Goal: Task Accomplishment & Management: Manage account settings

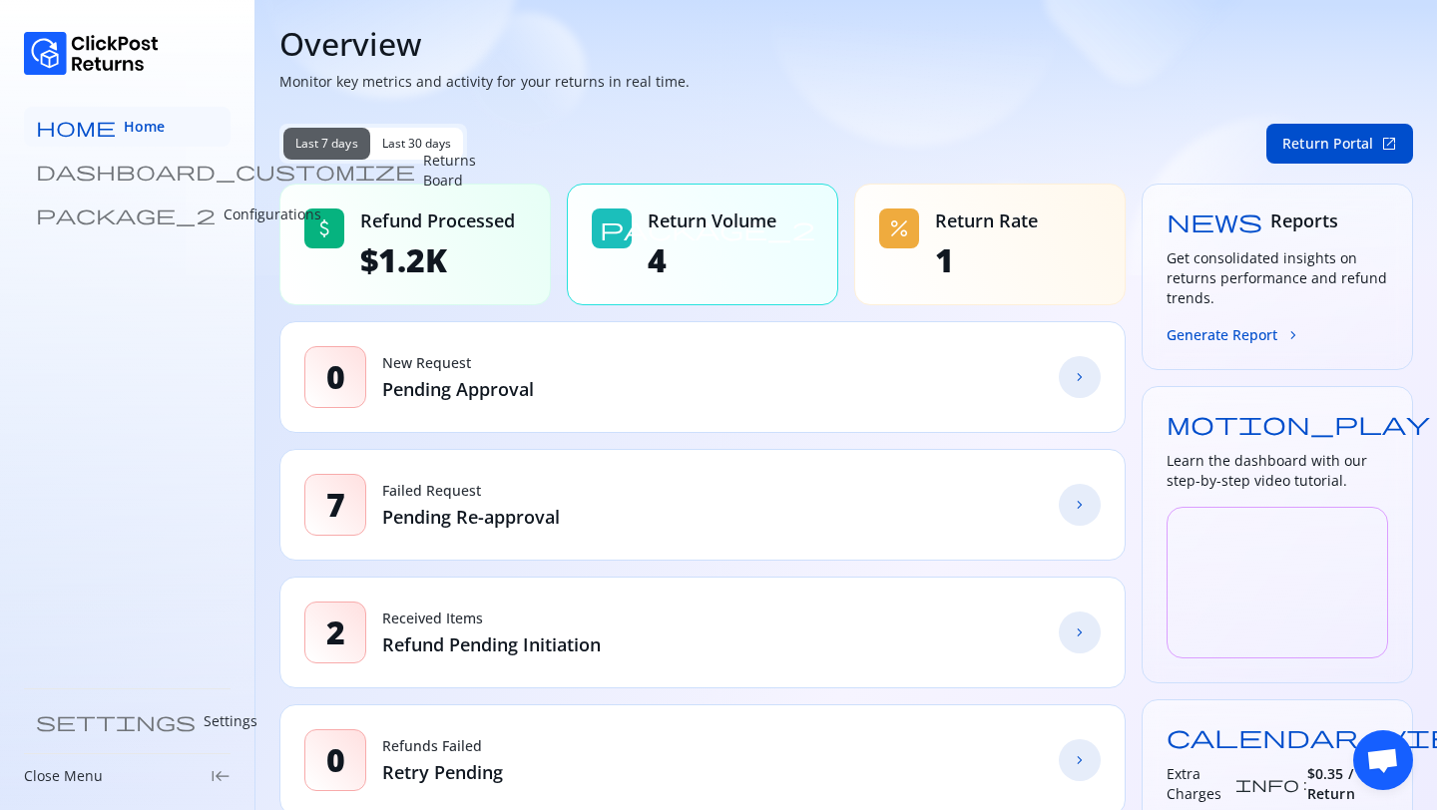
click at [124, 126] on span "Home" at bounding box center [144, 127] width 41 height 20
click at [101, 181] on link "dashboard_customize Returns Board" at bounding box center [127, 171] width 207 height 40
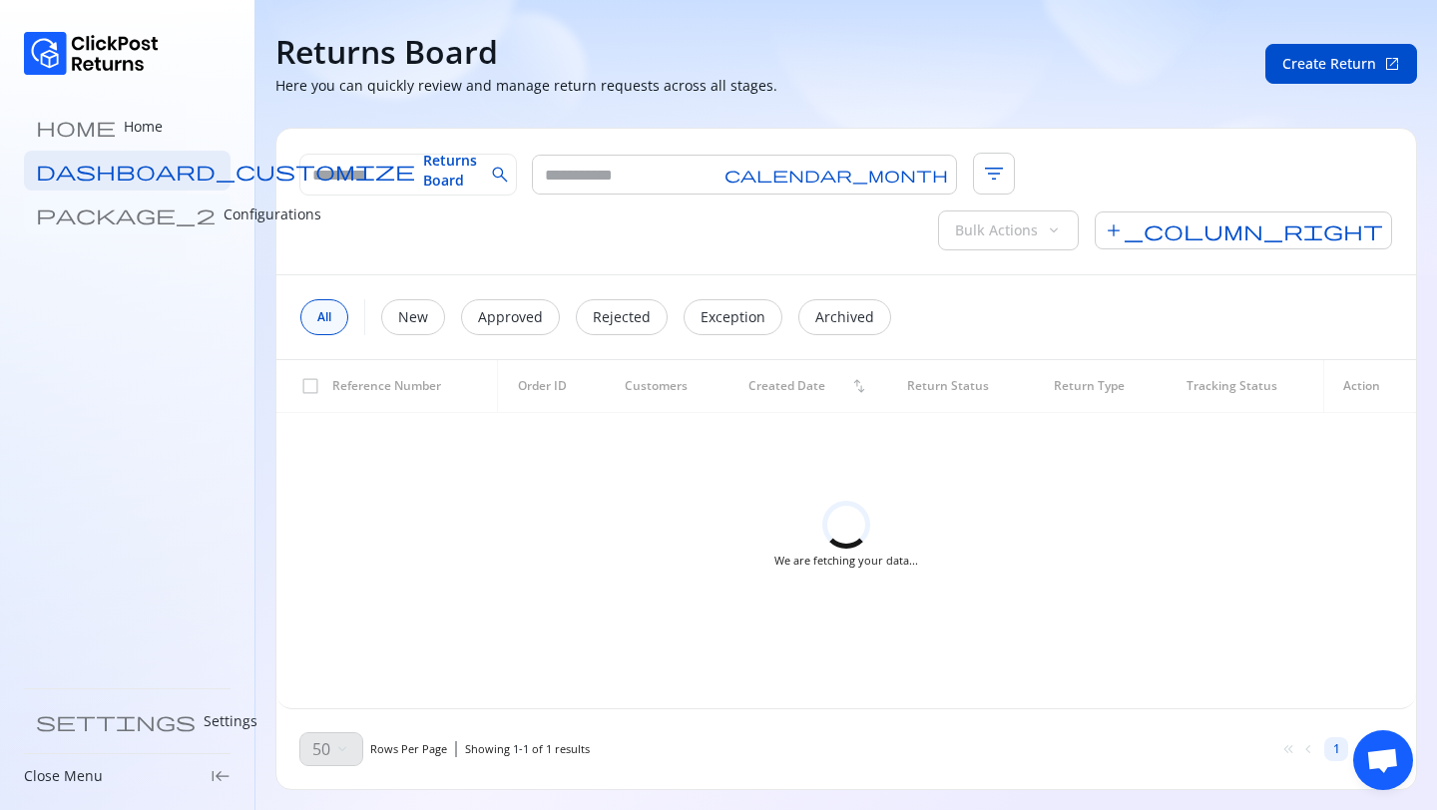
click at [223, 213] on p "Configurations" at bounding box center [272, 215] width 98 height 20
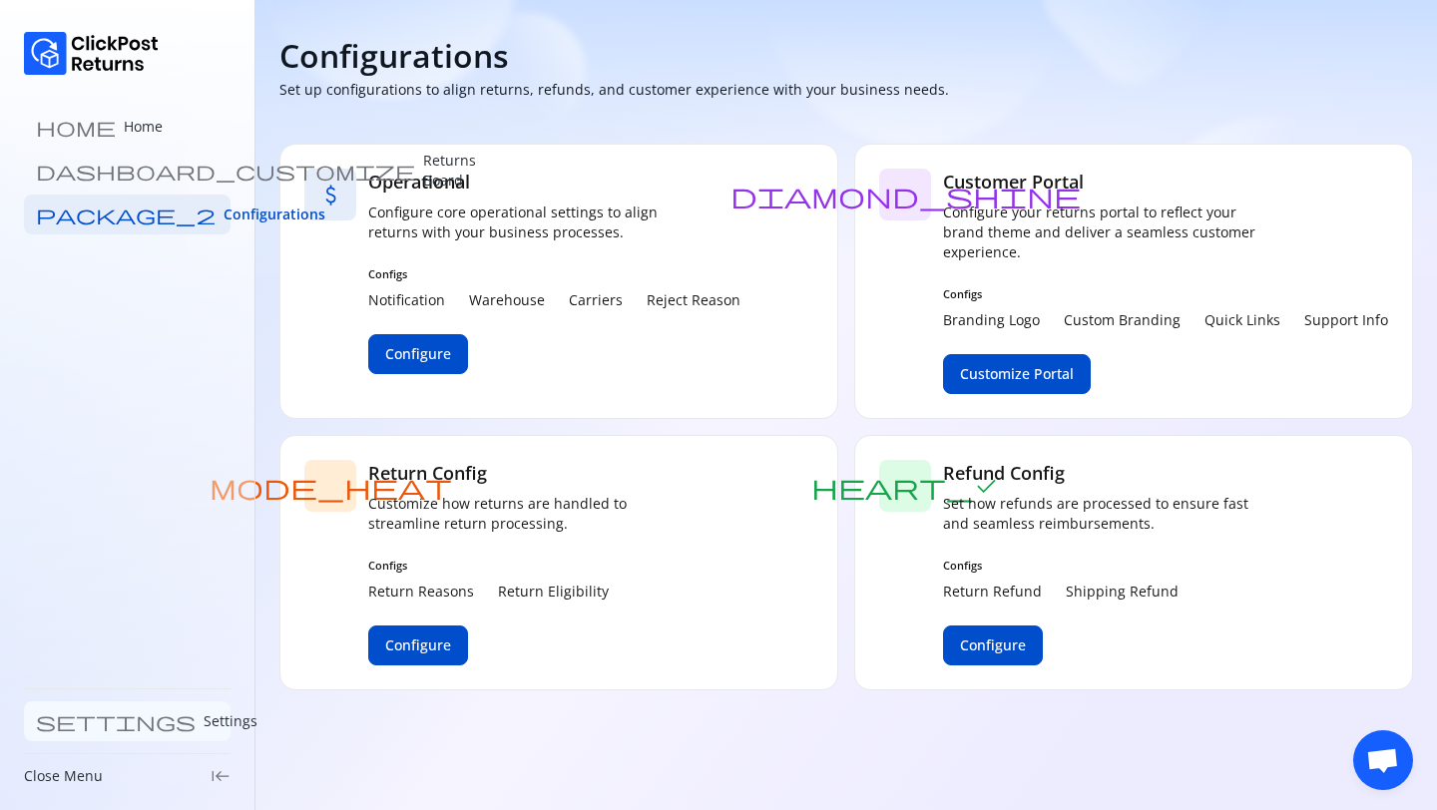
click at [204, 723] on p "Settings" at bounding box center [231, 721] width 54 height 20
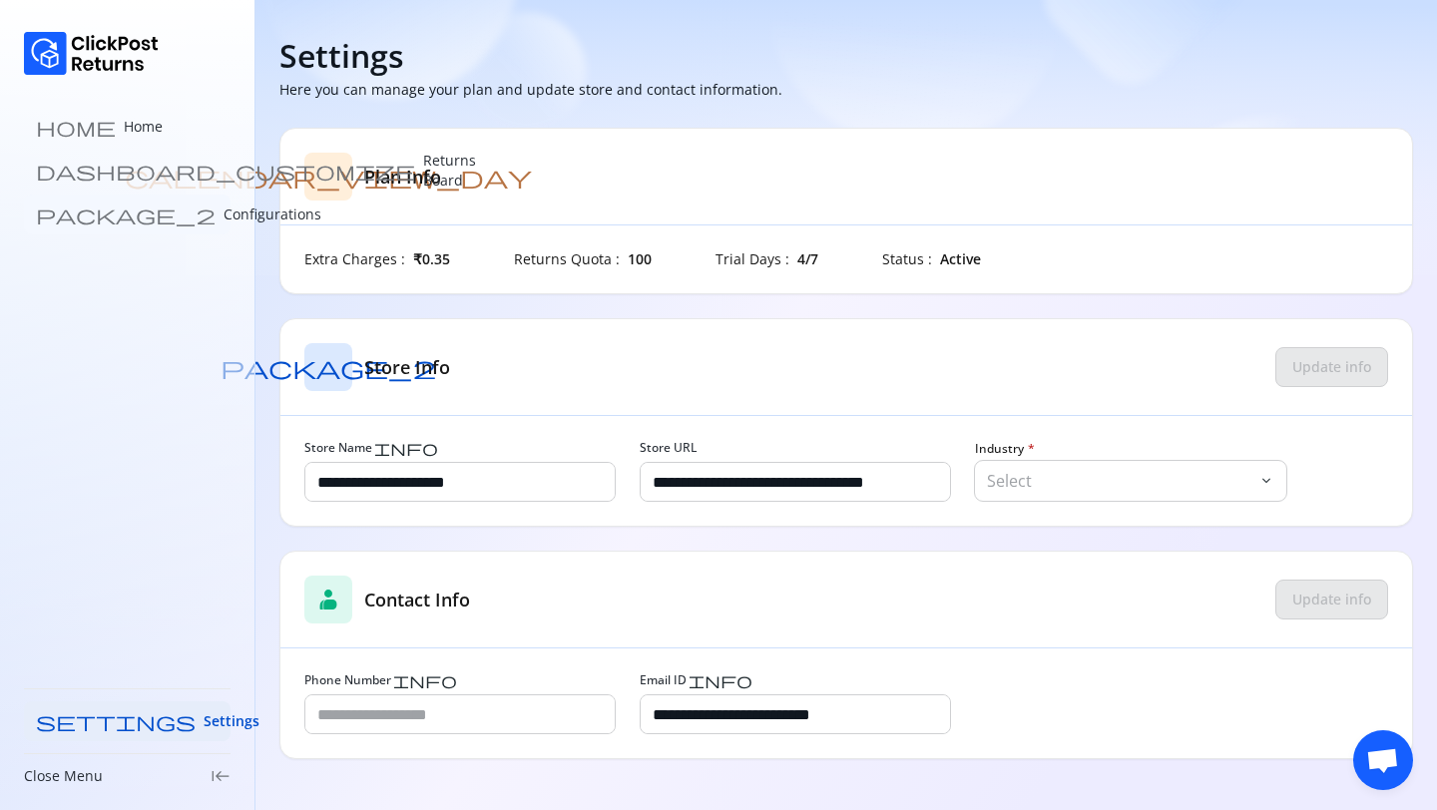
click at [223, 211] on p "Configurations" at bounding box center [272, 215] width 98 height 20
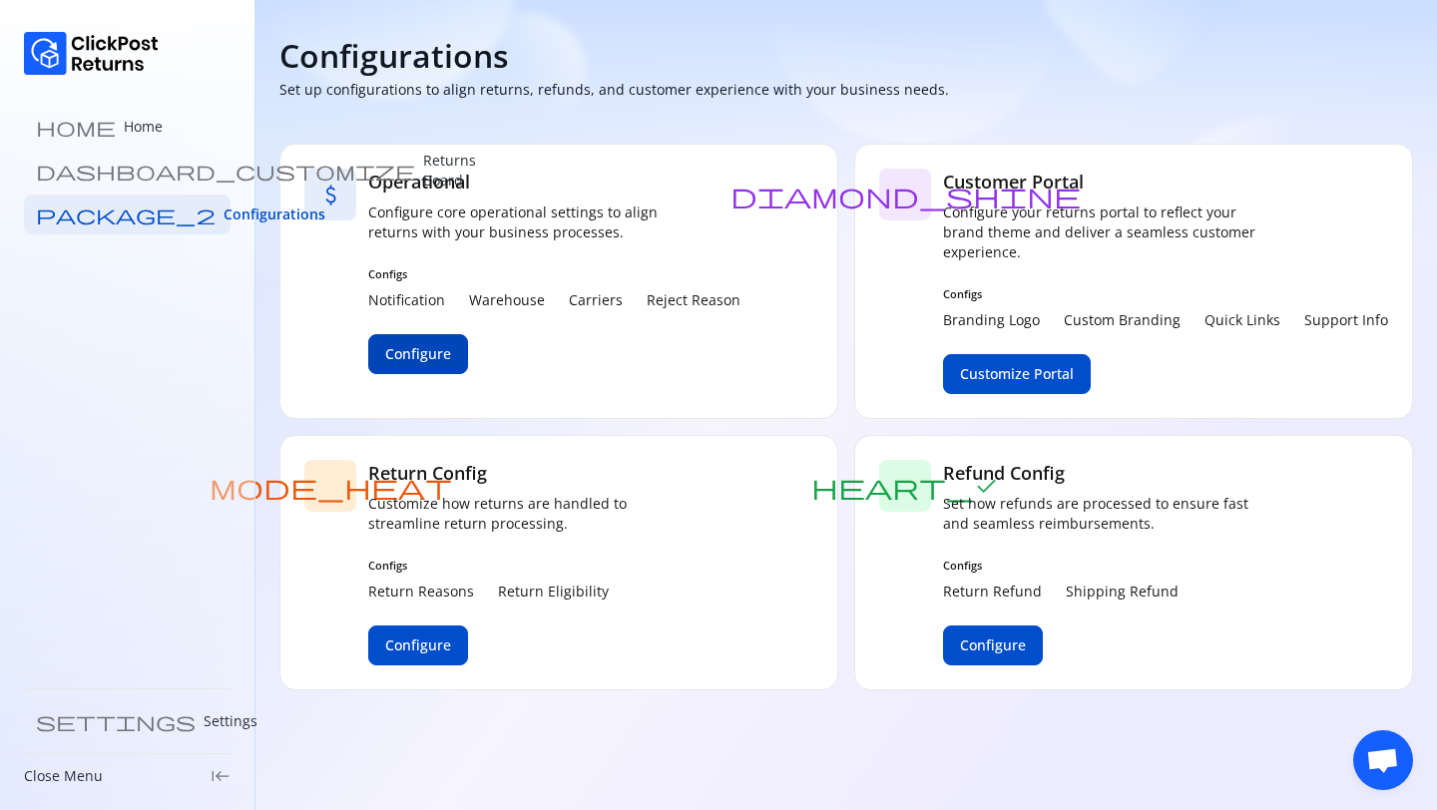
click at [433, 353] on span "Configure" at bounding box center [418, 354] width 66 height 20
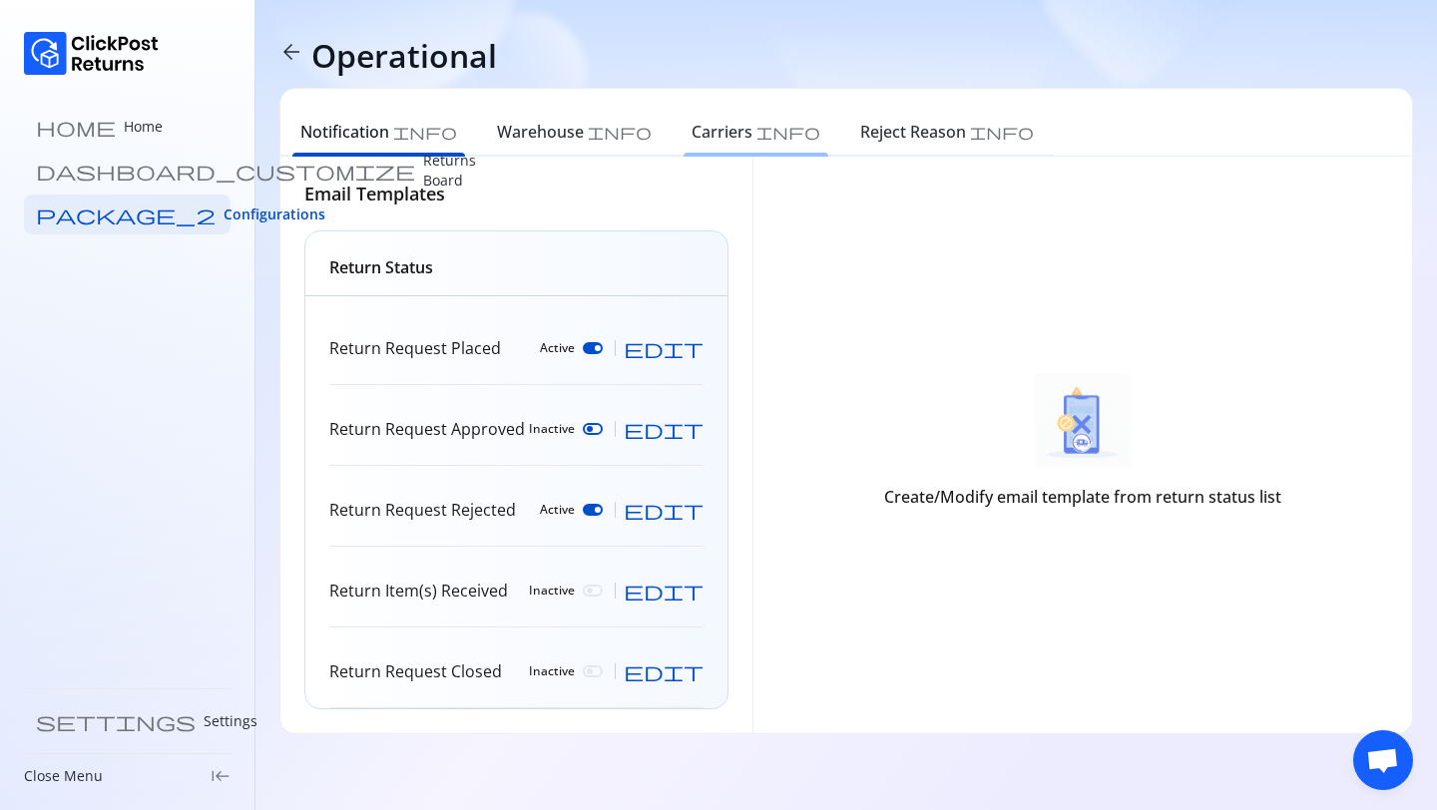
click at [691, 128] on h6 "Carriers" at bounding box center [721, 132] width 61 height 24
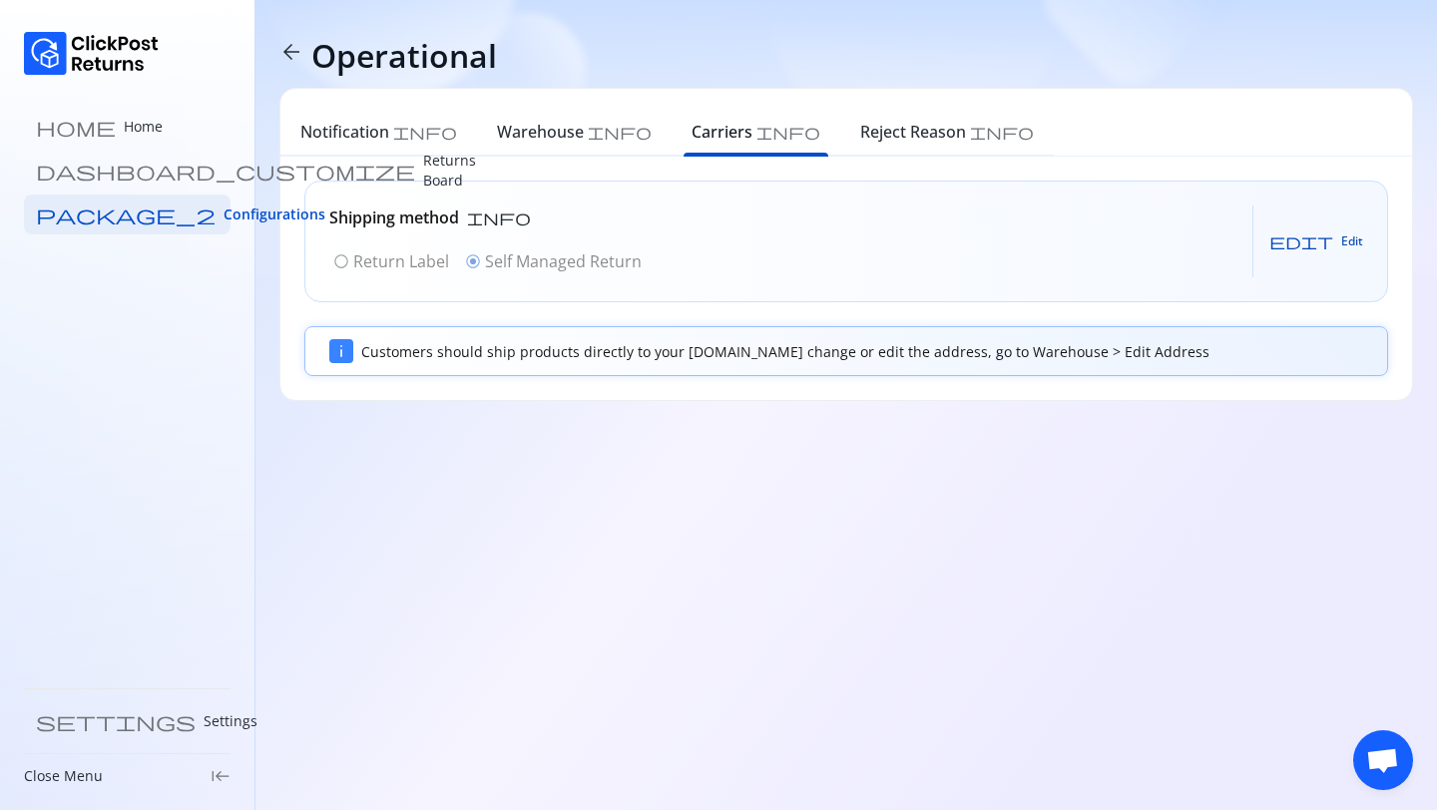
click at [1331, 248] on span "edit" at bounding box center [1301, 241] width 64 height 16
click at [374, 272] on p "Return Label" at bounding box center [401, 261] width 96 height 24
click at [1345, 251] on button "Save" at bounding box center [1332, 241] width 61 height 32
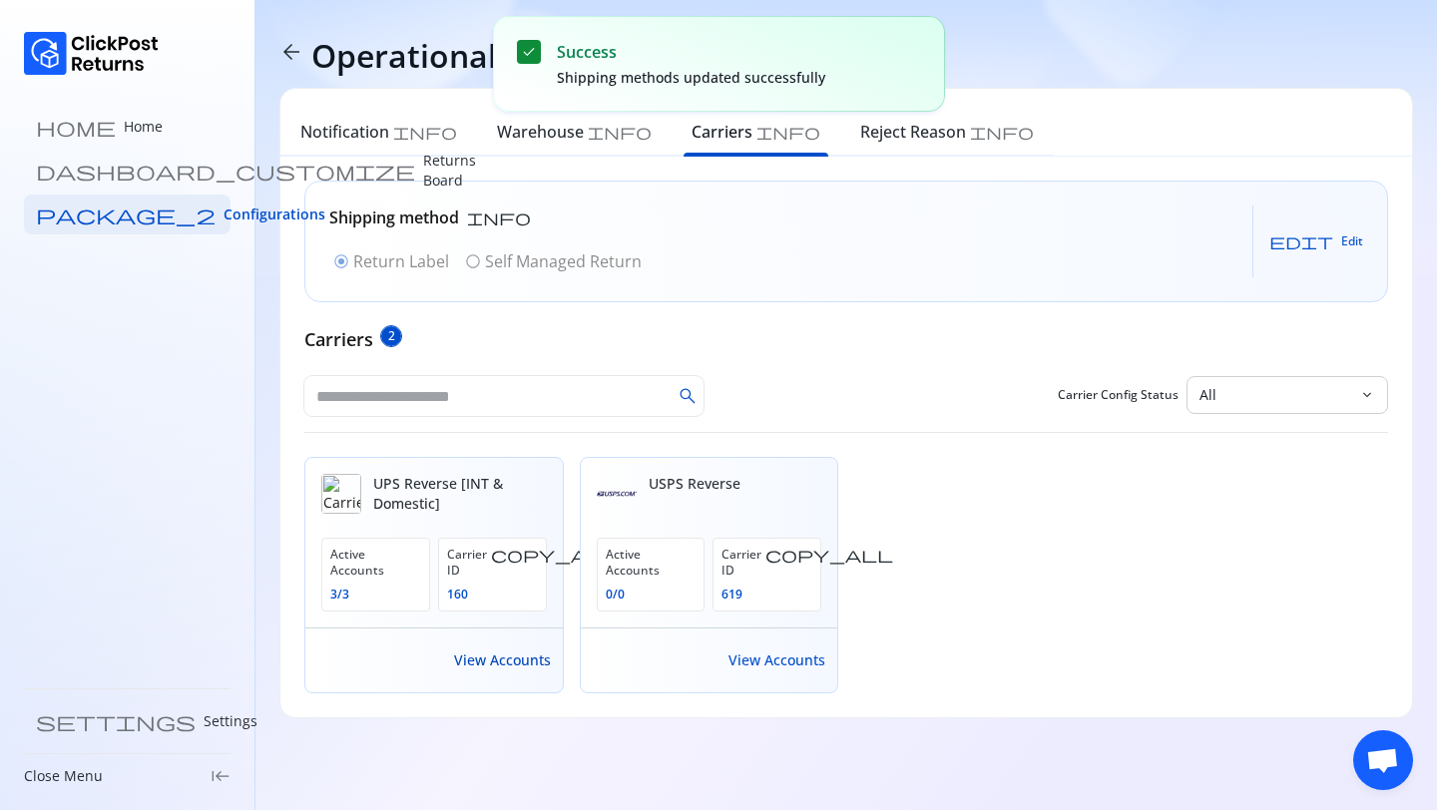
click at [486, 650] on span "View Accounts" at bounding box center [502, 660] width 97 height 20
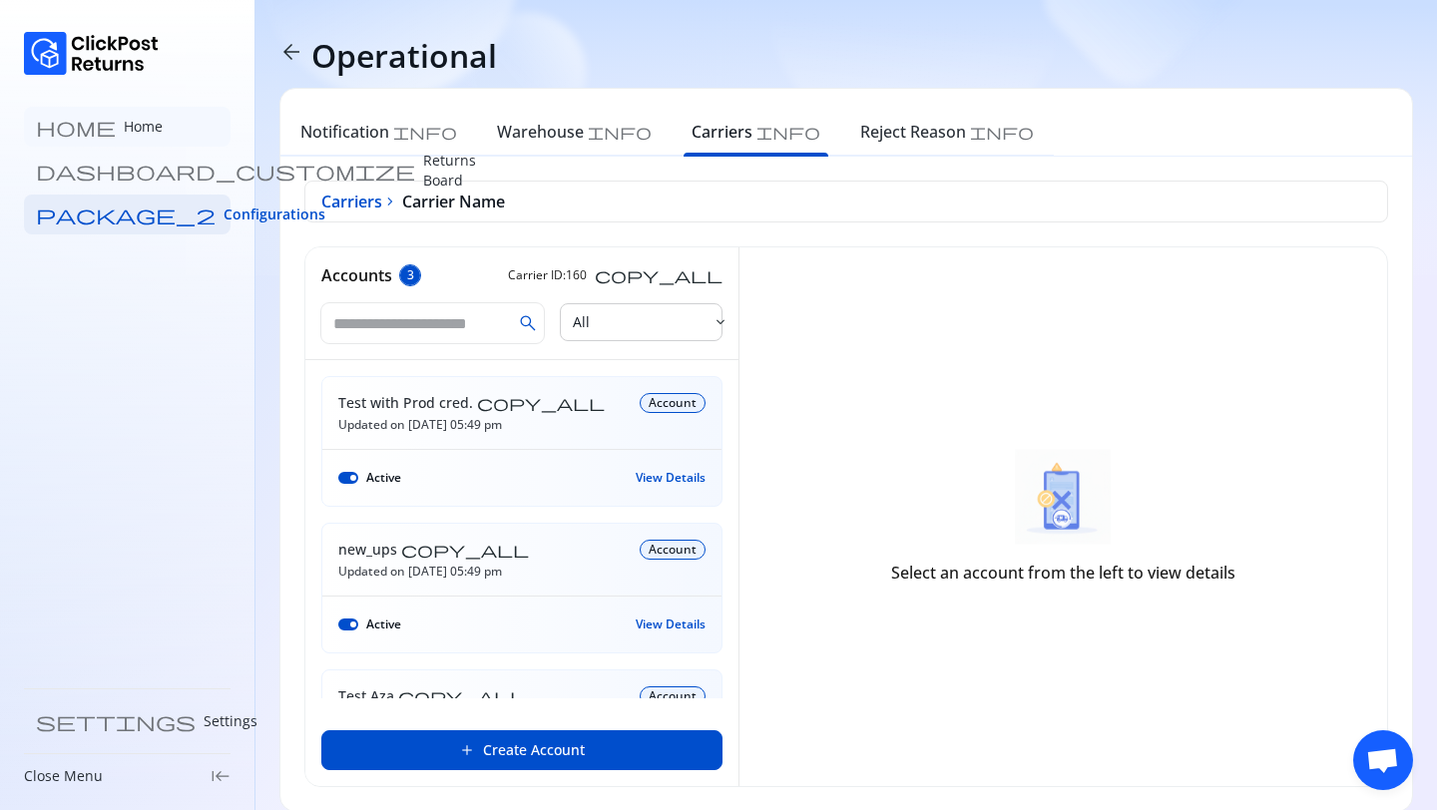
click at [56, 125] on link "home Home" at bounding box center [127, 127] width 207 height 40
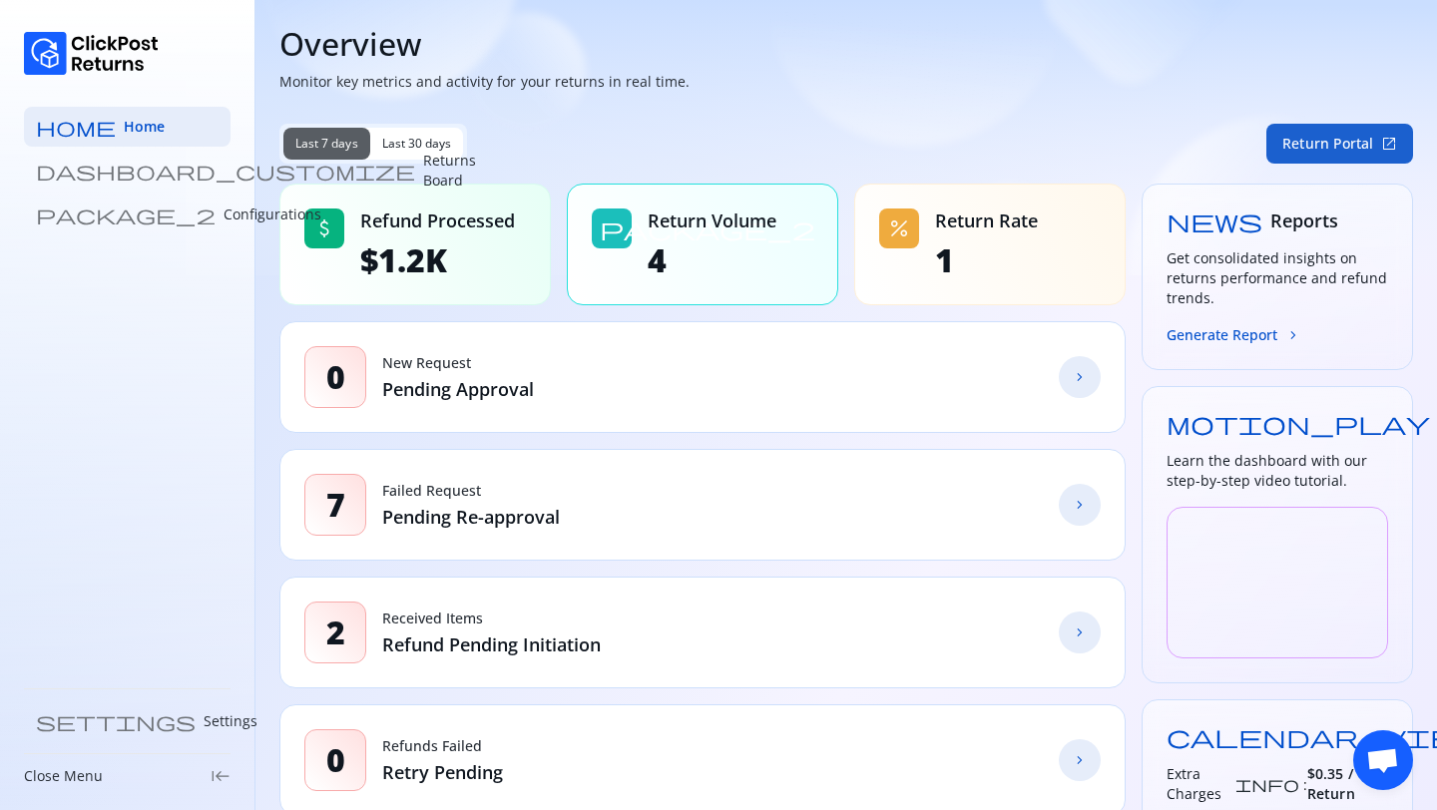
click at [1381, 142] on span "open_in_new" at bounding box center [1389, 144] width 16 height 16
click at [223, 217] on p "Configurations" at bounding box center [272, 215] width 98 height 20
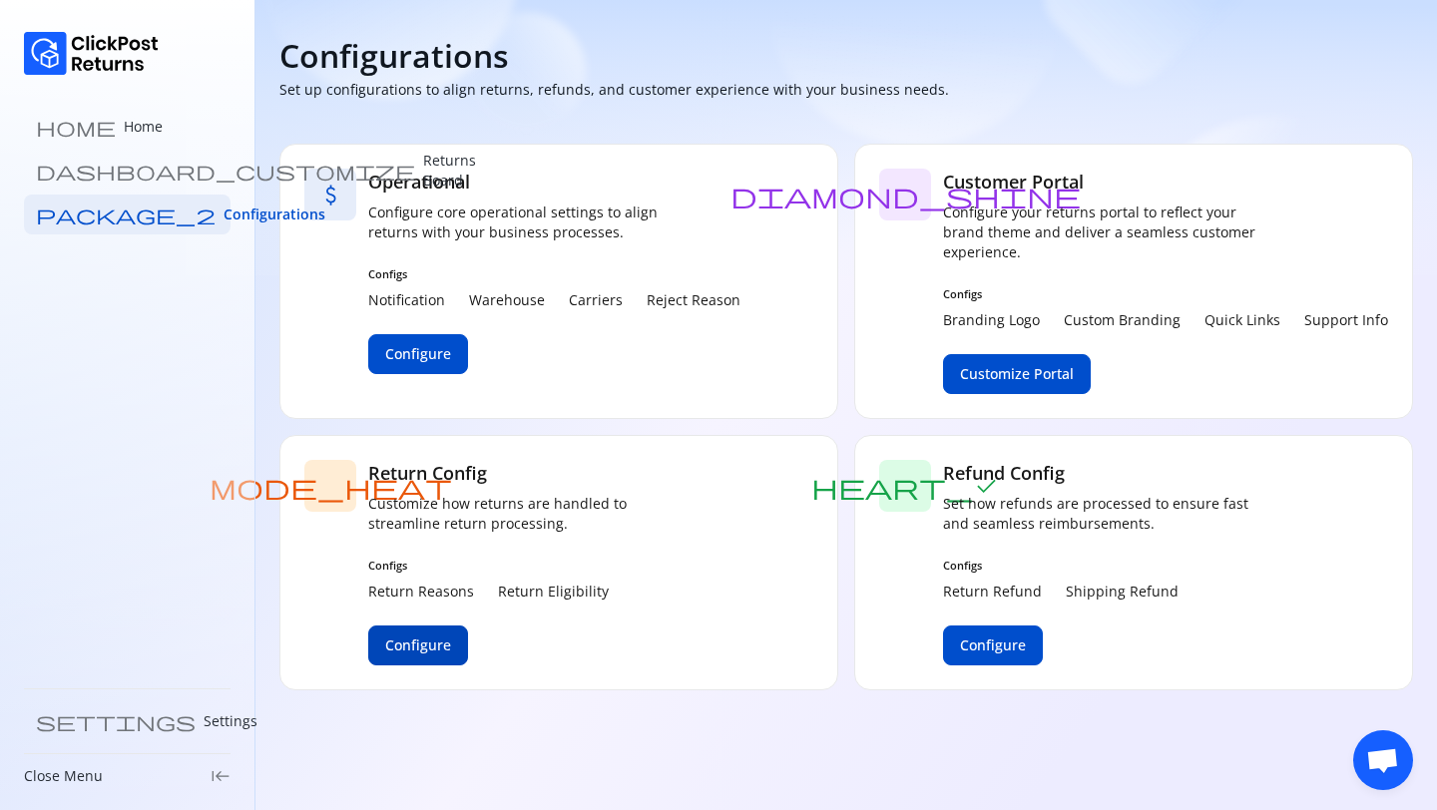
click at [418, 645] on span "Configure" at bounding box center [418, 645] width 66 height 20
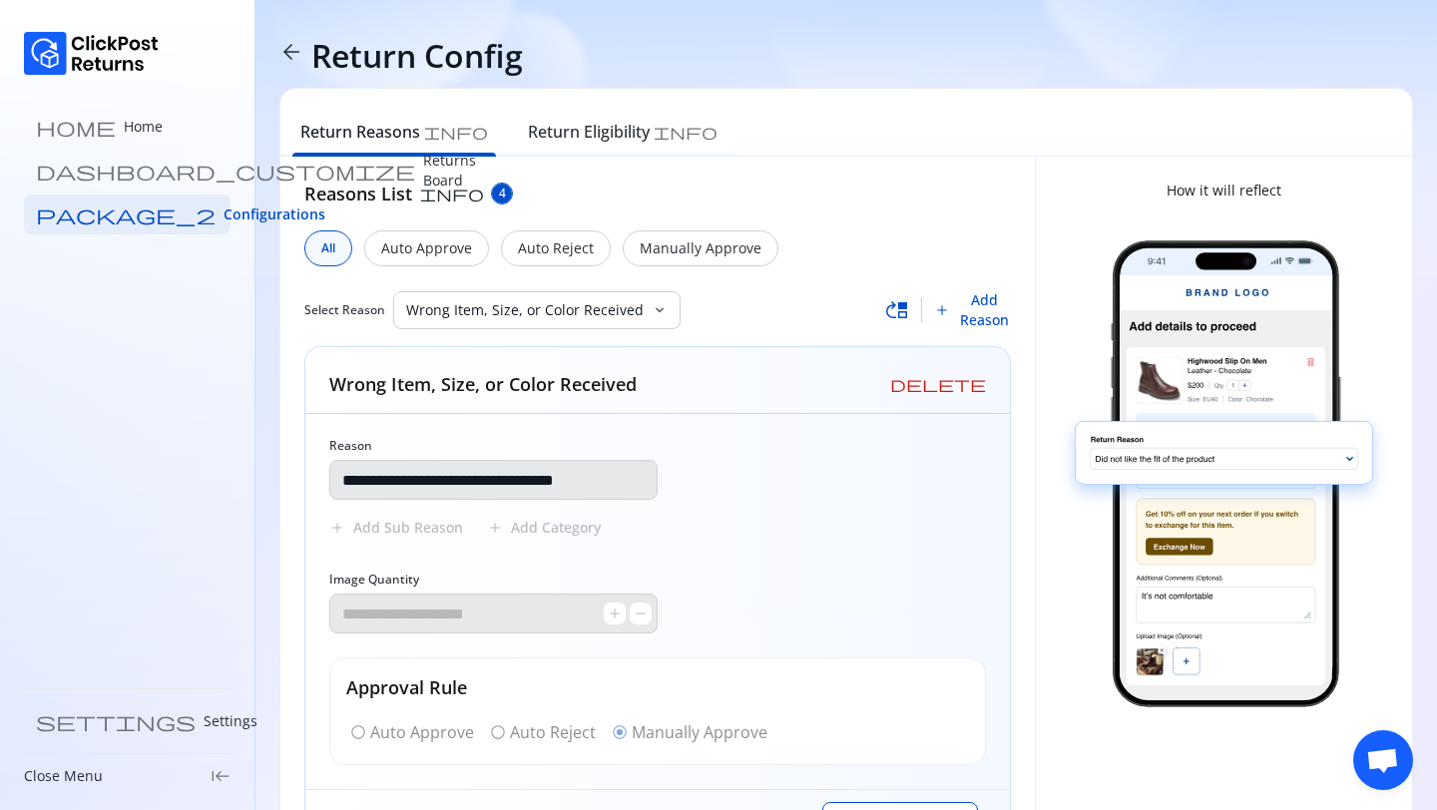
click at [482, 286] on div "**********" at bounding box center [657, 518] width 706 height 674
click at [482, 294] on div "Wrong Item, Size, or Color Received" at bounding box center [522, 310] width 257 height 36
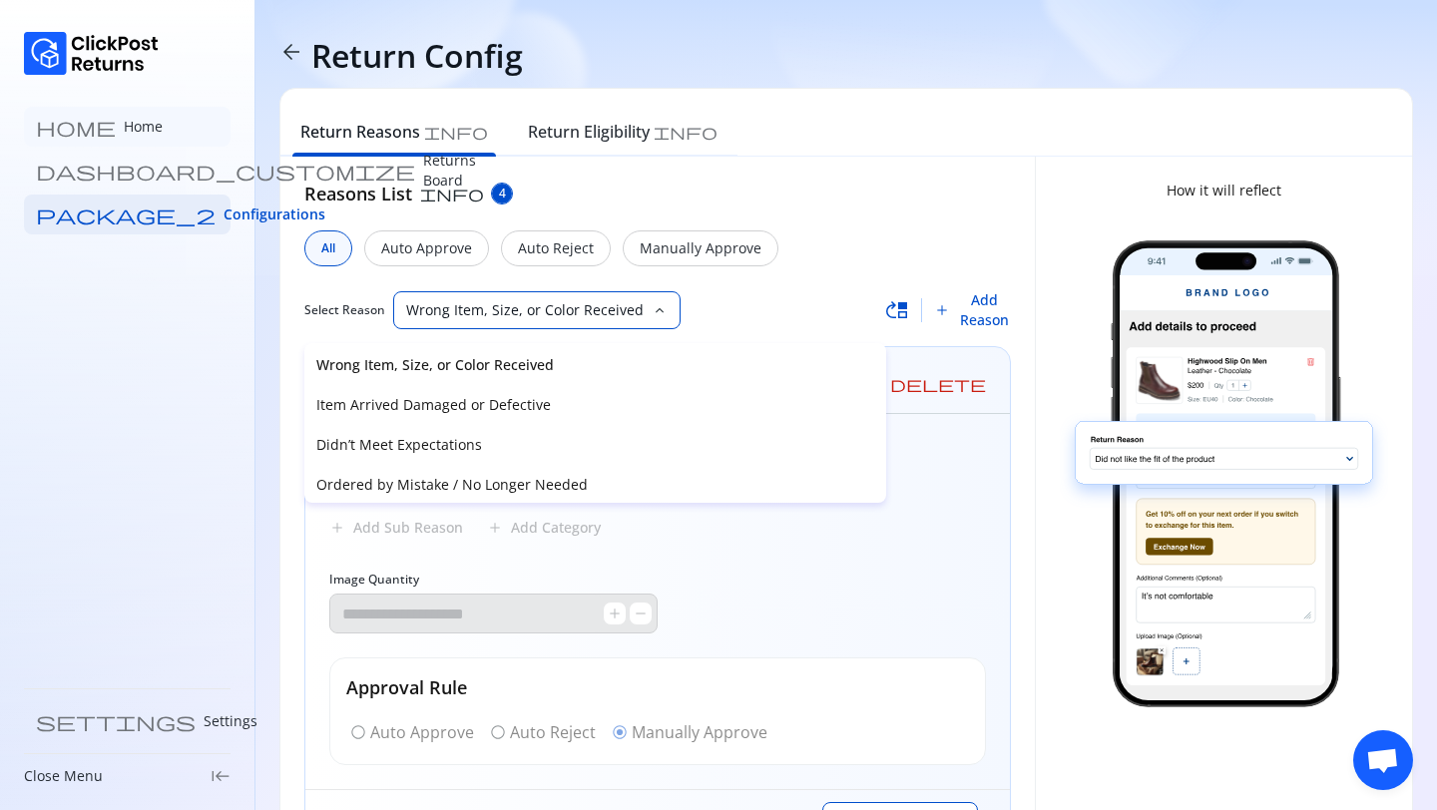
click at [106, 129] on link "home Home" at bounding box center [127, 127] width 207 height 40
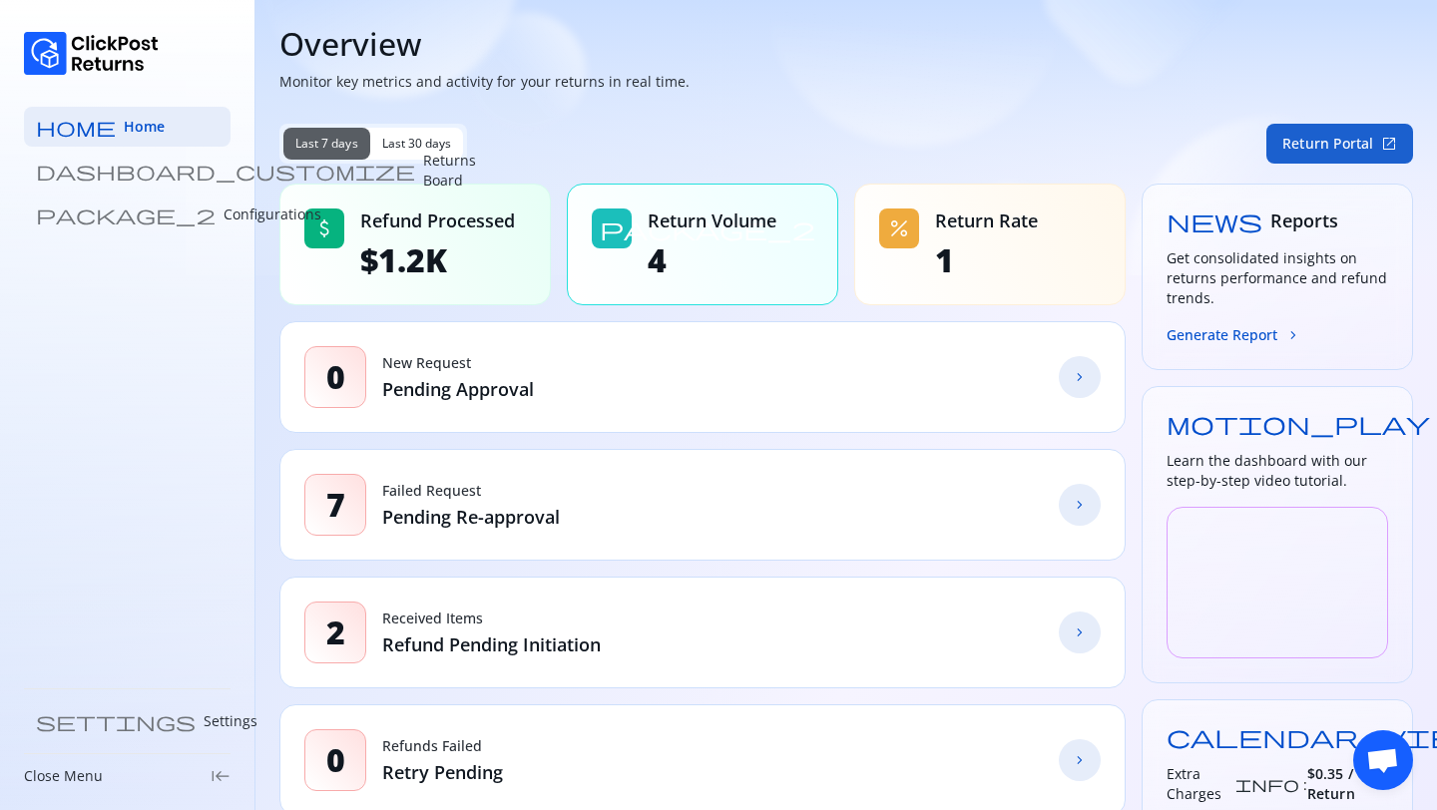
click at [1329, 137] on button "Return Portal open_in_new" at bounding box center [1339, 144] width 147 height 40
click at [110, 225] on link "package_2 Configurations" at bounding box center [127, 215] width 207 height 40
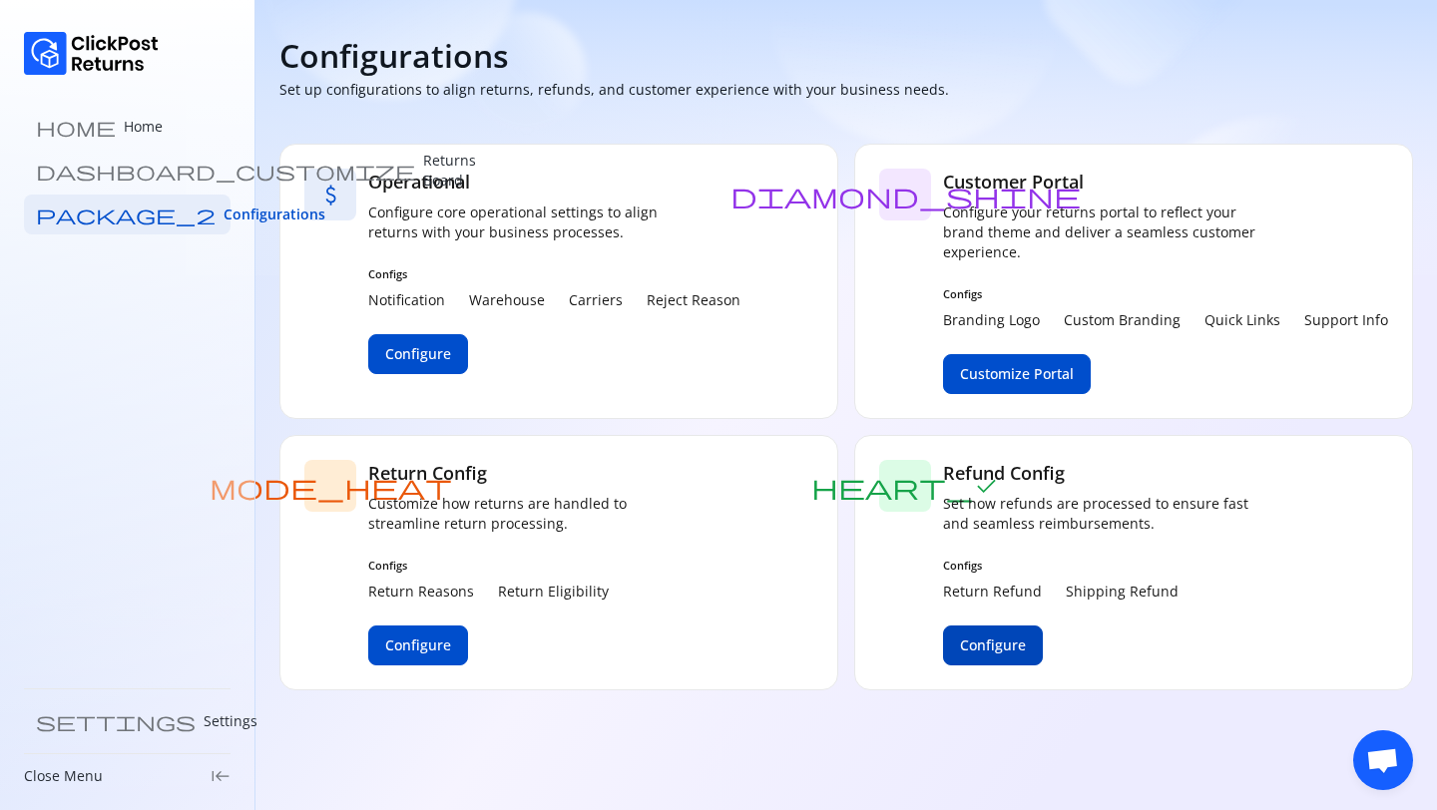
click at [996, 663] on button "Configure" at bounding box center [993, 645] width 100 height 40
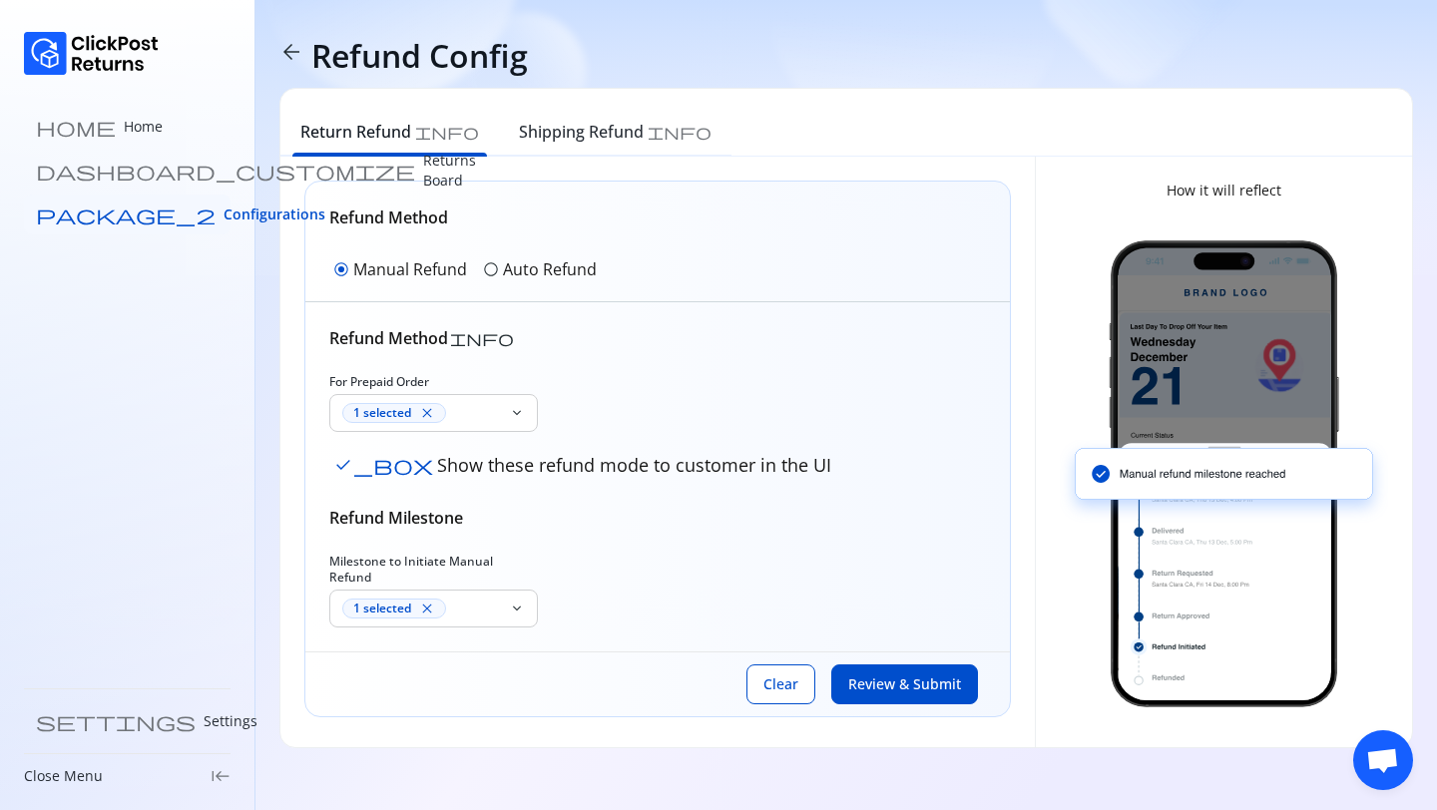
click at [223, 212] on span "Configurations" at bounding box center [274, 215] width 102 height 20
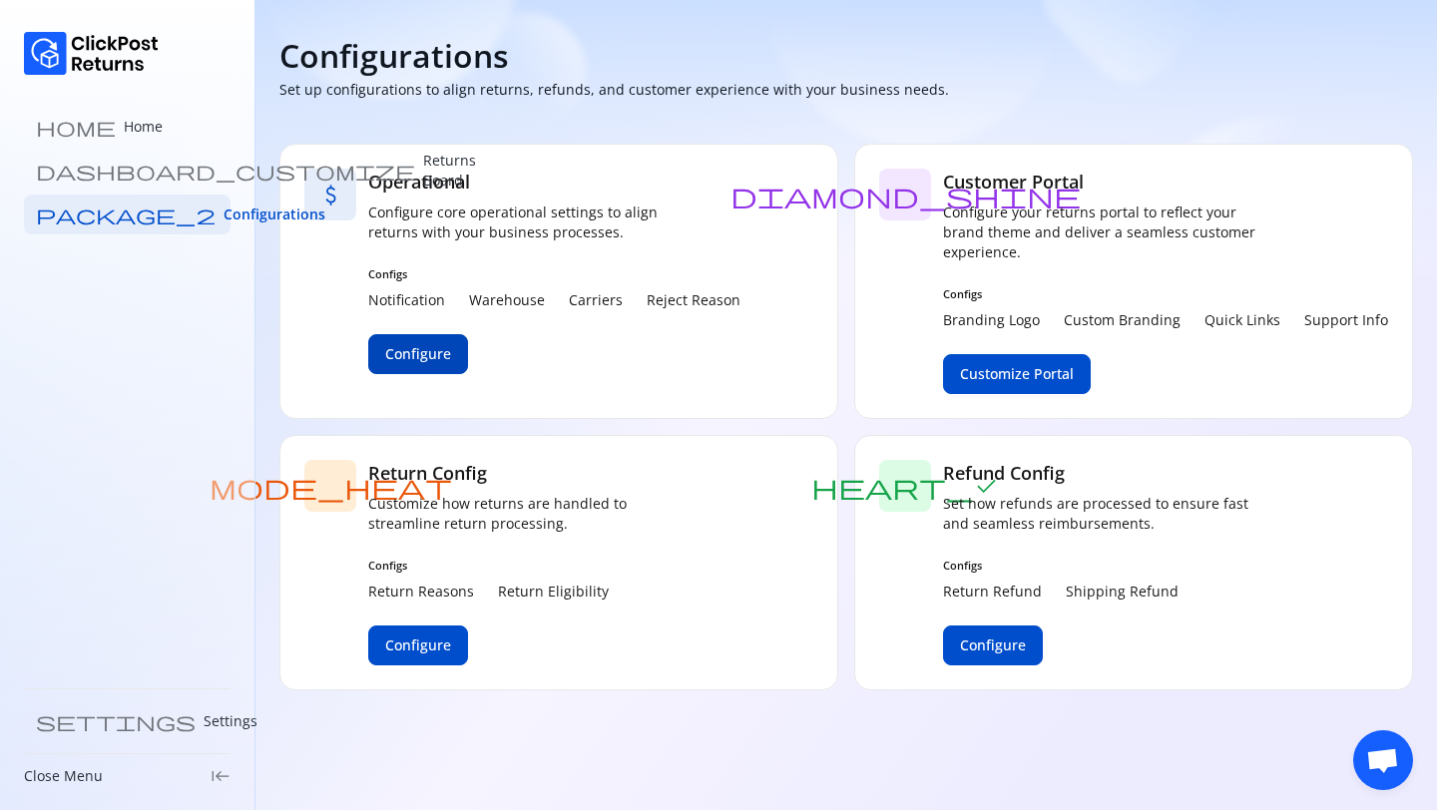
click at [428, 346] on span "Configure" at bounding box center [418, 354] width 66 height 20
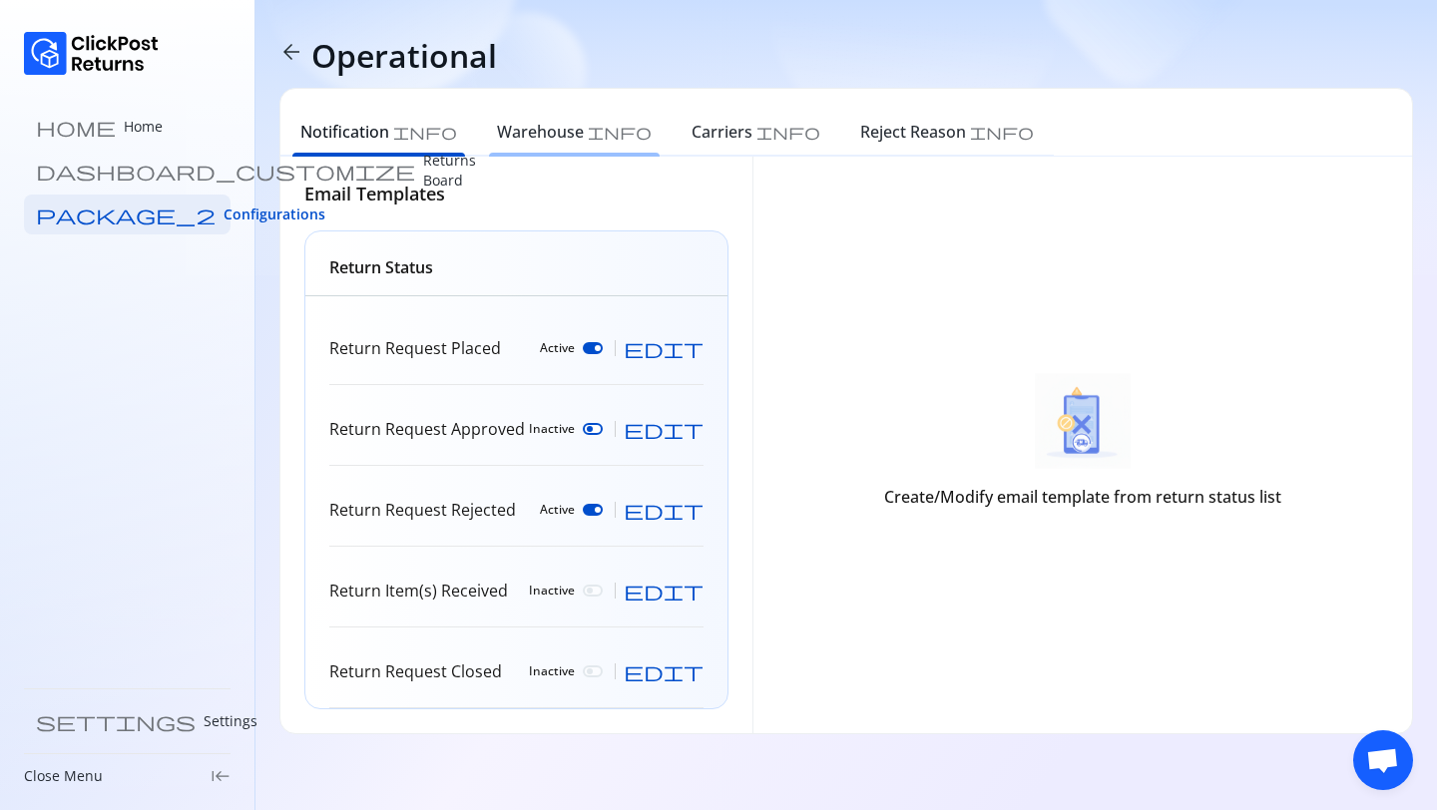
click at [502, 134] on h6 "Warehouse" at bounding box center [540, 132] width 87 height 24
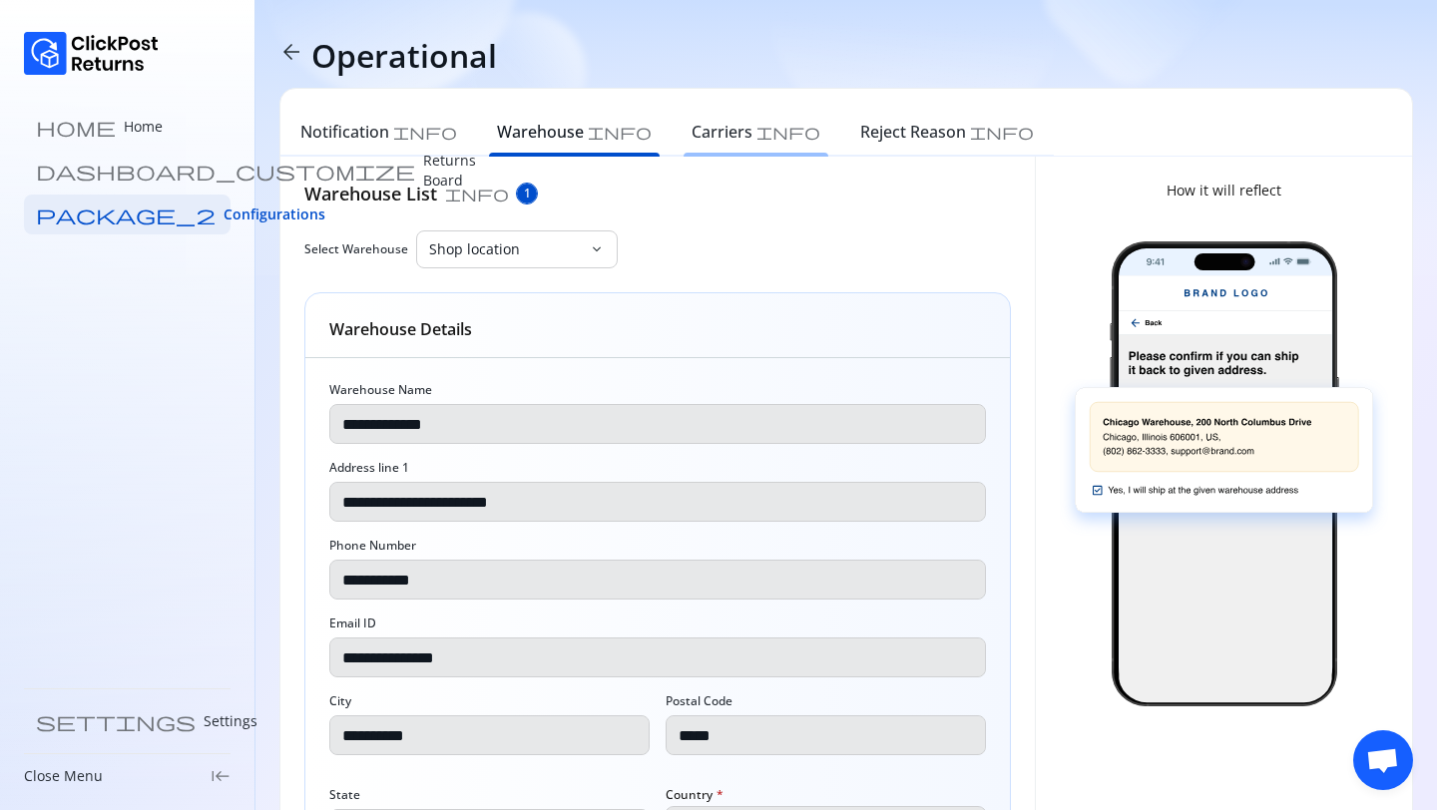
click at [691, 138] on h6 "Carriers" at bounding box center [721, 132] width 61 height 24
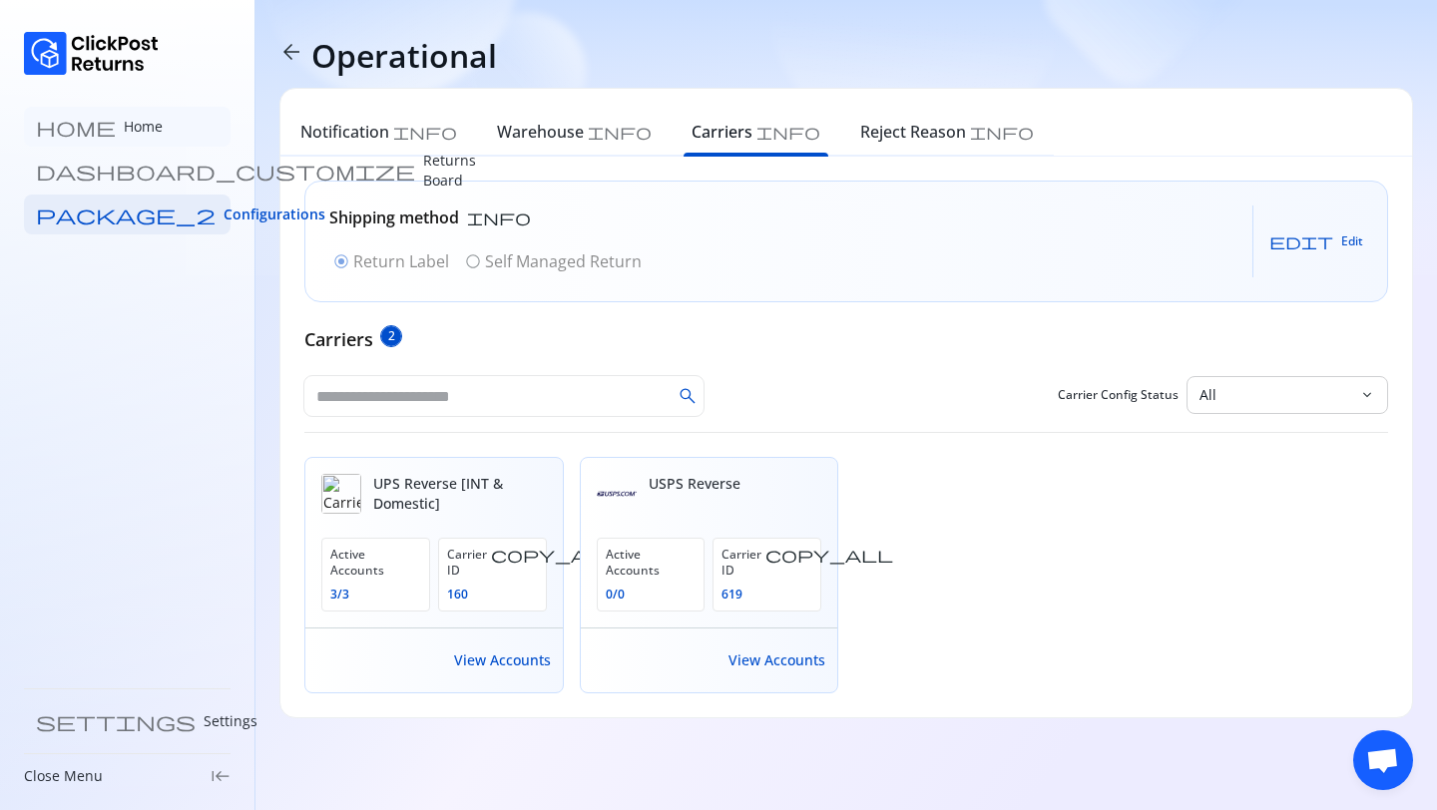
click at [124, 130] on p "Home" at bounding box center [143, 127] width 39 height 20
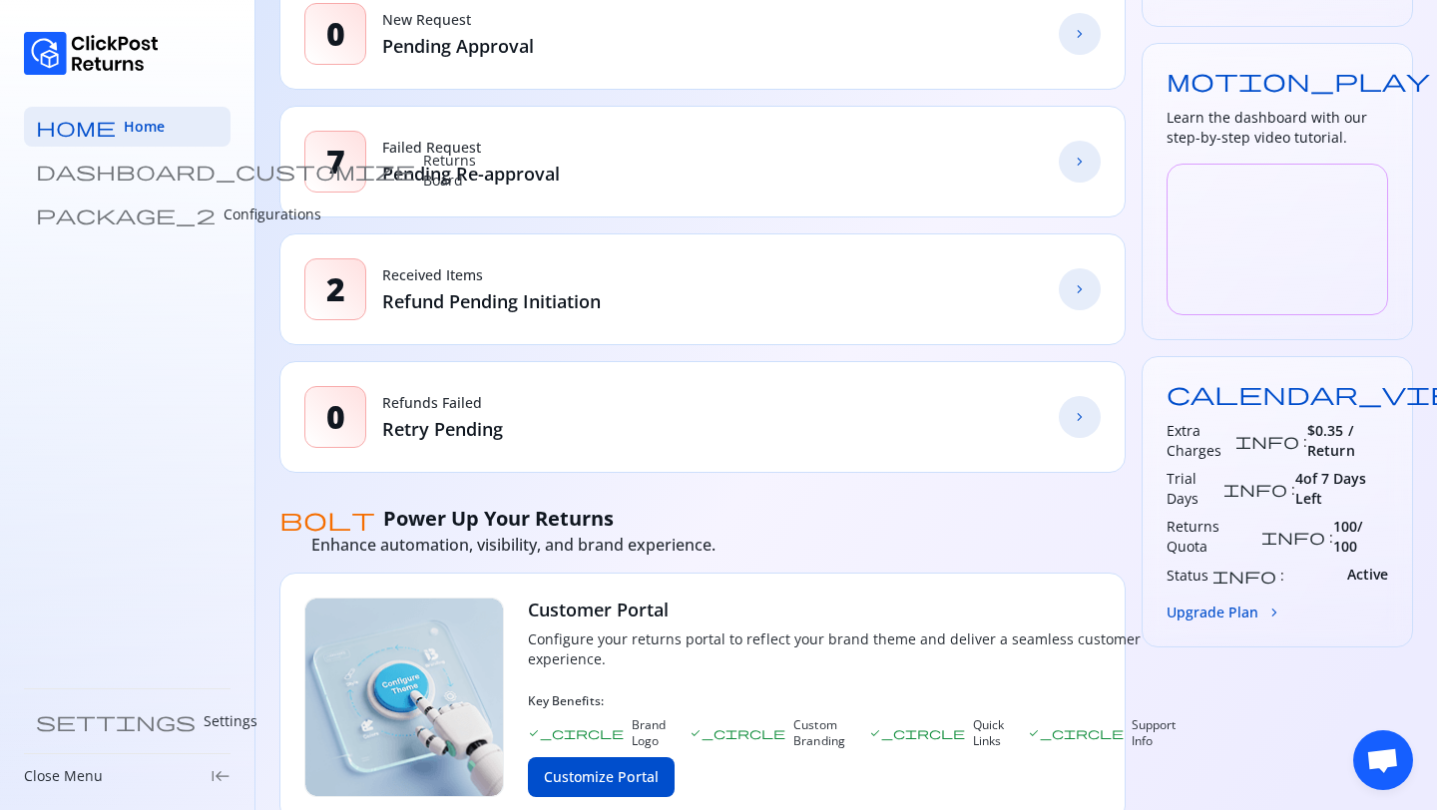
scroll to position [355, 0]
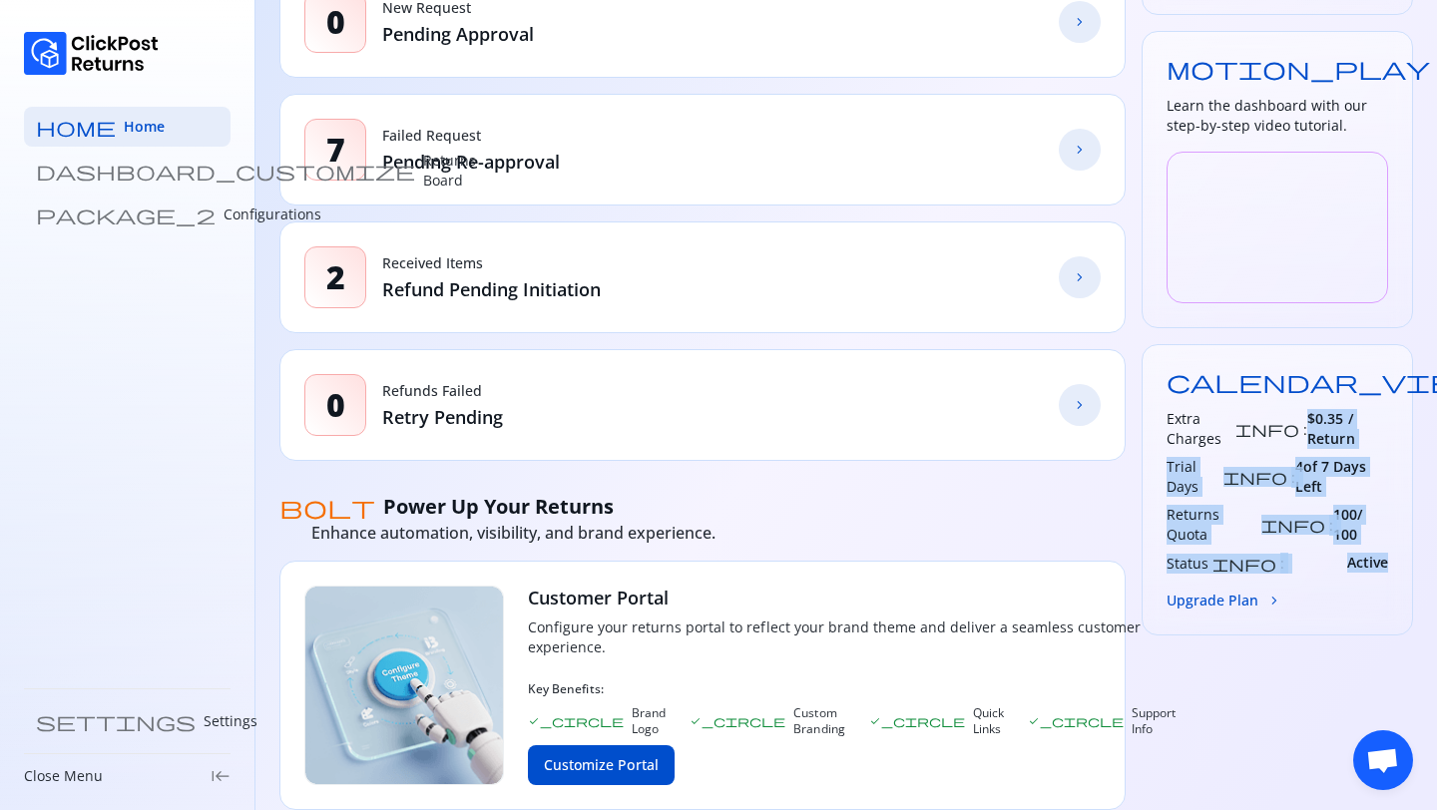
drag, startPoint x: 1290, startPoint y: 417, endPoint x: 1391, endPoint y: 517, distance: 141.8
click at [1391, 517] on div "calendar_view_day Plan Pro Extra Charges info : $0.35 / Return Trial Days info …" at bounding box center [1276, 489] width 271 height 291
click at [1346, 413] on span "$0.35 / Return" at bounding box center [1347, 429] width 81 height 40
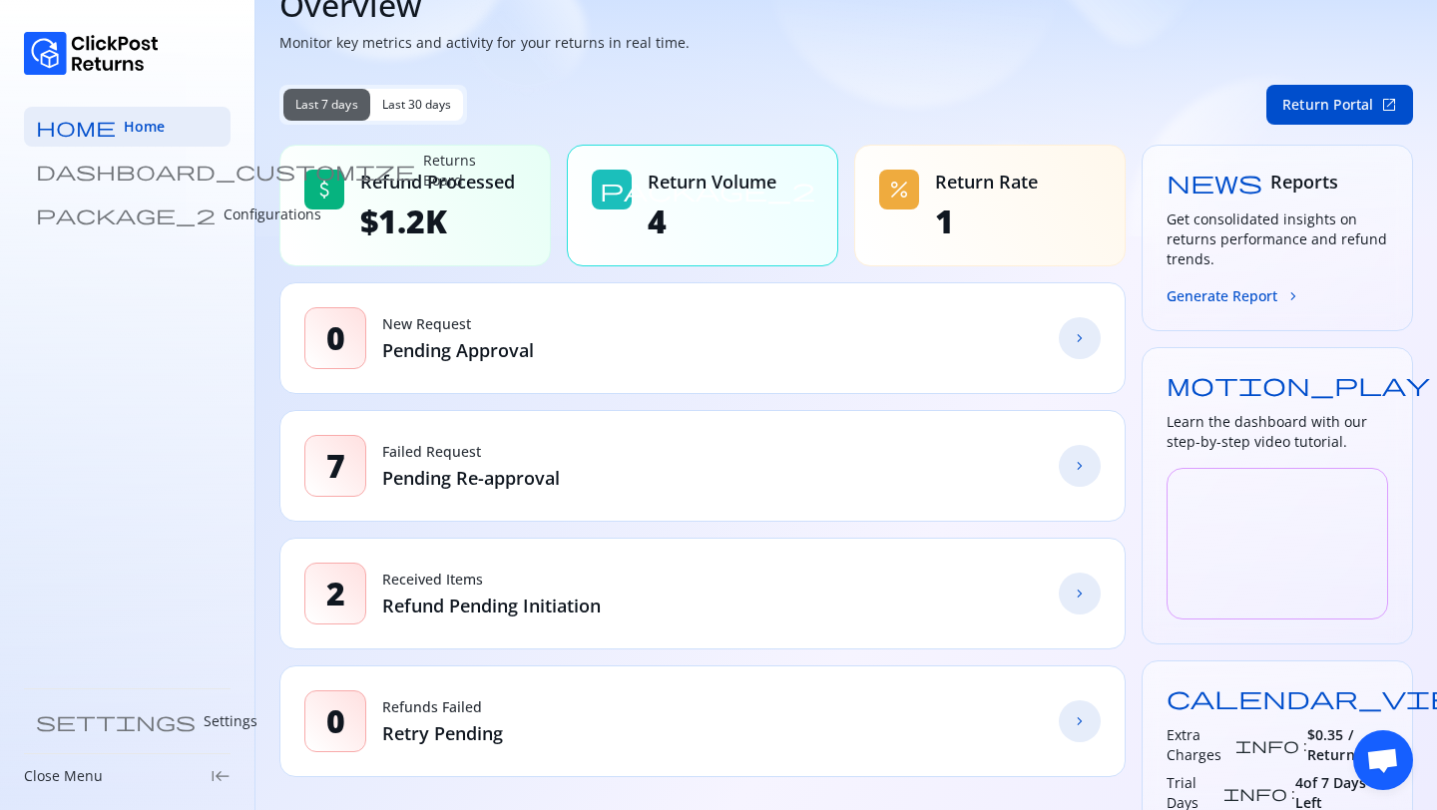
scroll to position [0, 0]
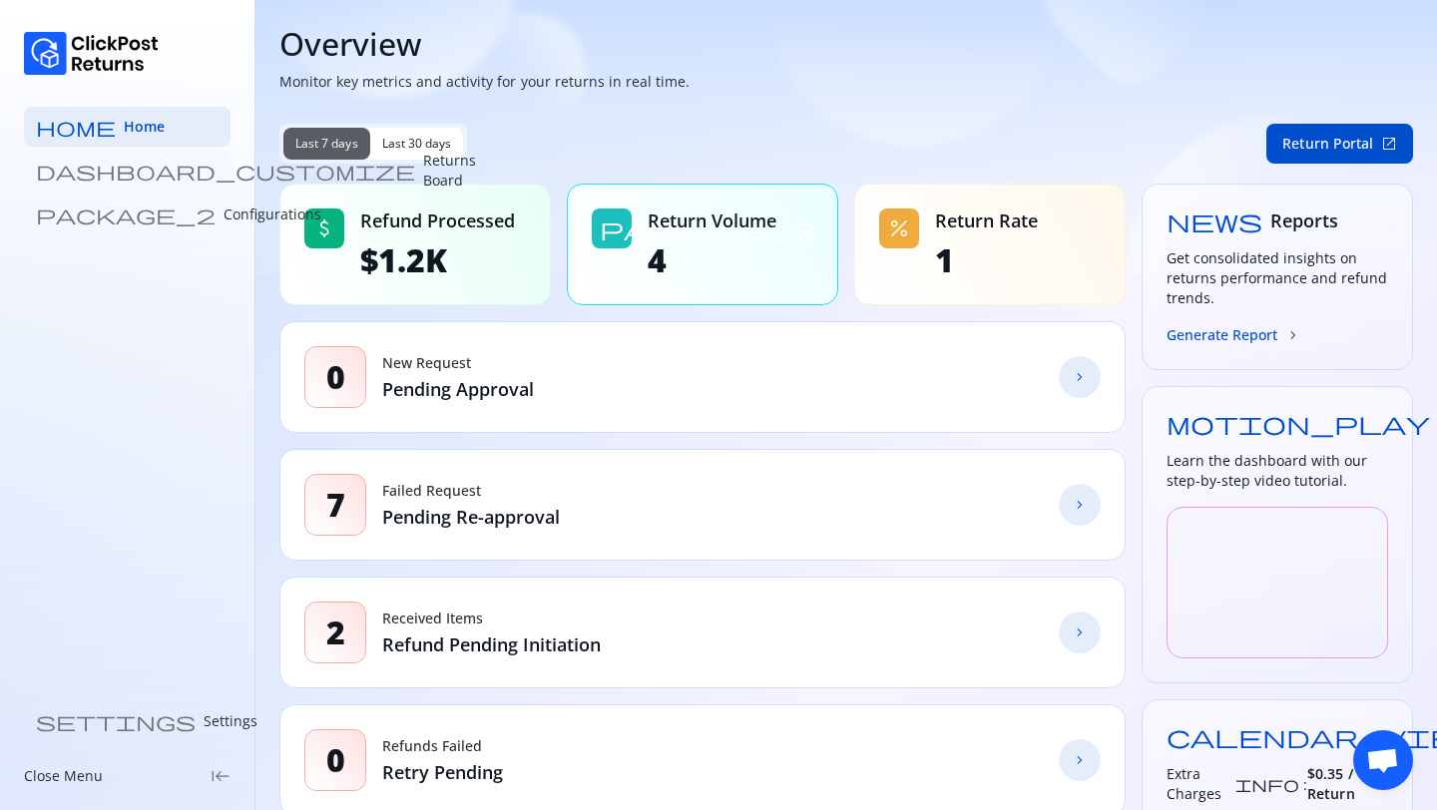
click at [423, 165] on p "Returns Board" at bounding box center [449, 171] width 53 height 40
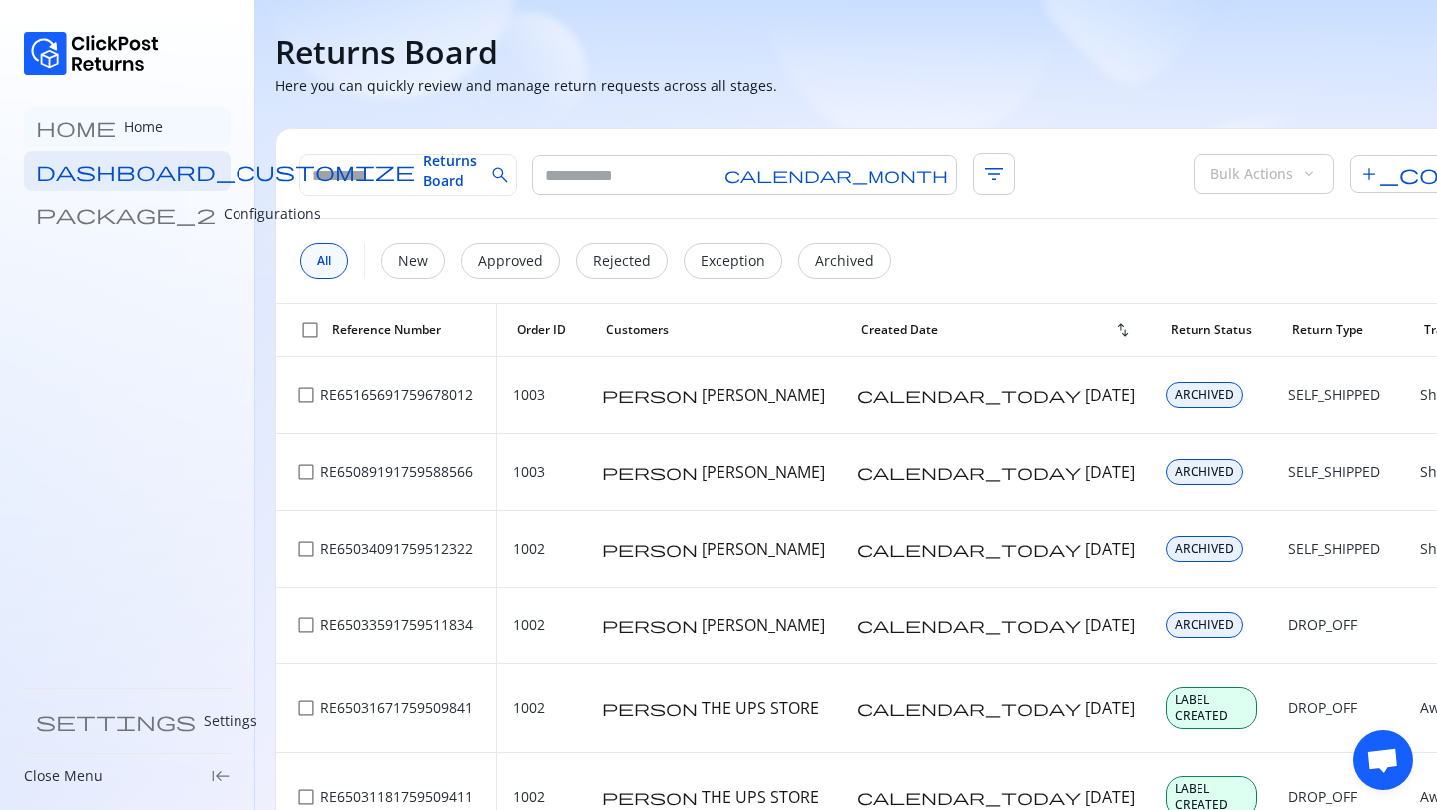
click at [124, 129] on p "Home" at bounding box center [143, 127] width 39 height 20
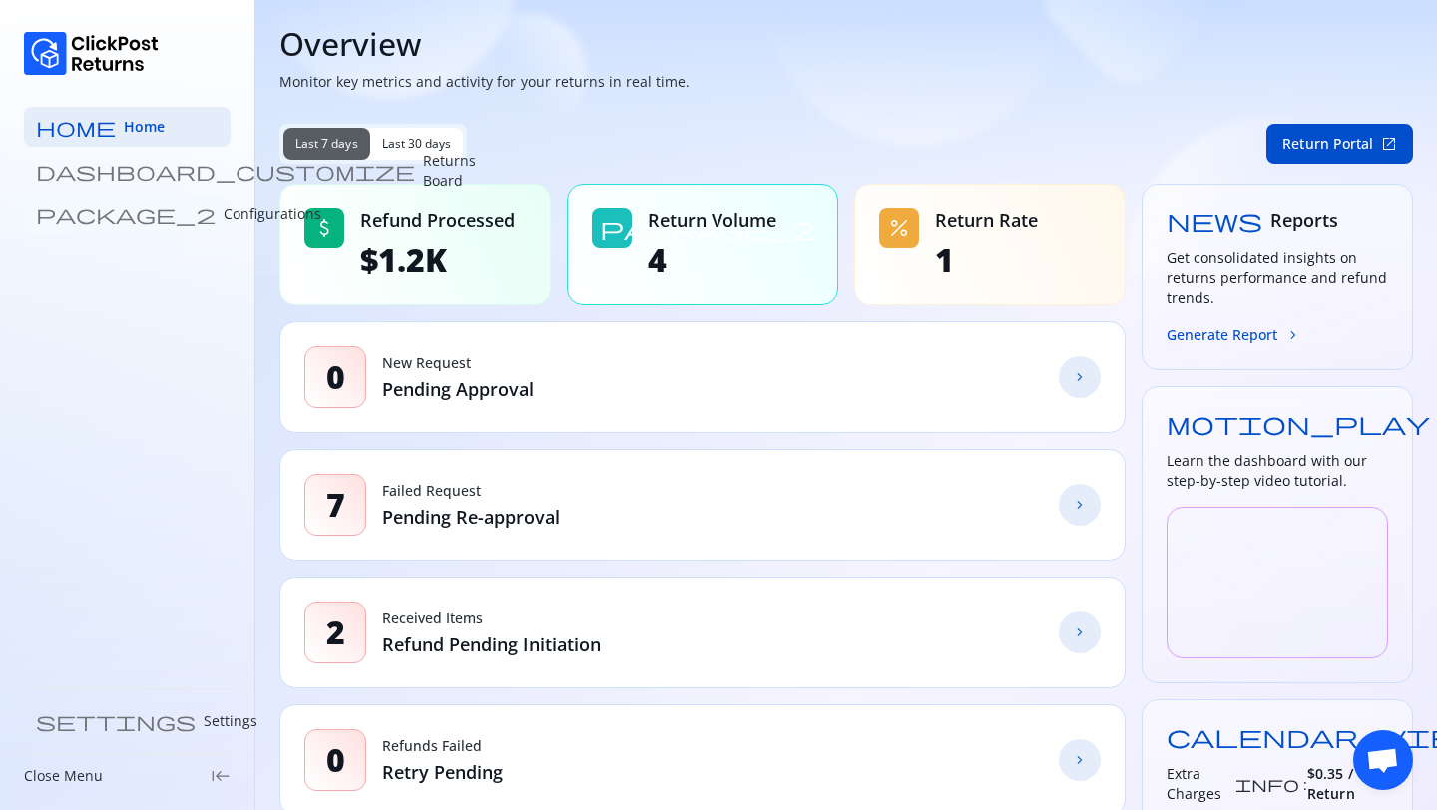
click at [223, 219] on p "Configurations" at bounding box center [272, 215] width 98 height 20
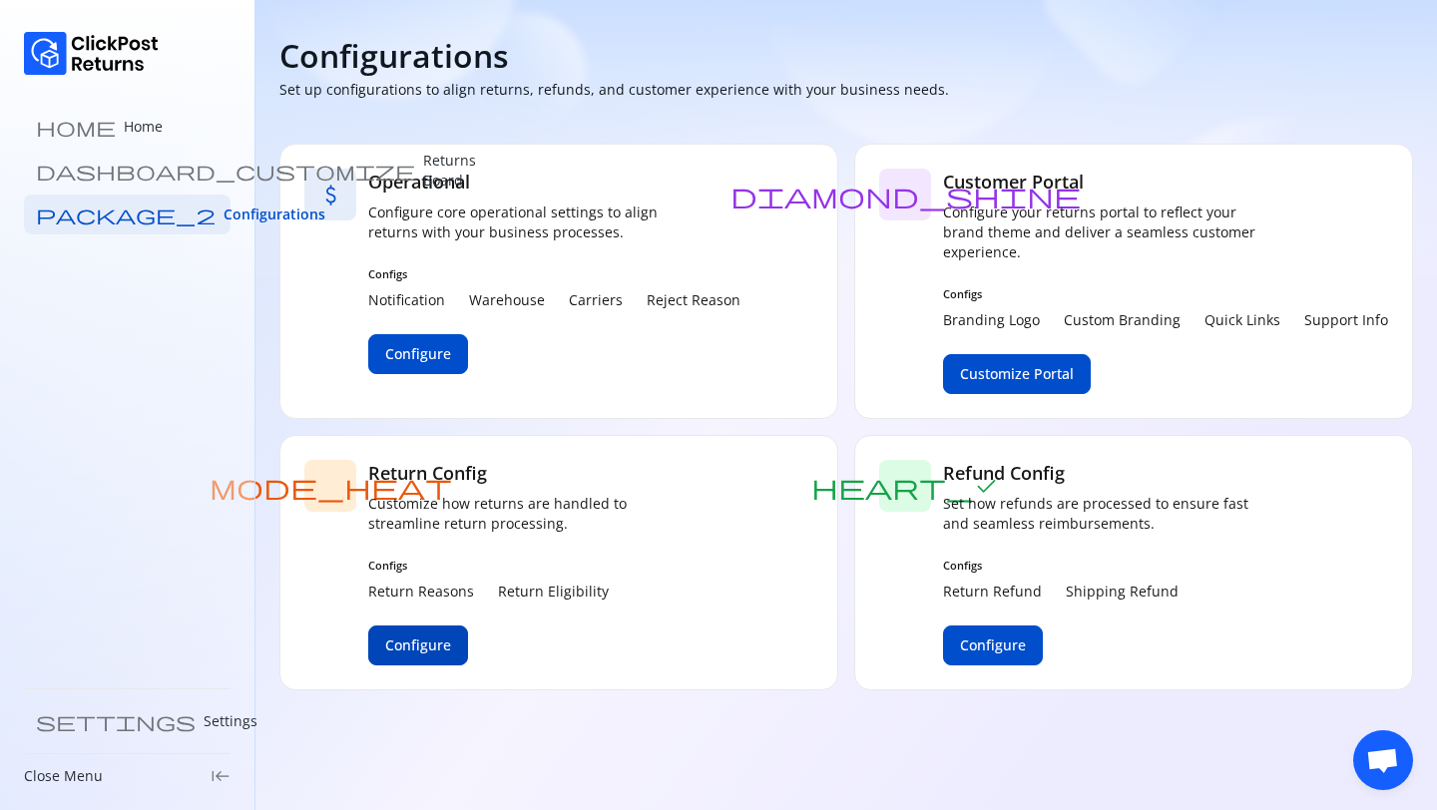
click at [414, 647] on span "Configure" at bounding box center [418, 645] width 66 height 20
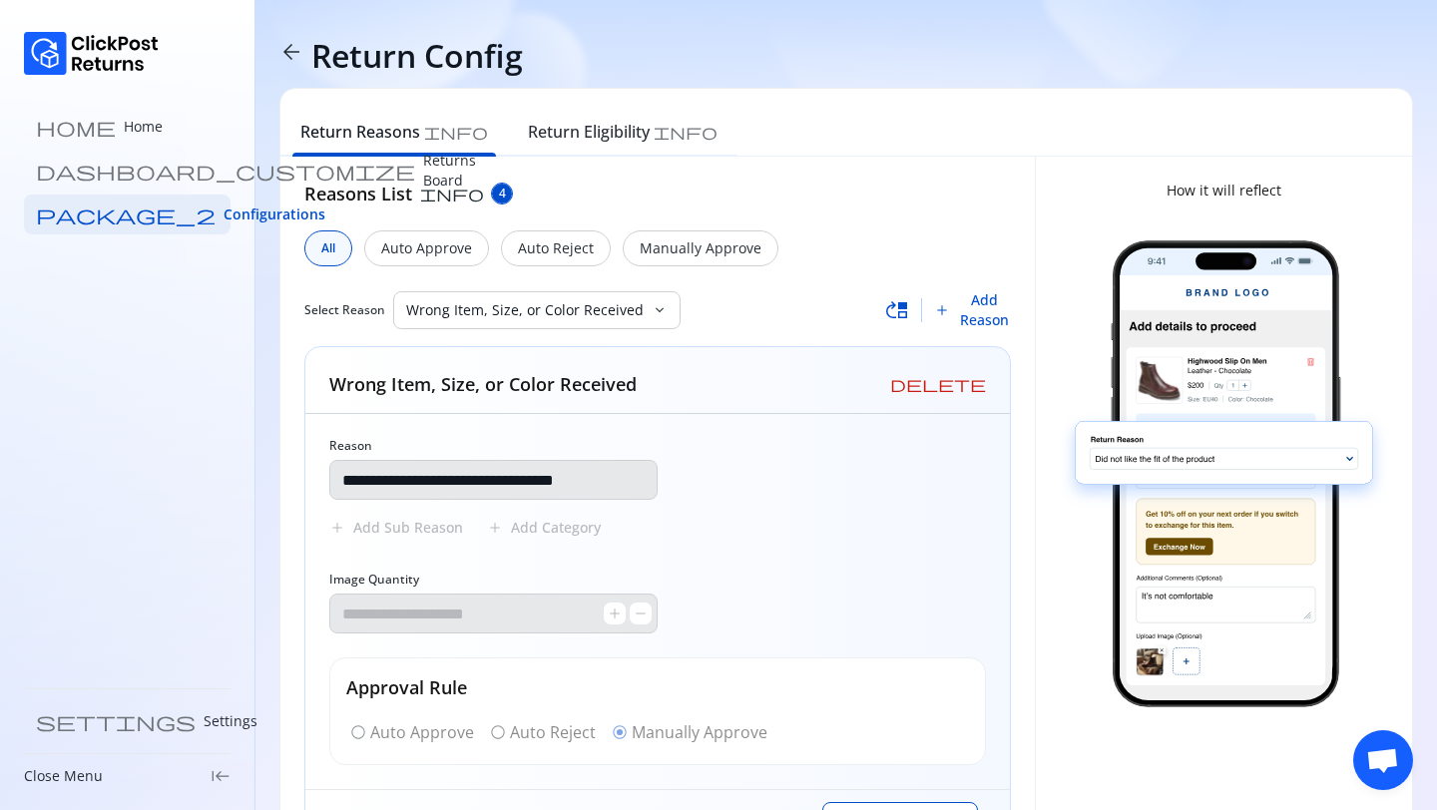
click at [899, 308] on span "move_up" at bounding box center [897, 310] width 24 height 24
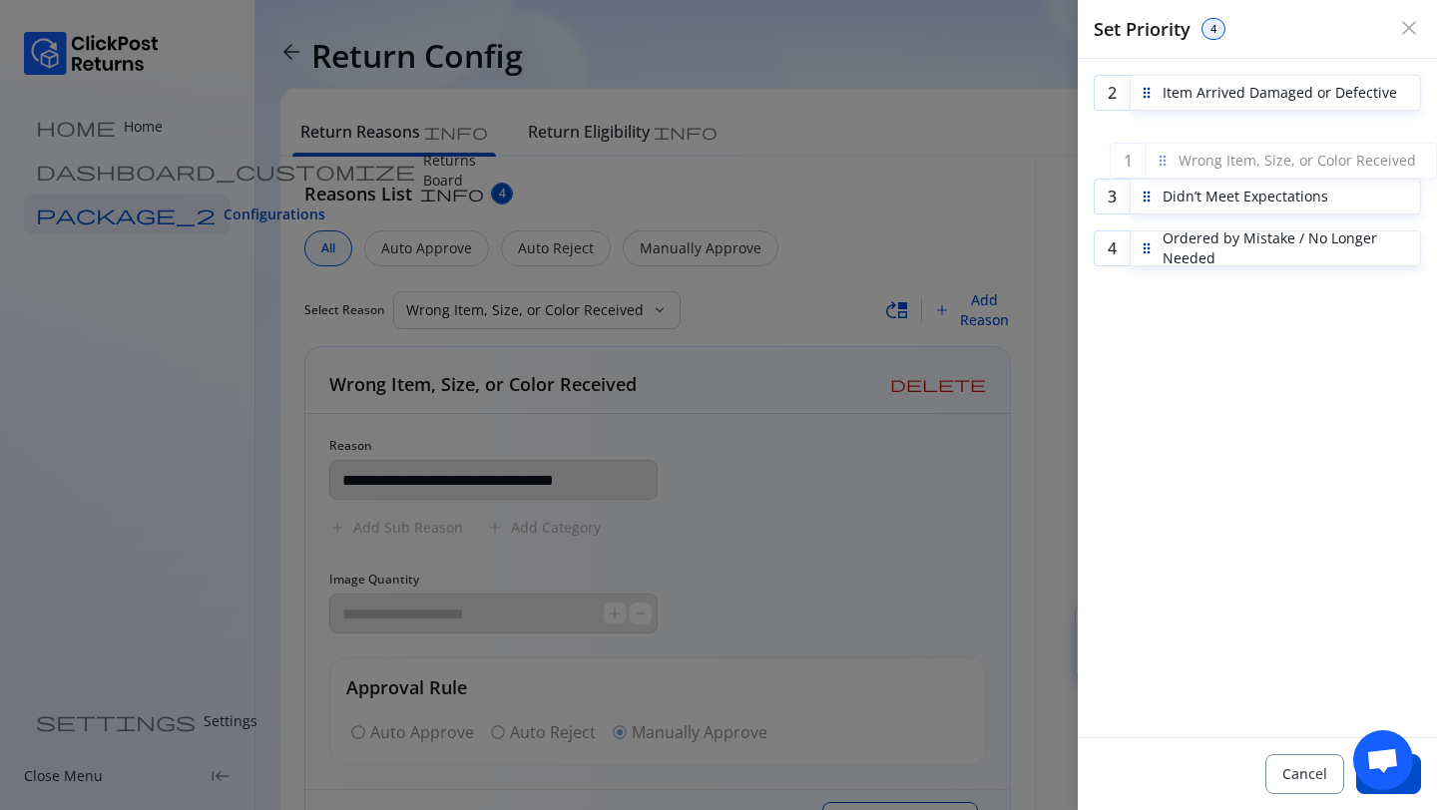
drag, startPoint x: 1139, startPoint y: 87, endPoint x: 1155, endPoint y: 155, distance: 69.7
drag, startPoint x: 1146, startPoint y: 93, endPoint x: 1146, endPoint y: 180, distance: 86.8
drag, startPoint x: 1147, startPoint y: 146, endPoint x: 1139, endPoint y: 79, distance: 67.3
click at [1414, 785] on button "Save" at bounding box center [1388, 774] width 65 height 40
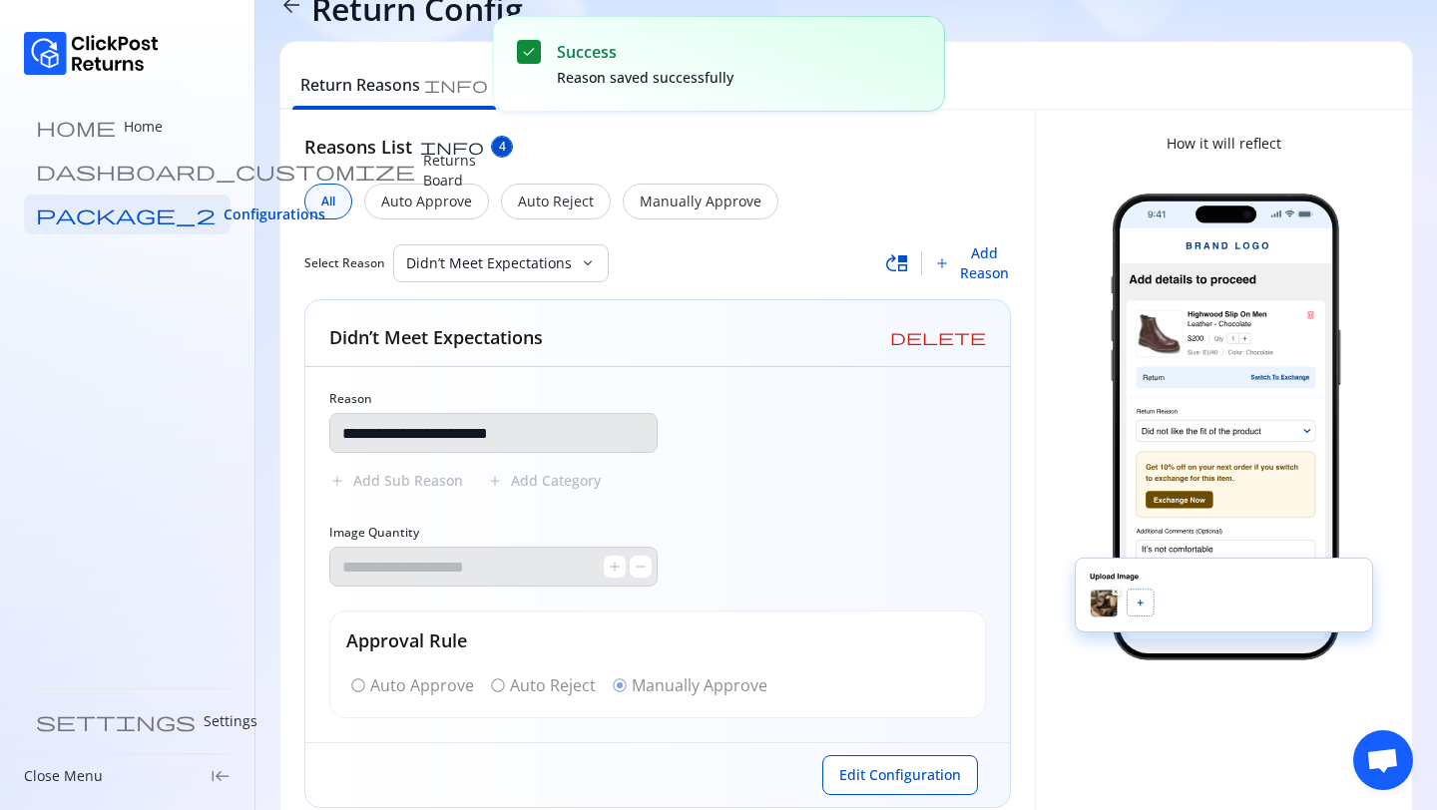
scroll to position [94, 0]
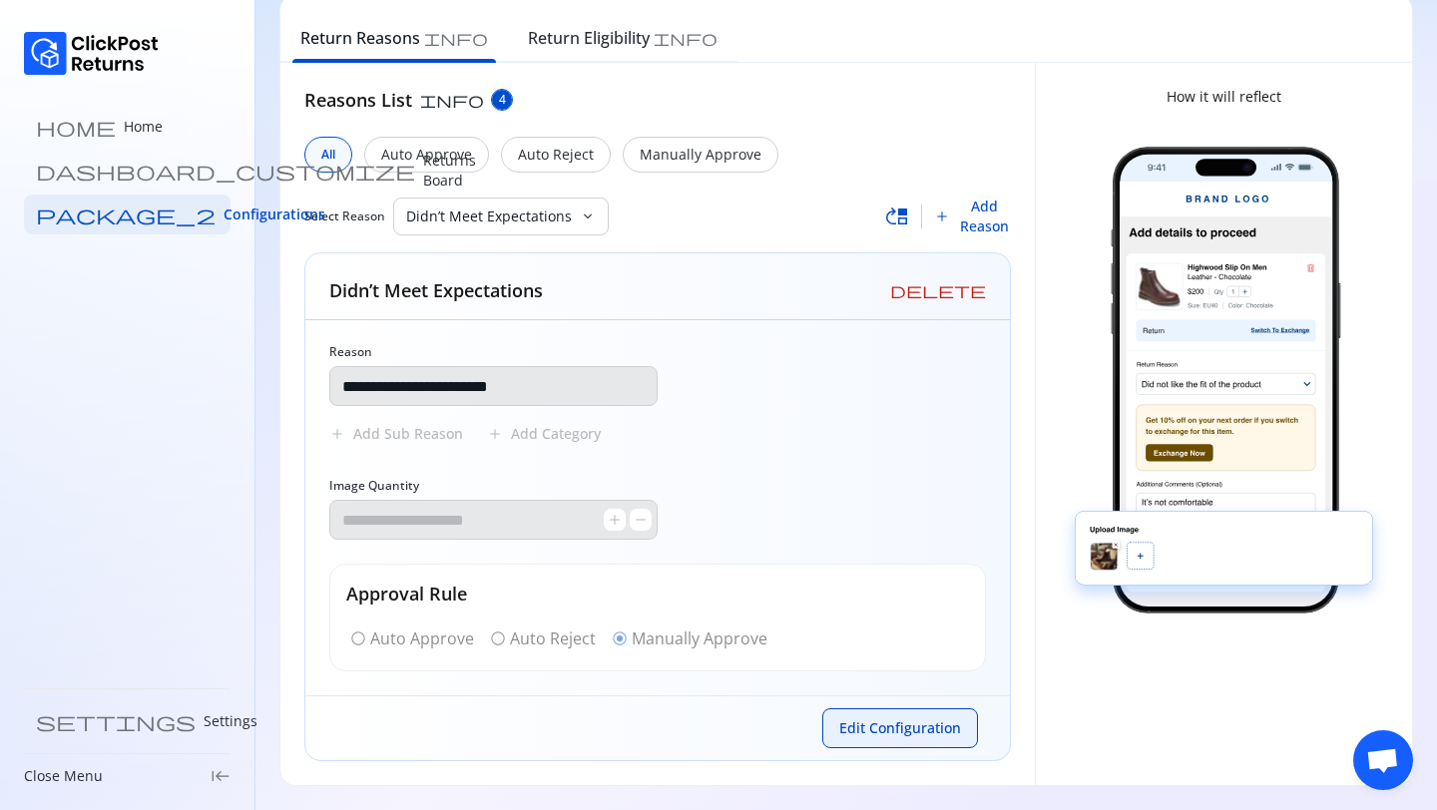
click at [894, 736] on span "Edit Configuration" at bounding box center [900, 728] width 122 height 20
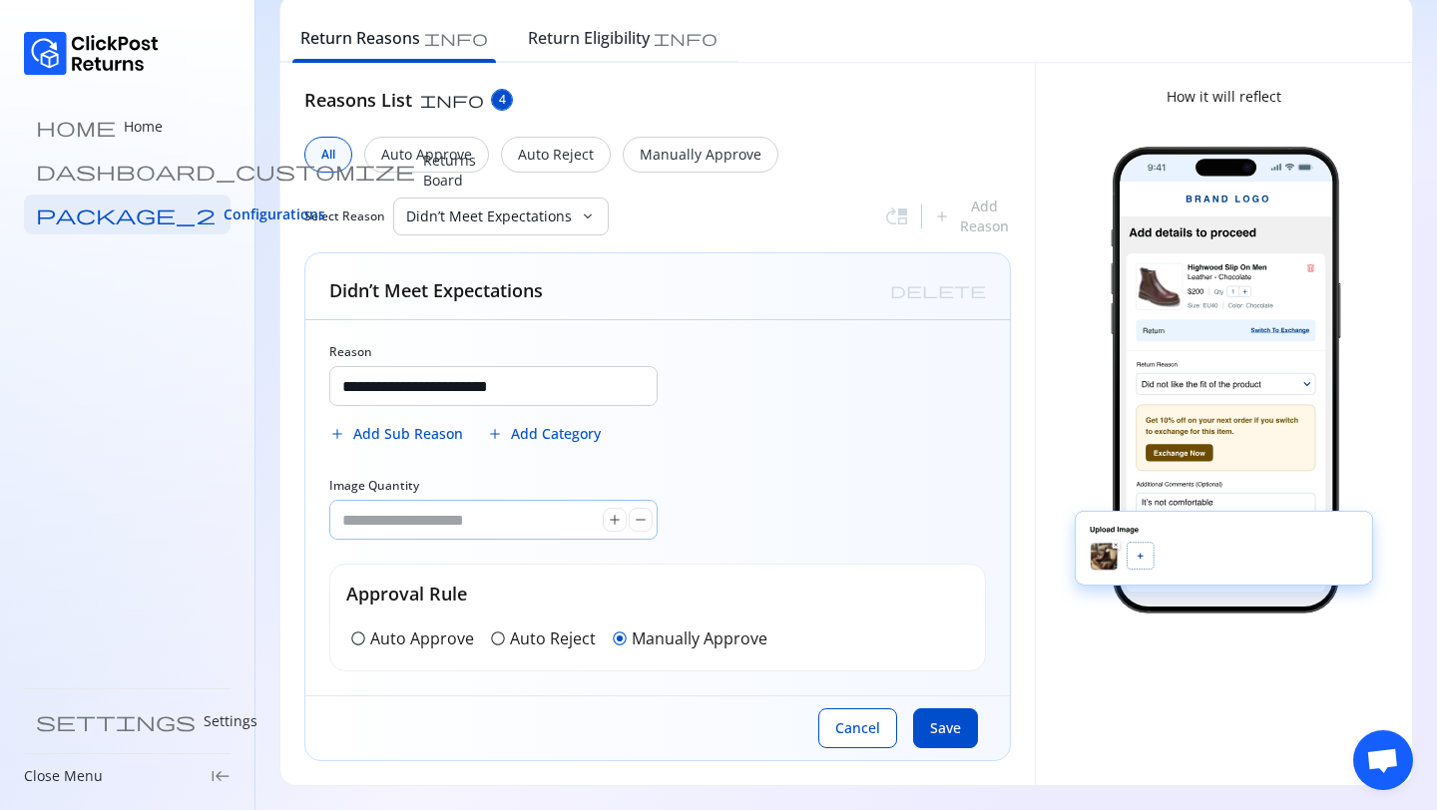
click at [383, 521] on input "*" at bounding box center [466, 520] width 272 height 38
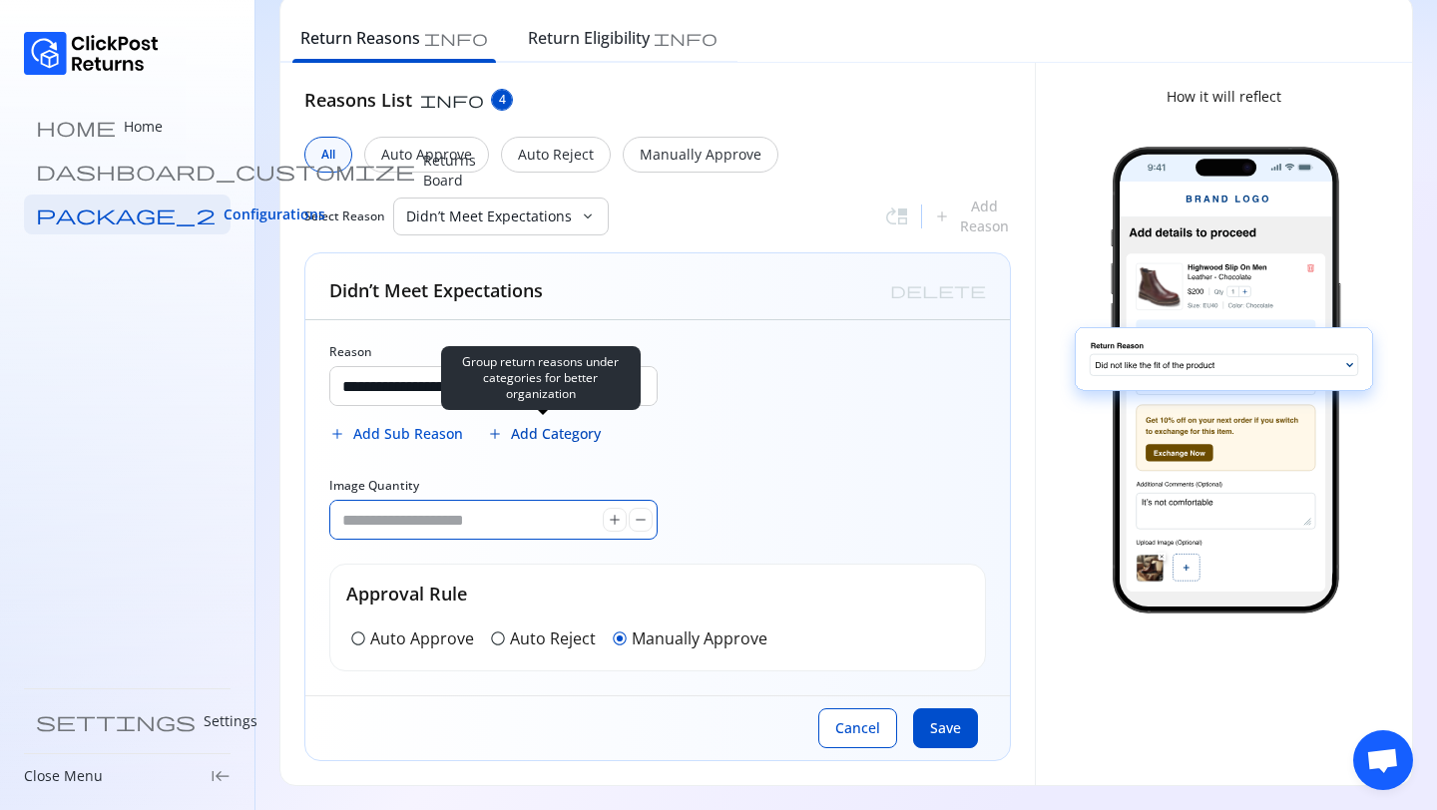
click at [531, 428] on span "Add Category" at bounding box center [556, 434] width 90 height 20
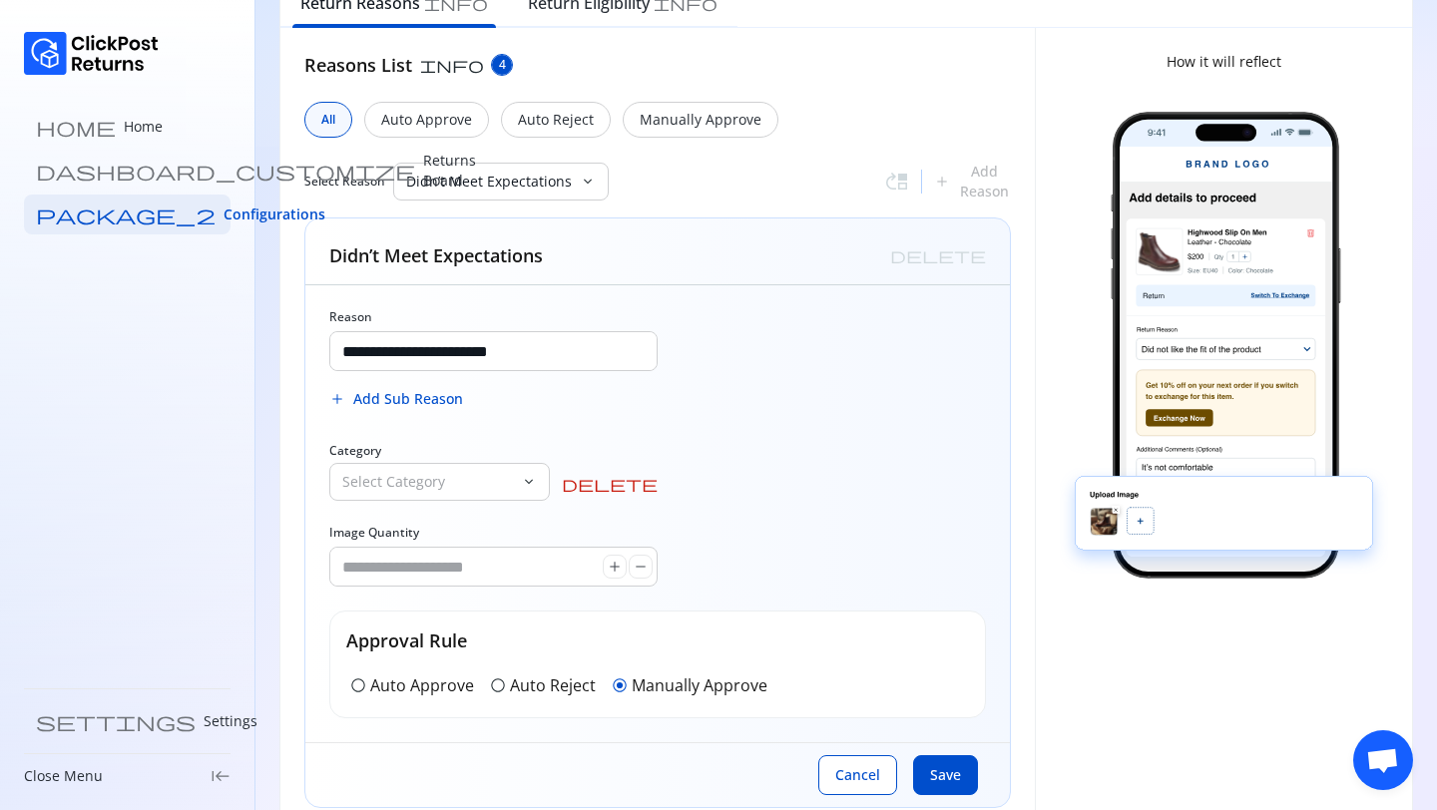
scroll to position [143, 0]
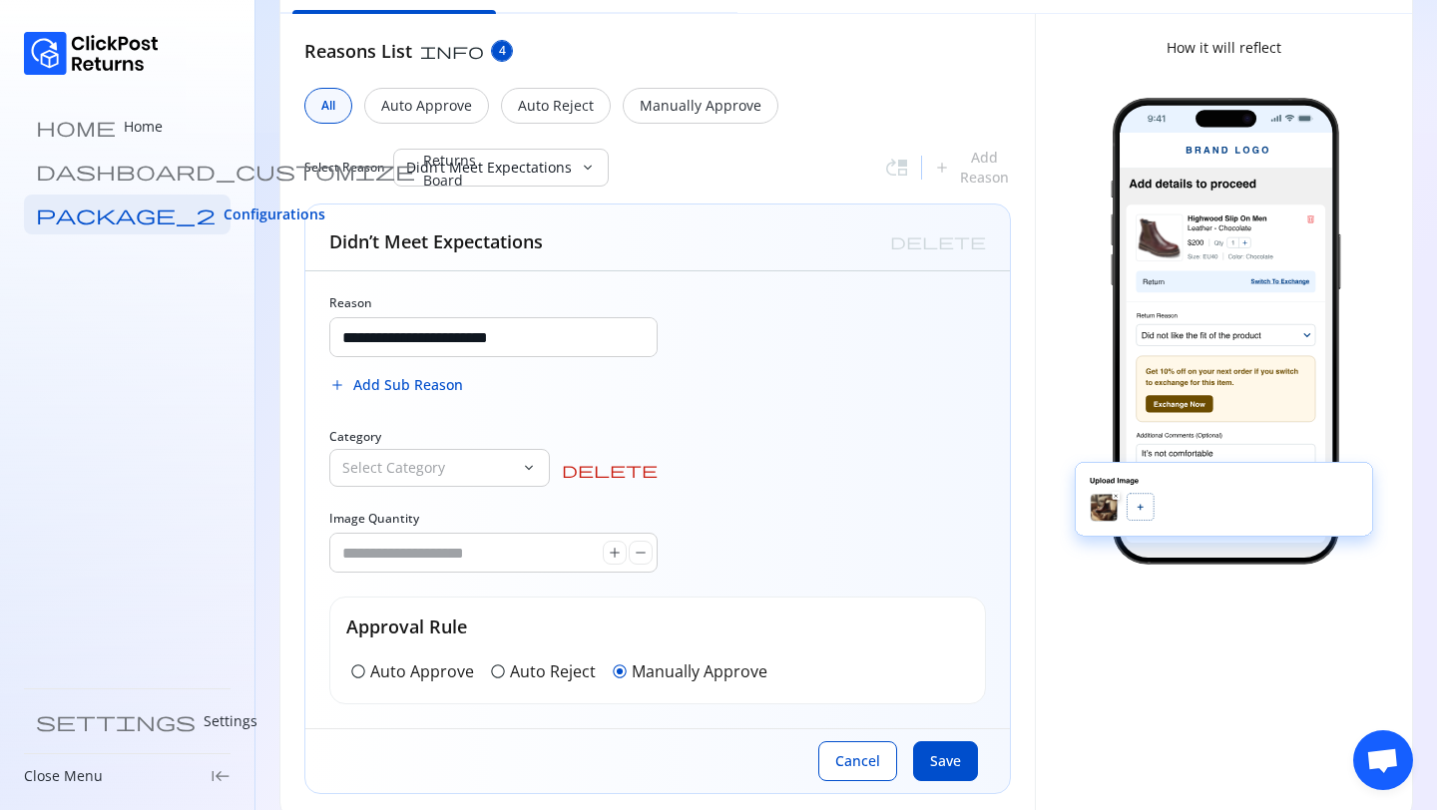
click at [485, 493] on div "**********" at bounding box center [657, 499] width 704 height 457
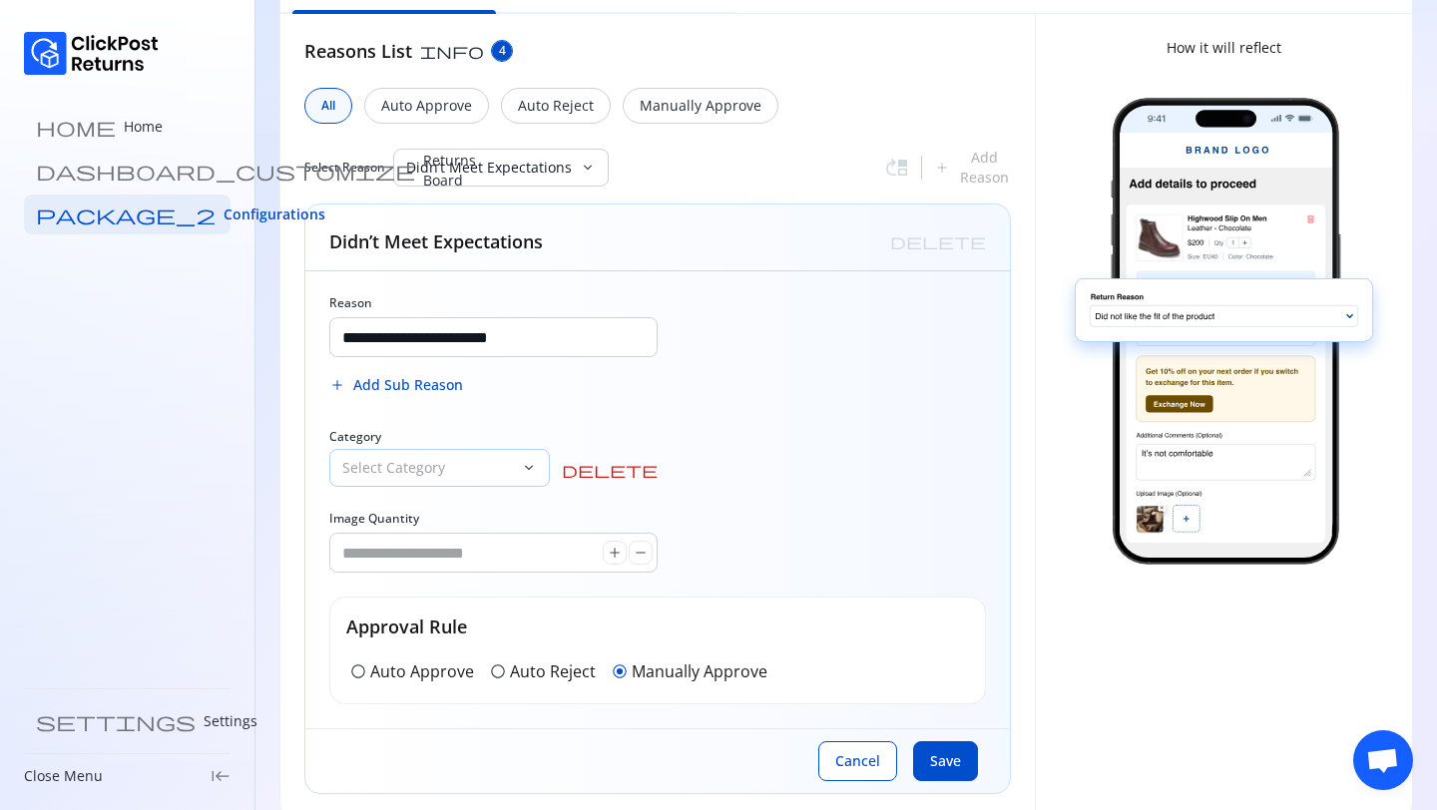
click at [485, 477] on p "Select Category" at bounding box center [427, 468] width 171 height 20
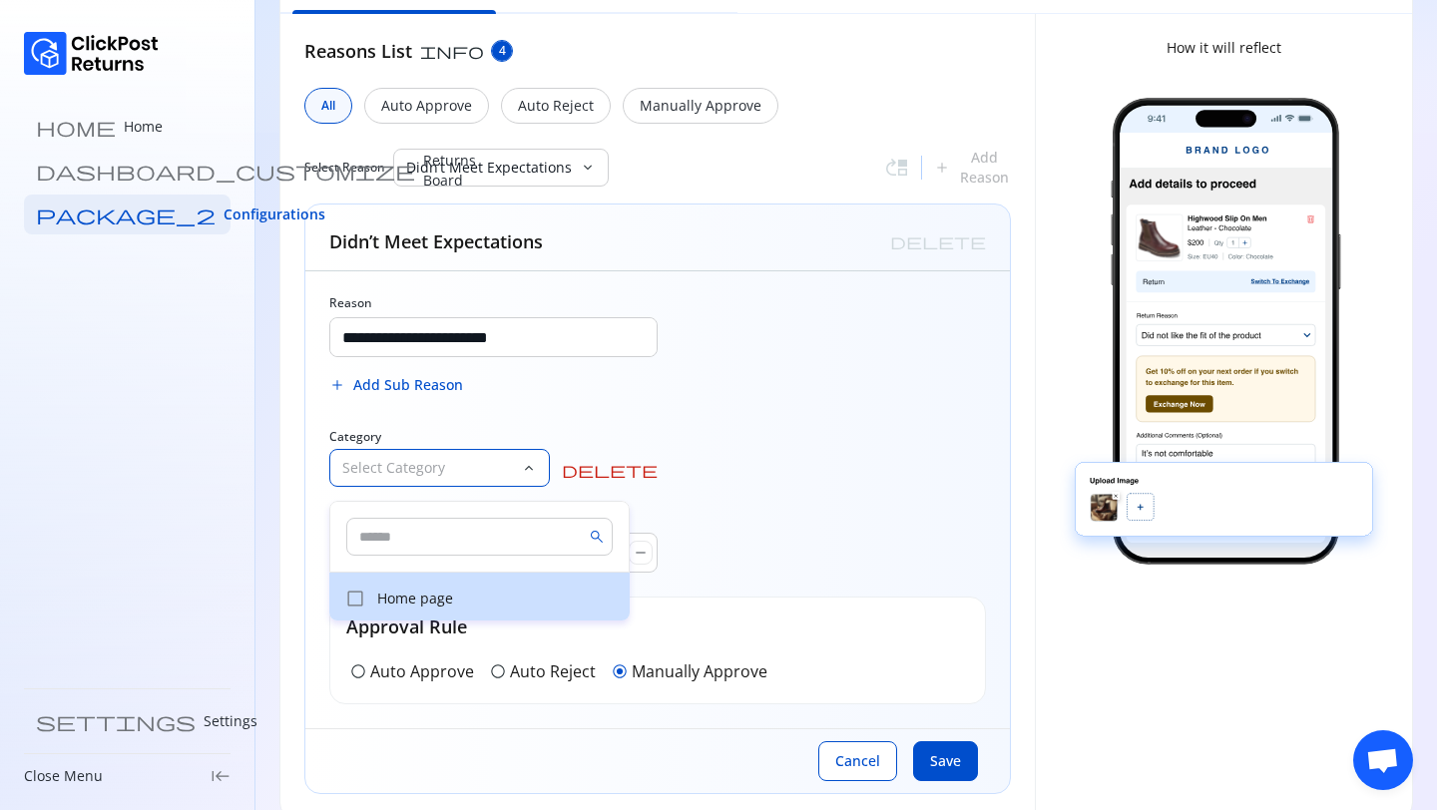
click at [402, 603] on p "Home page" at bounding box center [497, 599] width 240 height 20
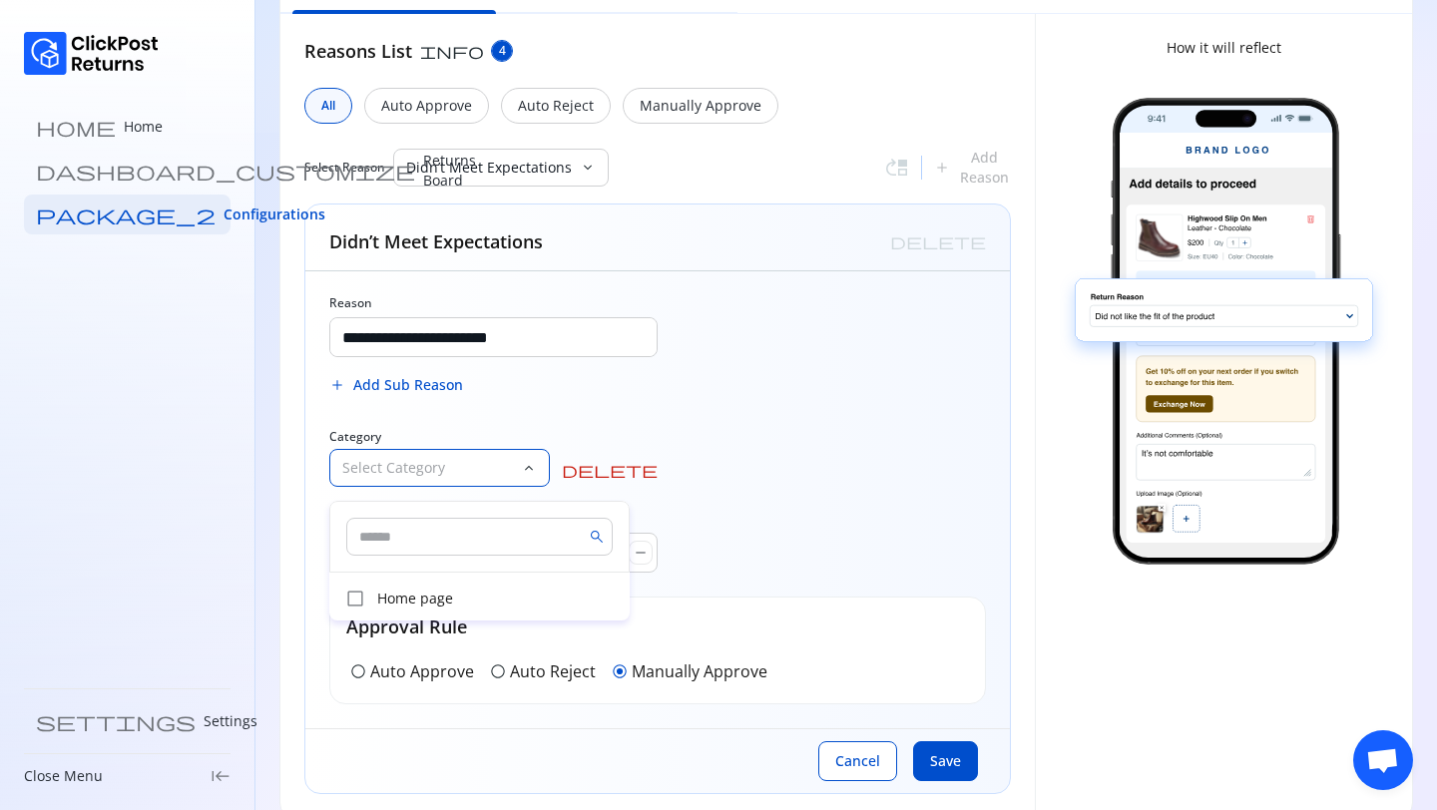
click at [738, 403] on div "**********" at bounding box center [657, 499] width 704 height 457
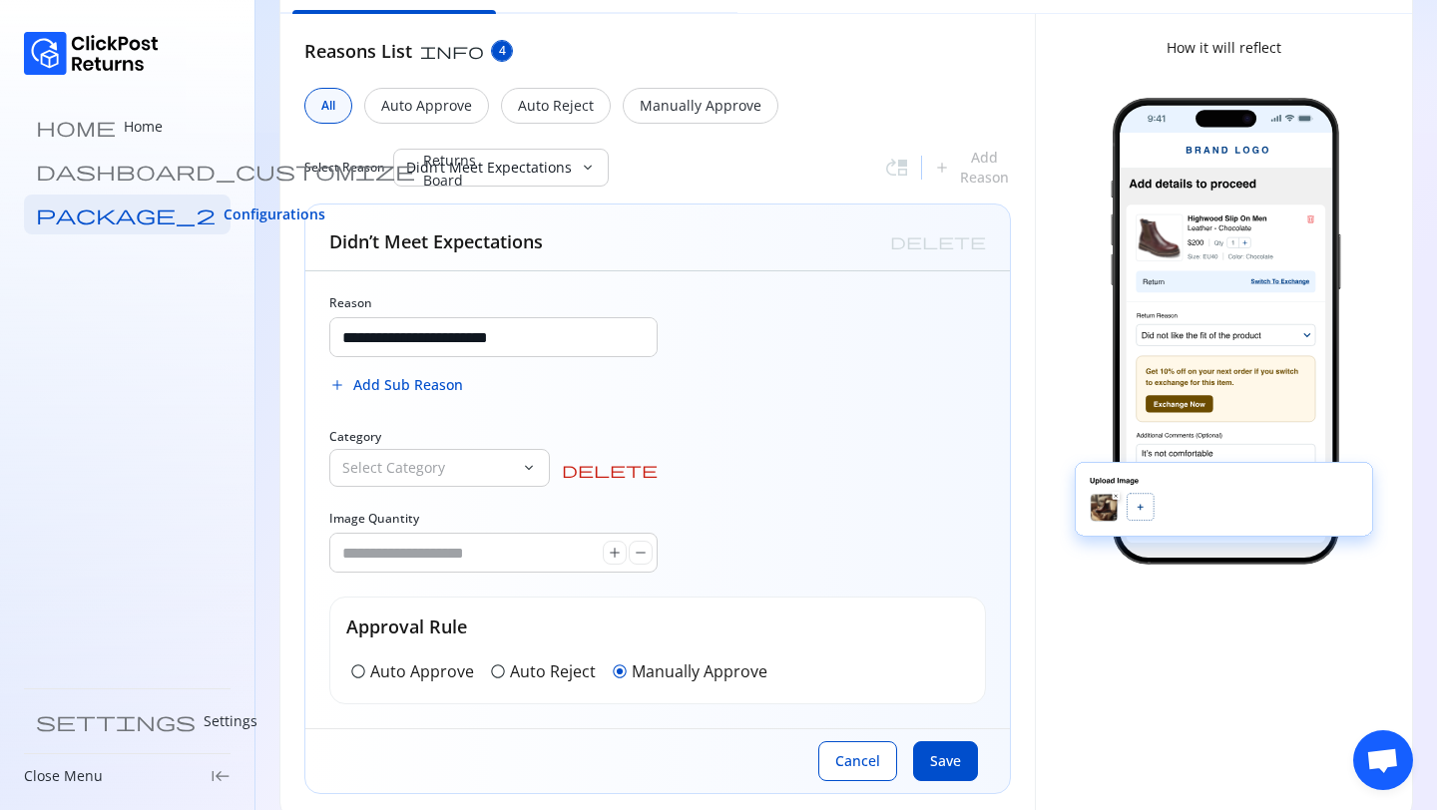
click at [653, 475] on span "delete" at bounding box center [610, 470] width 96 height 16
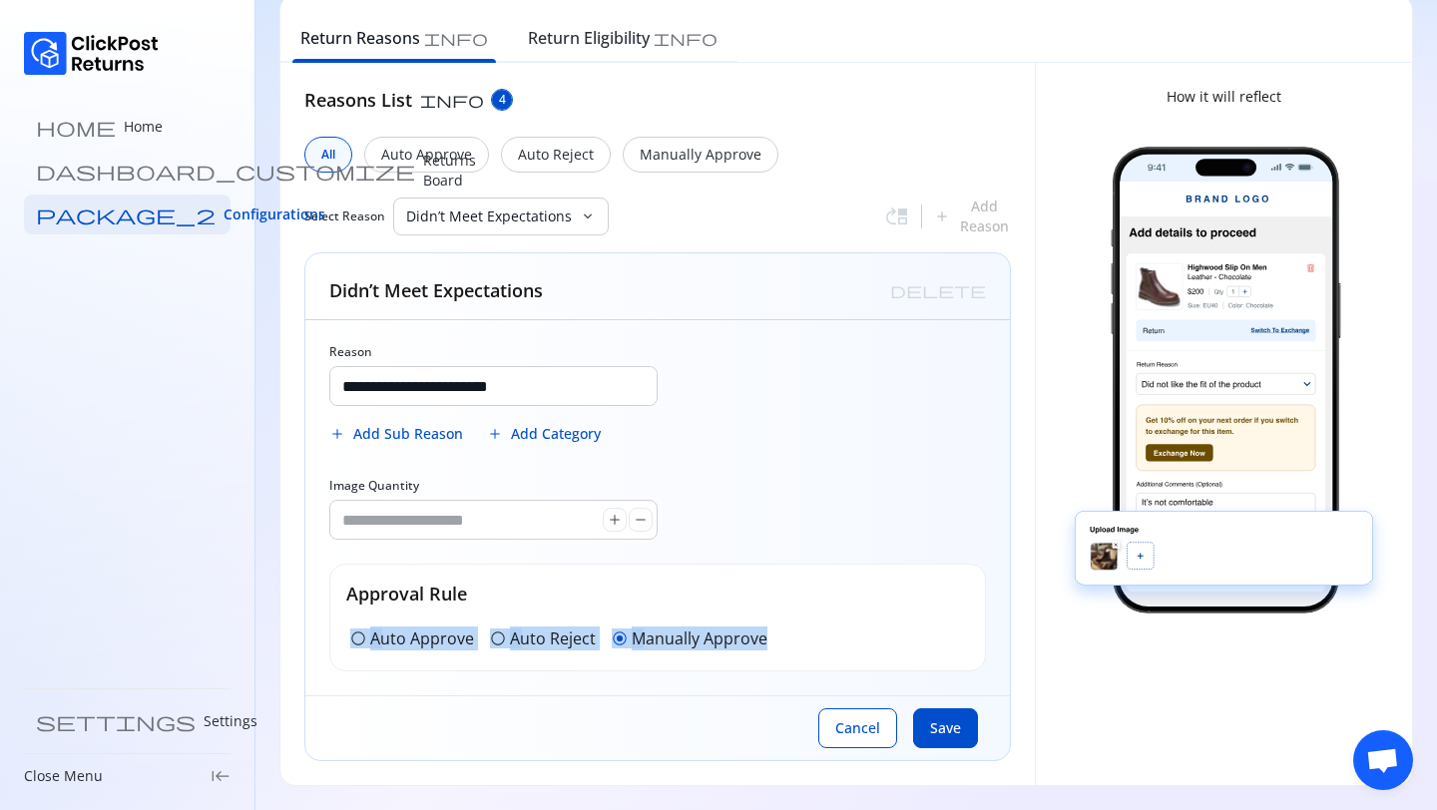
drag, startPoint x: 338, startPoint y: 621, endPoint x: 777, endPoint y: 684, distance: 443.6
click at [777, 684] on div "**********" at bounding box center [657, 507] width 704 height 375
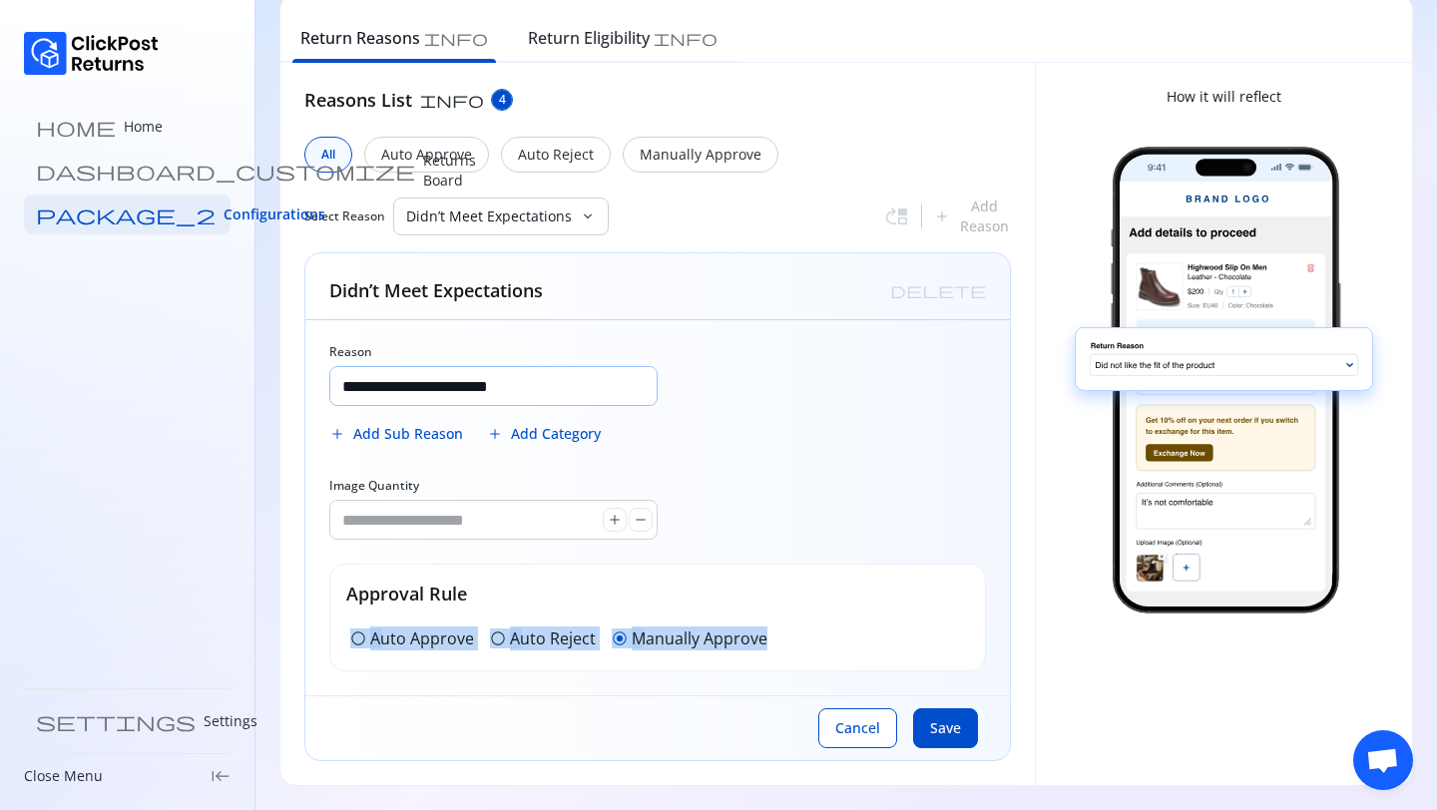
click at [392, 395] on input "**********" at bounding box center [493, 386] width 326 height 38
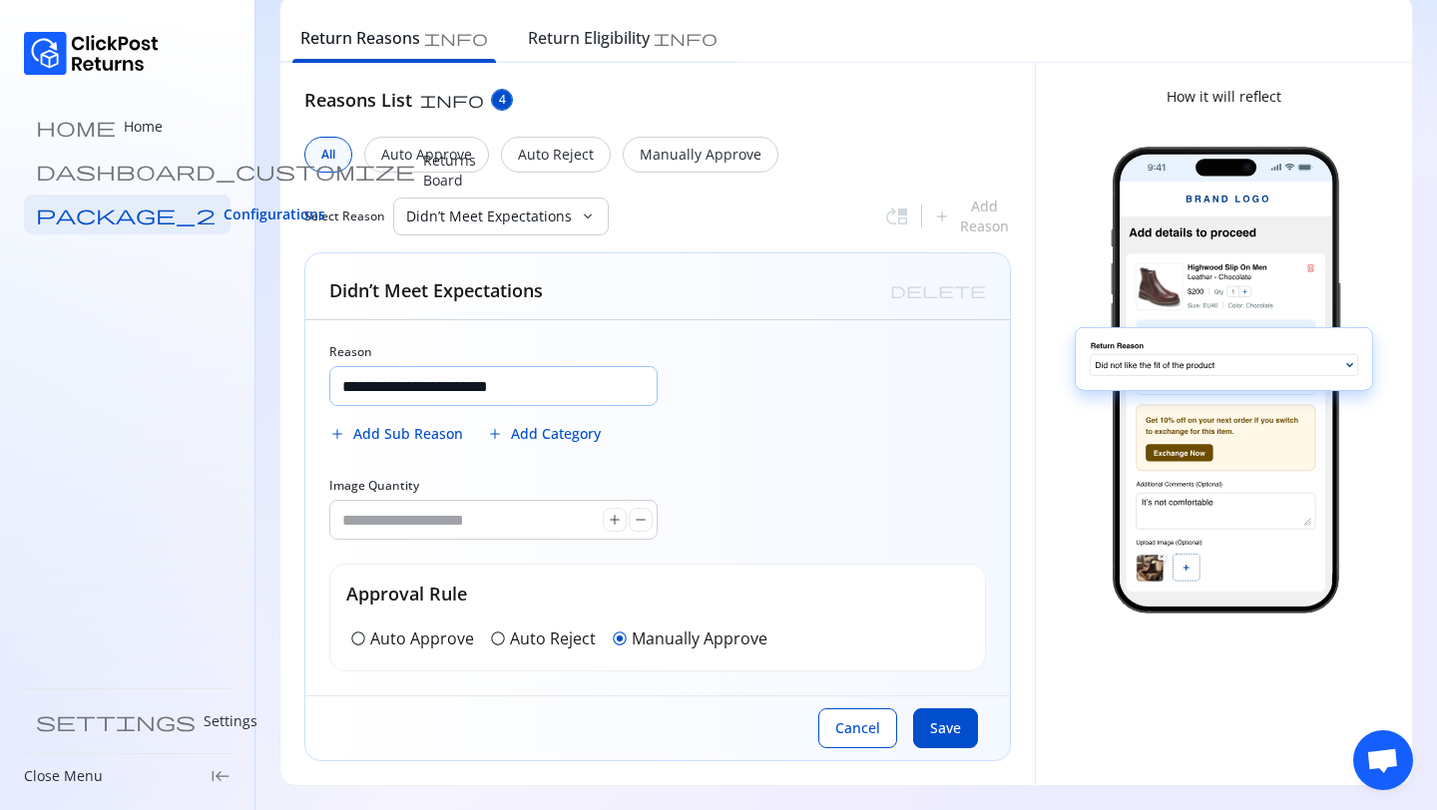
click at [392, 395] on input "**********" at bounding box center [493, 386] width 326 height 38
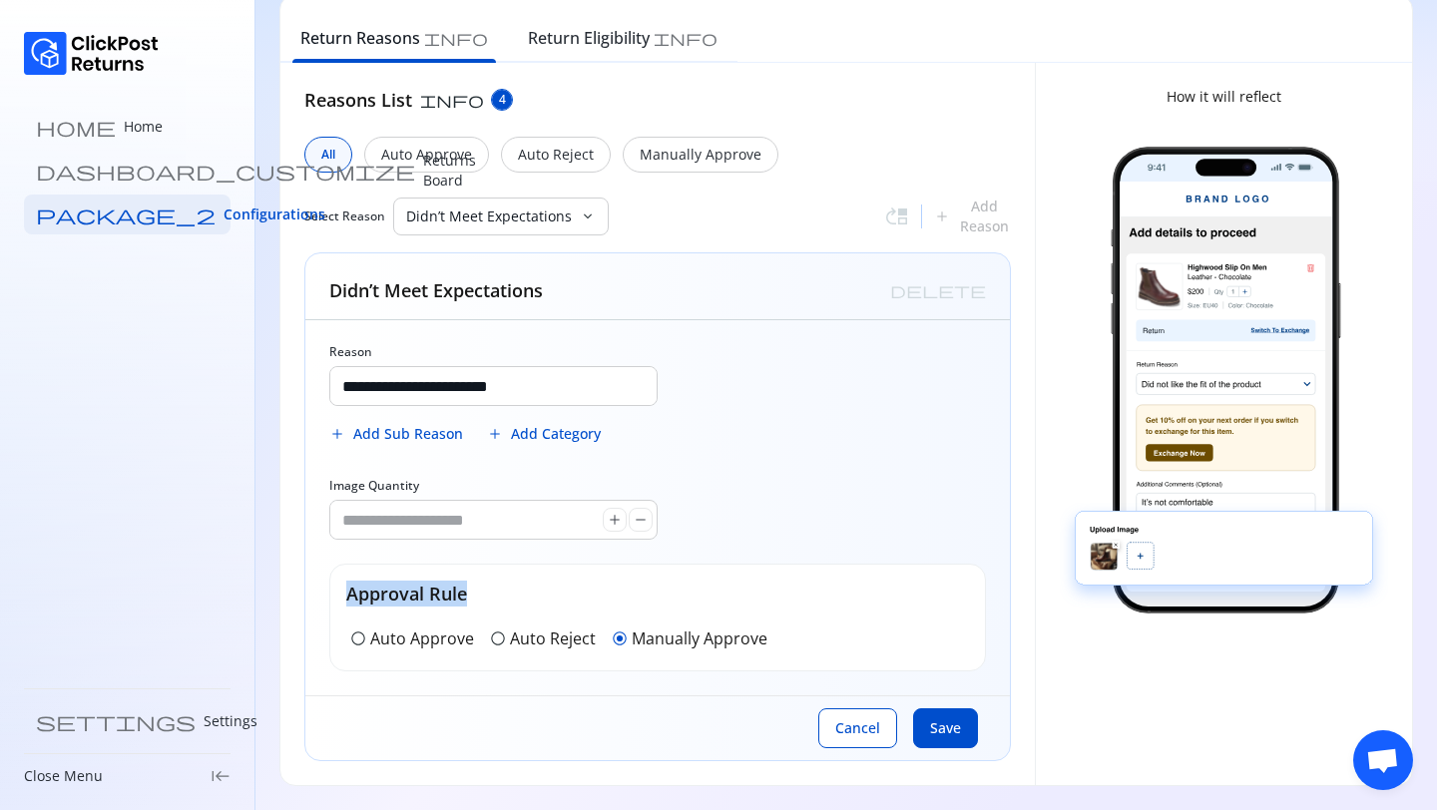
drag, startPoint x: 346, startPoint y: 594, endPoint x: 596, endPoint y: 592, distance: 249.4
click at [596, 592] on h5 "Approval Rule" at bounding box center [657, 594] width 623 height 26
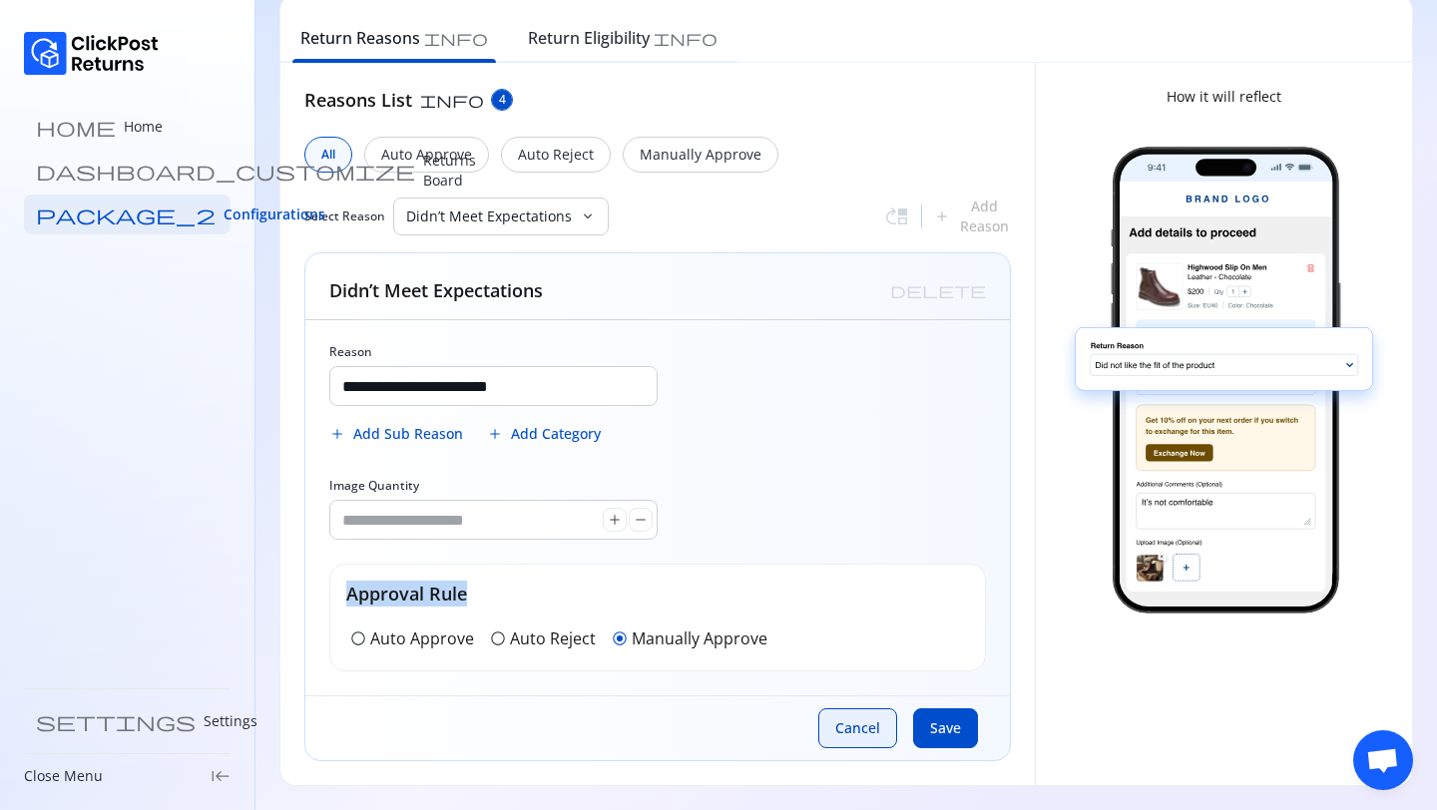
click at [846, 740] on button "Cancel" at bounding box center [857, 728] width 79 height 40
type input "*"
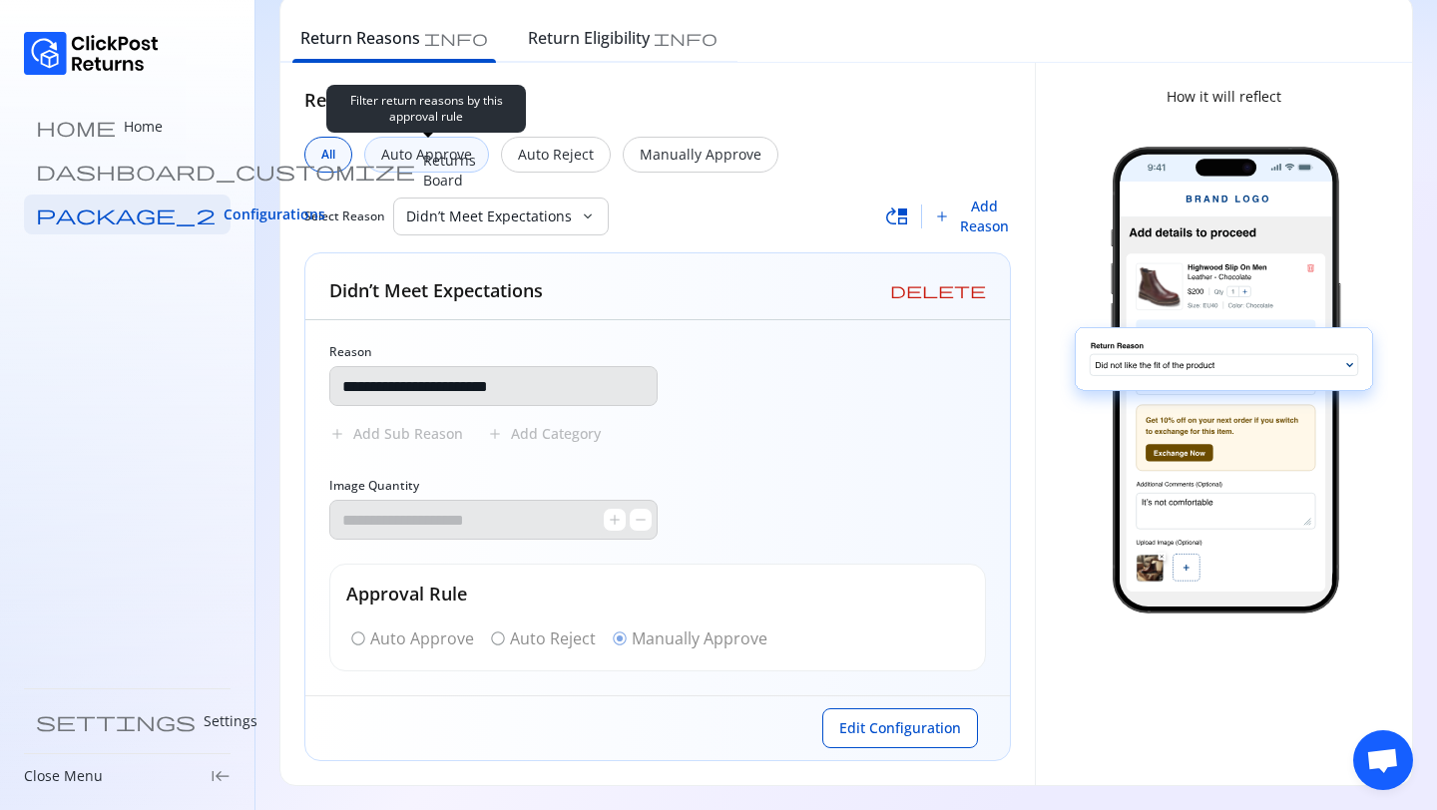
click at [430, 156] on p "Auto Approve" at bounding box center [426, 155] width 91 height 20
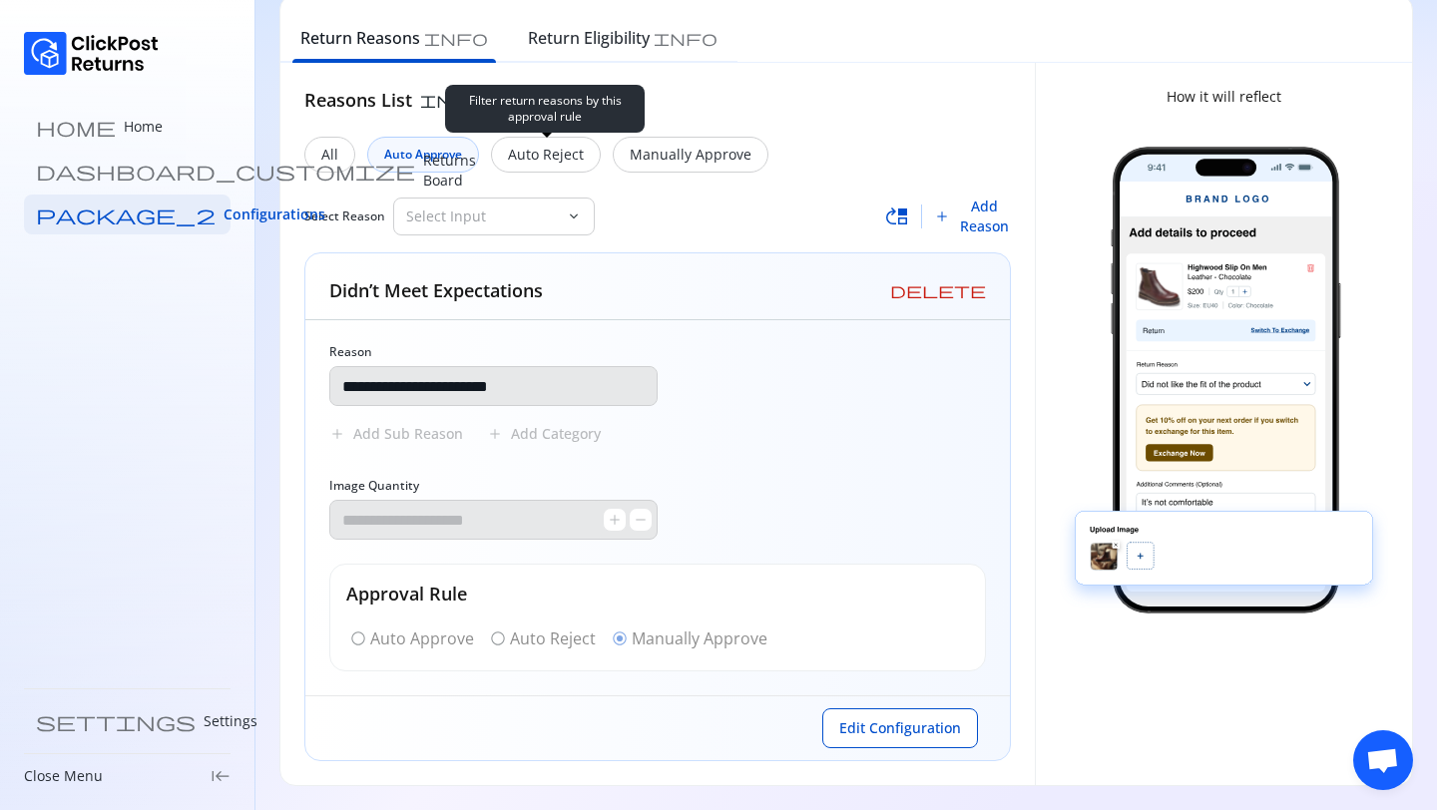
click at [607, 159] on div "All Auto Approve Auto Reject Manually Approve" at bounding box center [657, 155] width 706 height 36
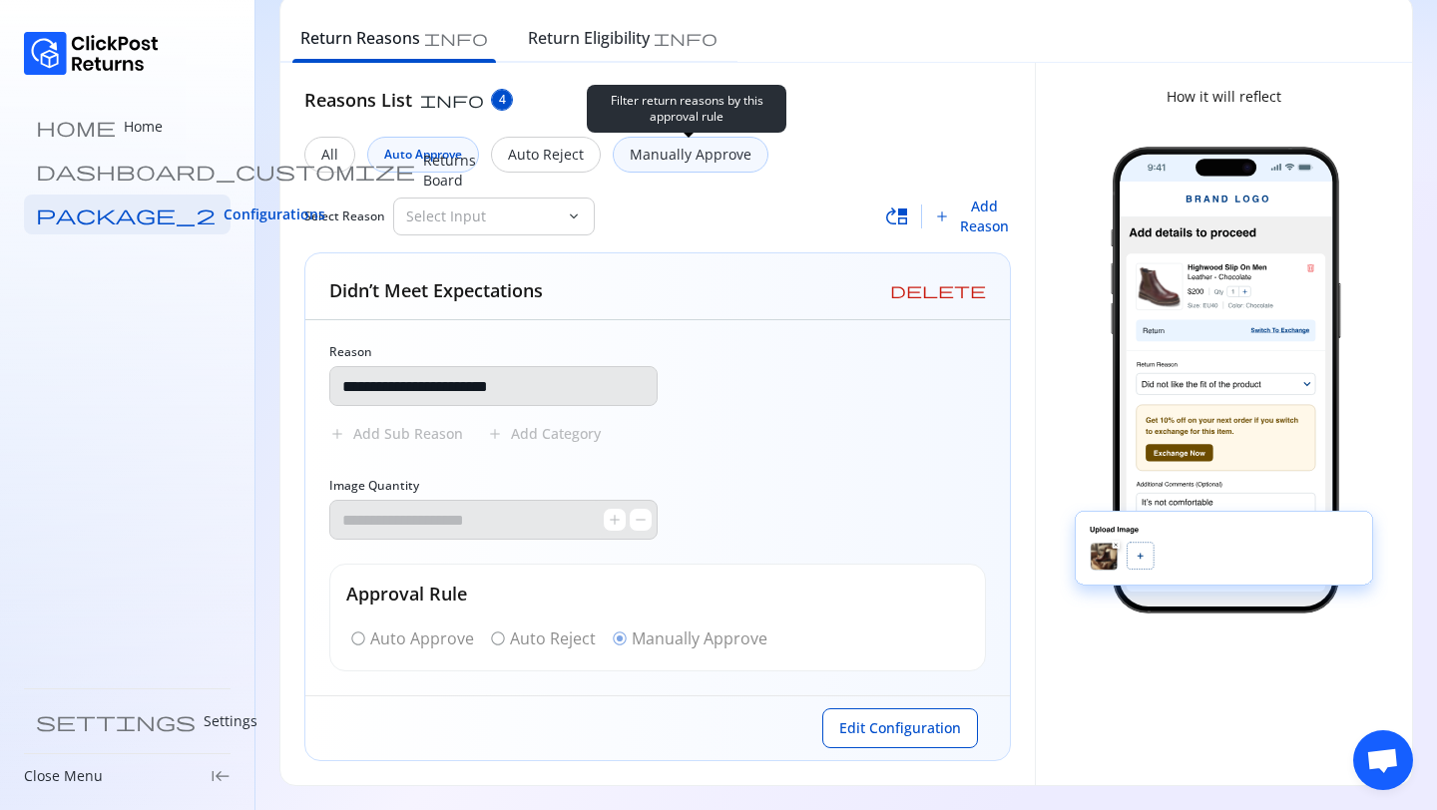
click at [707, 166] on div "Manually Approve" at bounding box center [691, 155] width 156 height 36
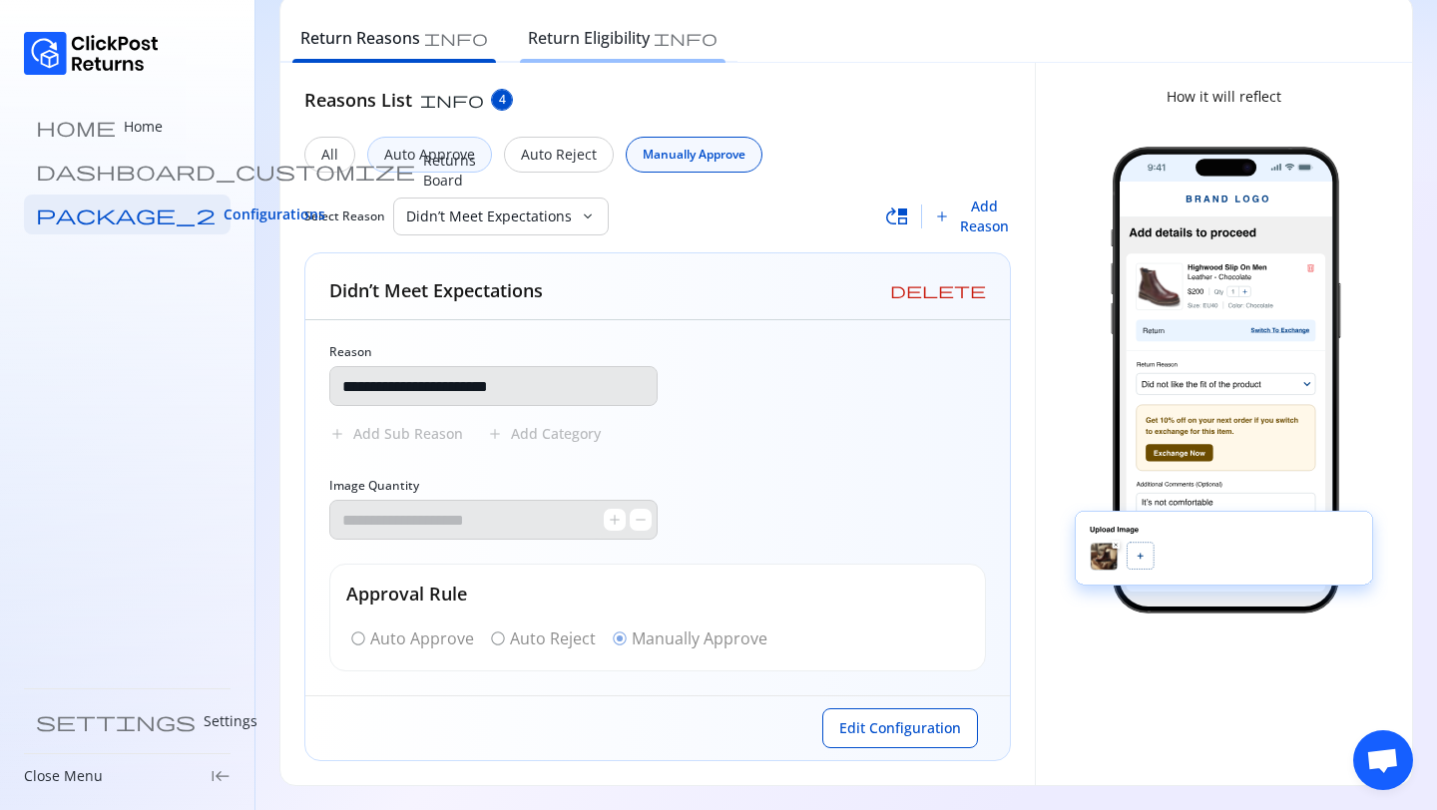
click at [556, 49] on h6 "Return Eligibility" at bounding box center [589, 38] width 122 height 24
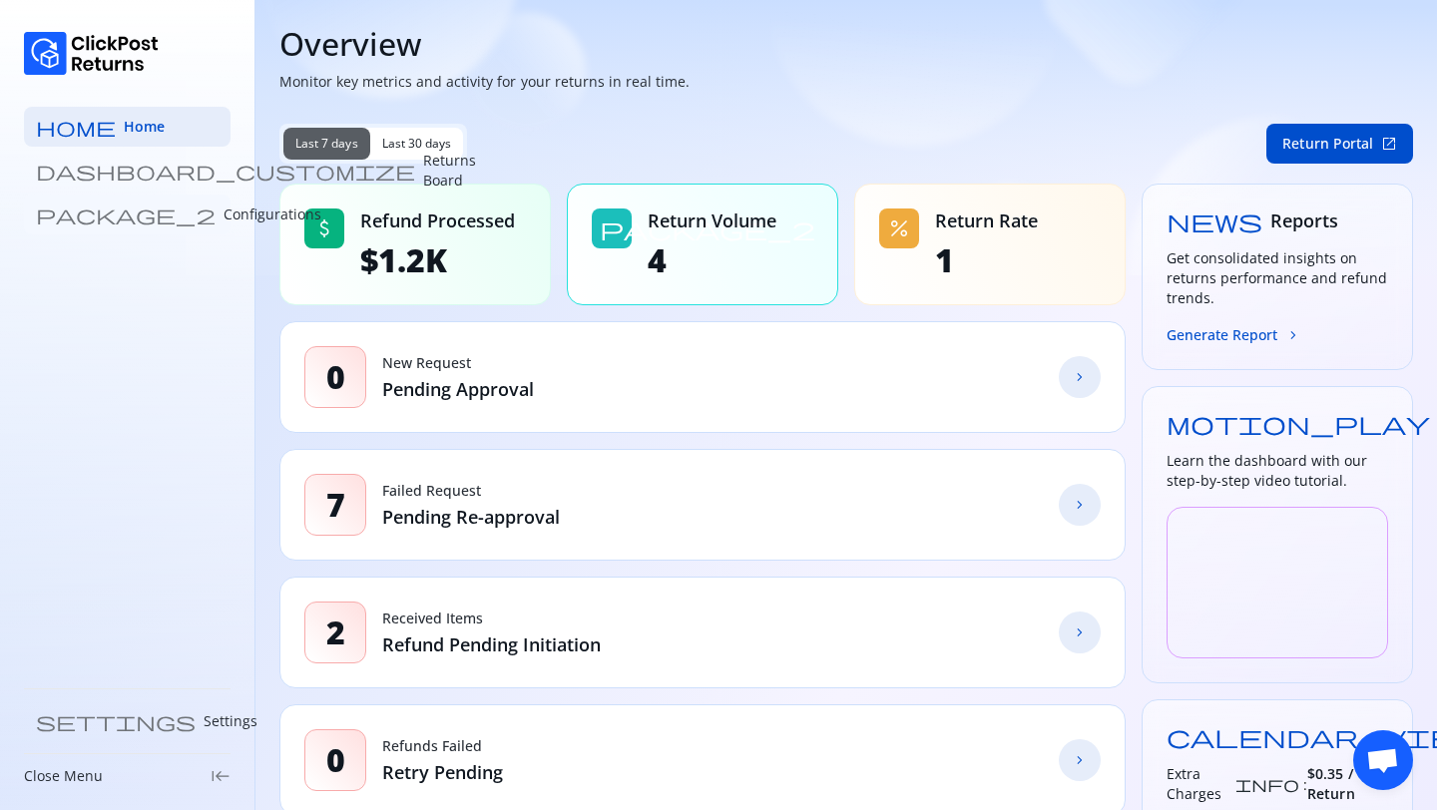
click at [223, 217] on p "Configurations" at bounding box center [272, 215] width 98 height 20
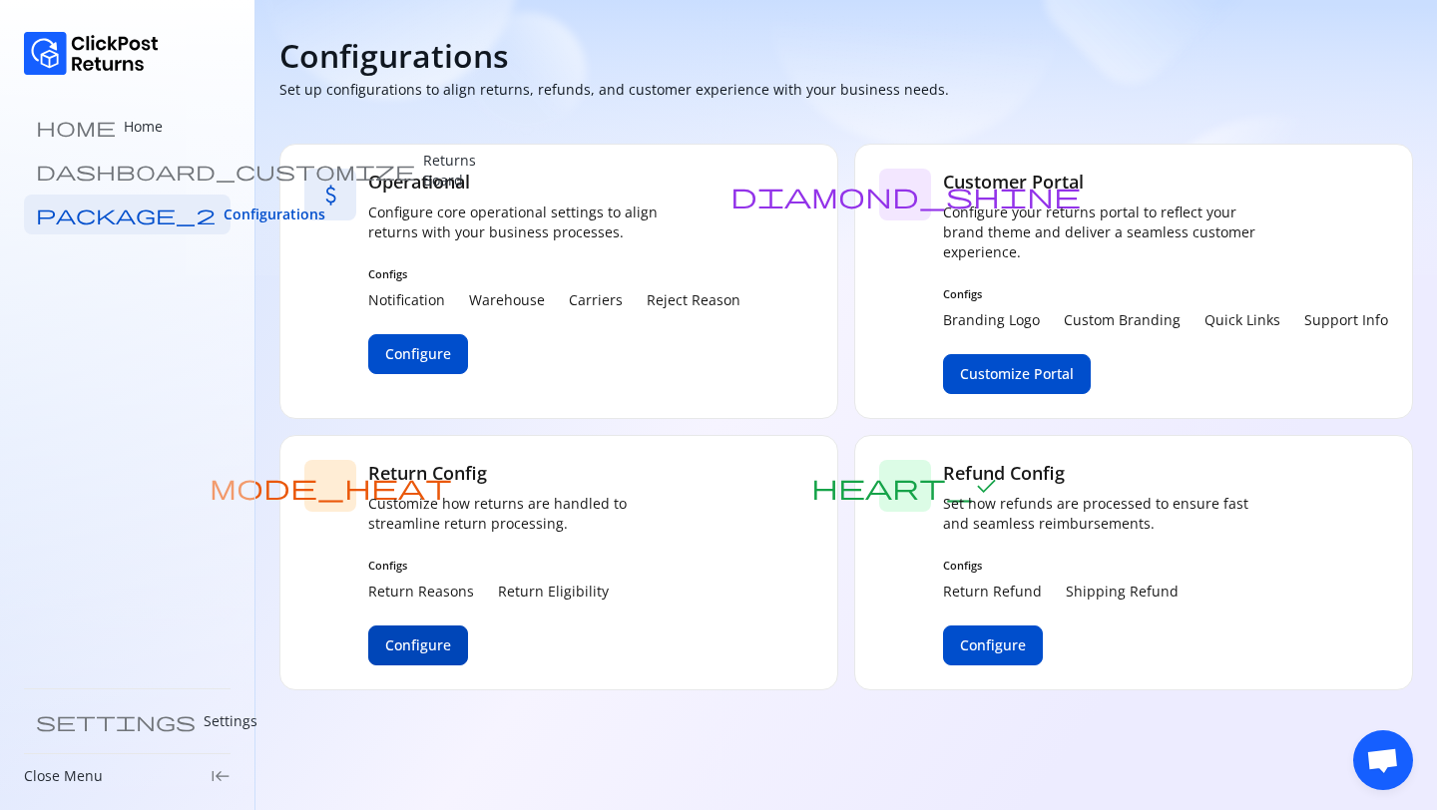
click at [426, 637] on span "Configure" at bounding box center [418, 645] width 66 height 20
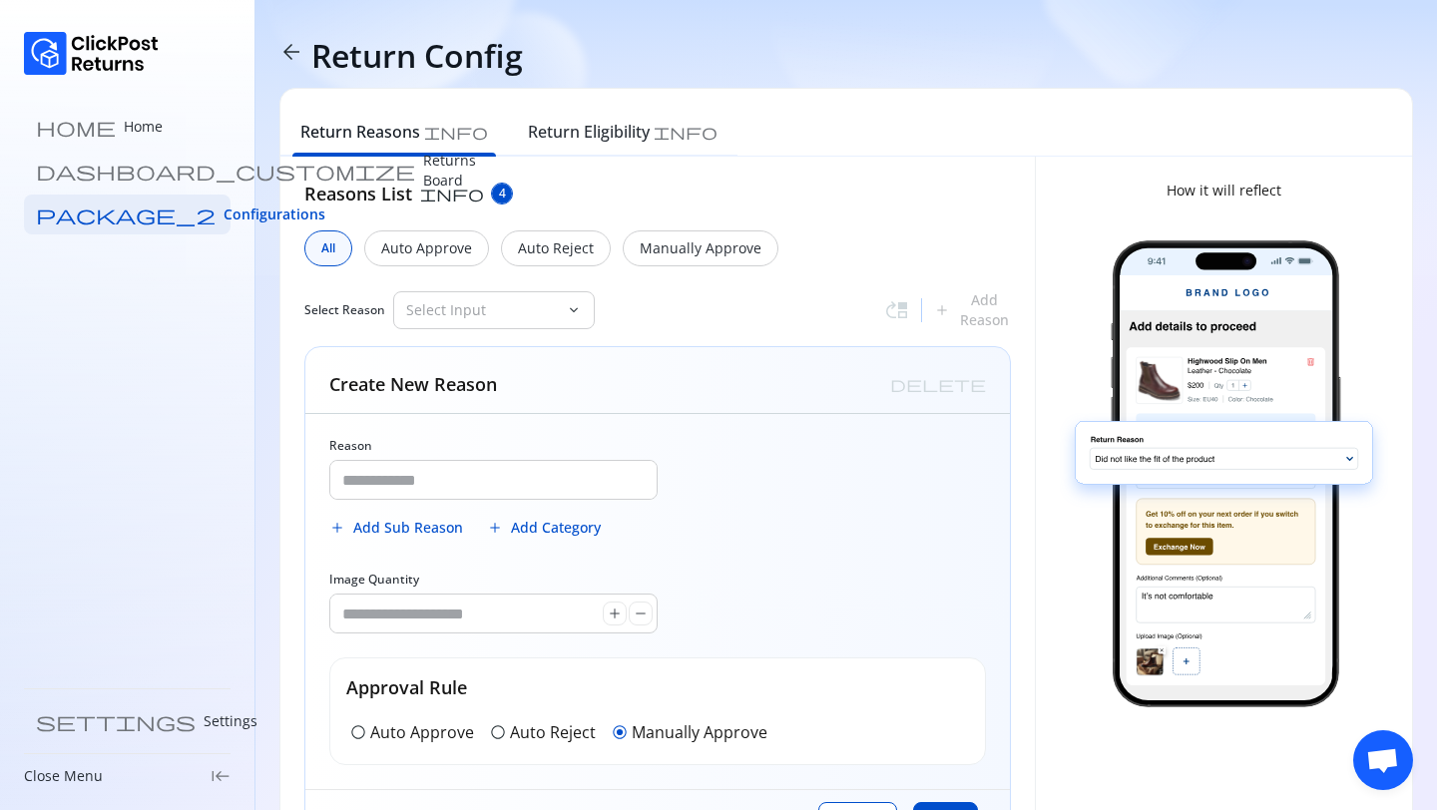
type input "**********"
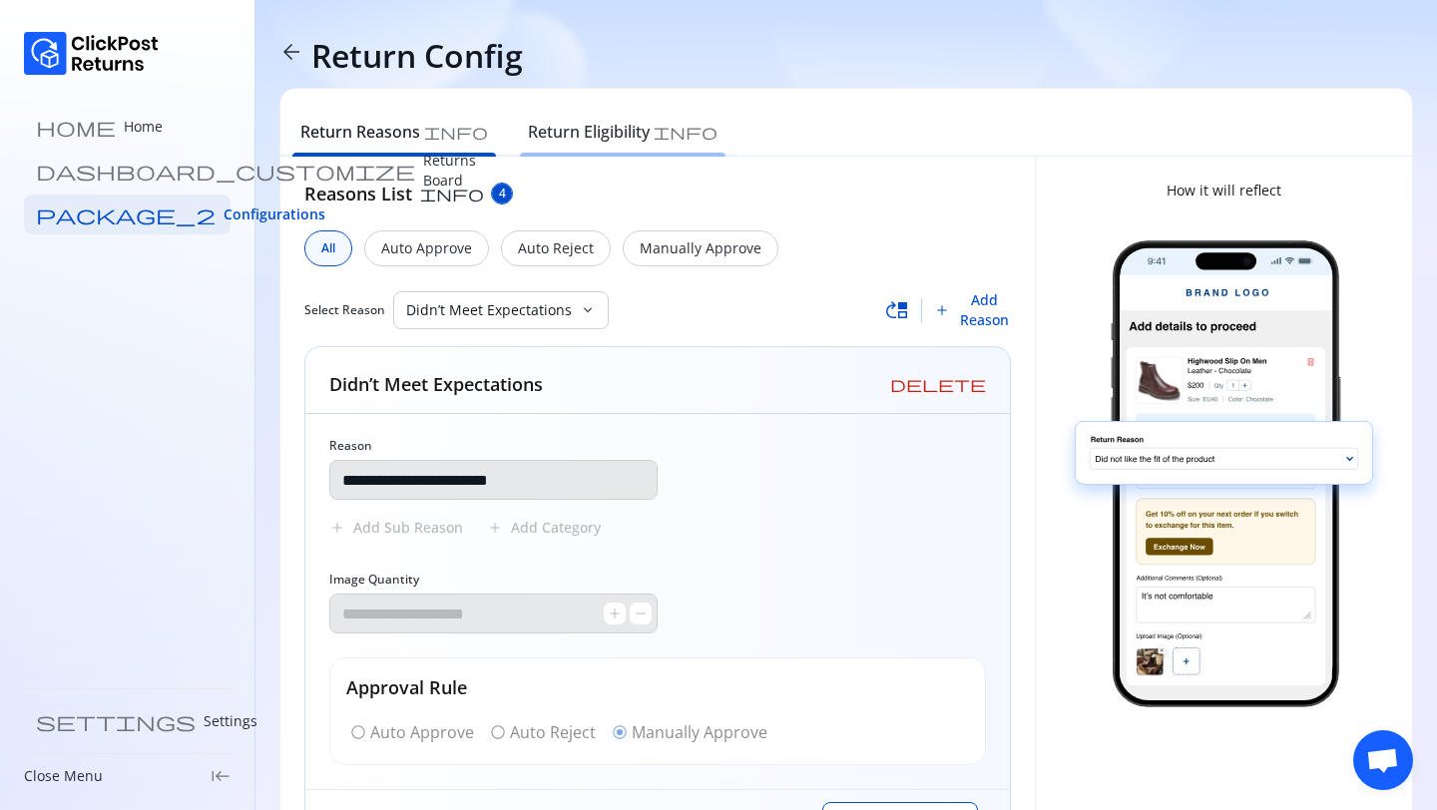
click at [561, 147] on div "Return Eligibility info" at bounding box center [622, 135] width 229 height 44
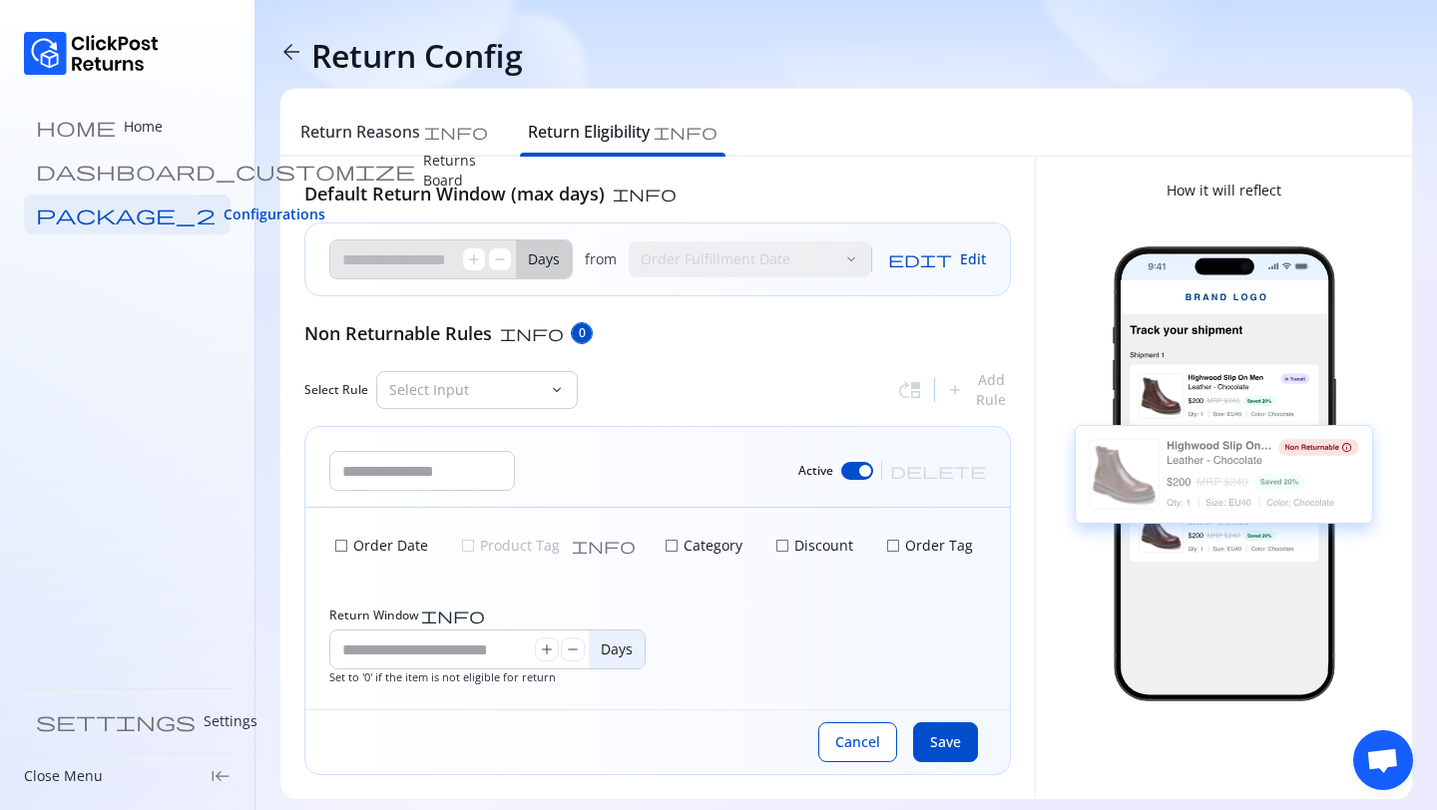
click at [969, 262] on span "Edit" at bounding box center [973, 259] width 26 height 20
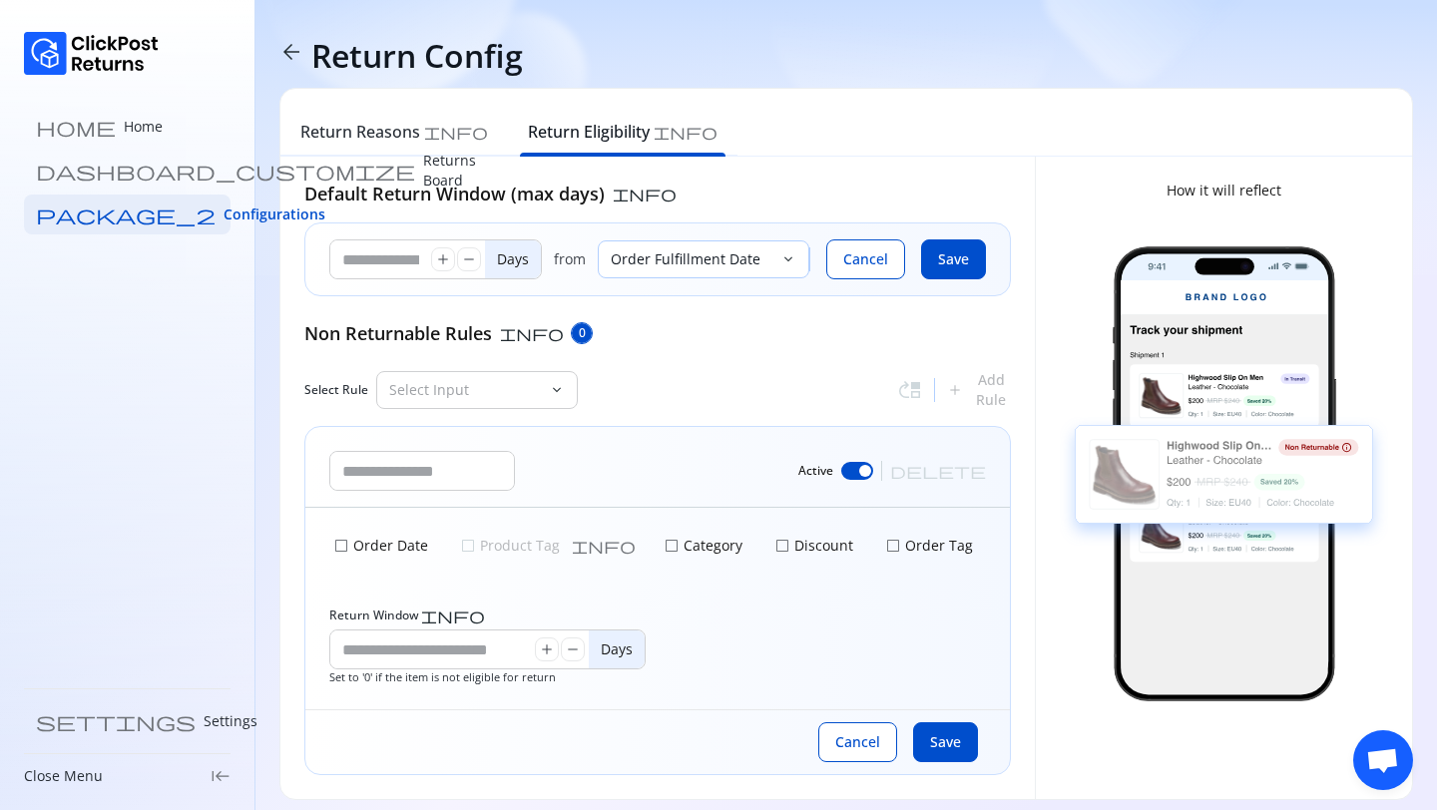
click at [695, 266] on p "Order Fulfillment Date" at bounding box center [692, 259] width 163 height 20
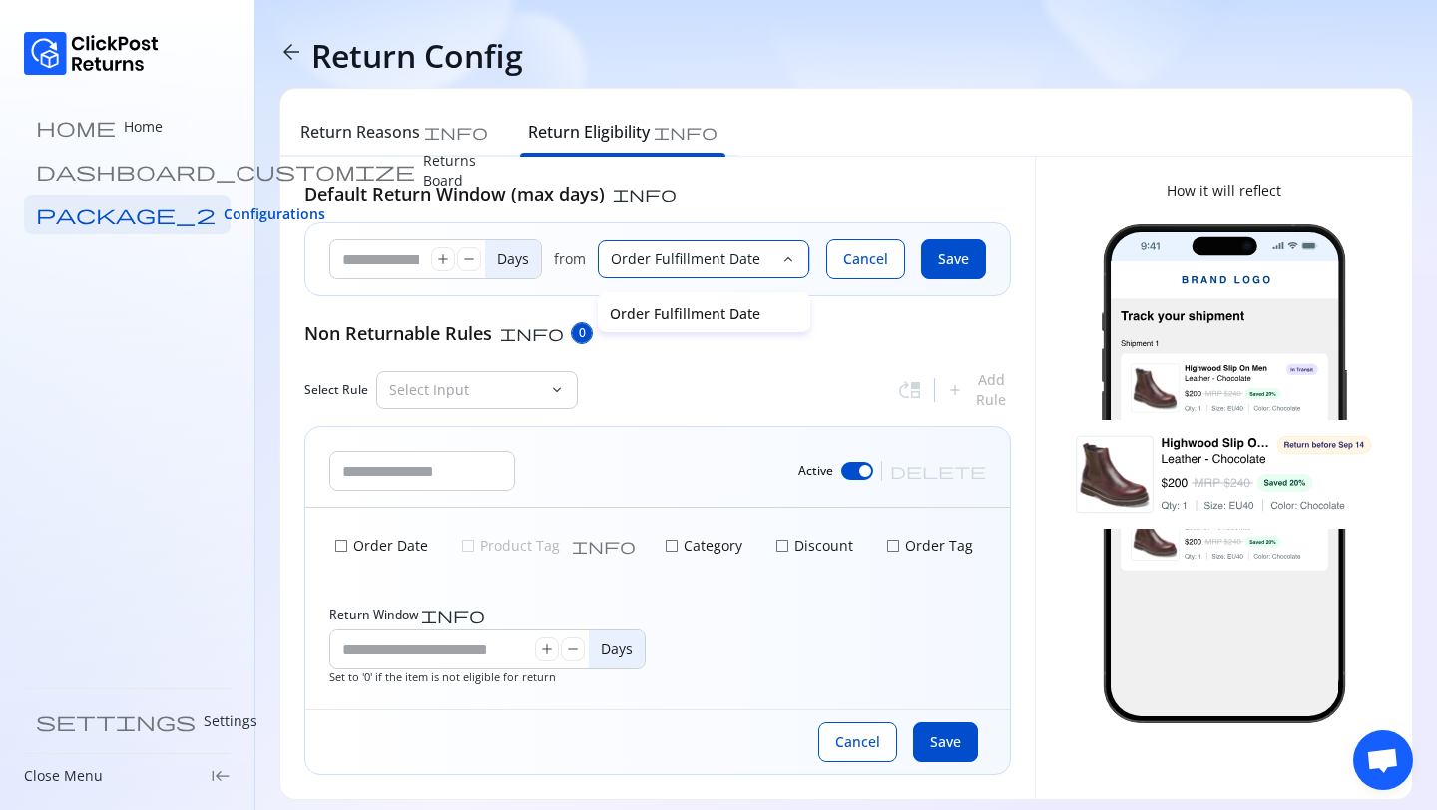
click at [890, 151] on div at bounding box center [1074, 135] width 674 height 44
click at [876, 249] on span "Cancel" at bounding box center [865, 259] width 45 height 20
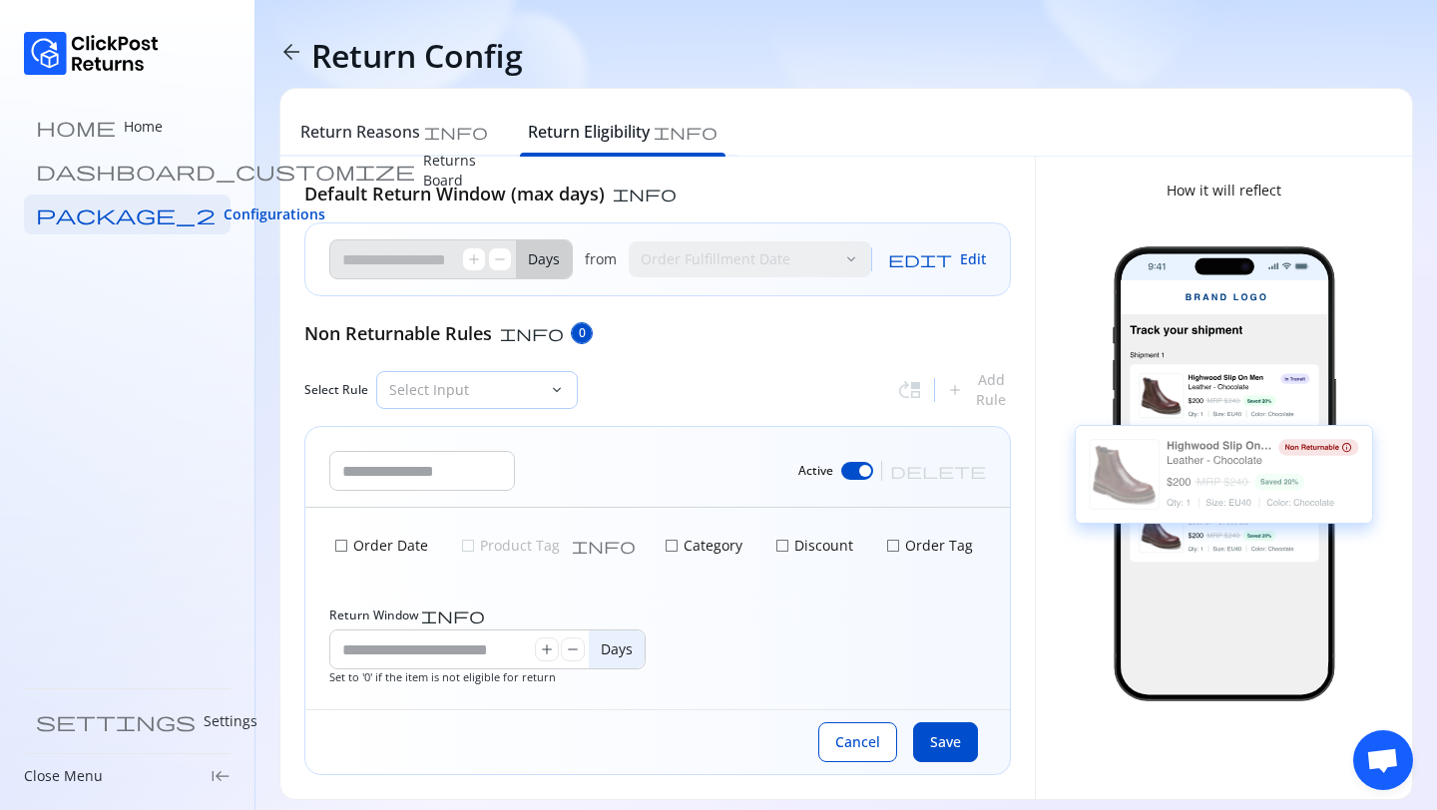
click at [480, 377] on div "Select Input" at bounding box center [463, 390] width 172 height 36
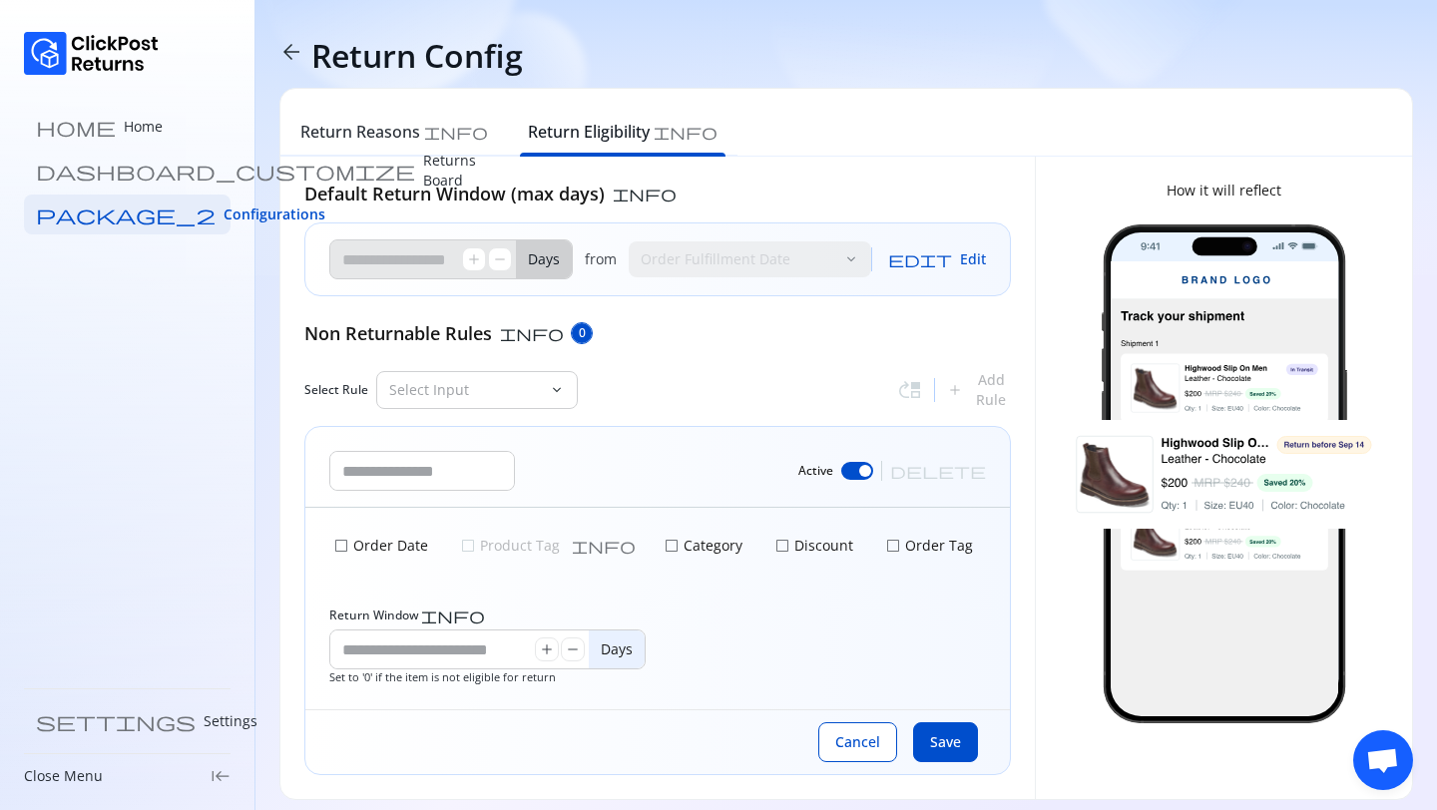
click at [658, 355] on div "Default Return Window (max days) info ** add remove Days from Order Fulfillment…" at bounding box center [657, 478] width 706 height 595
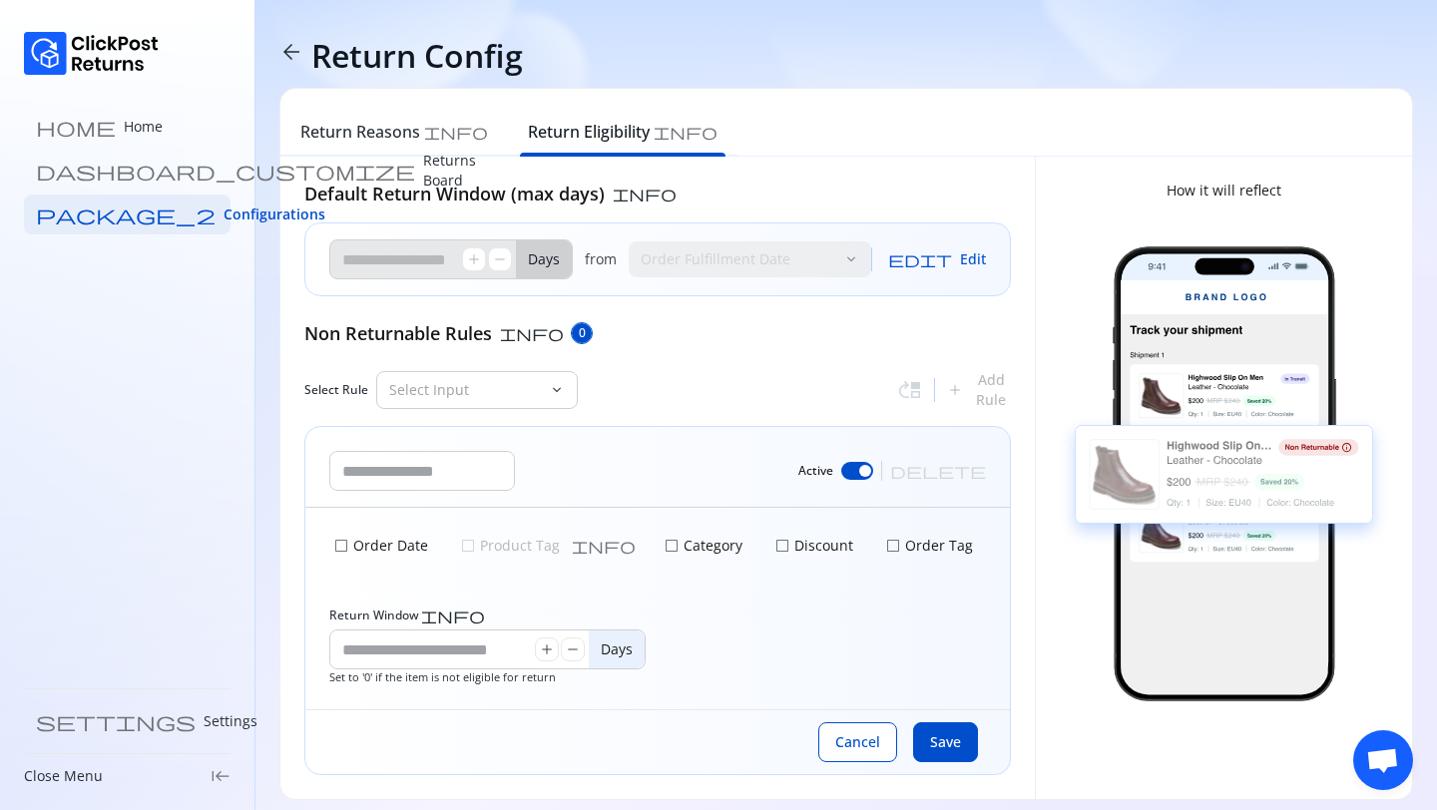
click at [351, 547] on p "Order Date" at bounding box center [388, 546] width 79 height 20
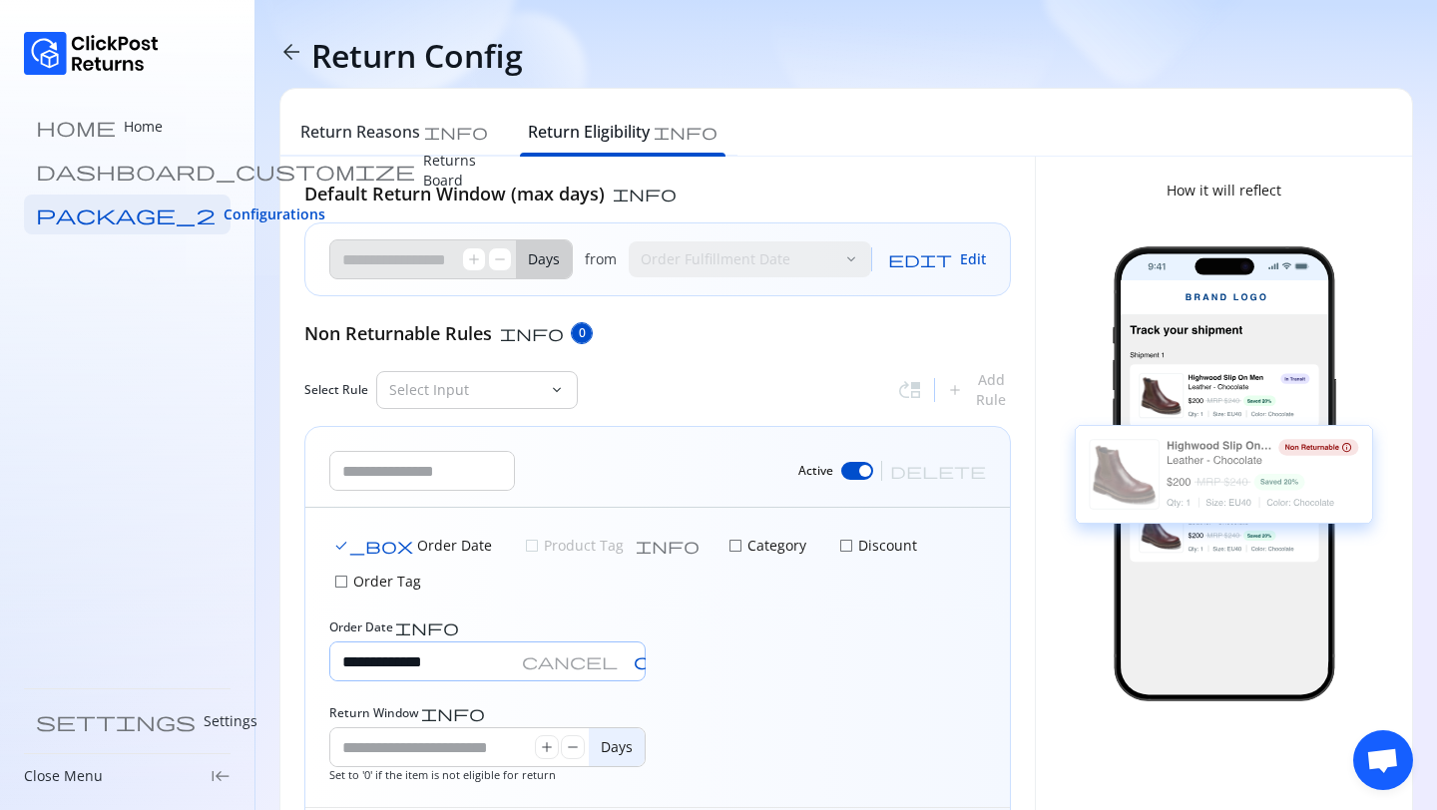
click at [467, 642] on input "**********" at bounding box center [422, 661] width 184 height 38
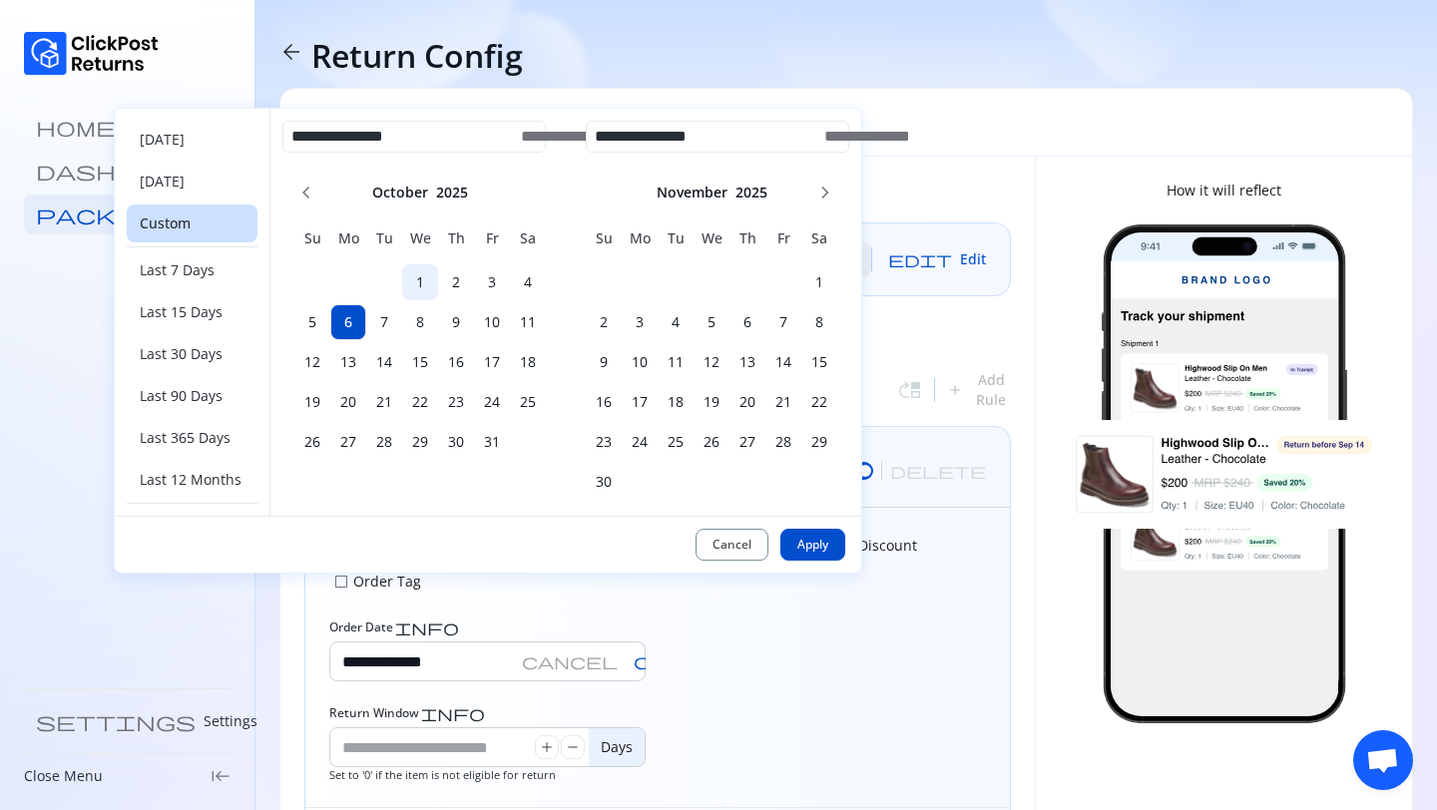
click at [416, 279] on h6 "1" at bounding box center [420, 282] width 36 height 20
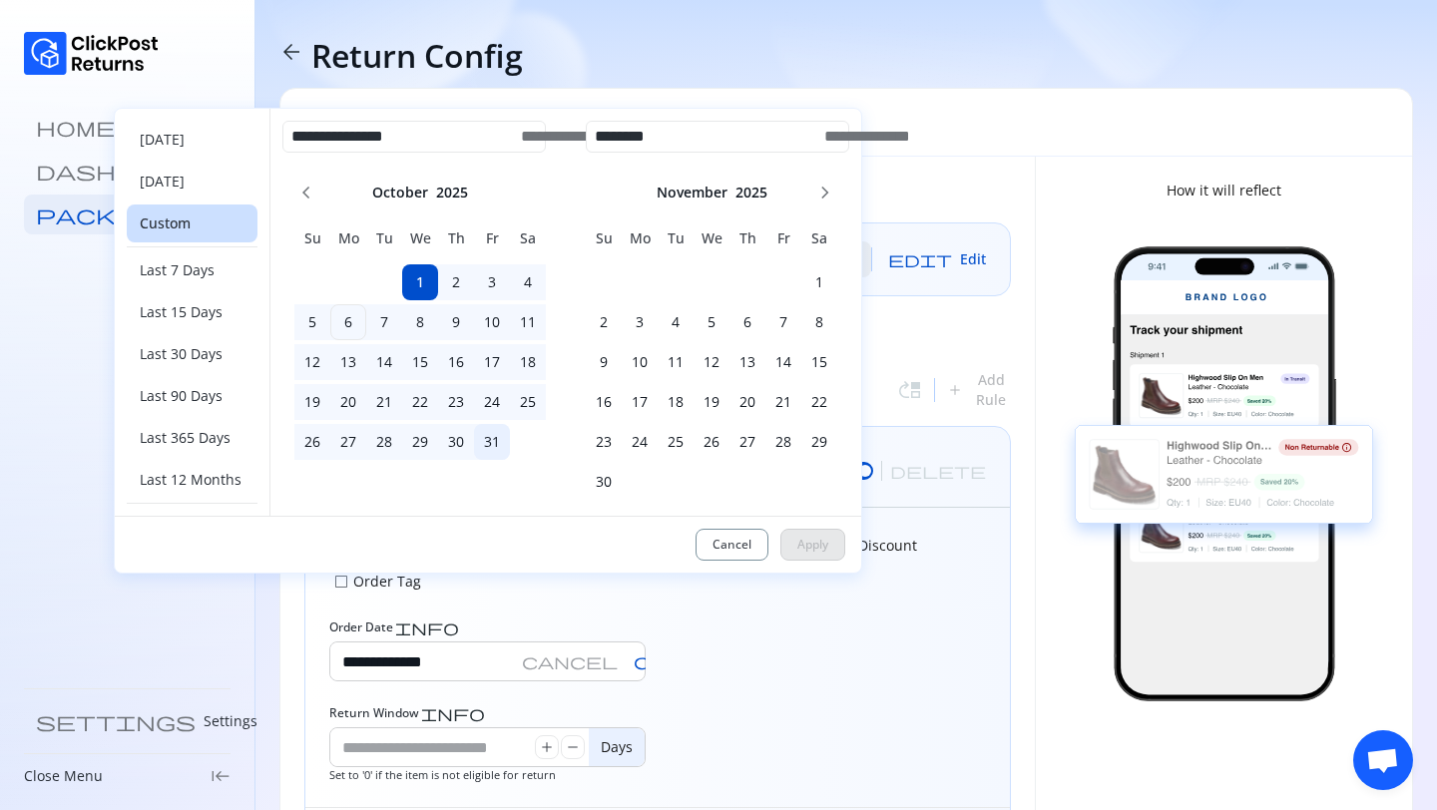
click at [482, 435] on h6 "31" at bounding box center [492, 442] width 36 height 20
click at [815, 545] on span "Apply" at bounding box center [812, 545] width 31 height 16
type input "**********"
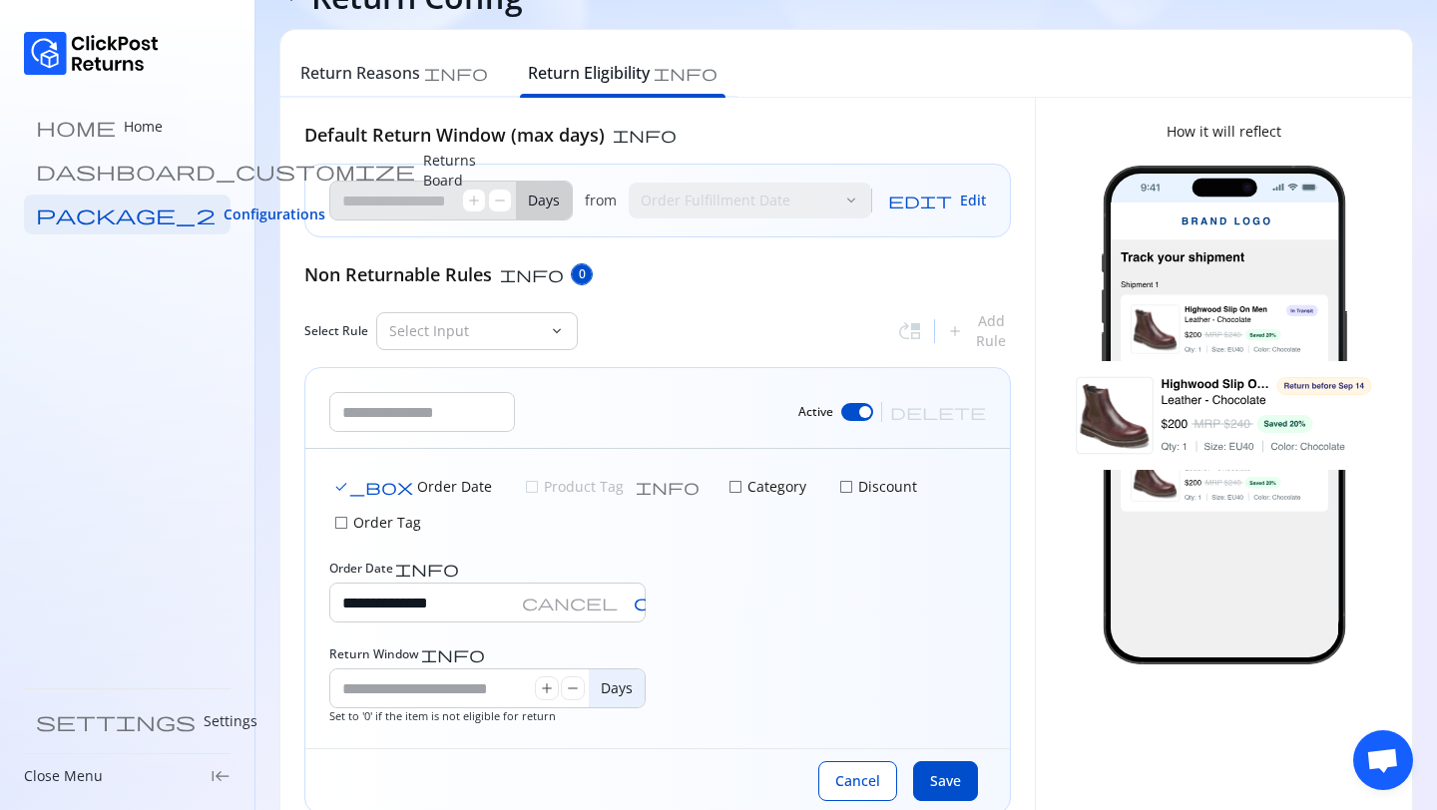
scroll to position [76, 0]
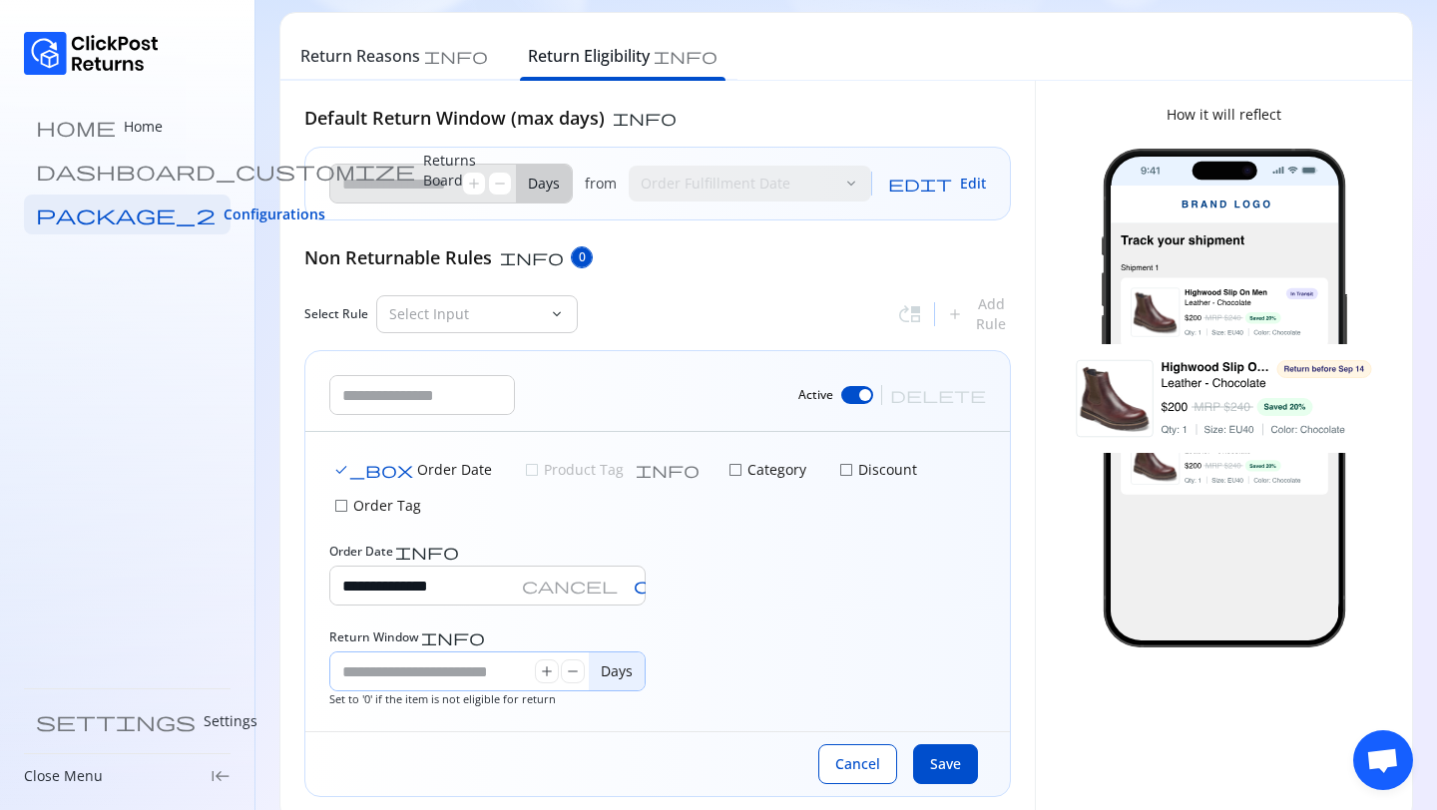
click at [433, 652] on input "Return Window info" at bounding box center [432, 671] width 205 height 38
type input "*"
click at [932, 754] on span "Save" at bounding box center [945, 764] width 31 height 20
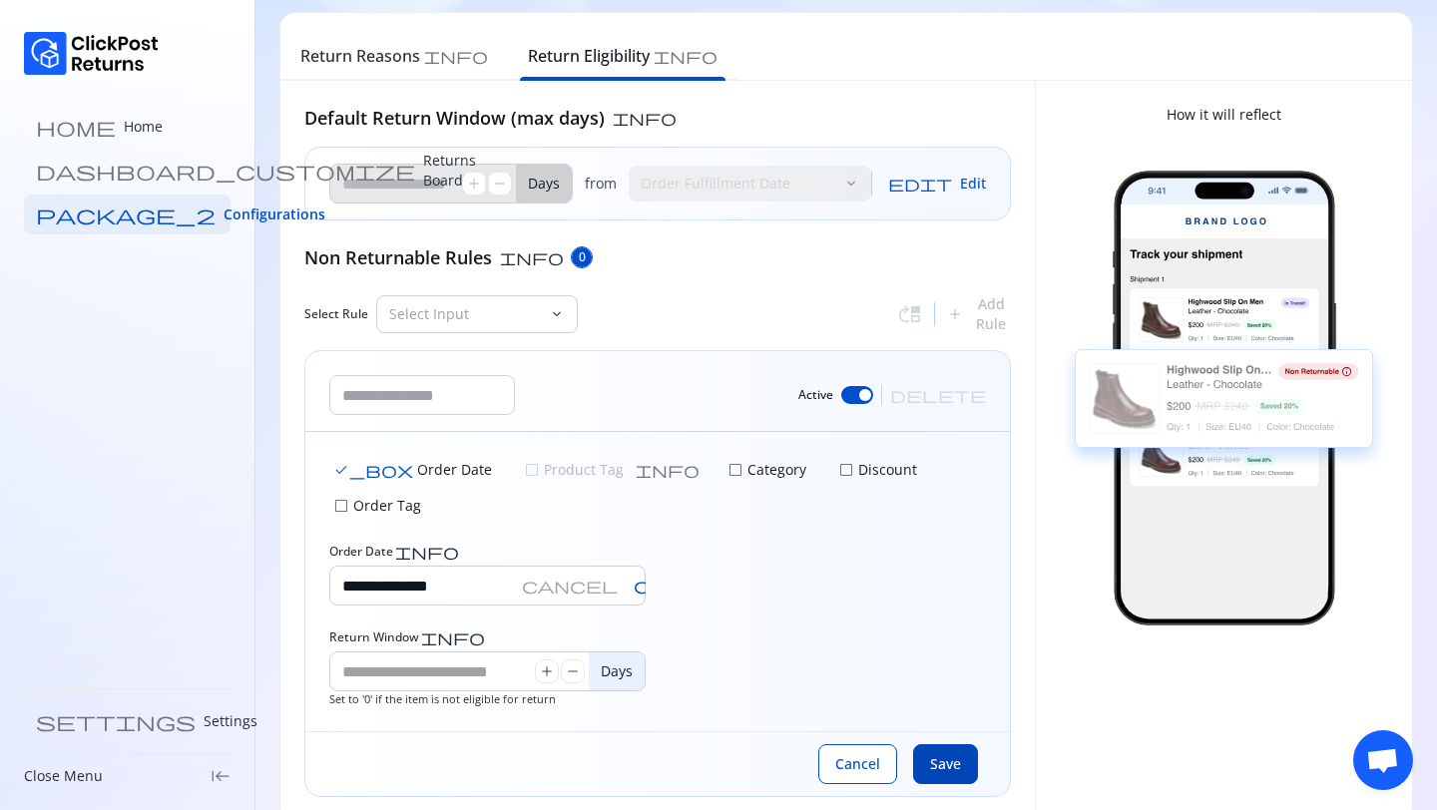
click at [932, 754] on span "Save" at bounding box center [945, 764] width 31 height 20
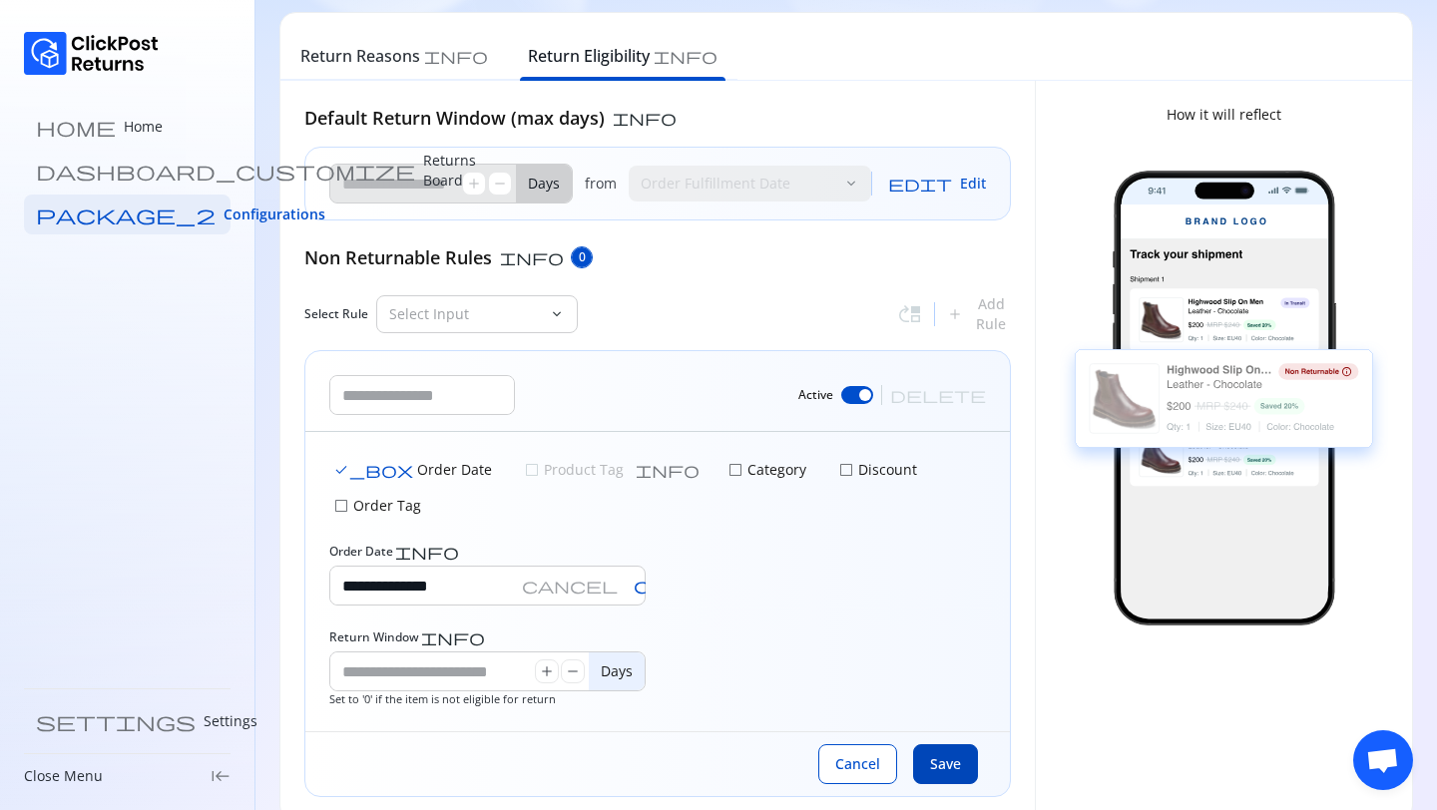
click at [932, 754] on span "Save" at bounding box center [945, 764] width 31 height 20
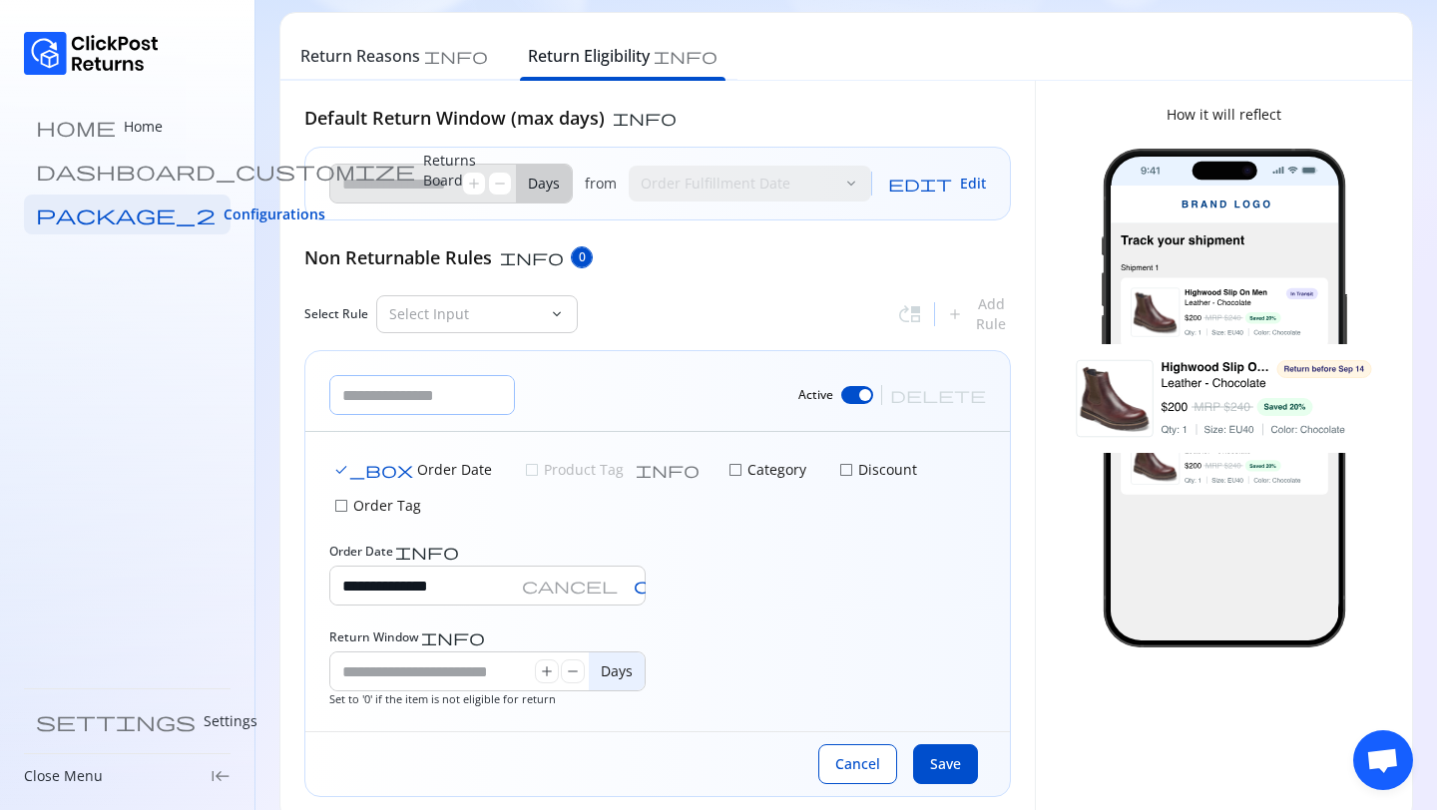
click at [420, 382] on input "text" at bounding box center [422, 395] width 184 height 38
type input "*********"
click at [935, 754] on span "Save" at bounding box center [945, 764] width 31 height 20
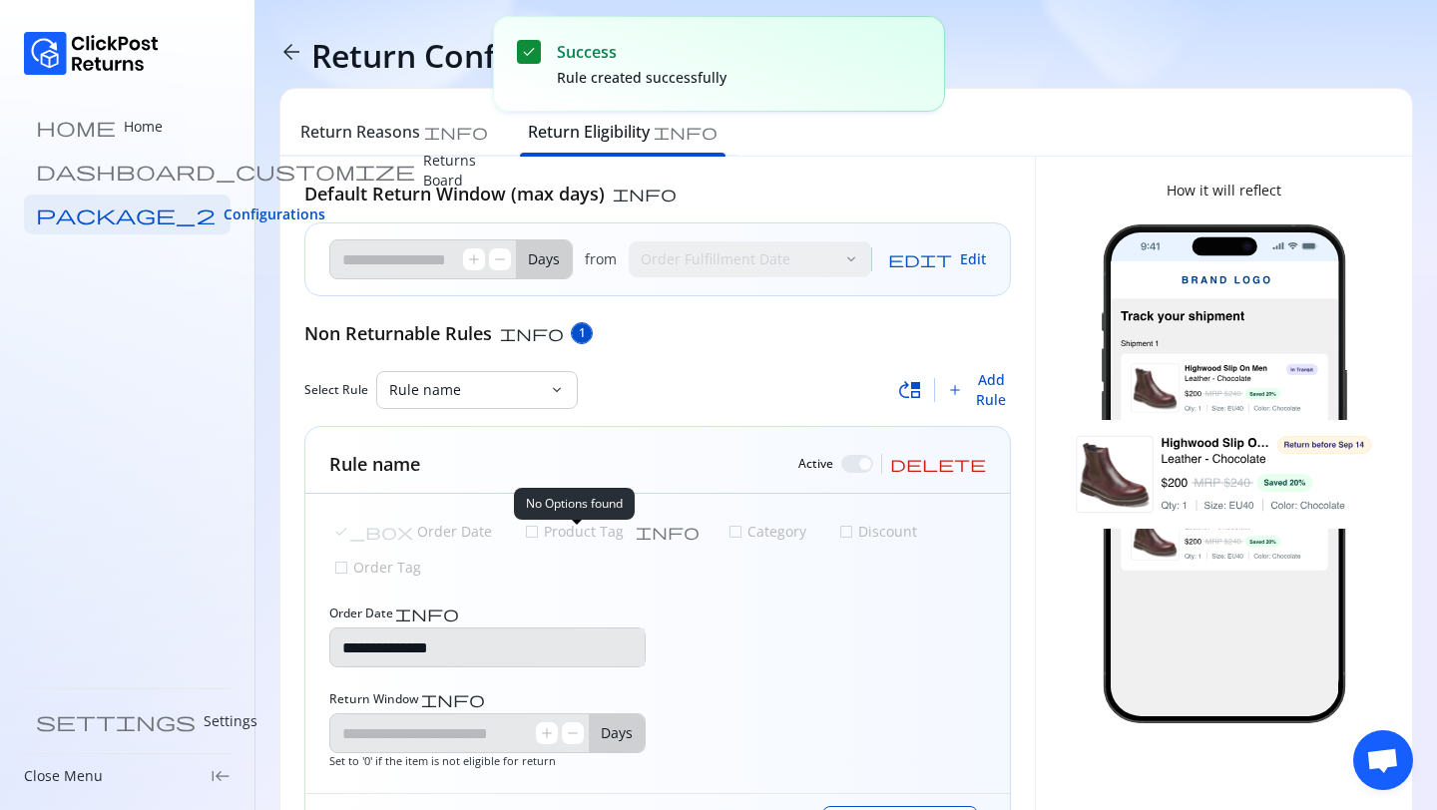
scroll to position [62, 0]
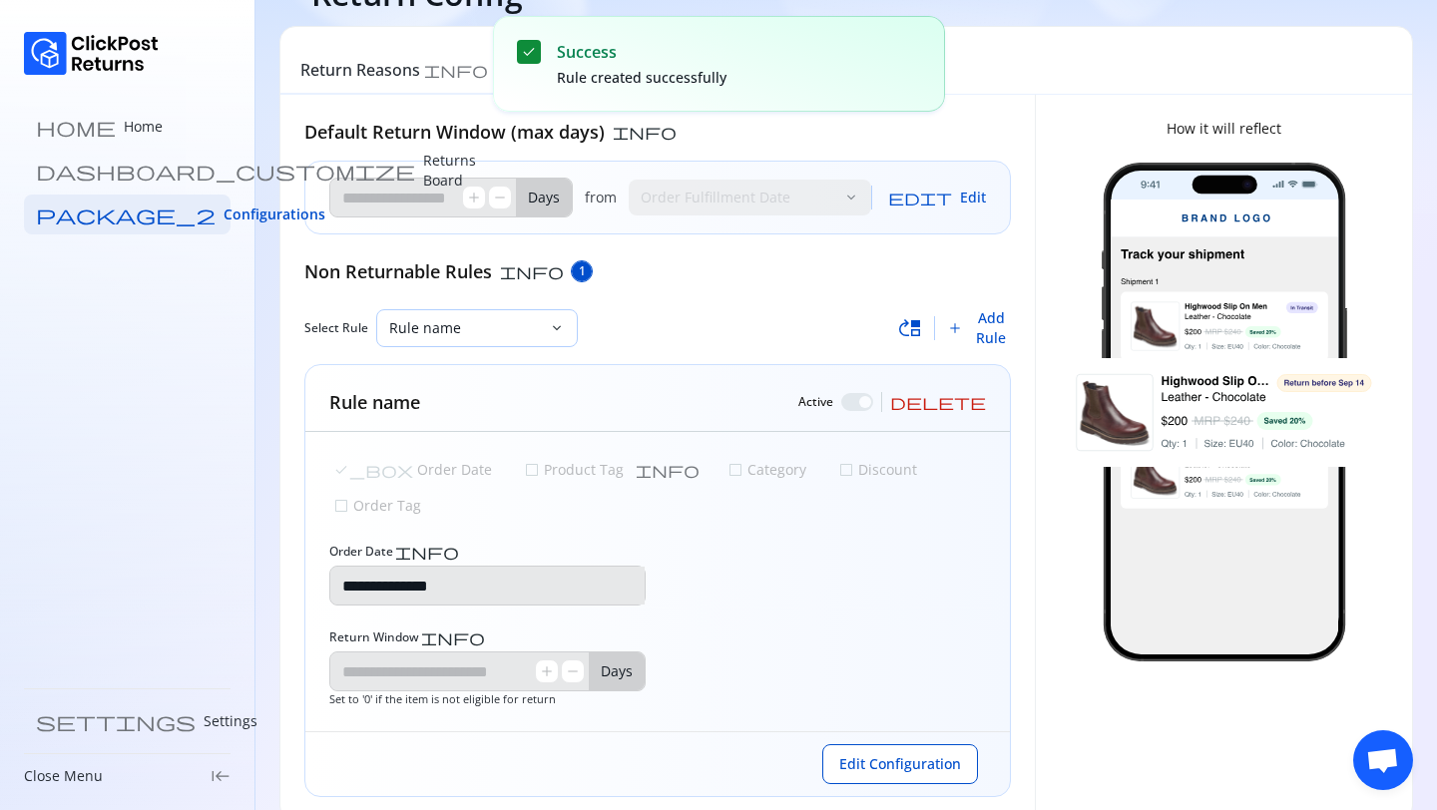
click at [502, 323] on p "Rule name" at bounding box center [465, 328] width 152 height 20
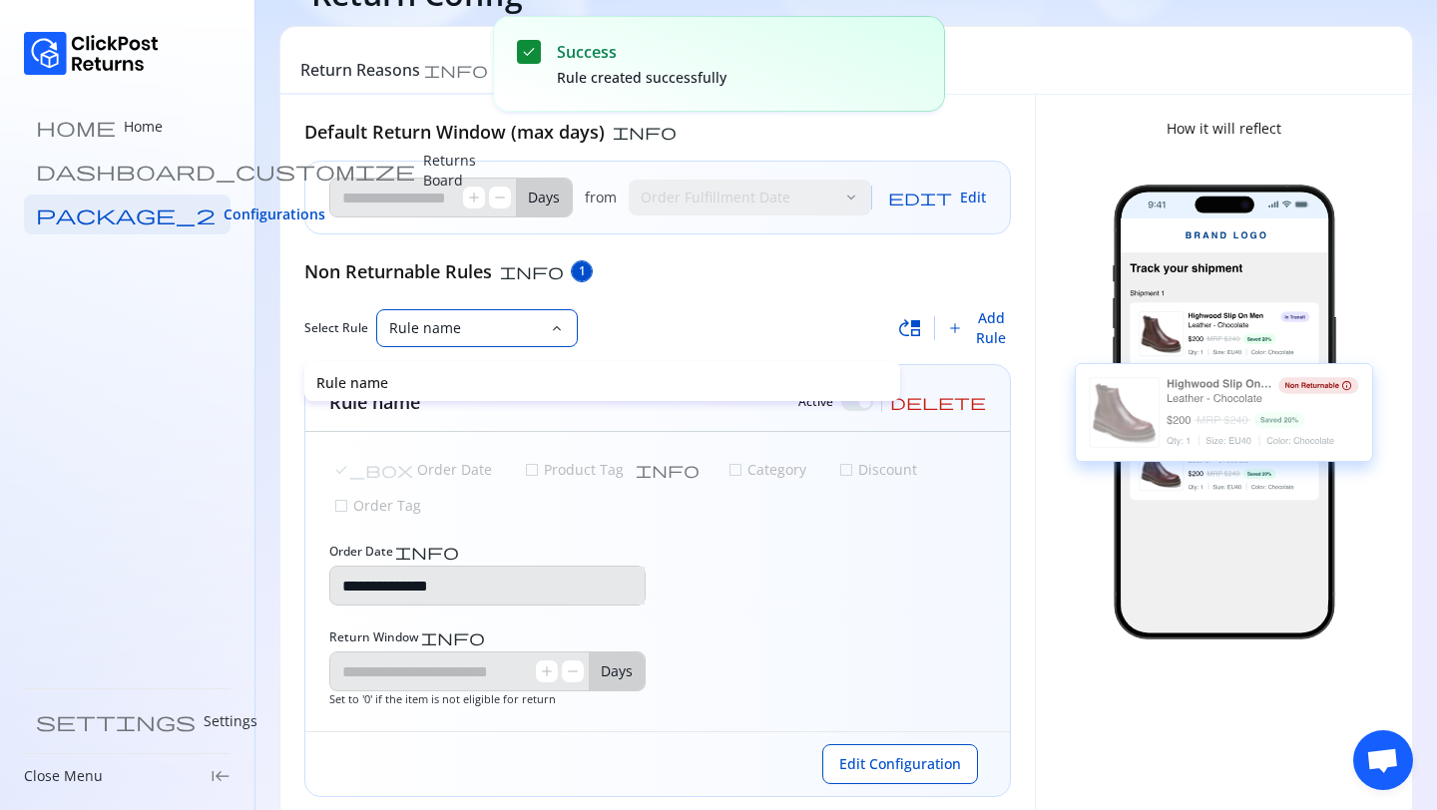
click at [502, 323] on p "Rule name" at bounding box center [465, 328] width 152 height 20
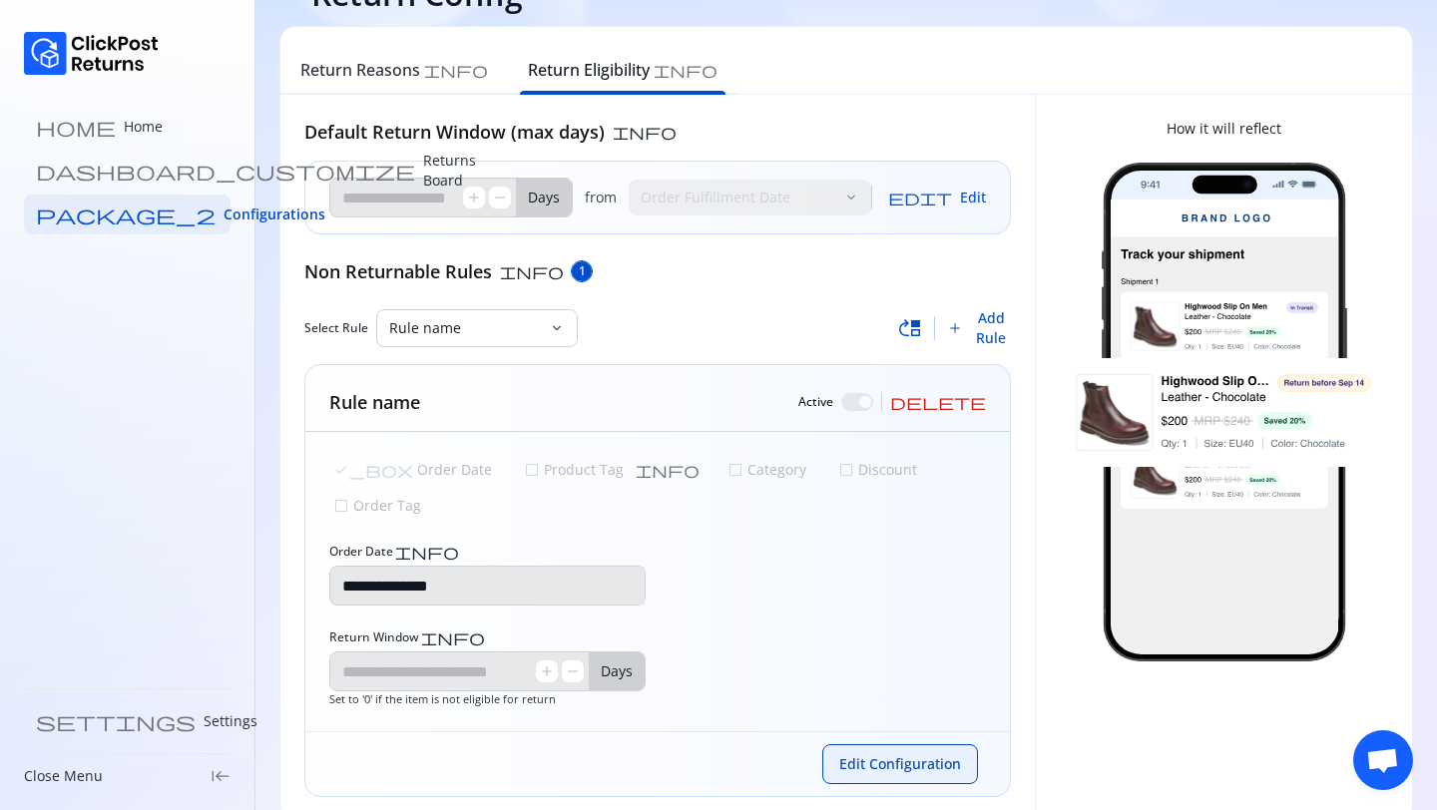
click at [843, 754] on span "Edit Configuration" at bounding box center [900, 764] width 122 height 20
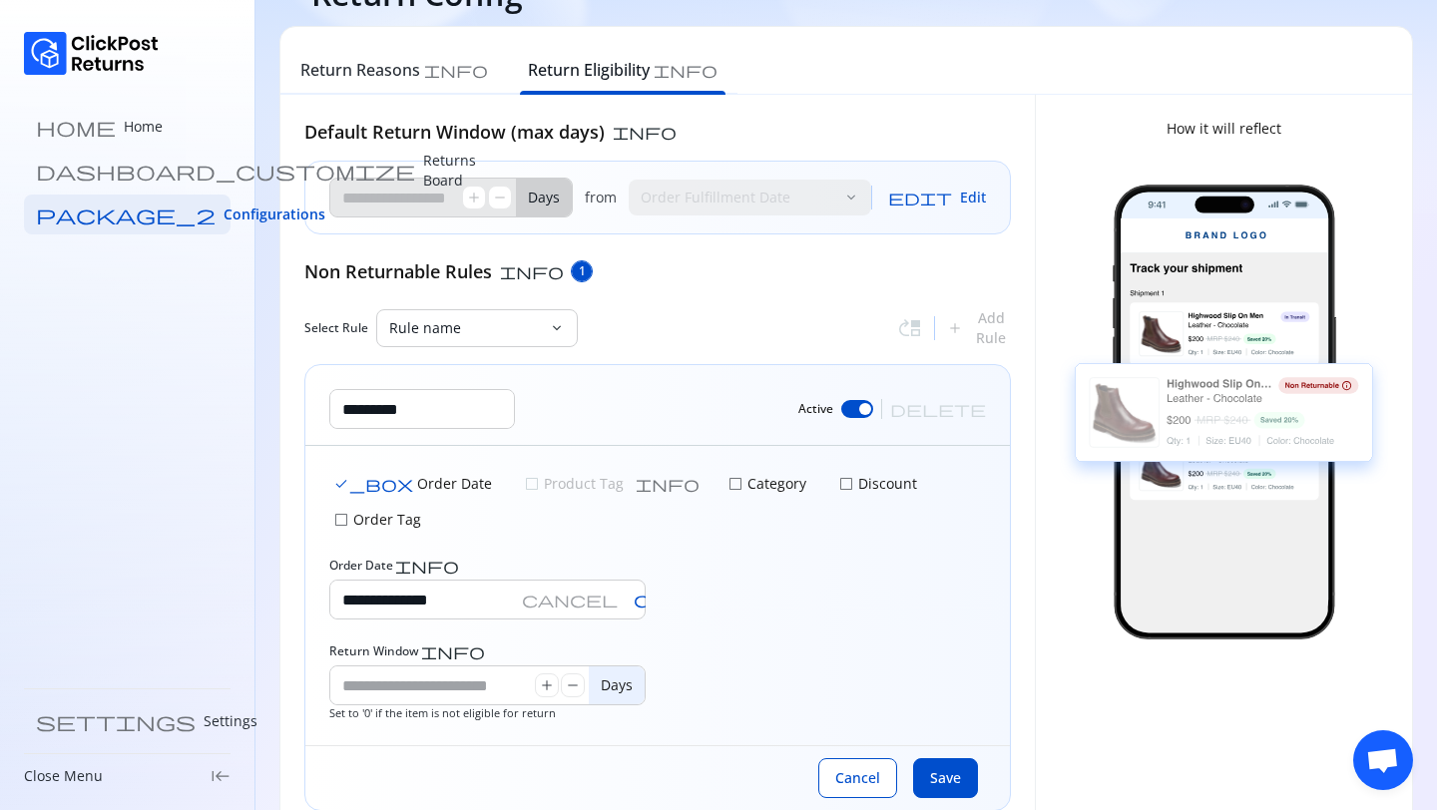
click at [743, 485] on p "Category" at bounding box center [774, 484] width 63 height 20
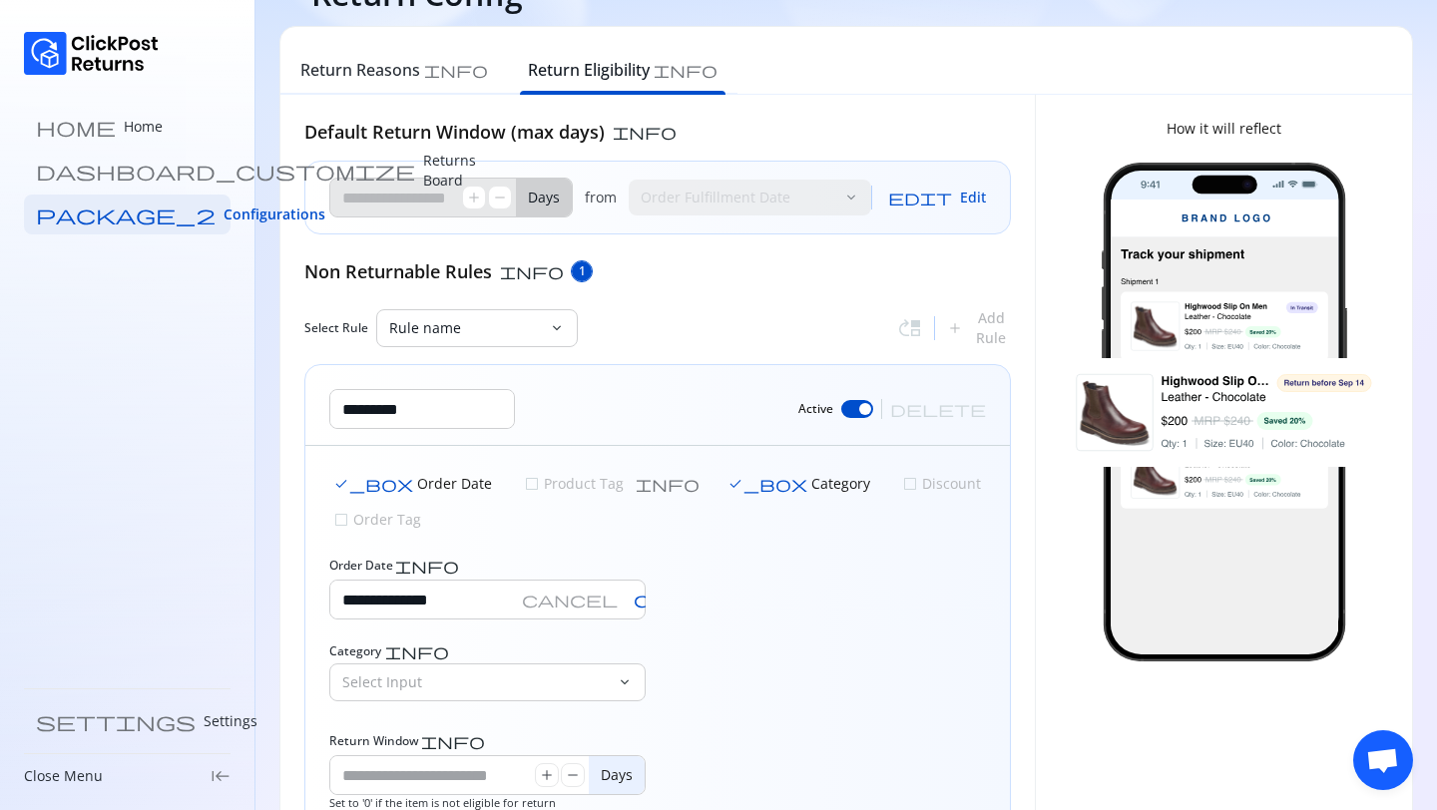
click at [347, 485] on span "check_box" at bounding box center [373, 484] width 80 height 16
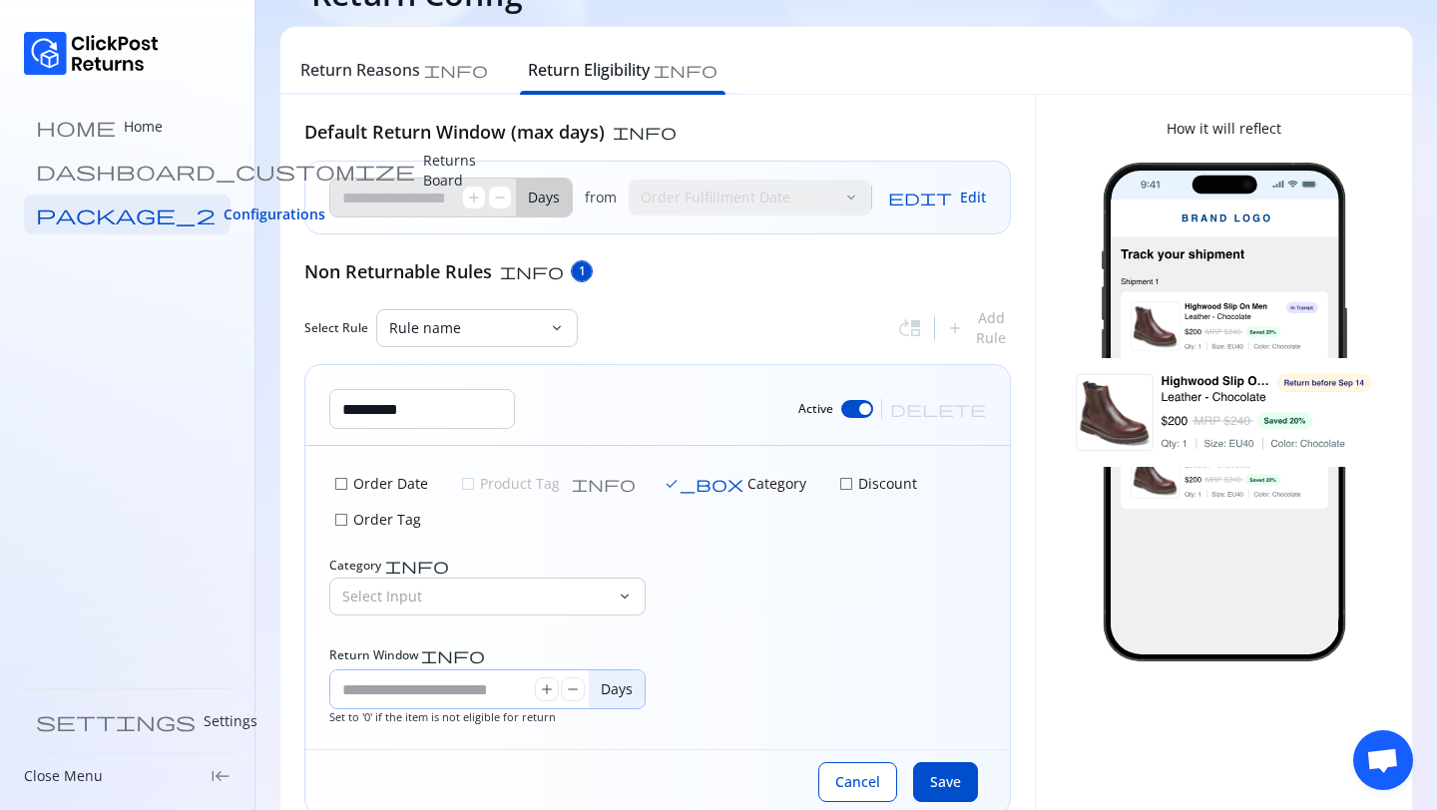
click at [374, 670] on input "*" at bounding box center [432, 689] width 205 height 38
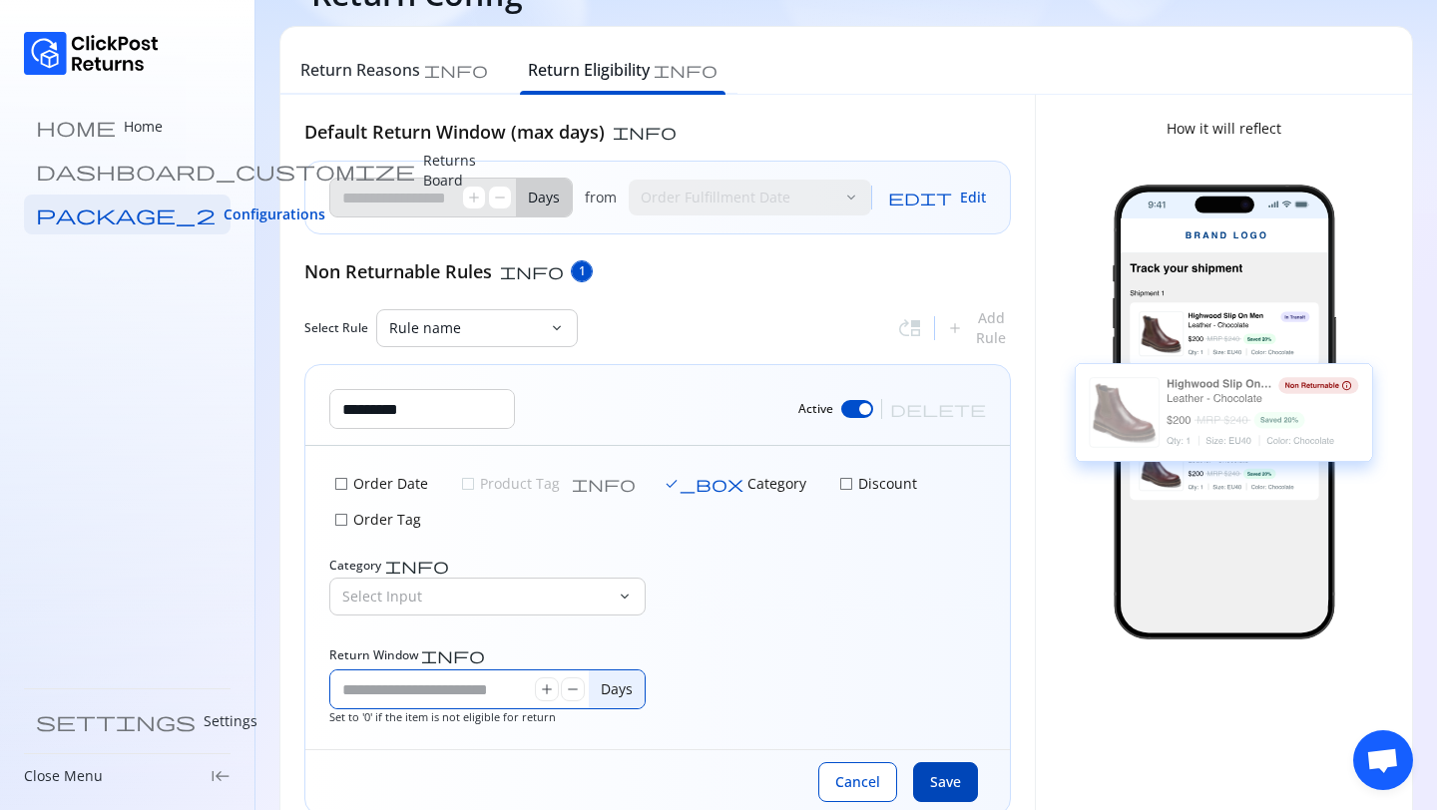
type input "****"
click at [933, 772] on span "Save" at bounding box center [945, 782] width 31 height 20
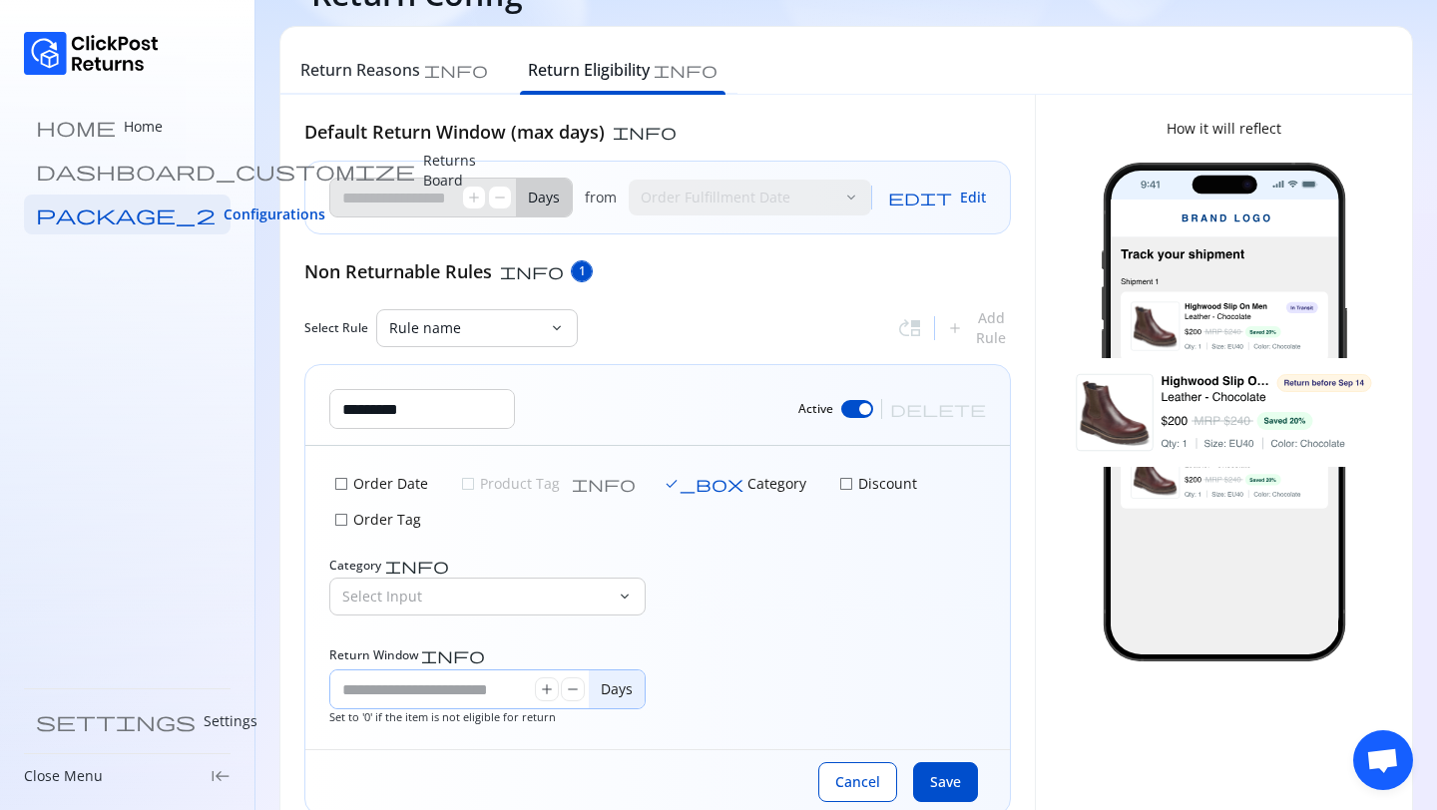
drag, startPoint x: 386, startPoint y: 656, endPoint x: 335, endPoint y: 656, distance: 50.9
click at [341, 670] on input "****" at bounding box center [432, 689] width 205 height 38
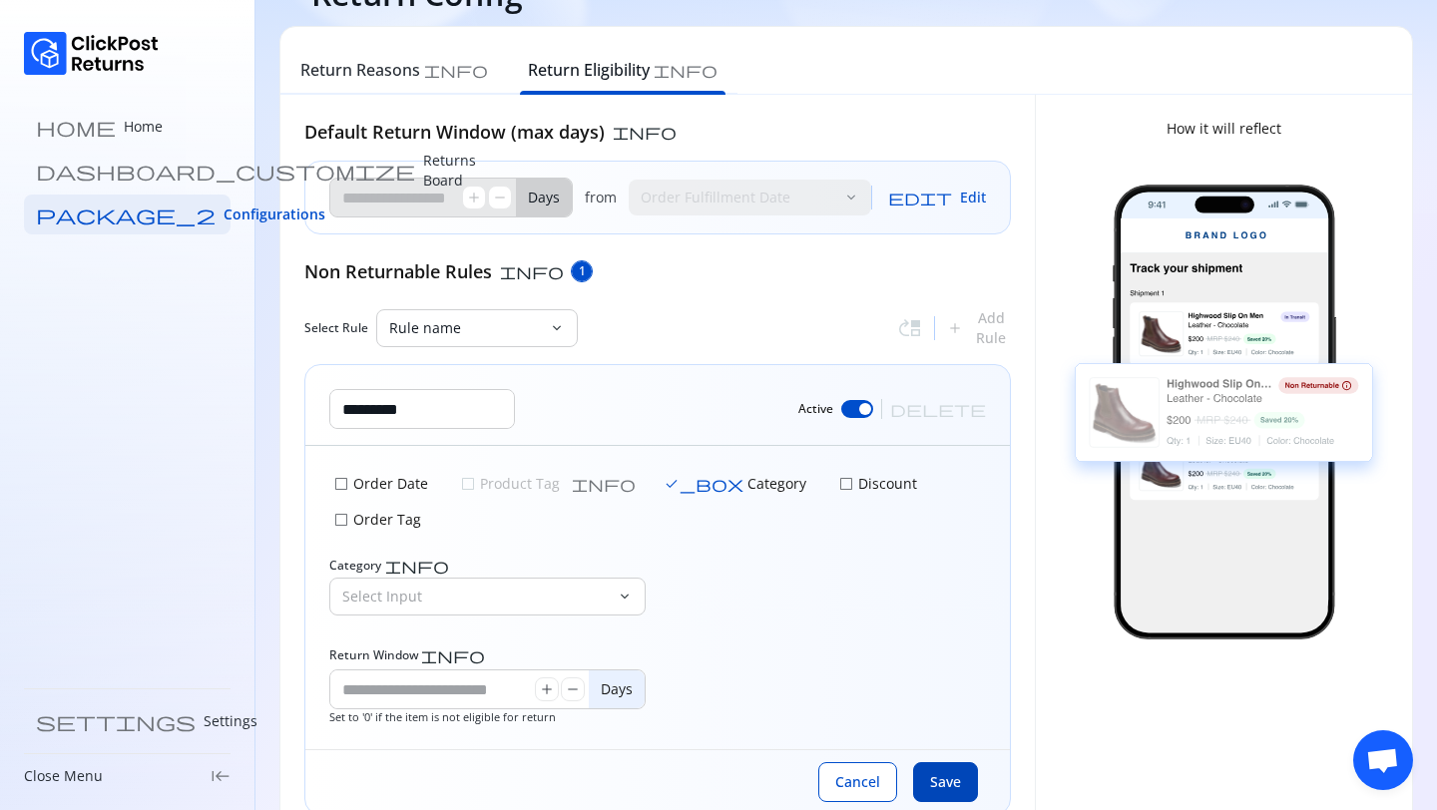
click at [956, 772] on span "Save" at bounding box center [945, 782] width 31 height 20
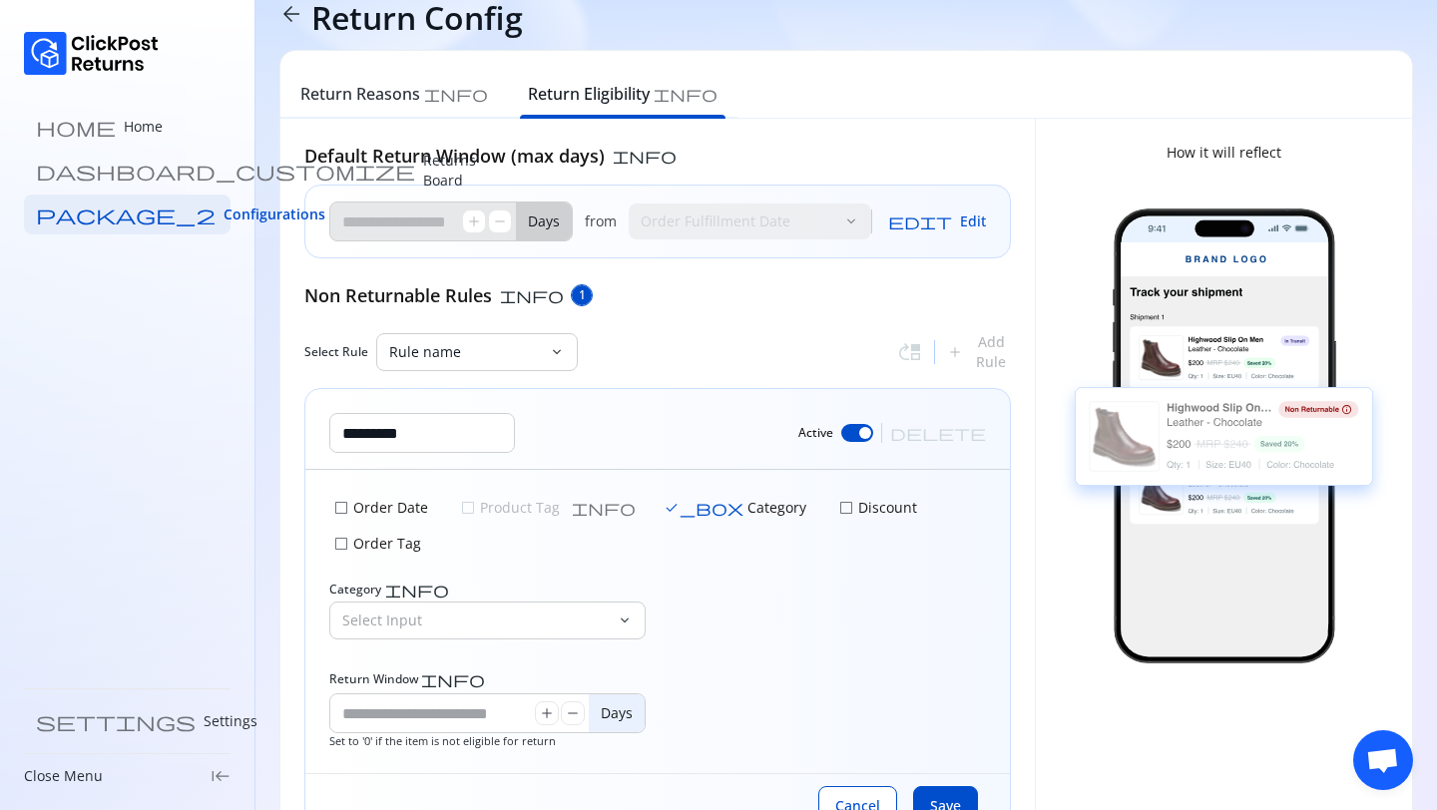
scroll to position [0, 0]
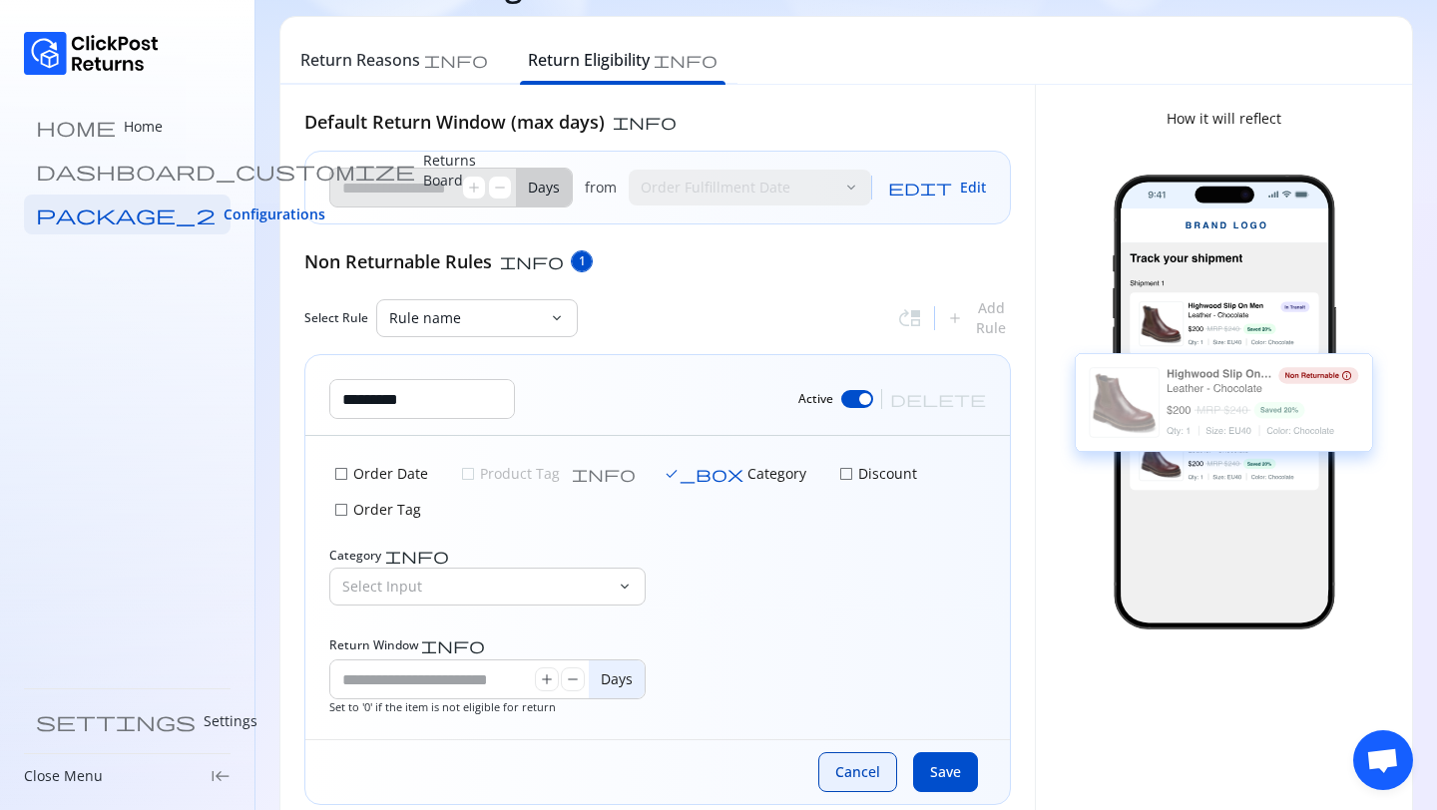
click at [867, 752] on button "Cancel" at bounding box center [857, 772] width 79 height 40
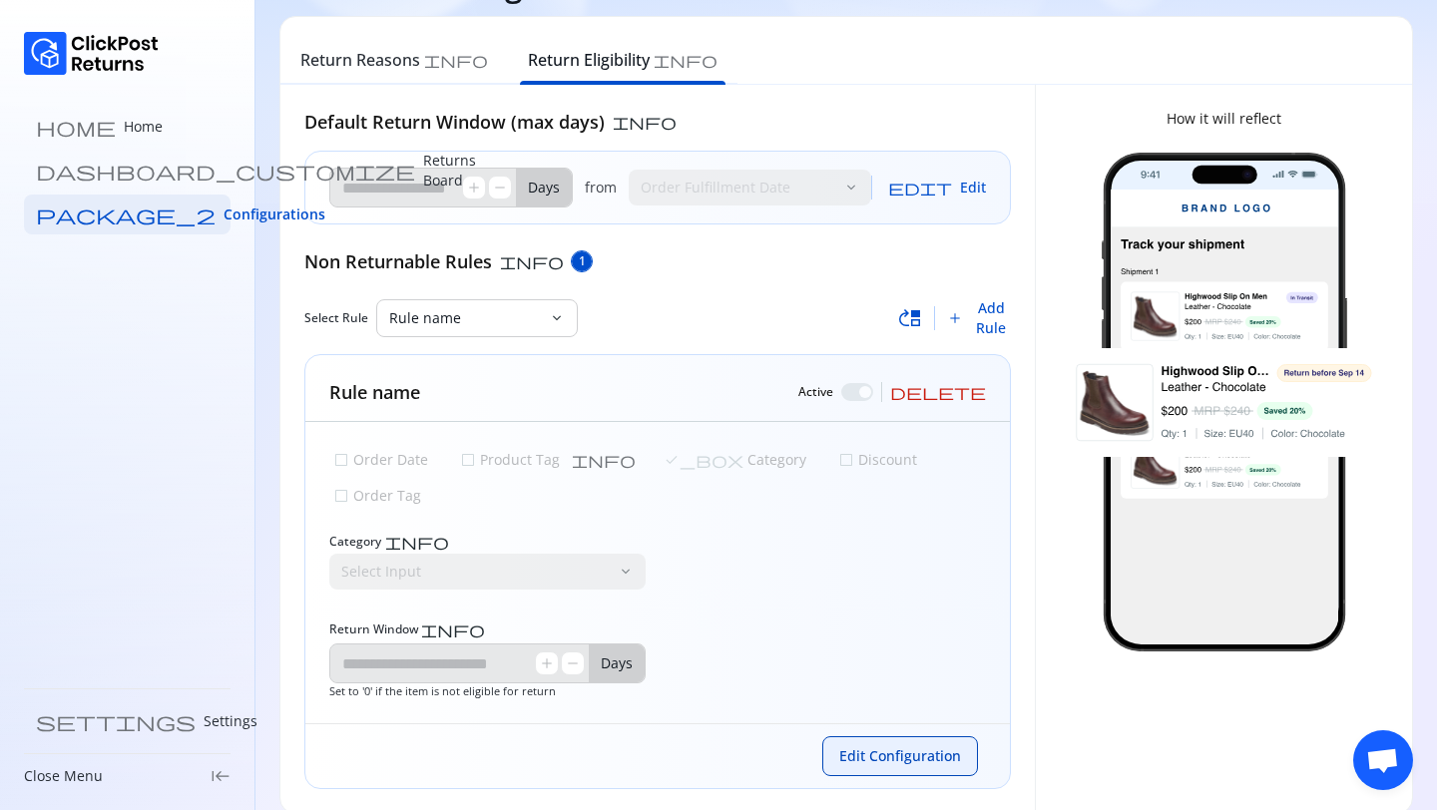
scroll to position [64, 0]
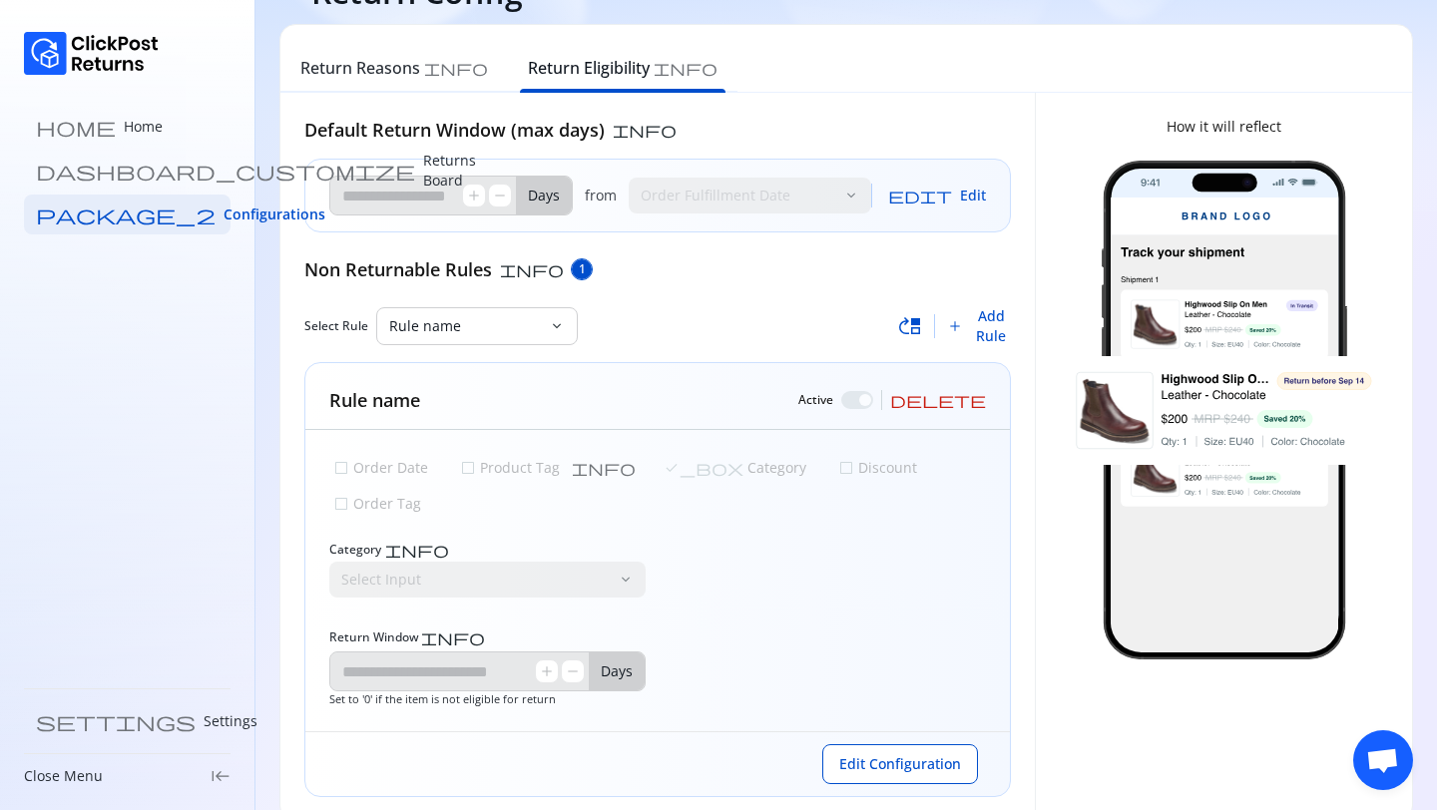
click at [918, 324] on span "move_up" at bounding box center [910, 326] width 24 height 24
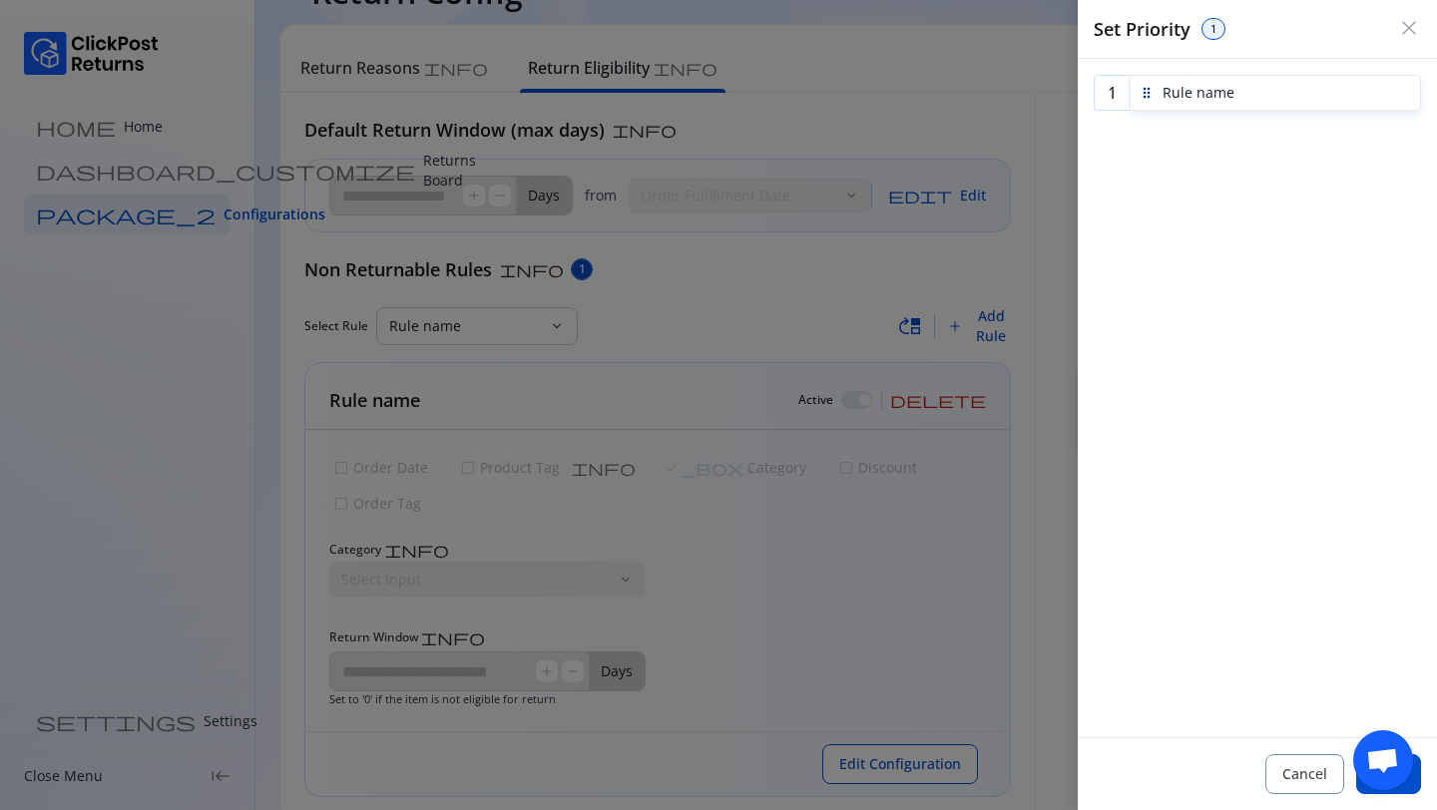
click at [1406, 22] on span "close" at bounding box center [1409, 28] width 24 height 24
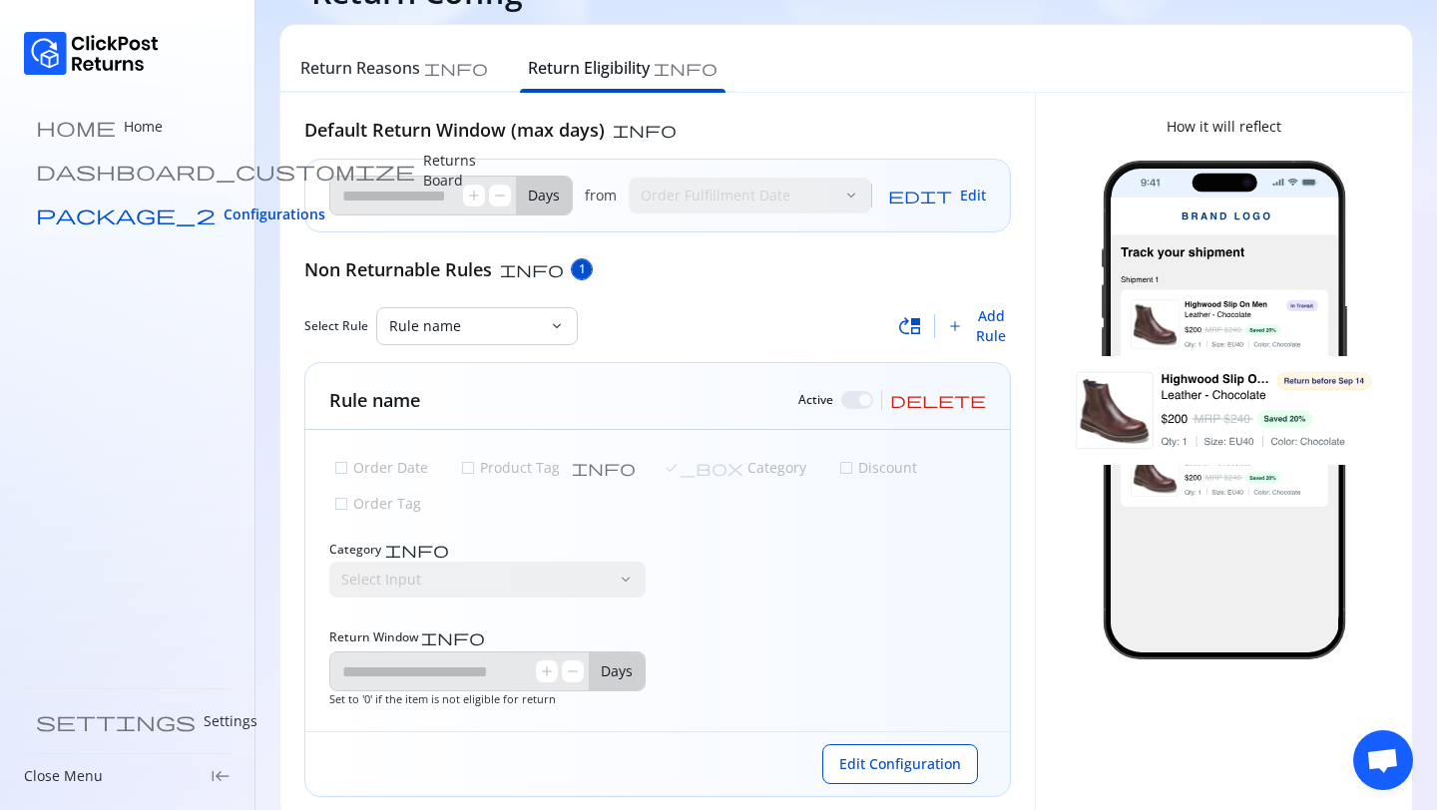
click at [101, 224] on link "package_2 Configurations" at bounding box center [127, 215] width 207 height 40
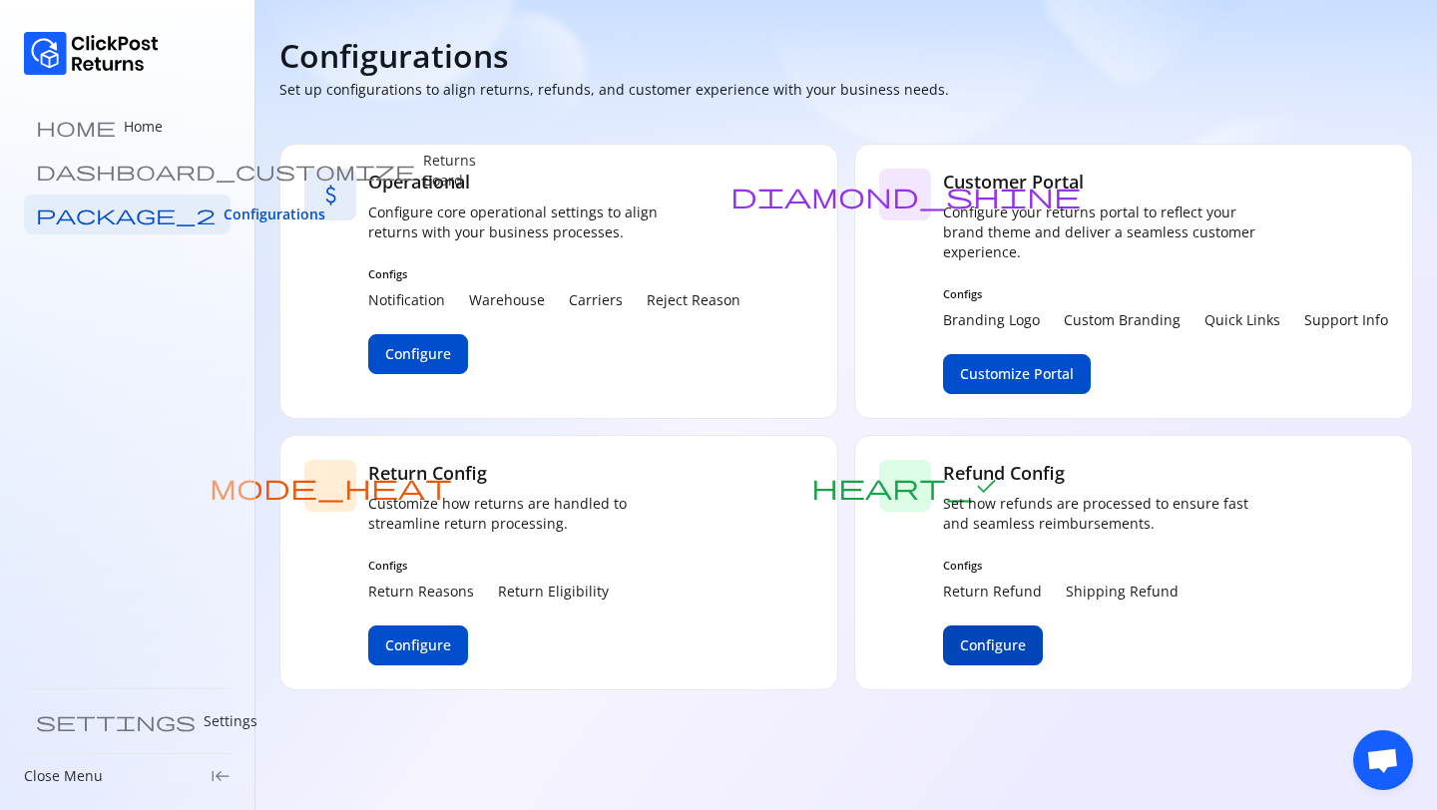
click at [1004, 636] on span "Configure" at bounding box center [993, 645] width 66 height 20
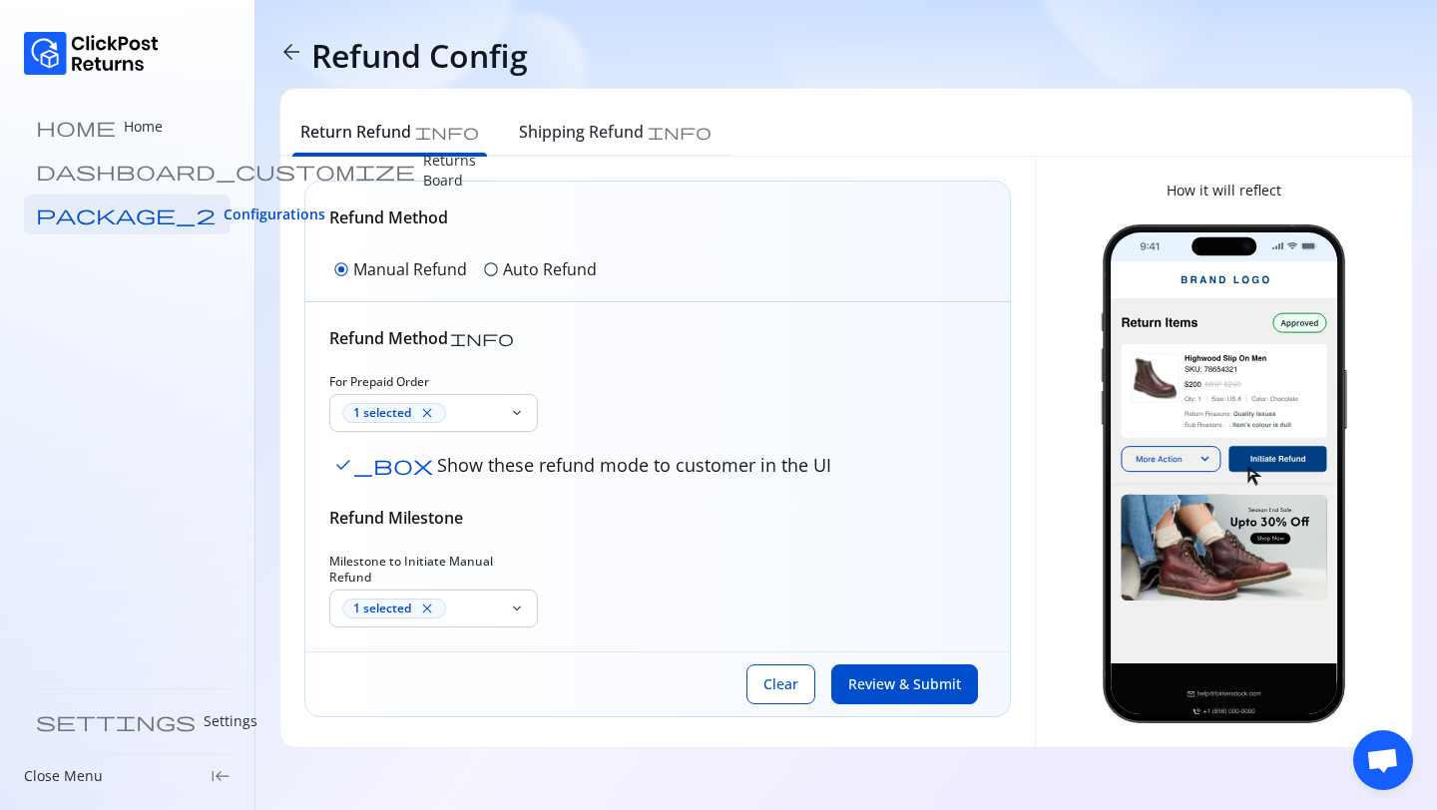
click at [505, 263] on p "Auto Refund" at bounding box center [550, 269] width 94 height 24
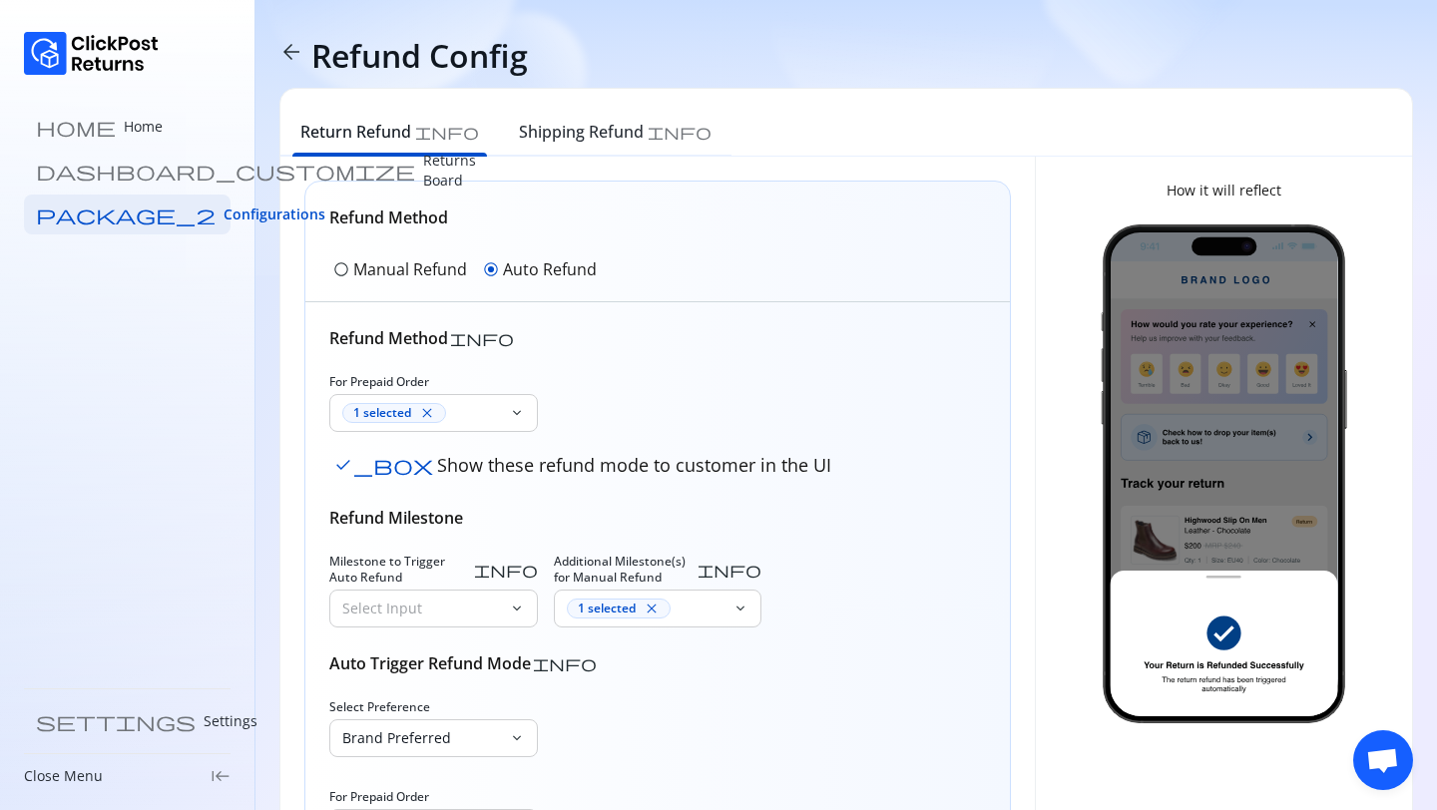
click at [391, 271] on p "Manual Refund" at bounding box center [410, 269] width 114 height 24
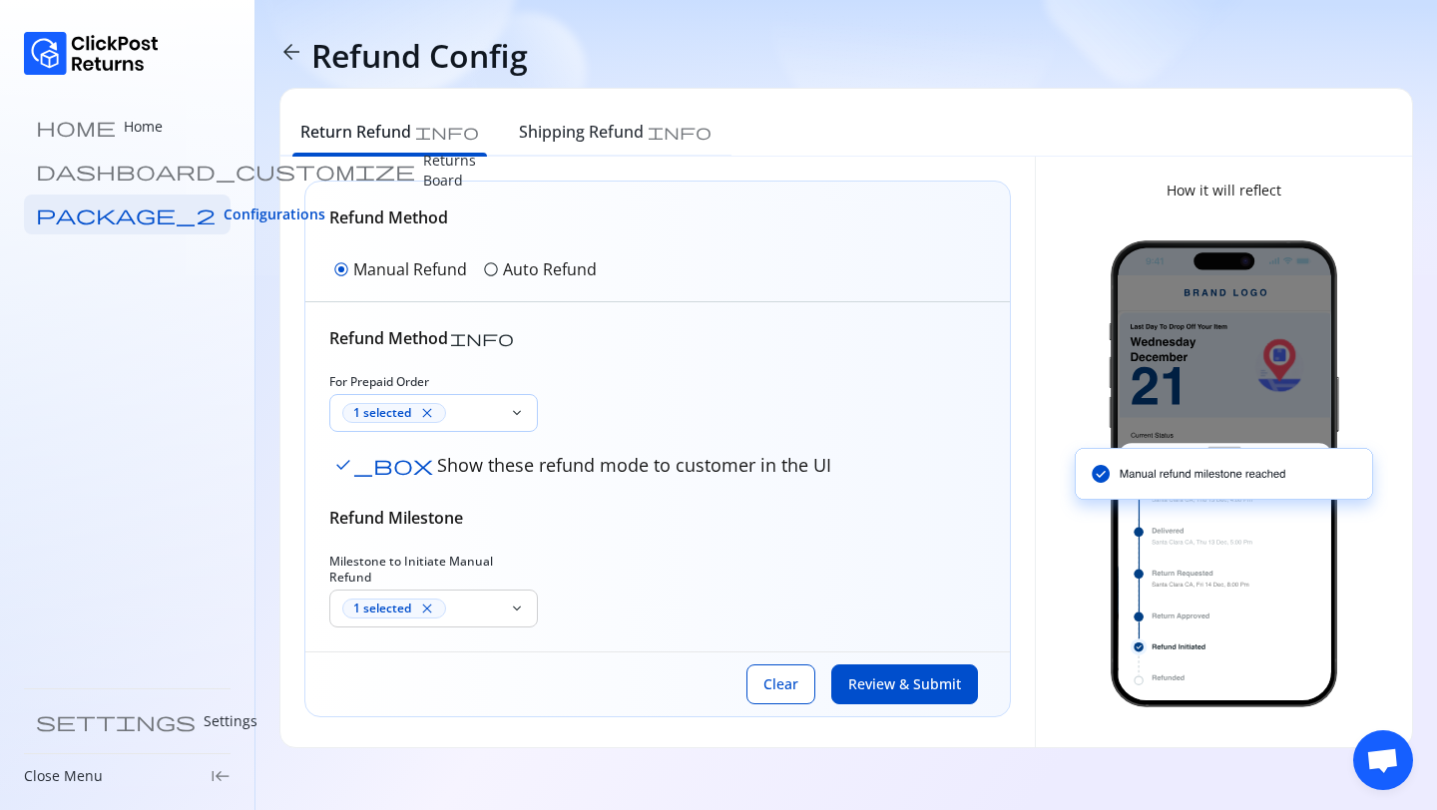
click at [464, 415] on div "1 selected close" at bounding box center [421, 413] width 159 height 20
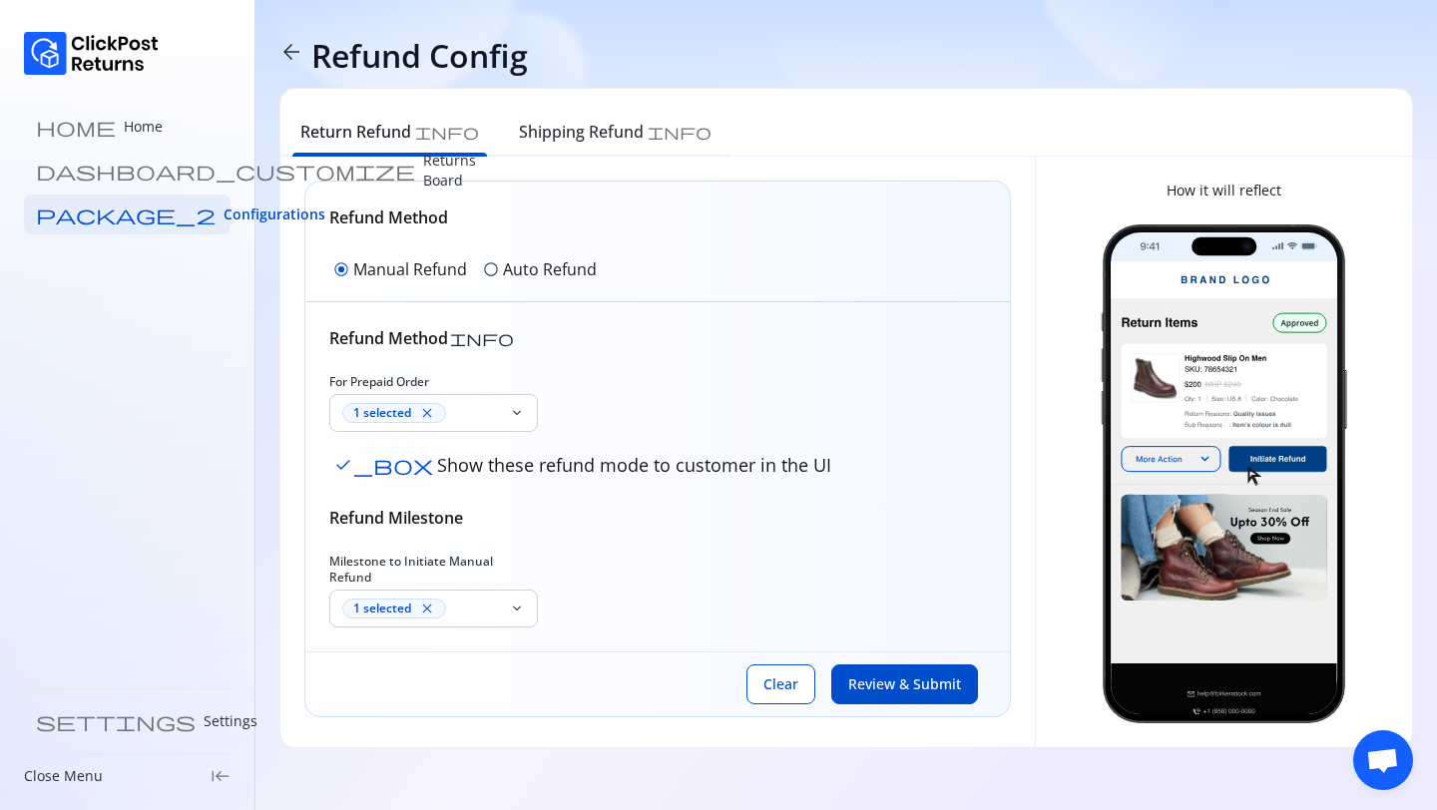
click at [625, 373] on div "Refund Method info For Prepaid Order 1 selected close keyboard_arrow_down check…" at bounding box center [657, 476] width 656 height 301
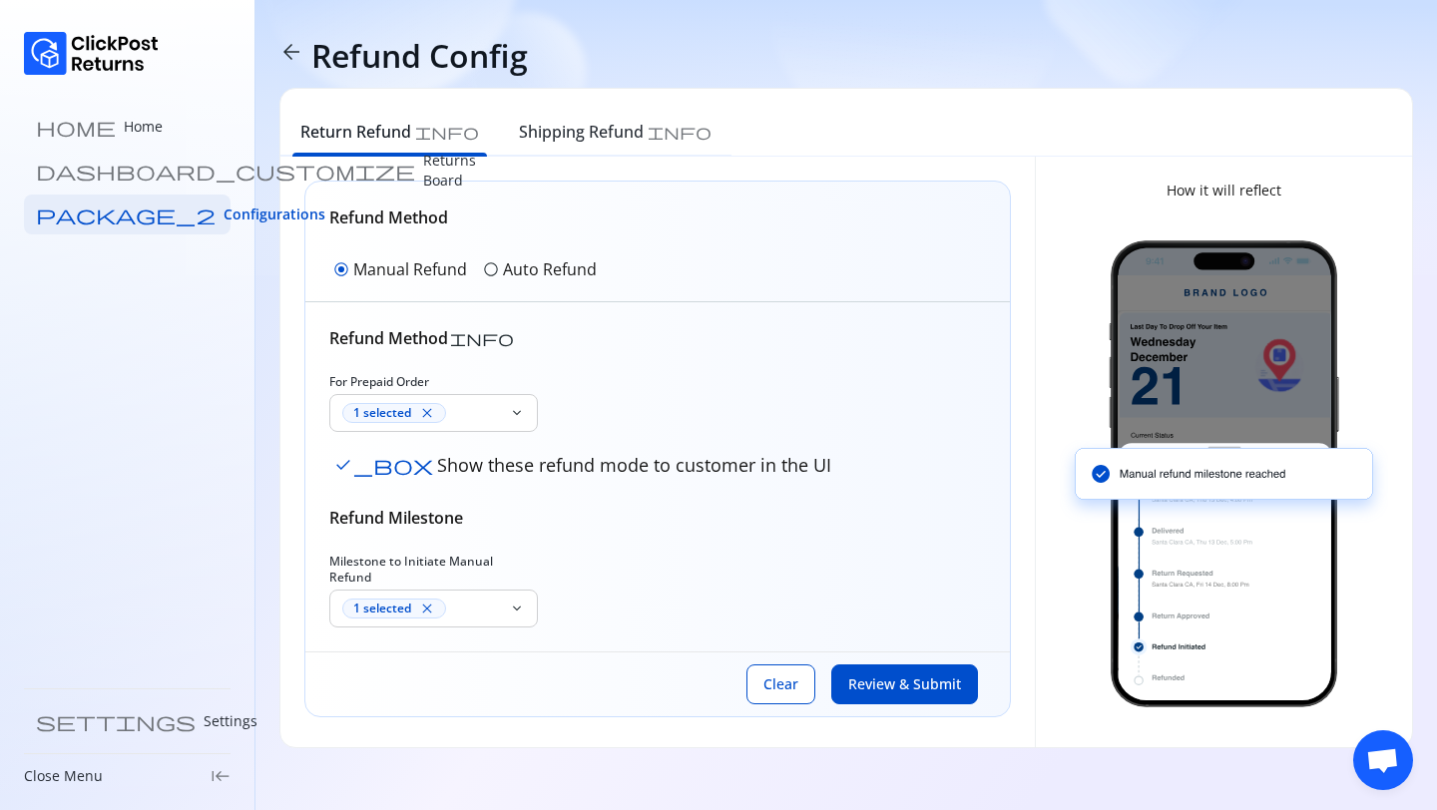
click at [346, 468] on span "check_box" at bounding box center [383, 465] width 100 height 20
click at [346, 468] on span "check_box_outline_blank" at bounding box center [343, 465] width 20 height 20
click at [346, 468] on span "check_box" at bounding box center [383, 465] width 100 height 20
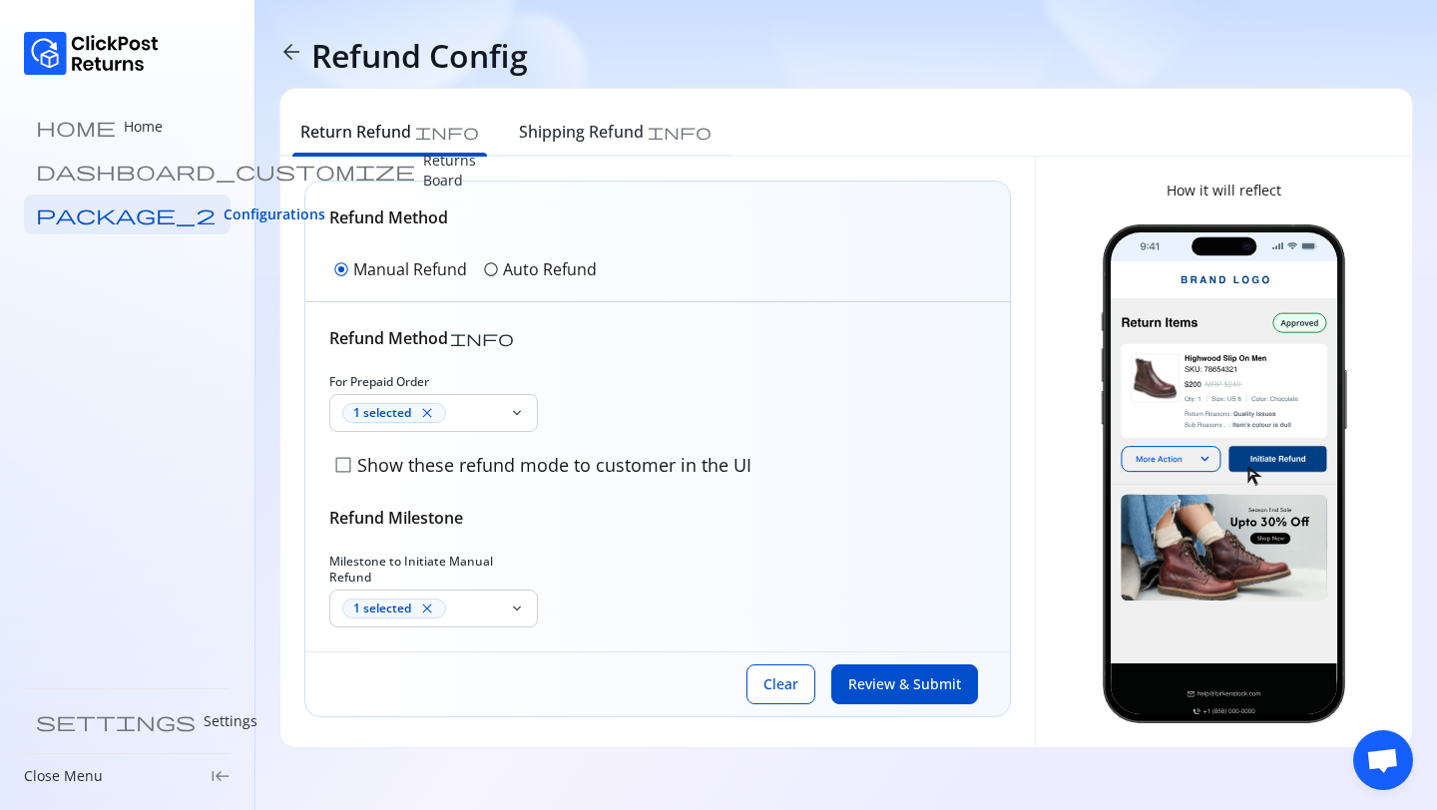
click at [346, 468] on span "check_box_outline_blank" at bounding box center [343, 465] width 20 height 20
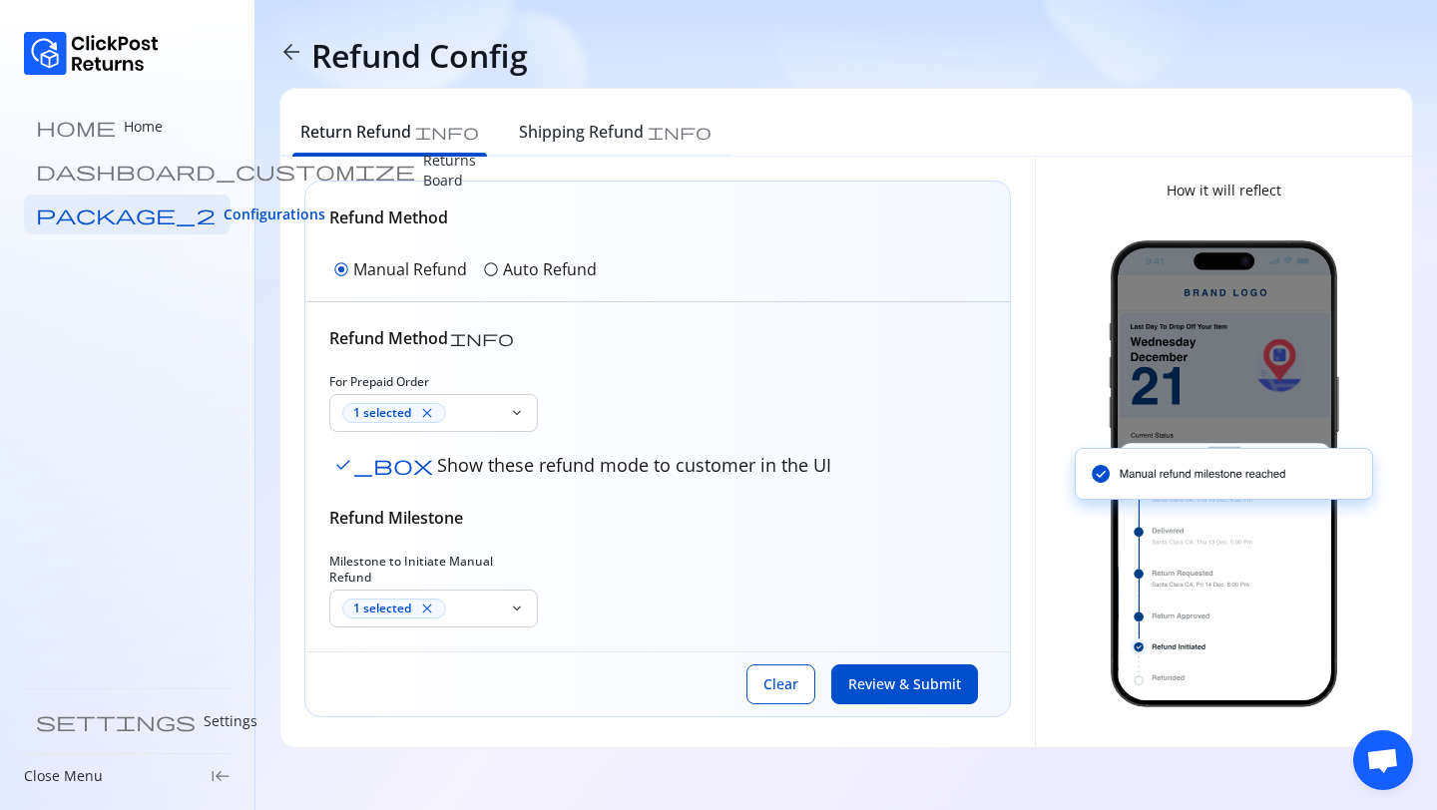
drag, startPoint x: 394, startPoint y: 464, endPoint x: 752, endPoint y: 476, distance: 358.3
click at [752, 476] on button "check_box Show these refund mode to customer in the UI" at bounding box center [582, 465] width 506 height 34
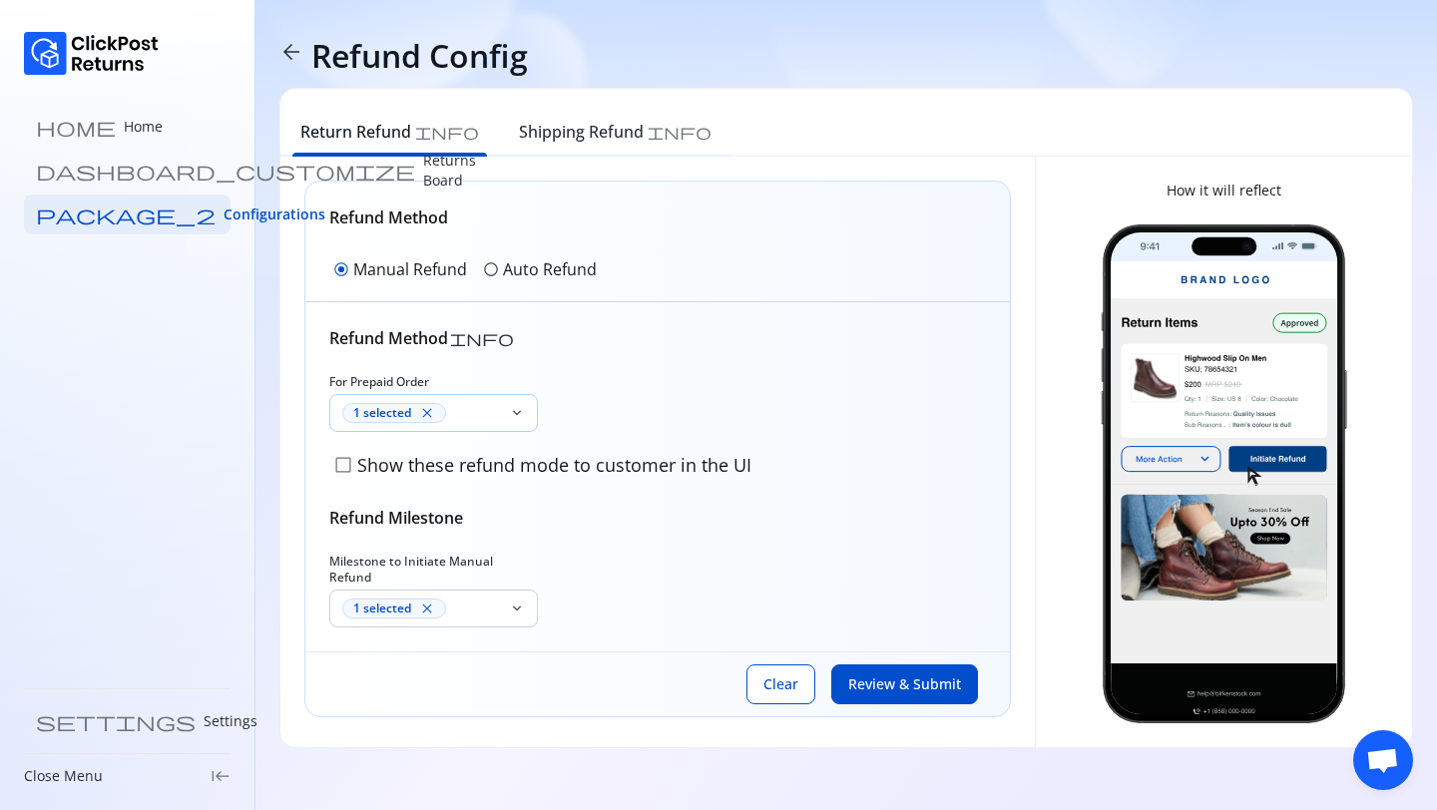
click at [485, 403] on div "1 selected close" at bounding box center [421, 413] width 159 height 20
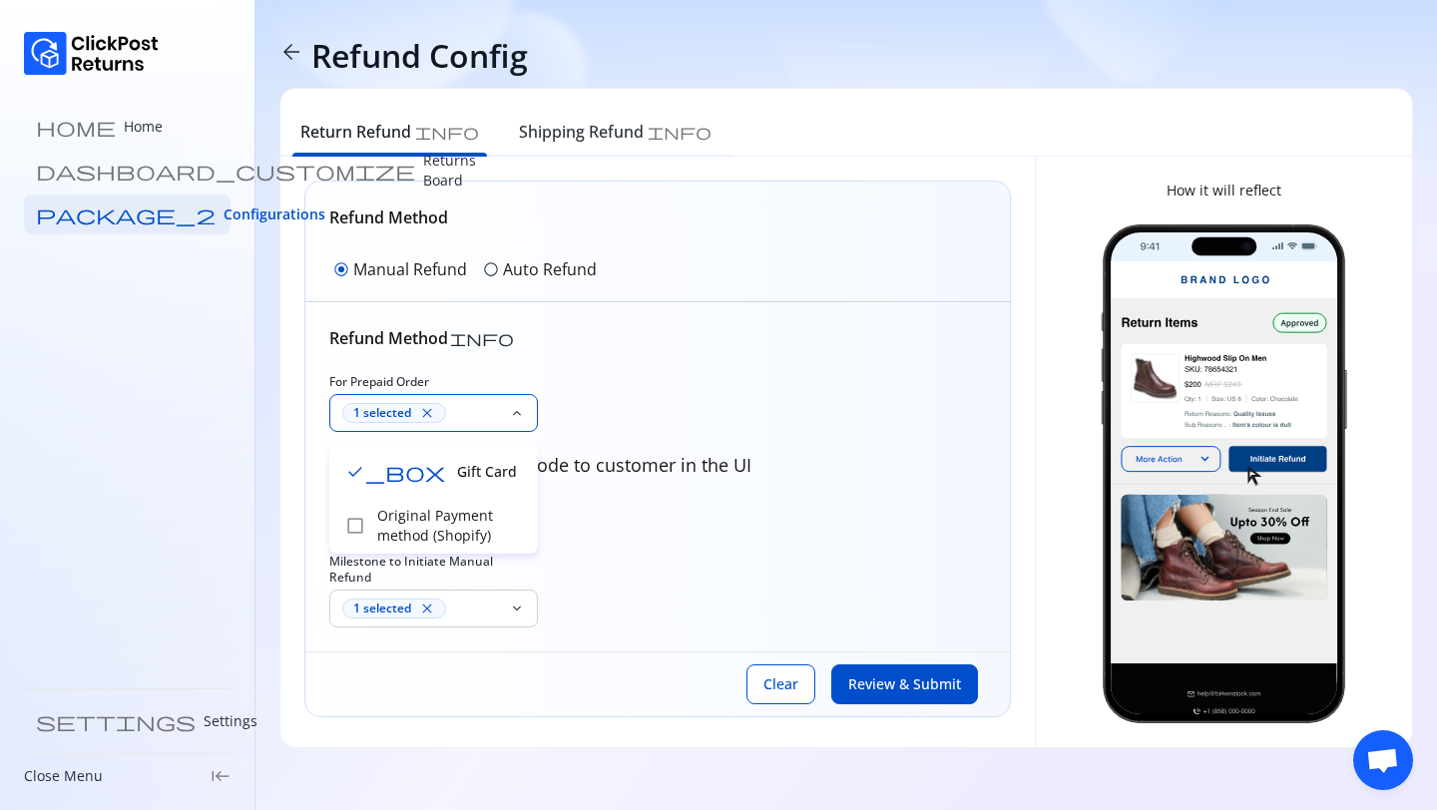
click at [682, 341] on div "Refund Method info" at bounding box center [657, 338] width 656 height 24
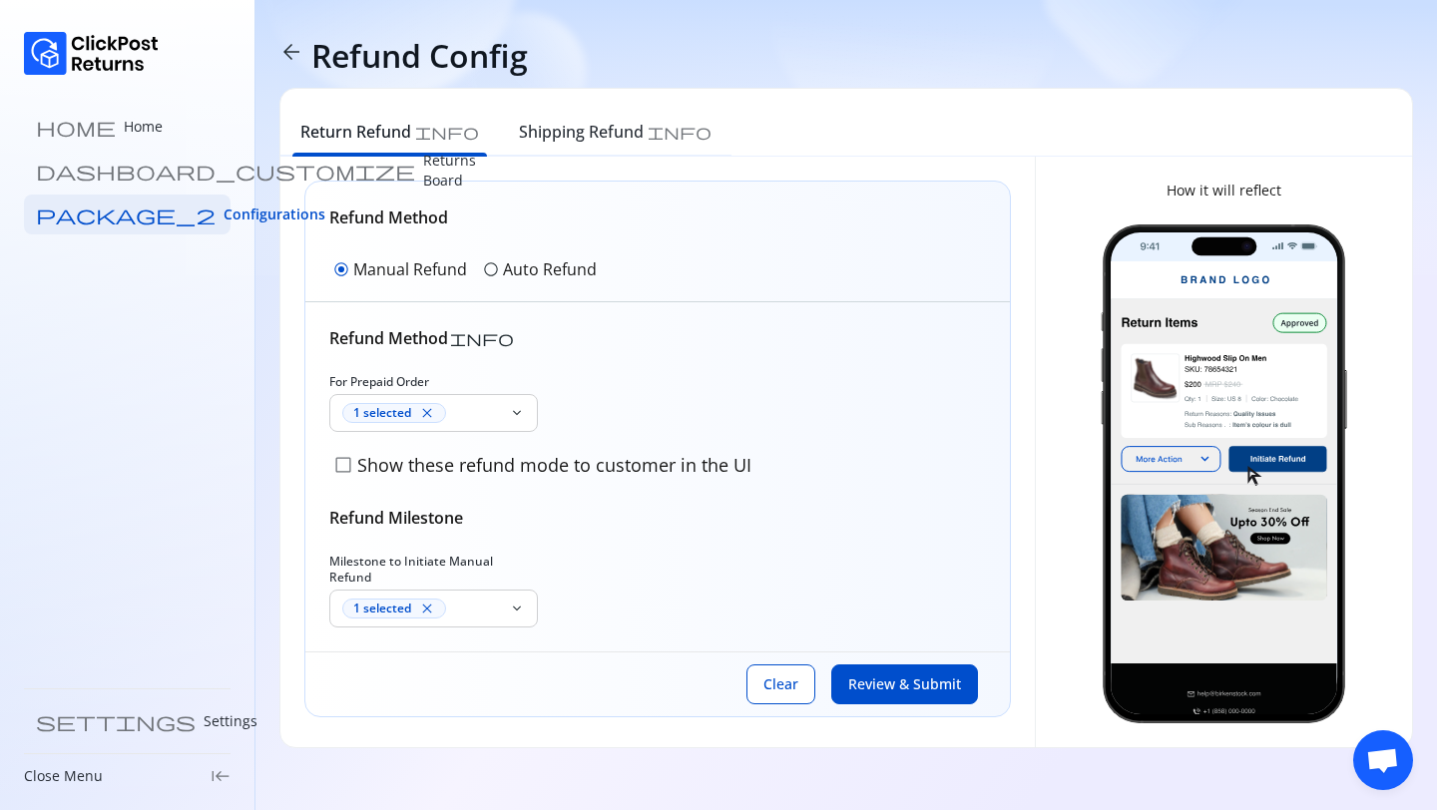
click at [338, 471] on span "check_box_outline_blank" at bounding box center [343, 465] width 20 height 20
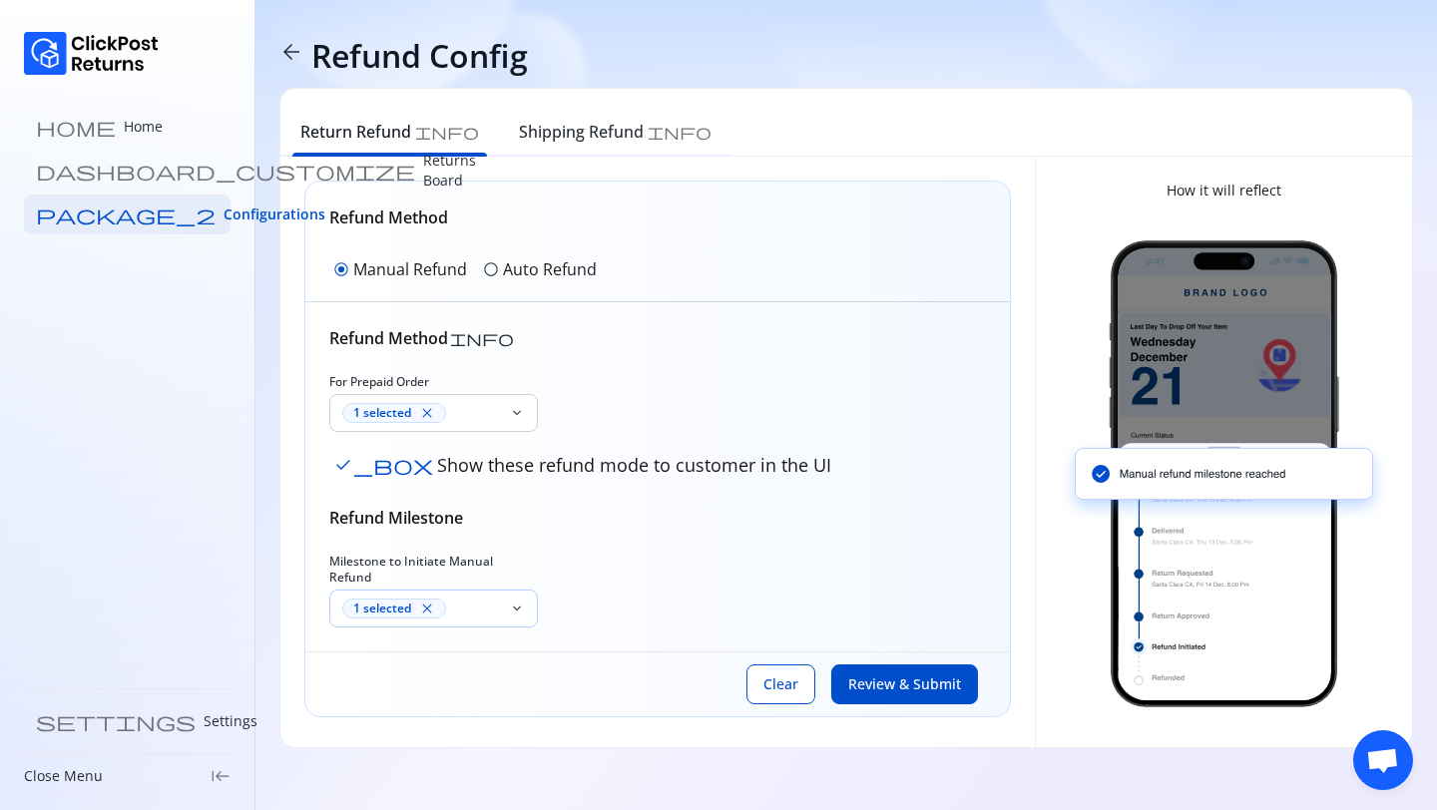
click at [474, 601] on div "1 selected close" at bounding box center [421, 609] width 159 height 20
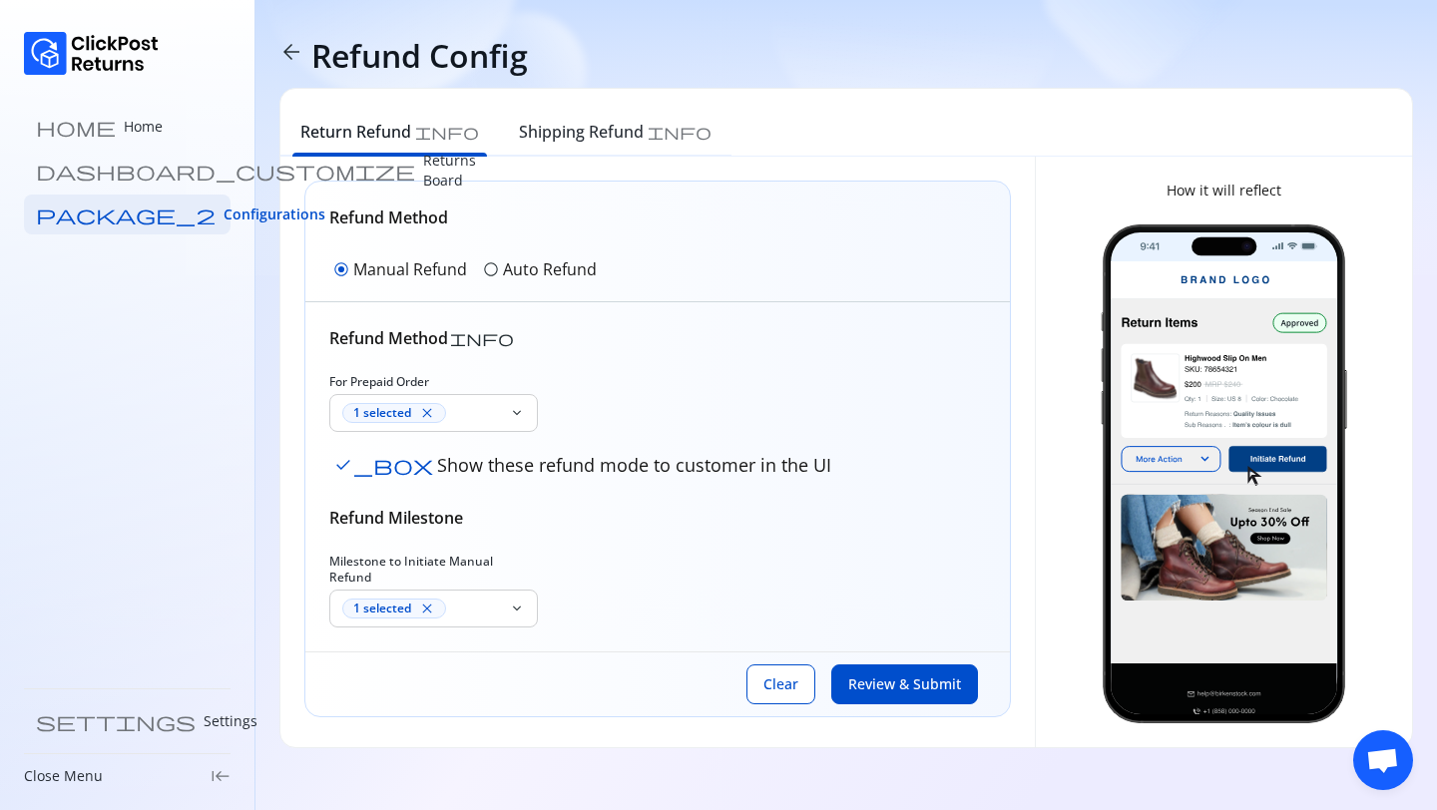
click at [519, 266] on p "Auto Refund" at bounding box center [550, 269] width 94 height 24
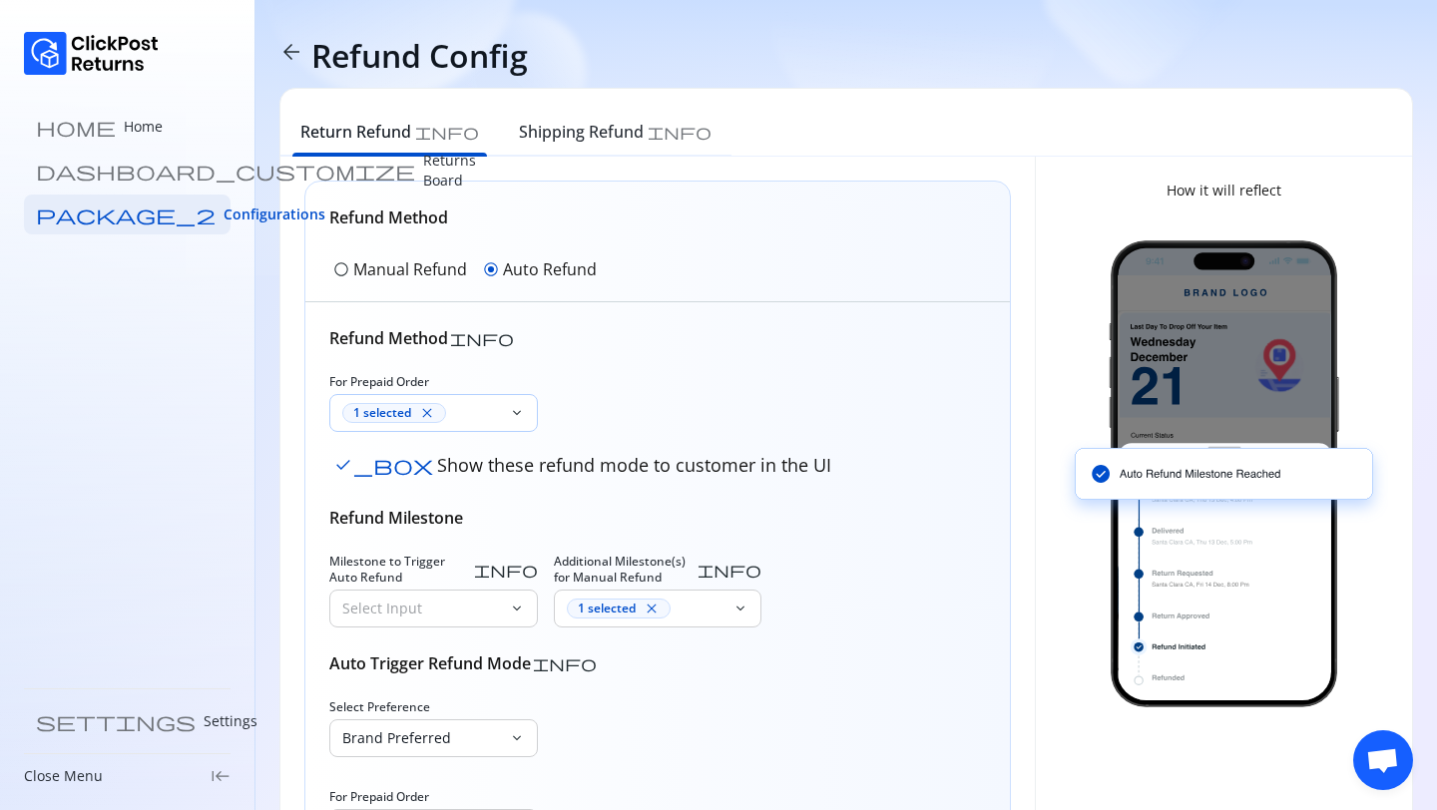
click at [455, 426] on div "1 selected close" at bounding box center [419, 413] width 179 height 36
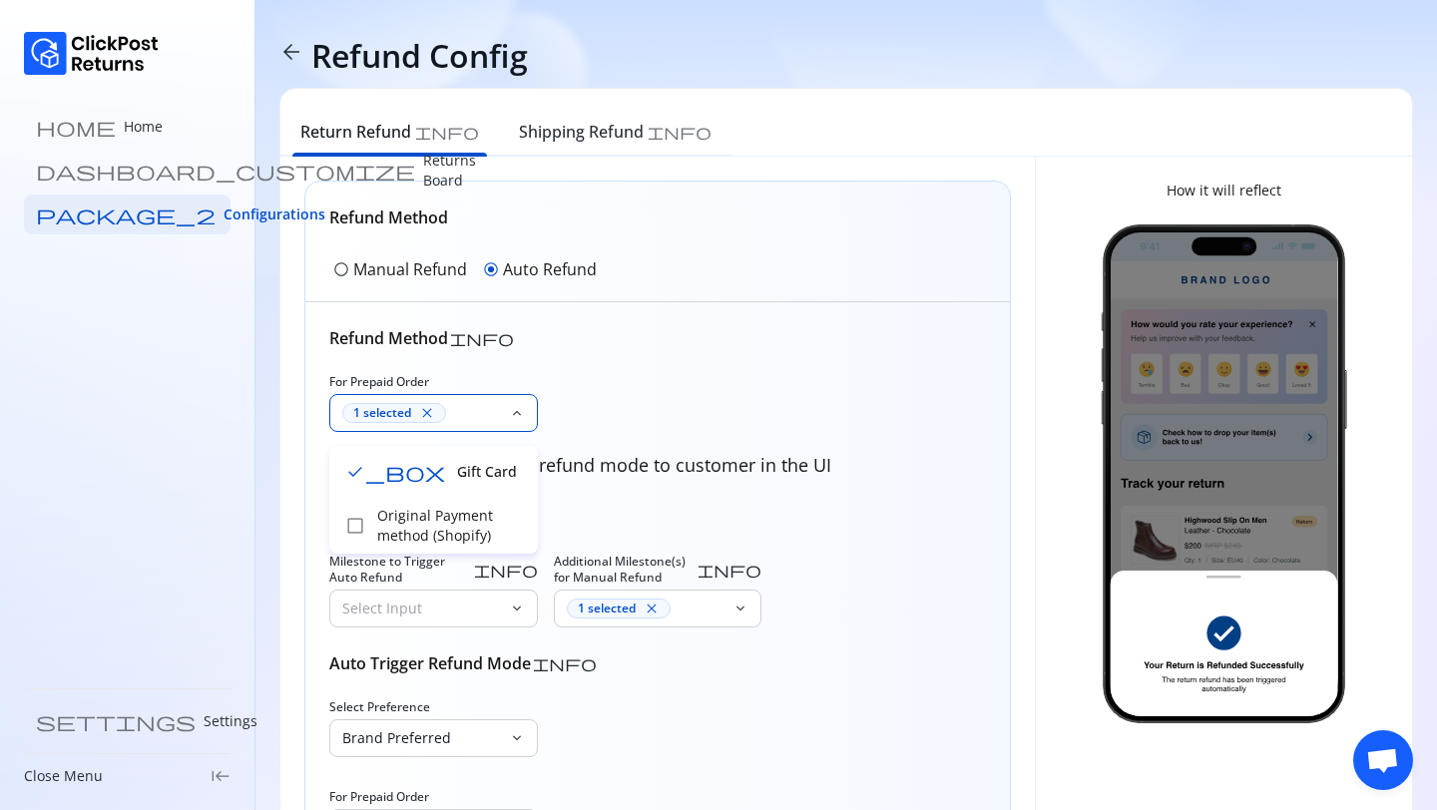
click at [713, 363] on div "Refund Method info For Prepaid Order 1 selected close keyboard_arrow_down check…" at bounding box center [657, 639] width 656 height 626
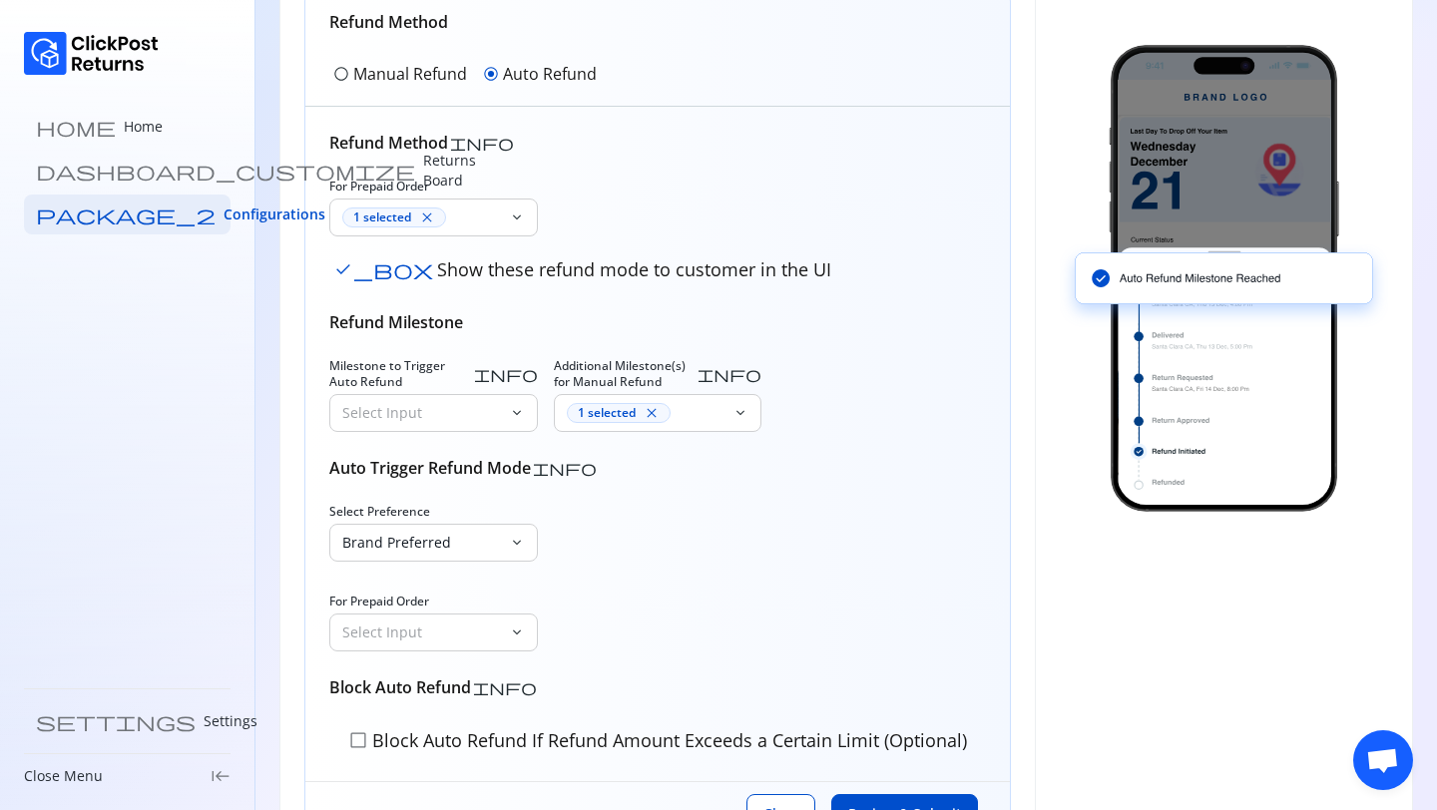
scroll to position [210, 0]
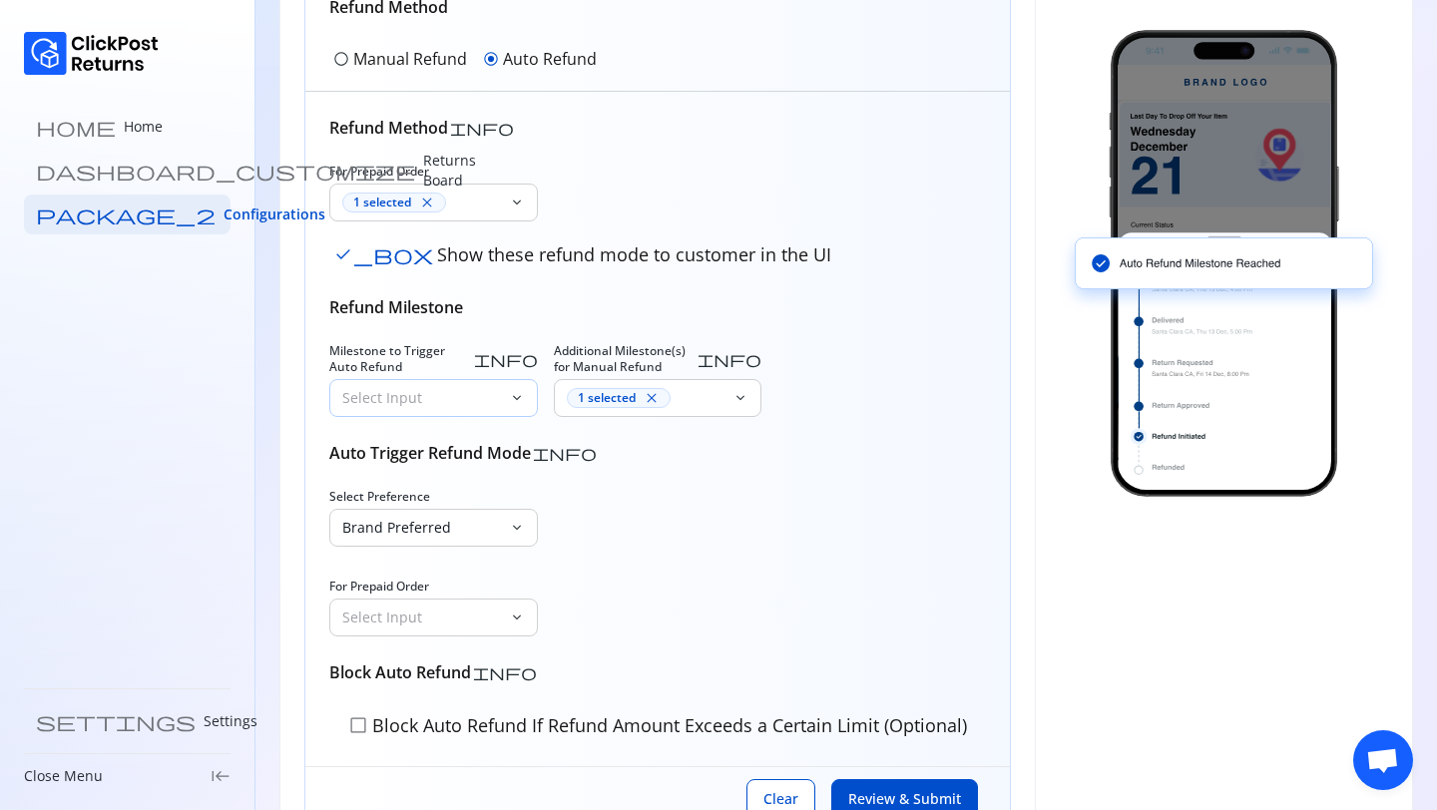
click at [439, 397] on div "Select Input" at bounding box center [419, 398] width 179 height 36
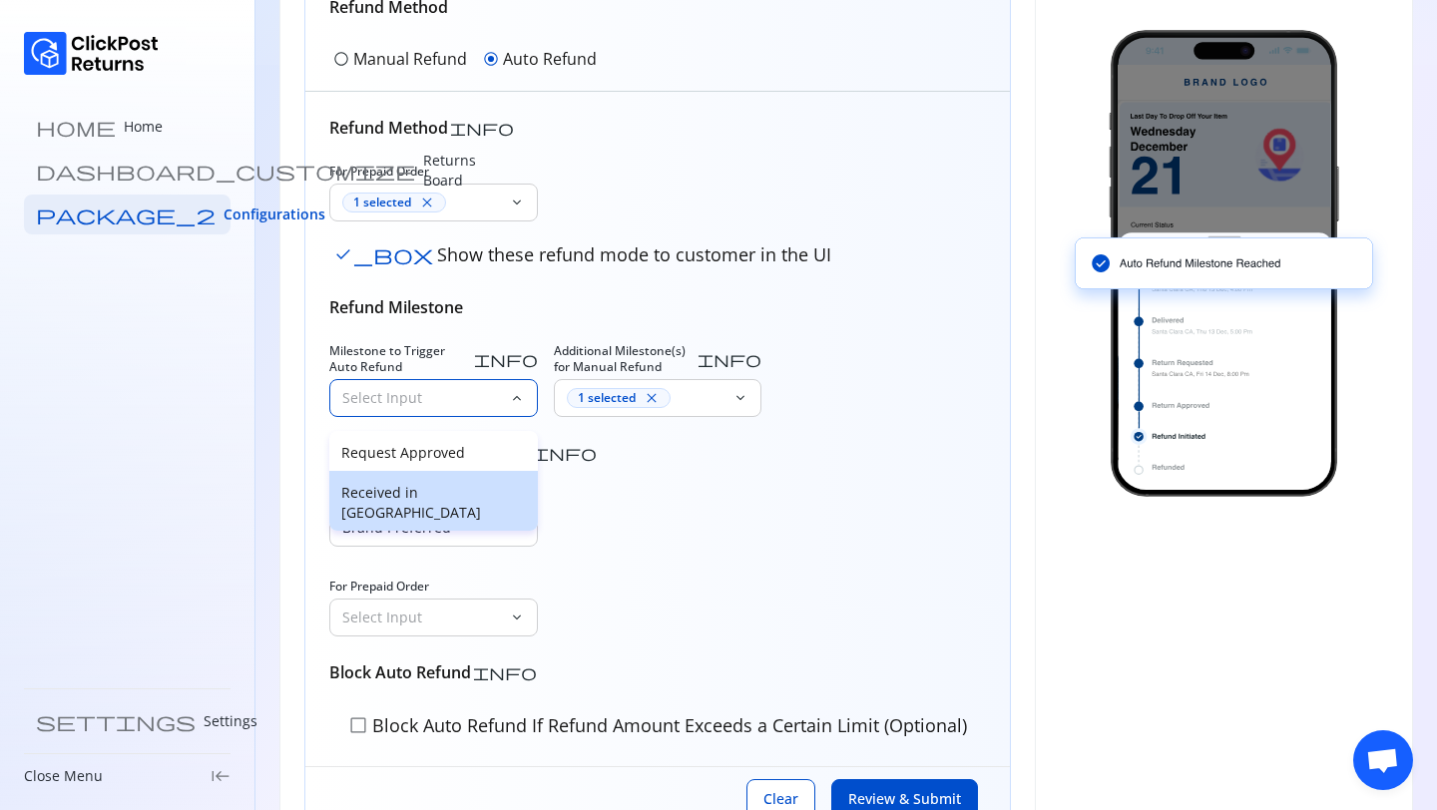
click at [412, 496] on p "Received in Warehouse" at bounding box center [433, 503] width 185 height 40
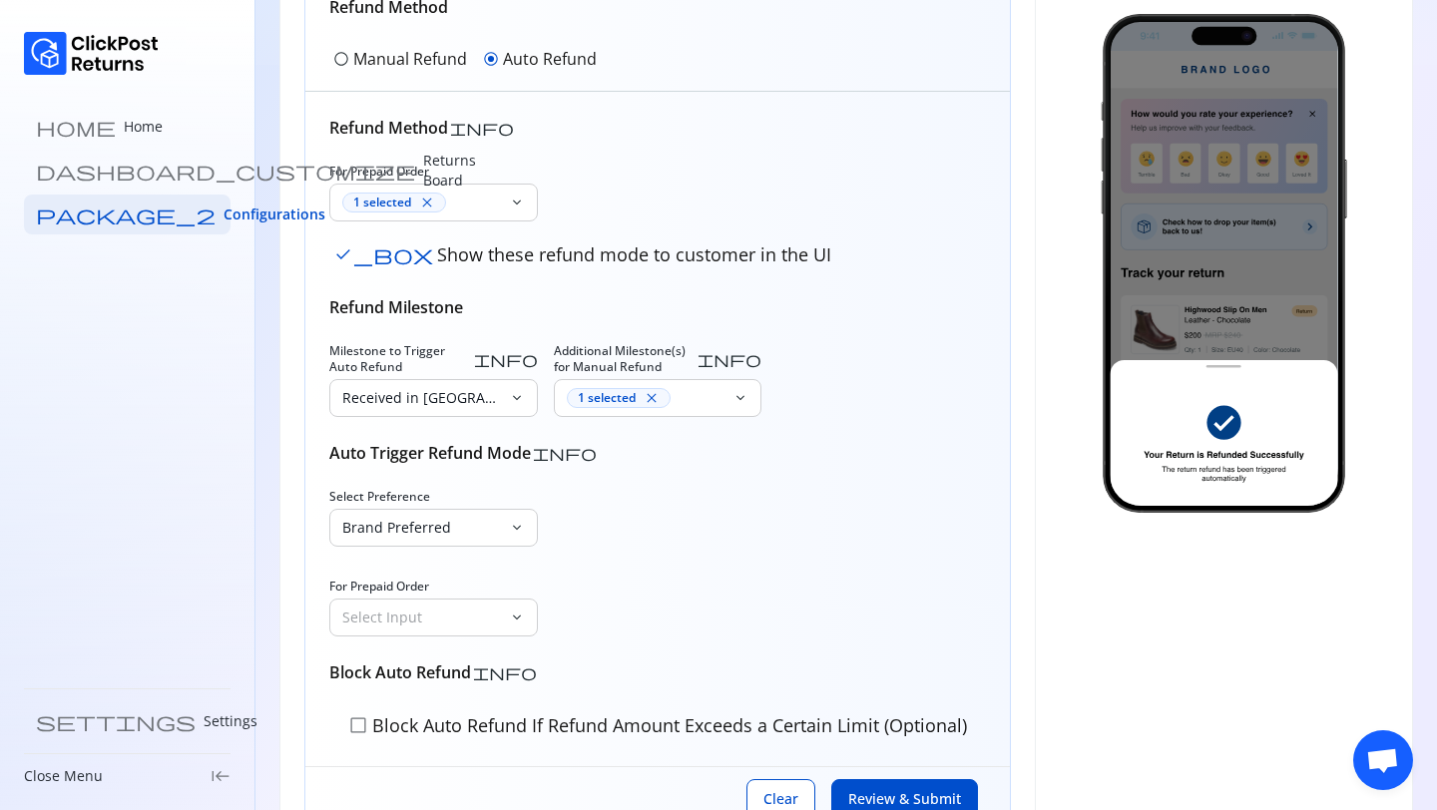
drag, startPoint x: 364, startPoint y: 253, endPoint x: 723, endPoint y: 270, distance: 359.5
click at [723, 270] on button "check_box Show these refund mode to customer in the UI" at bounding box center [582, 254] width 506 height 34
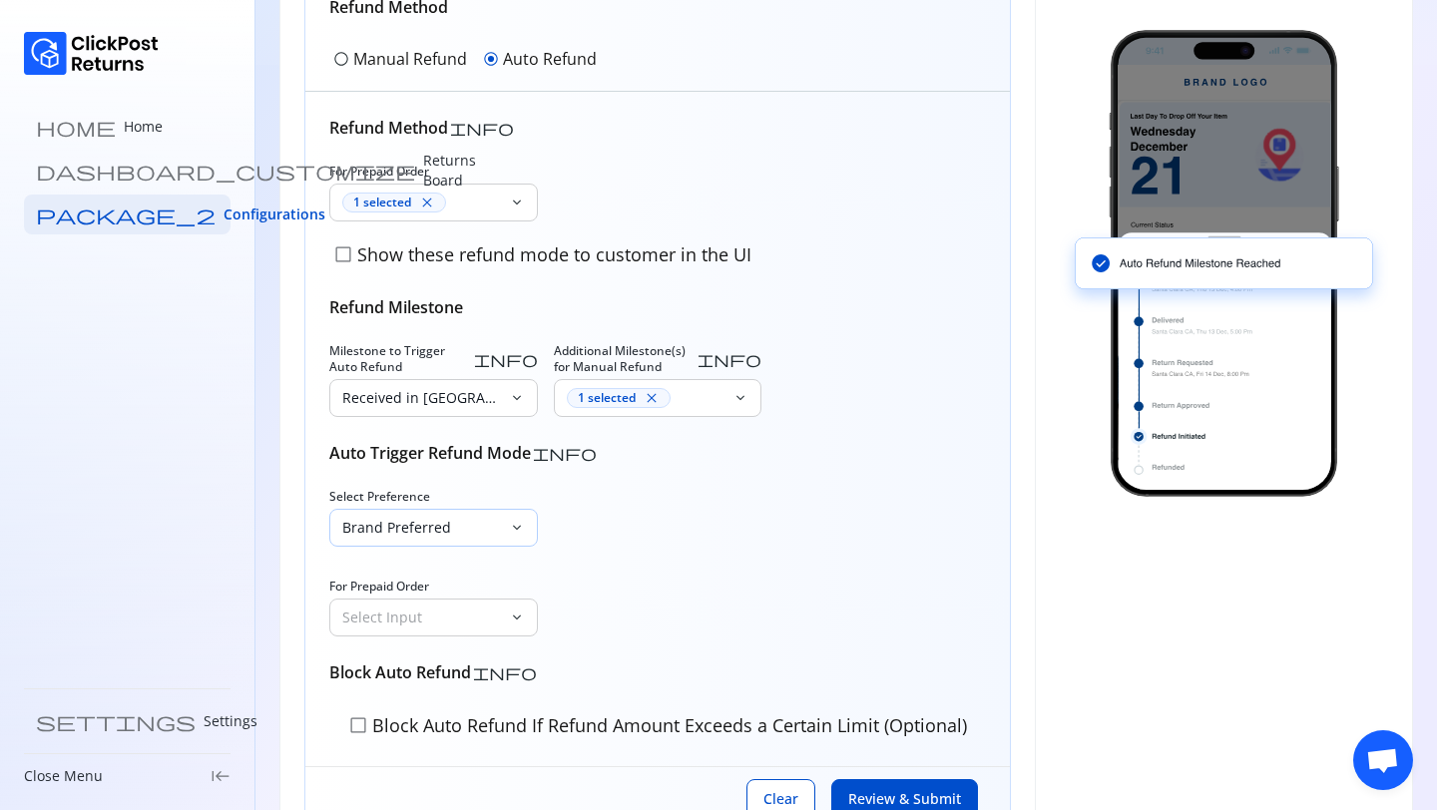
click at [409, 529] on p "Brand Preferred" at bounding box center [421, 528] width 159 height 20
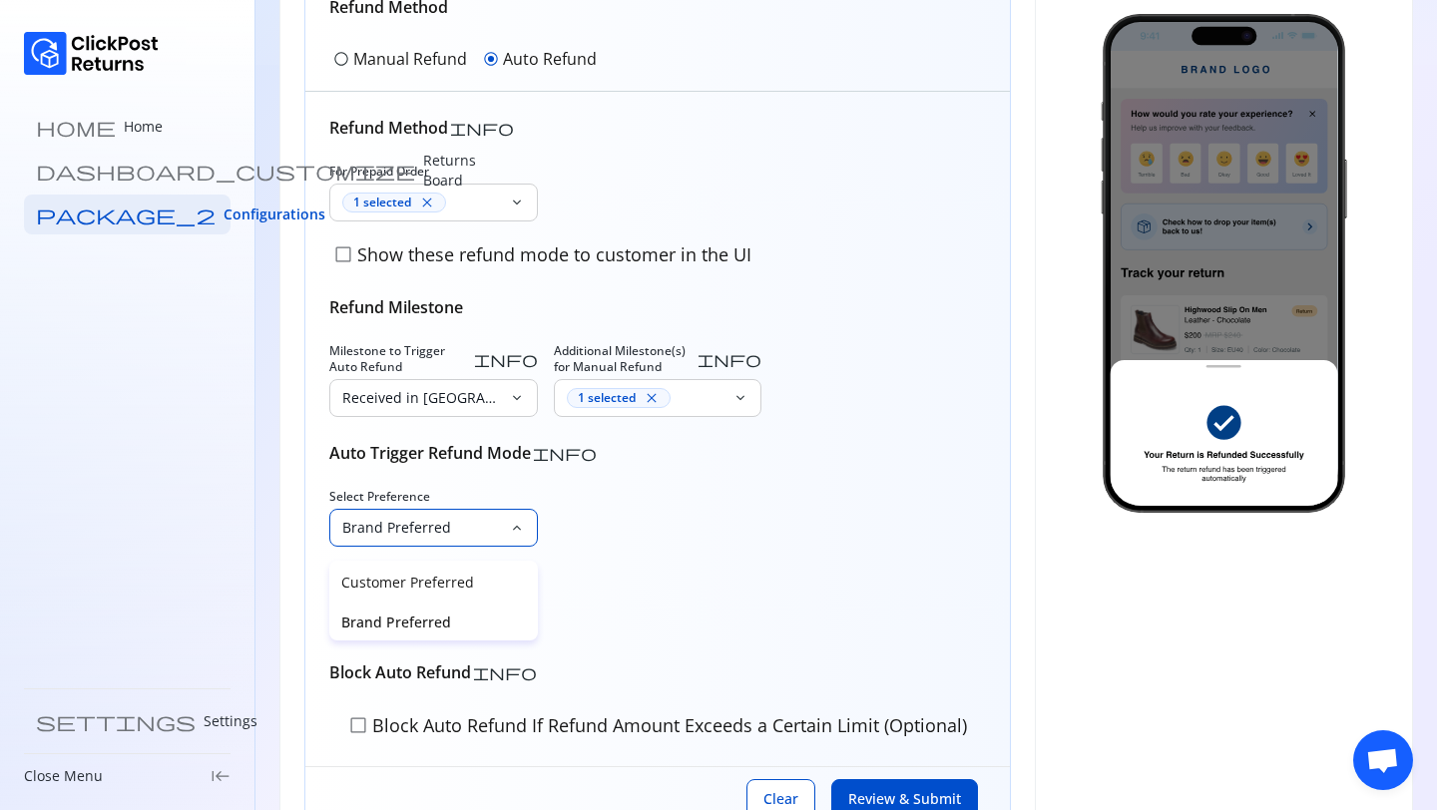
click at [348, 258] on span "check_box_outline_blank" at bounding box center [343, 254] width 20 height 20
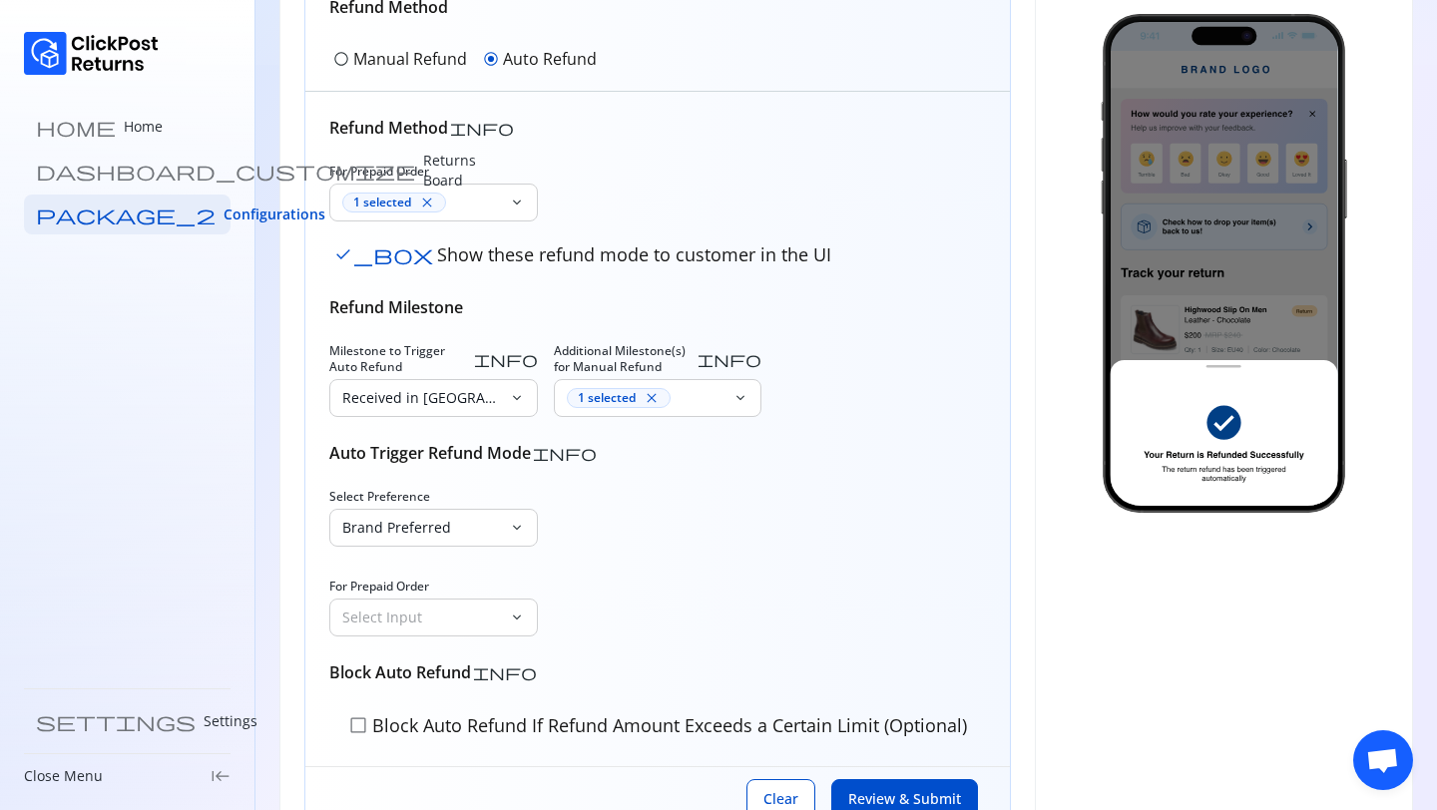
click at [692, 206] on div "For Prepaid Order 1 selected close keyboard_arrow_down check_box Show these ref…" at bounding box center [657, 218] width 656 height 108
click at [450, 399] on div "Received in Warehouse" at bounding box center [419, 398] width 179 height 36
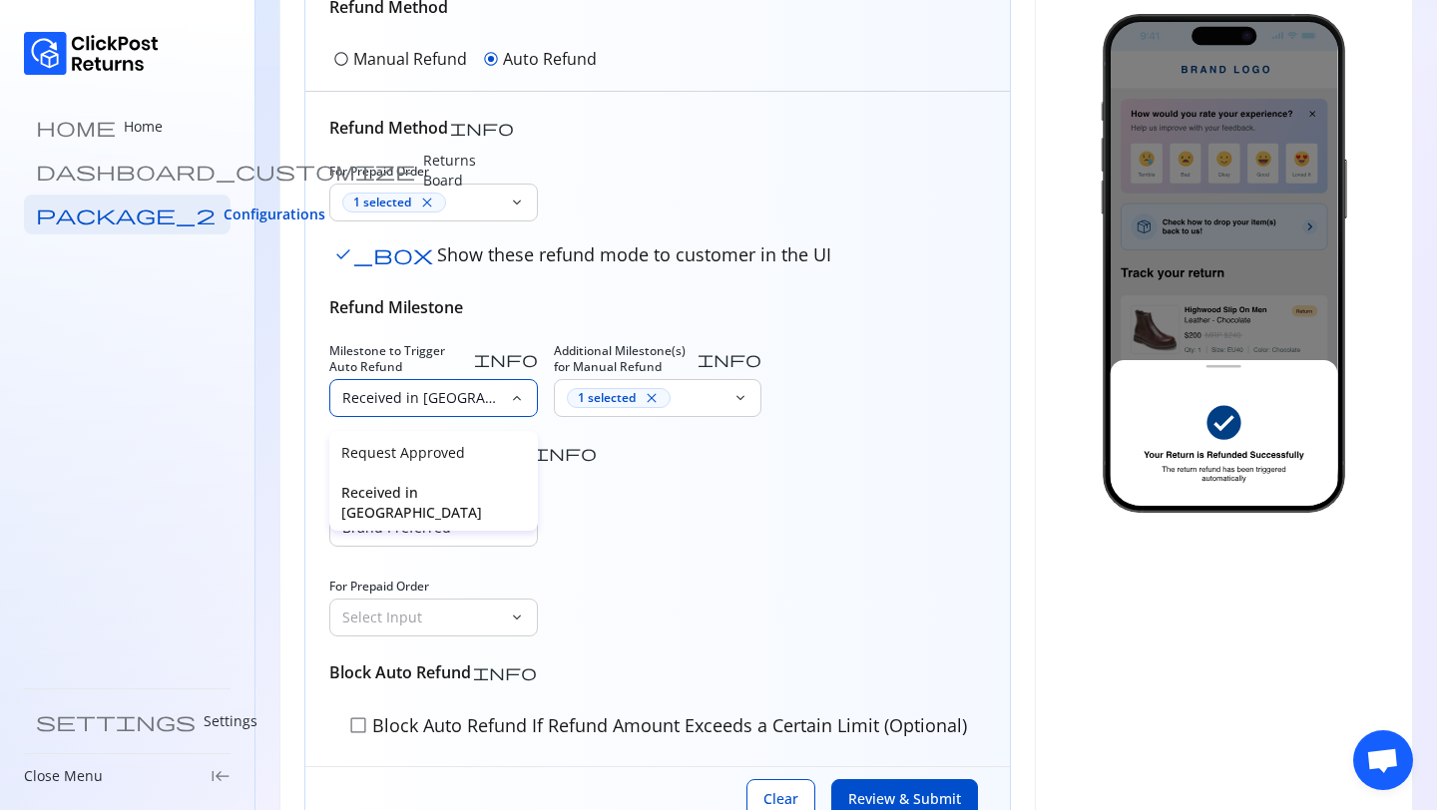
click at [659, 211] on div "For Prepaid Order 1 selected close keyboard_arrow_down check_box Show these ref…" at bounding box center [657, 218] width 656 height 108
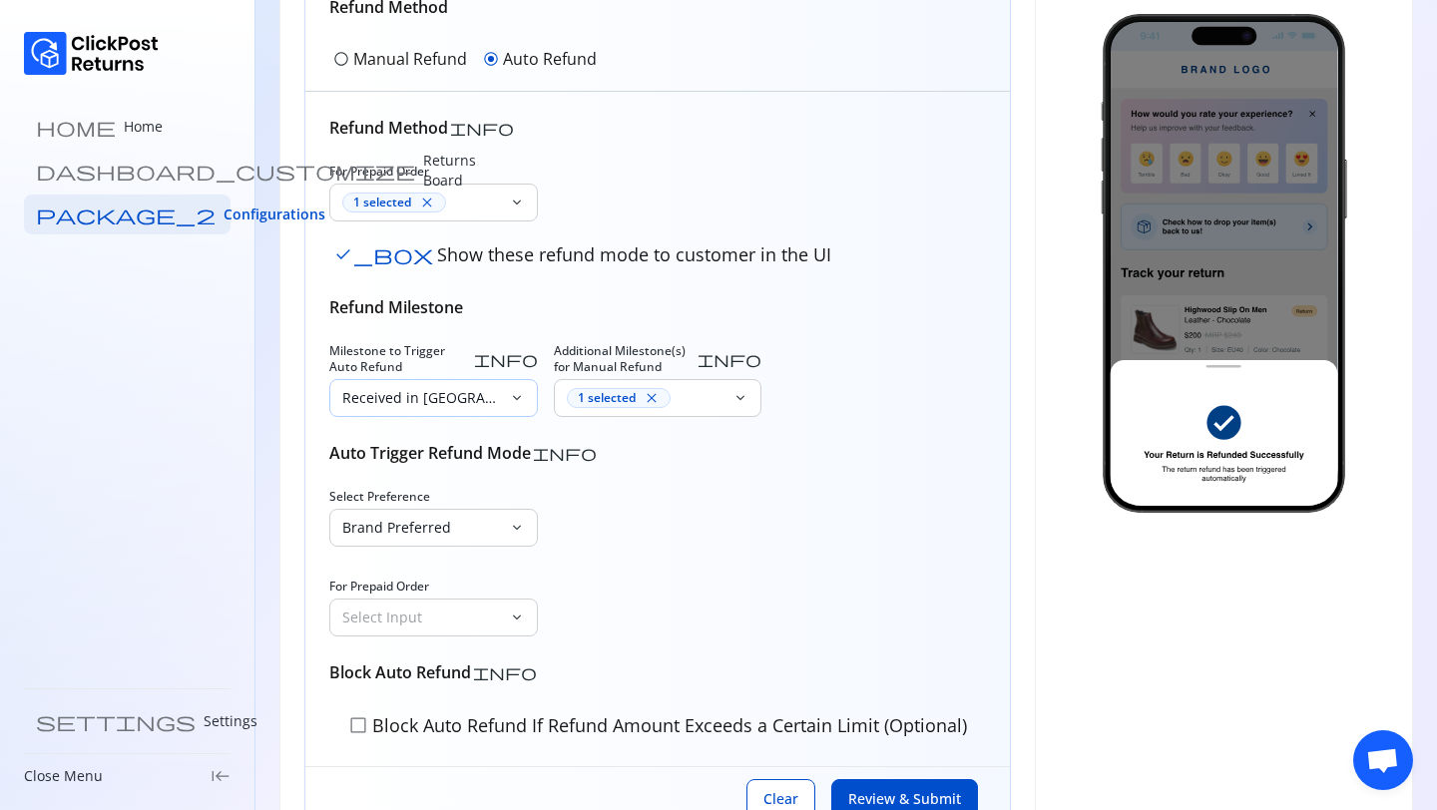
click at [432, 388] on p "Received in Warehouse" at bounding box center [421, 398] width 159 height 20
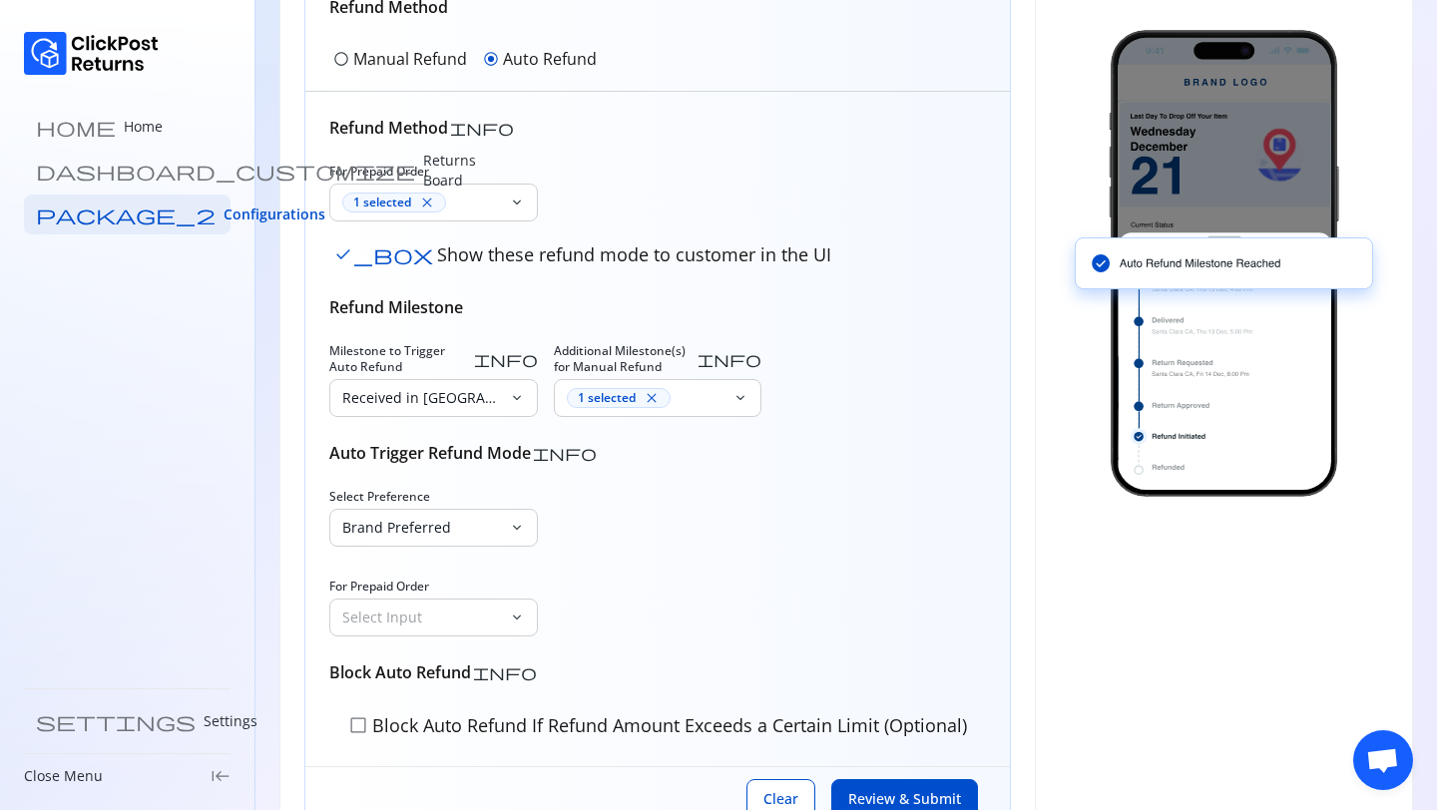
click at [652, 190] on div "For Prepaid Order 1 selected close keyboard_arrow_down check_box Show these ref…" at bounding box center [657, 218] width 656 height 108
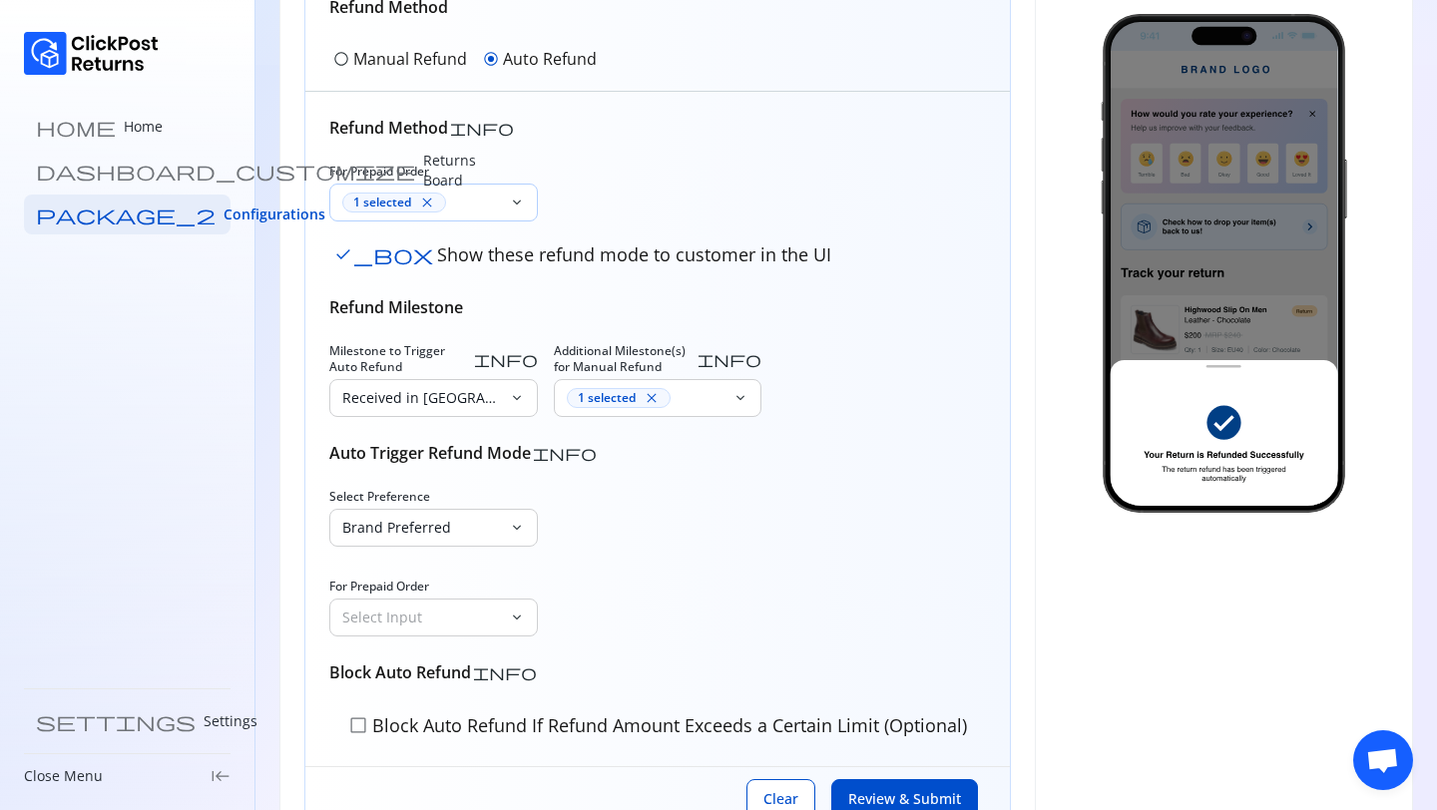
click at [469, 198] on div "1 selected close" at bounding box center [421, 203] width 159 height 20
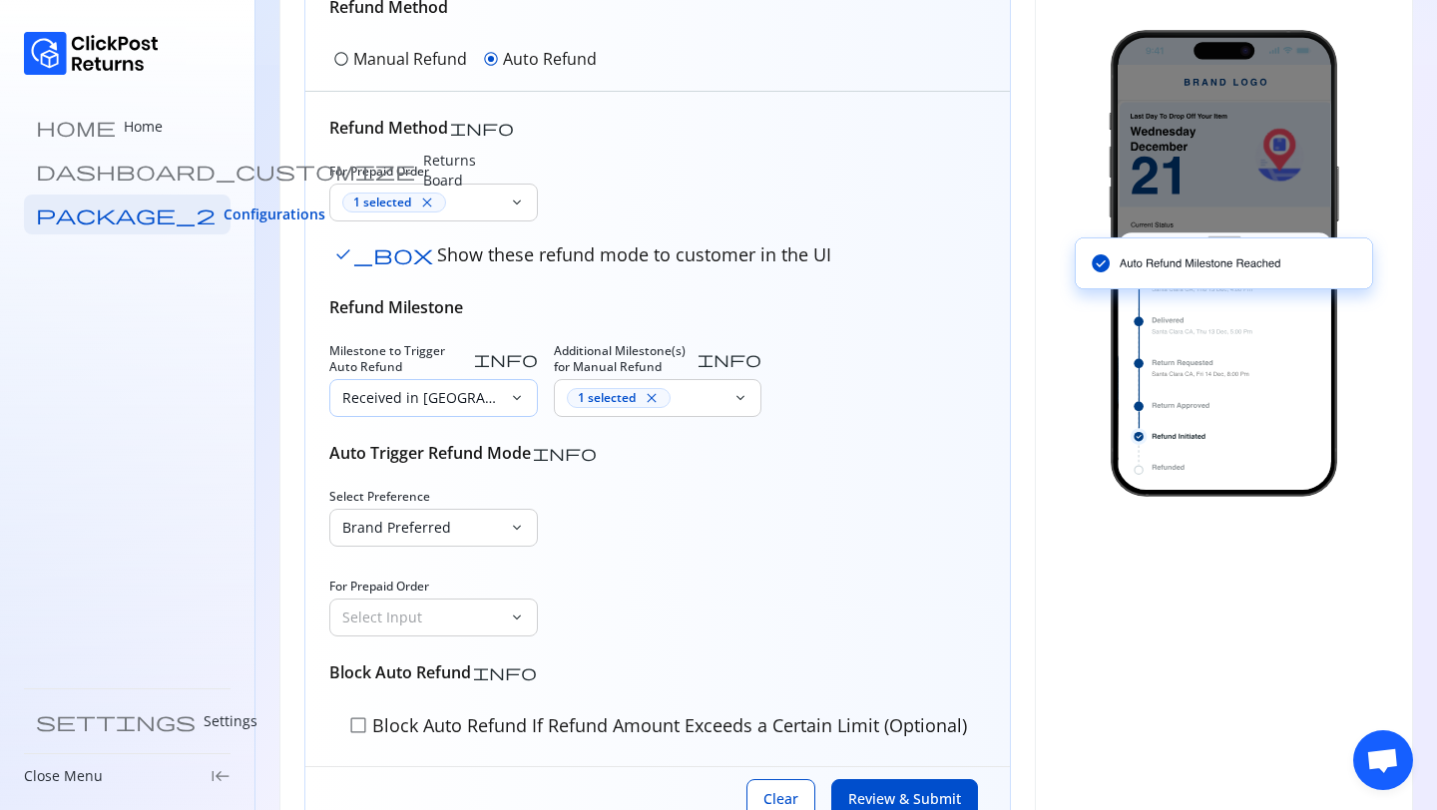
click at [425, 380] on div "Received in Warehouse" at bounding box center [419, 398] width 179 height 36
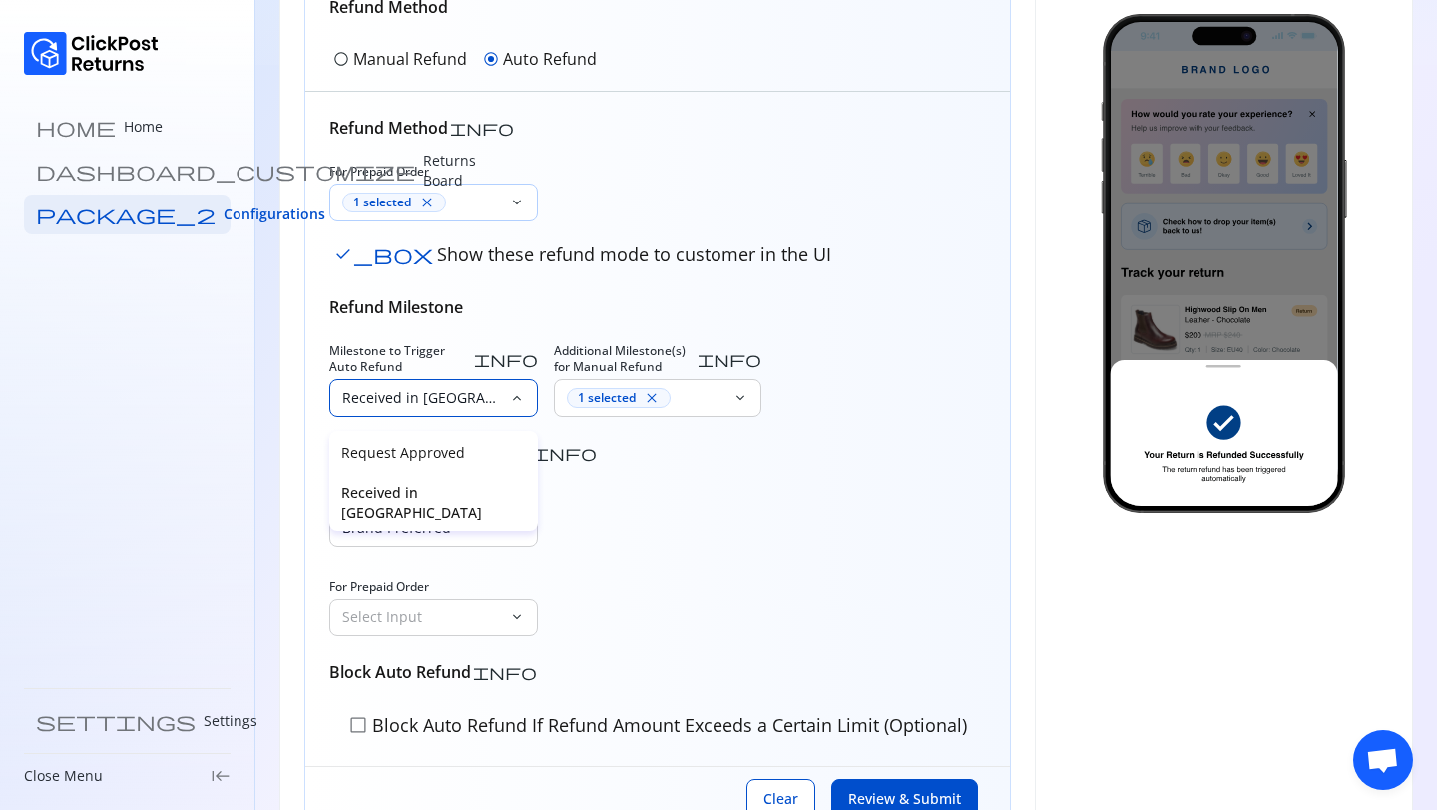
click at [452, 209] on div "1 selected close" at bounding box center [421, 203] width 159 height 20
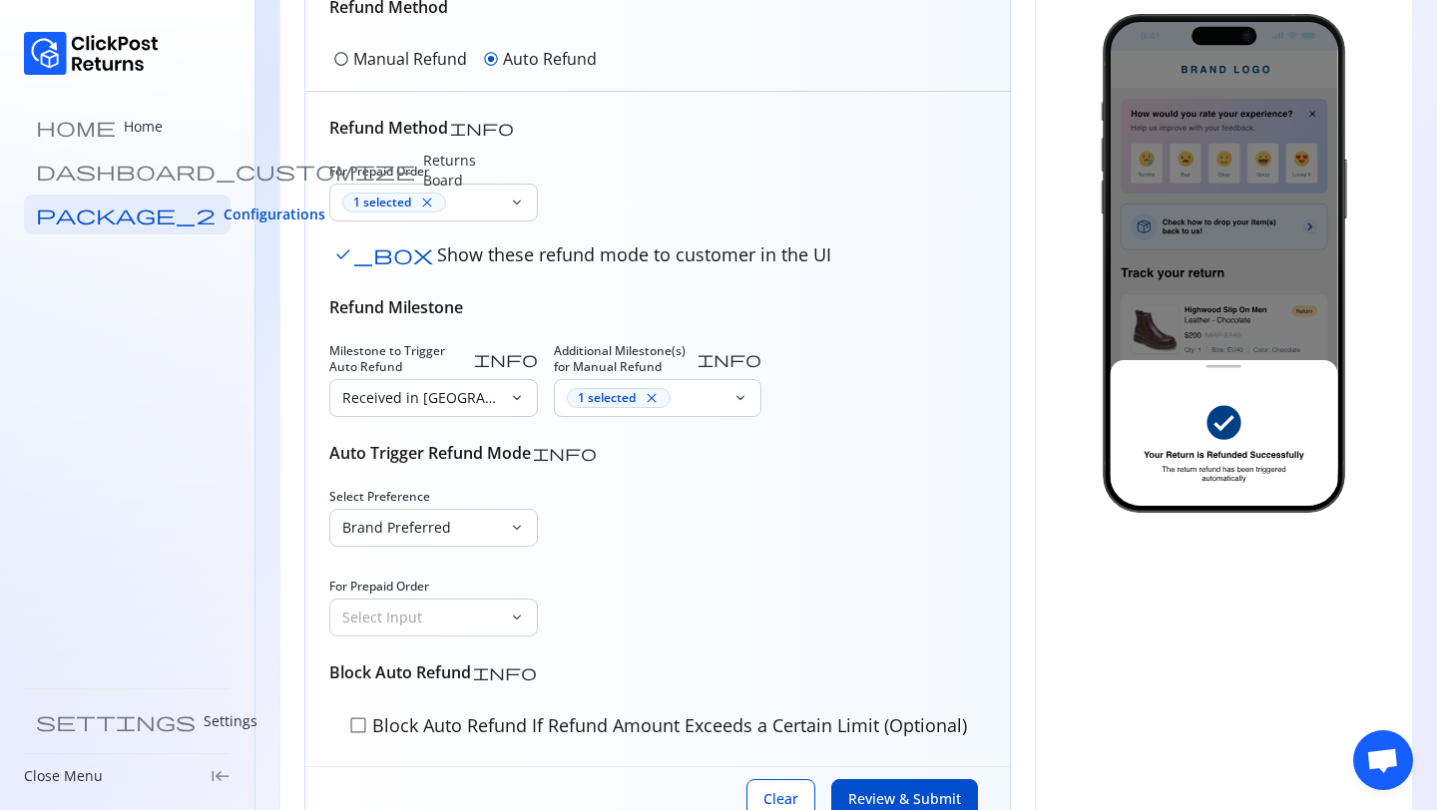
click at [625, 164] on div "For Prepaid Order 1 selected close keyboard_arrow_down check_box Show these ref…" at bounding box center [657, 218] width 656 height 108
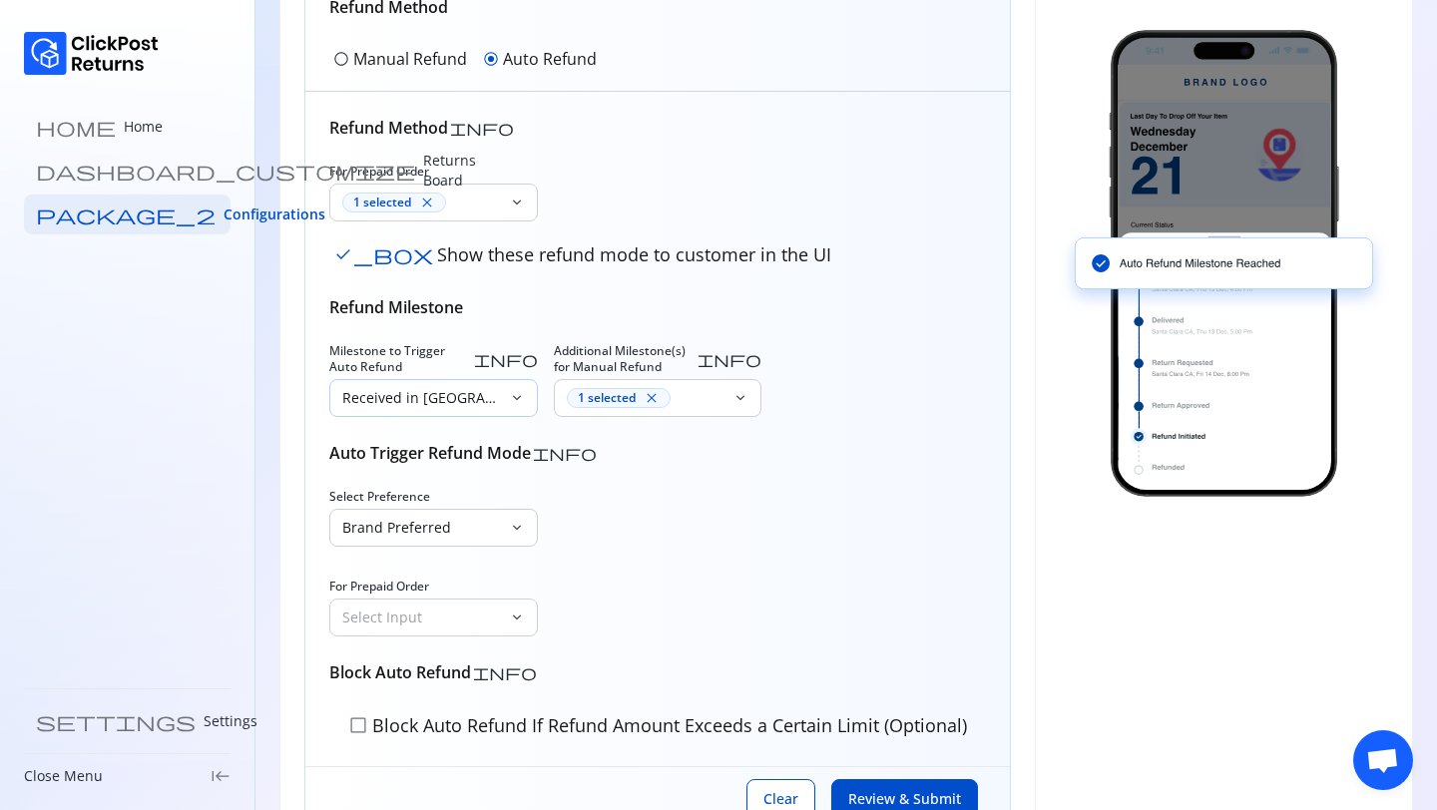
click at [435, 393] on div "Received in Warehouse" at bounding box center [419, 398] width 179 height 36
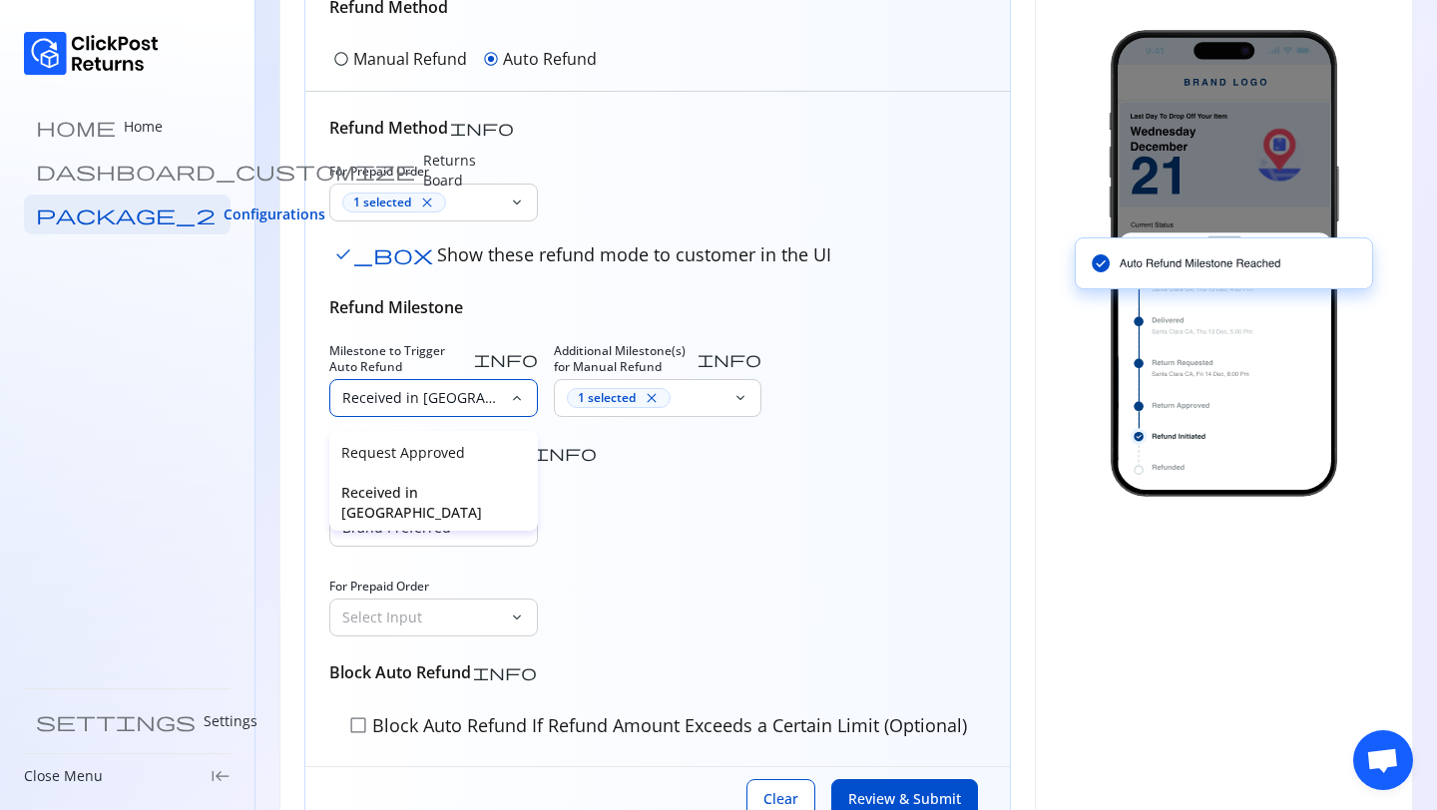
click at [412, 496] on p "Received in Warehouse" at bounding box center [433, 503] width 185 height 40
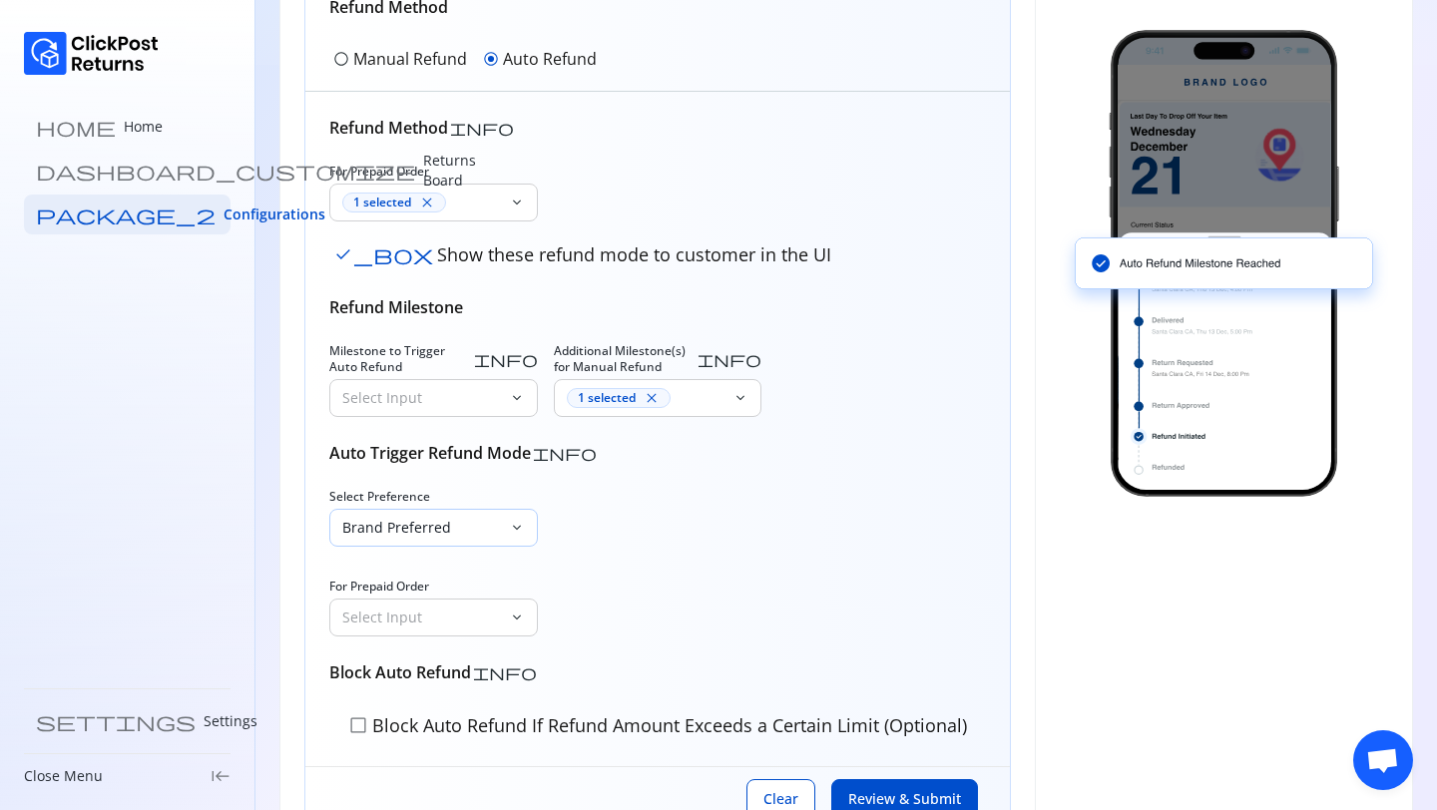
click at [406, 536] on p "Brand Preferred" at bounding box center [421, 528] width 159 height 20
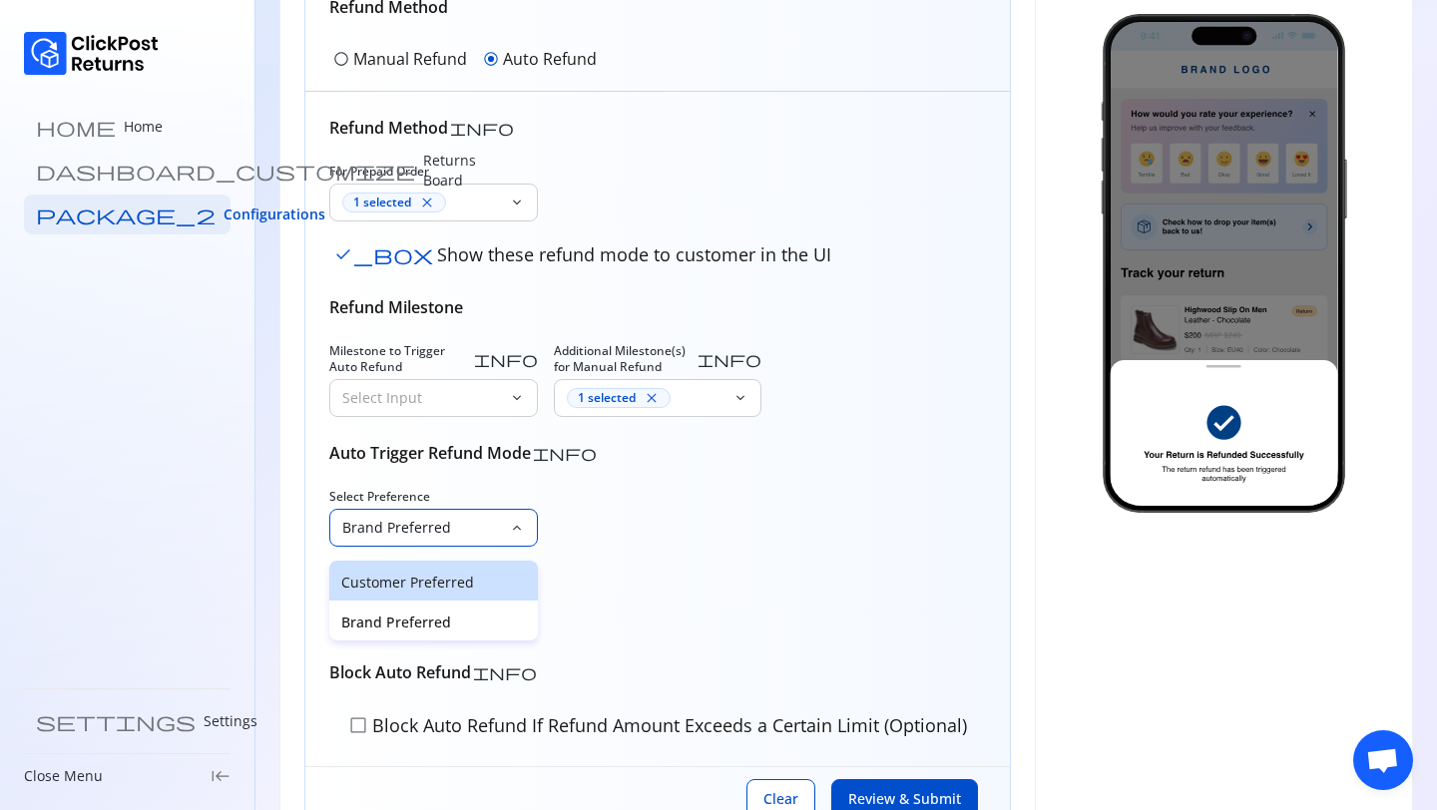
click at [388, 591] on p "Customer Preferred" at bounding box center [433, 583] width 185 height 20
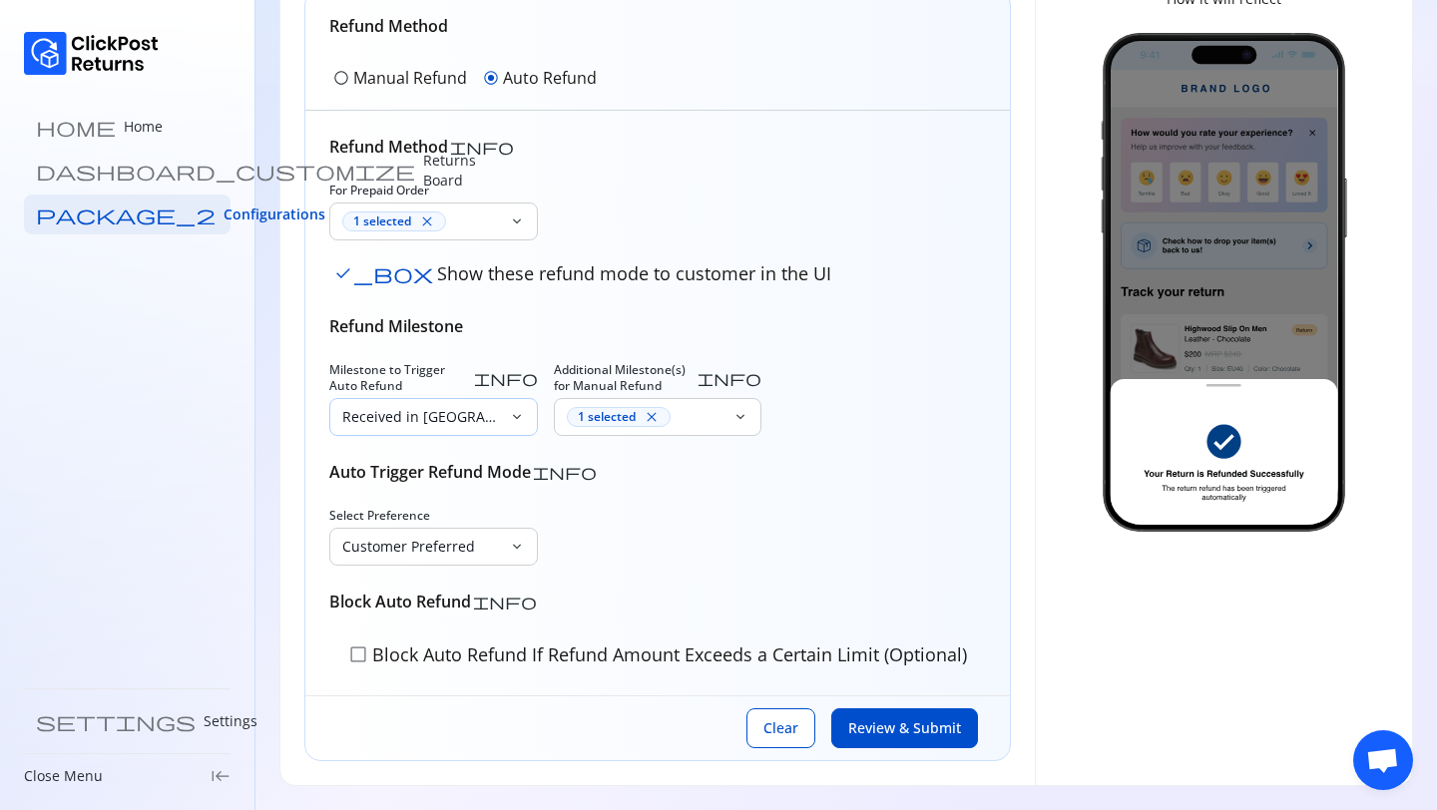
click at [462, 410] on p "Received in Warehouse" at bounding box center [421, 417] width 159 height 20
click at [456, 226] on div "1 selected close" at bounding box center [421, 221] width 159 height 20
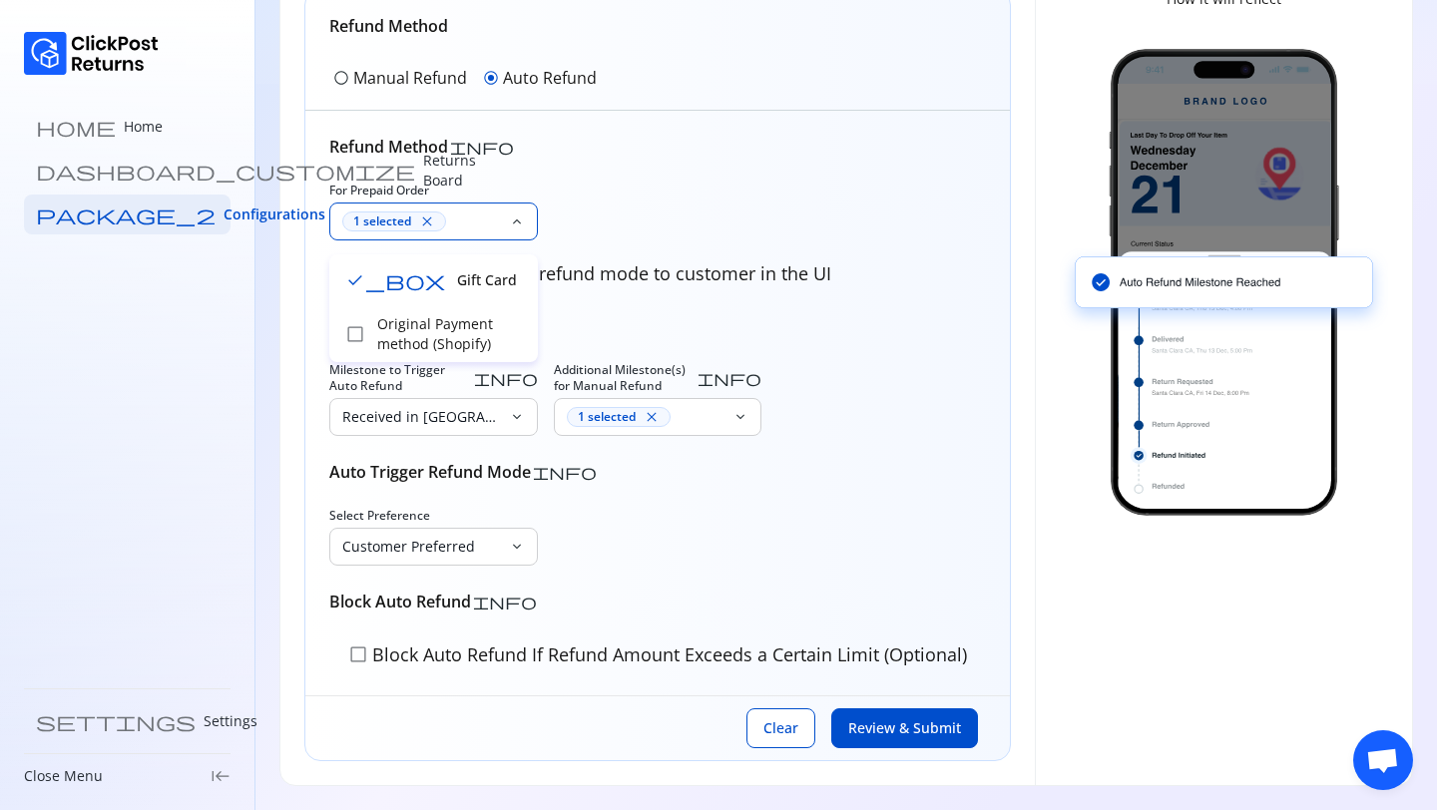
click at [702, 180] on div "Refund Method info For Prepaid Order 1 selected close keyboard_arrow_down check…" at bounding box center [657, 403] width 656 height 537
click at [721, 420] on div "1 selected close" at bounding box center [646, 417] width 159 height 20
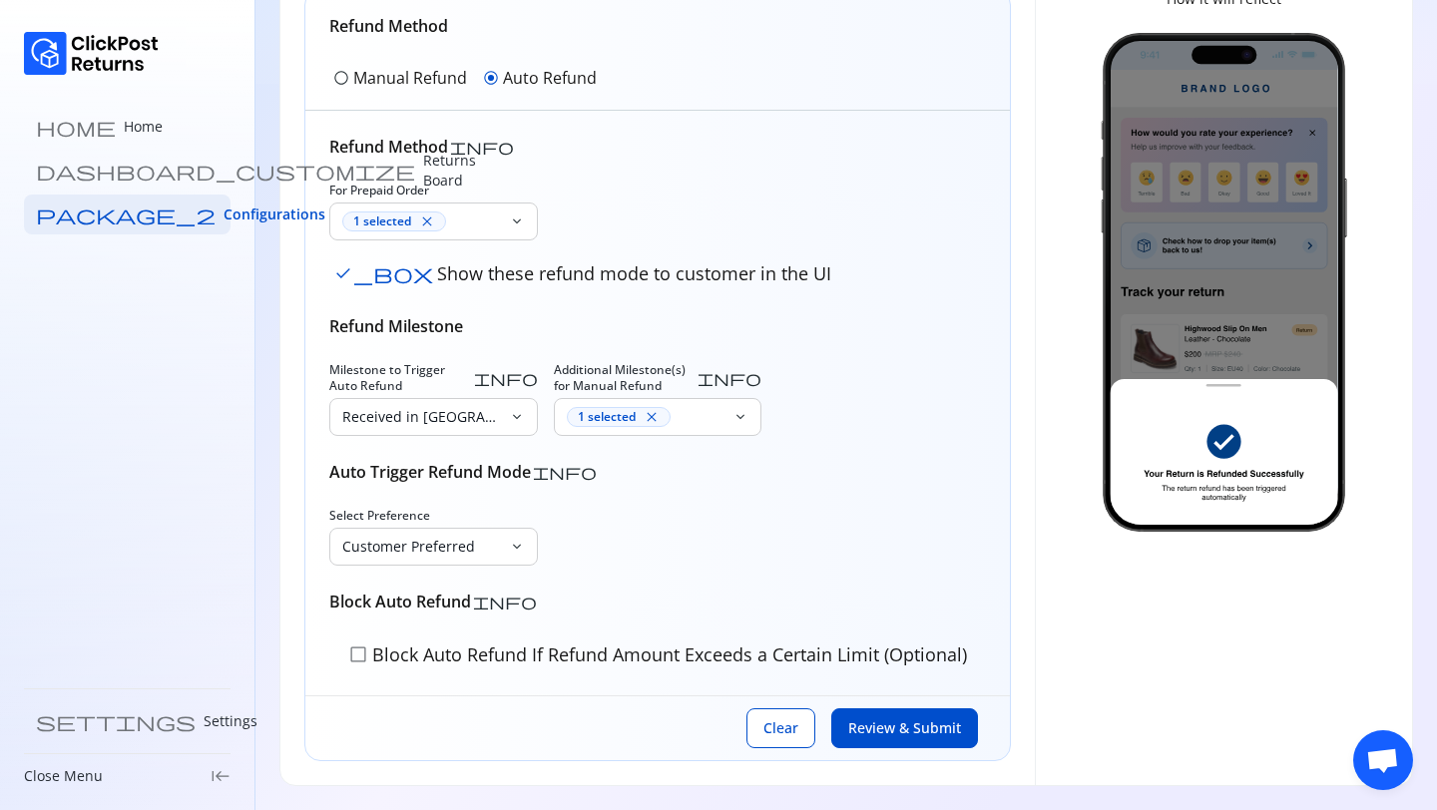
click at [548, 296] on div "Refund Method info For Prepaid Order 1 selected close keyboard_arrow_down check…" at bounding box center [657, 403] width 656 height 537
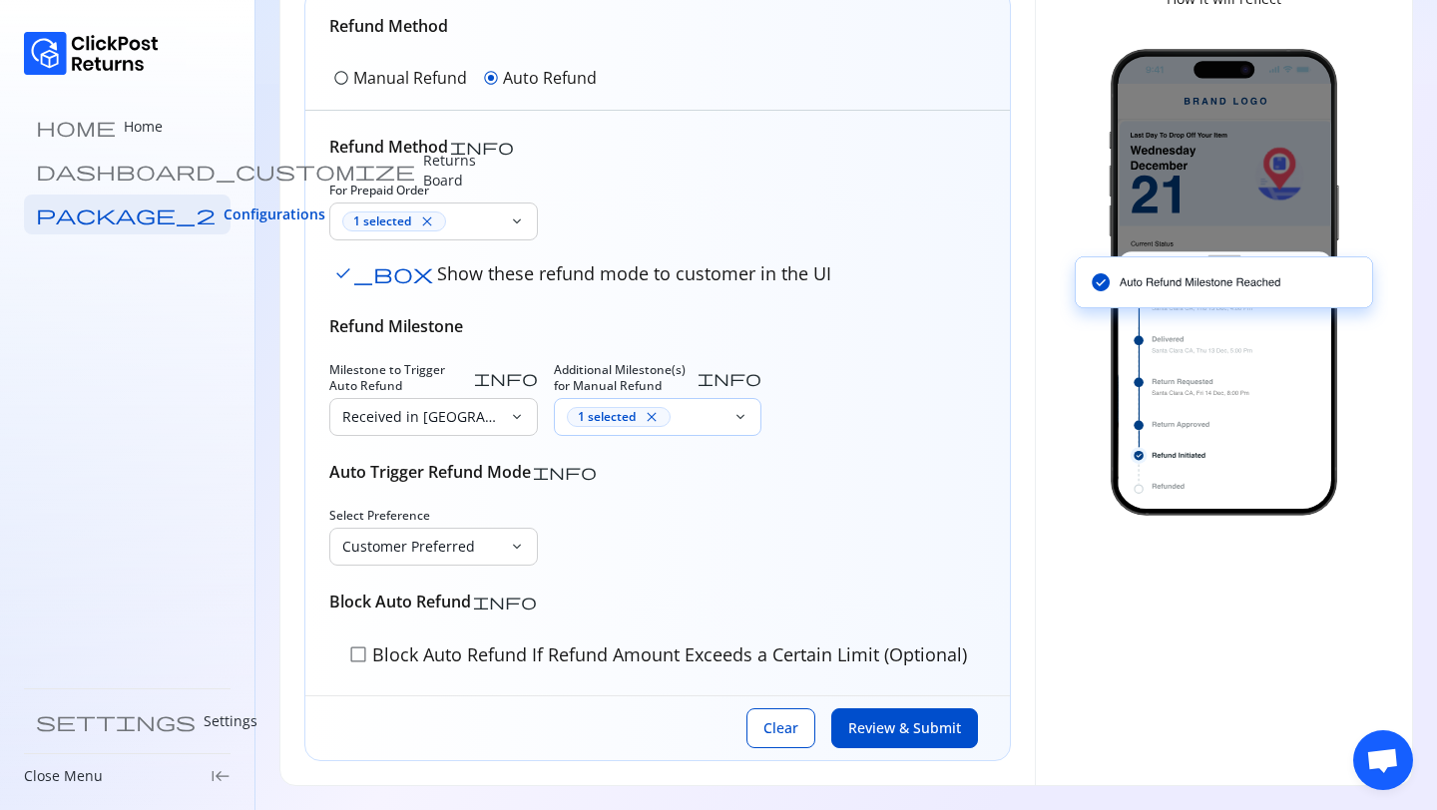
click at [691, 412] on div "1 selected close" at bounding box center [646, 417] width 159 height 20
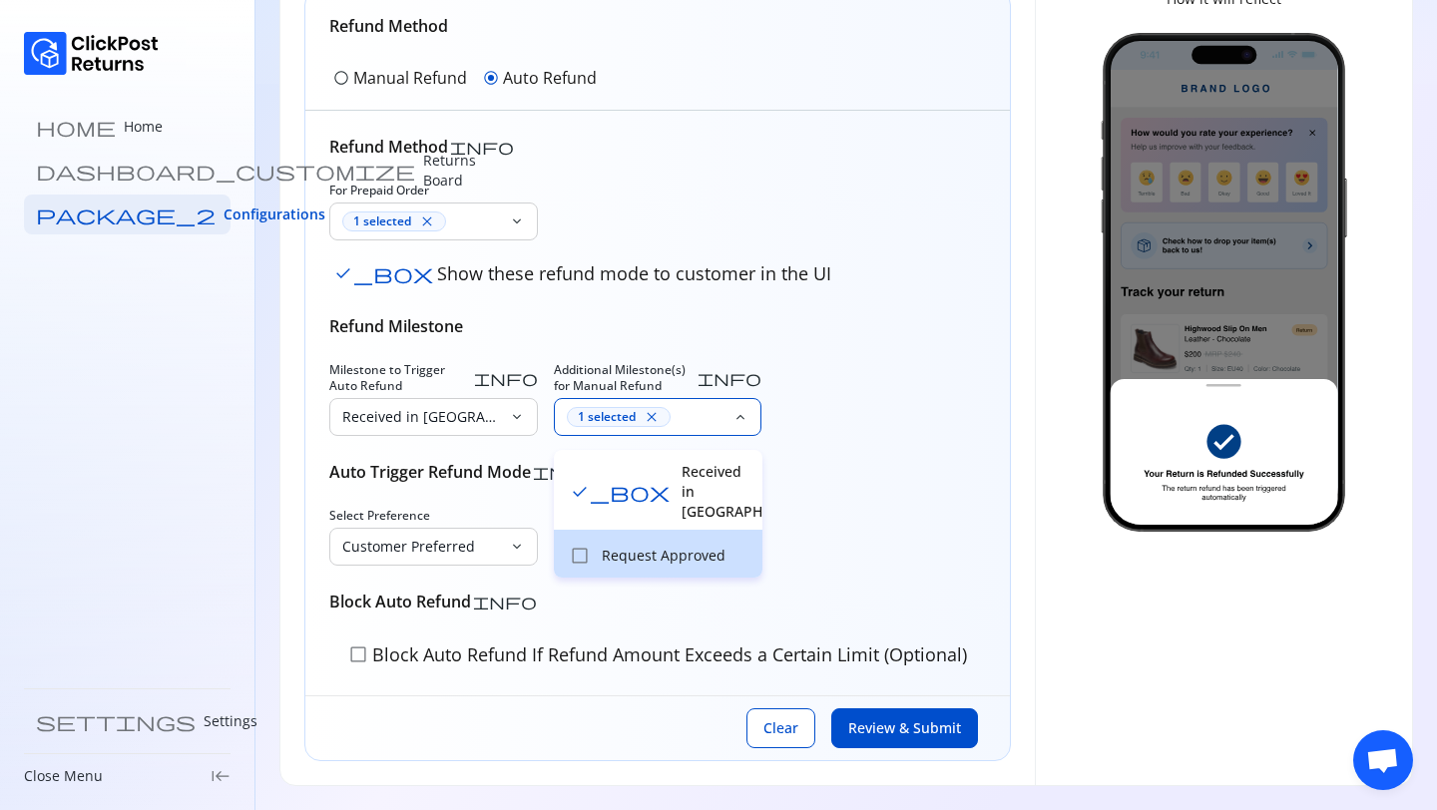
click at [637, 546] on p "Request Approved" at bounding box center [676, 556] width 149 height 20
click at [827, 482] on div "Auto Trigger Refund Mode info" at bounding box center [657, 472] width 656 height 24
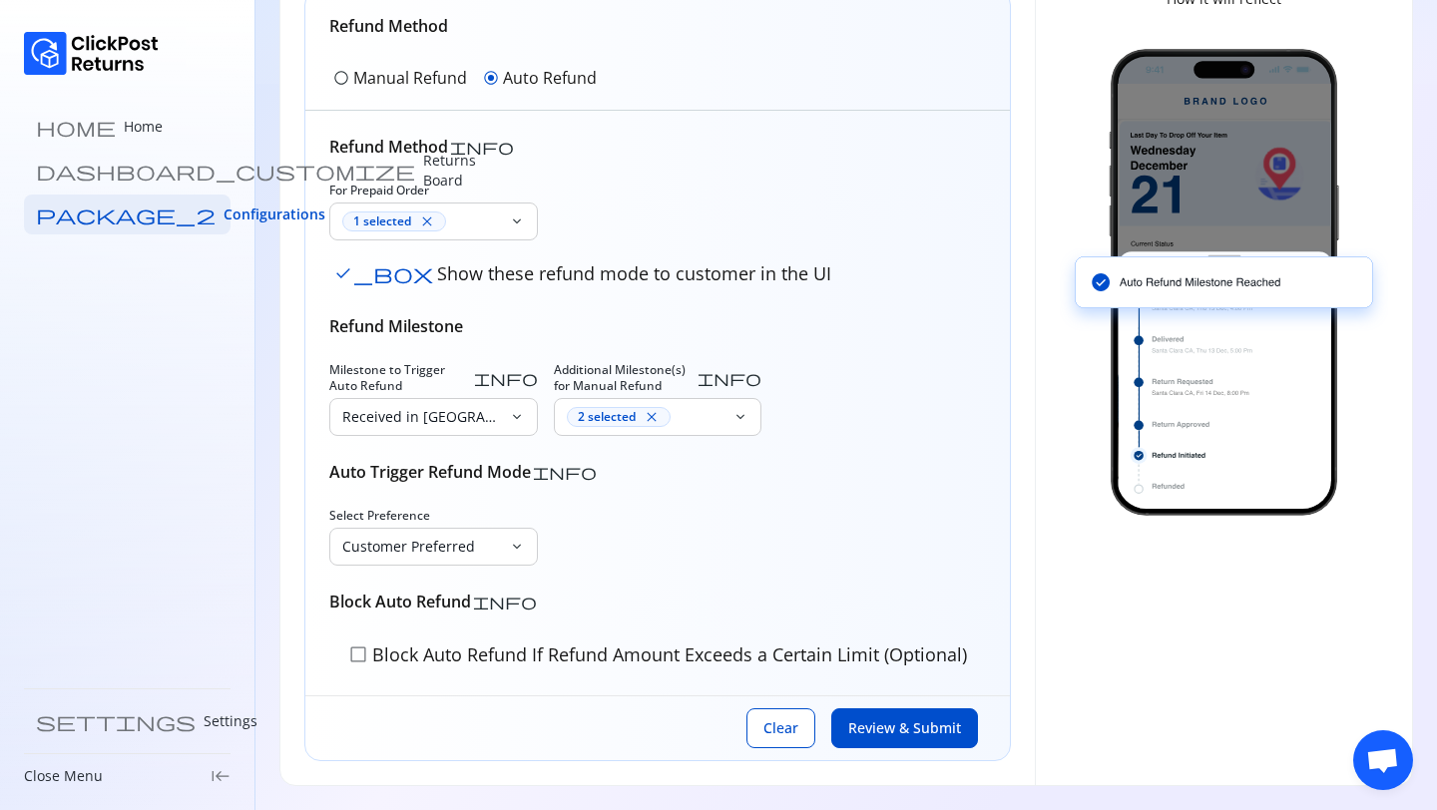
click at [374, 656] on p "Block Auto Refund If Refund Amount Exceeds a Certain Limit (Optional)" at bounding box center [667, 654] width 599 height 26
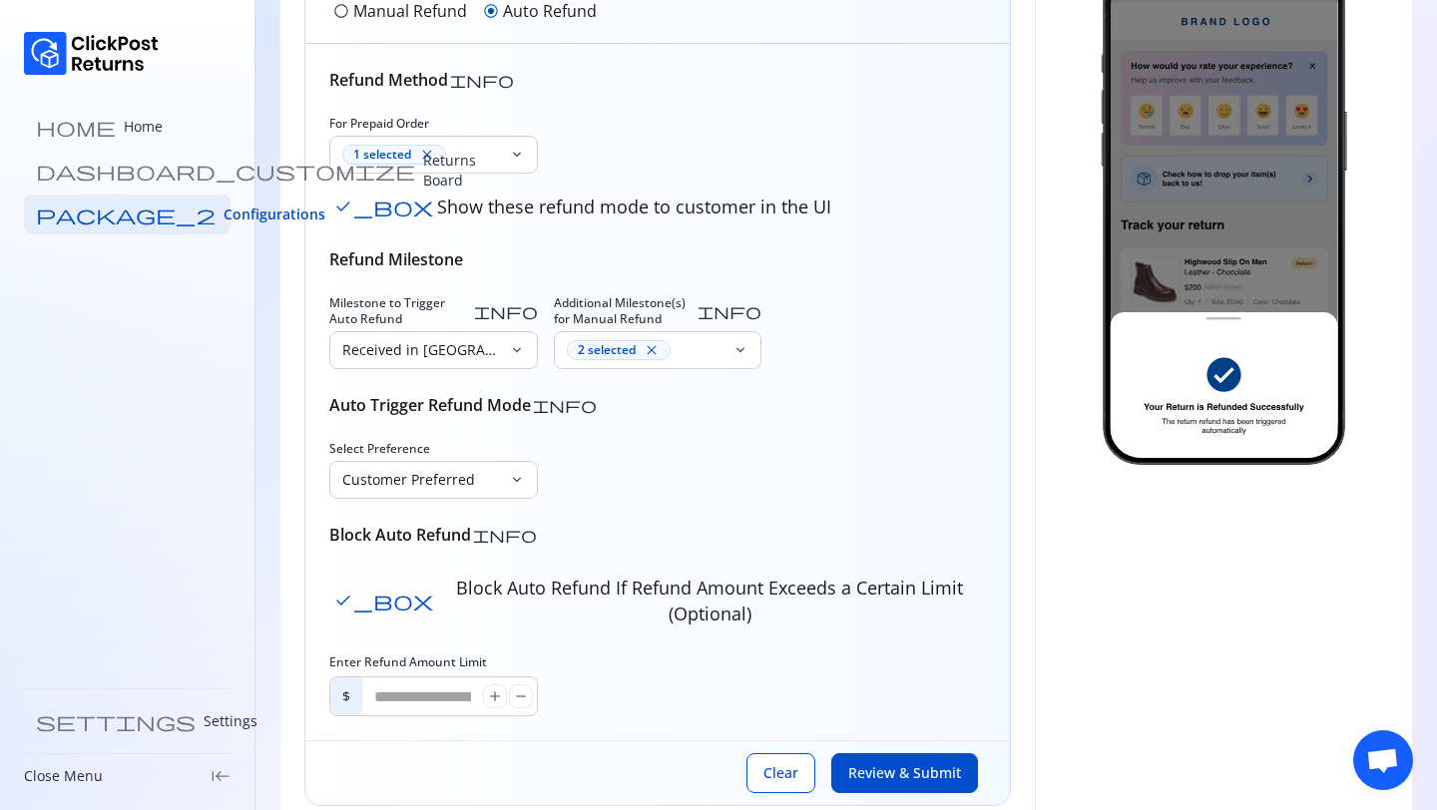
scroll to position [277, 0]
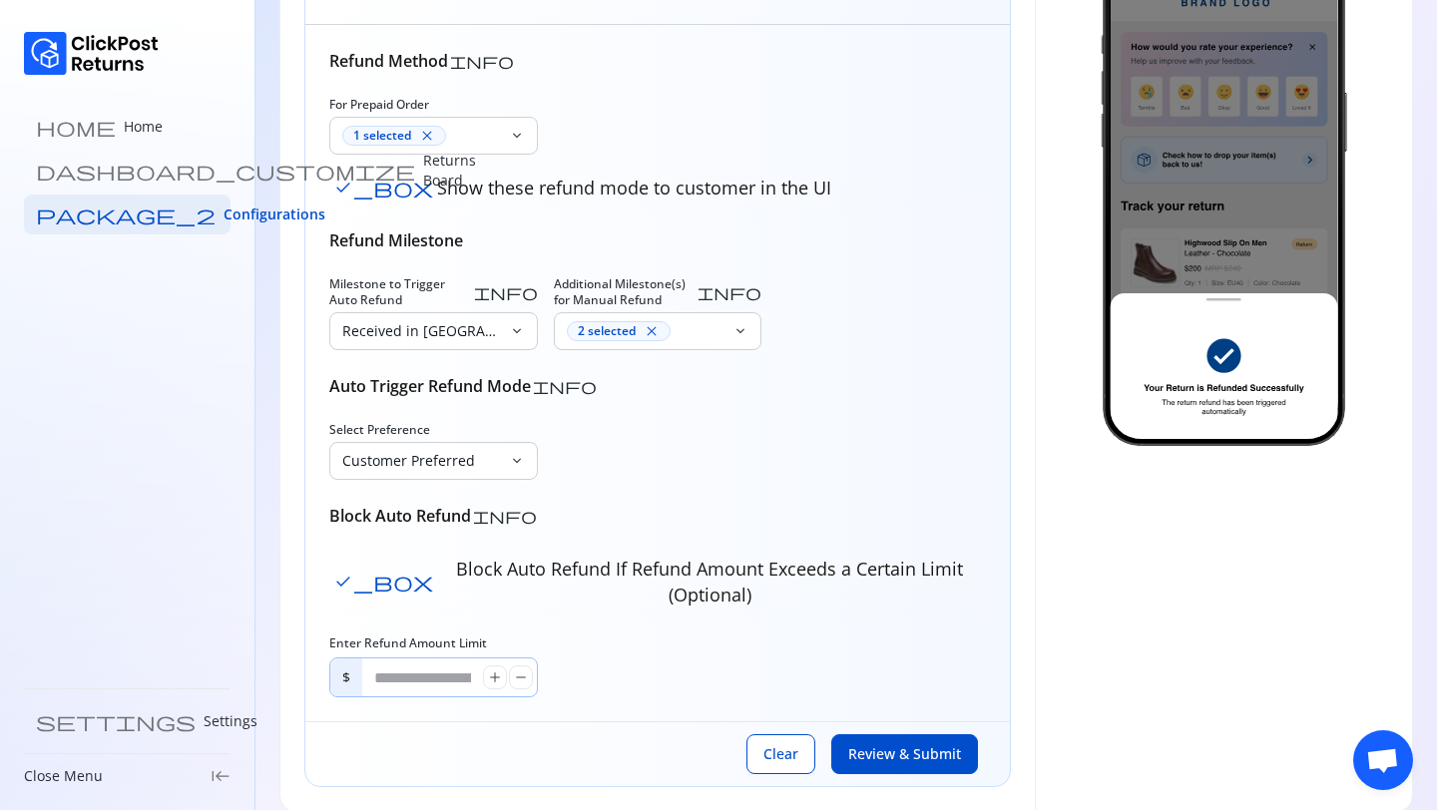
click at [410, 658] on input "*" at bounding box center [422, 677] width 121 height 38
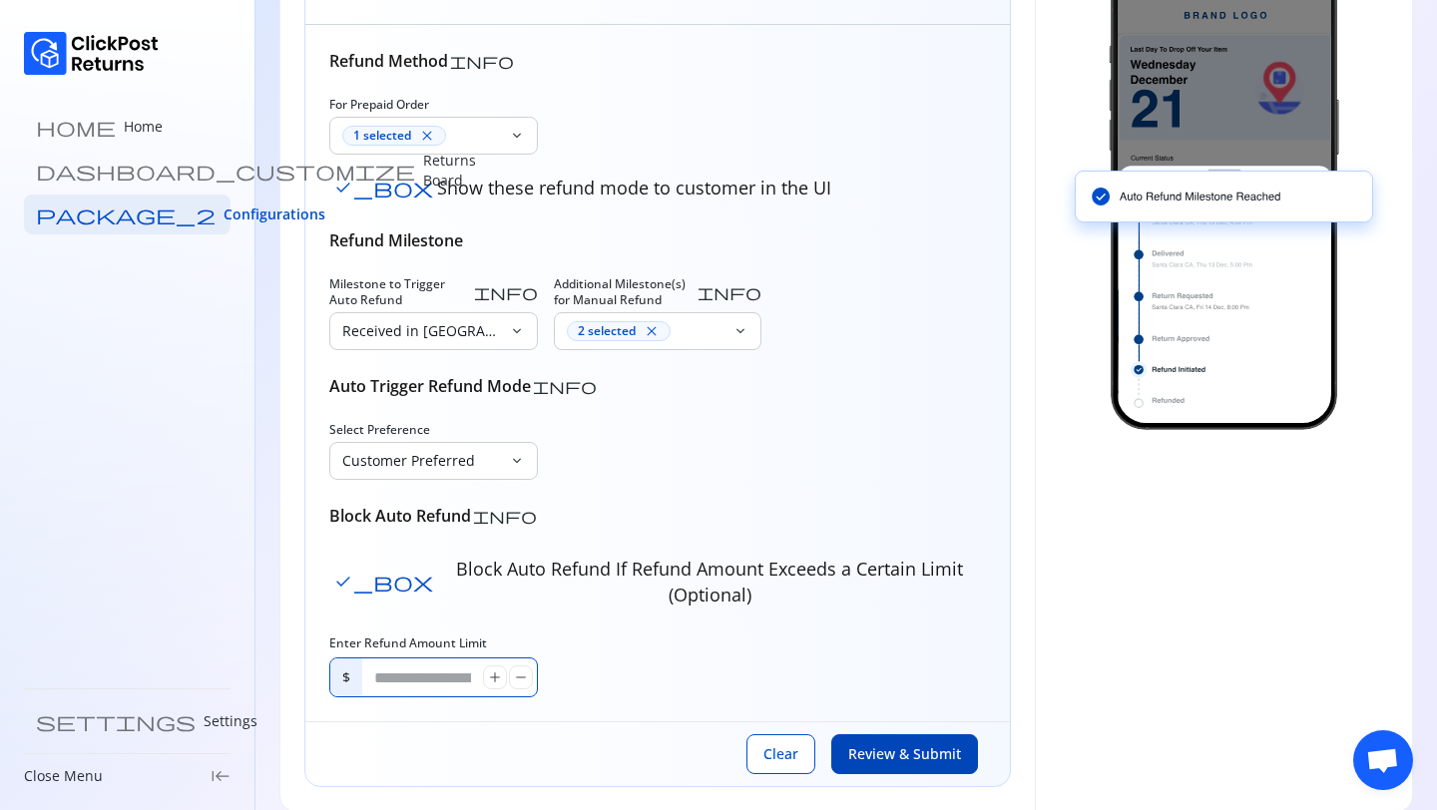
type input "****"
click at [891, 744] on span "Review & Submit" at bounding box center [904, 754] width 113 height 20
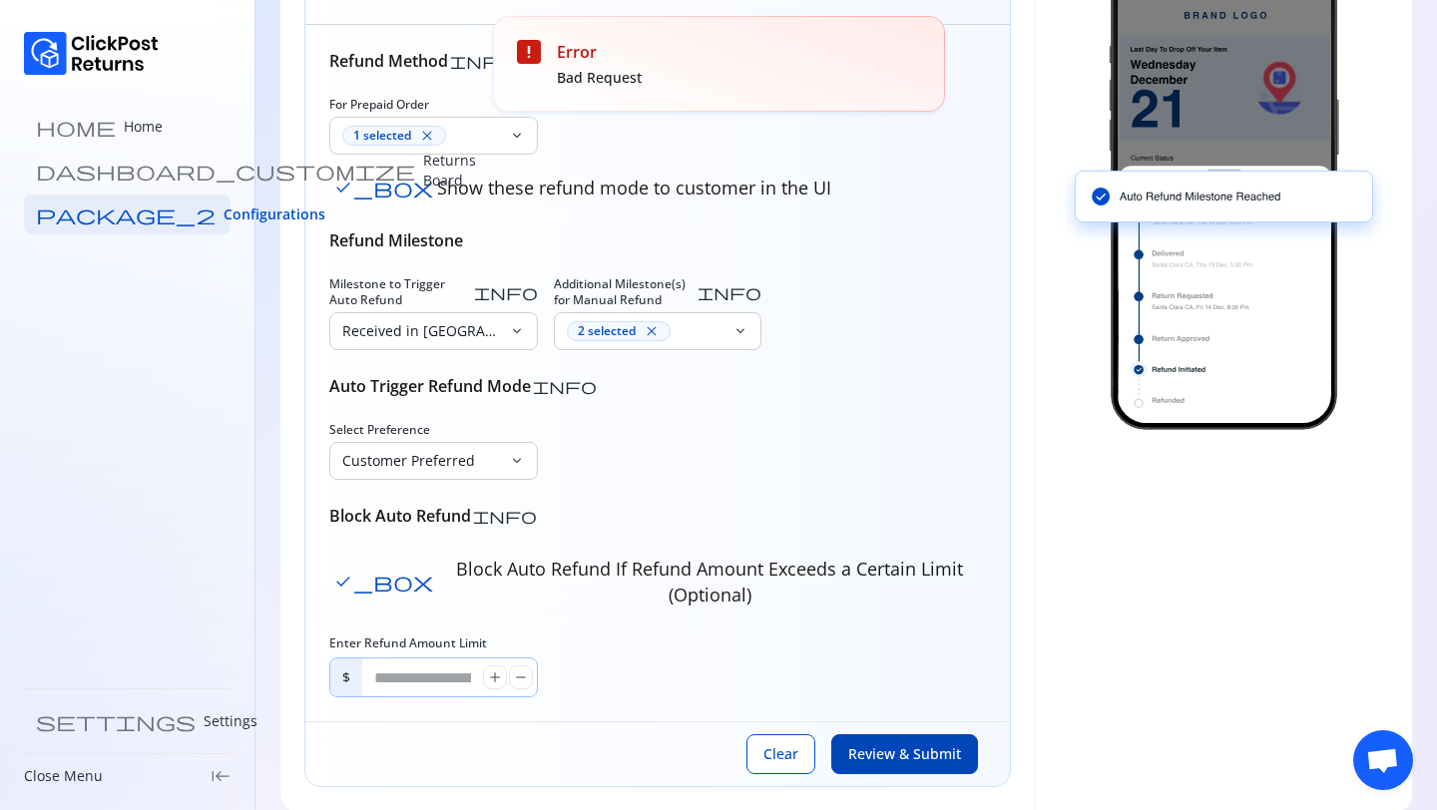
click at [421, 658] on input "****" at bounding box center [422, 677] width 121 height 38
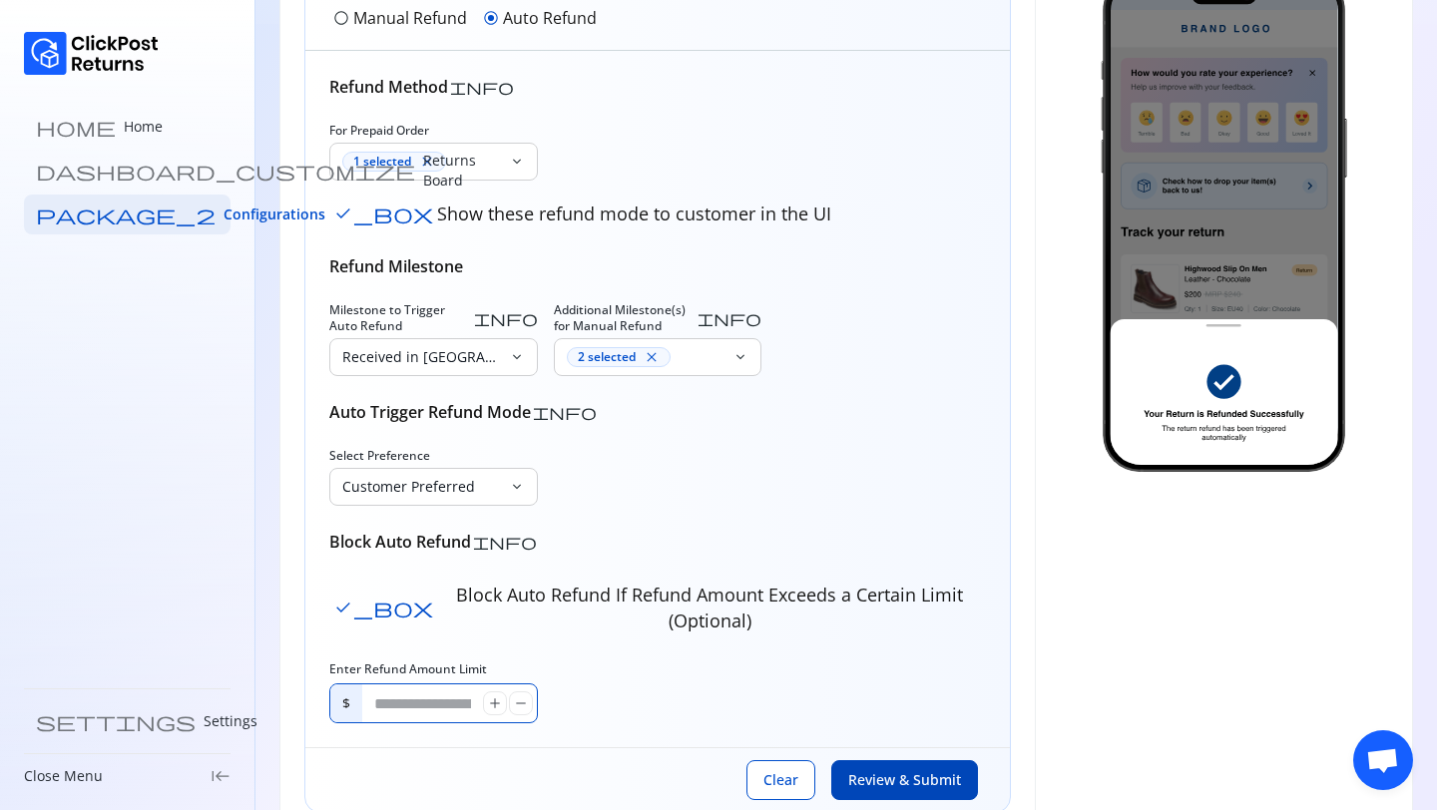
scroll to position [241, 0]
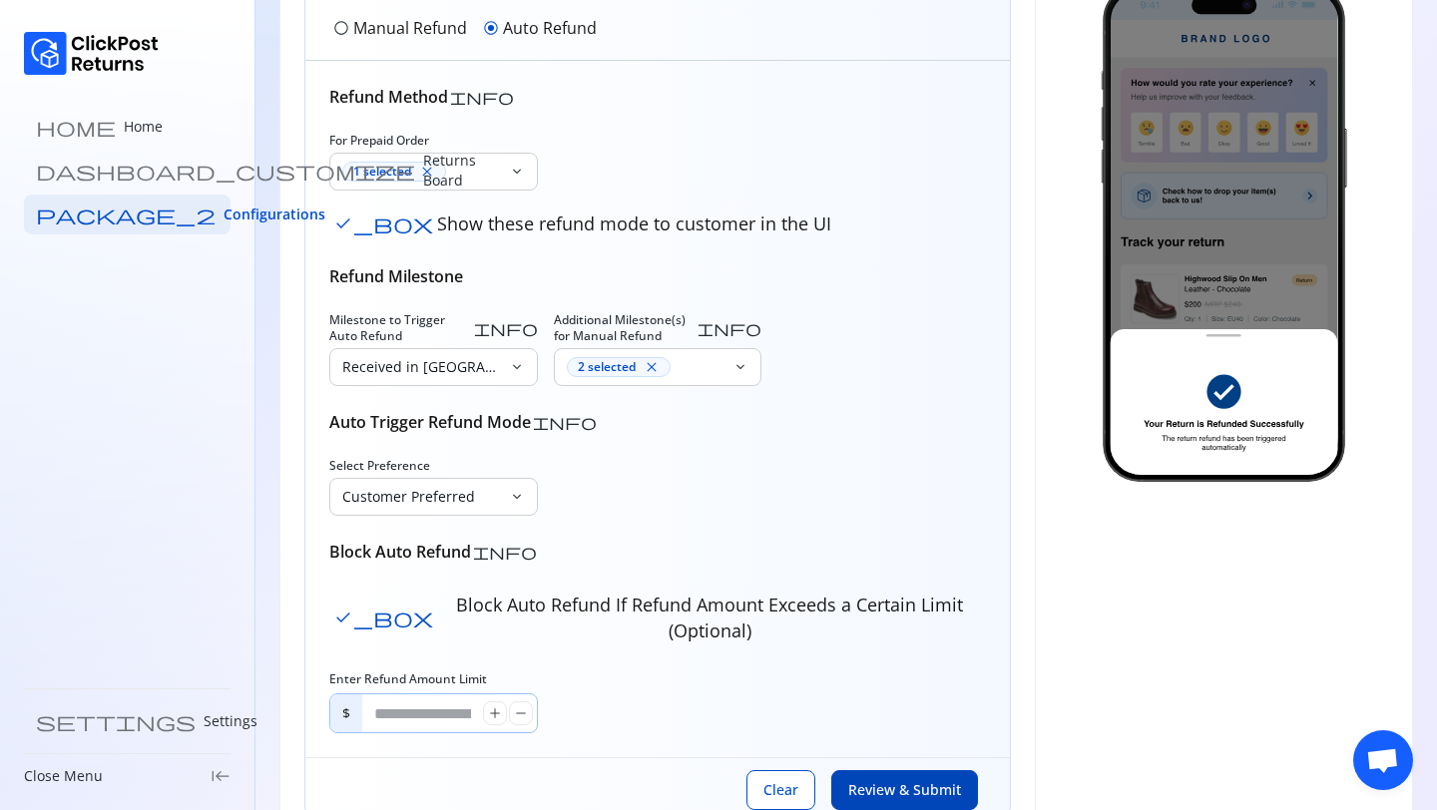
click at [448, 694] on input "****" at bounding box center [422, 713] width 121 height 38
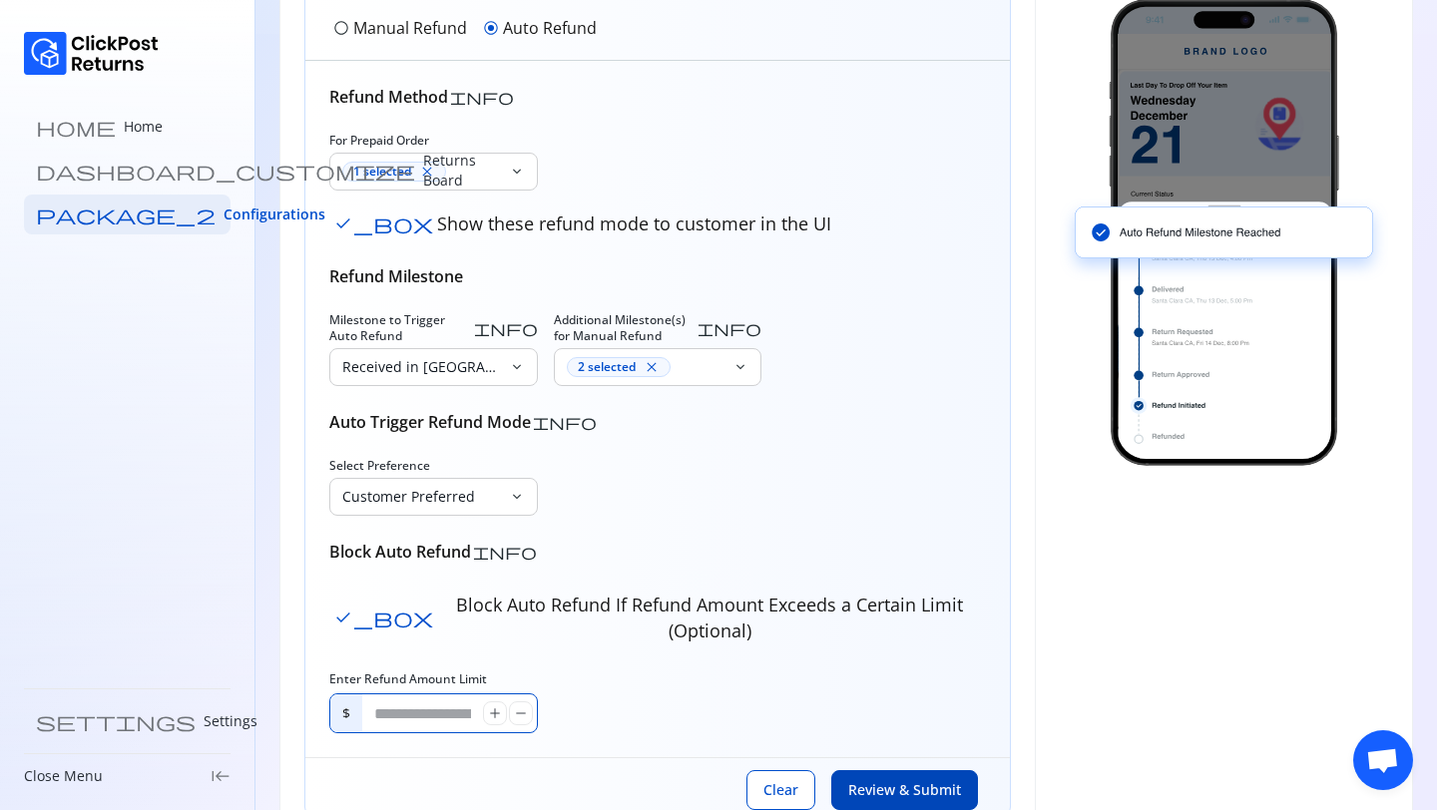
drag, startPoint x: 425, startPoint y: 690, endPoint x: 304, endPoint y: 690, distance: 120.7
click at [306, 690] on div "Refund Method info For Prepaid Order 1 selected close keyboard_arrow_down check…" at bounding box center [657, 409] width 704 height 696
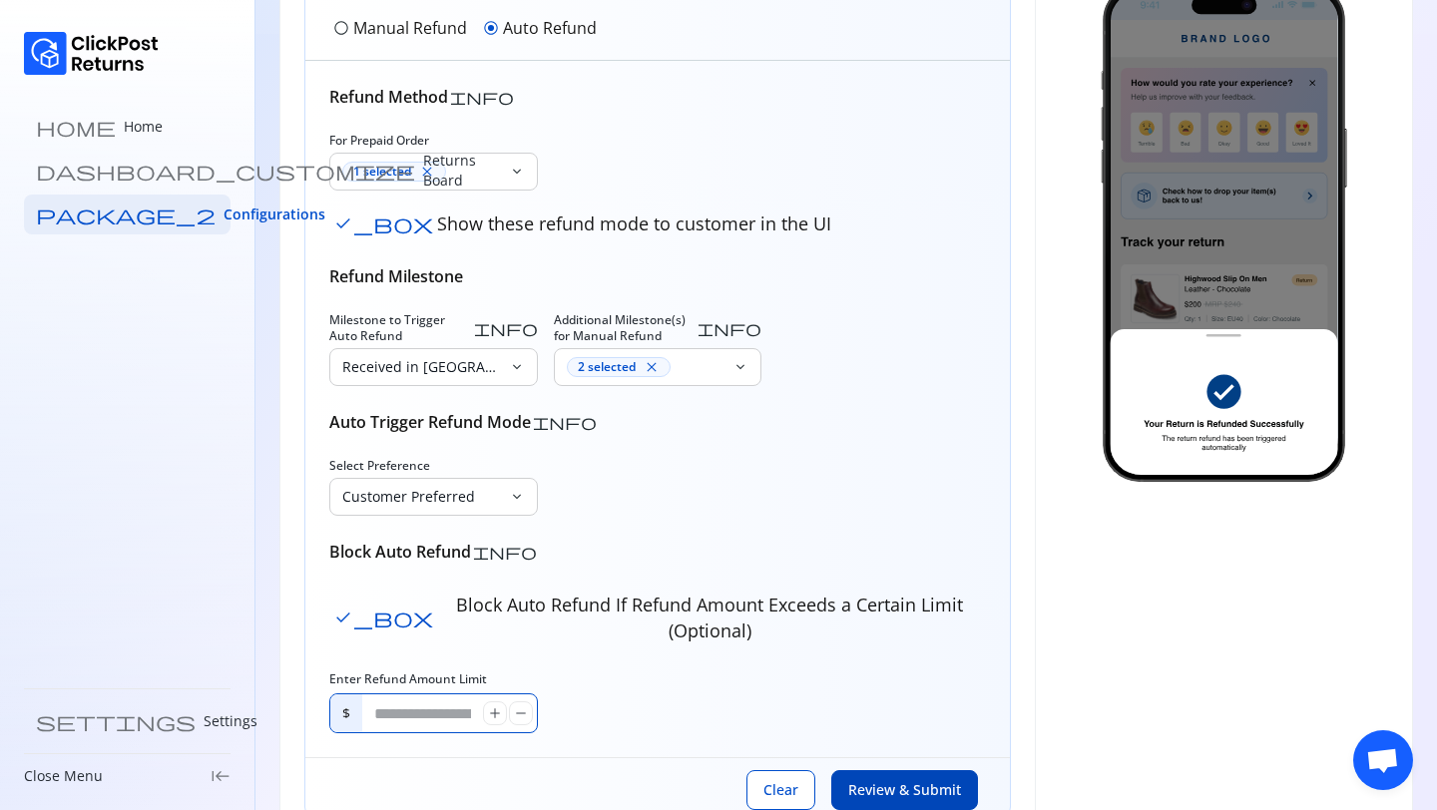
scroll to position [0, 0]
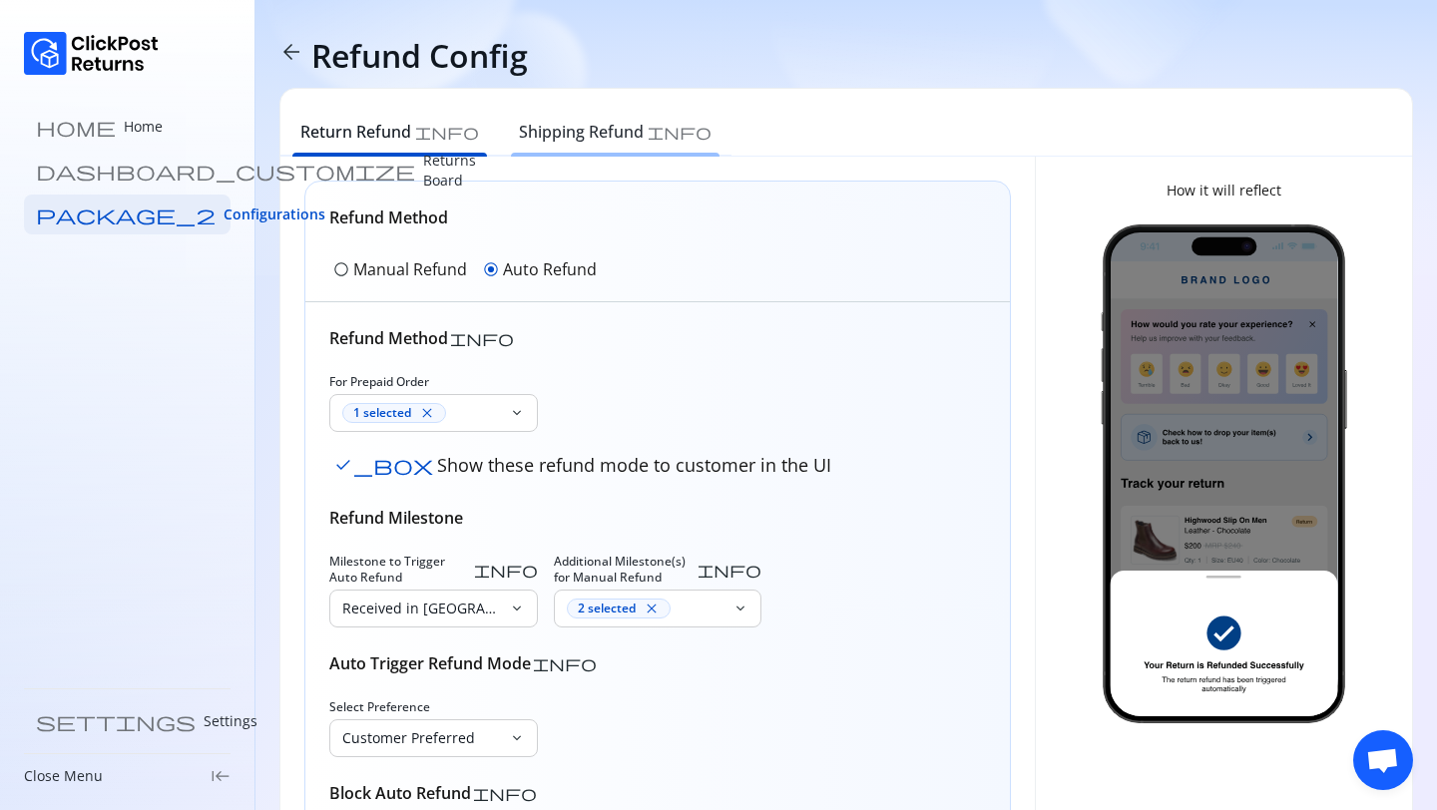
click at [557, 131] on h6 "Shipping Refund" at bounding box center [581, 132] width 125 height 24
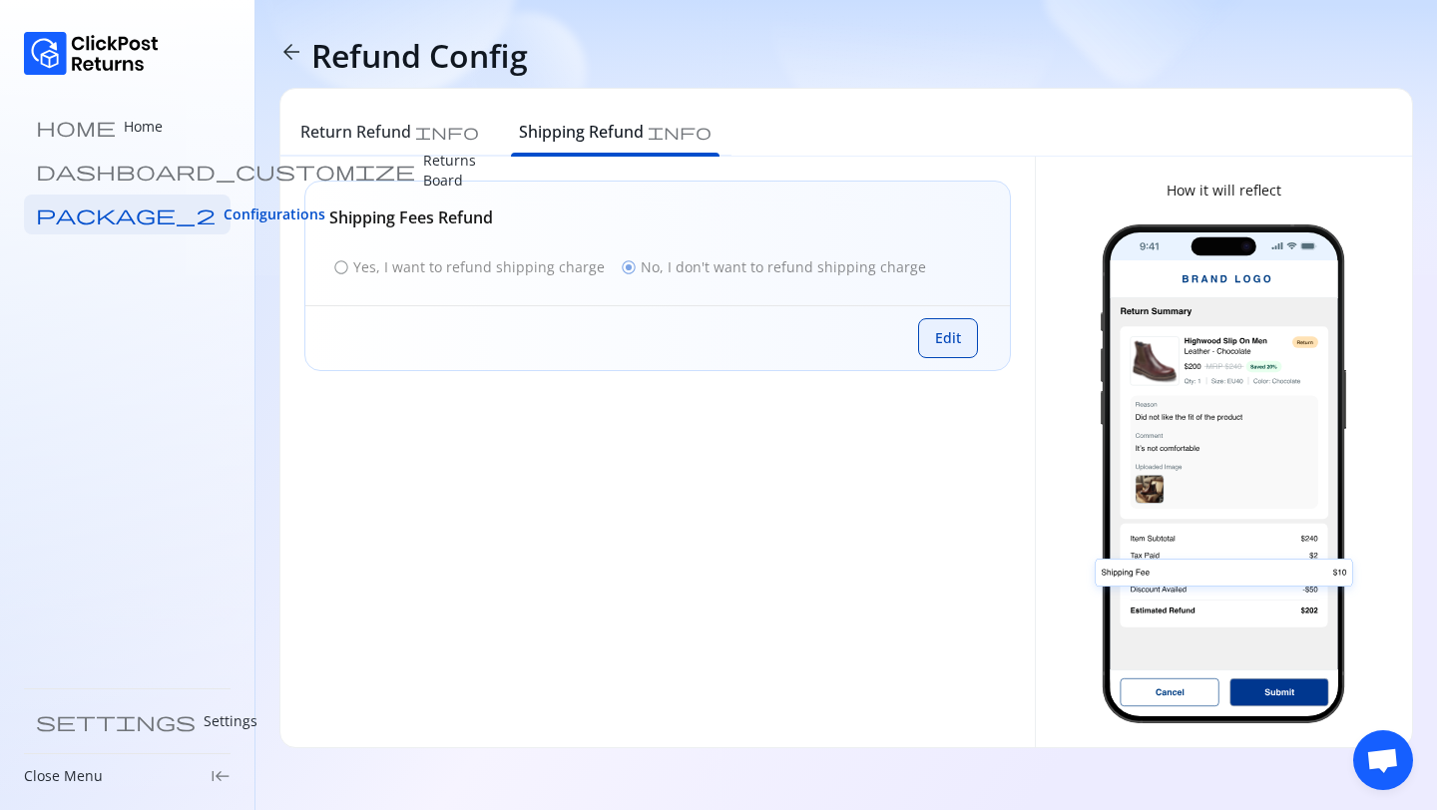
click at [966, 340] on button "Edit" at bounding box center [948, 338] width 60 height 40
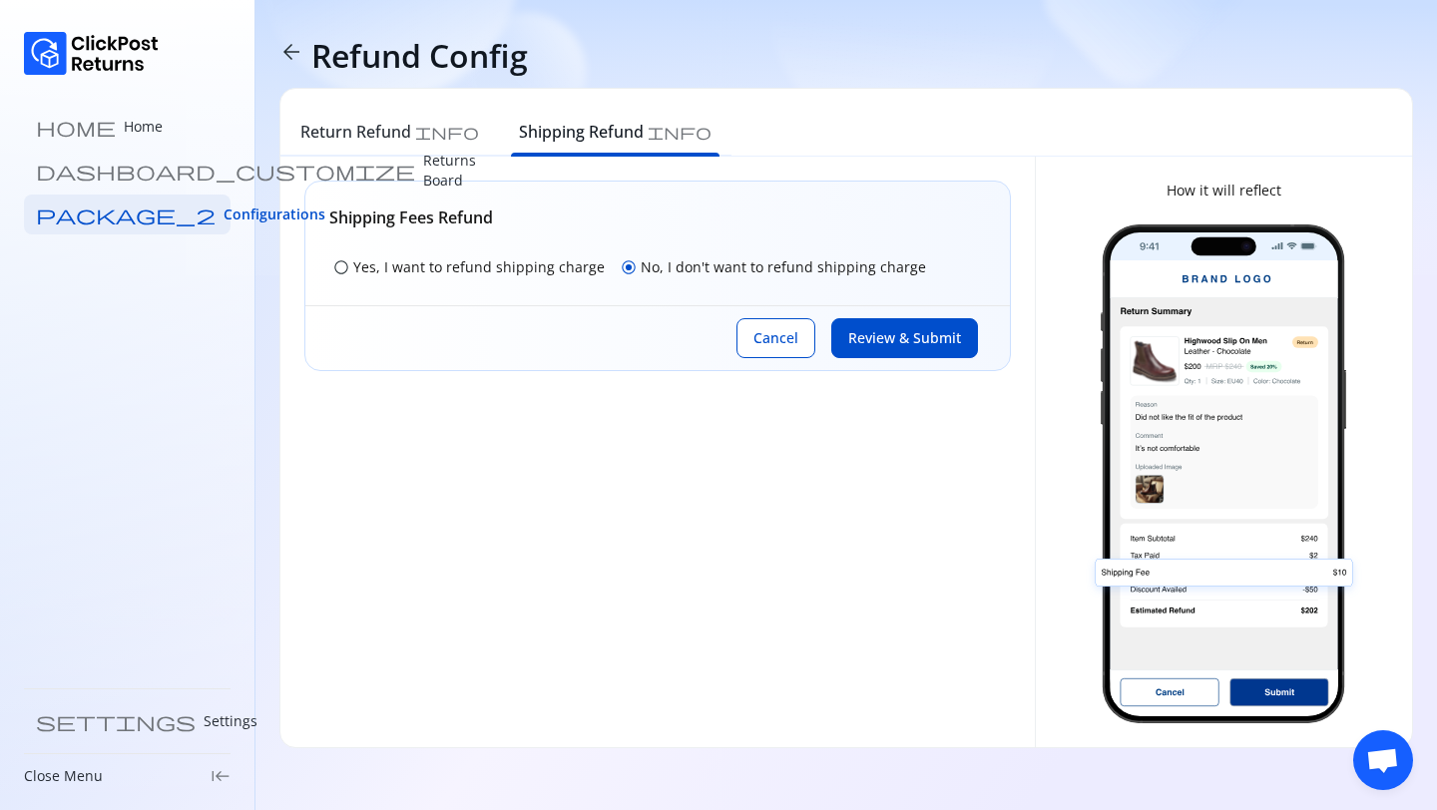
click at [683, 268] on p "No, I don't want to refund shipping charge" at bounding box center [782, 267] width 285 height 20
click at [382, 262] on p "Yes, I want to refund shipping charge" at bounding box center [478, 267] width 251 height 20
click at [223, 215] on span "Configurations" at bounding box center [274, 215] width 102 height 20
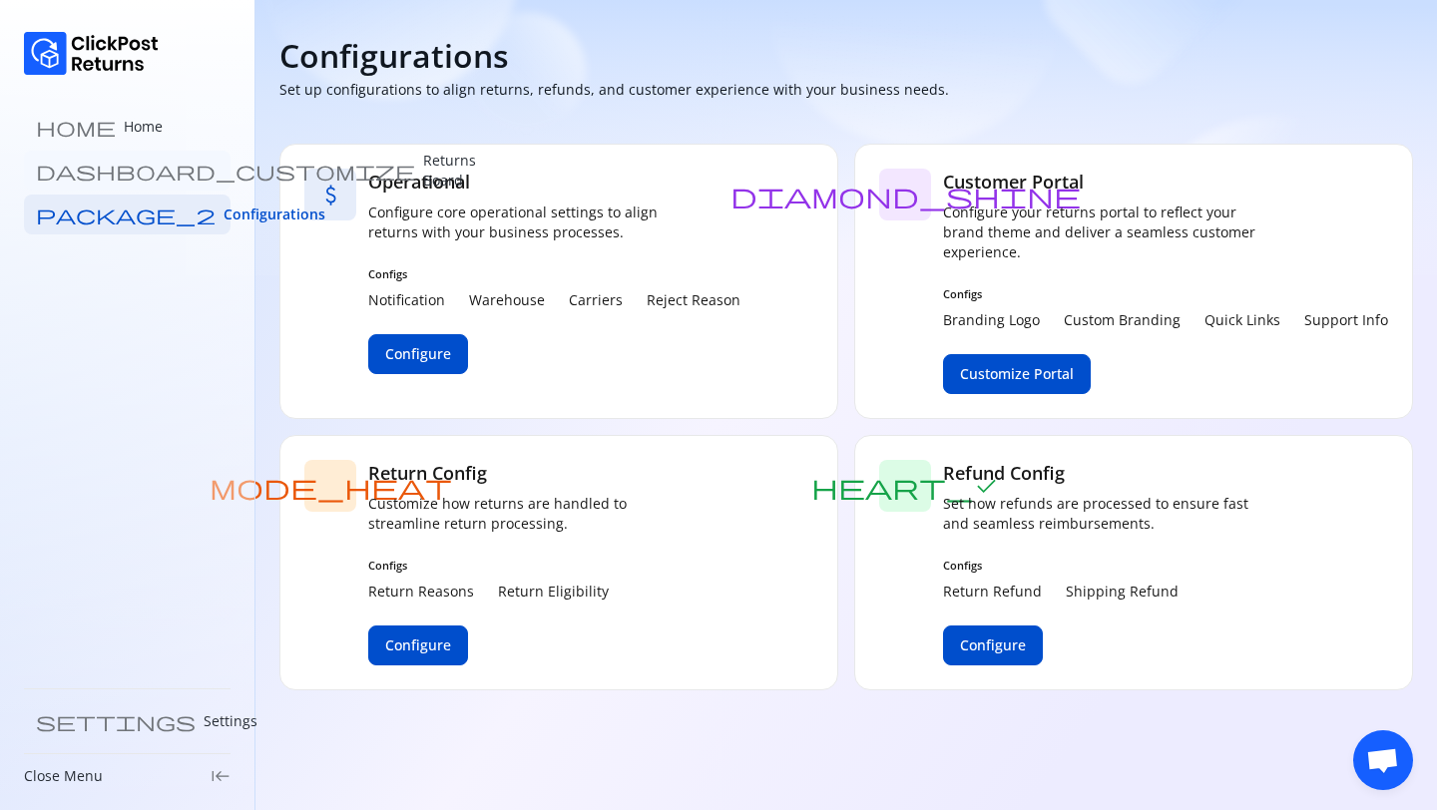
click at [423, 178] on p "Returns Board" at bounding box center [449, 171] width 53 height 40
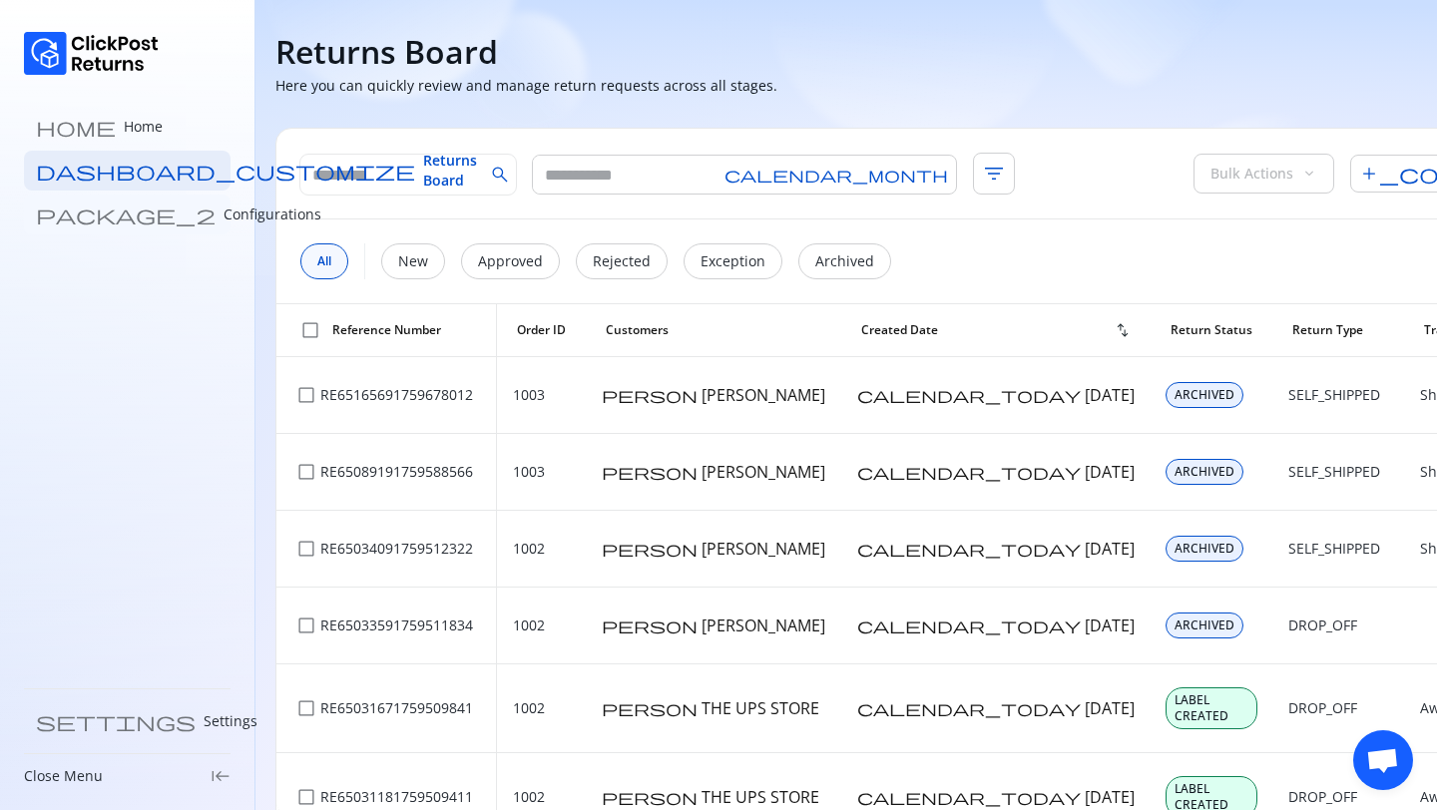
click at [63, 221] on link "package_2 Configurations" at bounding box center [127, 215] width 207 height 40
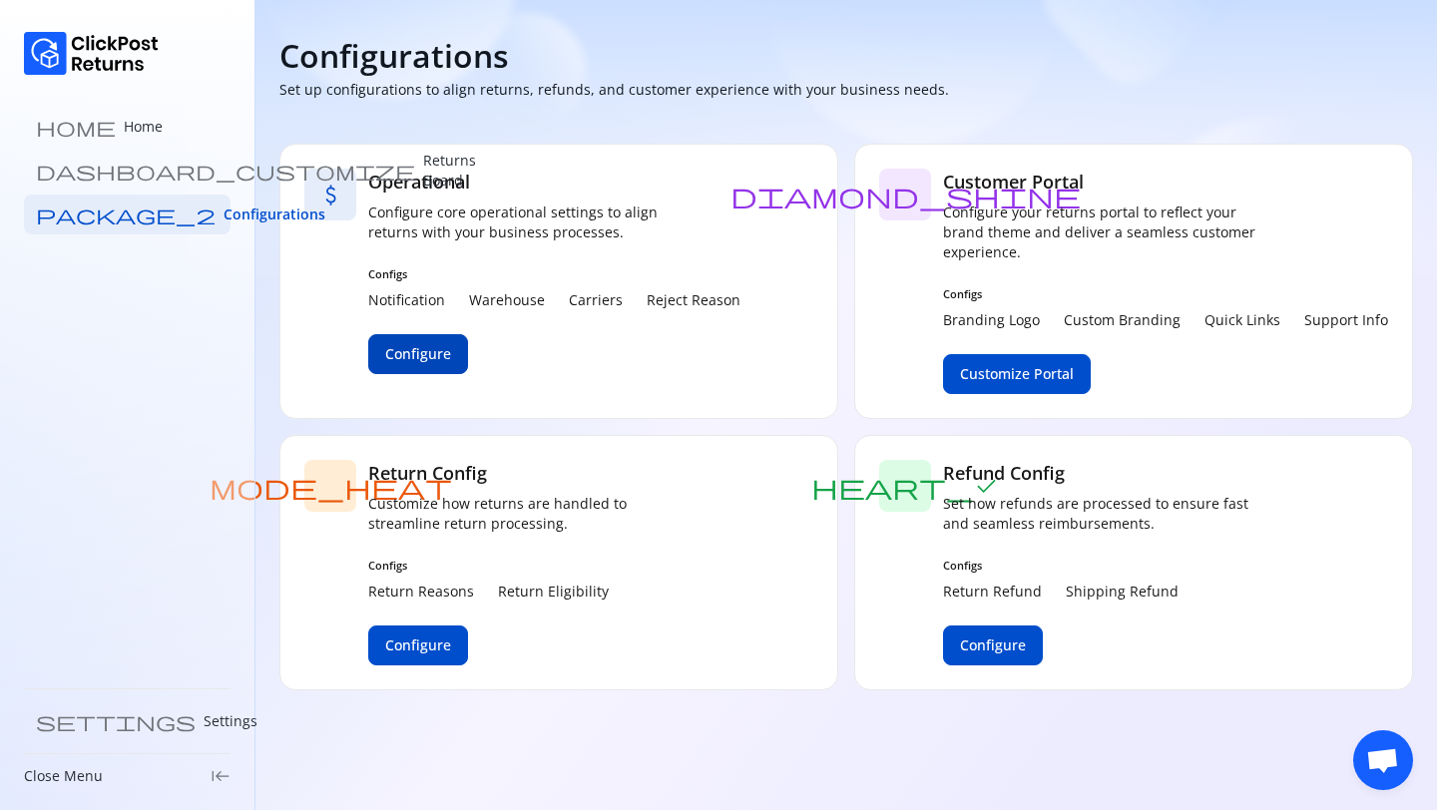
click at [407, 345] on span "Configure" at bounding box center [418, 354] width 66 height 20
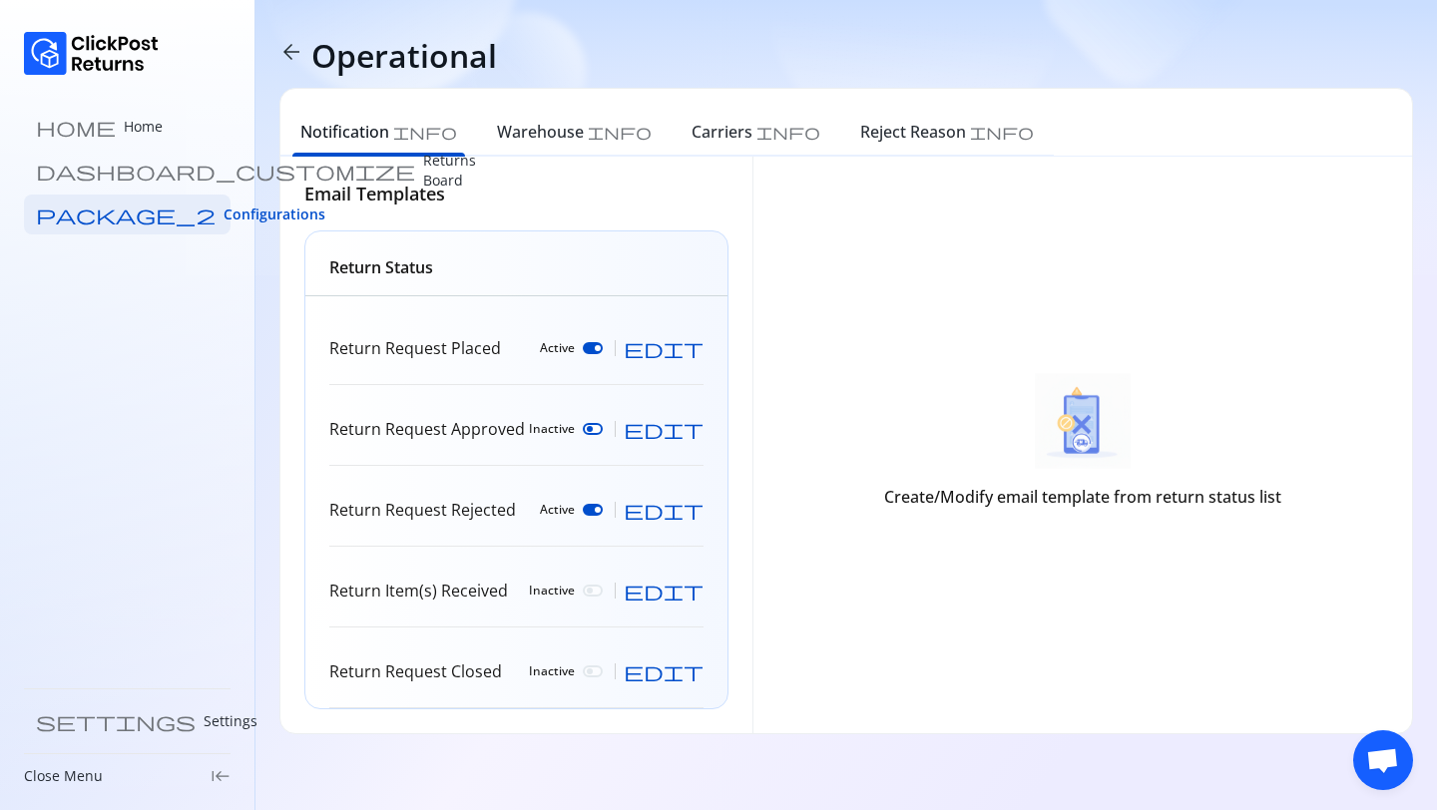
click at [688, 351] on span "edit" at bounding box center [664, 348] width 80 height 20
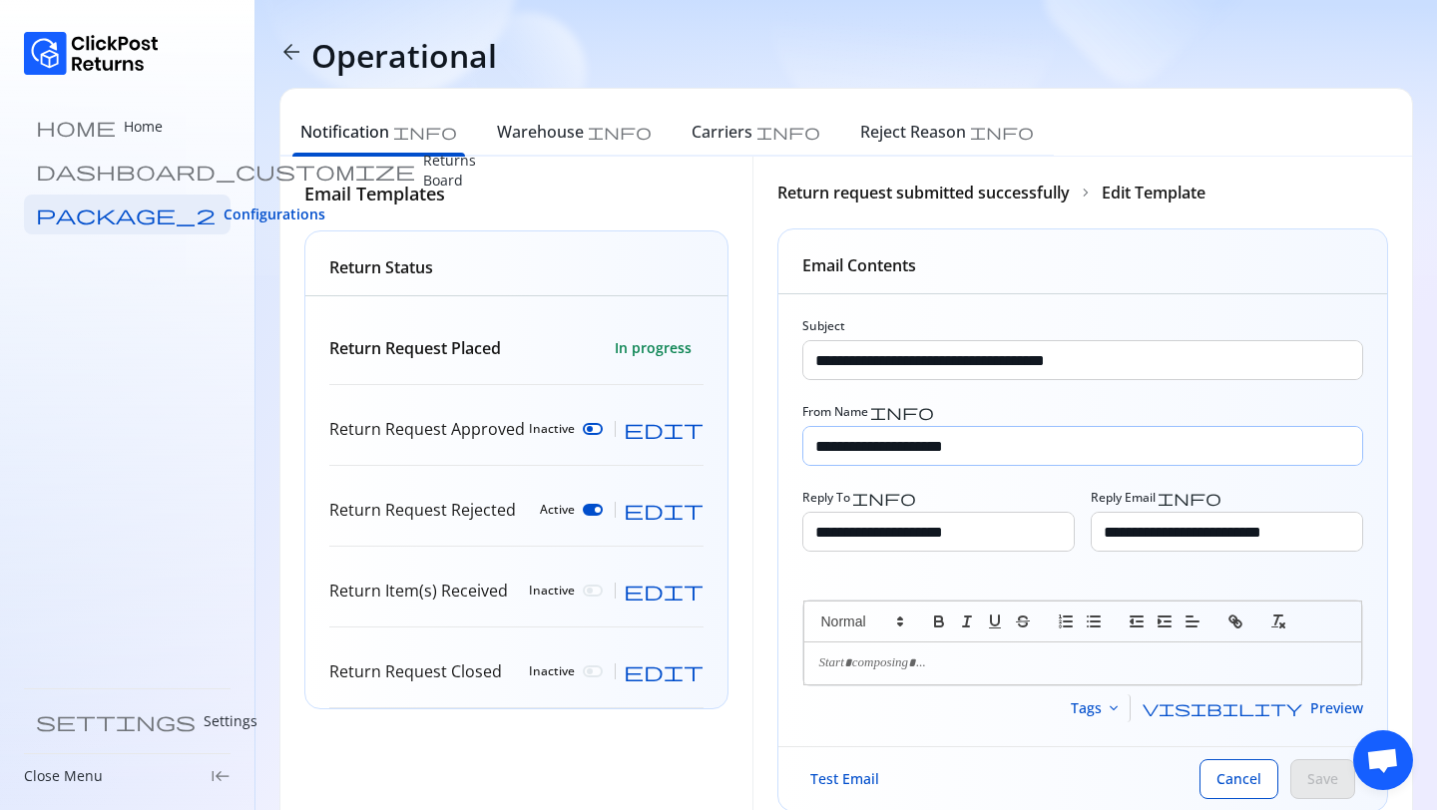
scroll to position [65, 0]
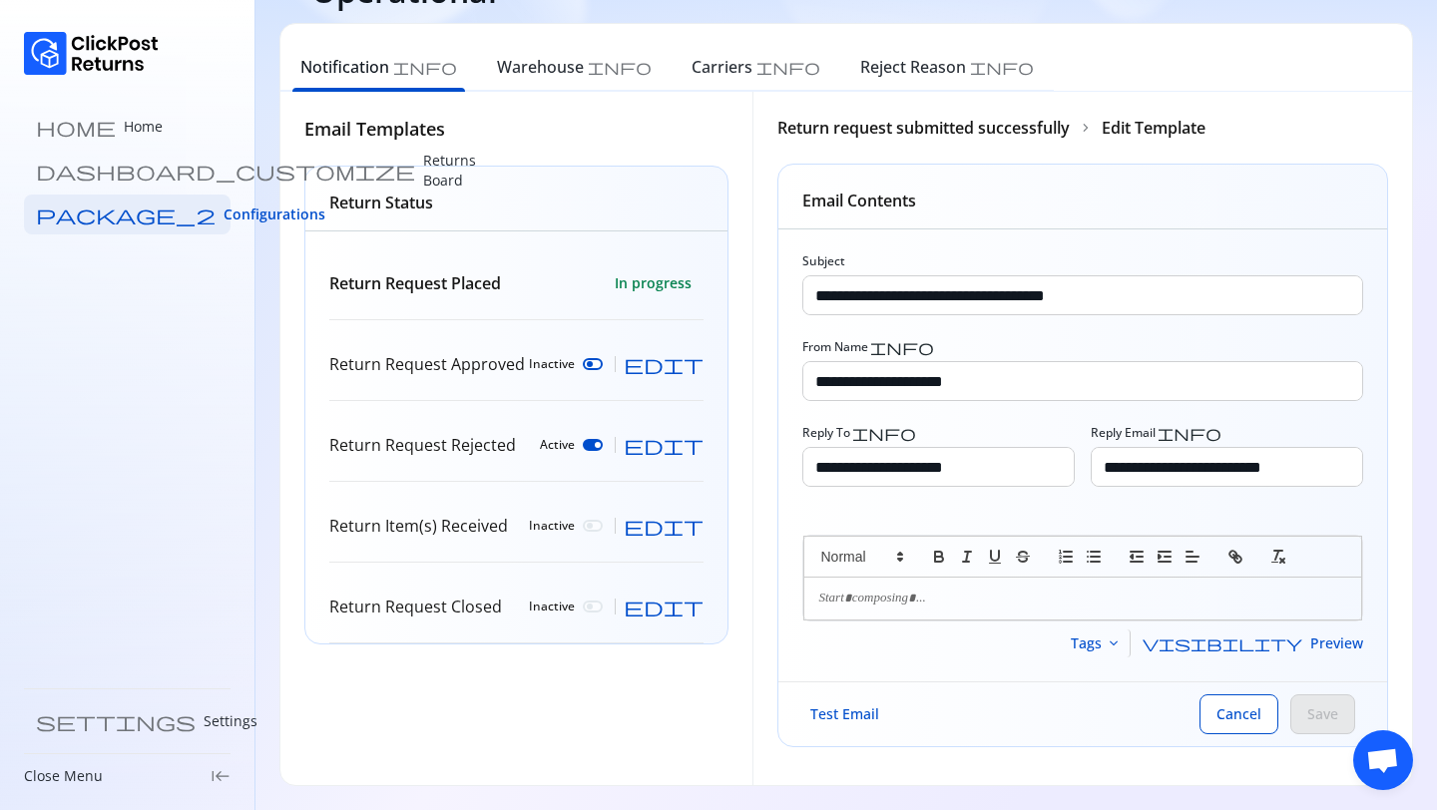
click at [700, 367] on span "edit" at bounding box center [664, 364] width 80 height 20
type input "**********"
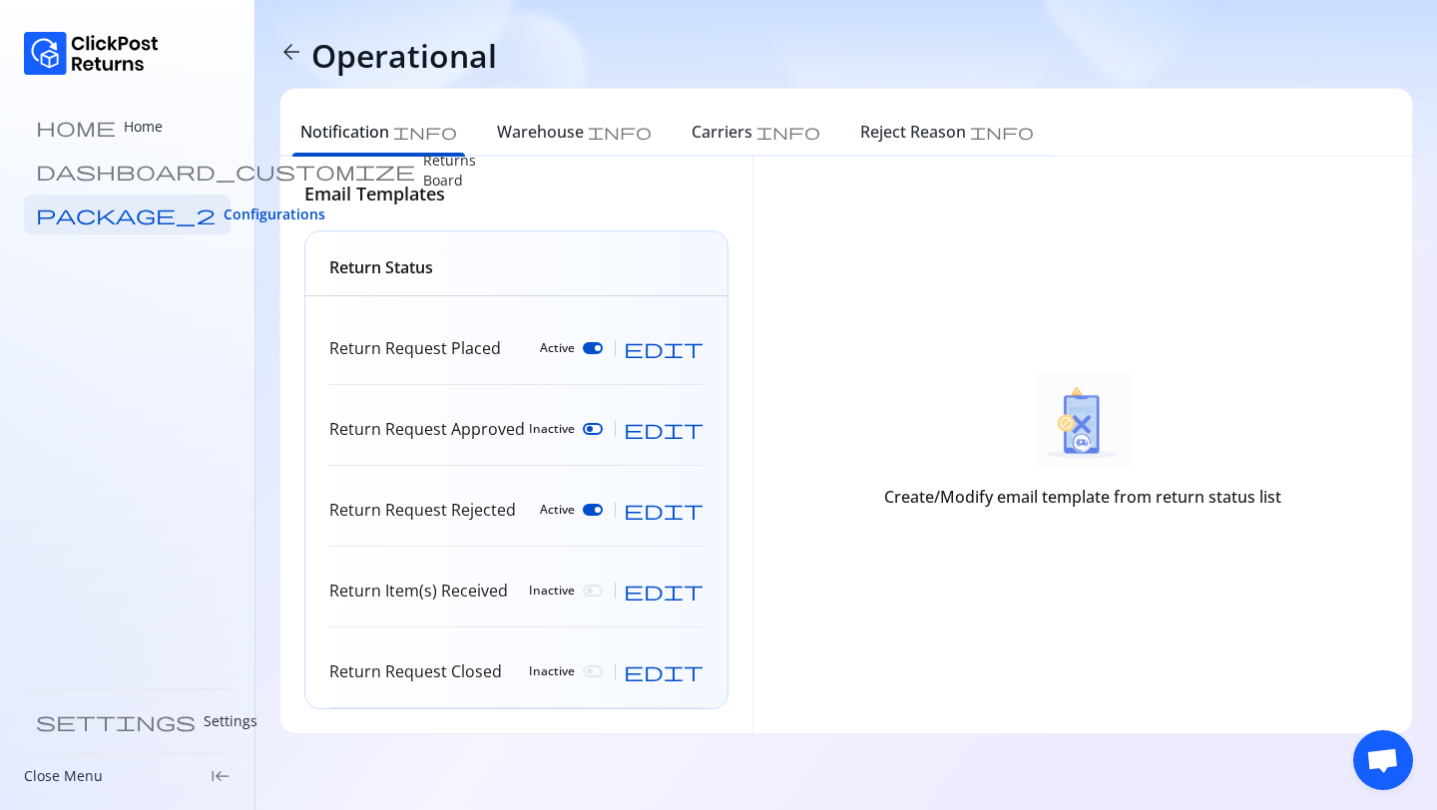
click at [692, 435] on span "edit" at bounding box center [664, 429] width 80 height 20
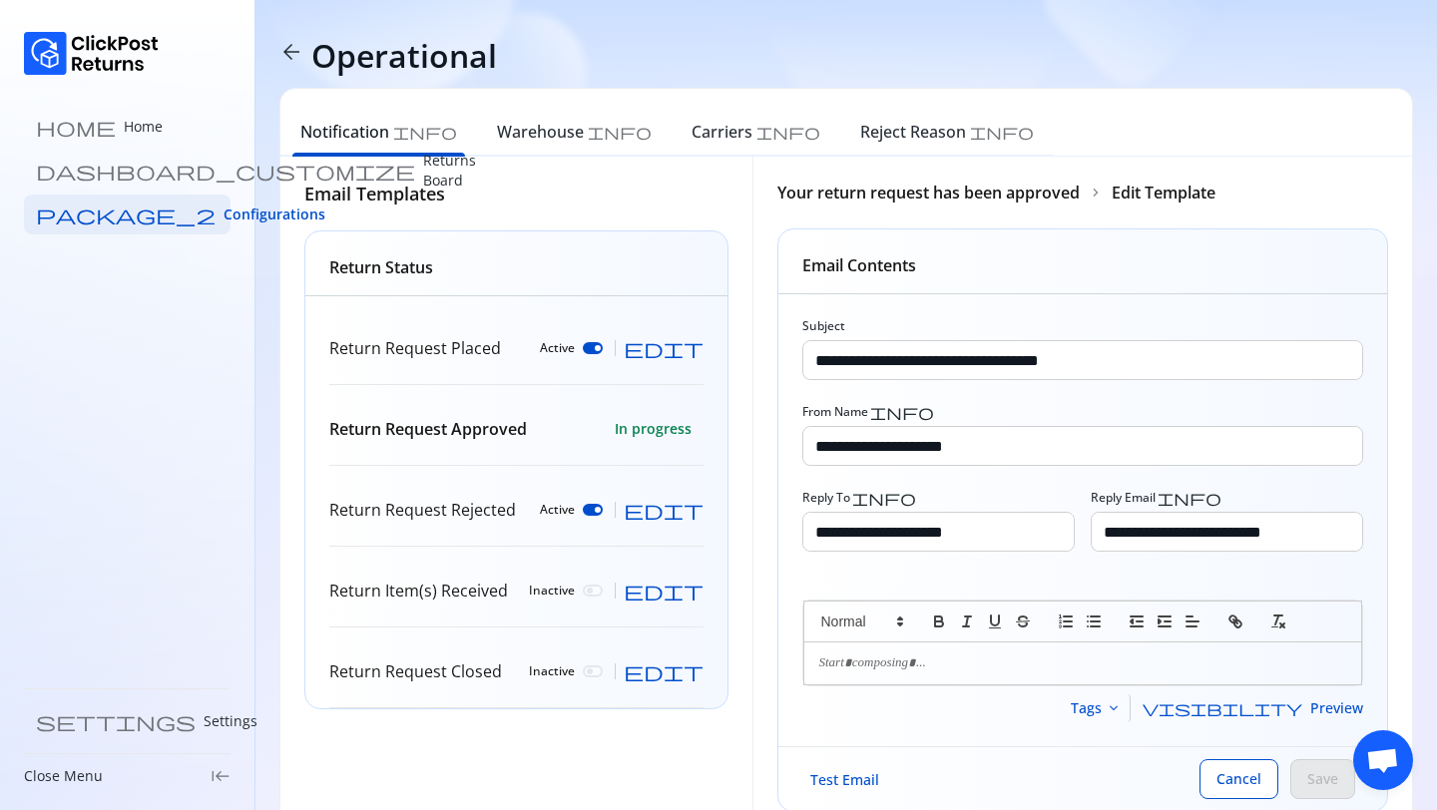
click at [922, 669] on p at bounding box center [1083, 663] width 528 height 18
click at [922, 669] on p "To enrich screen reader interactions, please activate Accessibility in Grammarl…" at bounding box center [1083, 663] width 528 height 18
click at [282, 40] on span "arrow_back" at bounding box center [291, 52] width 24 height 24
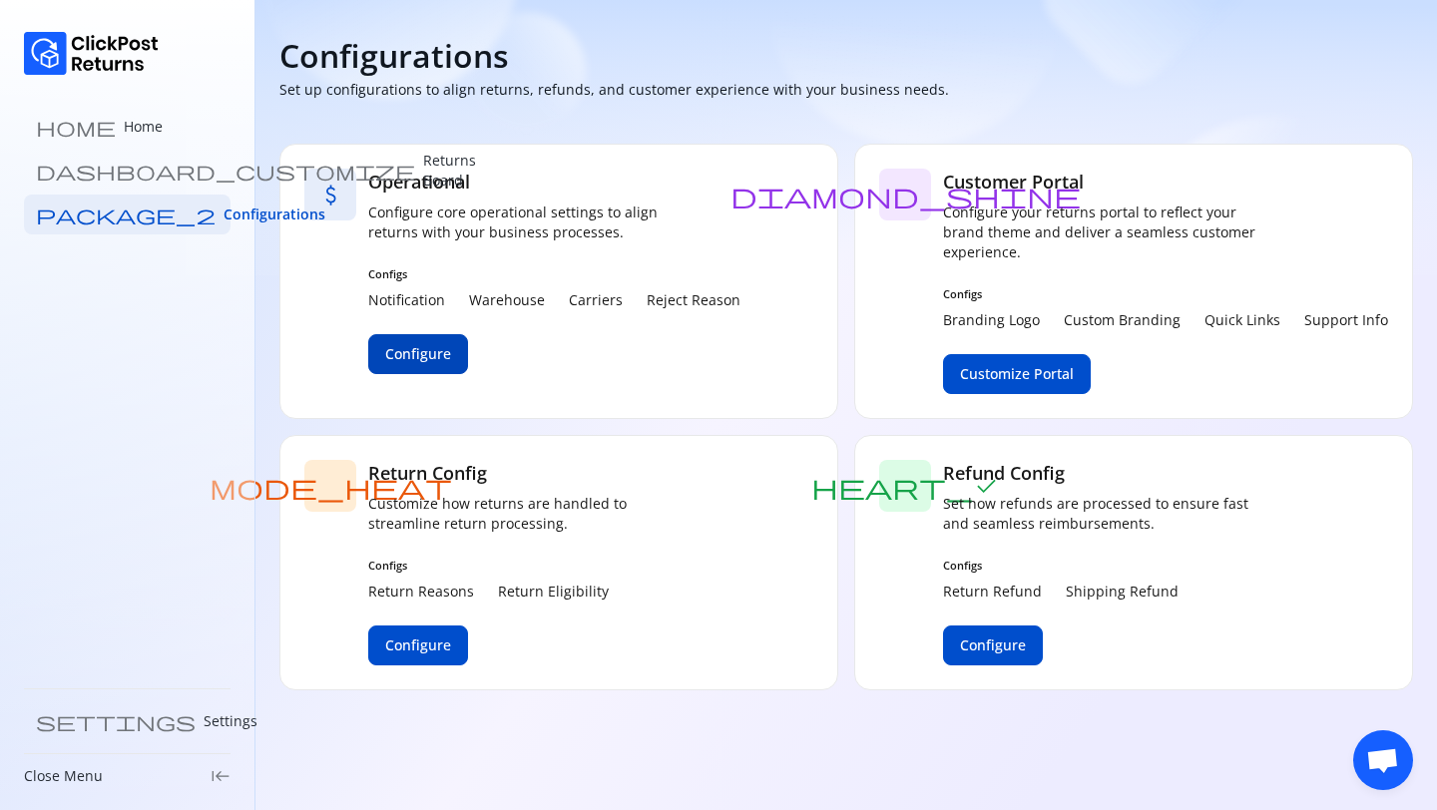
click at [419, 350] on span "Configure" at bounding box center [418, 354] width 66 height 20
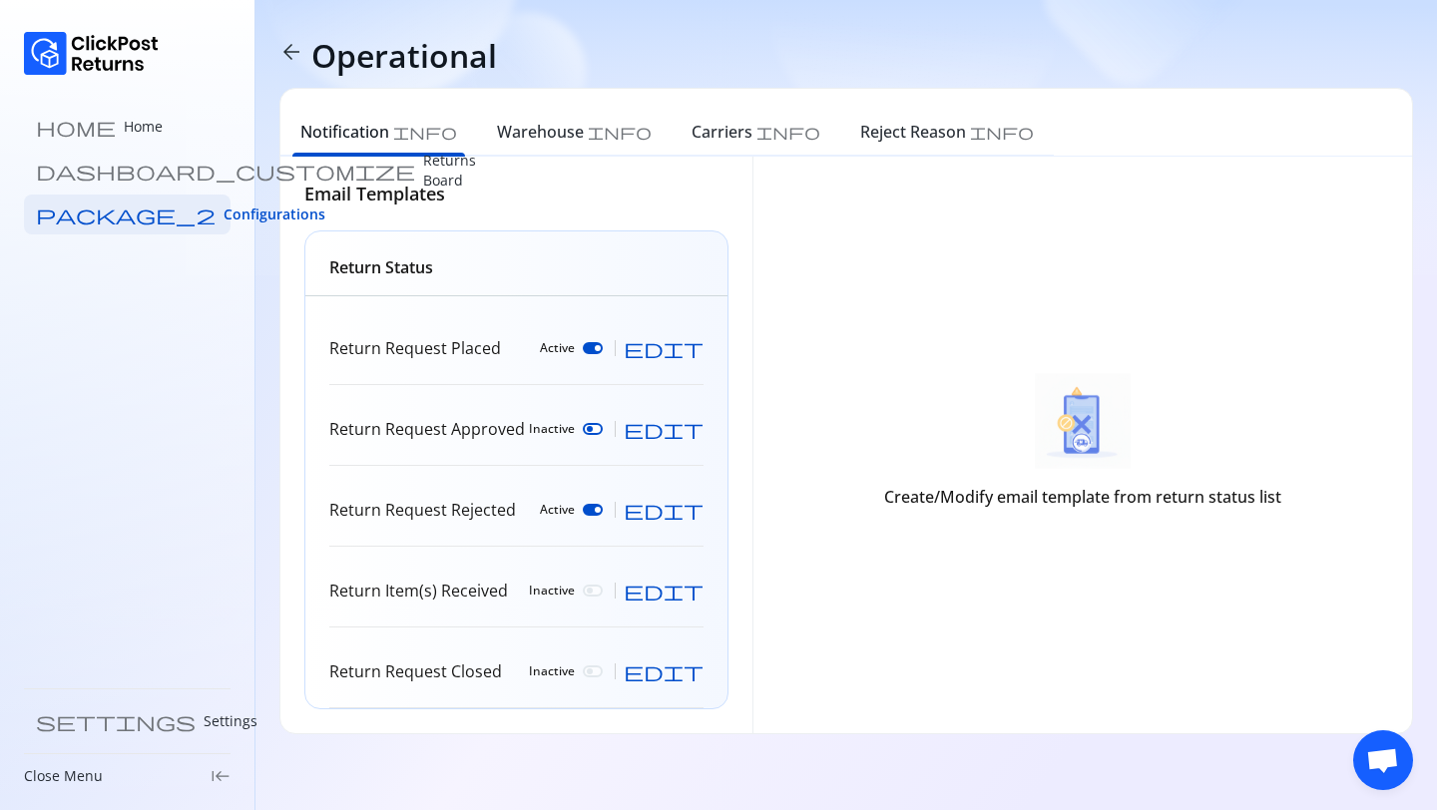
click at [684, 351] on span "edit" at bounding box center [664, 348] width 80 height 20
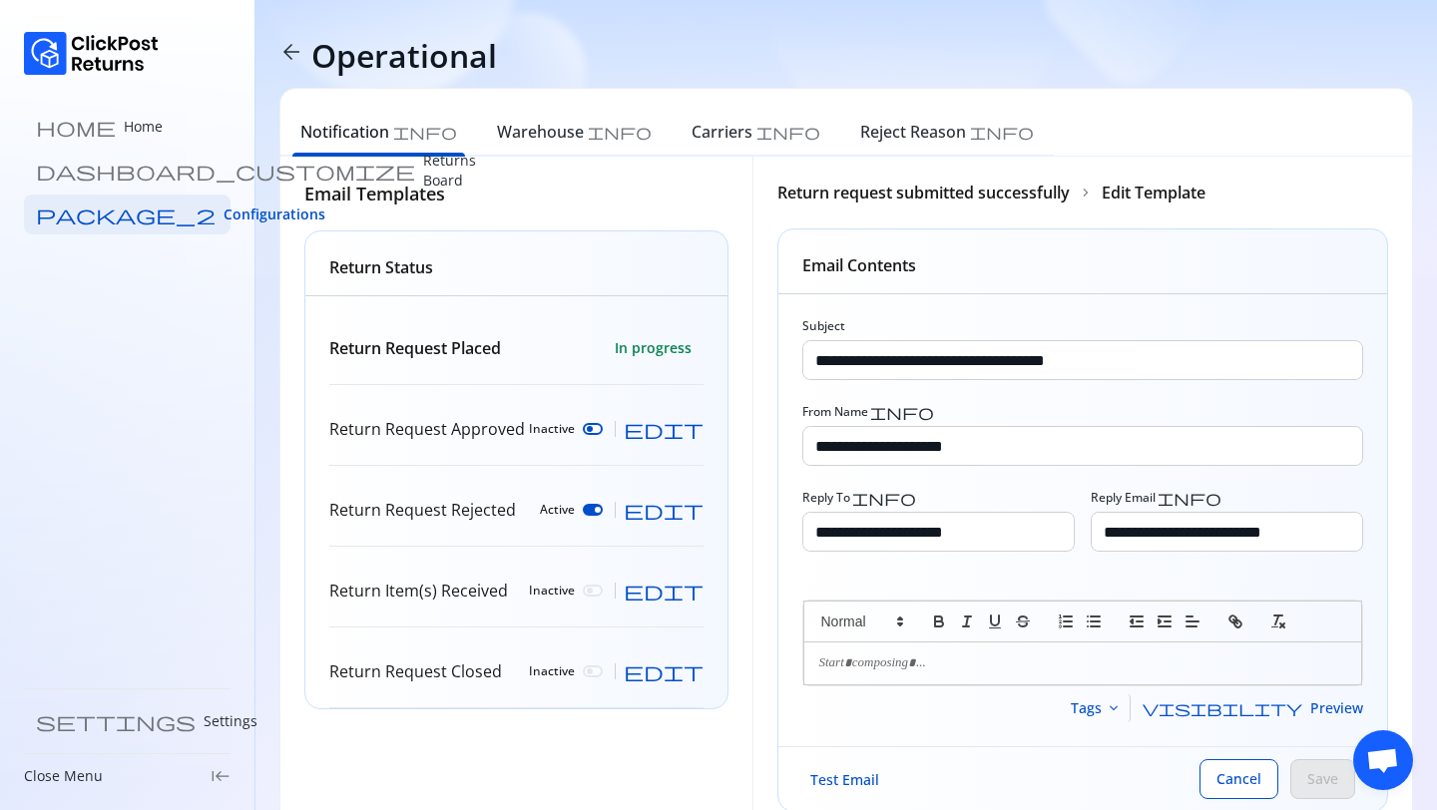
click at [134, 241] on div "home Home dashboard_customize Returns Board package_2 Configurations settings S…" at bounding box center [127, 405] width 255 height 810
click at [223, 219] on span "Configurations" at bounding box center [274, 215] width 102 height 20
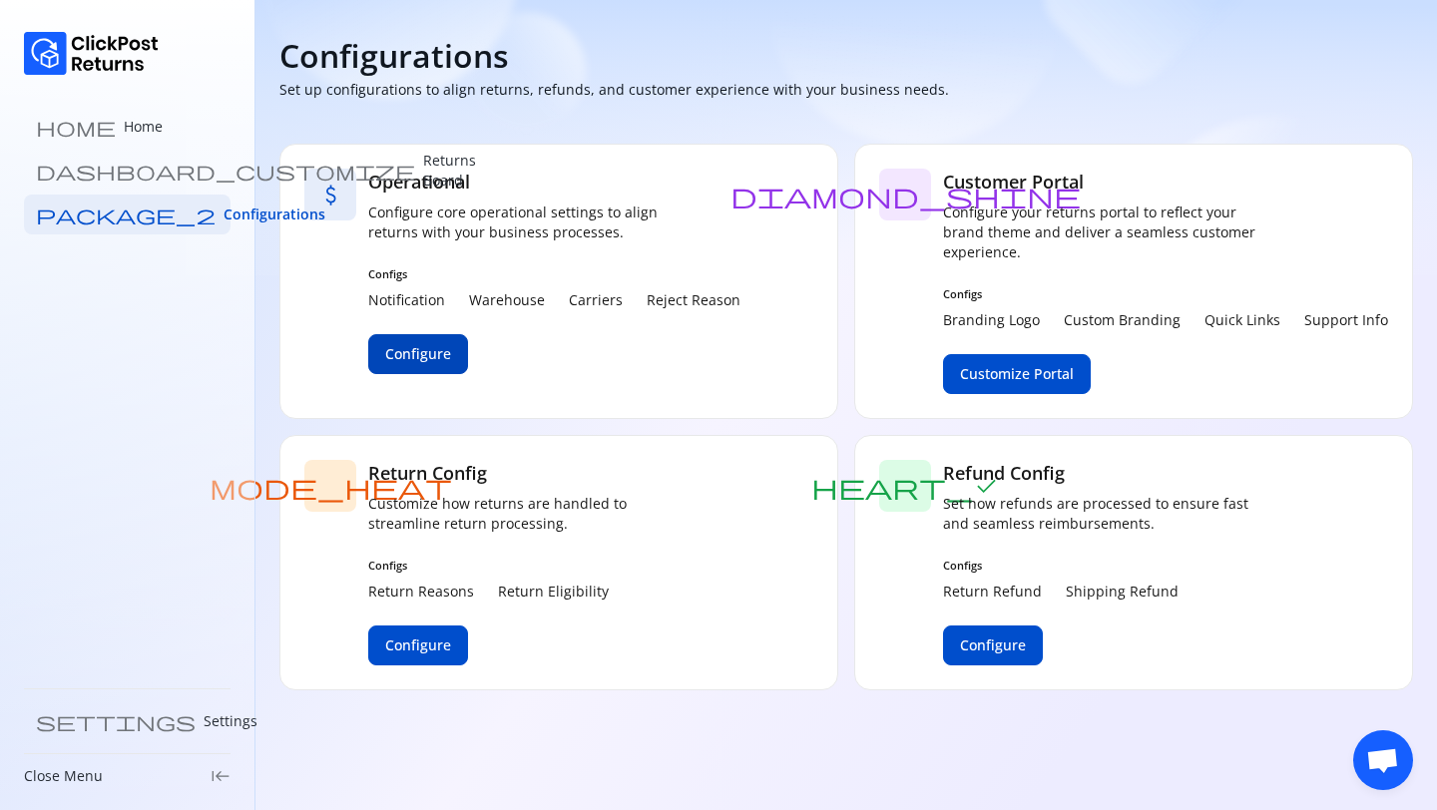
click at [420, 357] on span "Configure" at bounding box center [418, 354] width 66 height 20
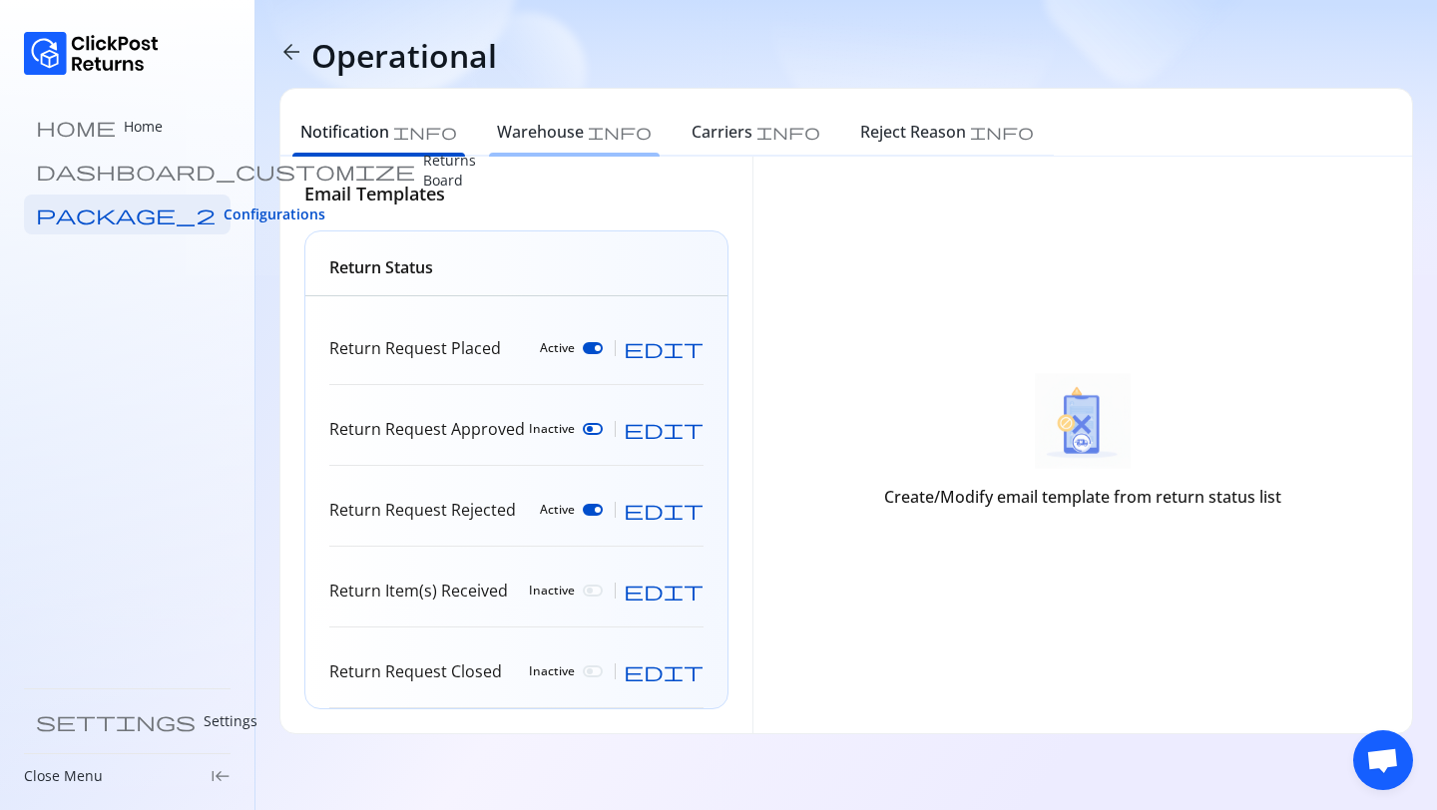
click at [497, 143] on h6 "Warehouse" at bounding box center [540, 132] width 87 height 24
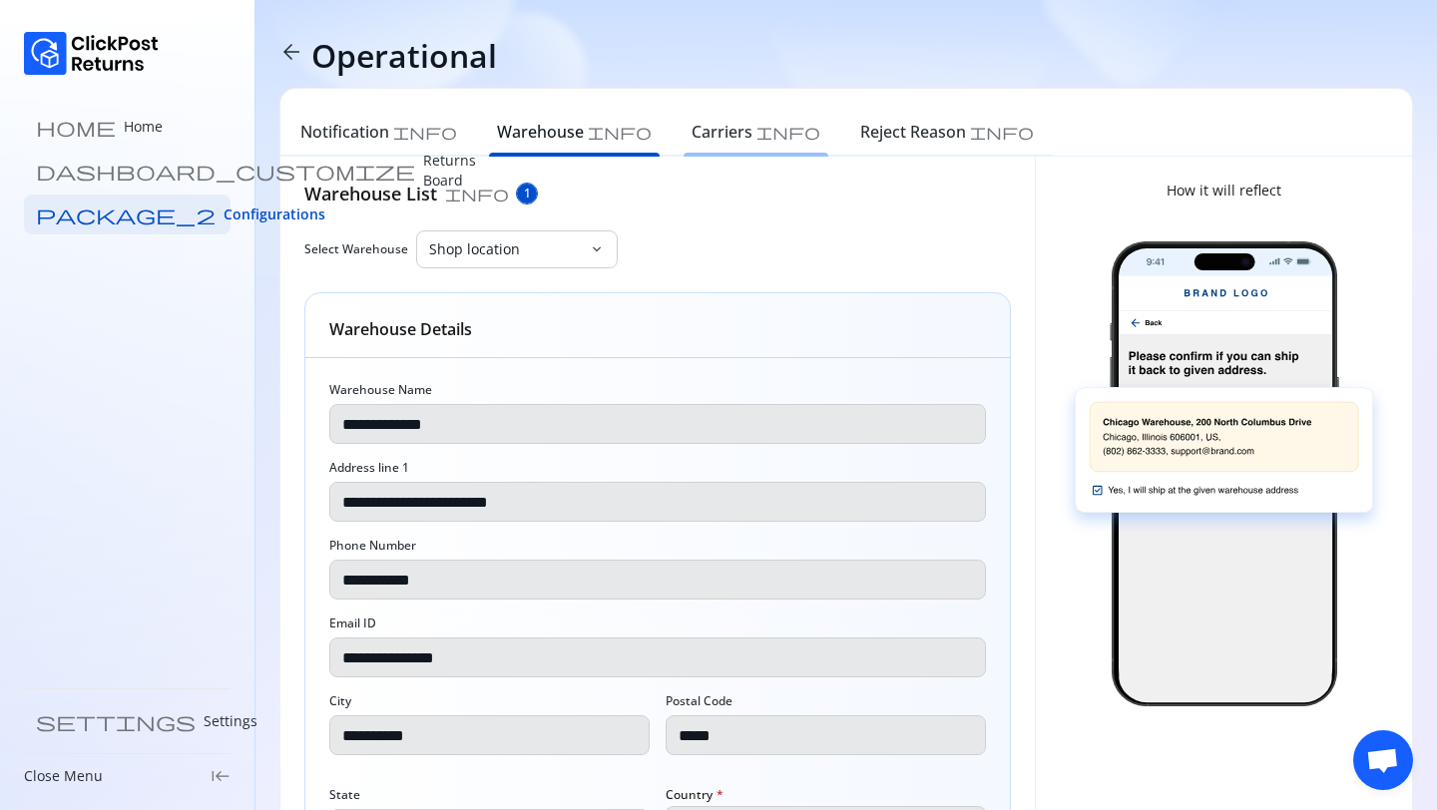
click at [691, 120] on h6 "Carriers" at bounding box center [721, 132] width 61 height 24
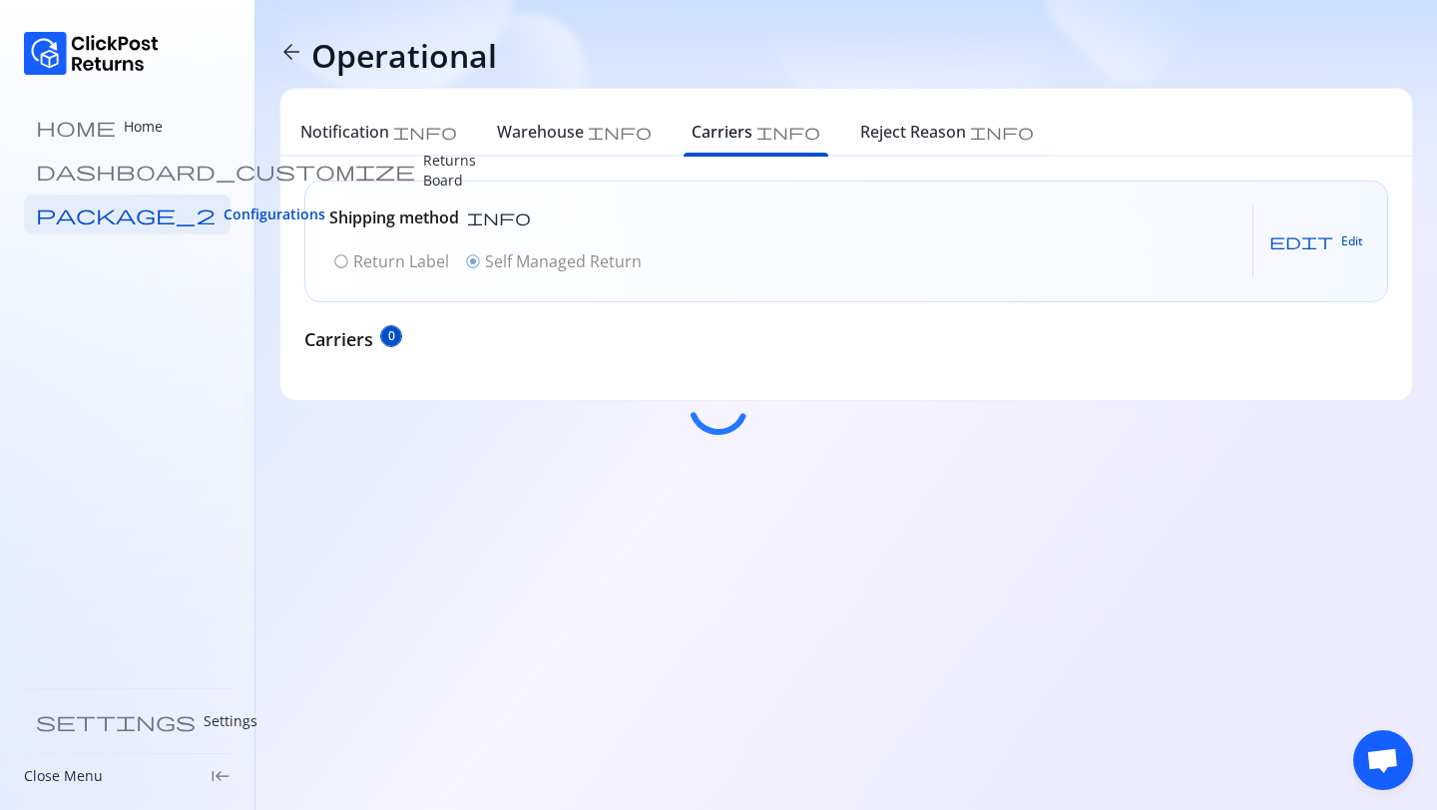
click at [501, 124] on div at bounding box center [718, 405] width 1437 height 810
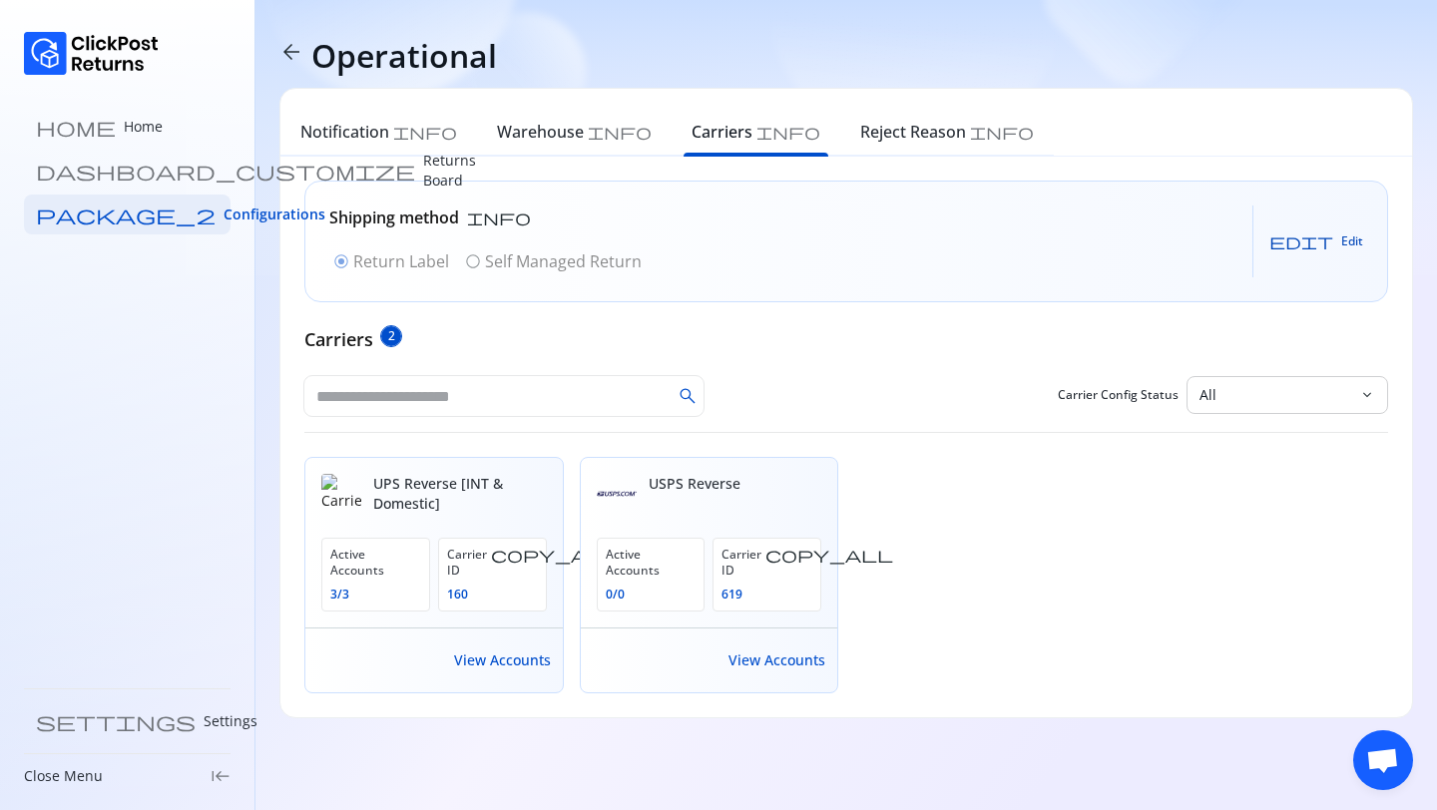
click at [1342, 245] on span "Edit" at bounding box center [1352, 241] width 22 height 16
click at [519, 254] on p "Self Managed Return" at bounding box center [563, 261] width 157 height 24
click at [1334, 227] on button "Save" at bounding box center [1332, 241] width 61 height 32
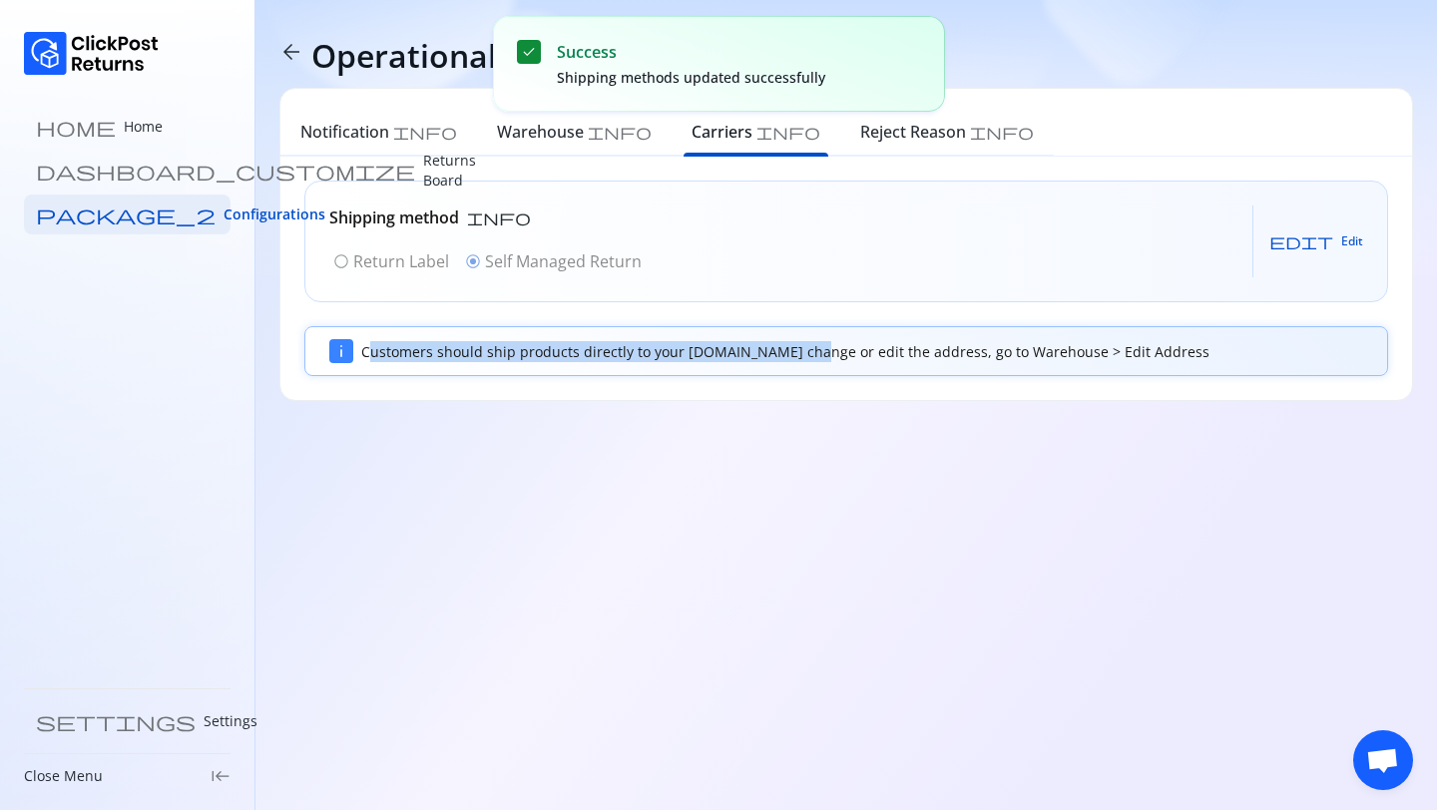
drag, startPoint x: 366, startPoint y: 354, endPoint x: 803, endPoint y: 357, distance: 437.0
click at [803, 357] on div "Customers should ship products directly to your warehouse.To change or edit the…" at bounding box center [862, 351] width 1002 height 21
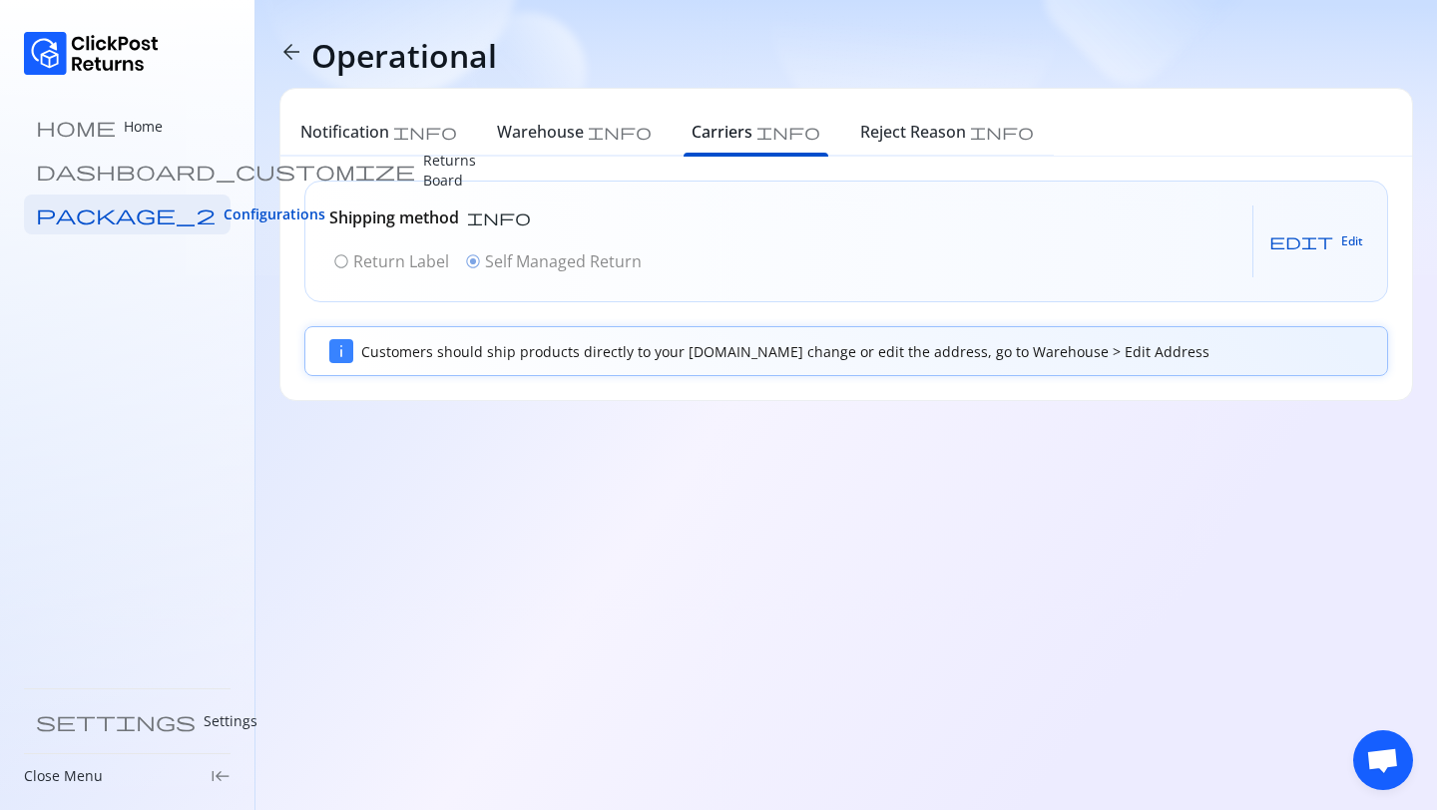
click at [1369, 238] on div "Shipping method info radio_button_unchecked Return Label radio_button_checked S…" at bounding box center [845, 242] width 1081 height 120
click at [1345, 238] on span "Edit" at bounding box center [1352, 241] width 22 height 16
click at [405, 253] on p "Return Label" at bounding box center [401, 261] width 96 height 24
click at [1345, 242] on span "Save" at bounding box center [1332, 241] width 27 height 16
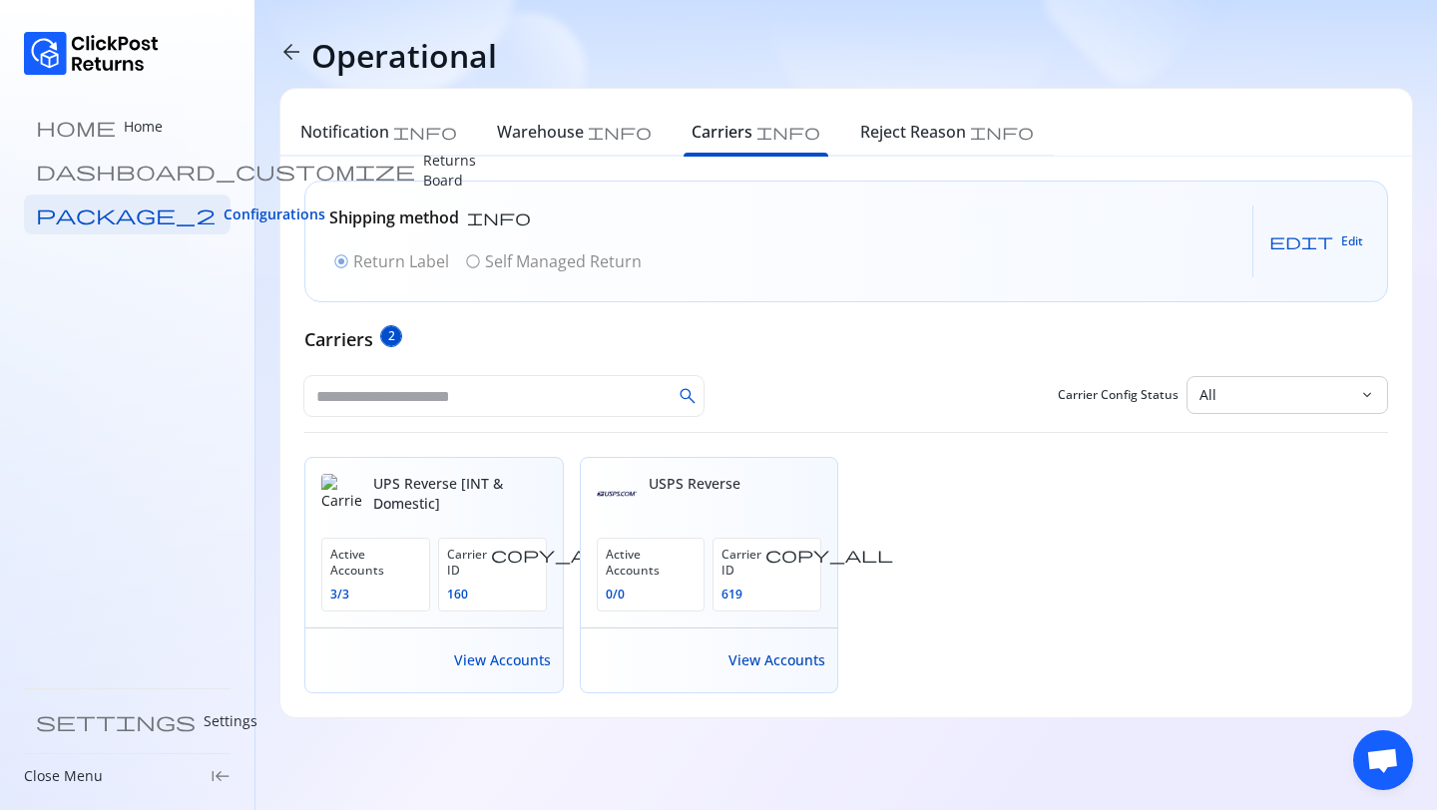
click at [763, 650] on span "View Accounts" at bounding box center [776, 660] width 97 height 20
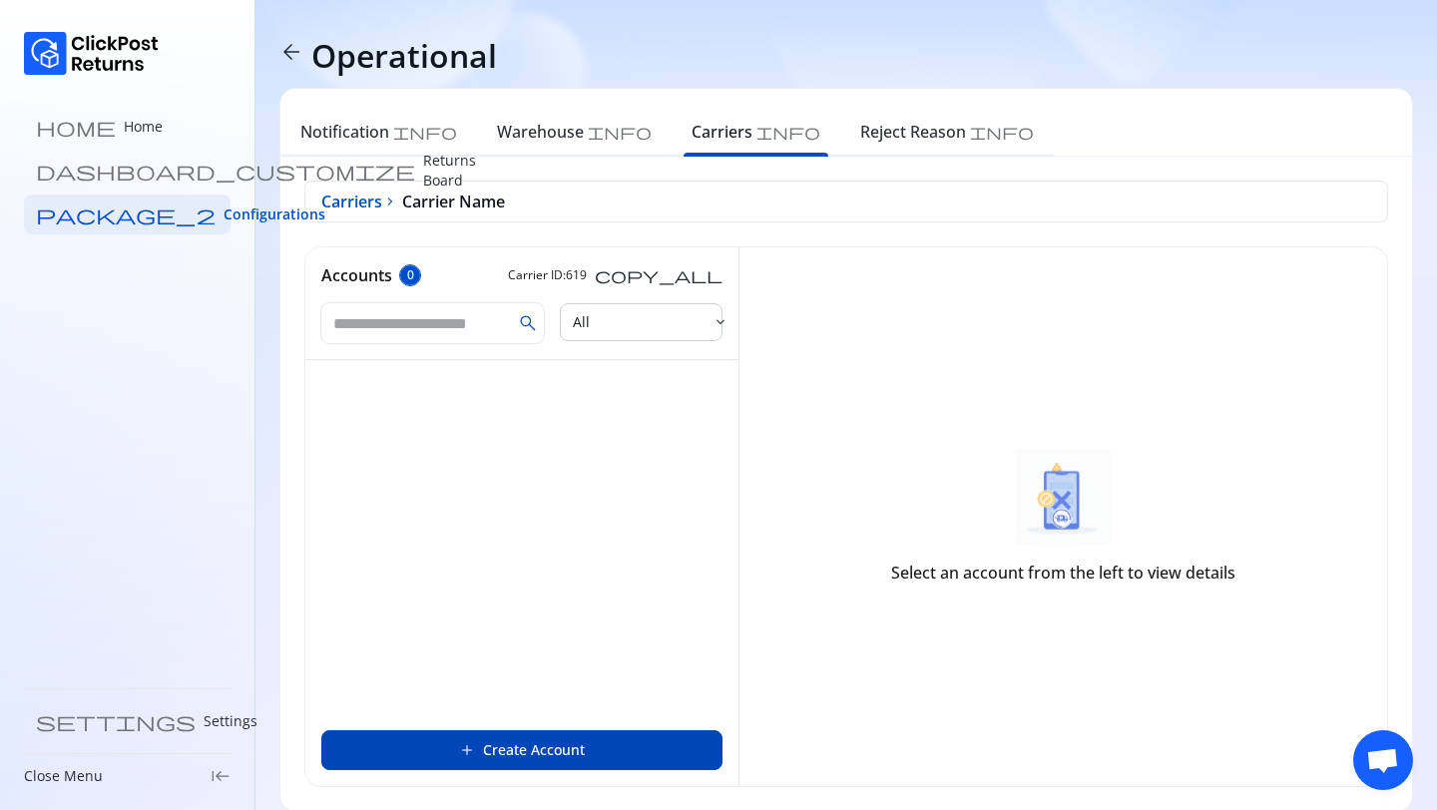
click at [433, 744] on button "add Create Account" at bounding box center [521, 750] width 401 height 40
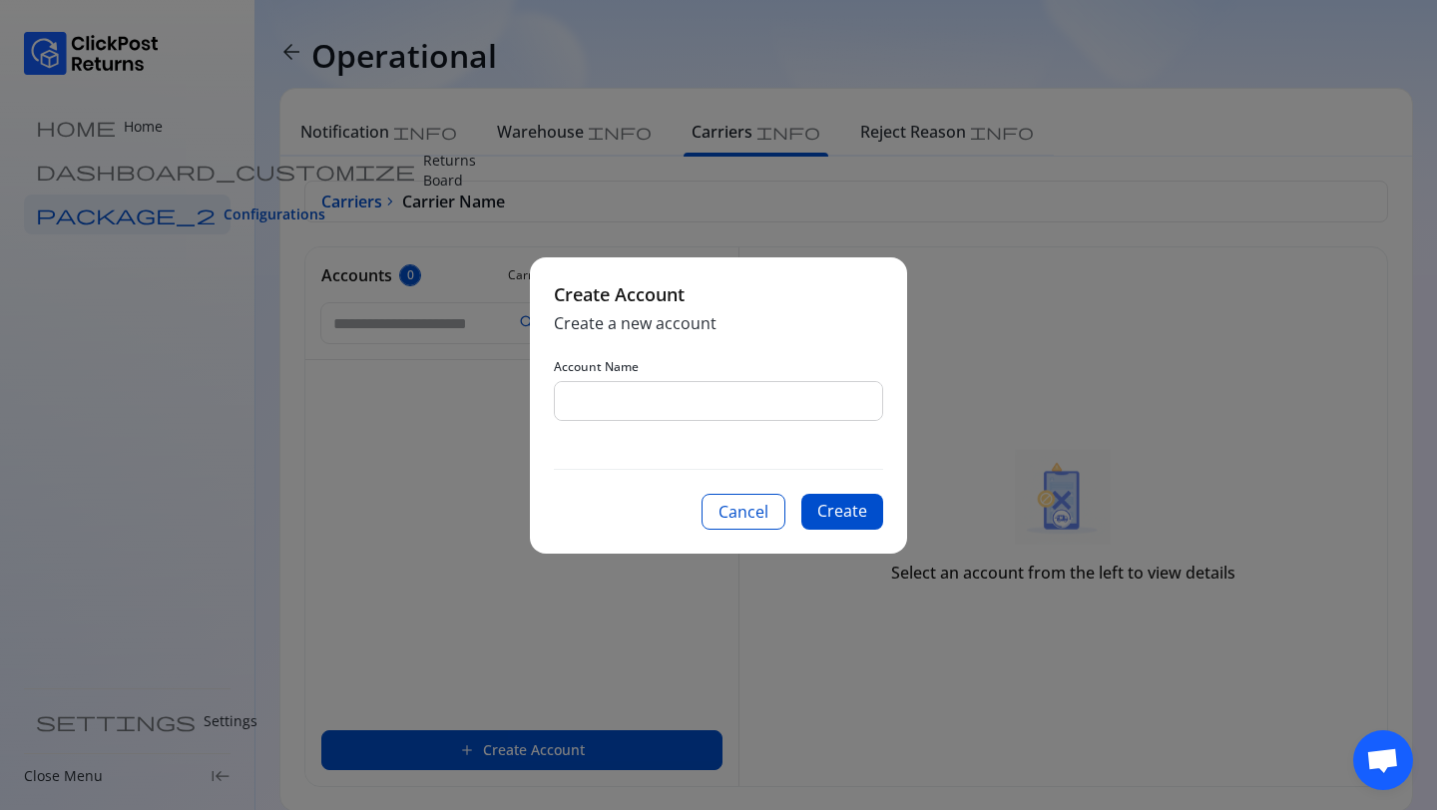
click at [731, 480] on div "Create Account Create a new account Account Name Cancel Create" at bounding box center [718, 405] width 377 height 296
click at [731, 513] on button "Cancel" at bounding box center [743, 512] width 84 height 36
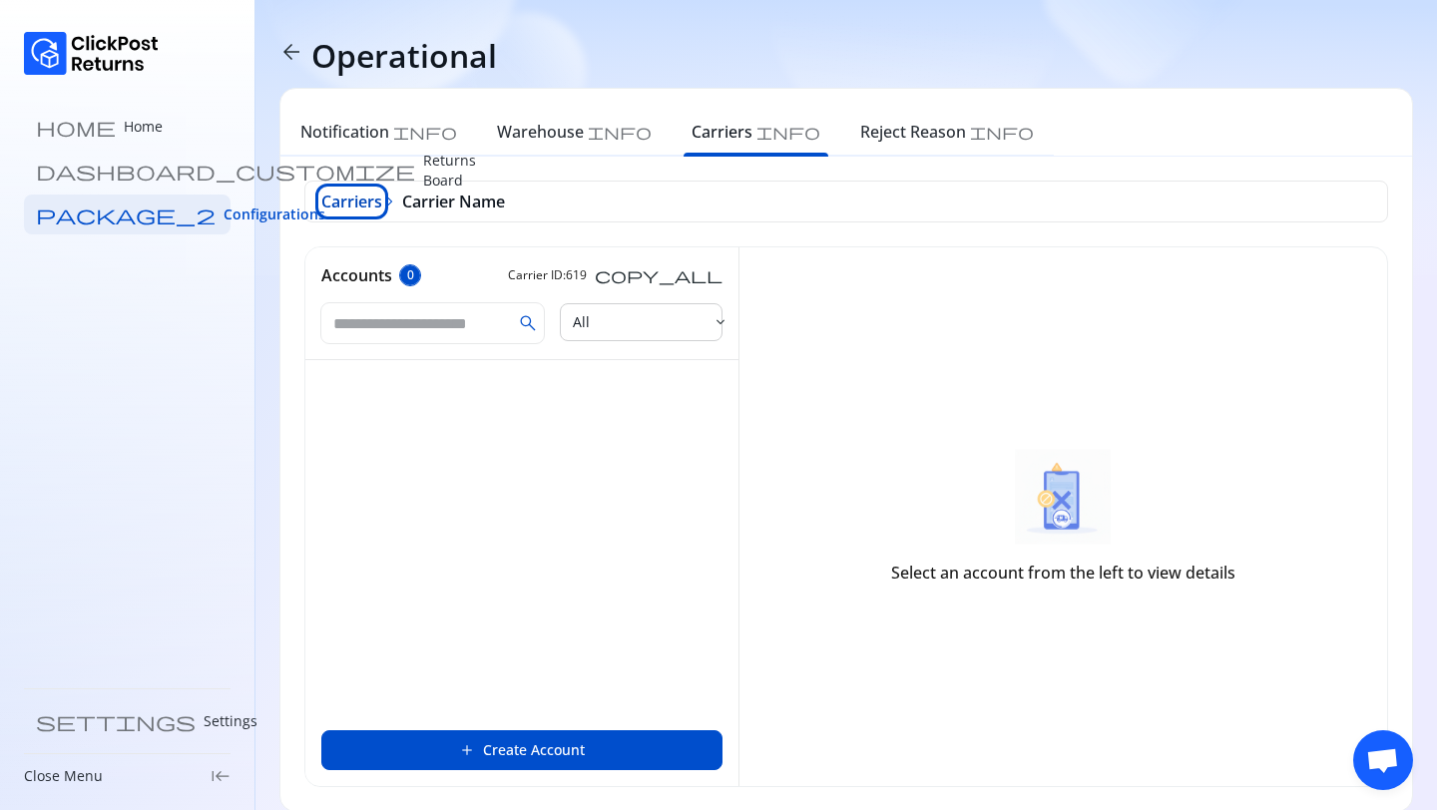
click at [345, 212] on span "Carriers" at bounding box center [351, 202] width 61 height 24
click at [516, 140] on h6 "Warehouse" at bounding box center [540, 132] width 87 height 24
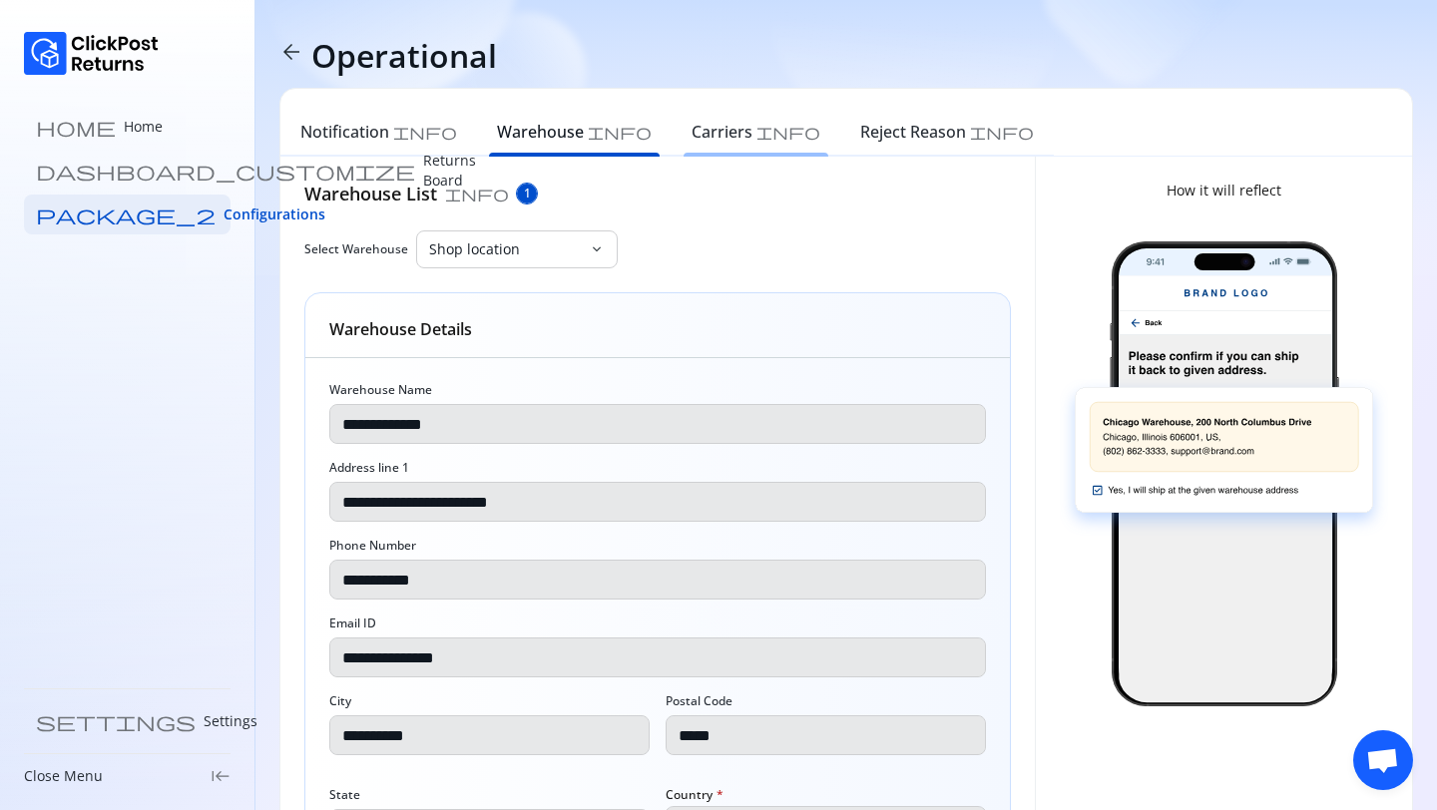
click at [671, 145] on div "Carriers info" at bounding box center [755, 135] width 169 height 44
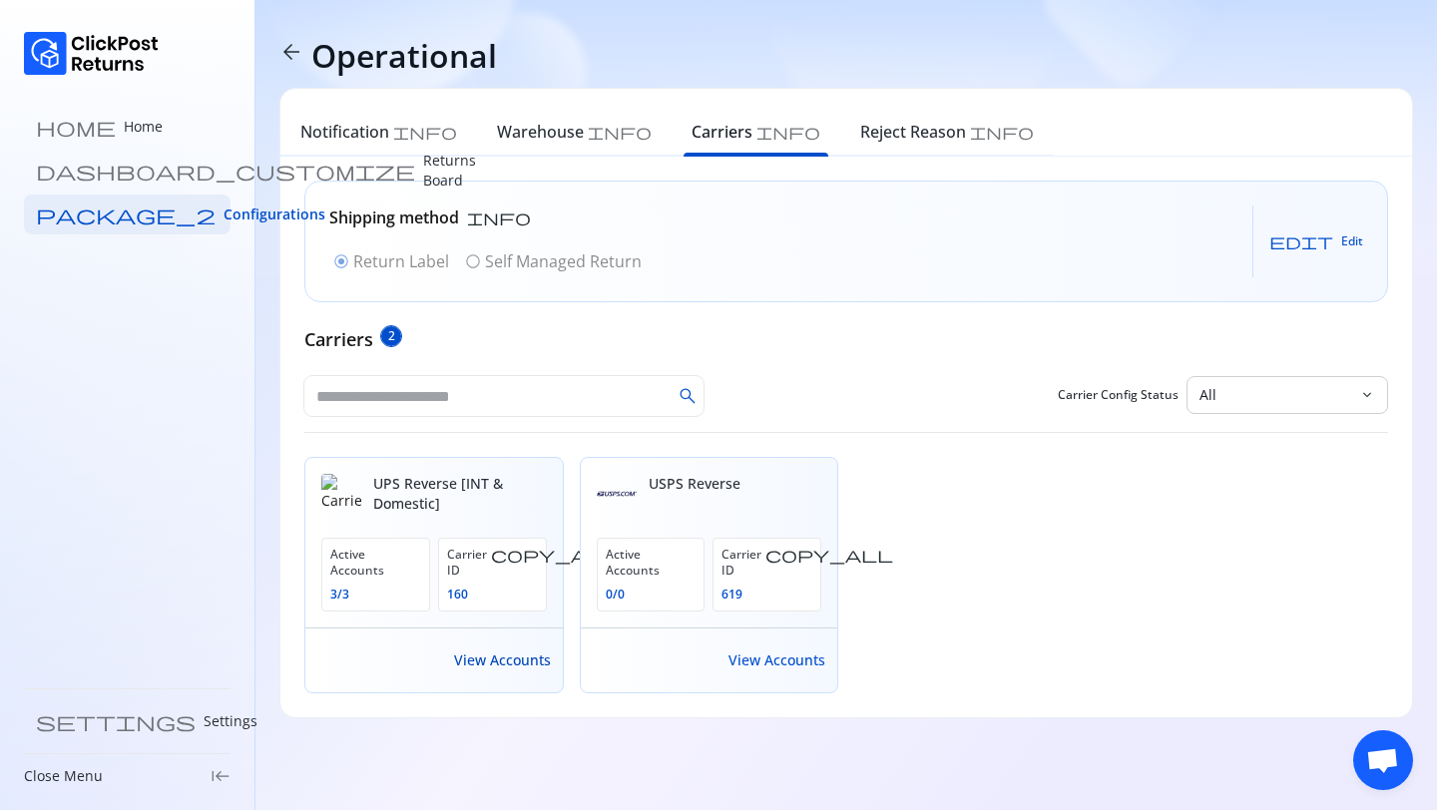
click at [490, 651] on span "View Accounts" at bounding box center [502, 660] width 97 height 20
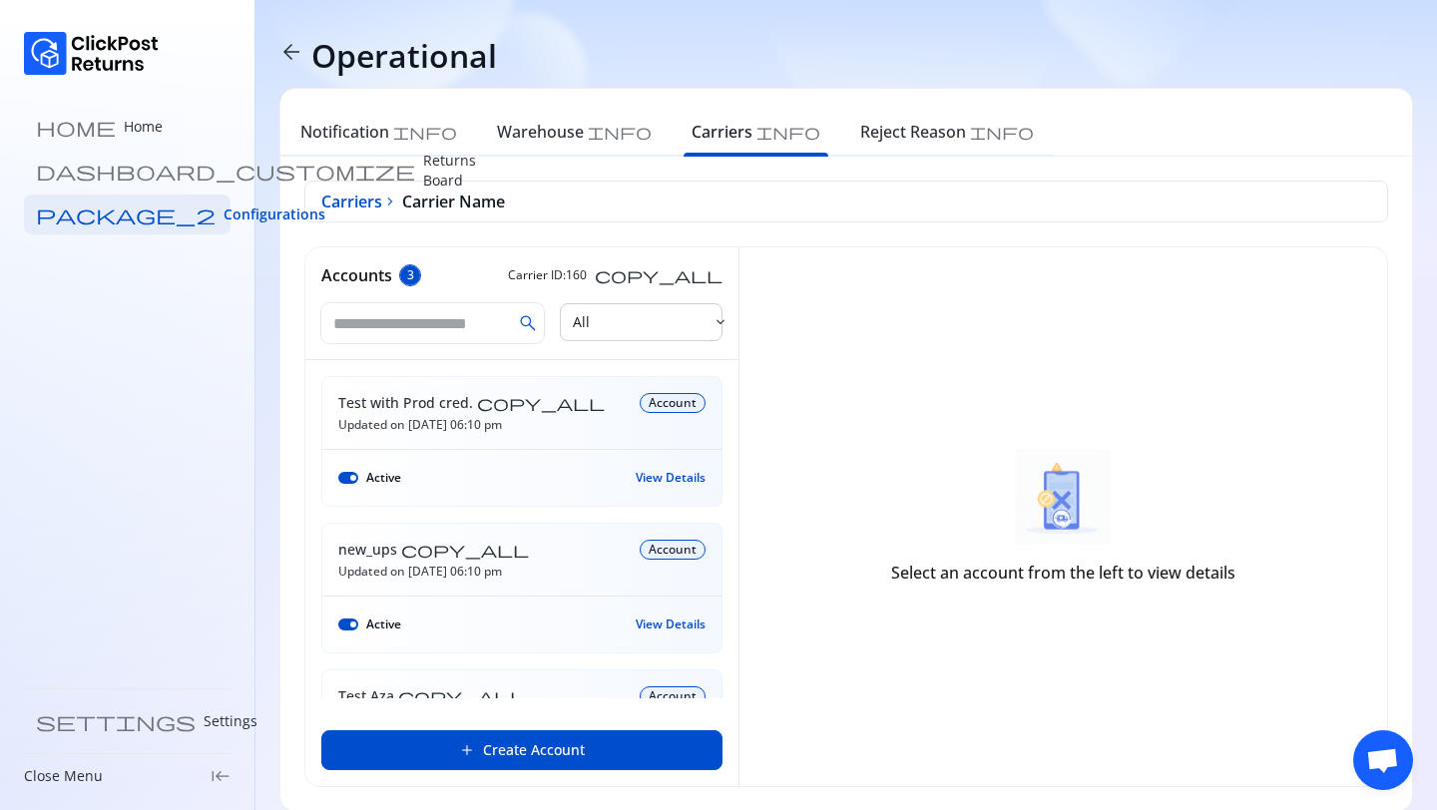
click at [676, 469] on div "View Details" at bounding box center [670, 478] width 70 height 32
click at [686, 481] on span "View Details" at bounding box center [670, 478] width 70 height 16
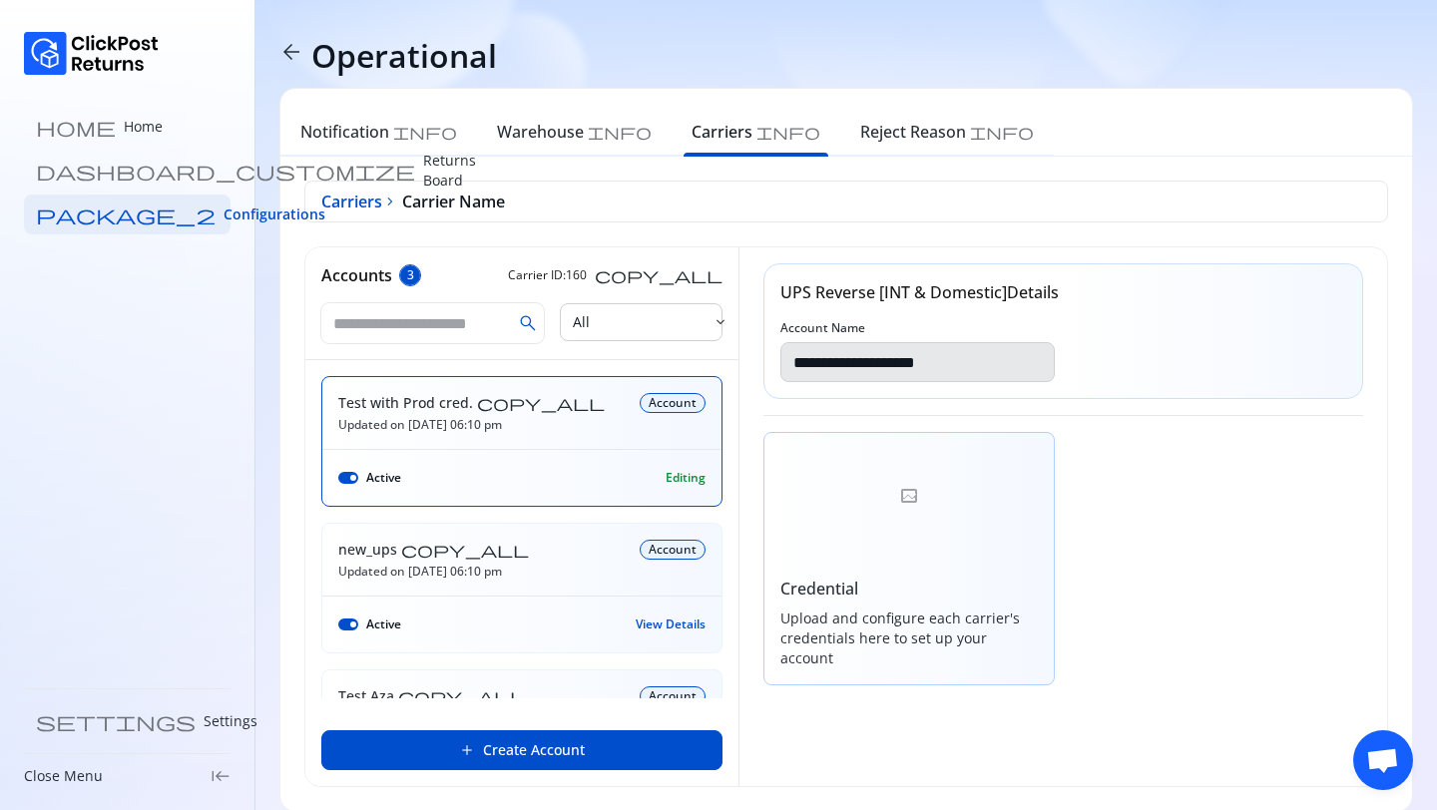
click at [892, 491] on div at bounding box center [909, 497] width 290 height 128
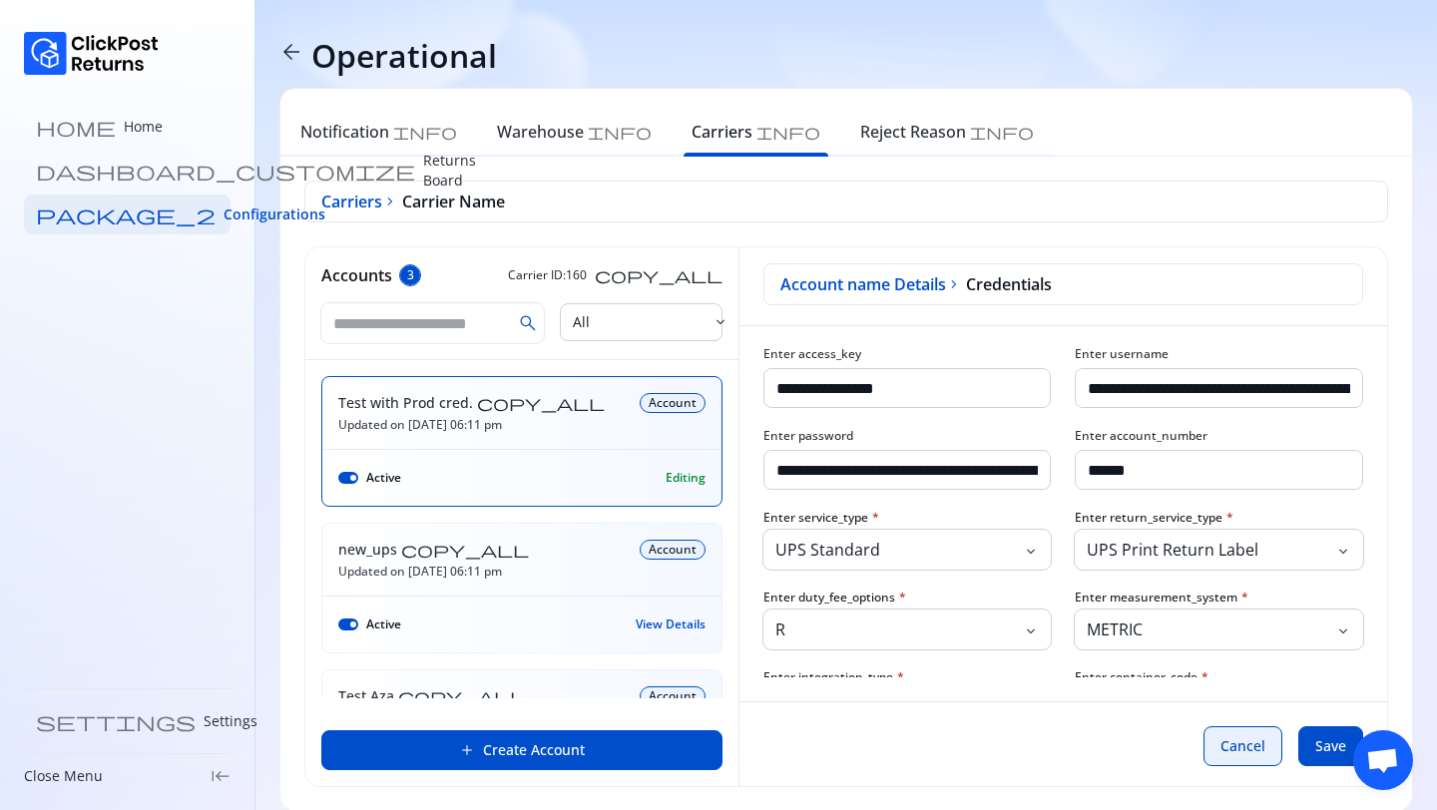
click at [1229, 746] on span "Cancel" at bounding box center [1242, 746] width 45 height 20
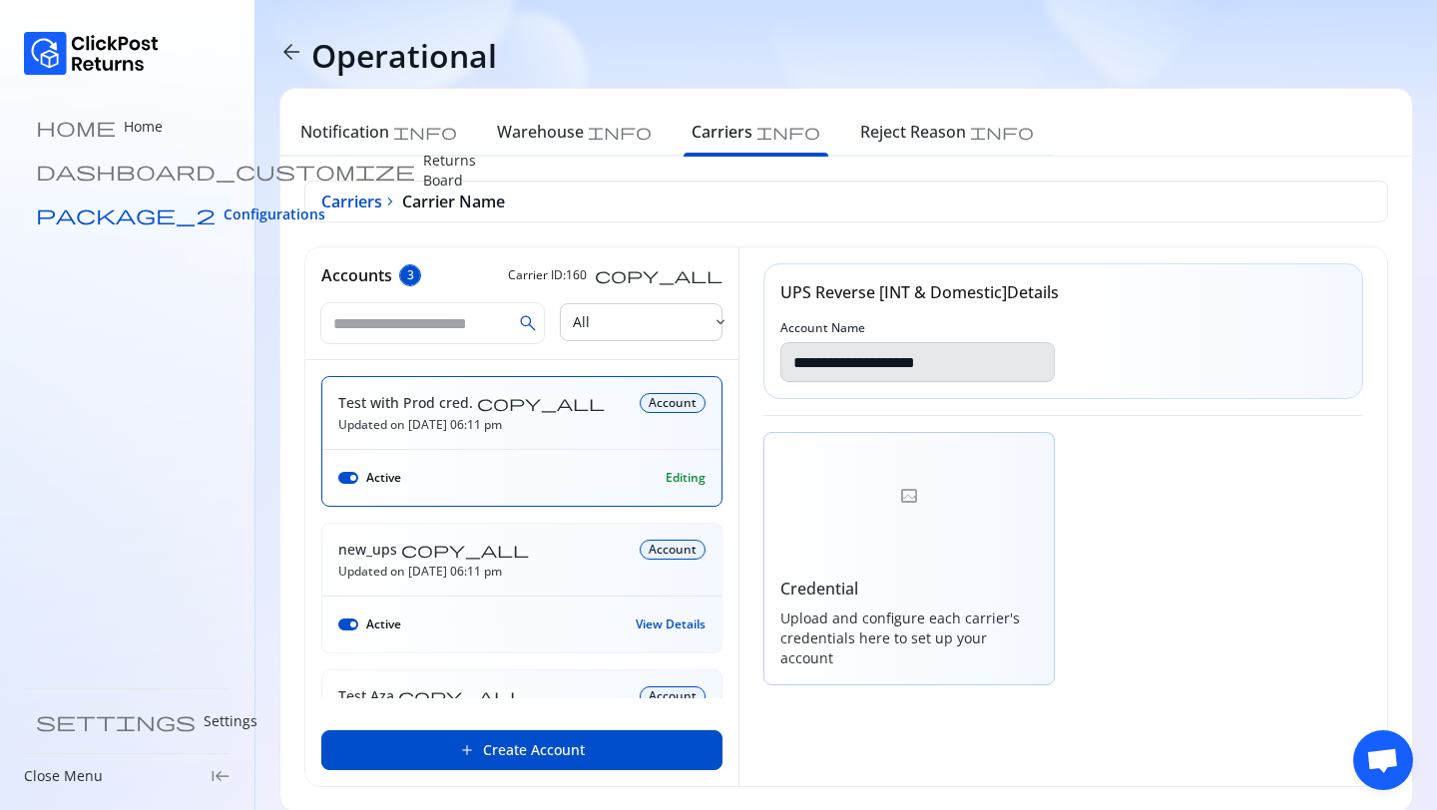
click at [144, 226] on link "package_2 Configurations" at bounding box center [127, 215] width 207 height 40
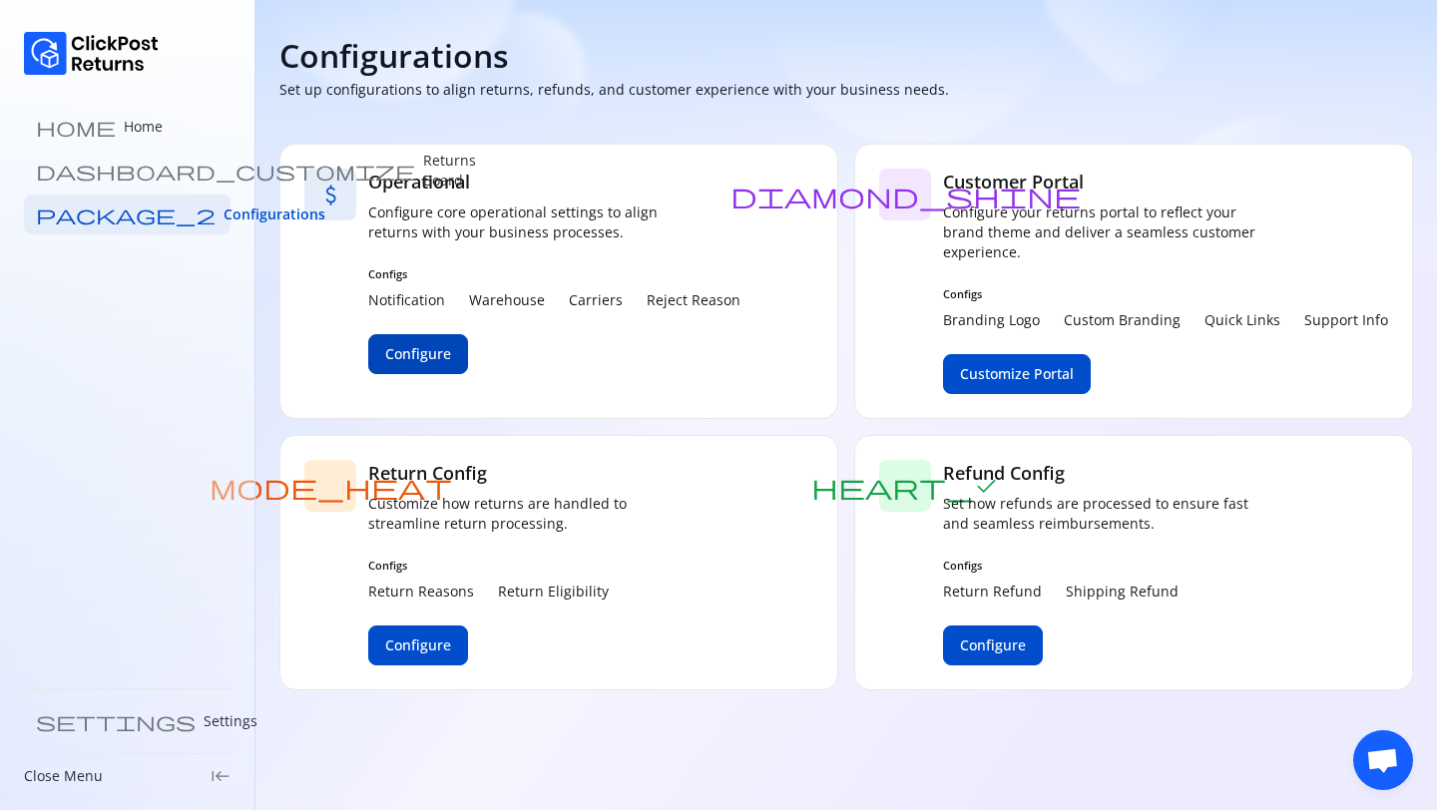
click at [416, 348] on span "Configure" at bounding box center [418, 354] width 66 height 20
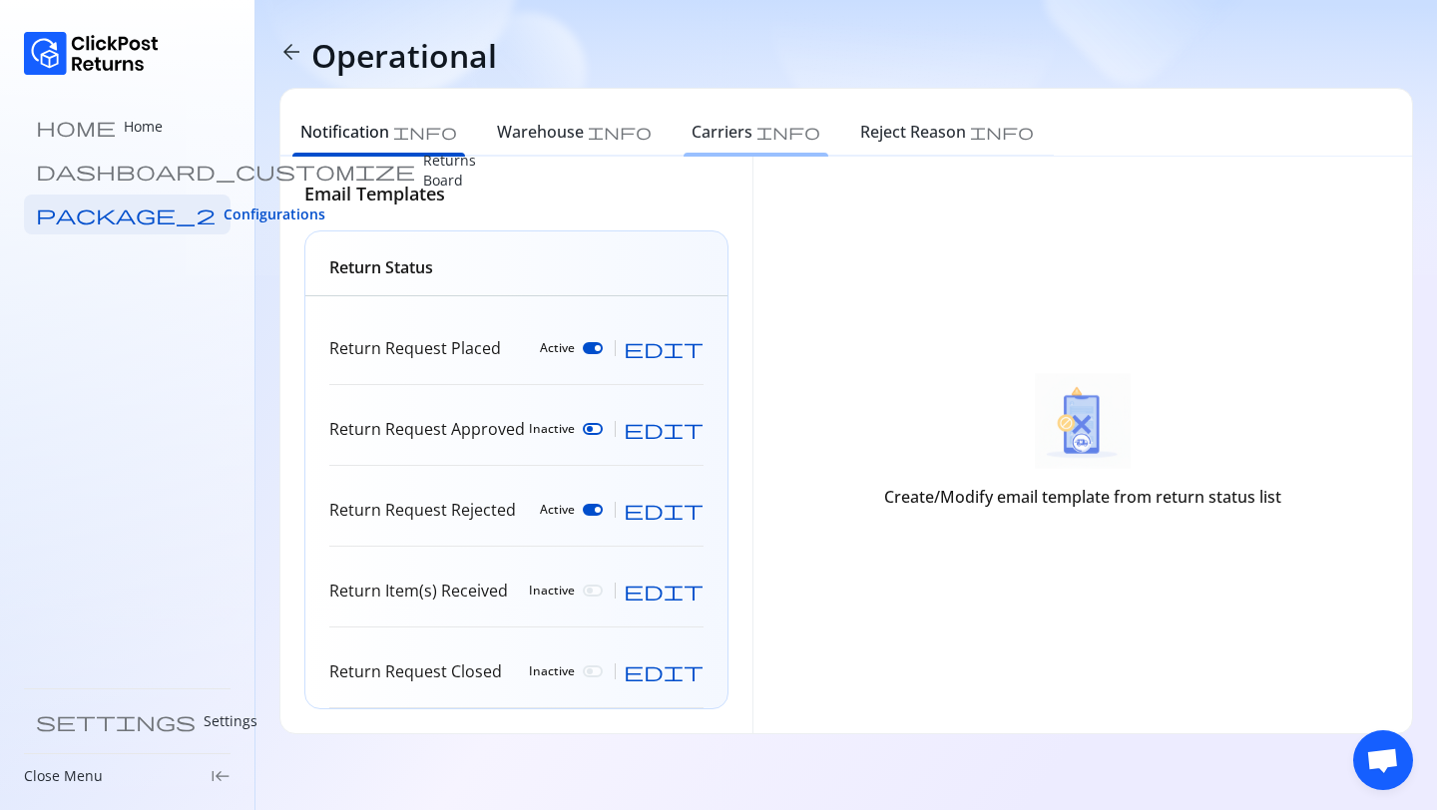
click at [671, 145] on div "Carriers info" at bounding box center [755, 135] width 169 height 44
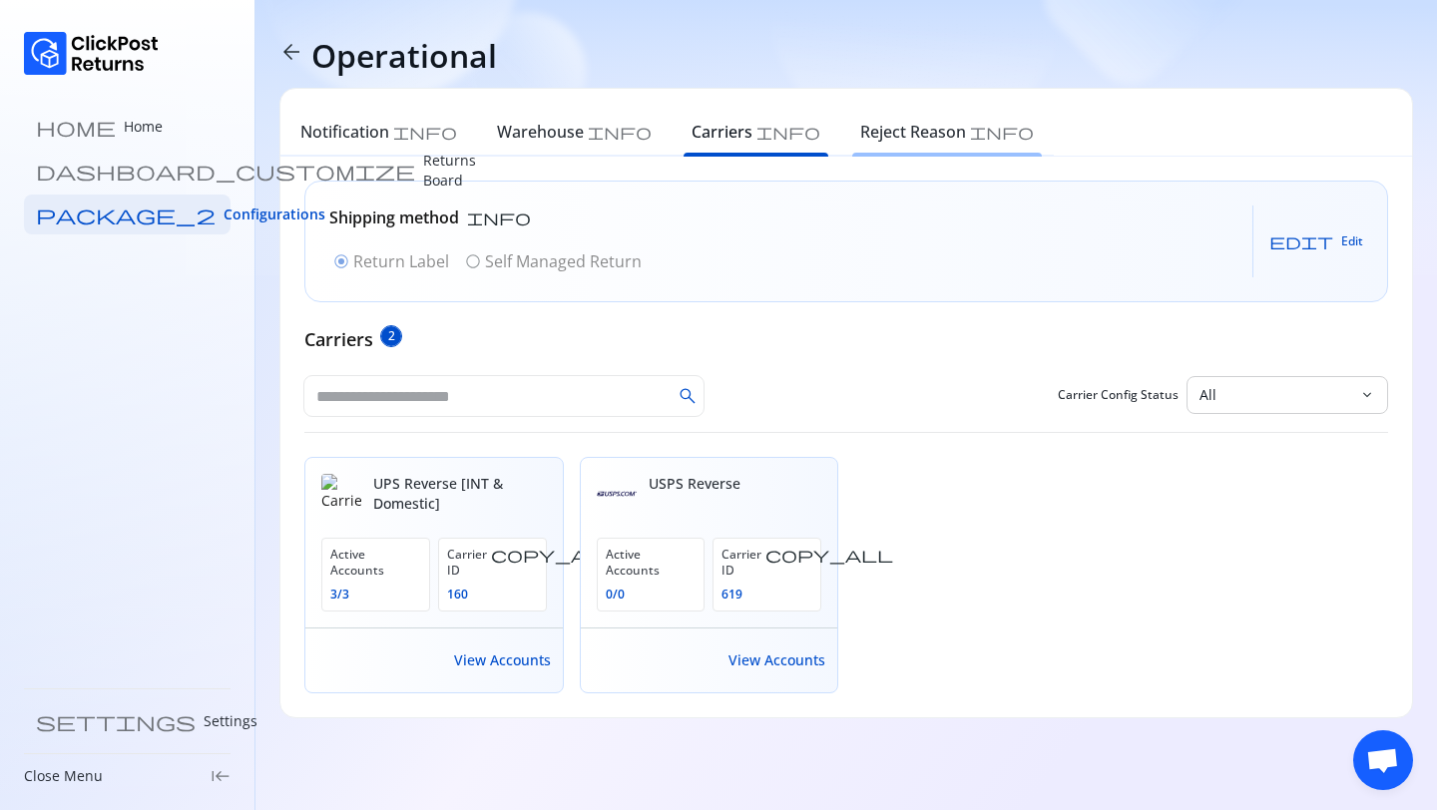
click at [840, 147] on div "Reject Reason info" at bounding box center [946, 135] width 213 height 44
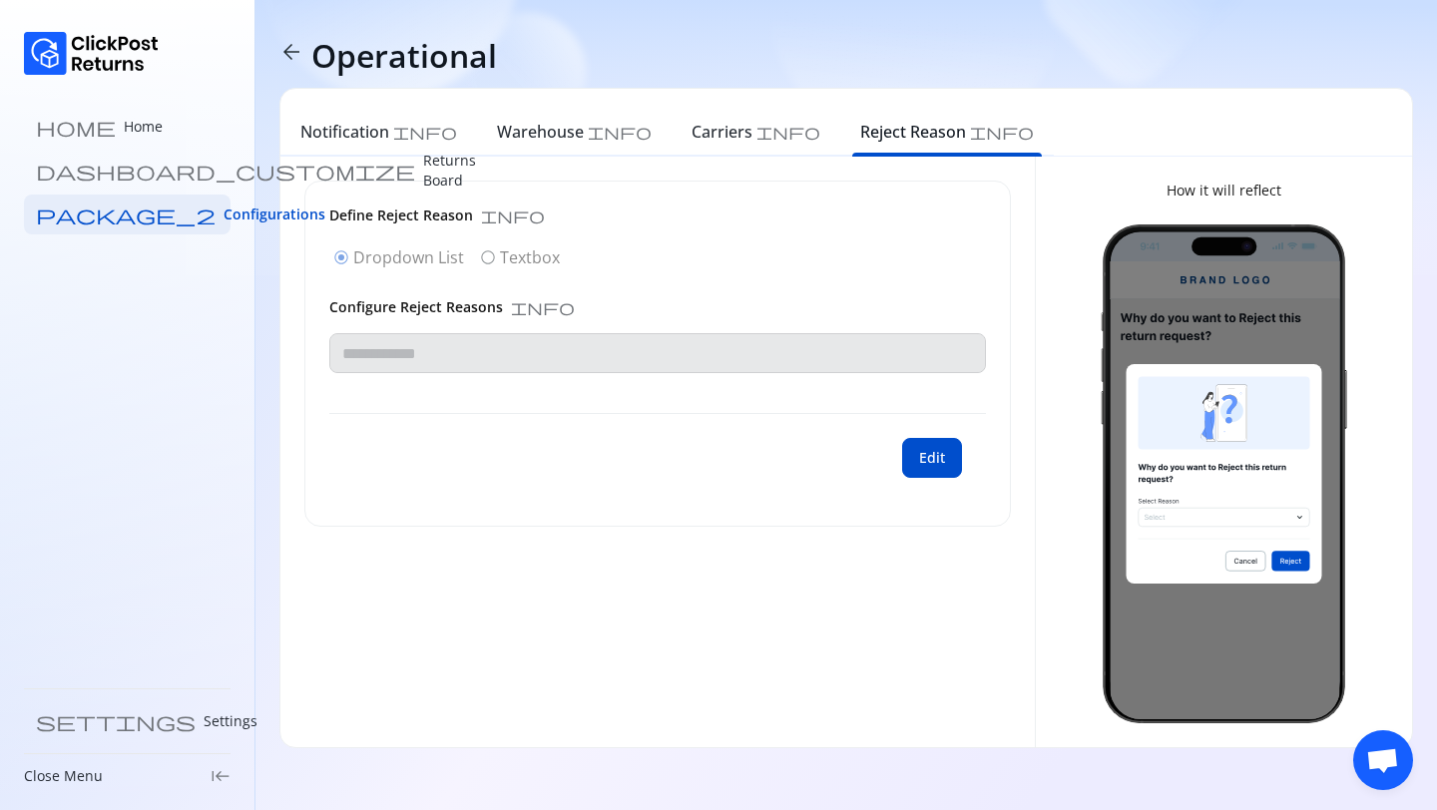
type input "**********"
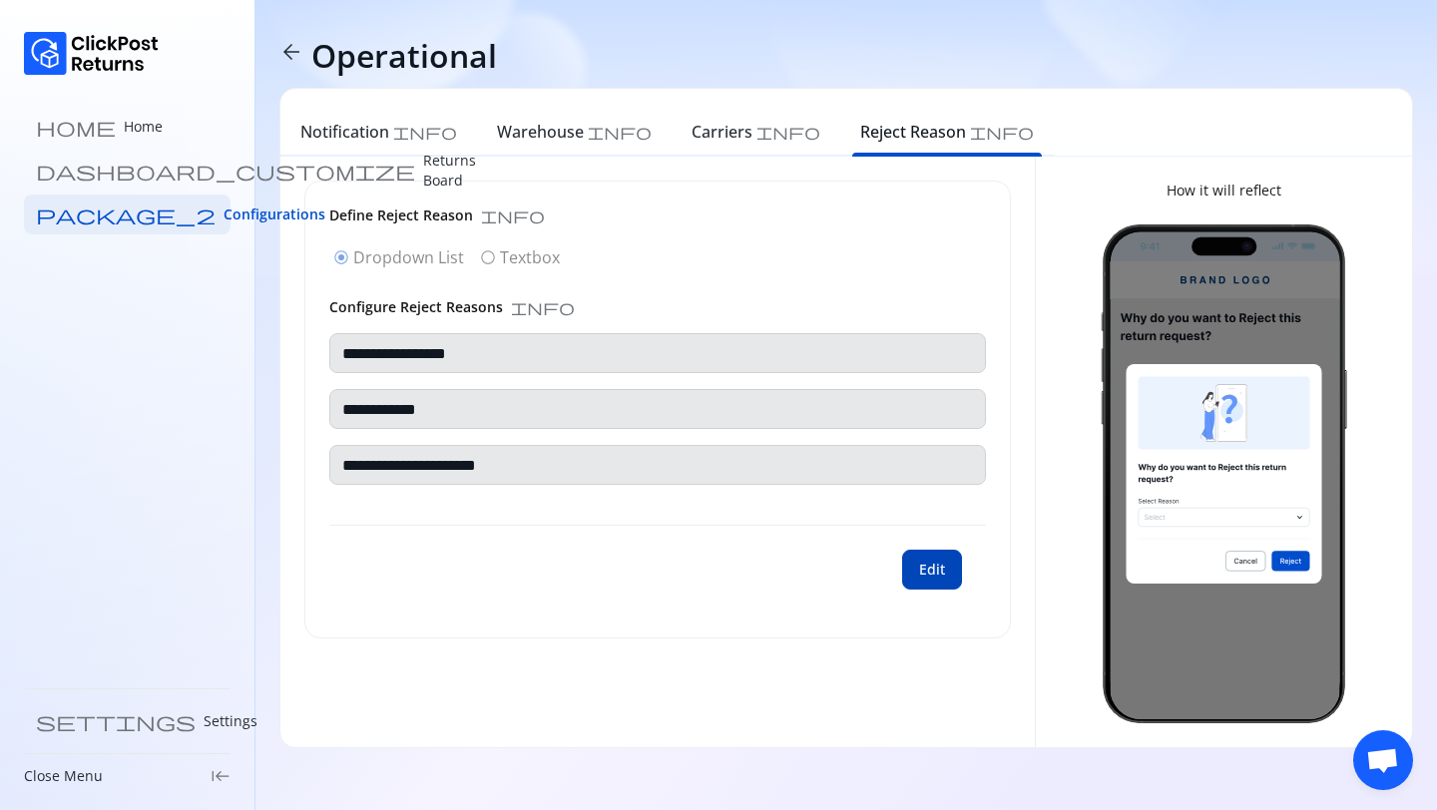
click at [934, 564] on span "Edit" at bounding box center [932, 570] width 26 height 20
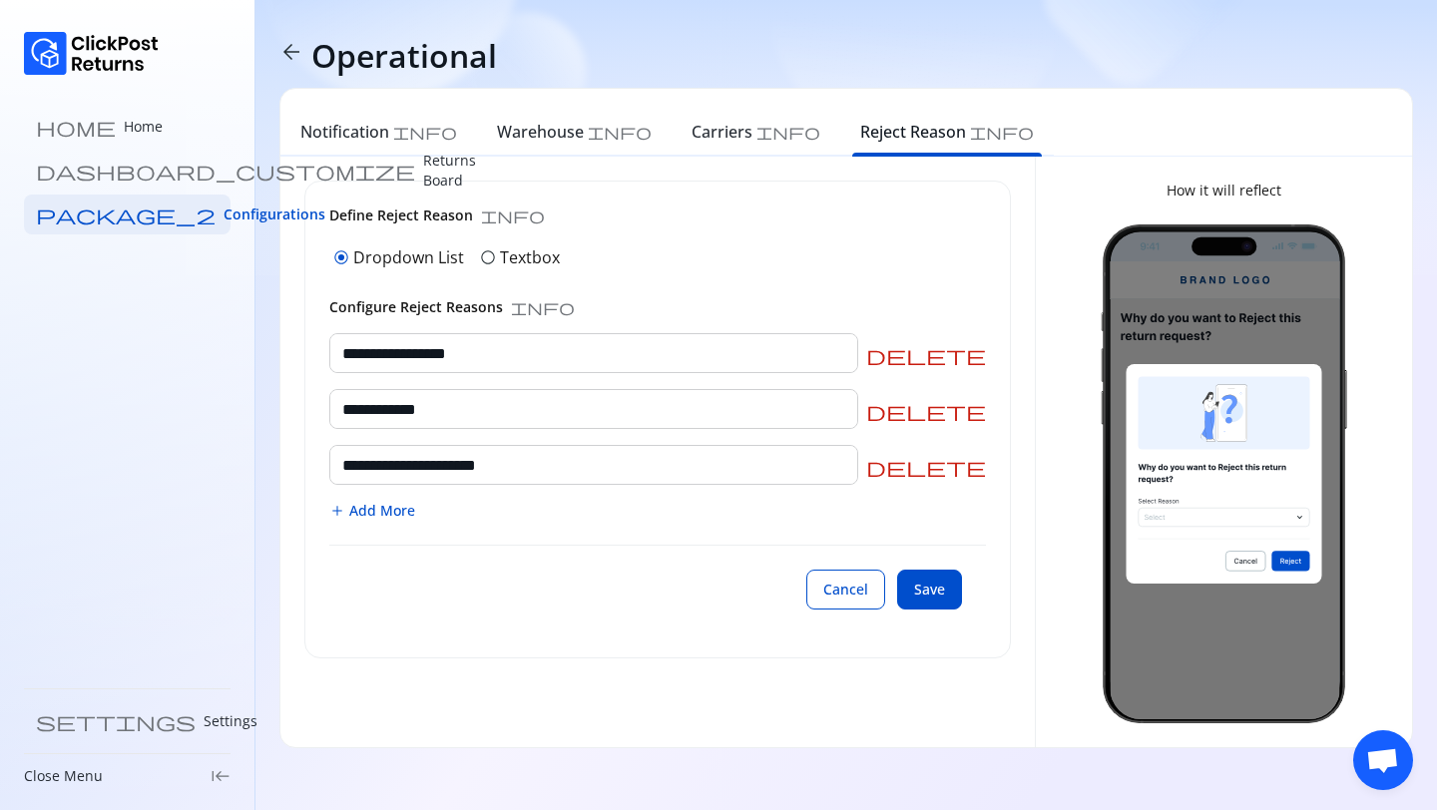
click at [512, 249] on p "Textbox" at bounding box center [530, 257] width 60 height 24
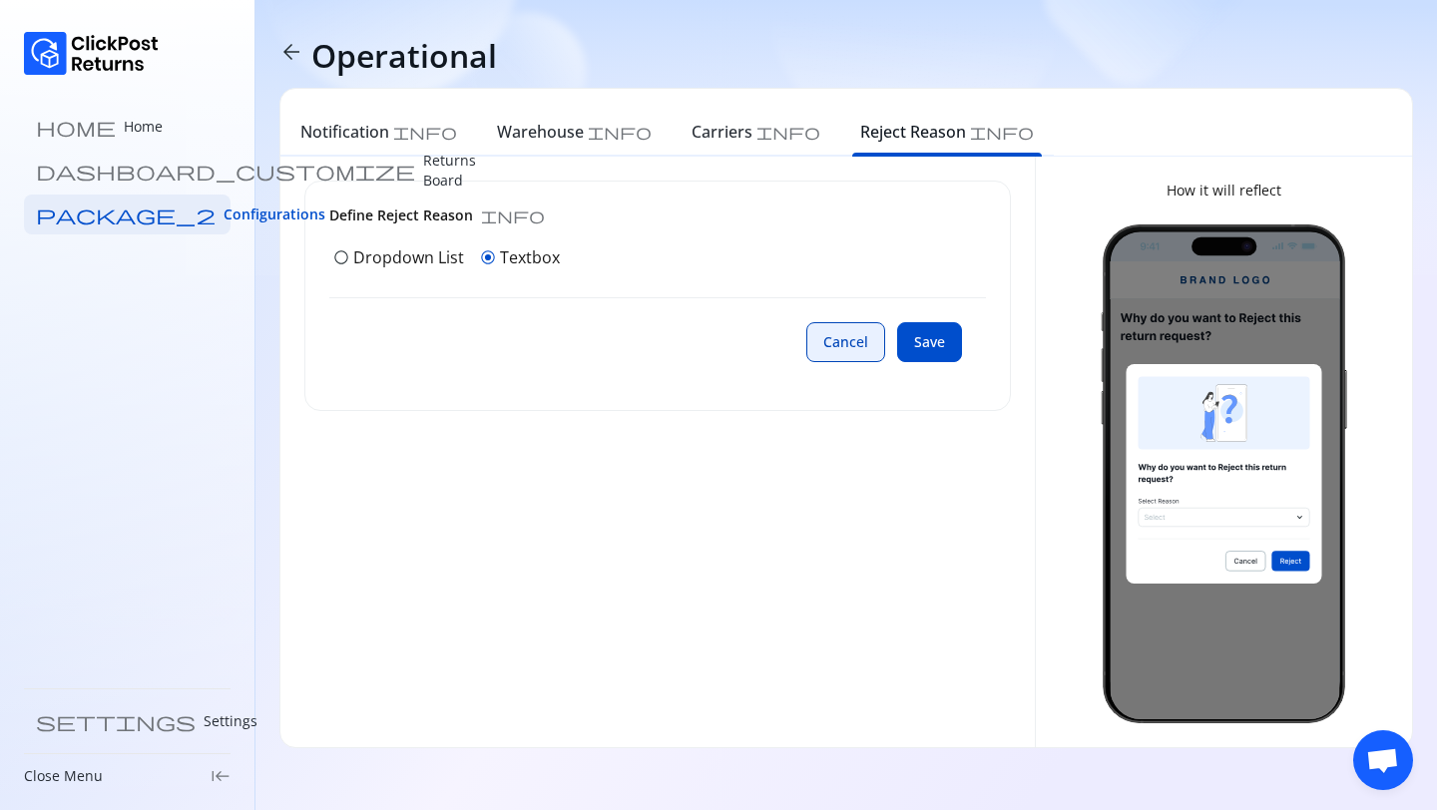
click at [841, 348] on span "Cancel" at bounding box center [845, 342] width 45 height 20
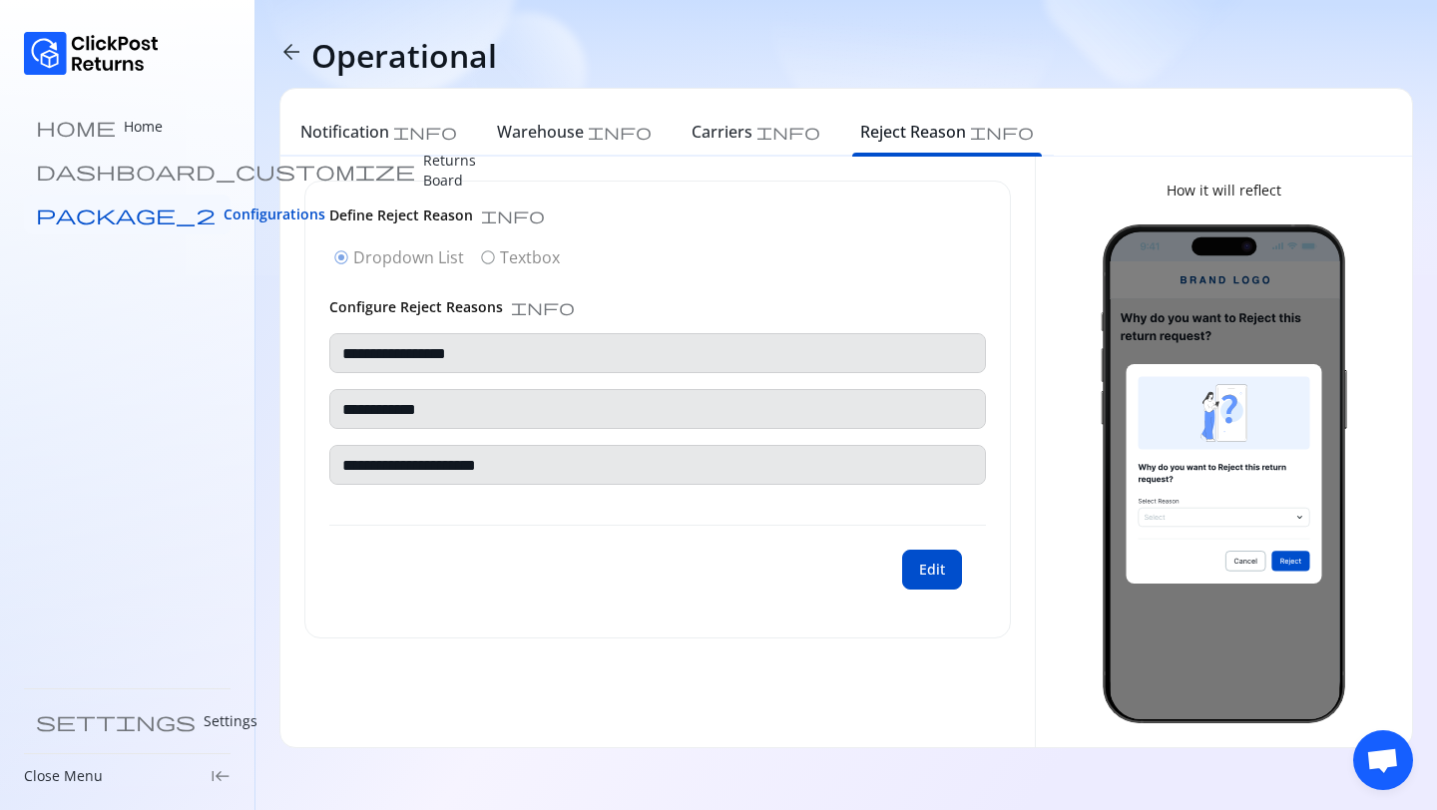
click at [190, 218] on link "package_2 Configurations" at bounding box center [127, 215] width 207 height 40
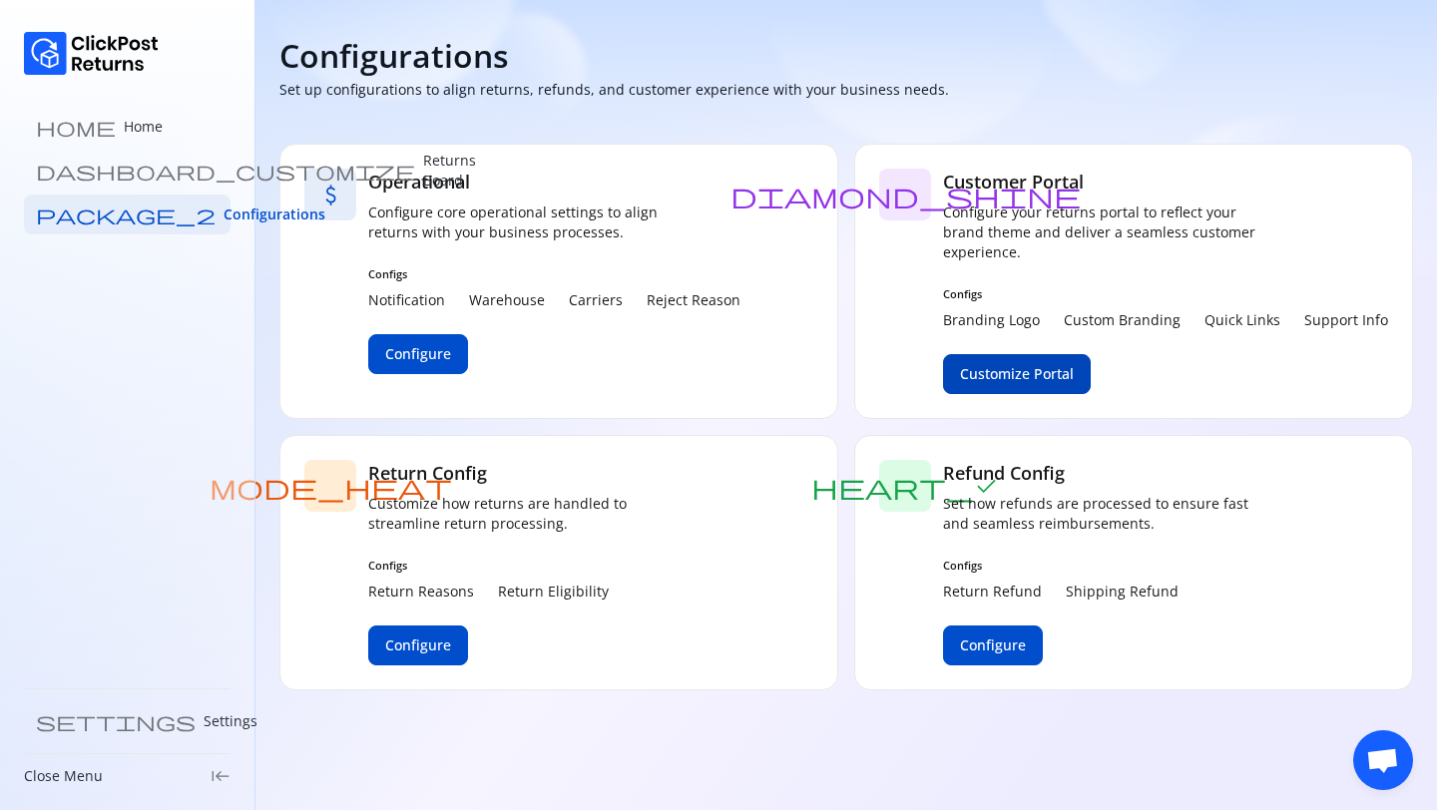
click at [1002, 380] on span "Customize Portal" at bounding box center [1017, 374] width 114 height 20
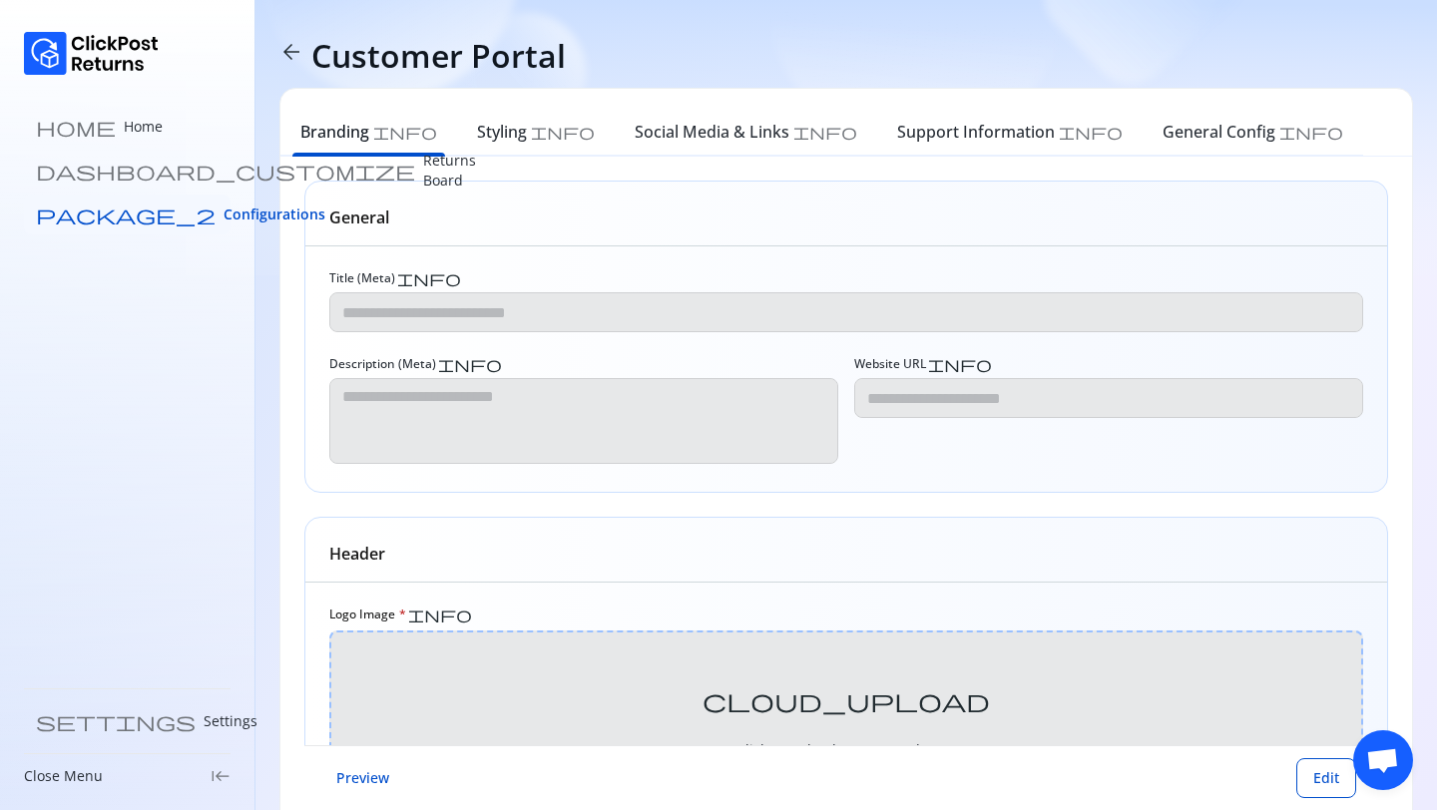
click at [223, 219] on span "Configurations" at bounding box center [274, 215] width 102 height 20
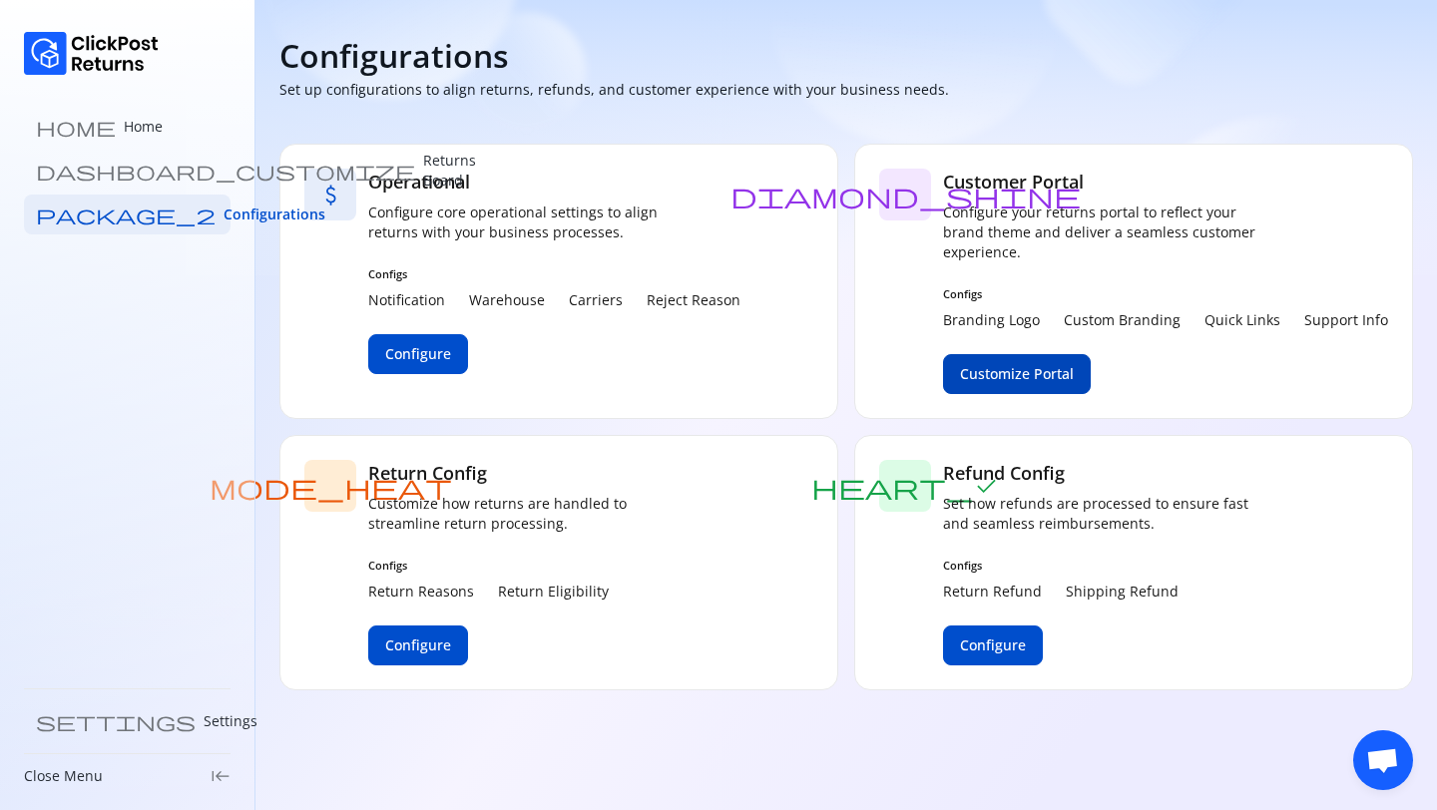
click at [1041, 383] on span "Customize Portal" at bounding box center [1017, 374] width 114 height 20
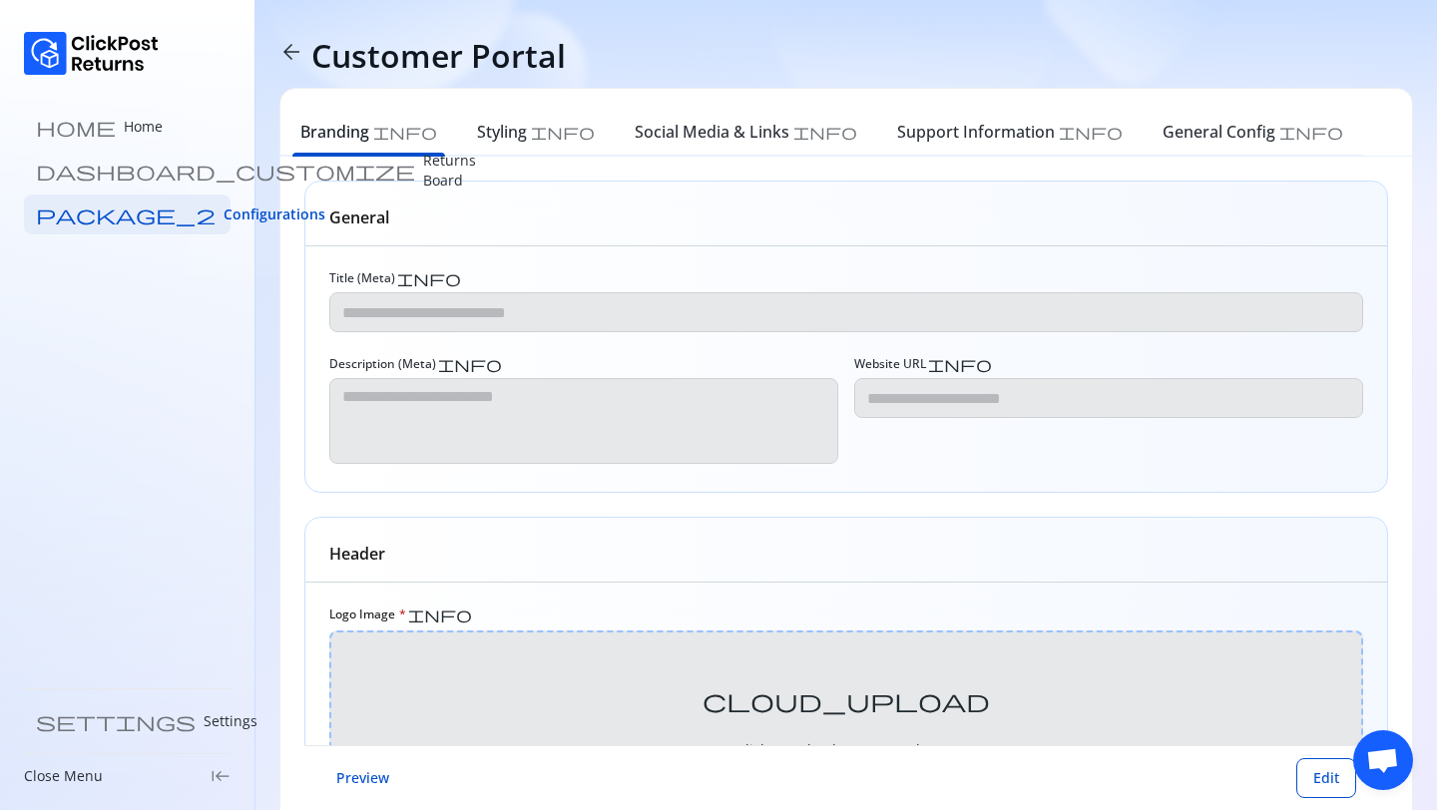
click at [353, 133] on h6 "Branding" at bounding box center [334, 132] width 69 height 24
click at [1322, 774] on span "Edit" at bounding box center [1326, 778] width 26 height 20
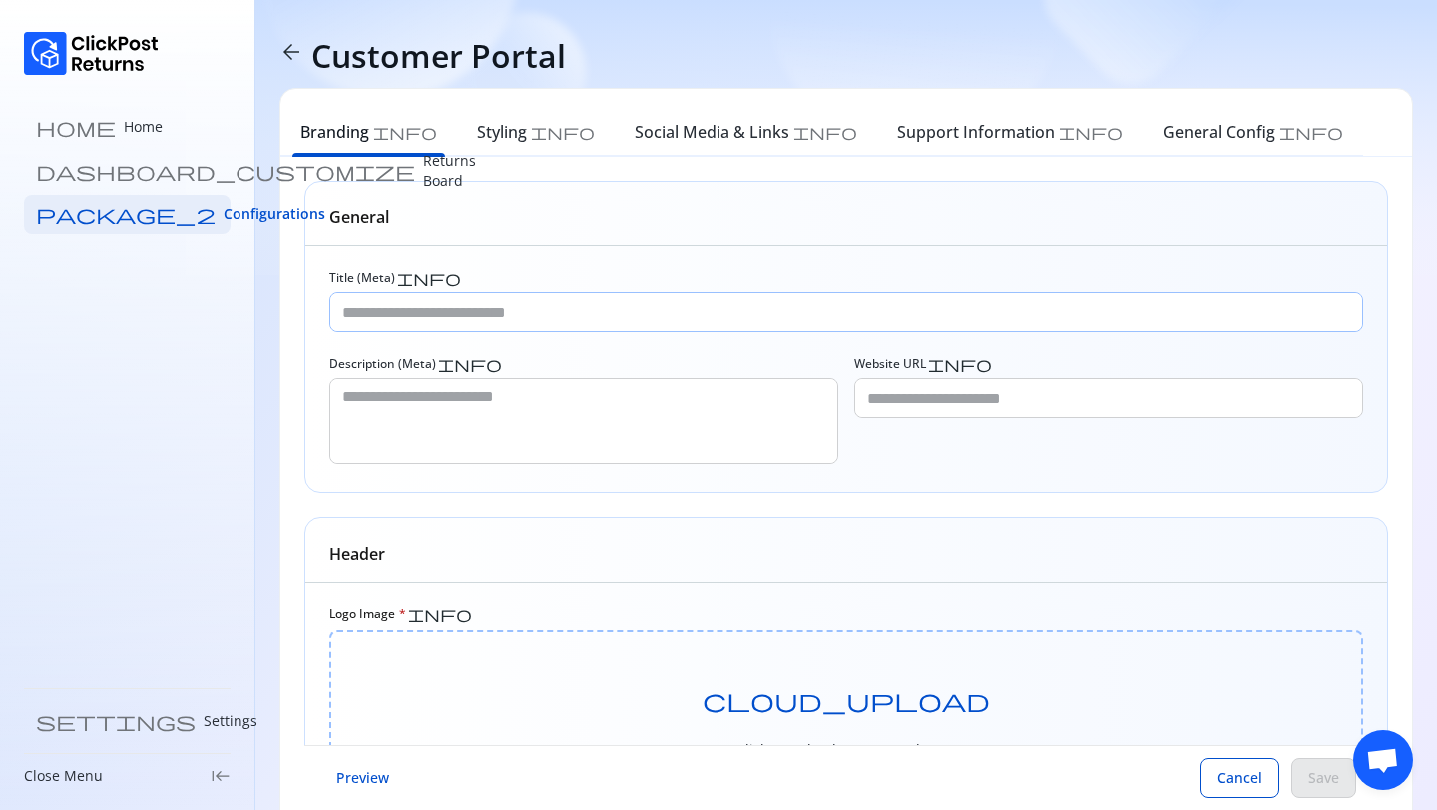
click at [783, 304] on input "Title (Meta) info" at bounding box center [846, 312] width 1032 height 38
type input "*****"
click at [1322, 776] on span "Save" at bounding box center [1323, 778] width 31 height 20
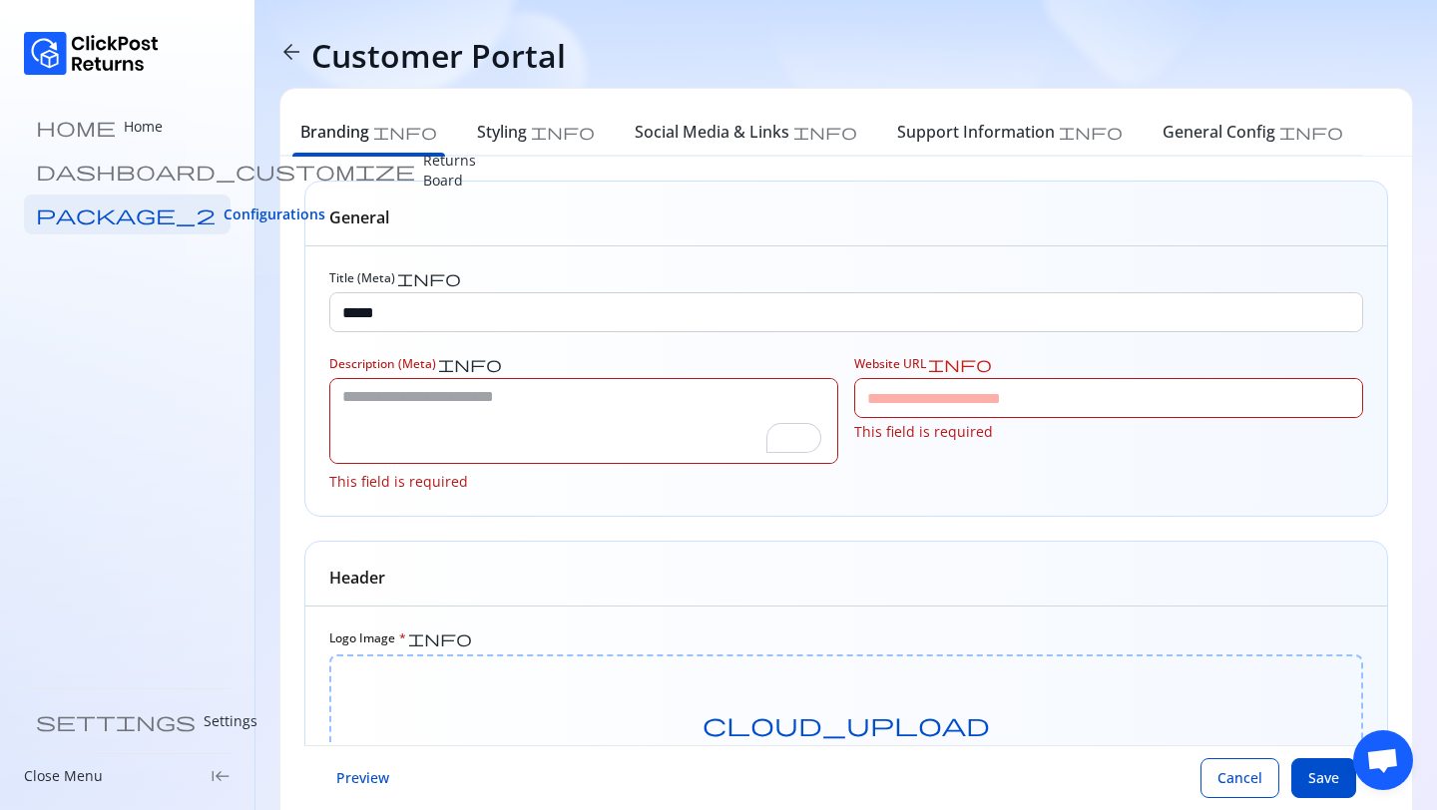
click at [519, 436] on textarea "To enrich screen reader interactions, please activate Accessibility in Grammarl…" at bounding box center [583, 421] width 507 height 84
click at [1253, 775] on span "Cancel" at bounding box center [1239, 778] width 45 height 20
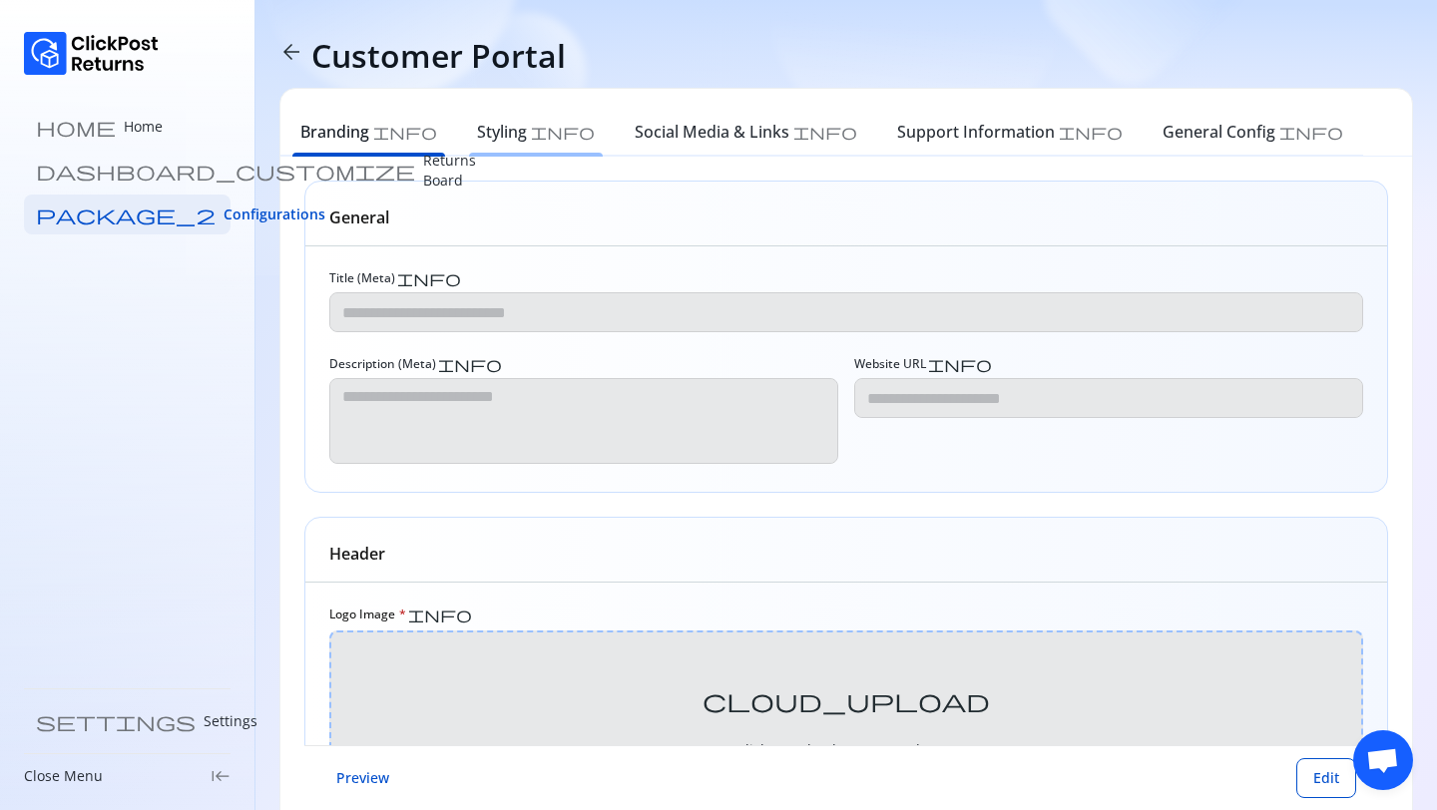
click at [477, 131] on h6 "Styling" at bounding box center [502, 132] width 50 height 24
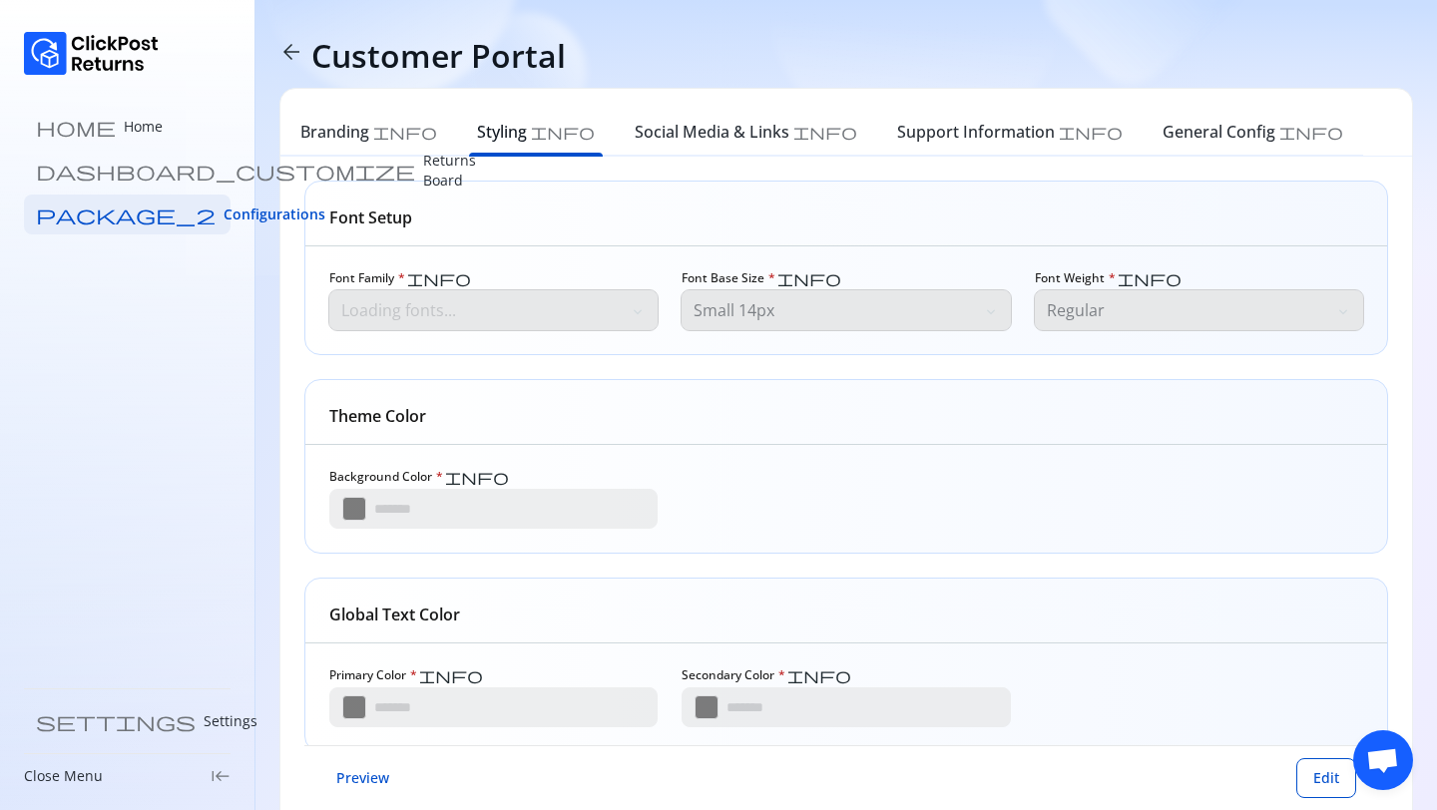
type input "*******"
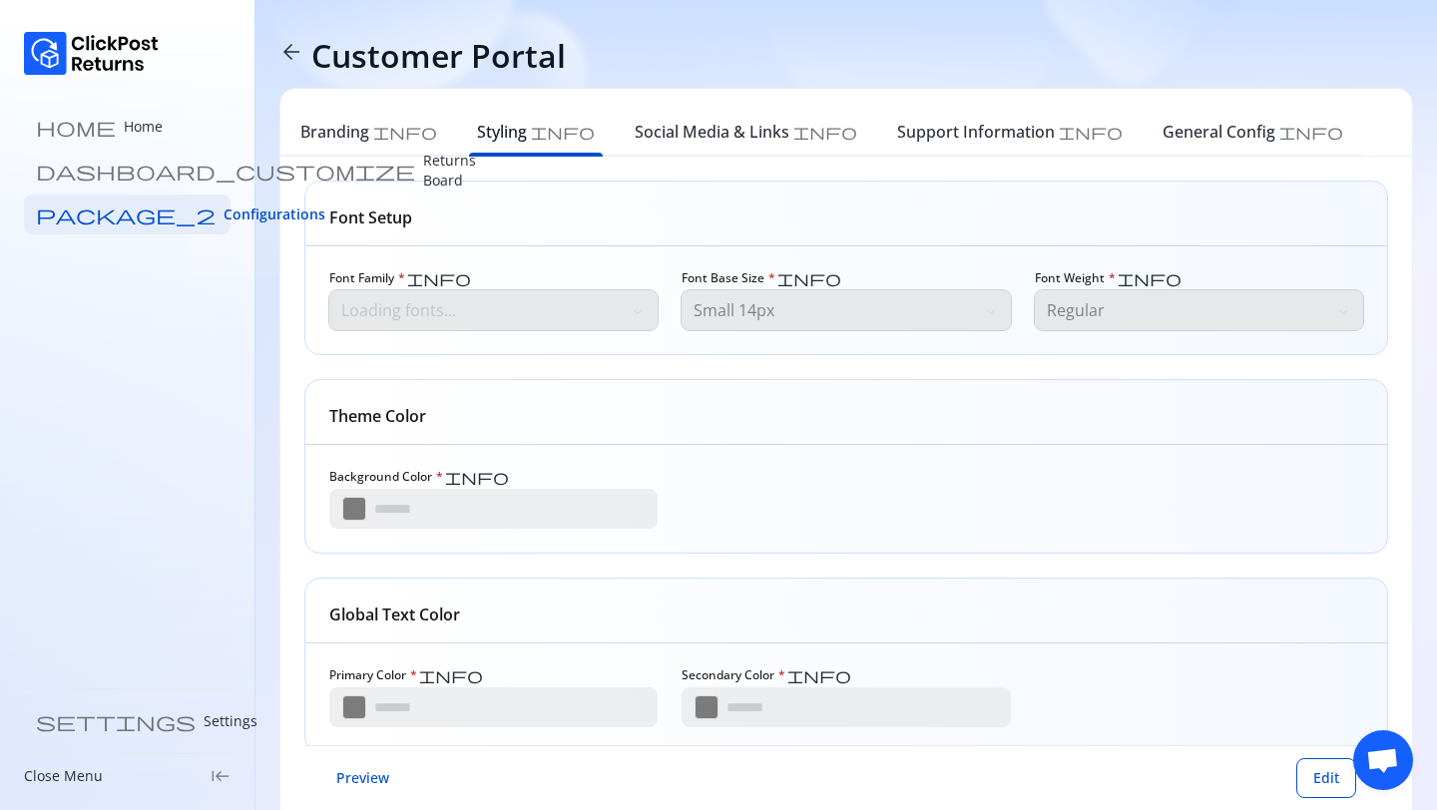
type input "*******"
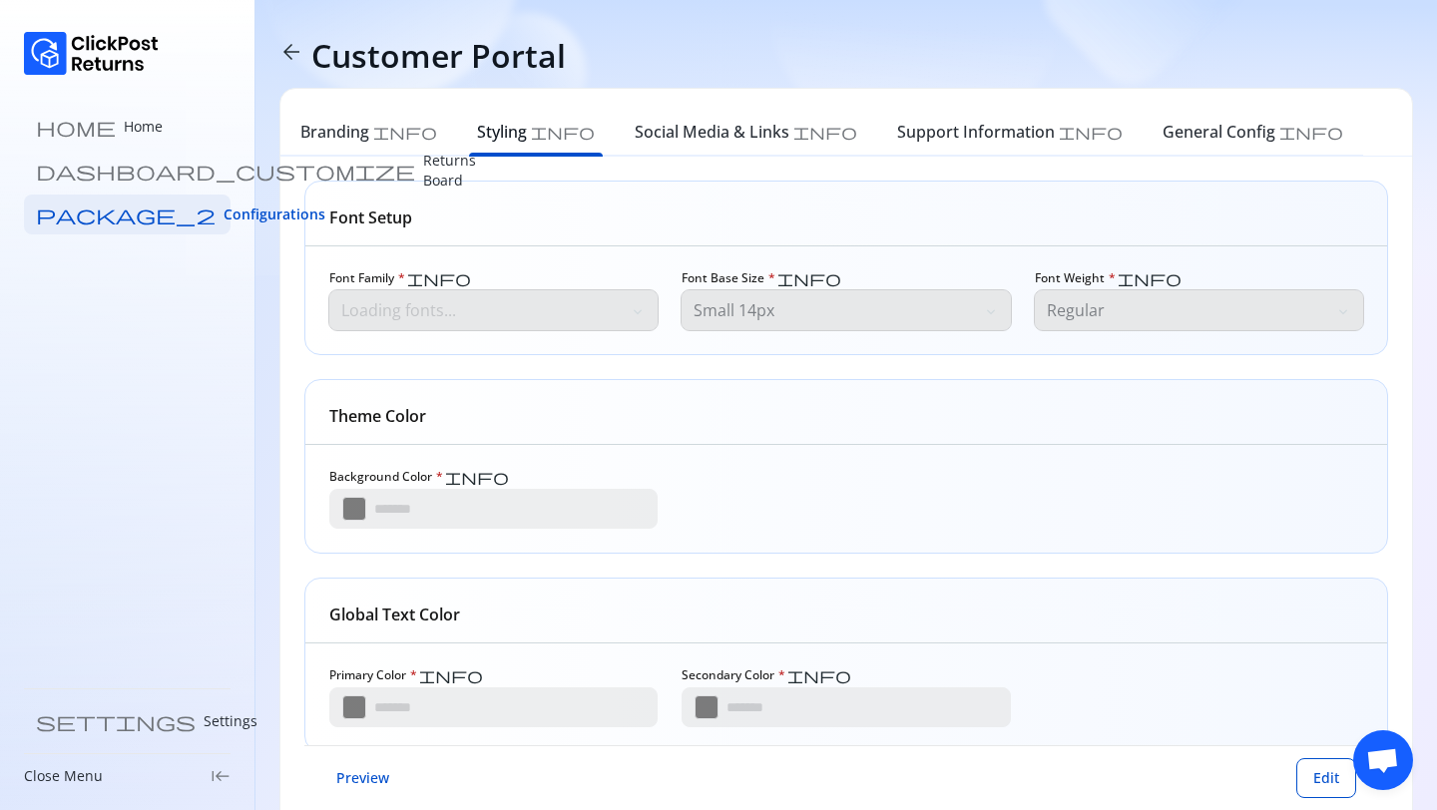
type input "*******"
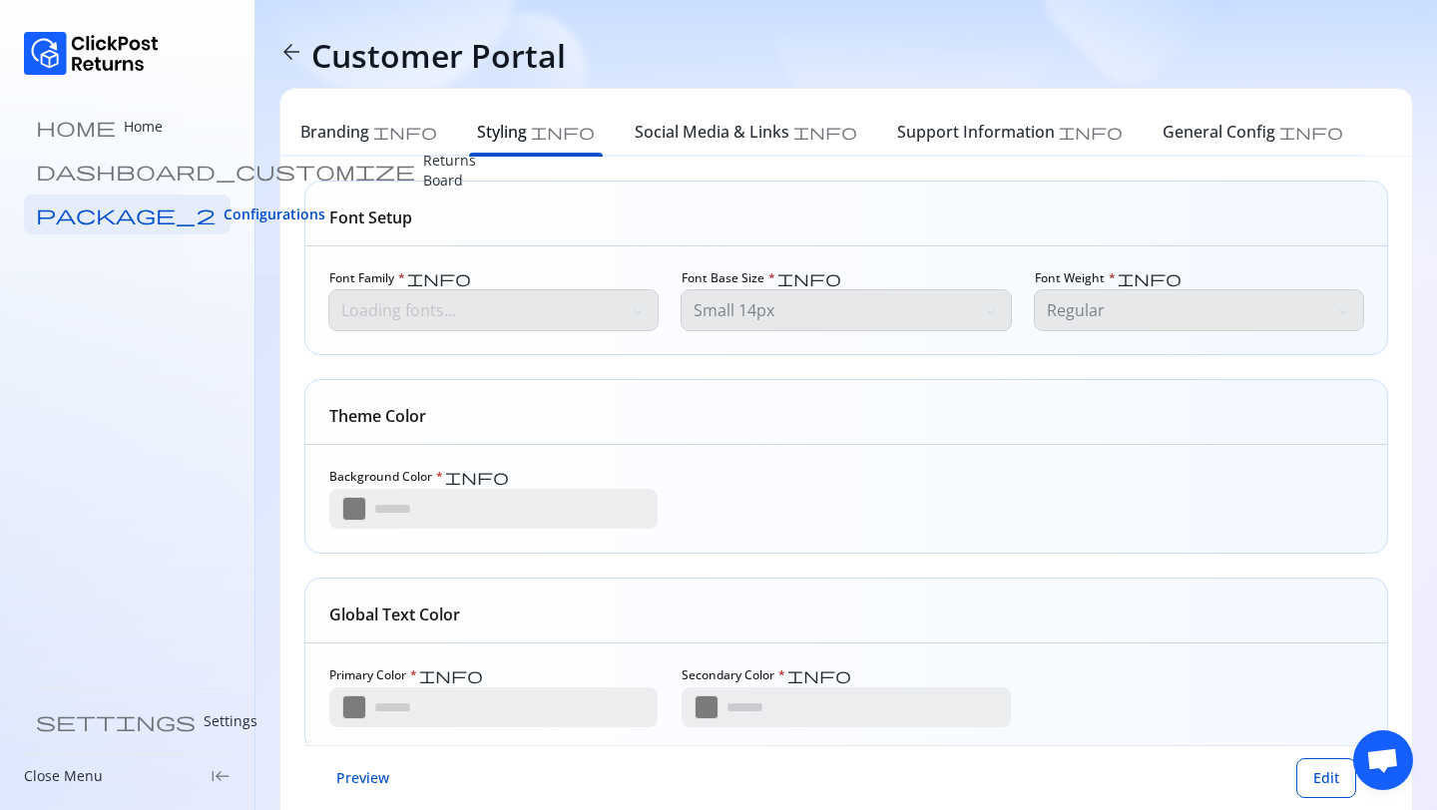
type input "*******"
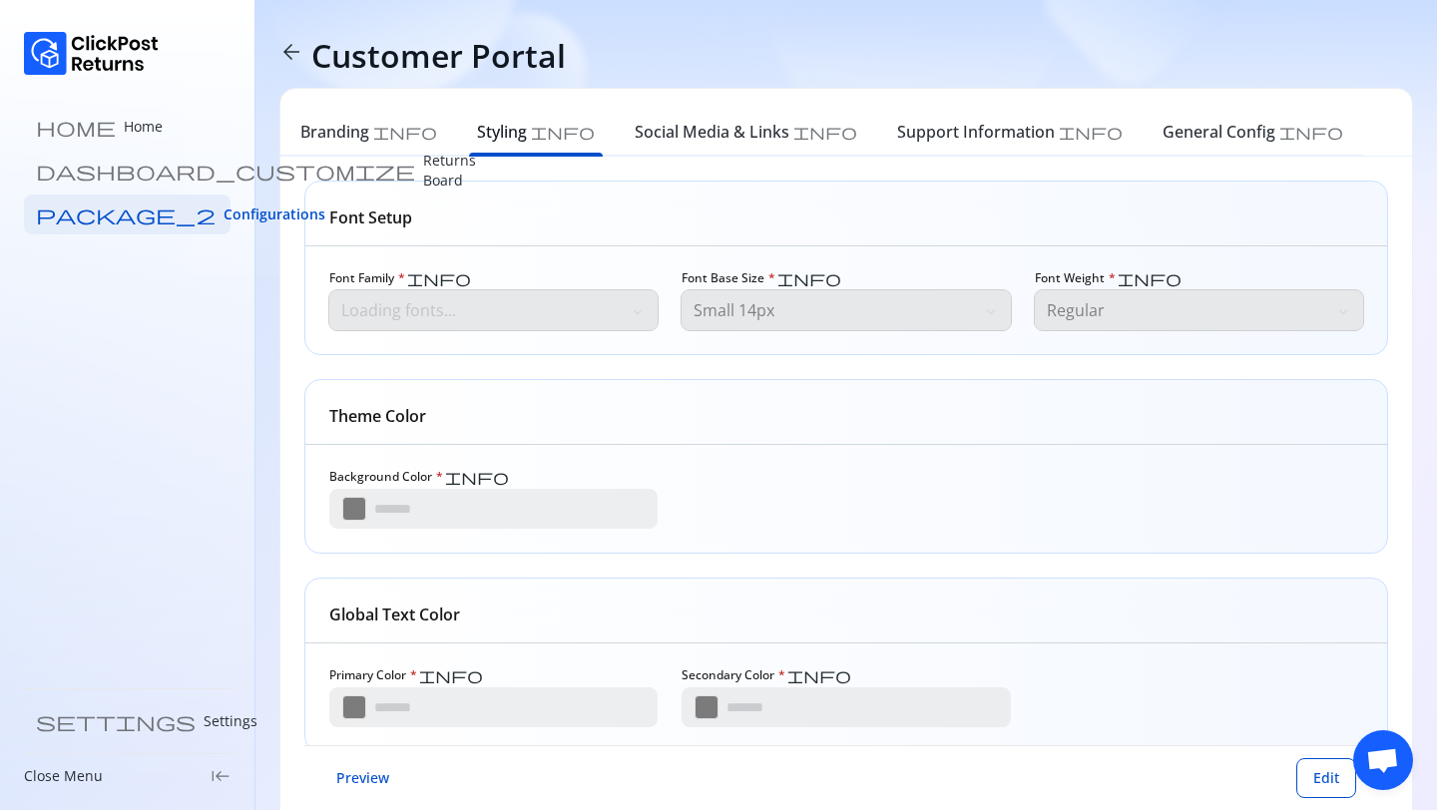
type input "*******"
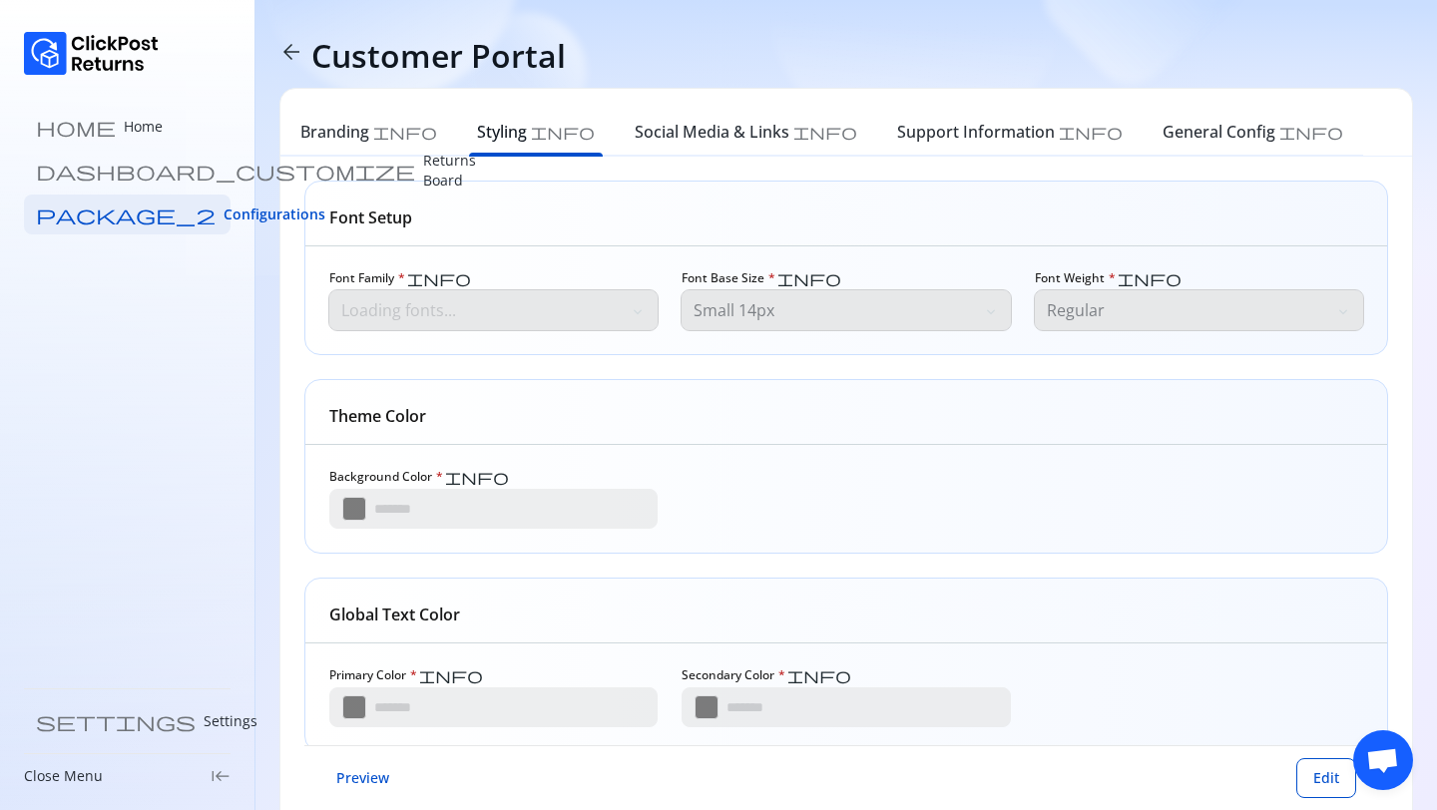
type input "*******"
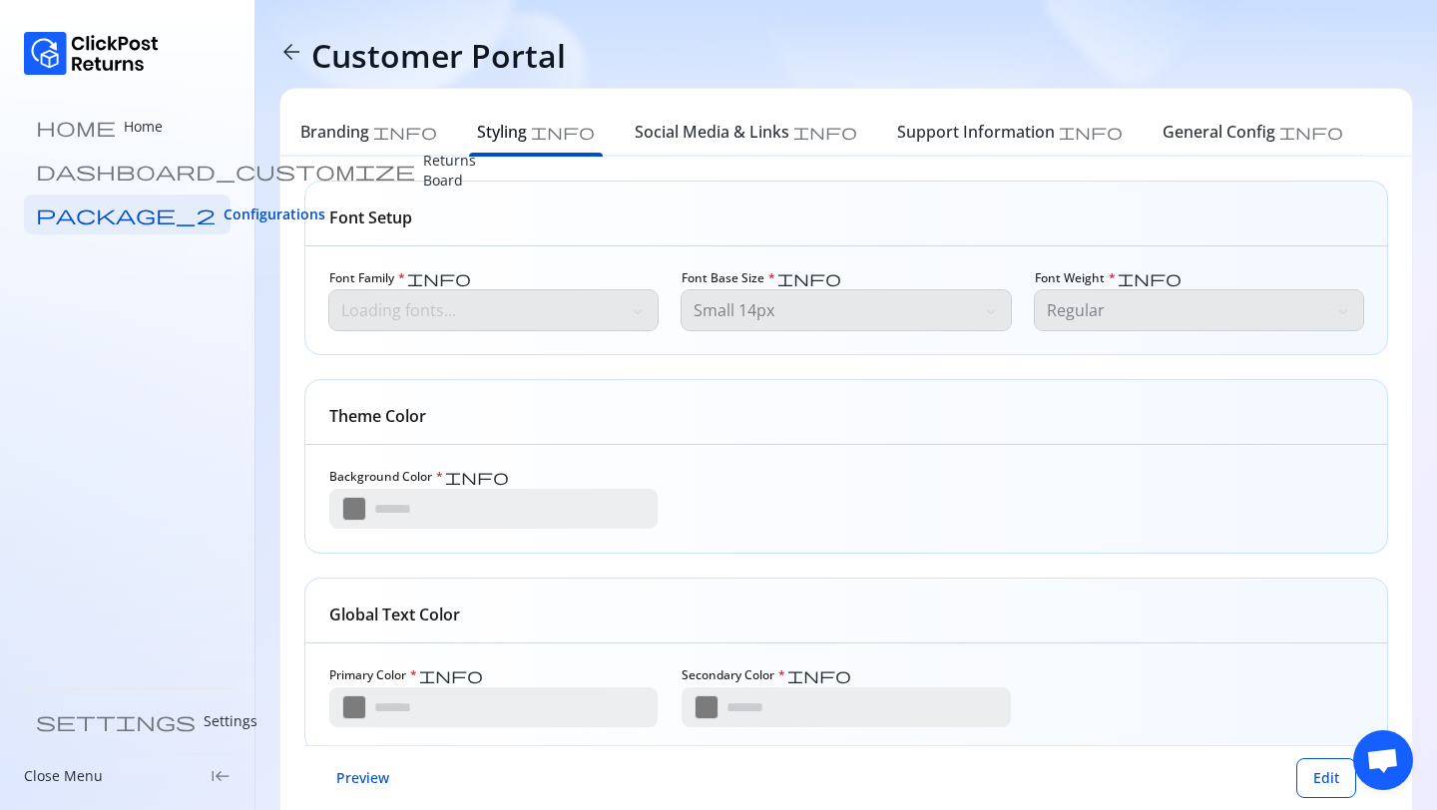
type input "*******"
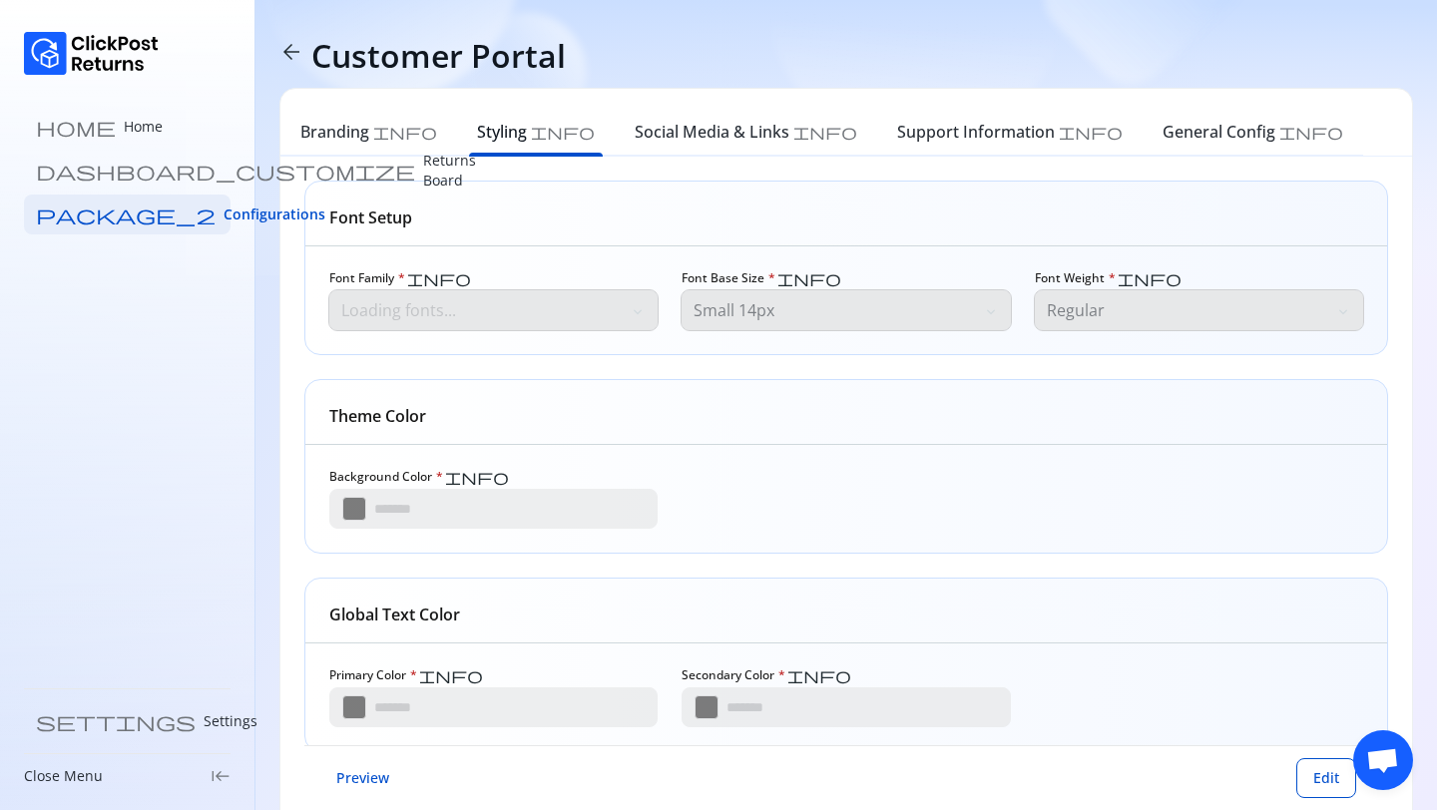
type input "*******"
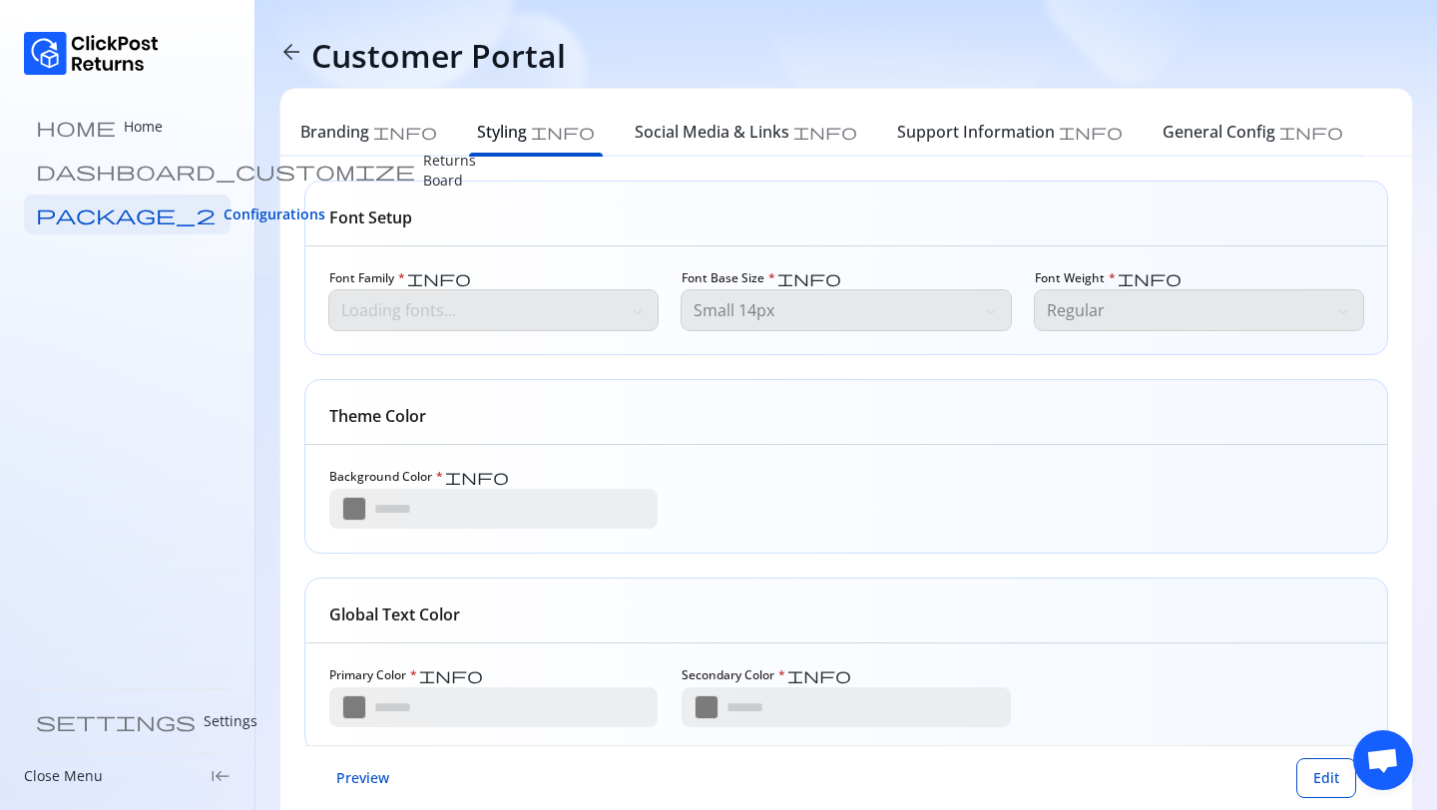
type input "*******"
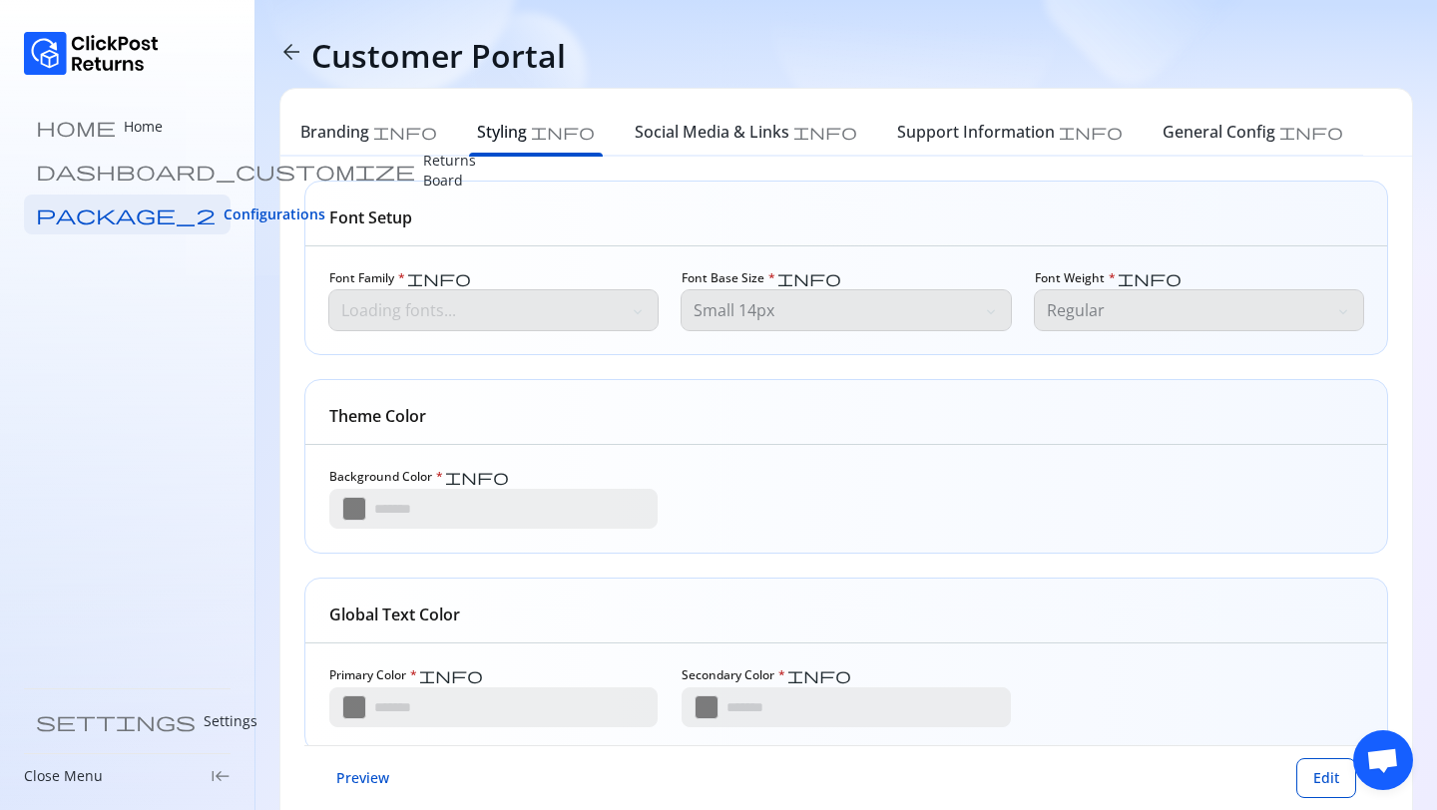
type input "*******"
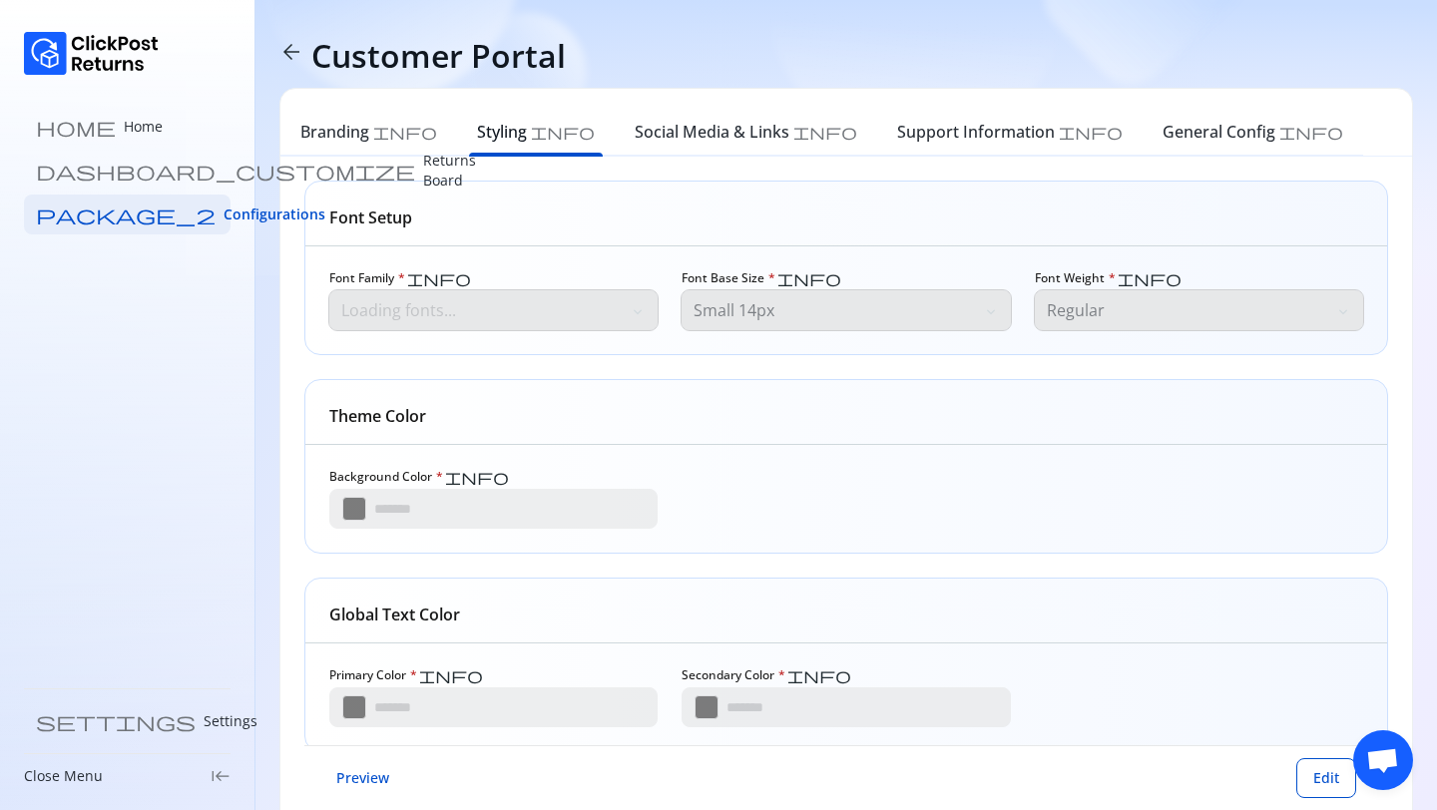
type input "*******"
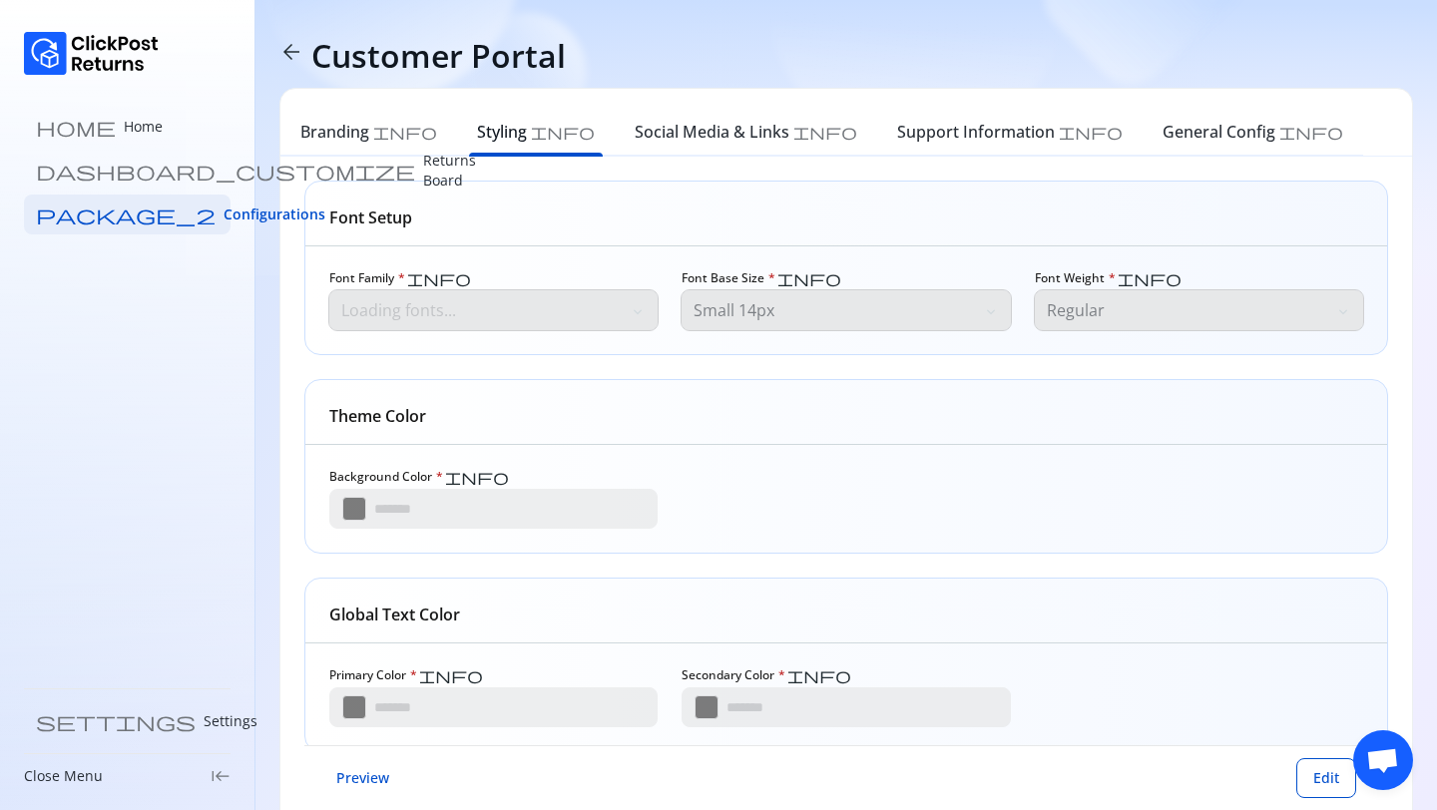
type input "*******"
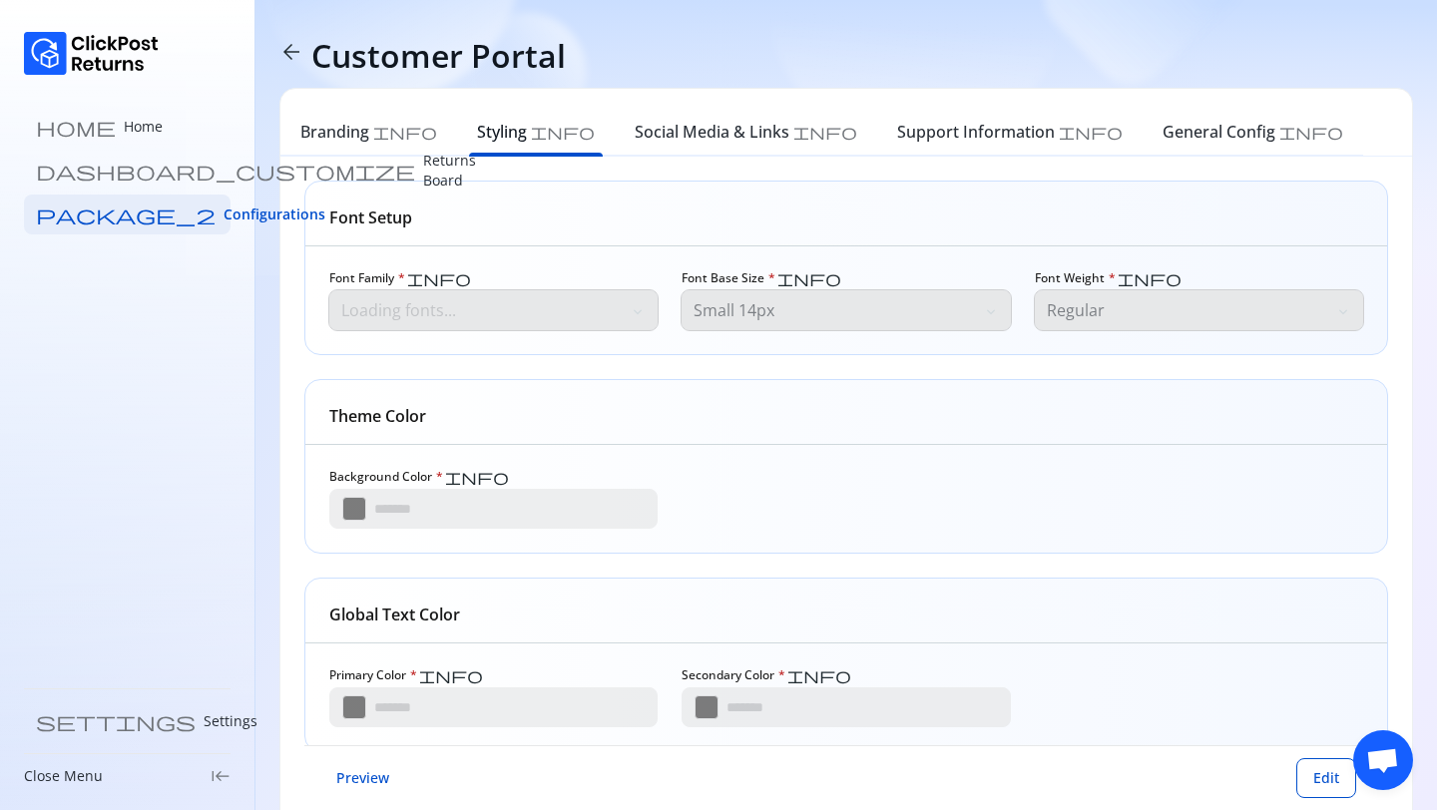
type input "*******"
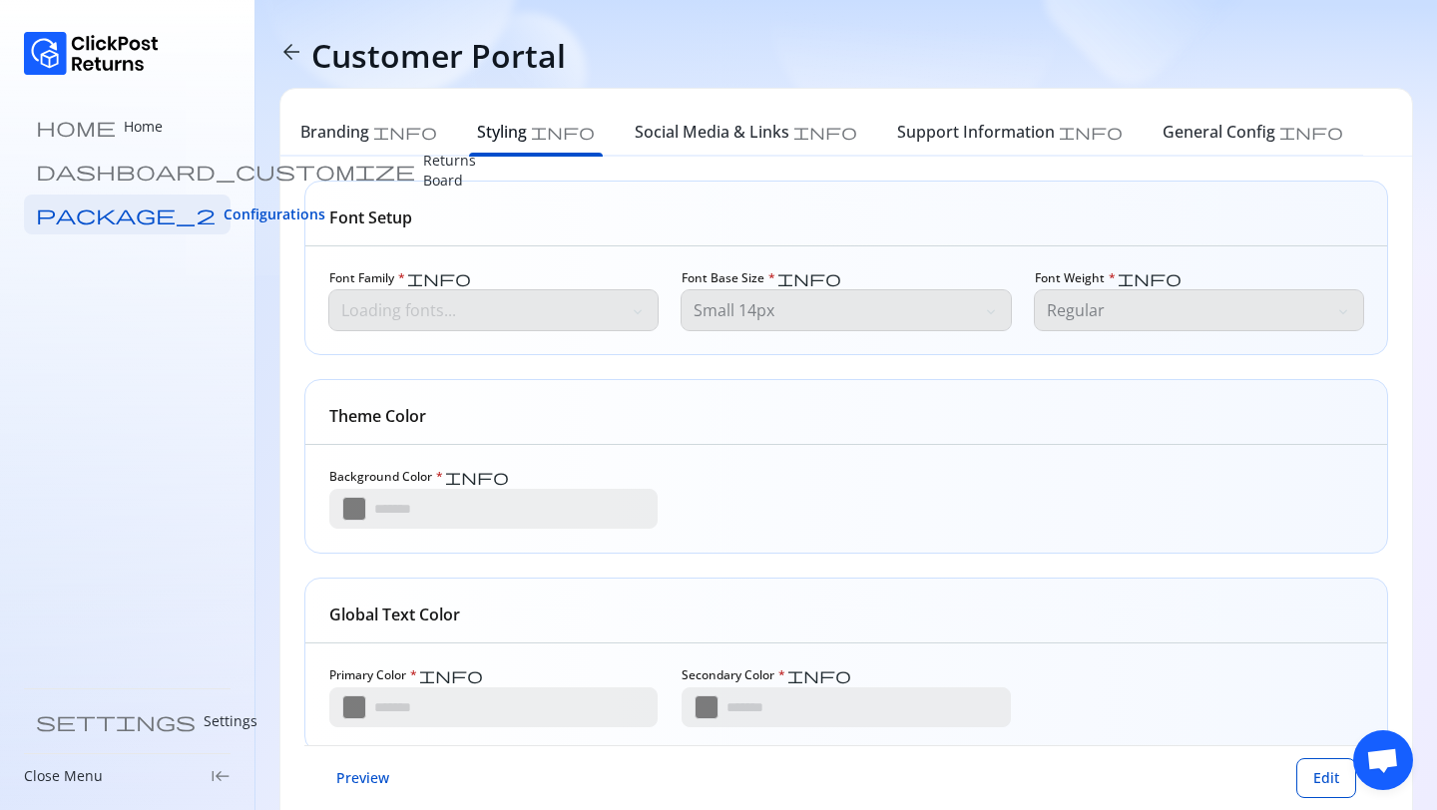
type input "*******"
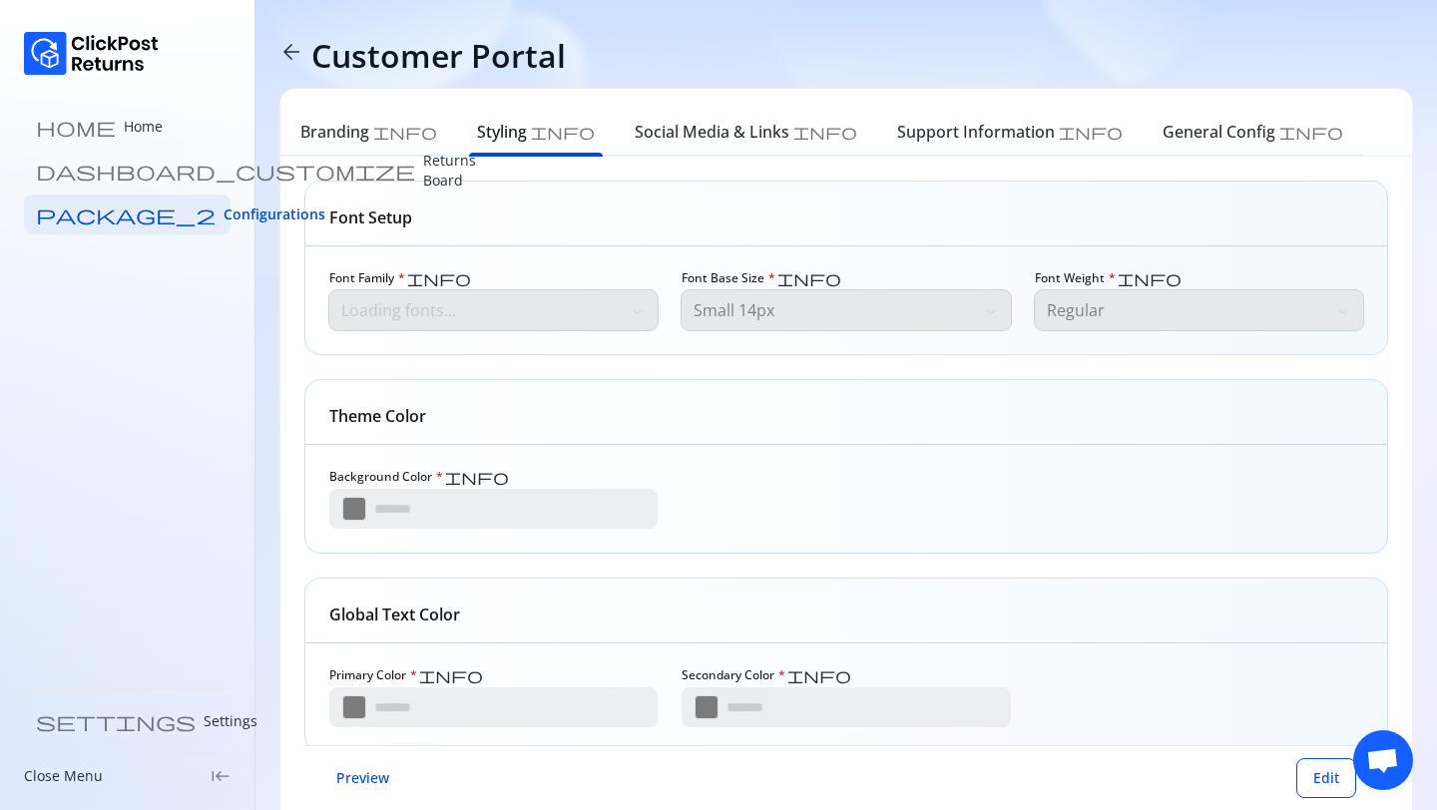
type input "*******"
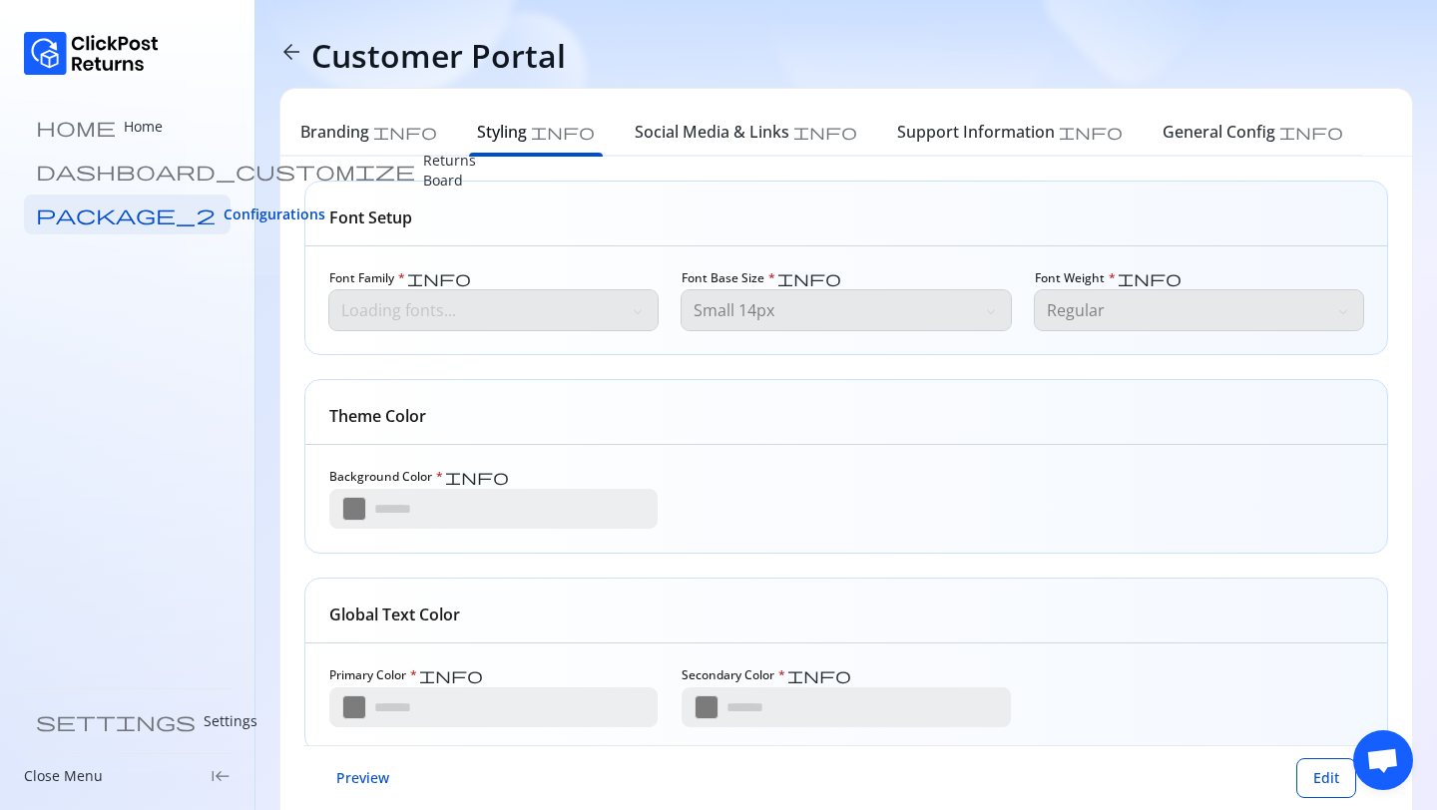
type input "*******"
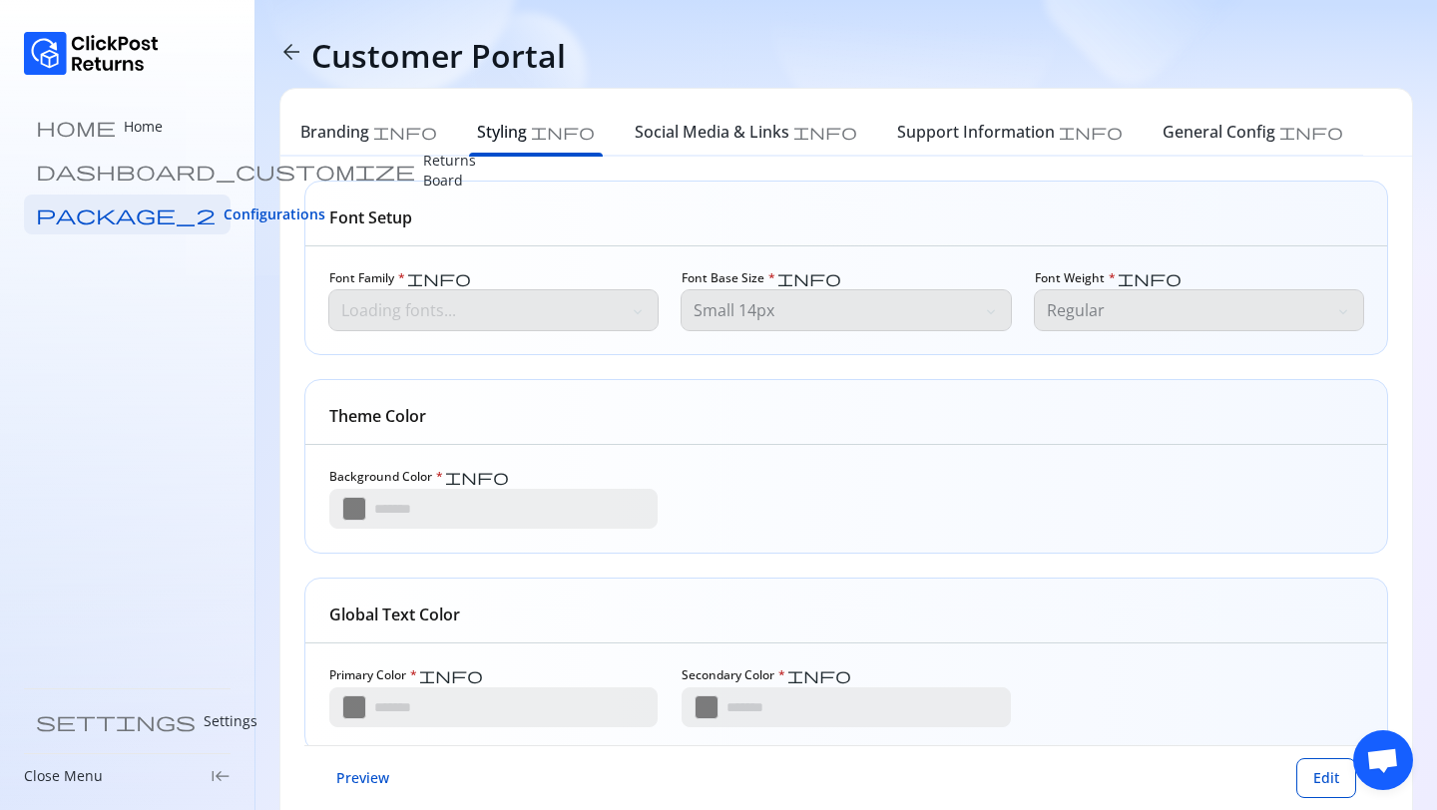
type input "*******"
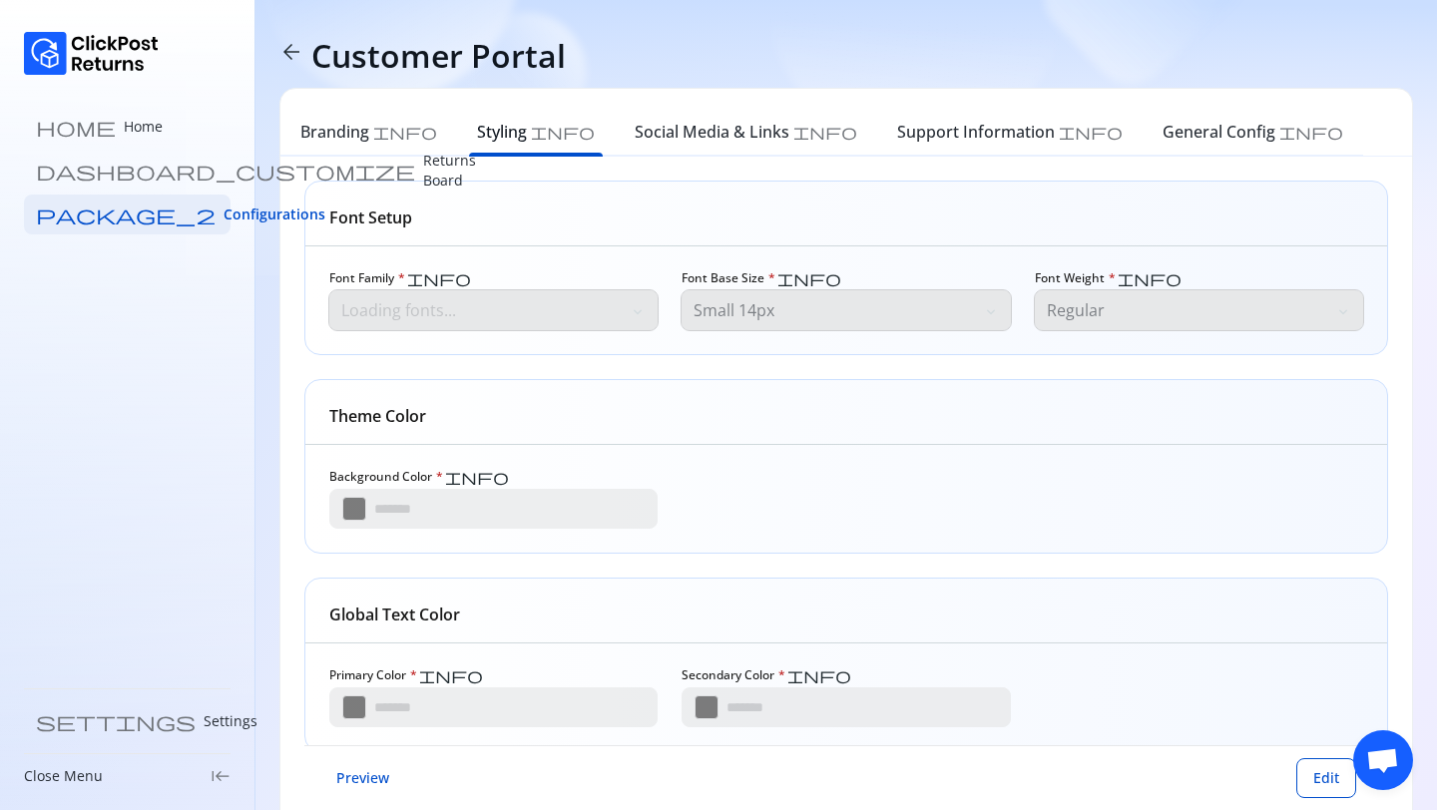
type input "*******"
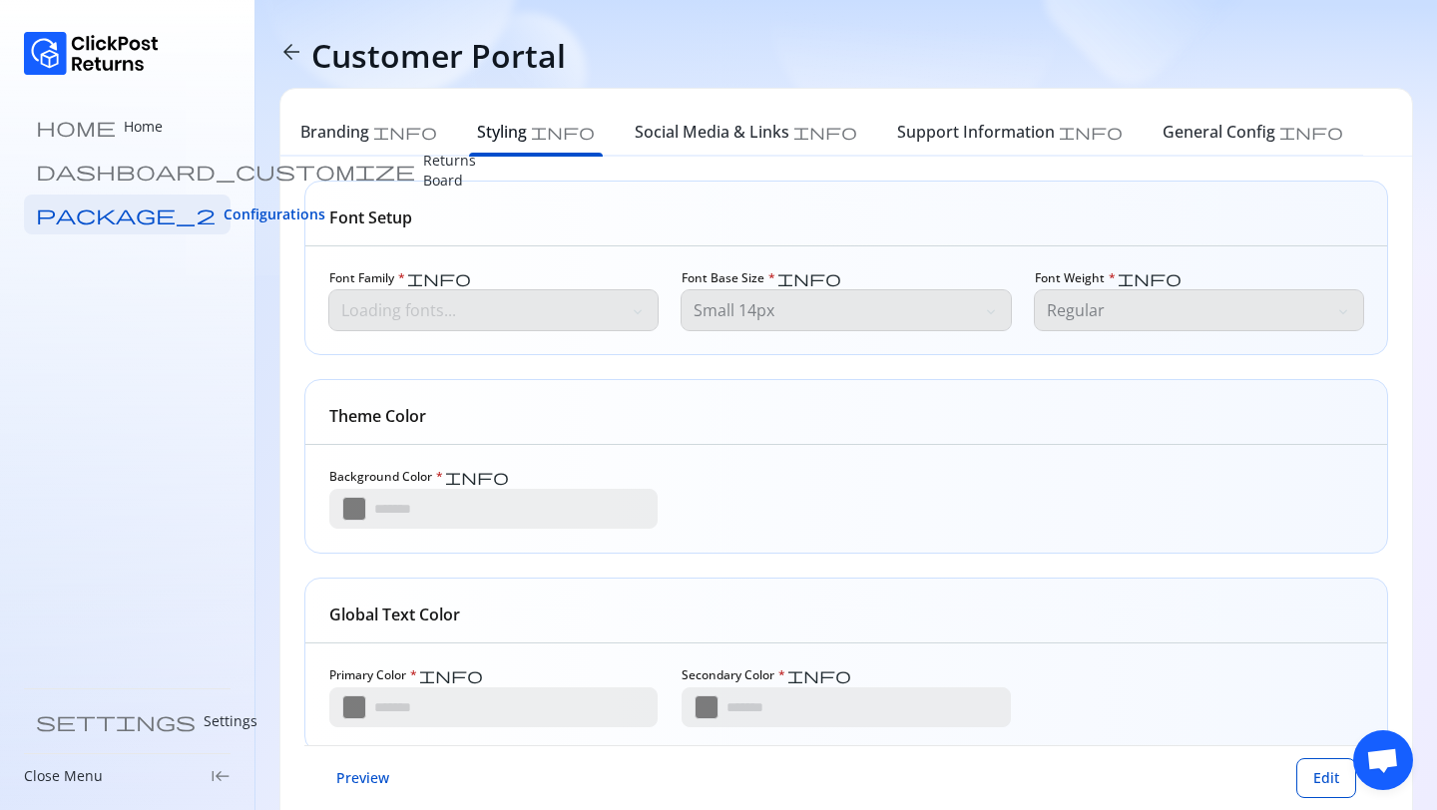
type input "*******"
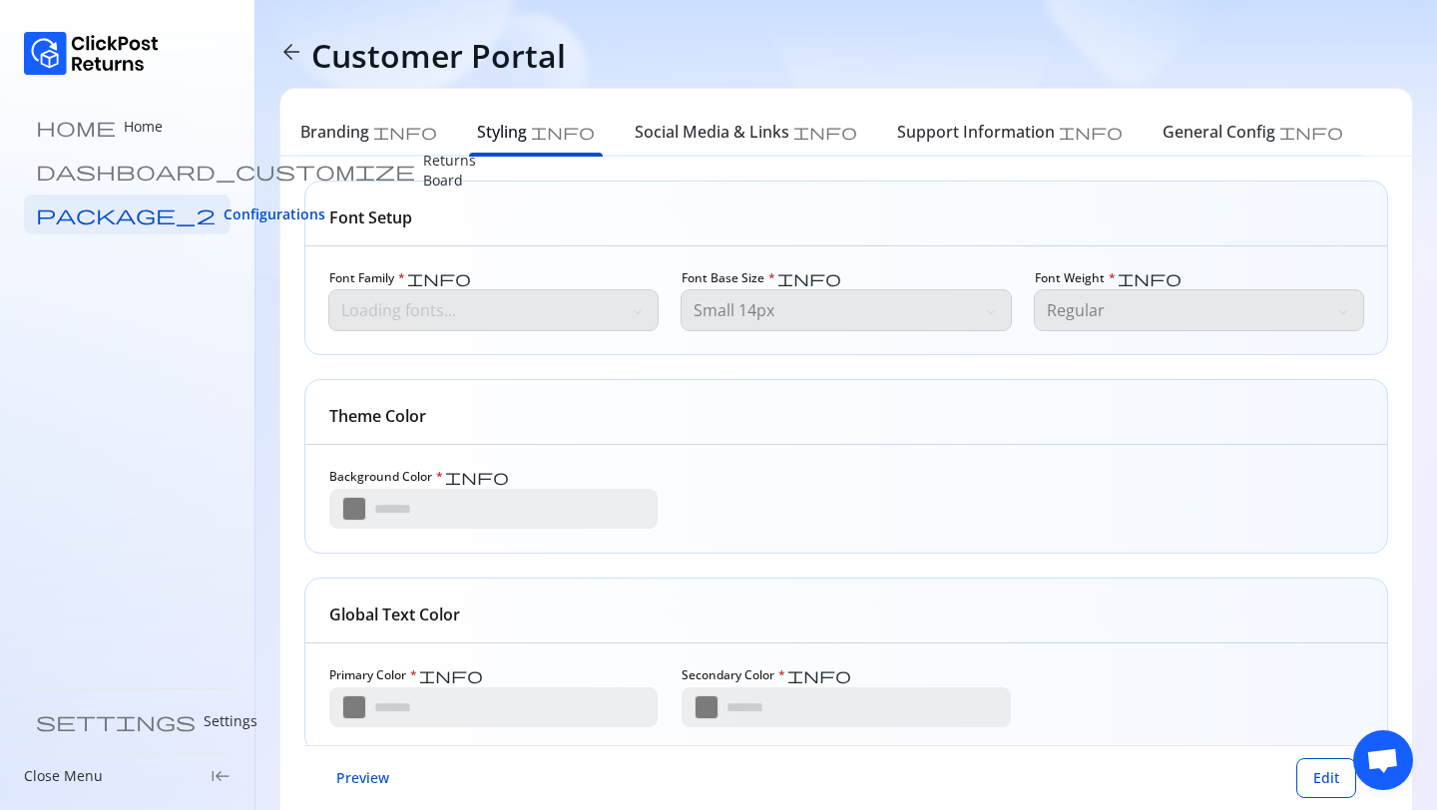
type input "*******"
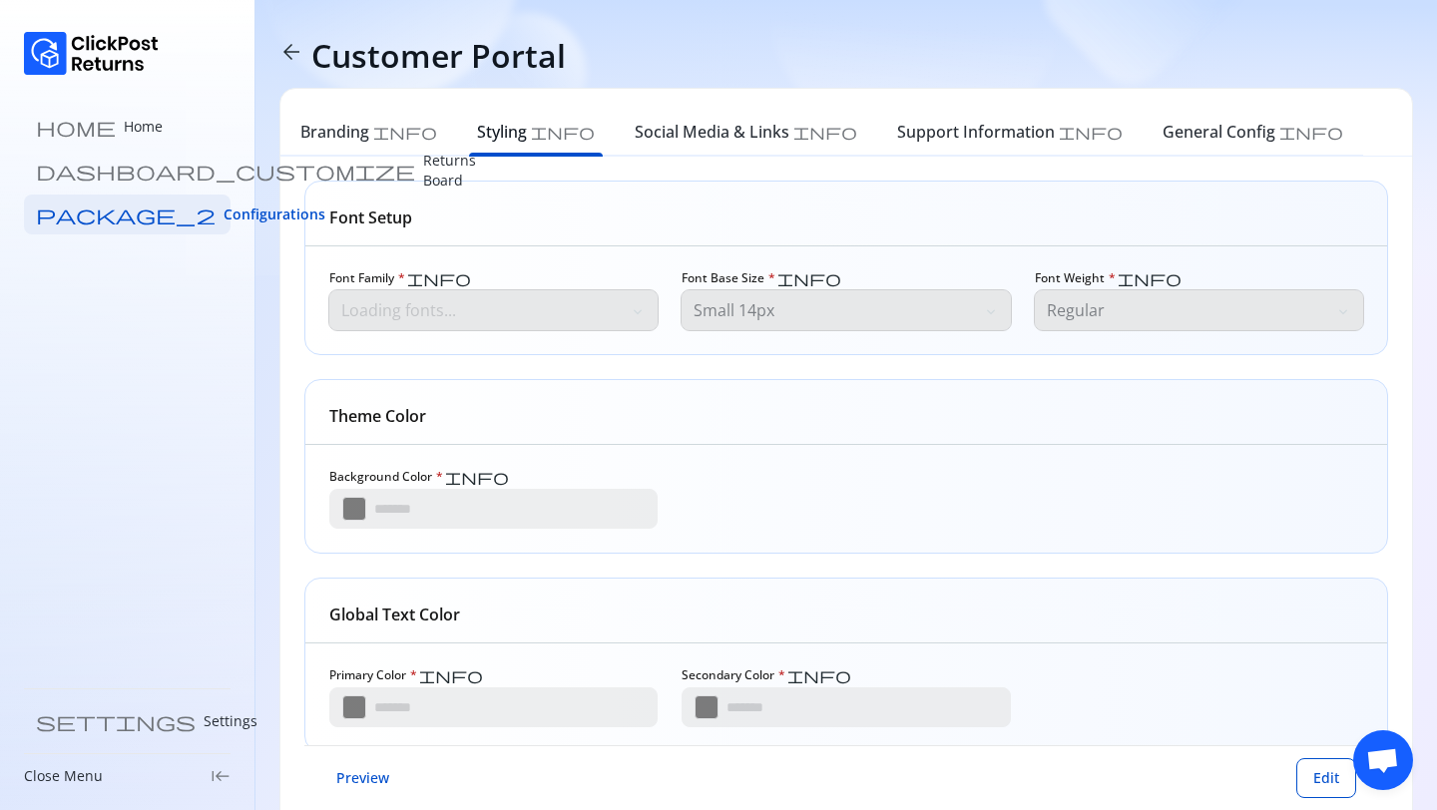
type input "*******"
click at [634, 129] on h6 "Social Media & Links" at bounding box center [711, 132] width 155 height 24
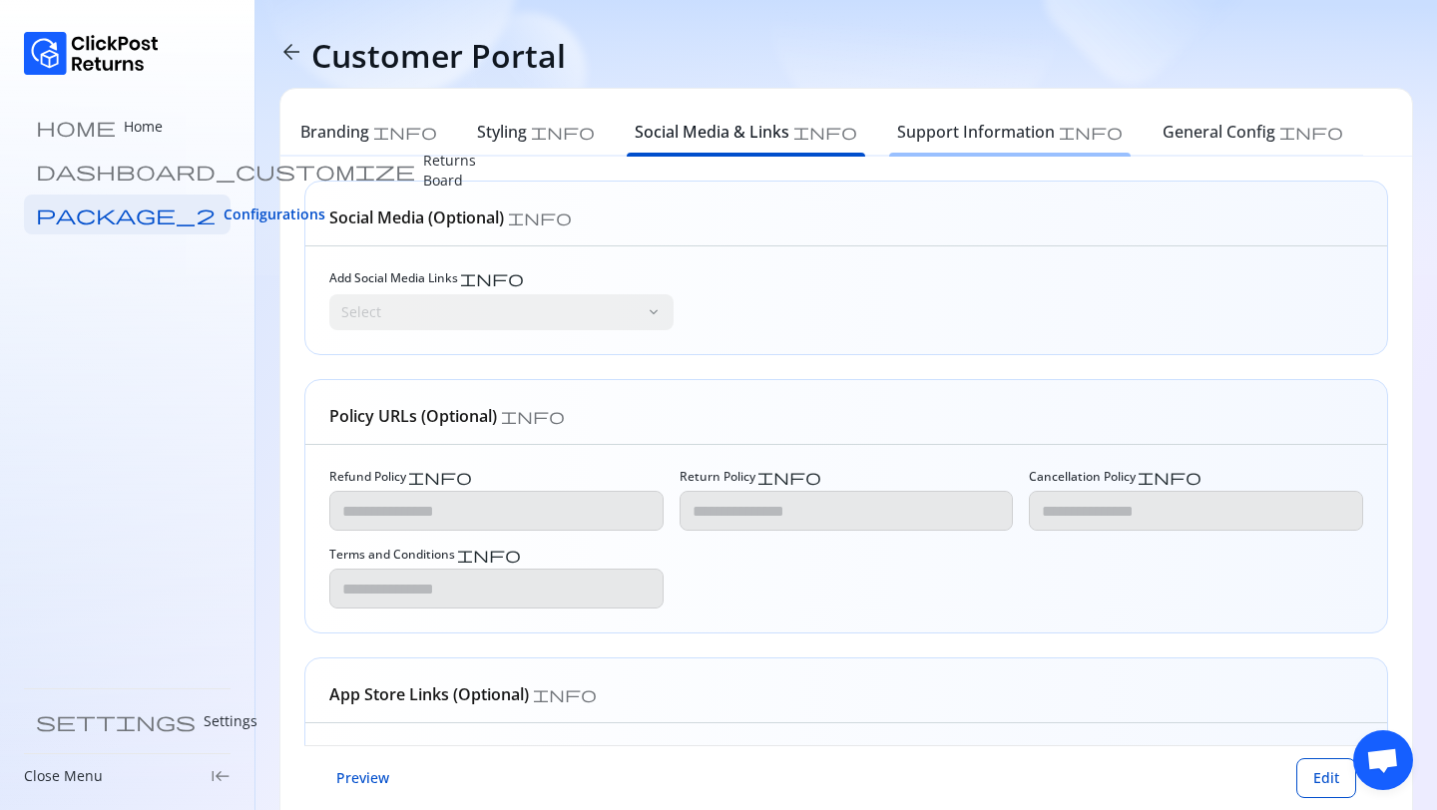
click at [897, 129] on h6 "Support Information" at bounding box center [976, 132] width 158 height 24
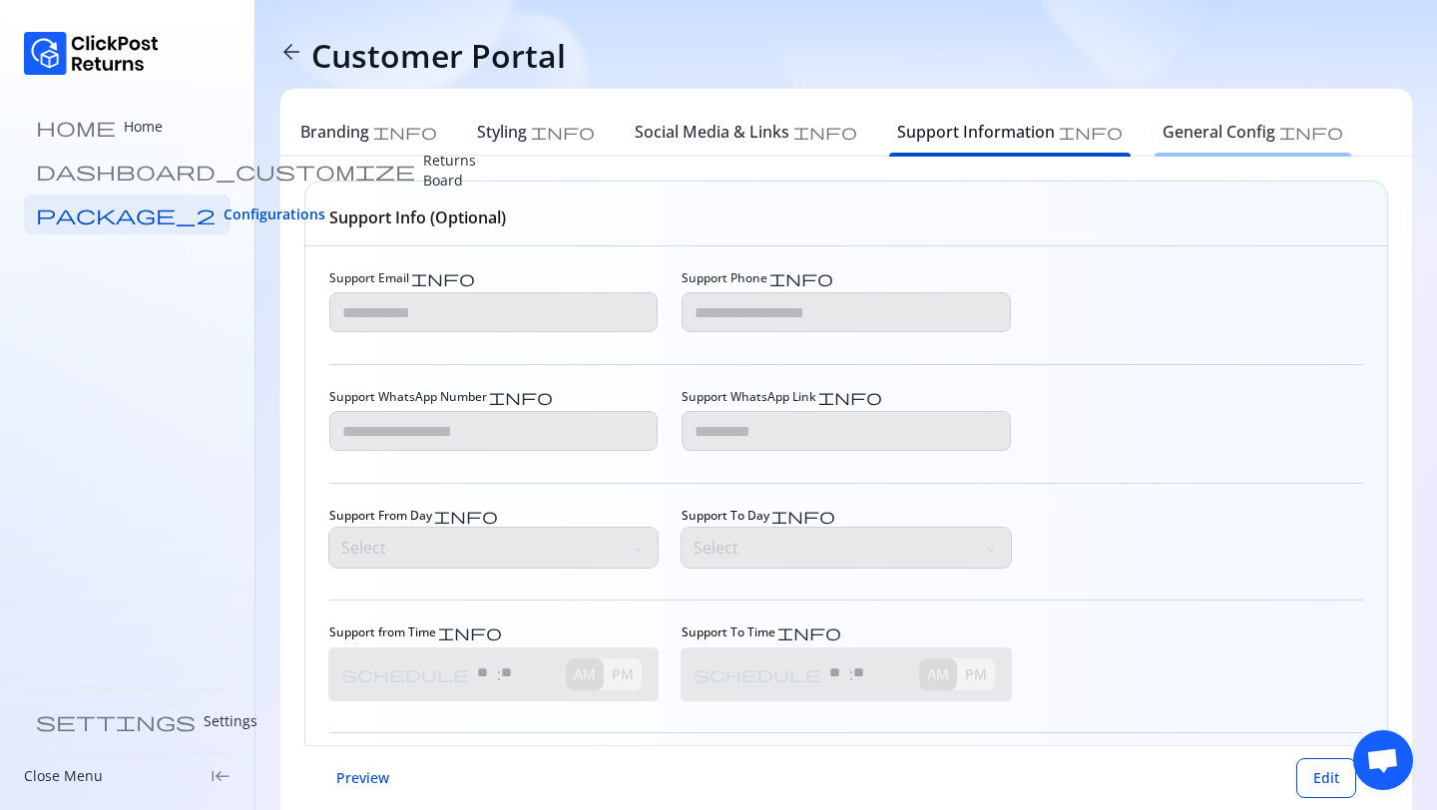
click at [1162, 129] on h6 "General Config" at bounding box center [1218, 132] width 113 height 24
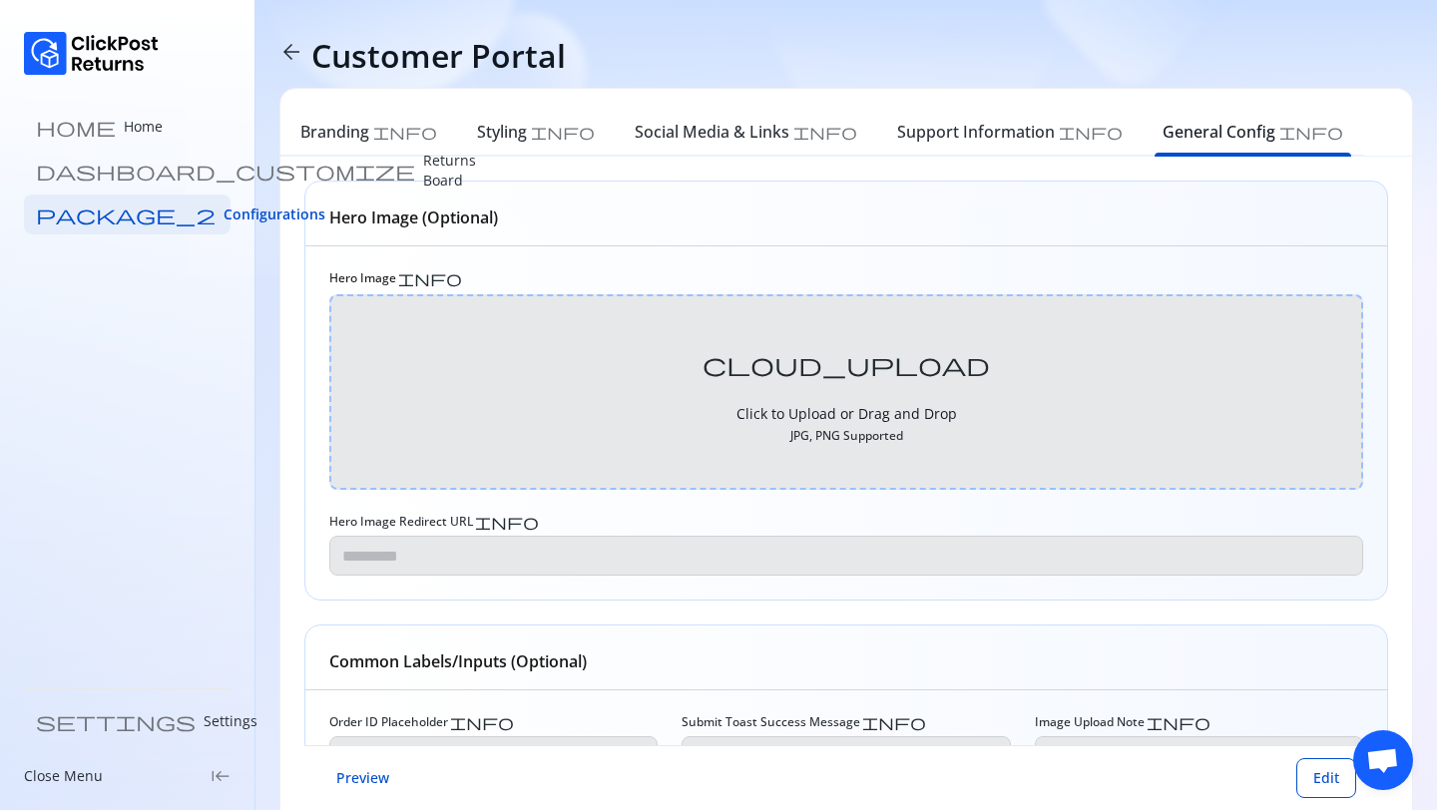
type textarea "**********"
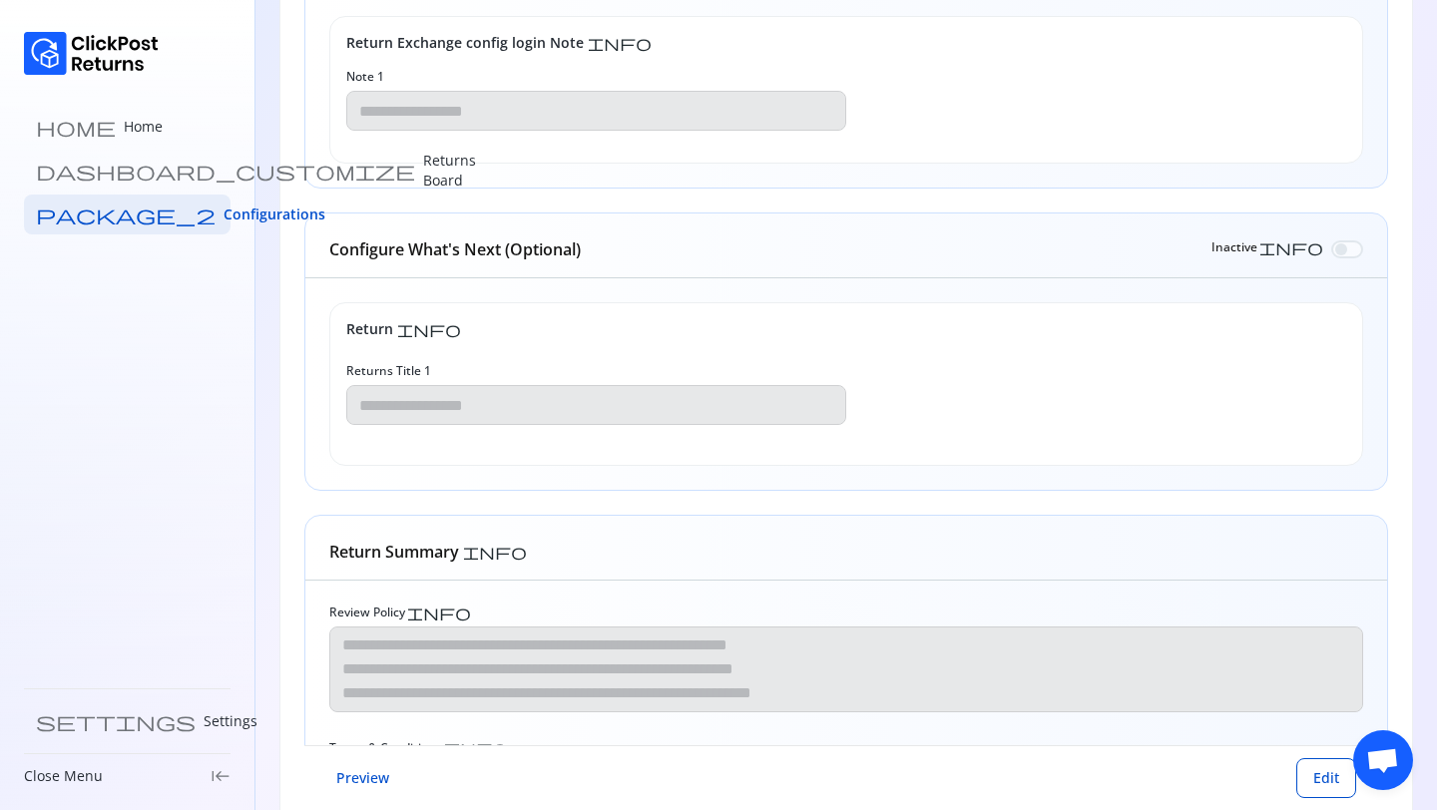
scroll to position [1088, 0]
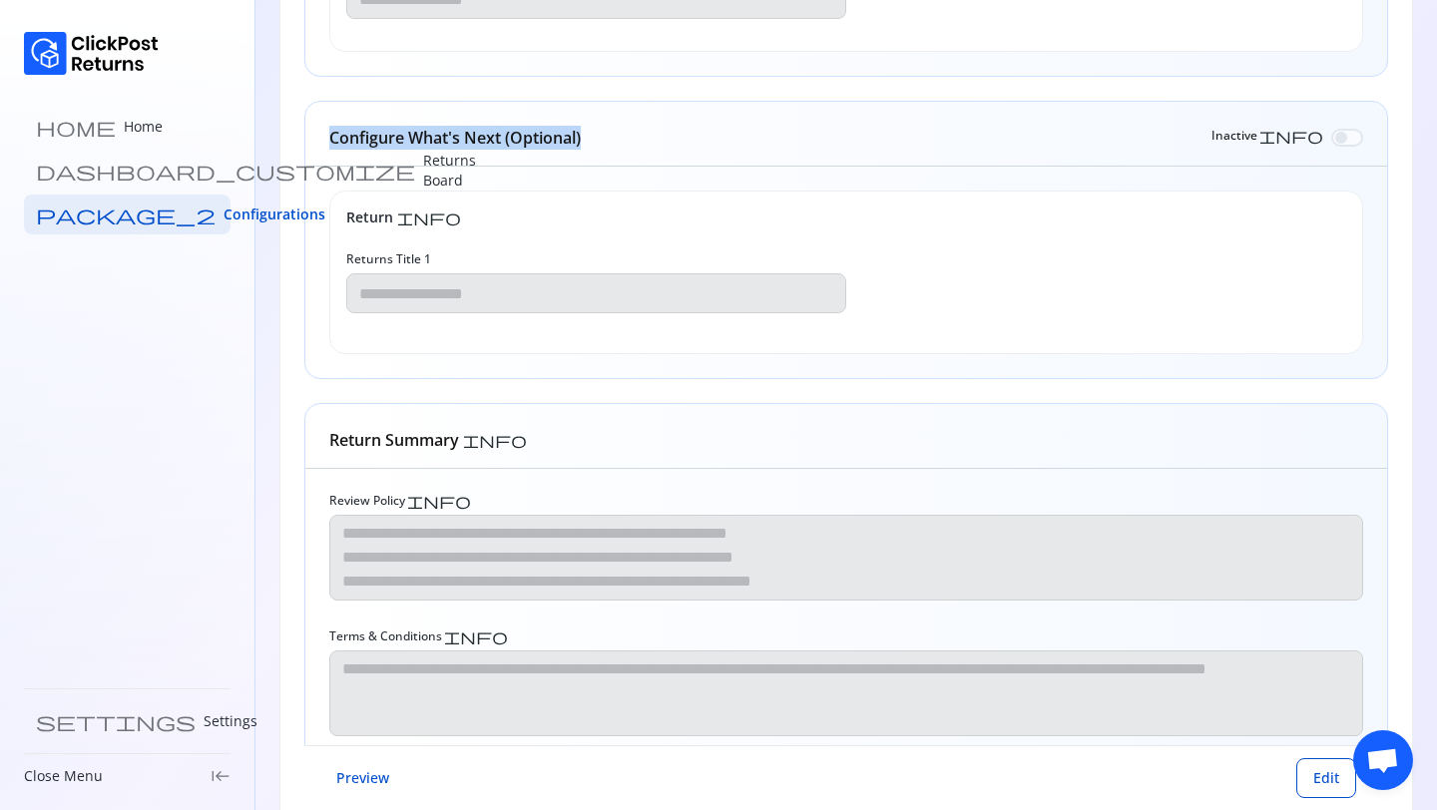
drag, startPoint x: 333, startPoint y: 140, endPoint x: 682, endPoint y: 140, distance: 349.2
click at [682, 140] on div "Configure What's Next (Optional) Inactive info" at bounding box center [845, 134] width 1081 height 65
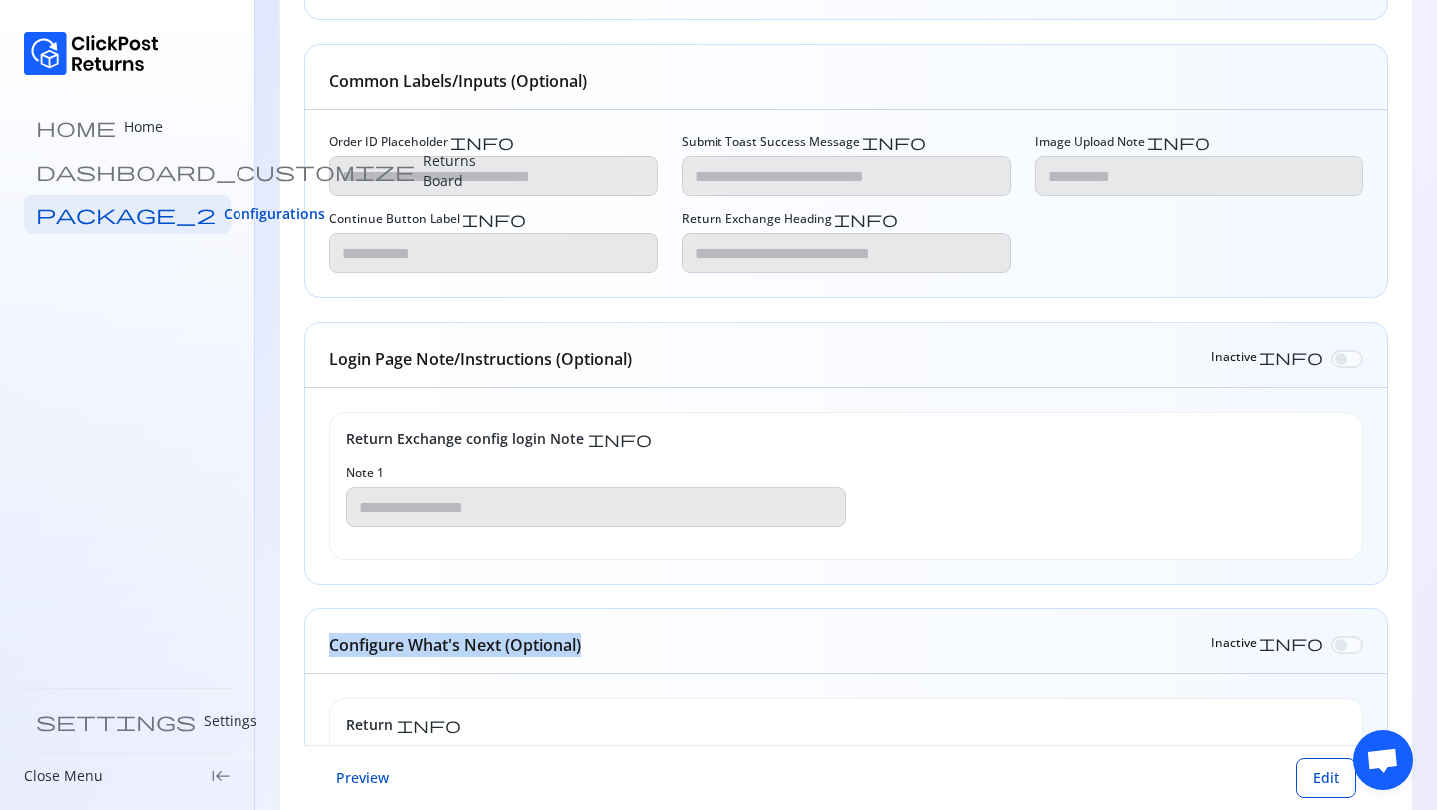
scroll to position [0, 0]
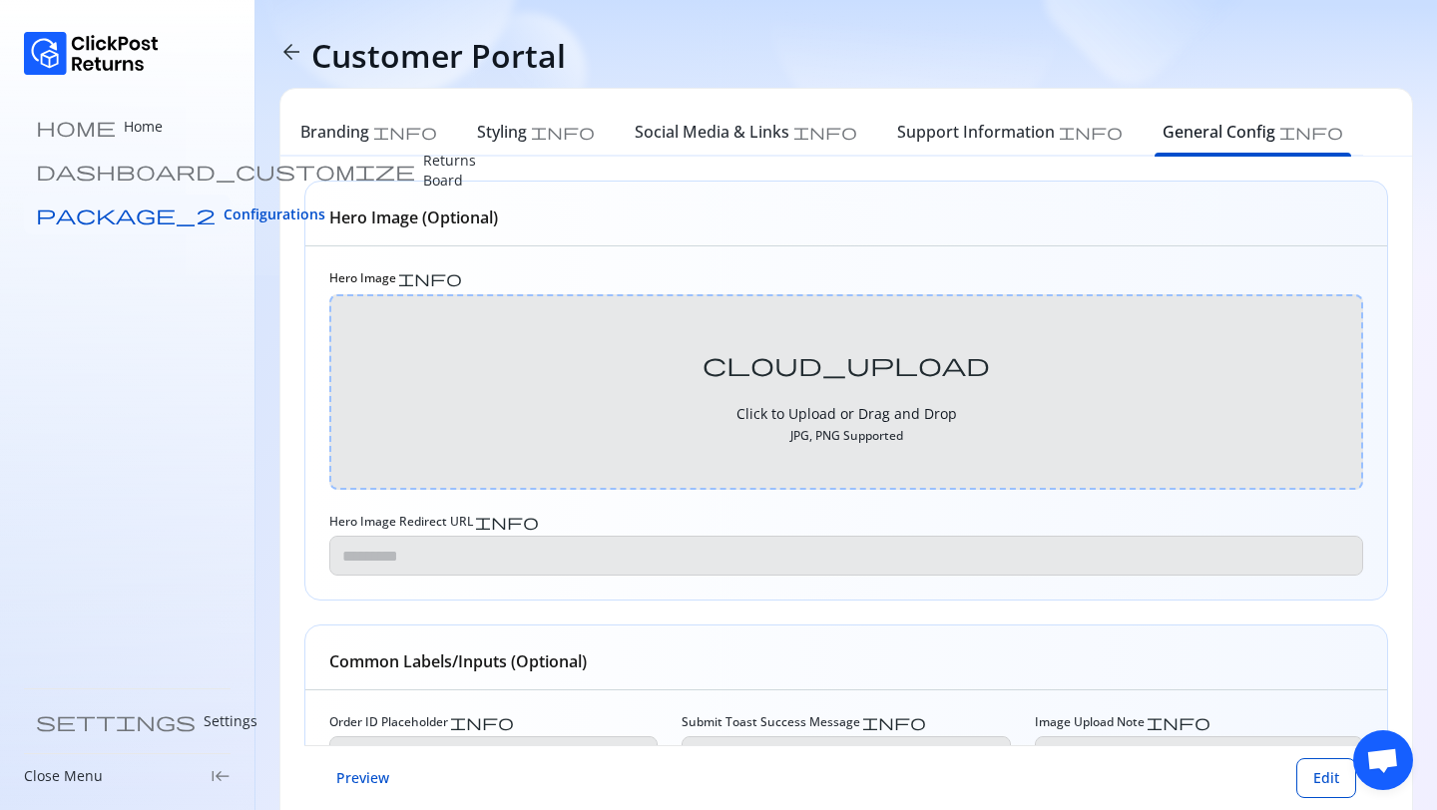
click at [134, 203] on link "package_2 Configurations" at bounding box center [127, 215] width 207 height 40
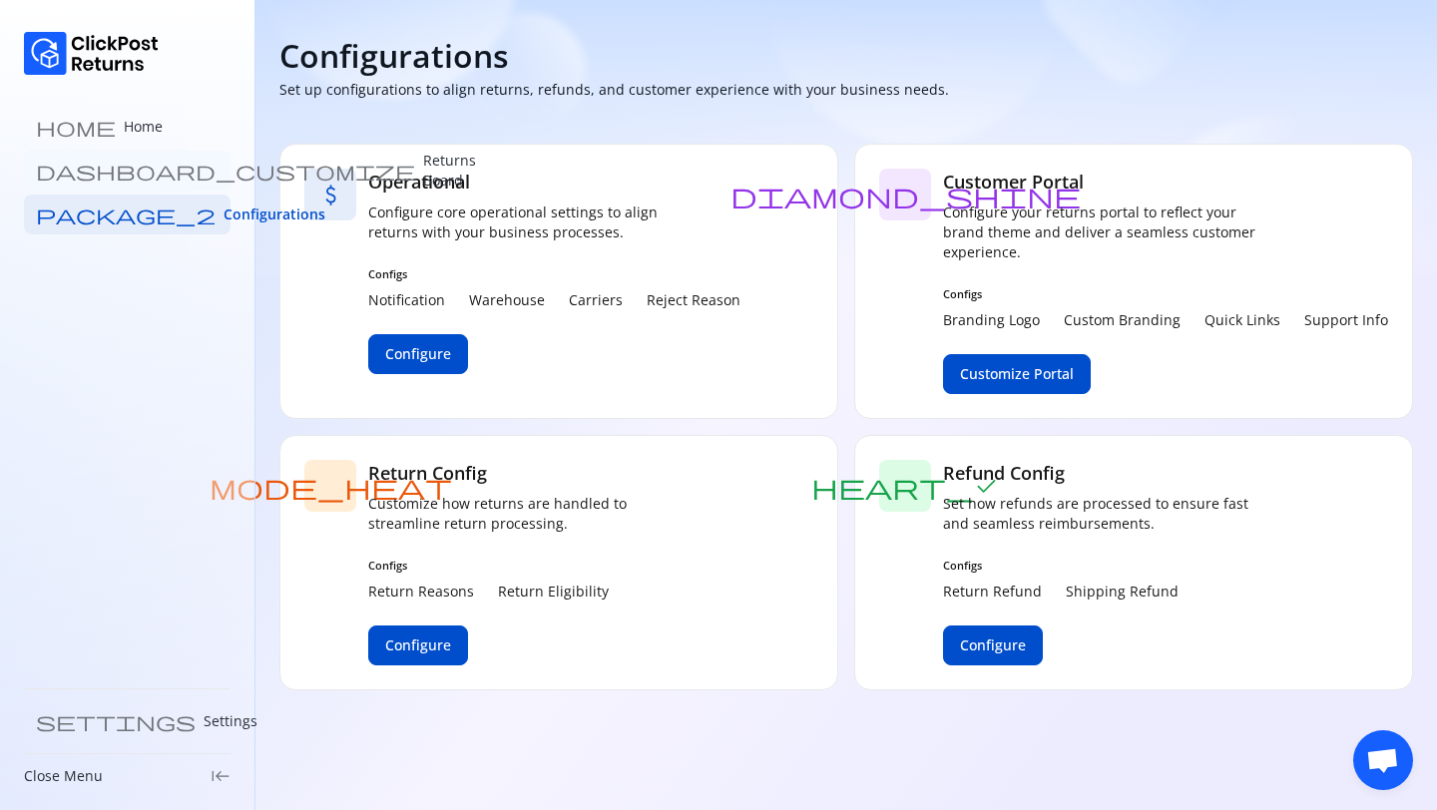
click at [113, 154] on link "dashboard_customize Returns Board" at bounding box center [127, 171] width 207 height 40
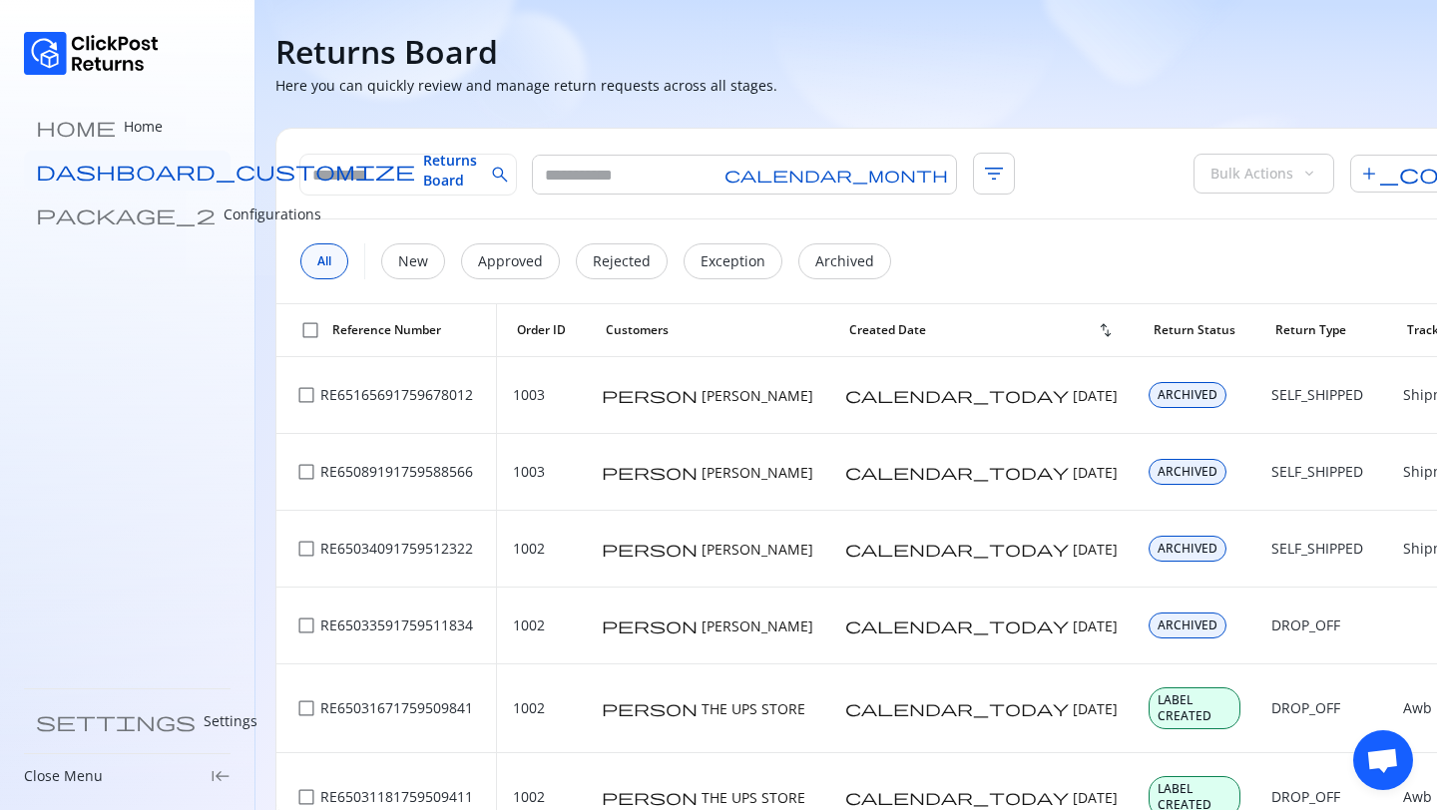
click at [423, 171] on span "Returns Board" at bounding box center [450, 171] width 54 height 40
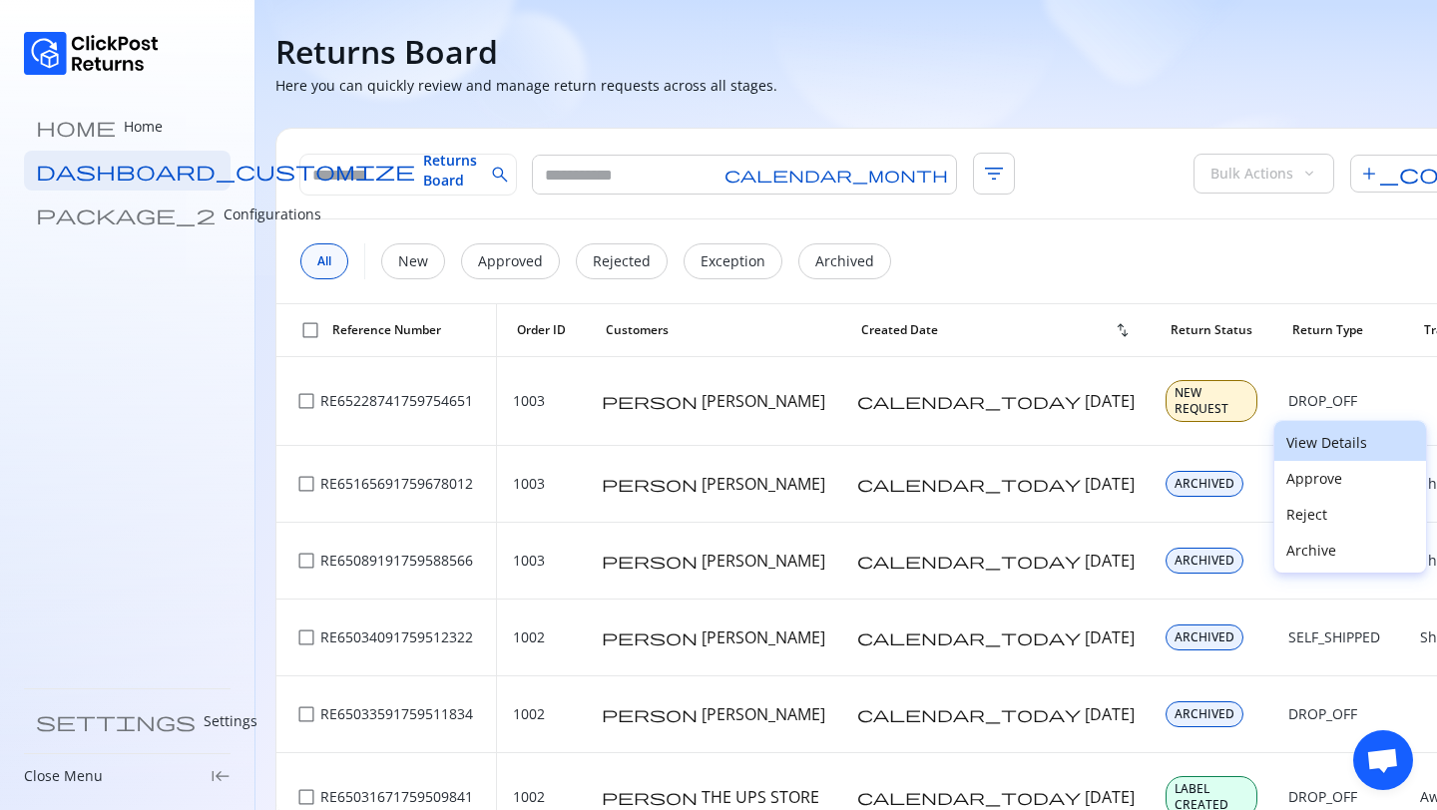
click at [1329, 454] on button "View Details" at bounding box center [1350, 441] width 152 height 40
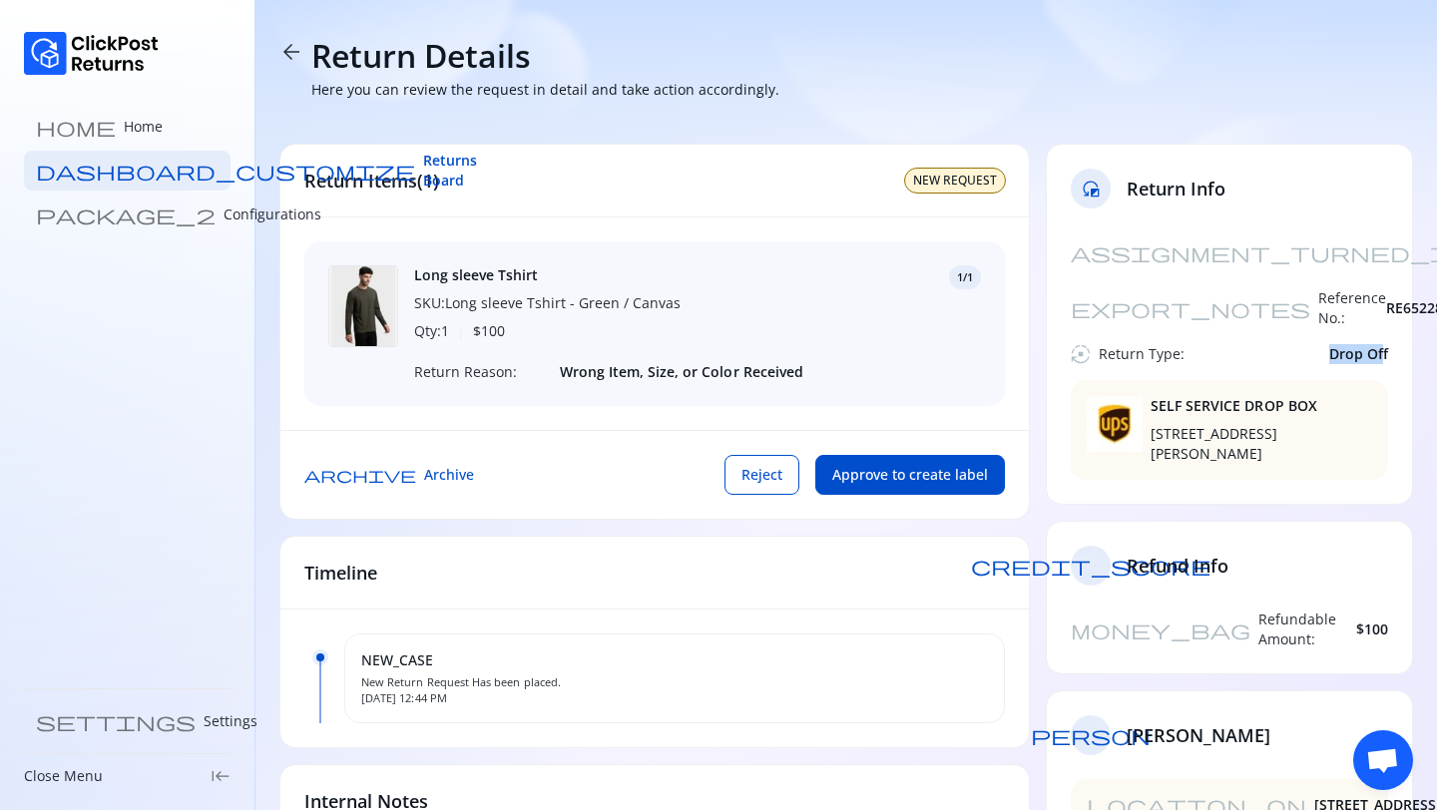
drag, startPoint x: 1318, startPoint y: 315, endPoint x: 1380, endPoint y: 315, distance: 61.9
click at [1380, 344] on div "autostop Return Type: Drop Off" at bounding box center [1228, 354] width 317 height 20
click at [286, 43] on span "arrow_back" at bounding box center [291, 52] width 24 height 24
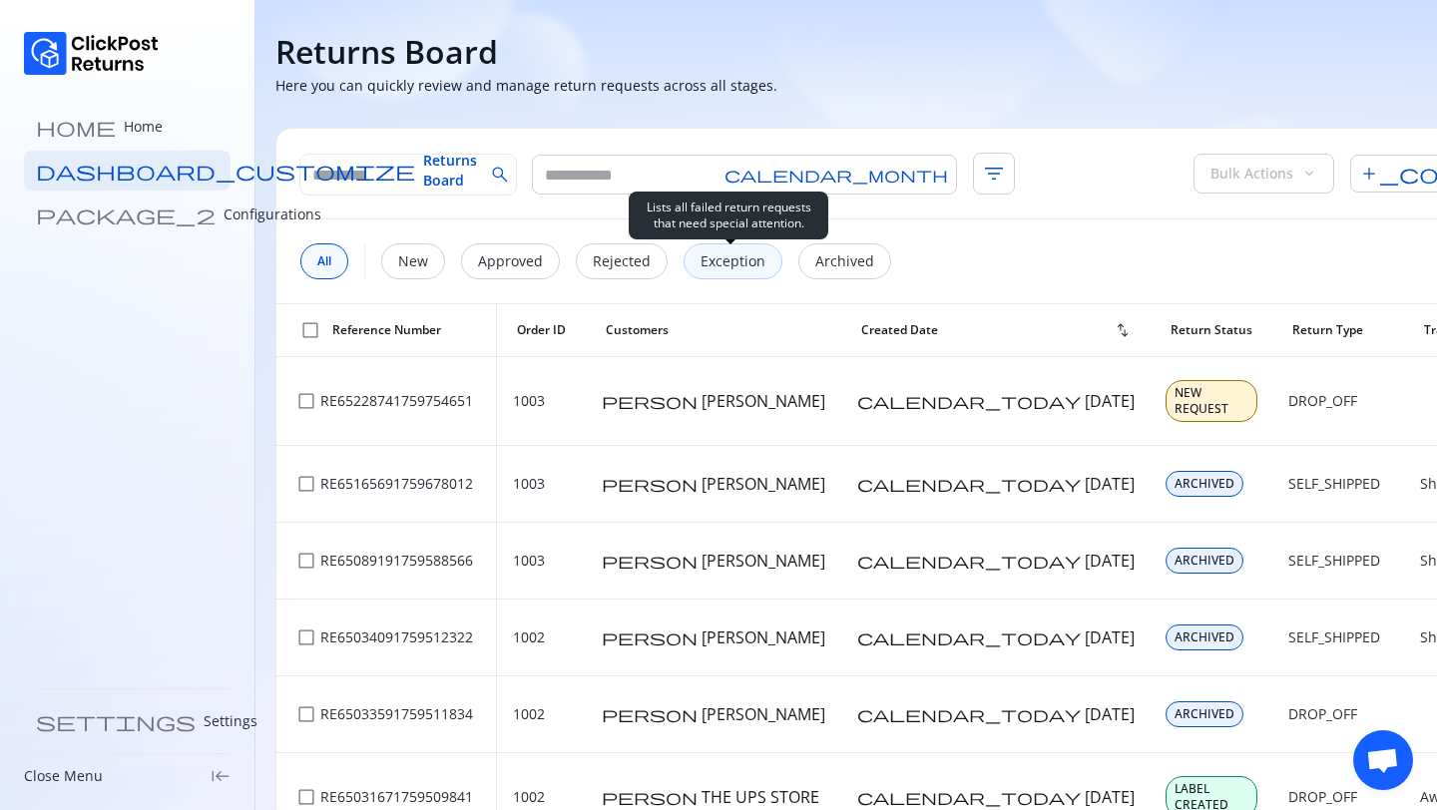
click at [728, 273] on div "Exception" at bounding box center [732, 261] width 99 height 36
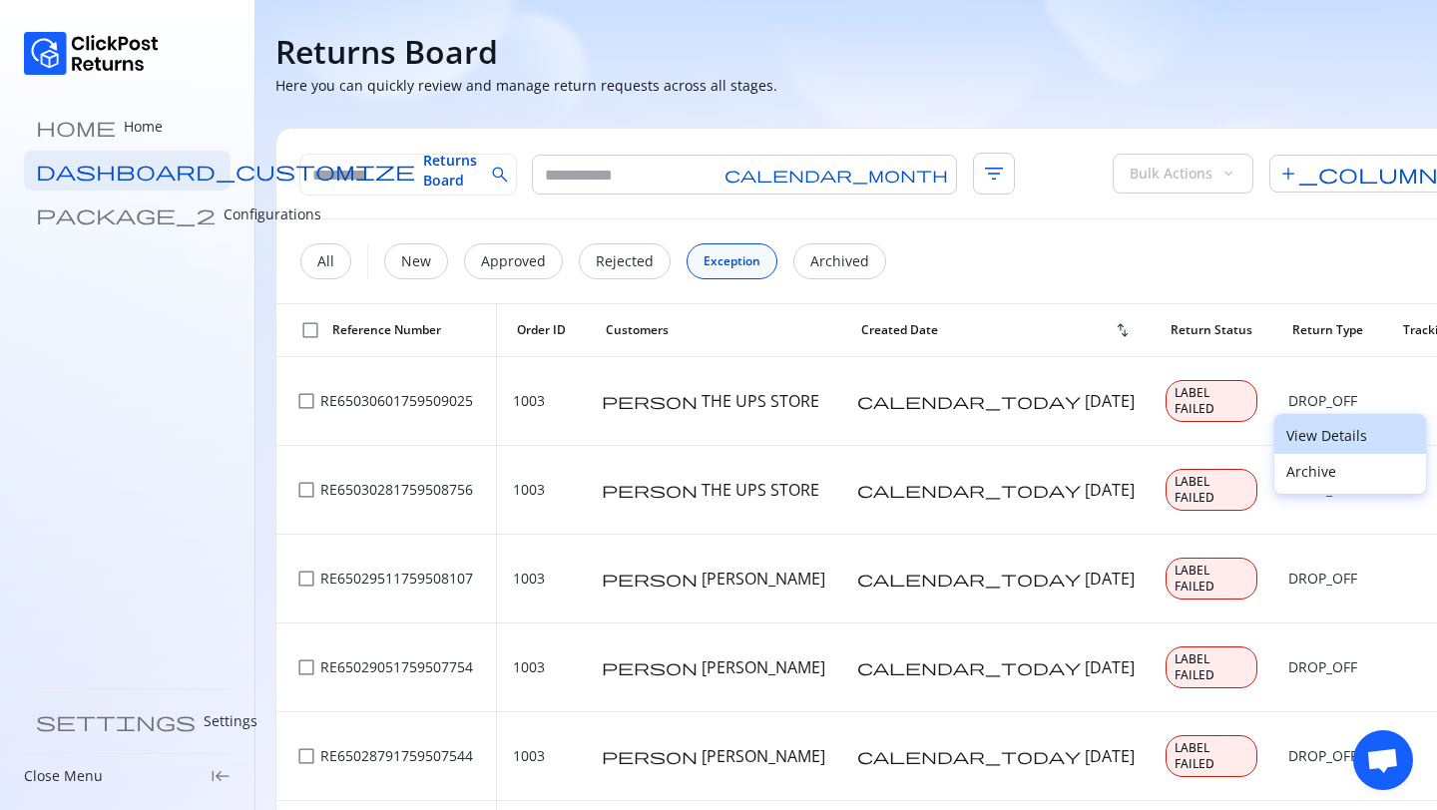
click at [1361, 444] on p "View Details" at bounding box center [1350, 436] width 128 height 20
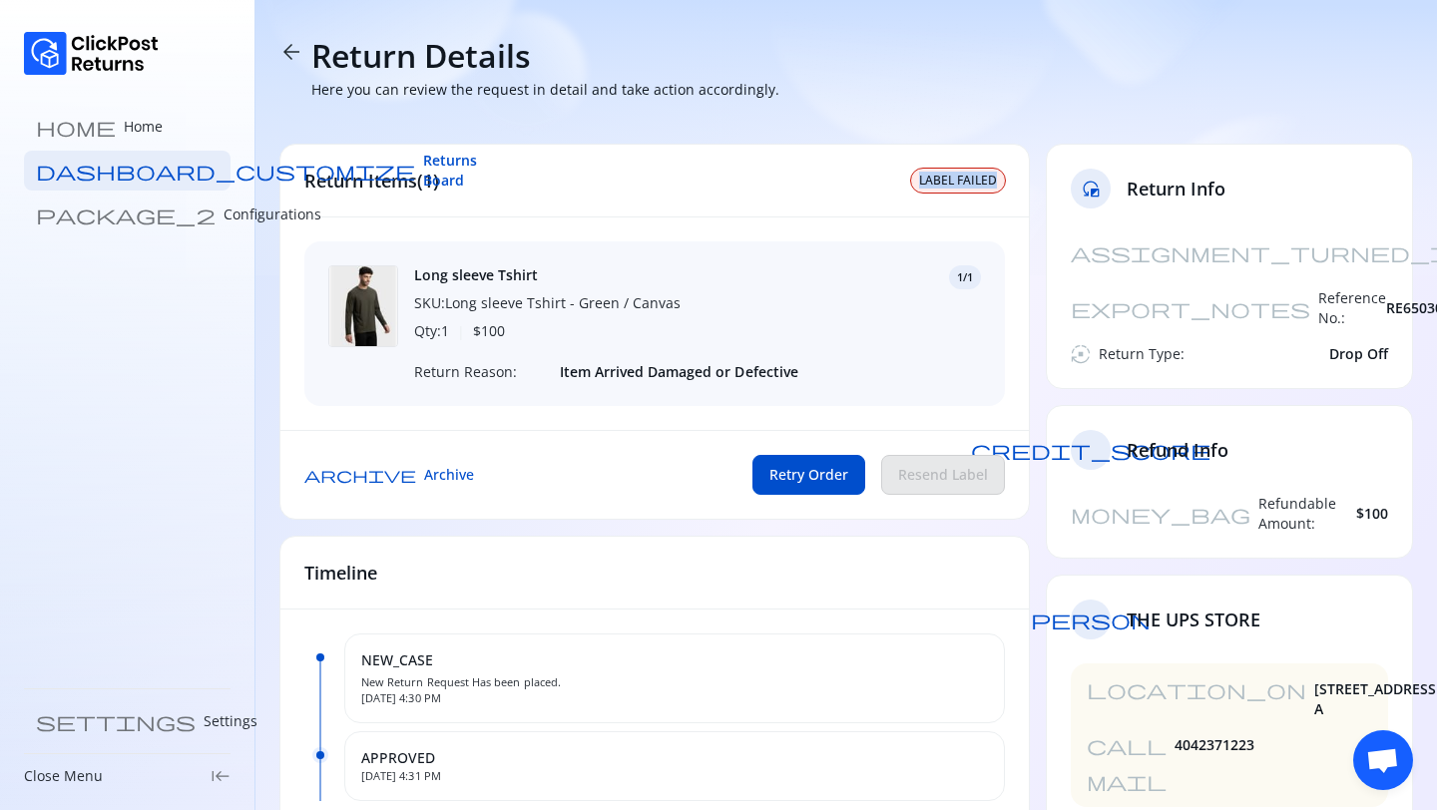
drag, startPoint x: 1006, startPoint y: 179, endPoint x: 884, endPoint y: 180, distance: 121.7
click at [882, 180] on div "Return Items(1) LABEL FAILED" at bounding box center [654, 181] width 748 height 73
click at [285, 55] on span "arrow_back" at bounding box center [291, 52] width 24 height 24
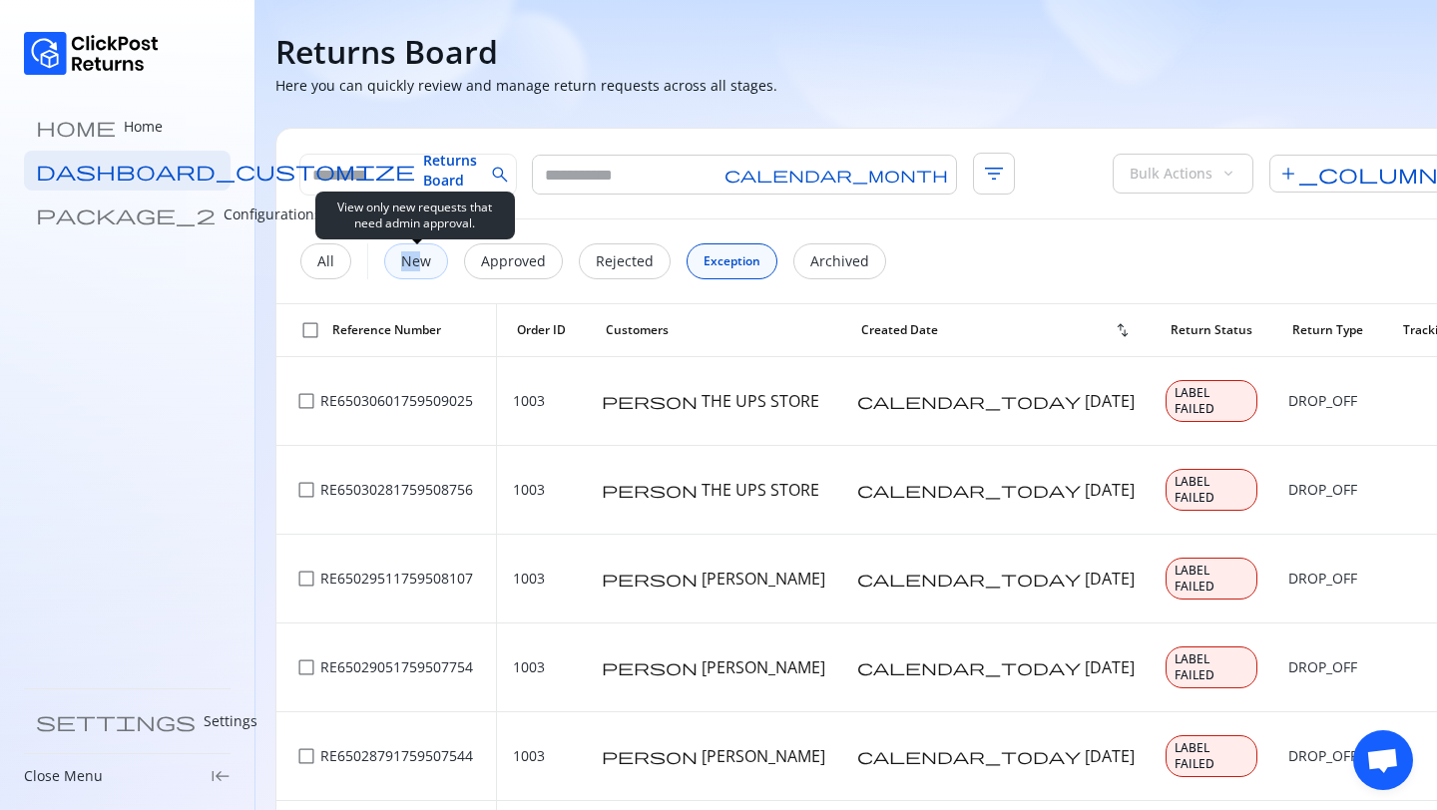
click at [423, 251] on p "New" at bounding box center [416, 261] width 30 height 20
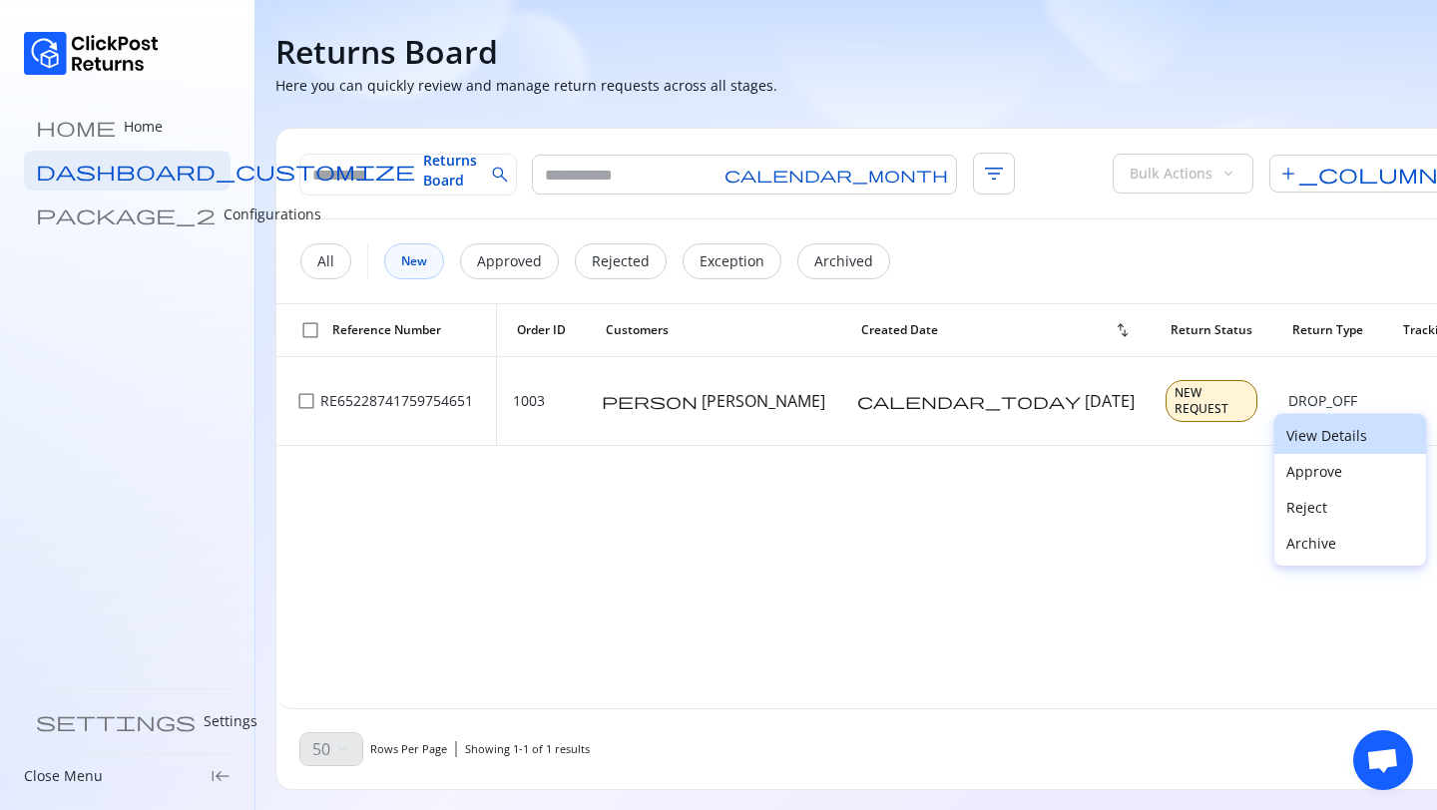
click at [1338, 435] on p "View Details" at bounding box center [1350, 436] width 128 height 20
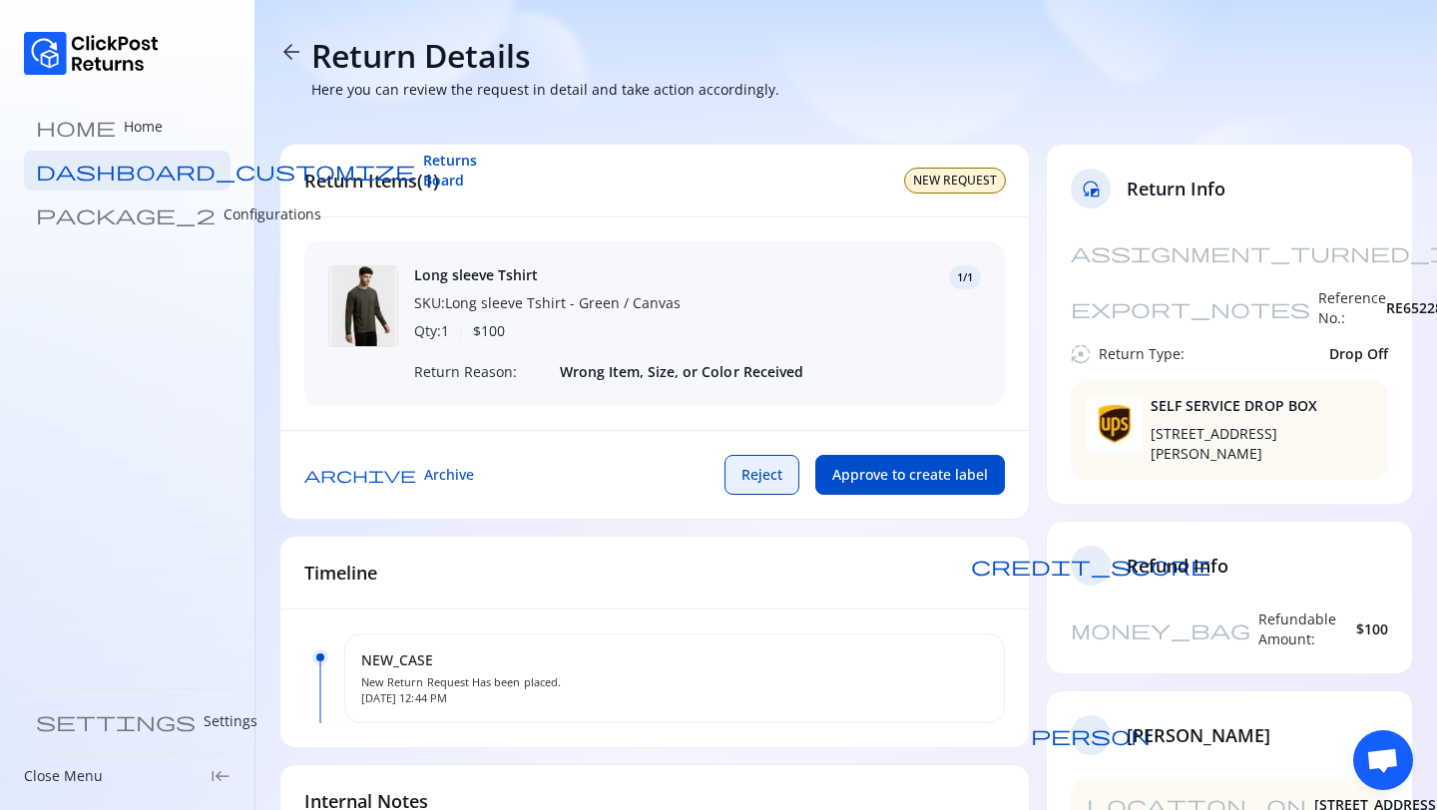
click at [775, 477] on span "Reject" at bounding box center [761, 475] width 41 height 20
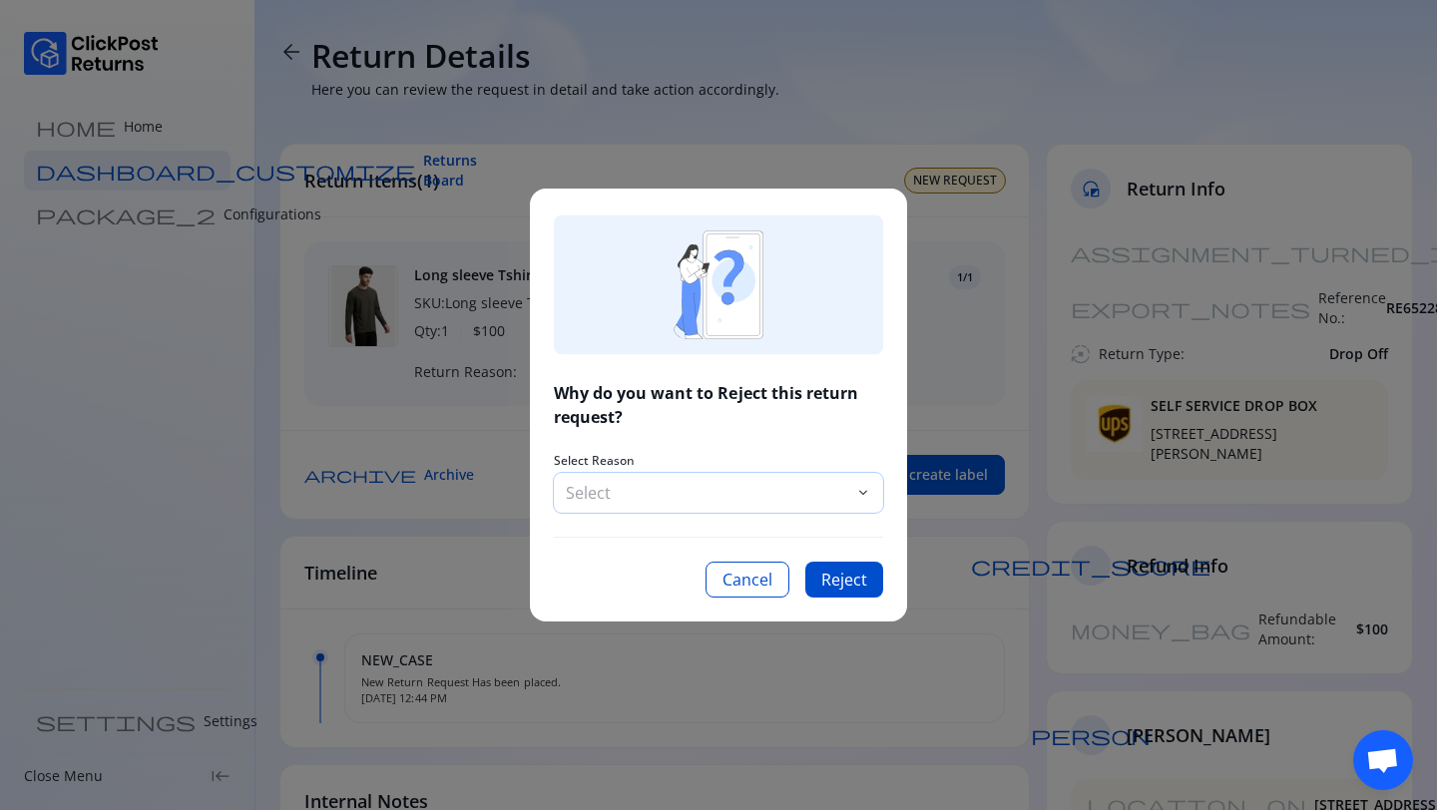
click at [593, 482] on p "Select" at bounding box center [708, 493] width 285 height 24
click at [920, 345] on div "Why do you want to Reject this return request? Select Reason Select keyboard_ar…" at bounding box center [718, 405] width 1437 height 810
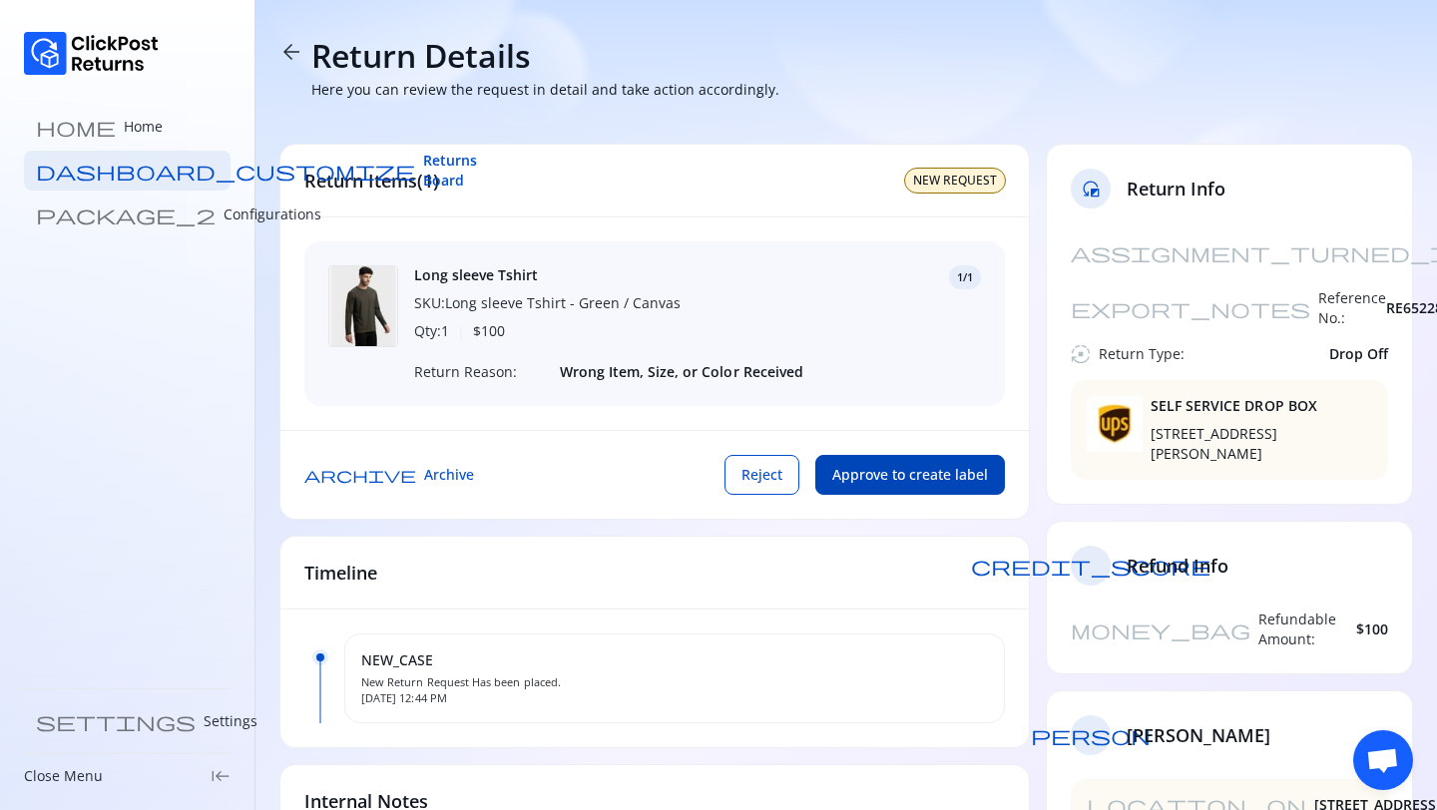
click at [880, 465] on span "Approve to create label" at bounding box center [910, 475] width 156 height 20
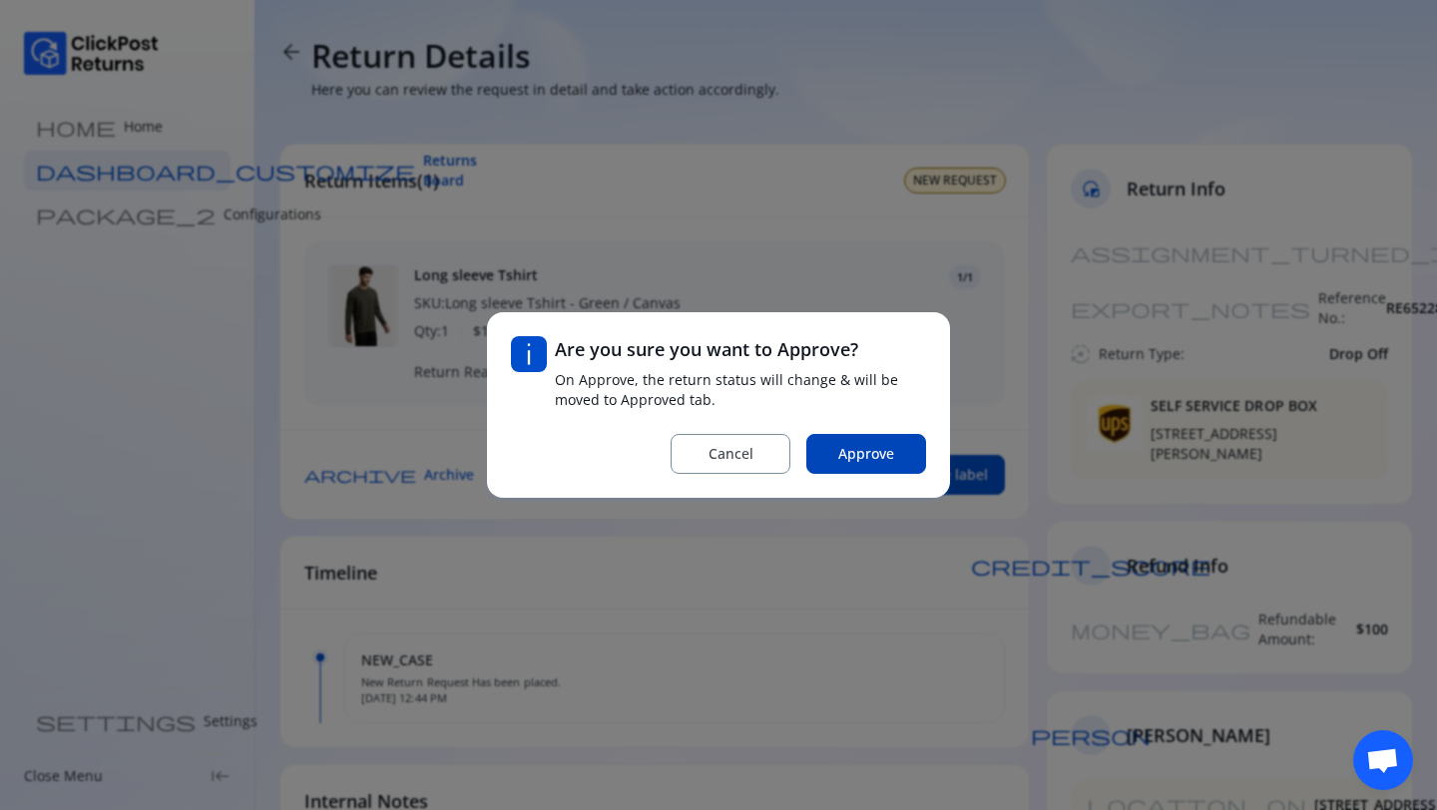
click at [855, 460] on span "Approve" at bounding box center [866, 454] width 56 height 20
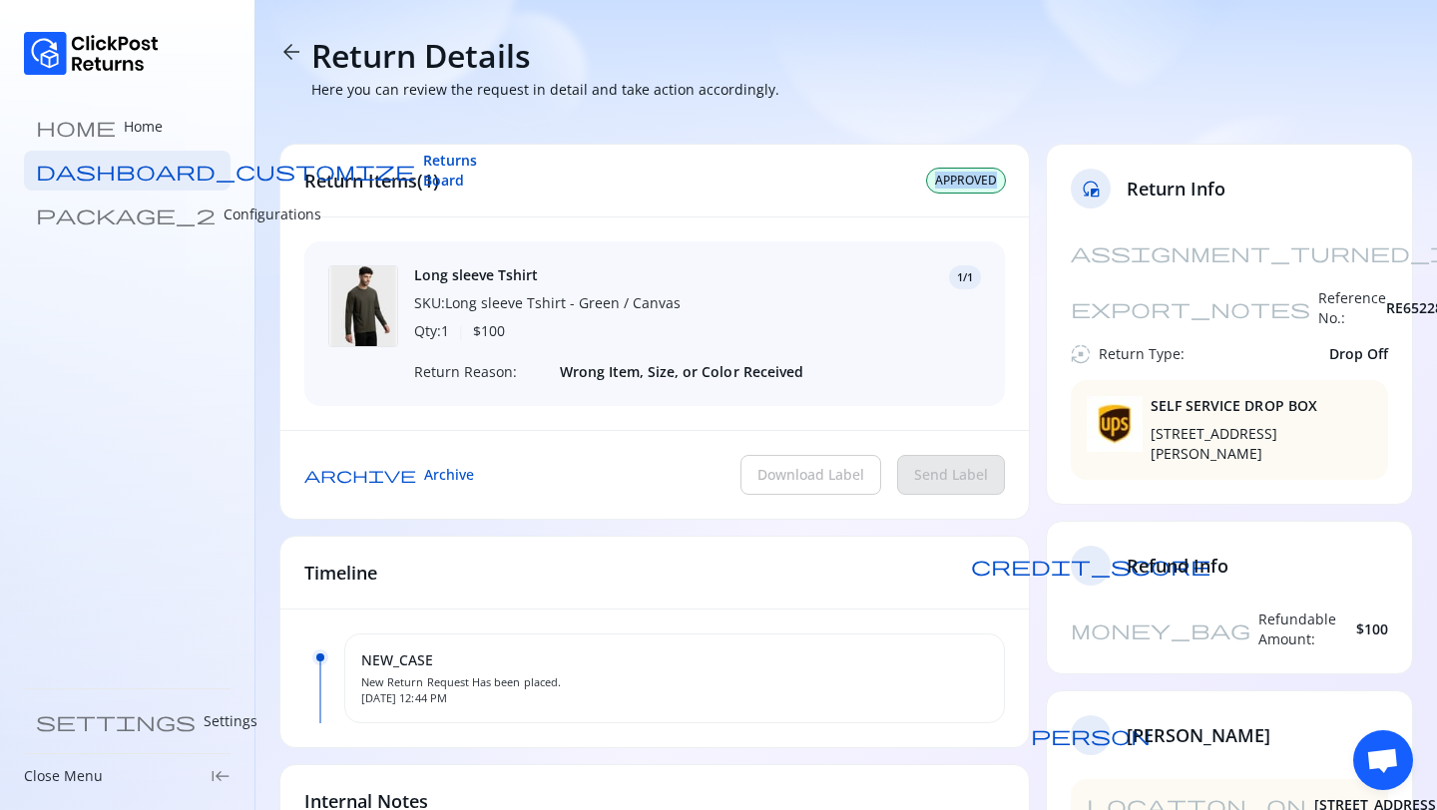
drag, startPoint x: 920, startPoint y: 179, endPoint x: 1012, endPoint y: 178, distance: 91.8
click at [1012, 179] on div "Return Items(1) APPROVED" at bounding box center [654, 181] width 748 height 73
click at [292, 46] on span "arrow_back" at bounding box center [291, 52] width 24 height 24
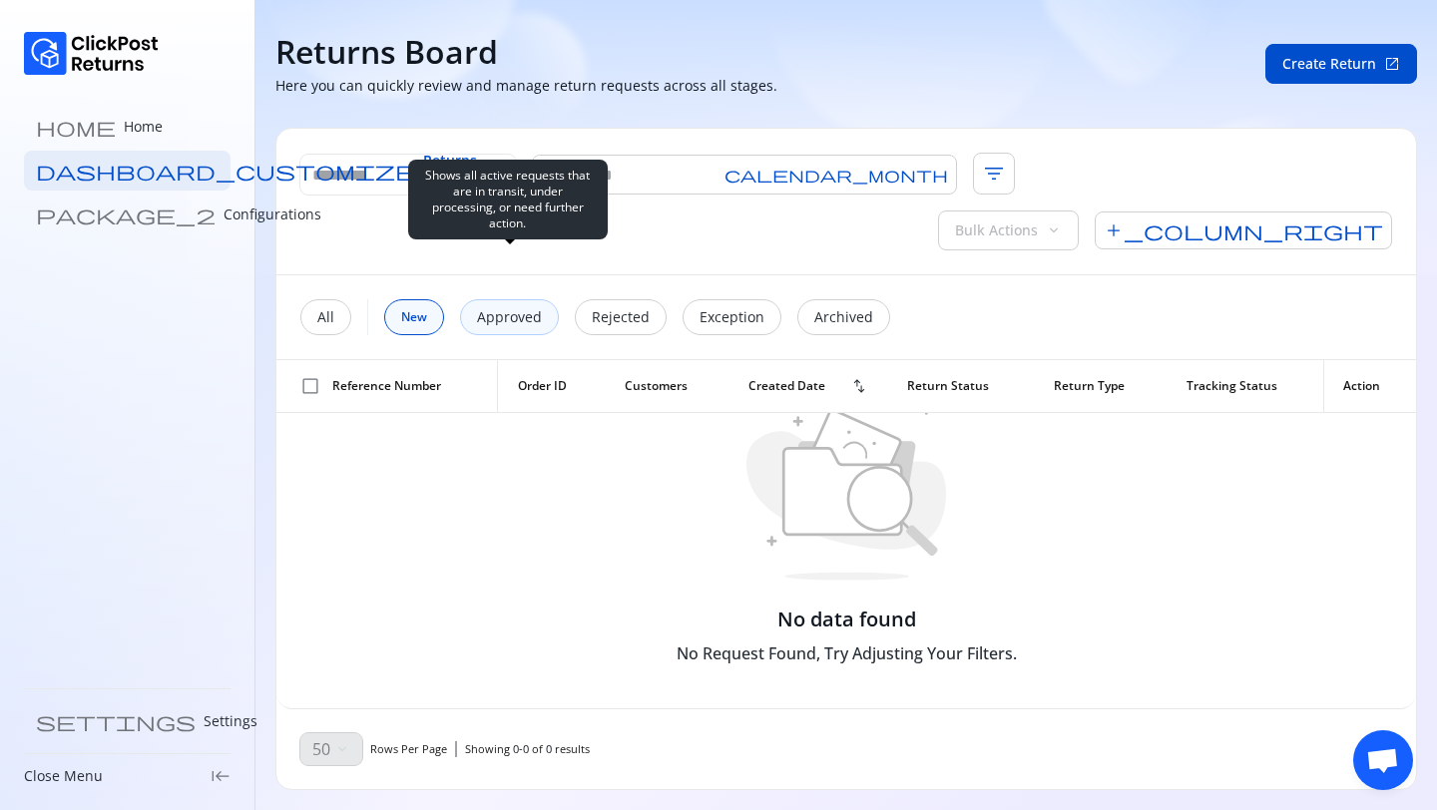
click at [532, 307] on p "Approved" at bounding box center [509, 317] width 65 height 20
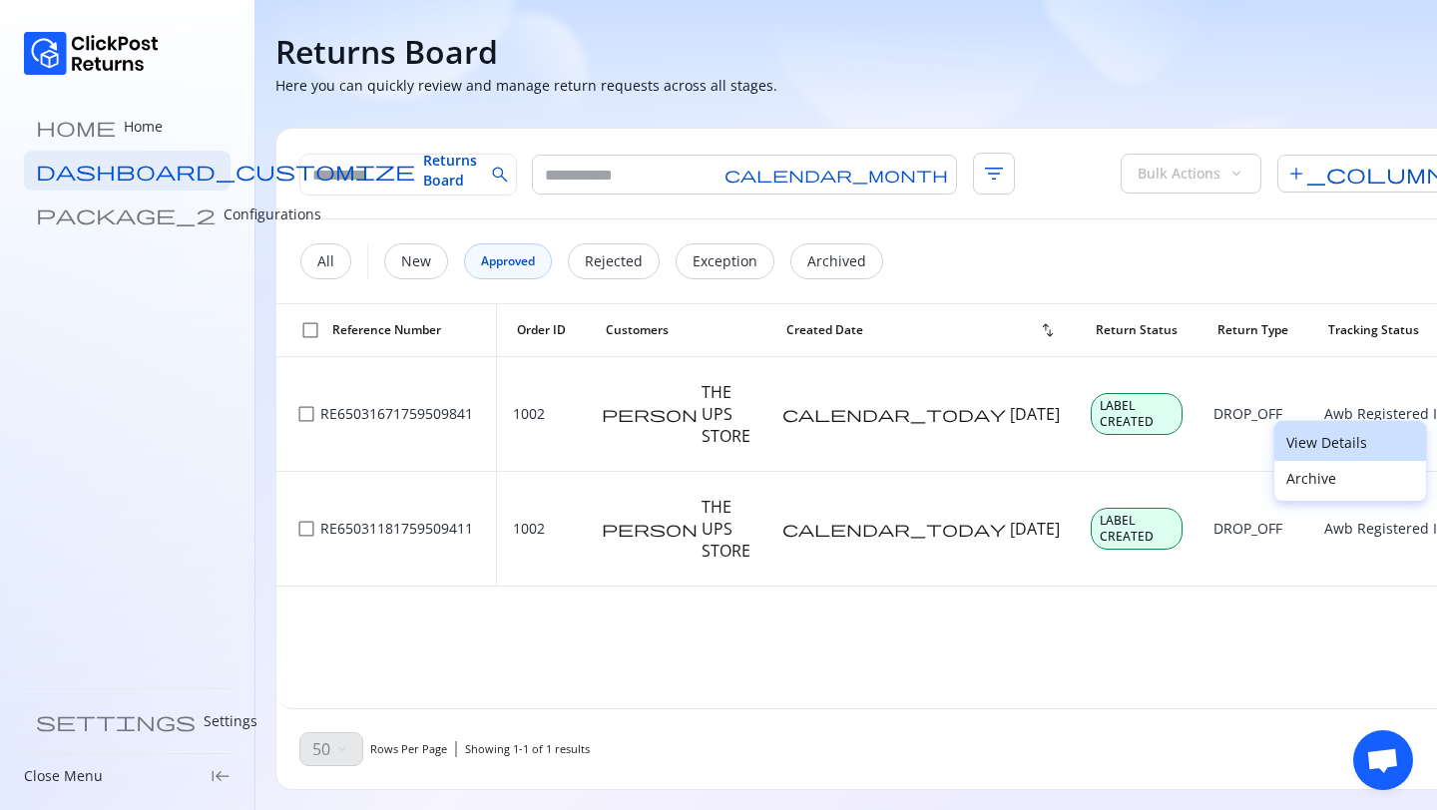
click at [1325, 444] on p "View Details" at bounding box center [1350, 443] width 128 height 20
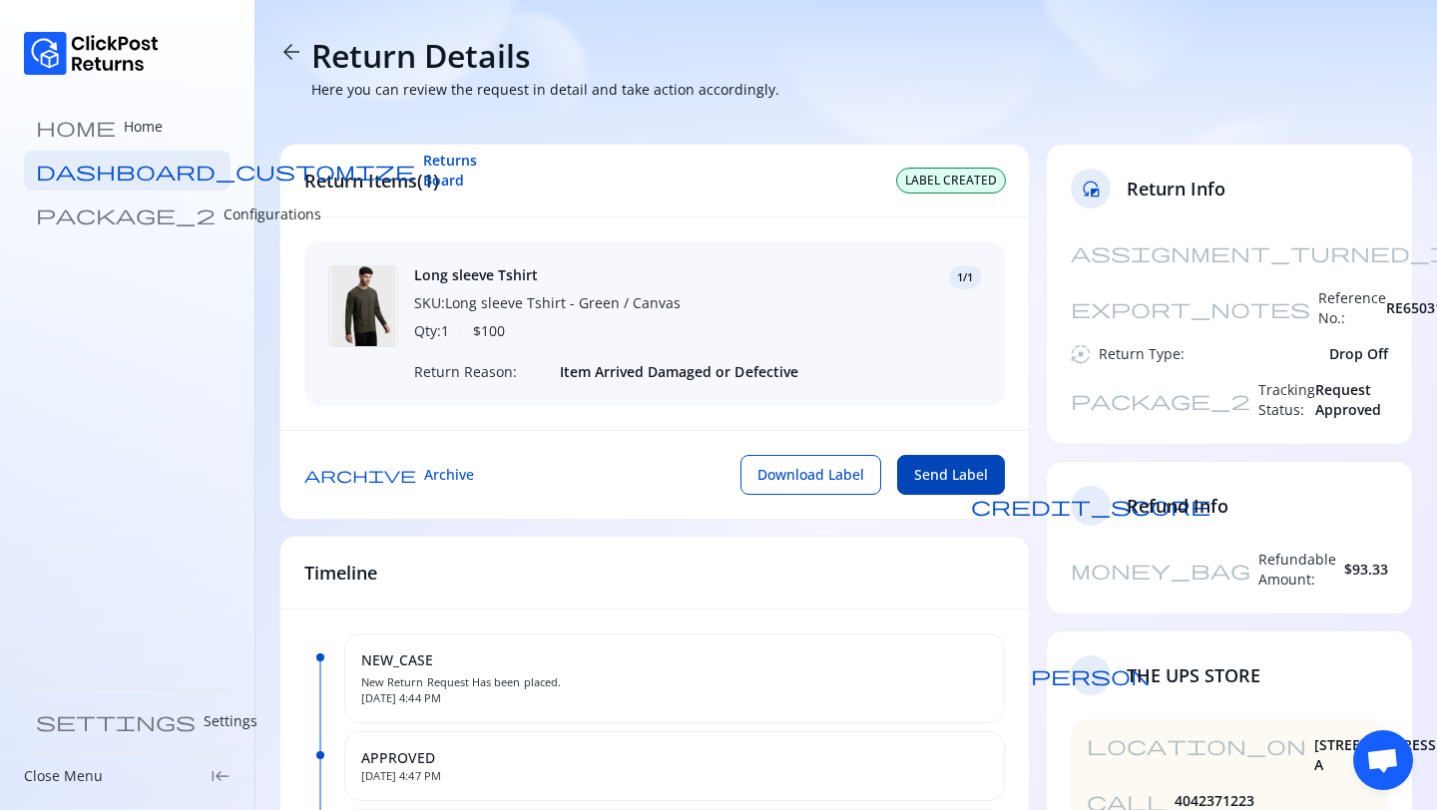
click at [952, 474] on span "Send Label" at bounding box center [951, 475] width 74 height 20
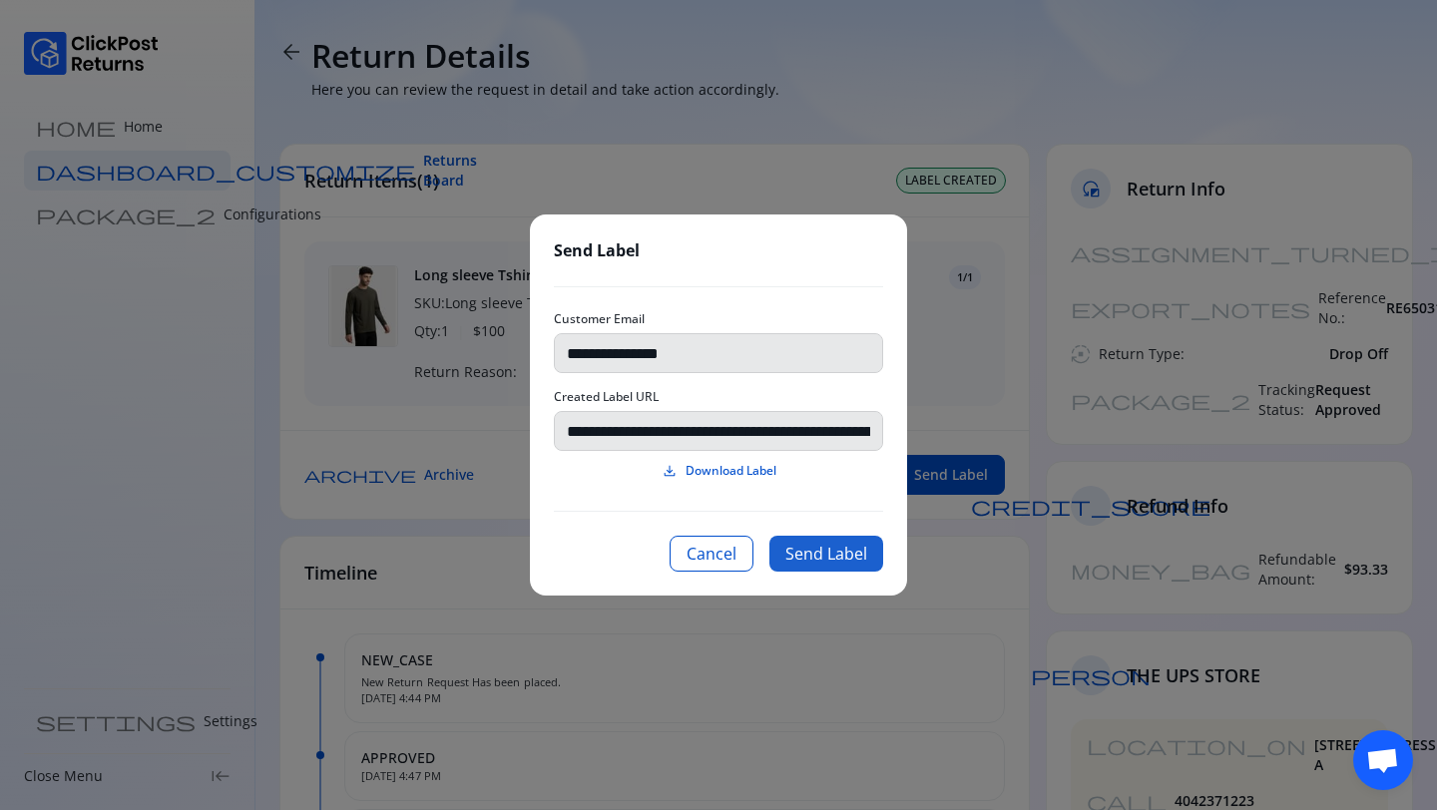
click at [812, 561] on button "Send Label" at bounding box center [826, 554] width 114 height 36
click at [812, 558] on button "Send Label" at bounding box center [826, 554] width 114 height 36
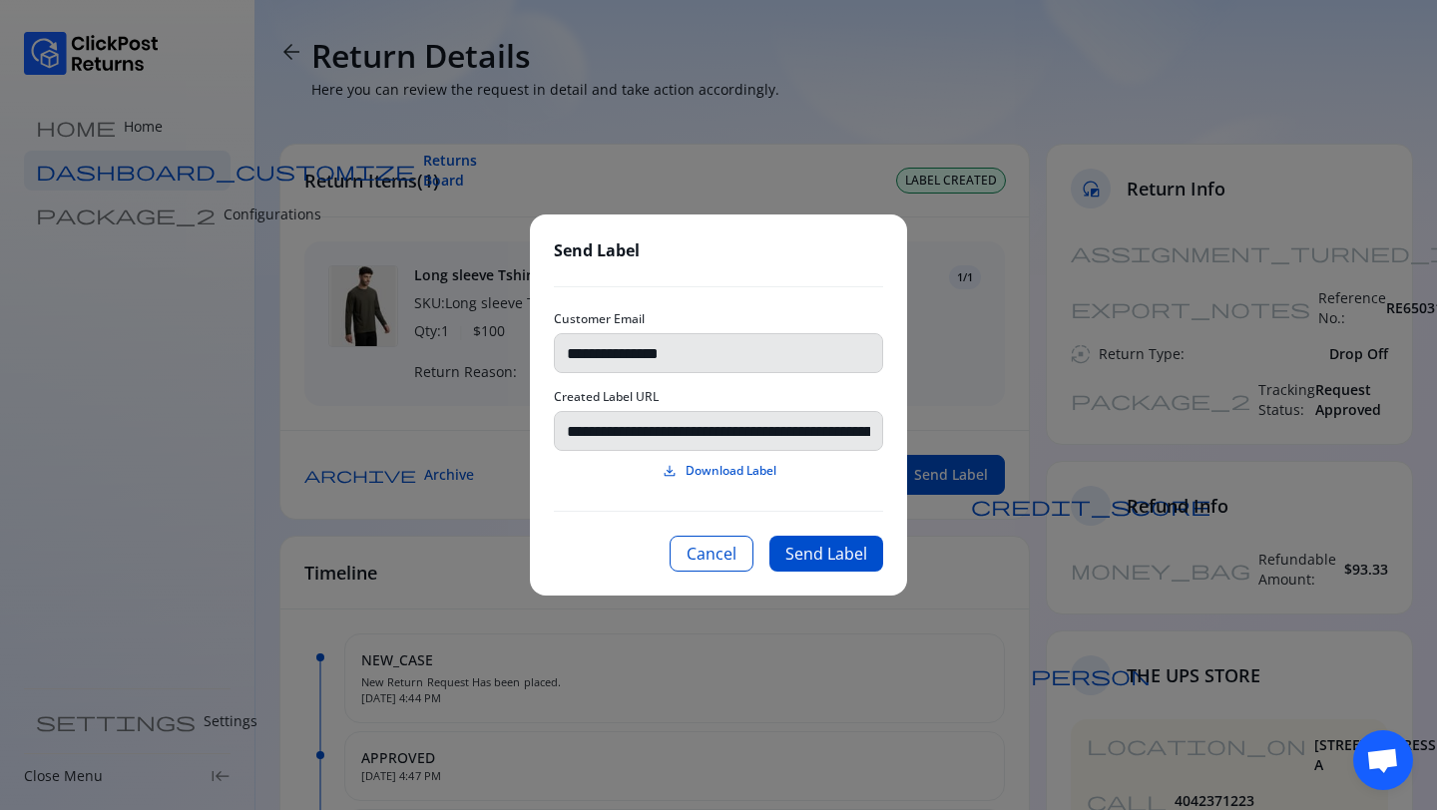
click at [713, 572] on div "**********" at bounding box center [718, 404] width 377 height 381
click at [289, 56] on div "**********" at bounding box center [718, 405] width 1437 height 810
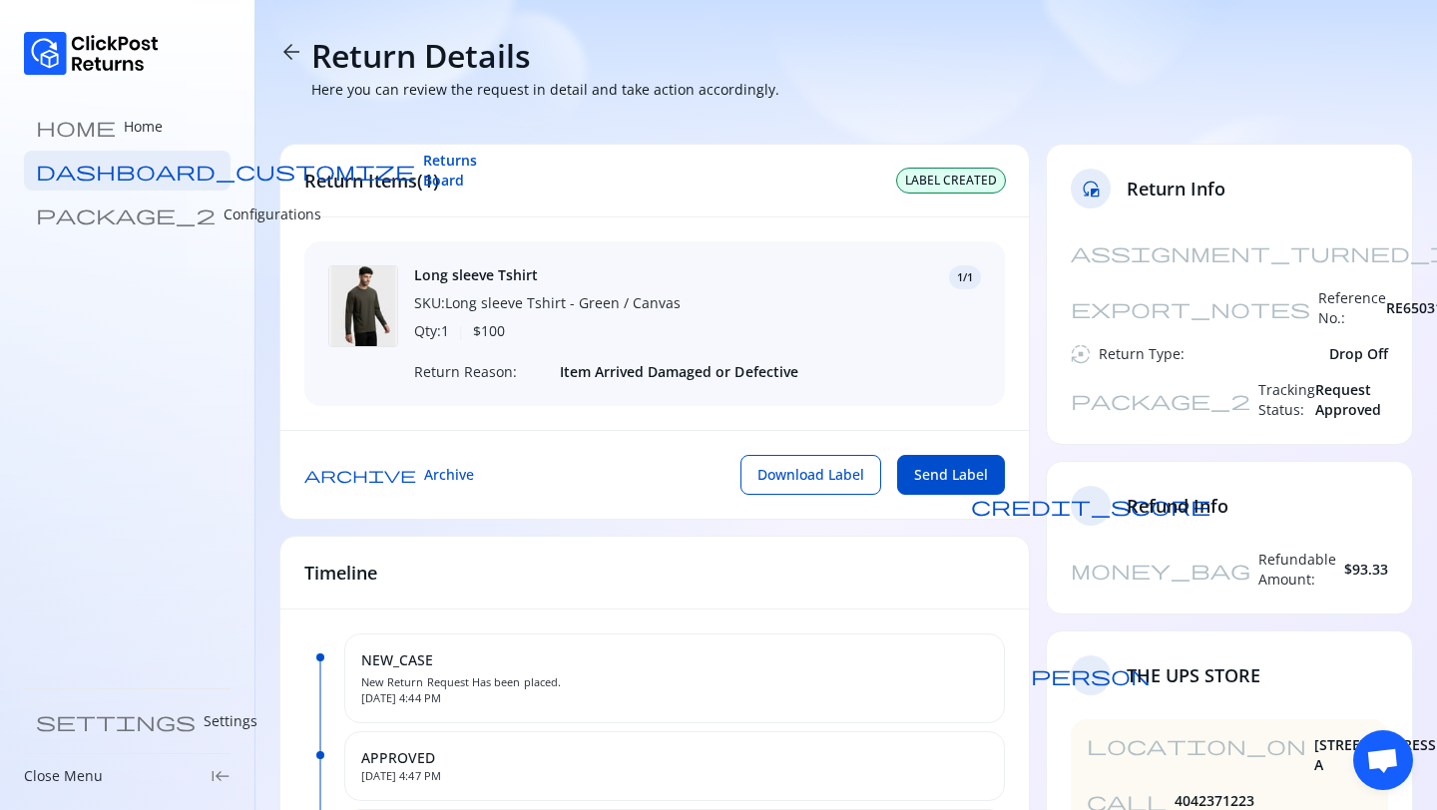
click at [301, 49] on span "arrow_back" at bounding box center [291, 52] width 24 height 24
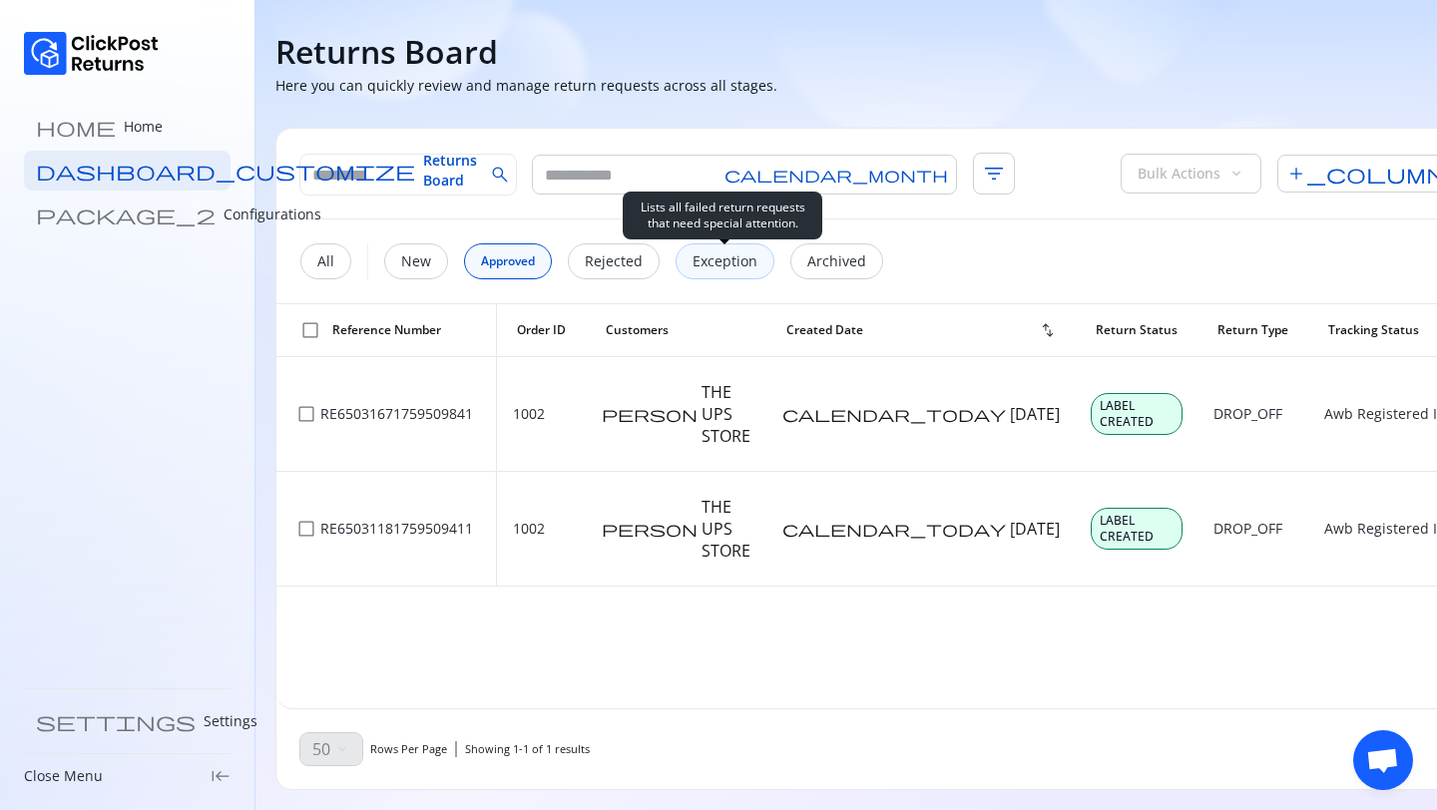
click at [727, 260] on p "Exception" at bounding box center [724, 261] width 65 height 20
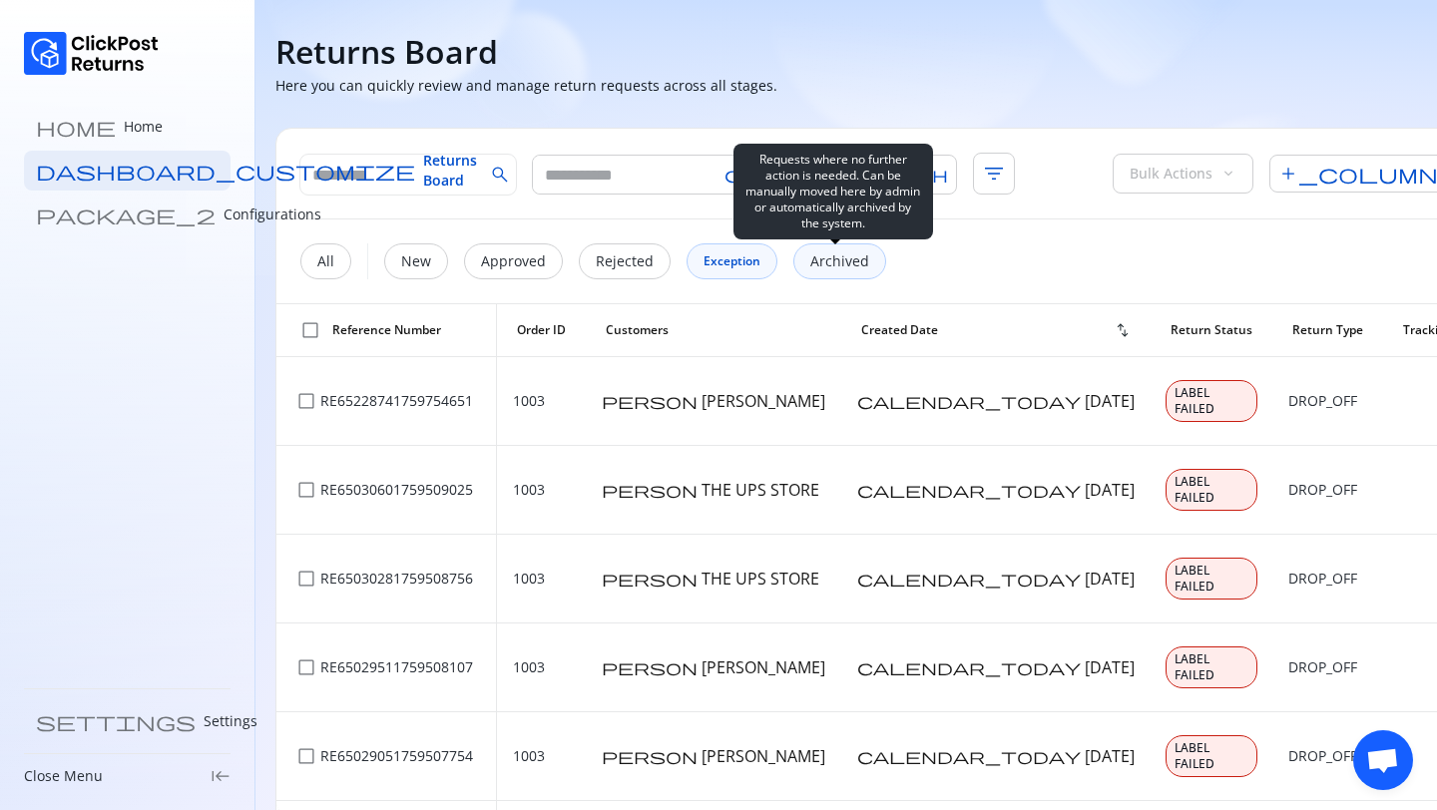
click at [812, 265] on p "Archived" at bounding box center [839, 261] width 59 height 20
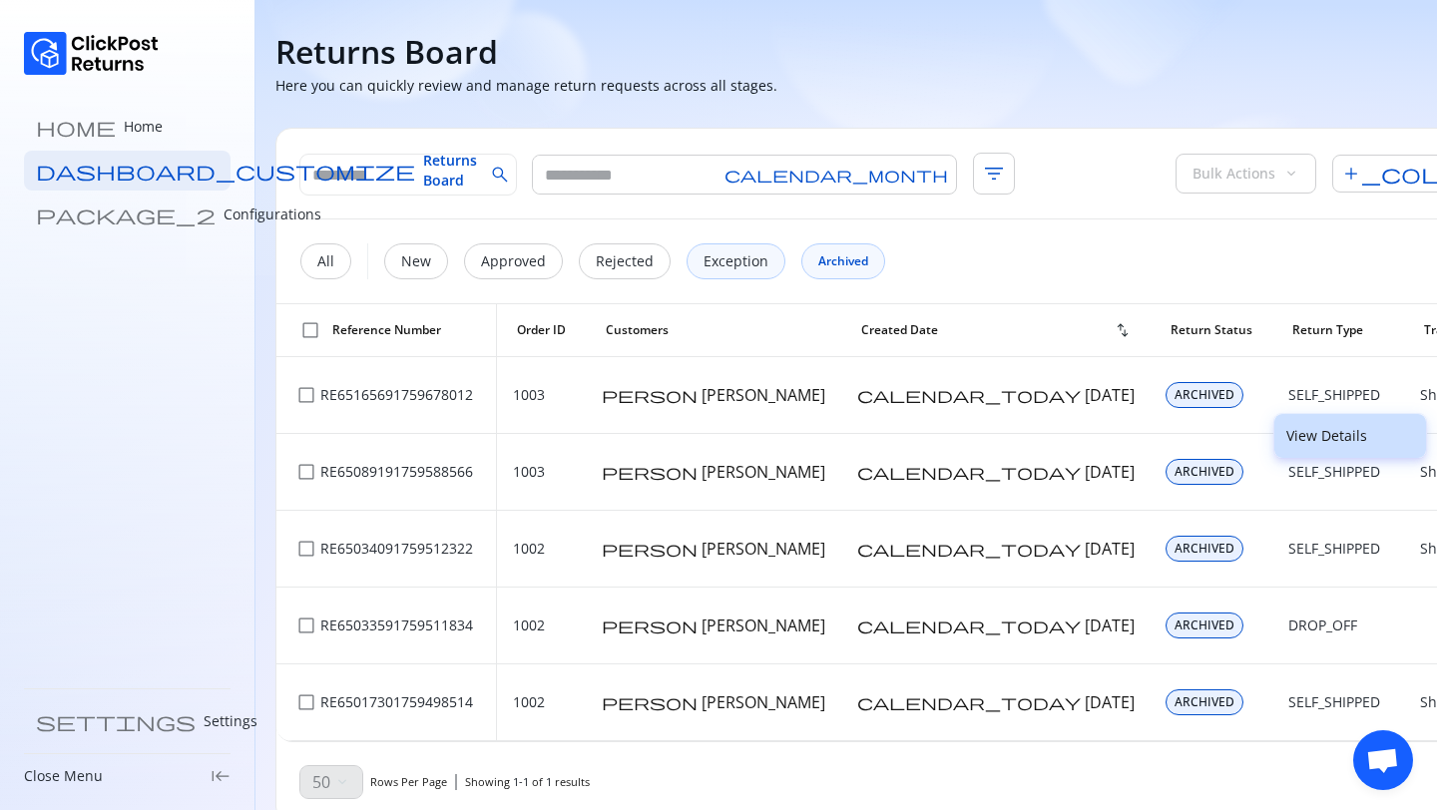
click at [1310, 434] on p "View Details" at bounding box center [1350, 436] width 128 height 20
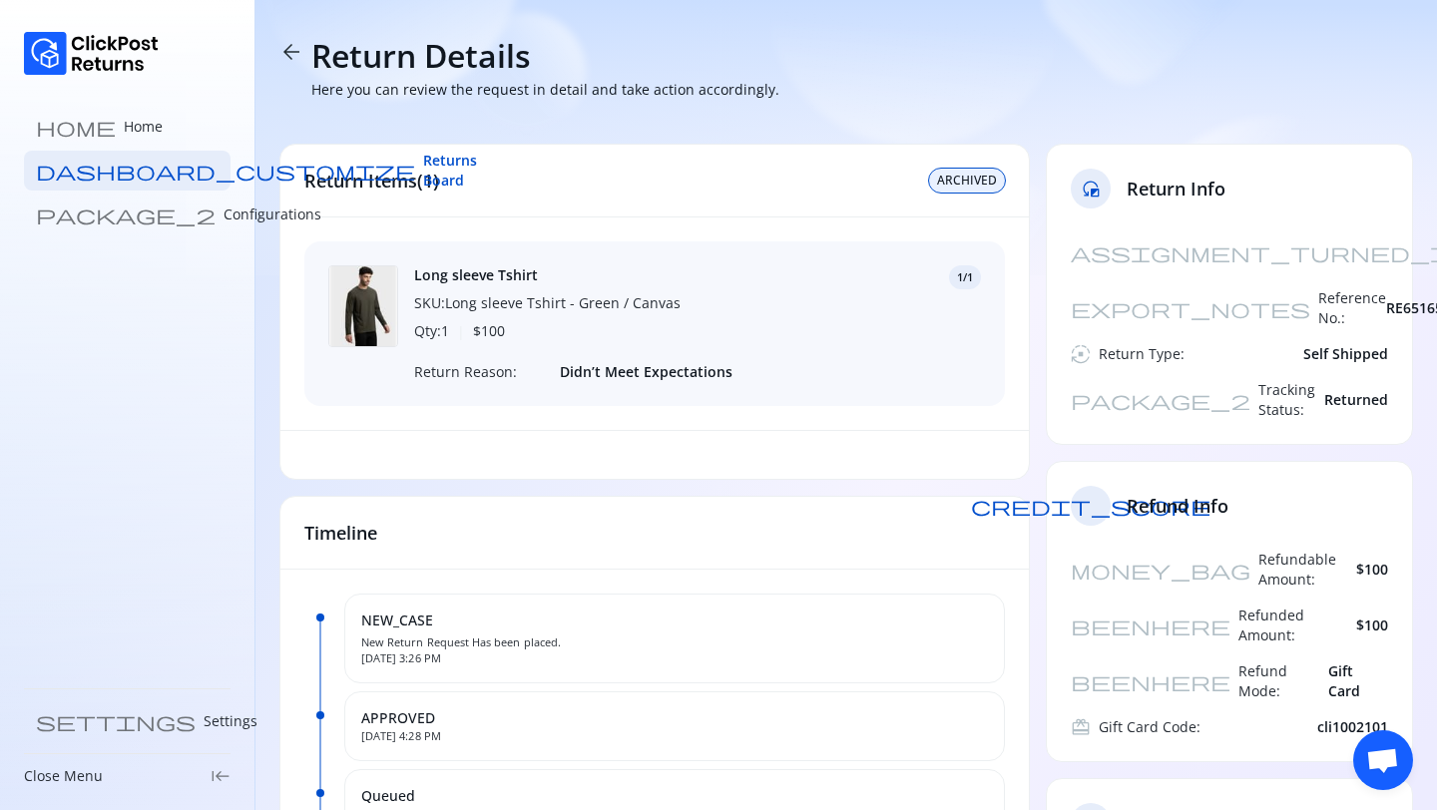
click at [286, 58] on span "arrow_back" at bounding box center [291, 52] width 24 height 24
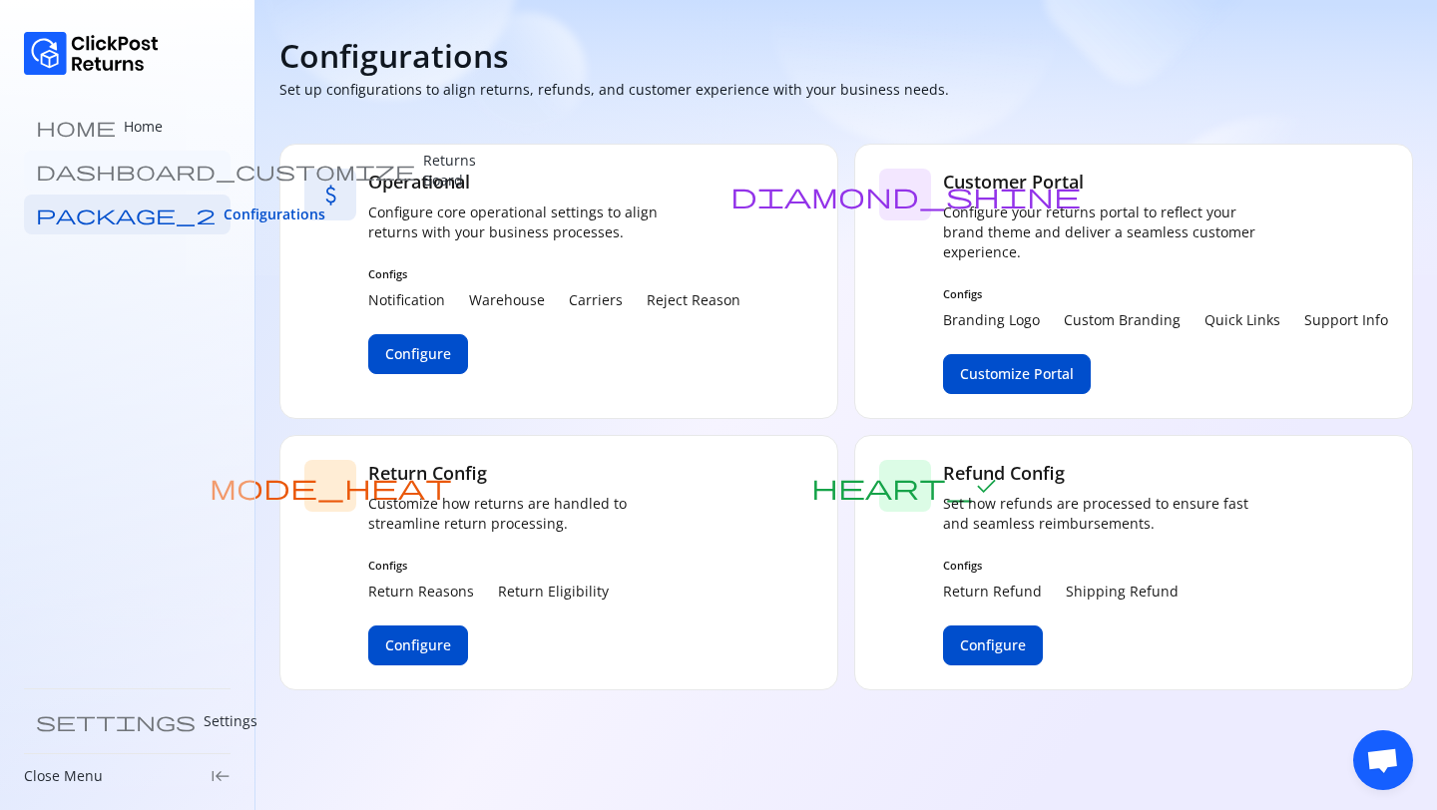
click at [423, 163] on p "Returns Board" at bounding box center [449, 171] width 53 height 40
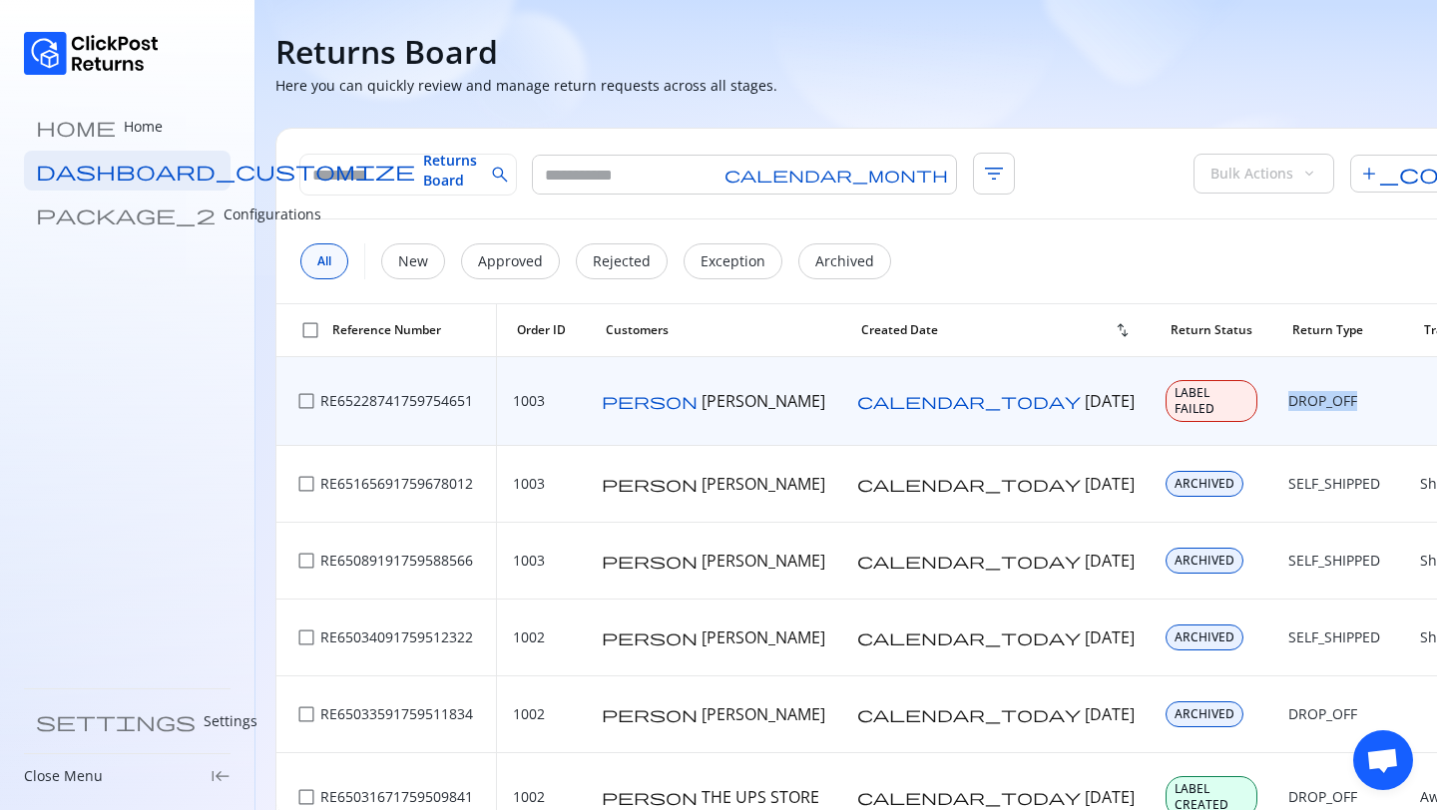
drag, startPoint x: 1095, startPoint y: 399, endPoint x: 1005, endPoint y: 399, distance: 90.8
click at [1272, 399] on td "DROP_OFF" at bounding box center [1338, 401] width 132 height 89
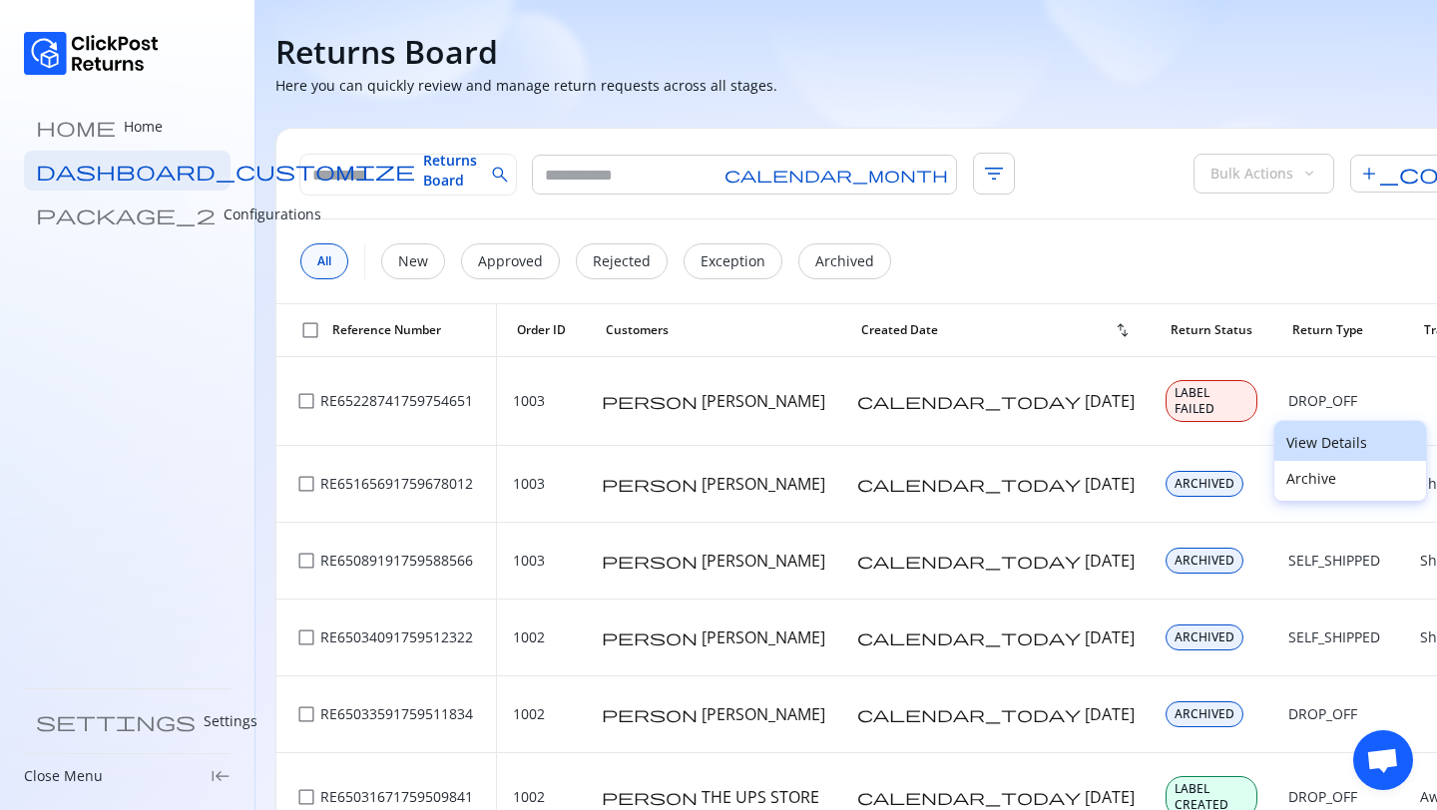
click at [1321, 437] on p "View Details" at bounding box center [1350, 443] width 128 height 20
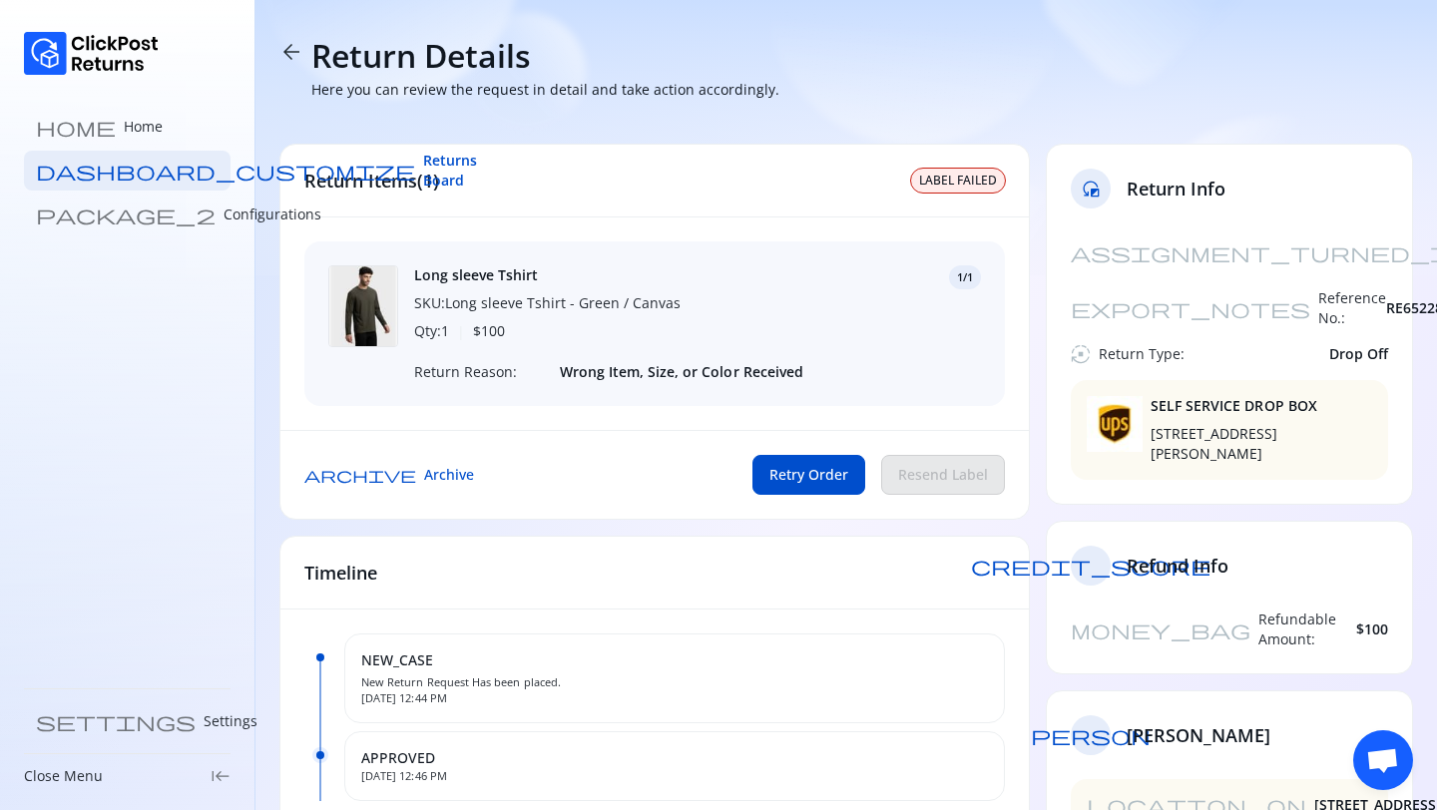
click at [299, 45] on span "arrow_back" at bounding box center [291, 52] width 24 height 24
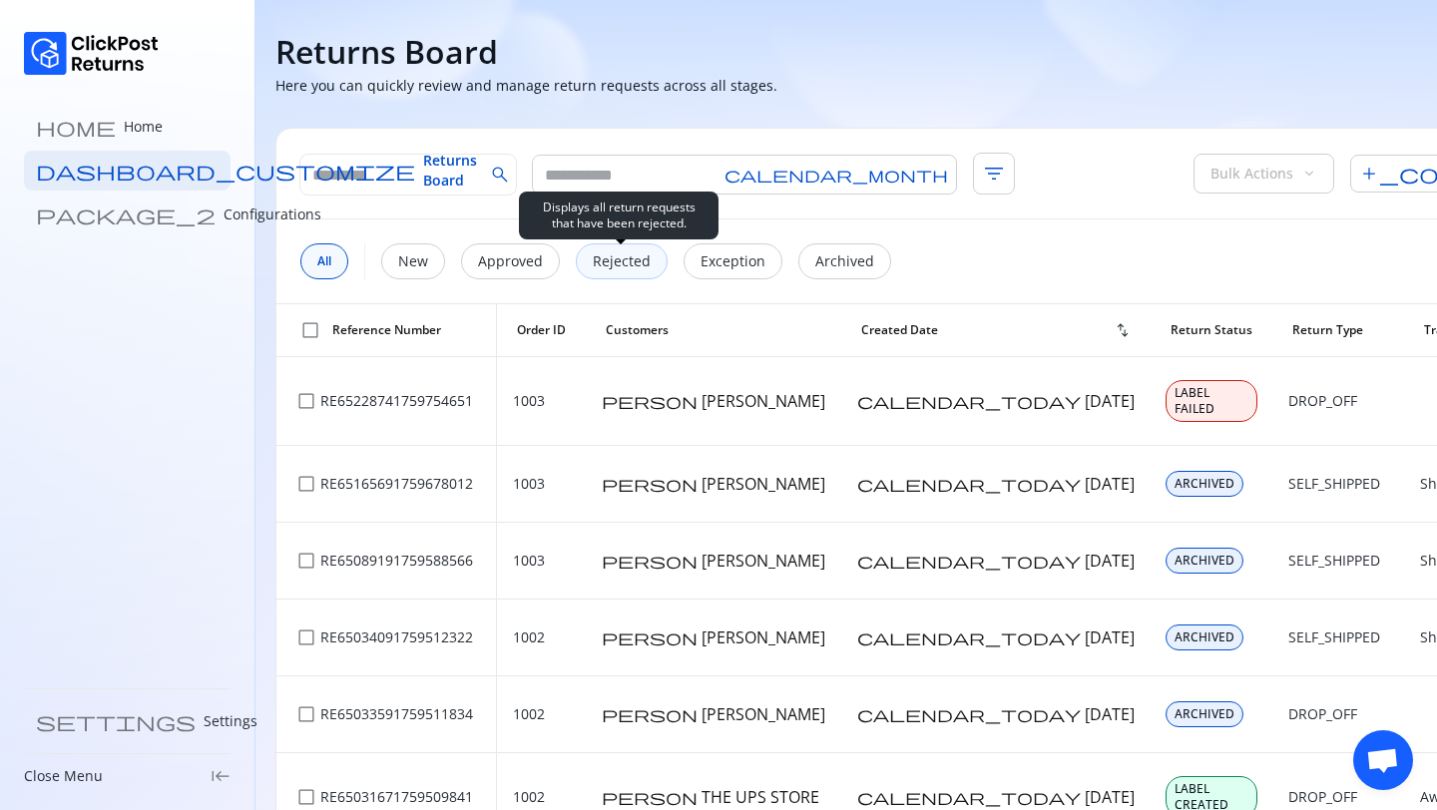
click at [647, 268] on div "Rejected" at bounding box center [622, 261] width 92 height 36
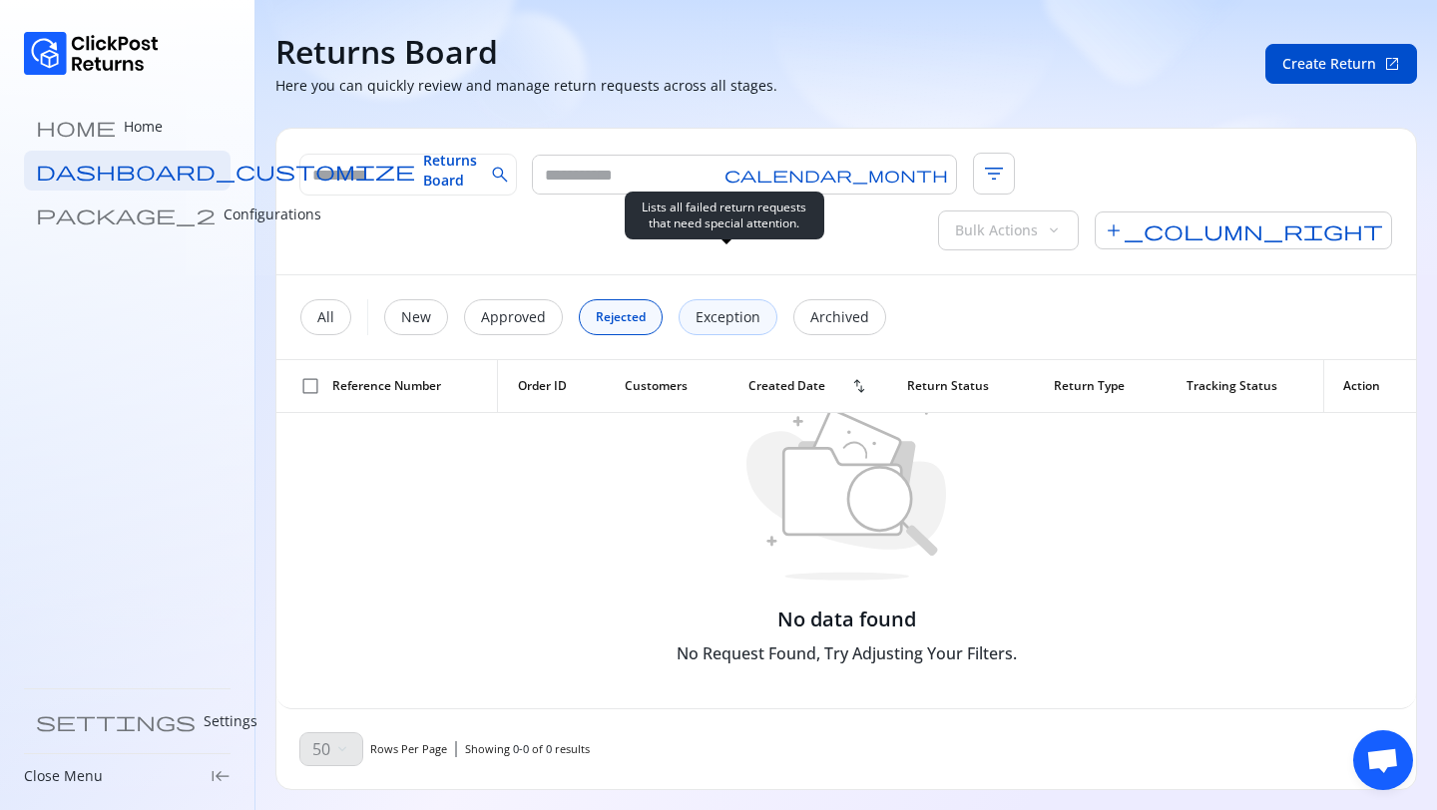
click at [708, 299] on div "Exception" at bounding box center [727, 317] width 99 height 36
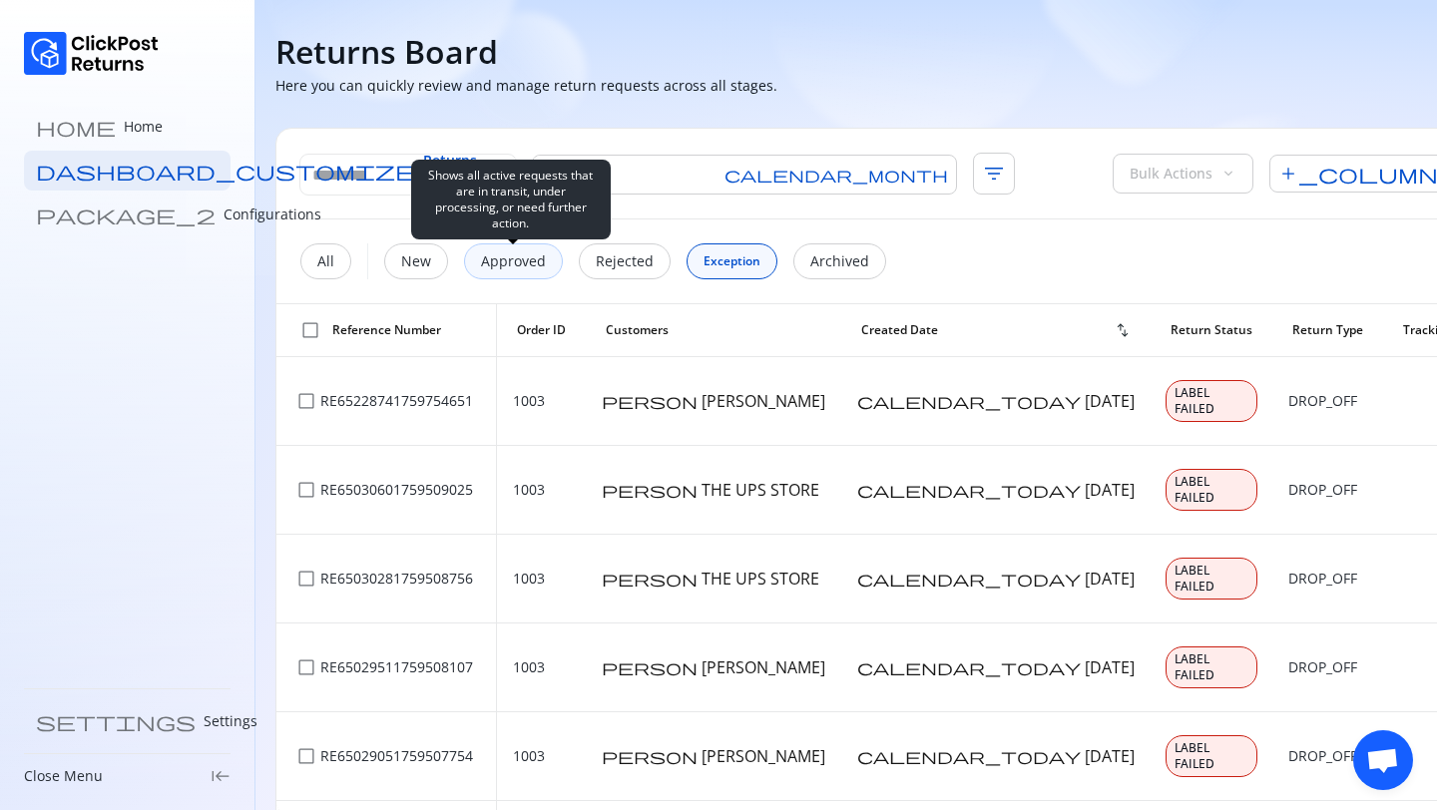
click at [539, 274] on div "Approved" at bounding box center [513, 261] width 99 height 36
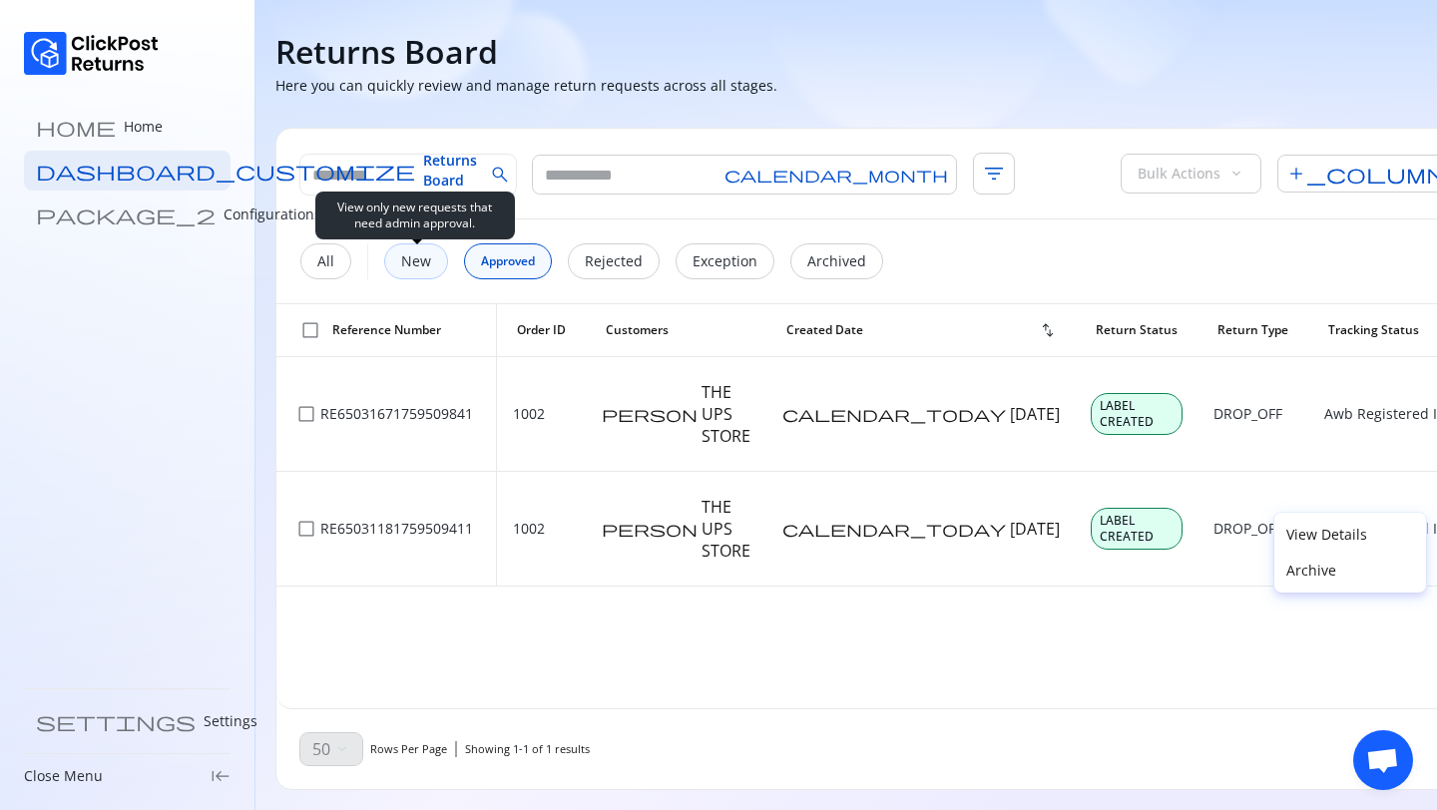
click at [407, 258] on p "New" at bounding box center [416, 261] width 30 height 20
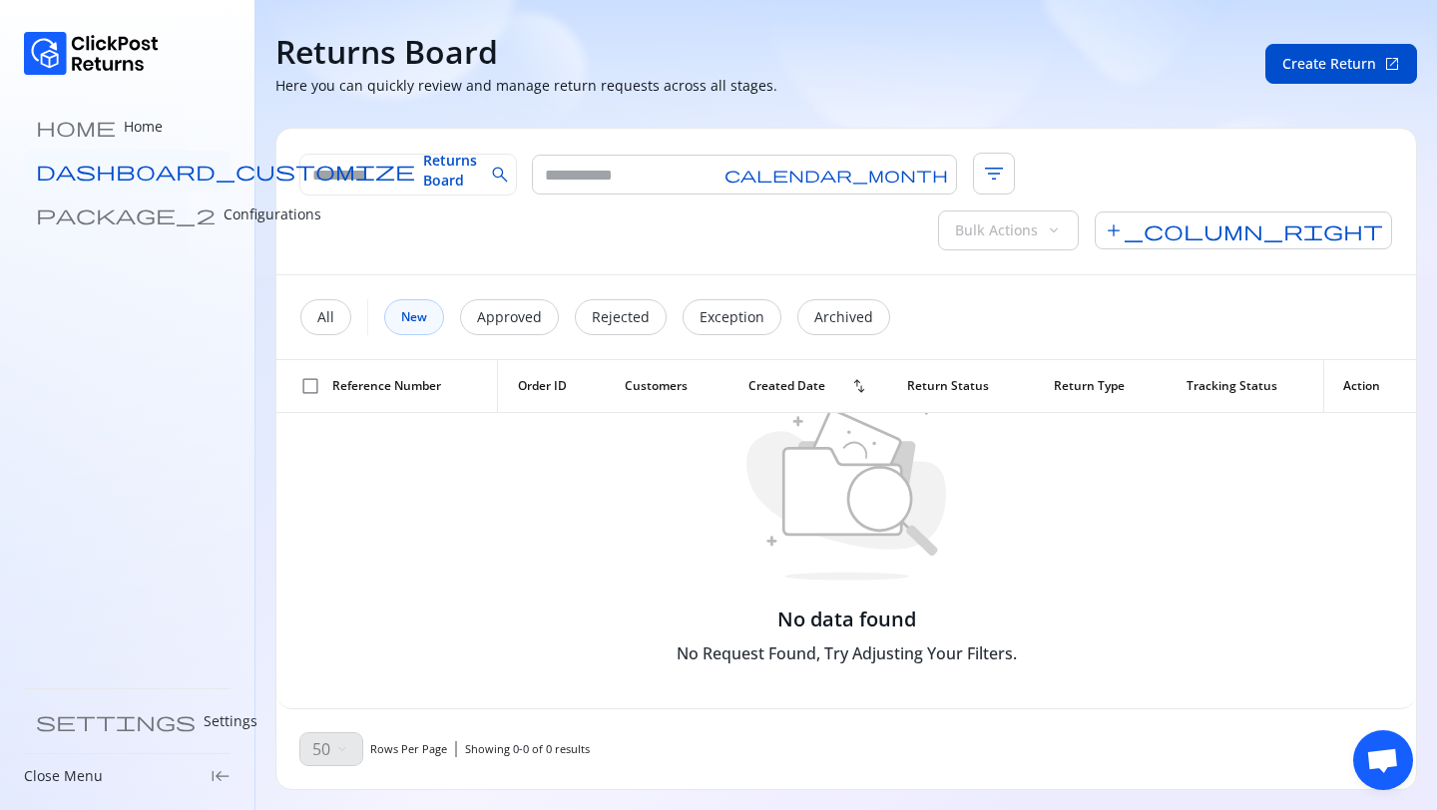
click at [423, 174] on span "Returns Board" at bounding box center [450, 171] width 54 height 40
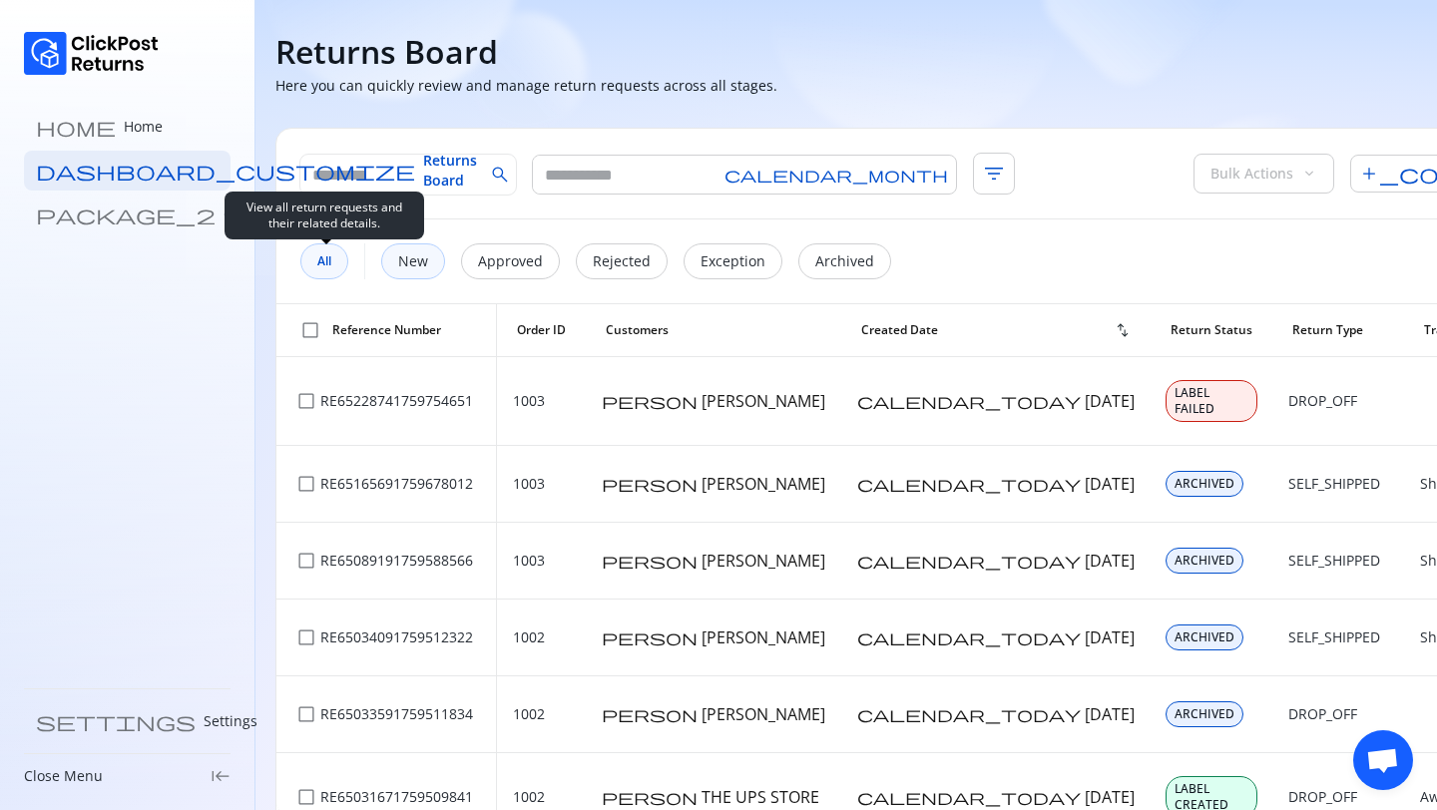
click at [330, 268] on span "All" at bounding box center [324, 261] width 14 height 16
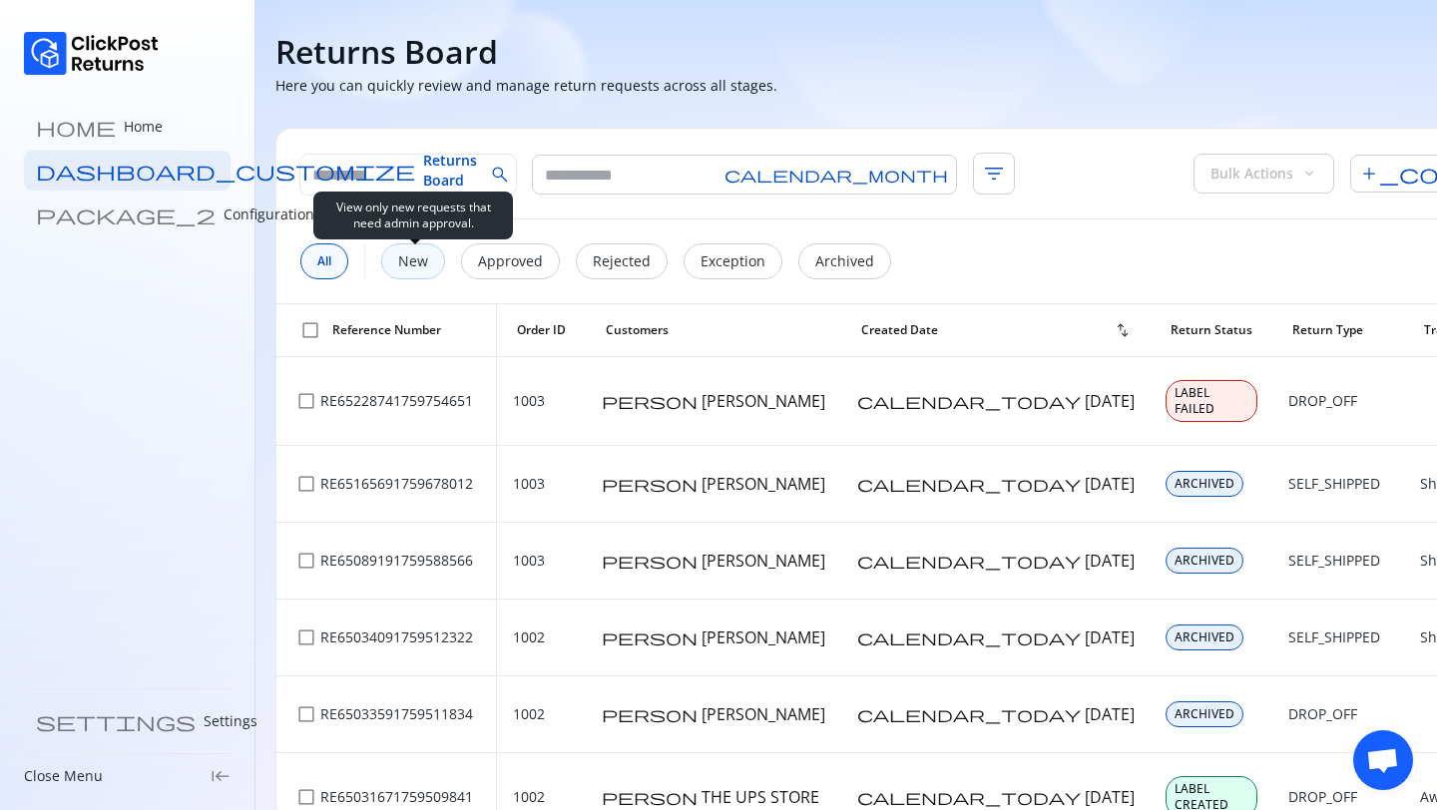
click at [416, 255] on p "New" at bounding box center [413, 261] width 30 height 20
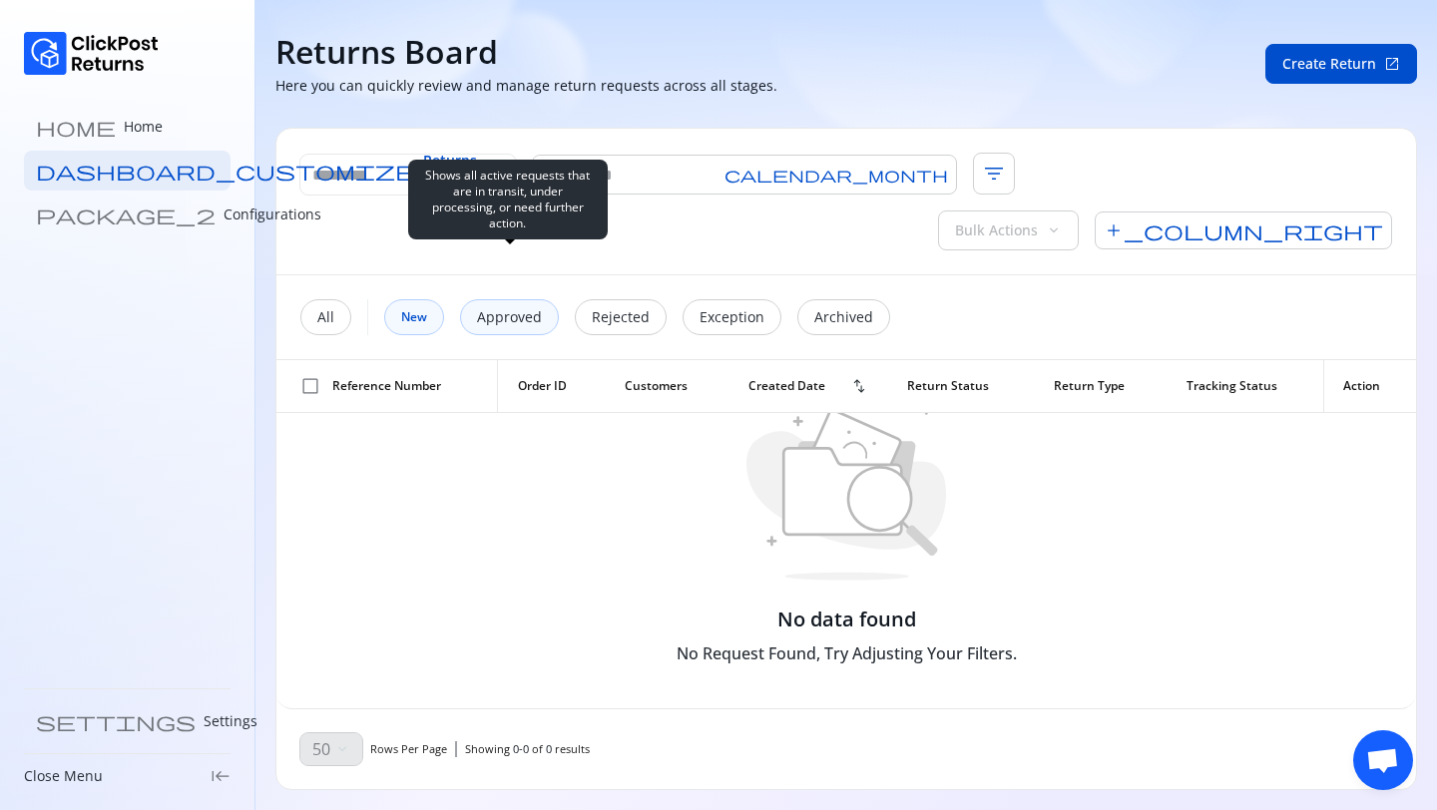
click at [512, 307] on p "Approved" at bounding box center [509, 317] width 65 height 20
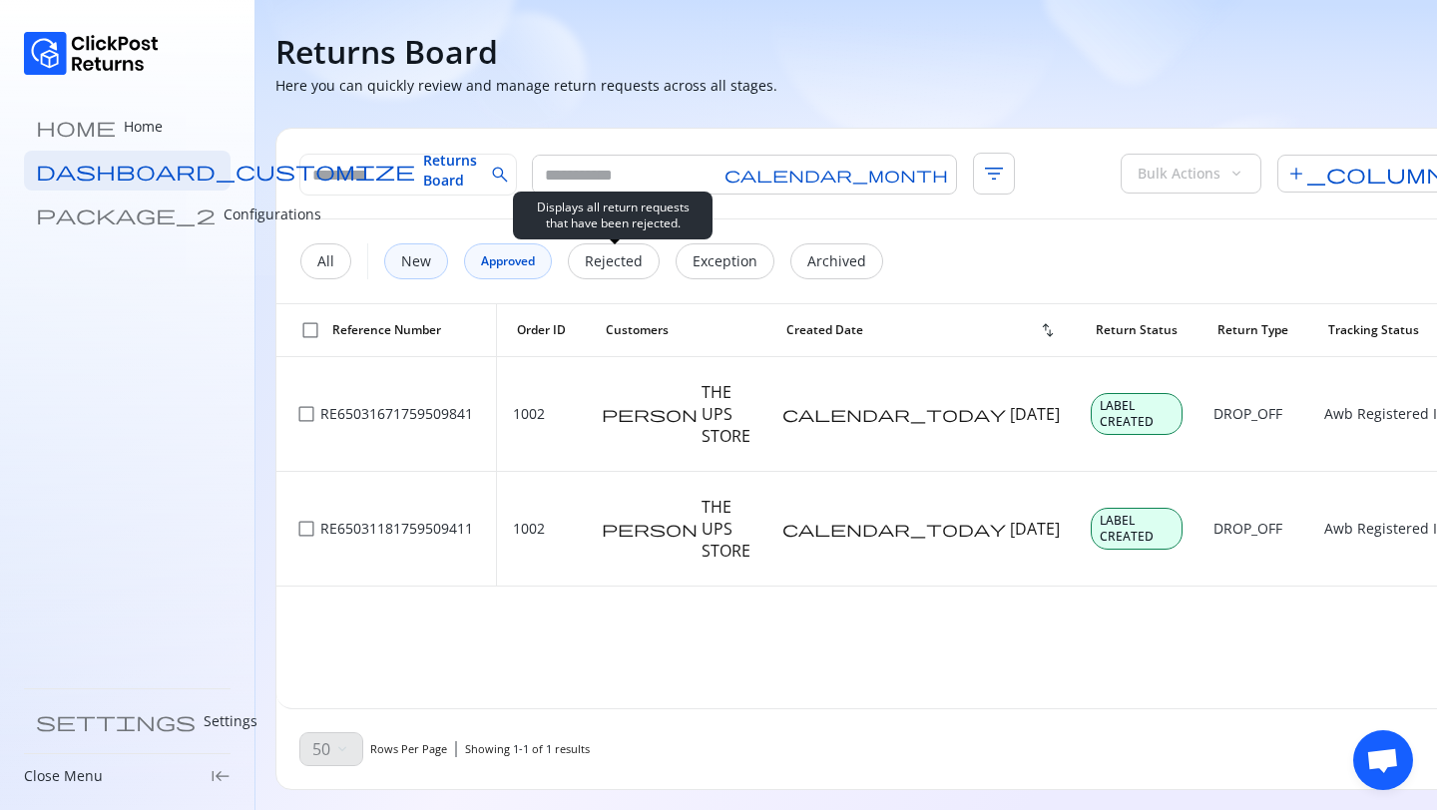
click at [620, 279] on div "All New Approved Rejected Exception Archived" at bounding box center [937, 261] width 1322 height 84
click at [616, 272] on div "Rejected" at bounding box center [614, 261] width 92 height 36
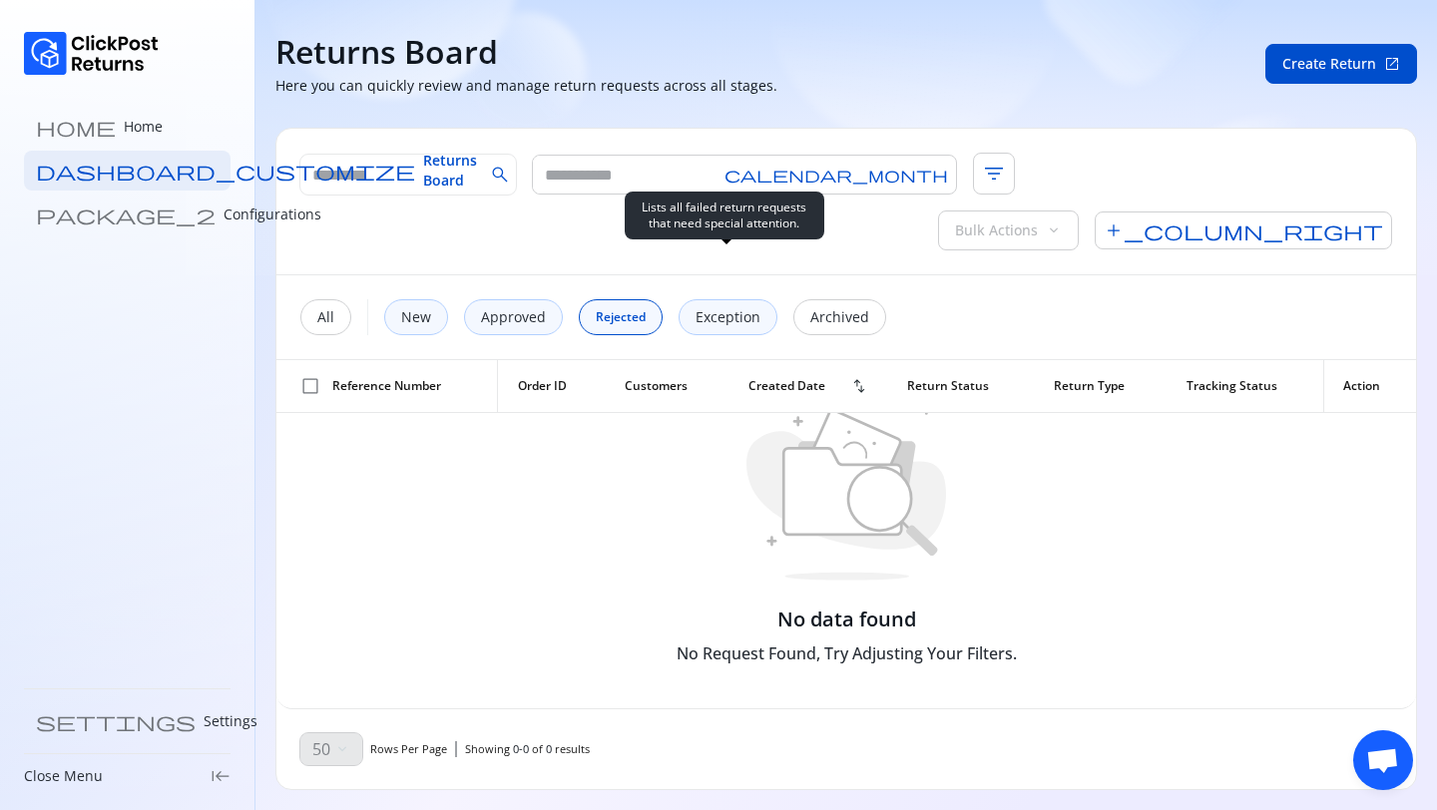
click at [707, 307] on p "Exception" at bounding box center [727, 317] width 65 height 20
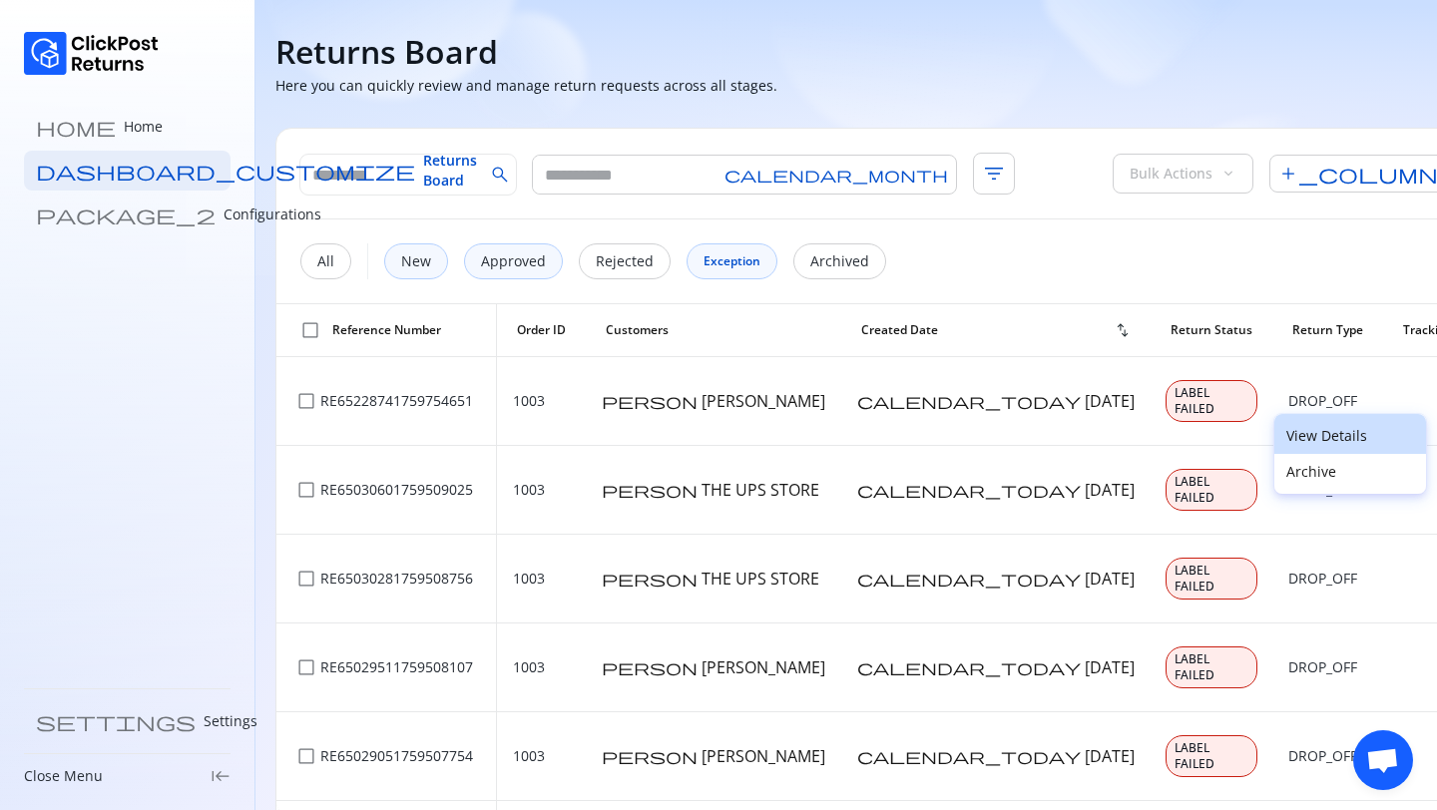
click at [1296, 431] on p "View Details" at bounding box center [1350, 436] width 128 height 20
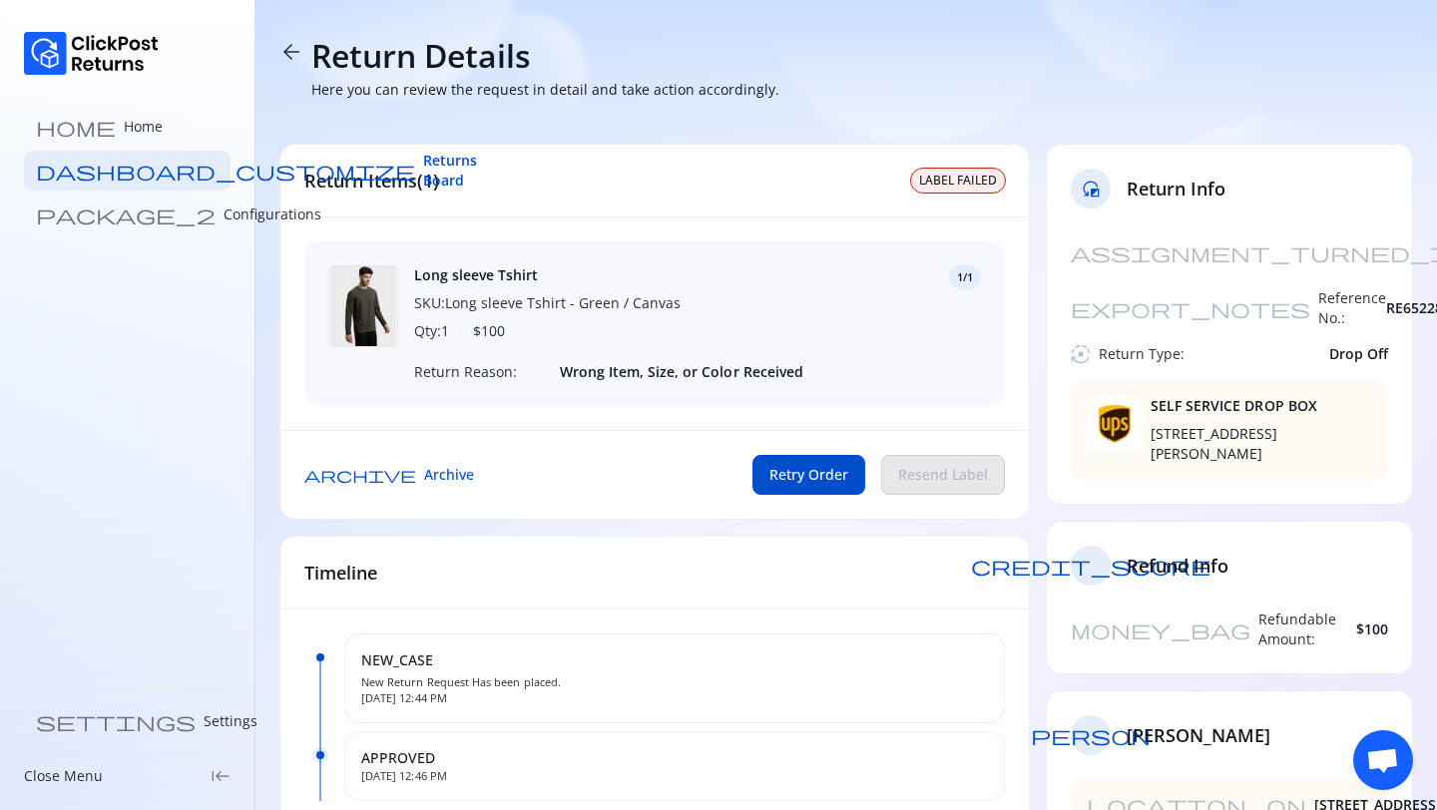
click at [283, 54] on span "arrow_back" at bounding box center [291, 52] width 24 height 24
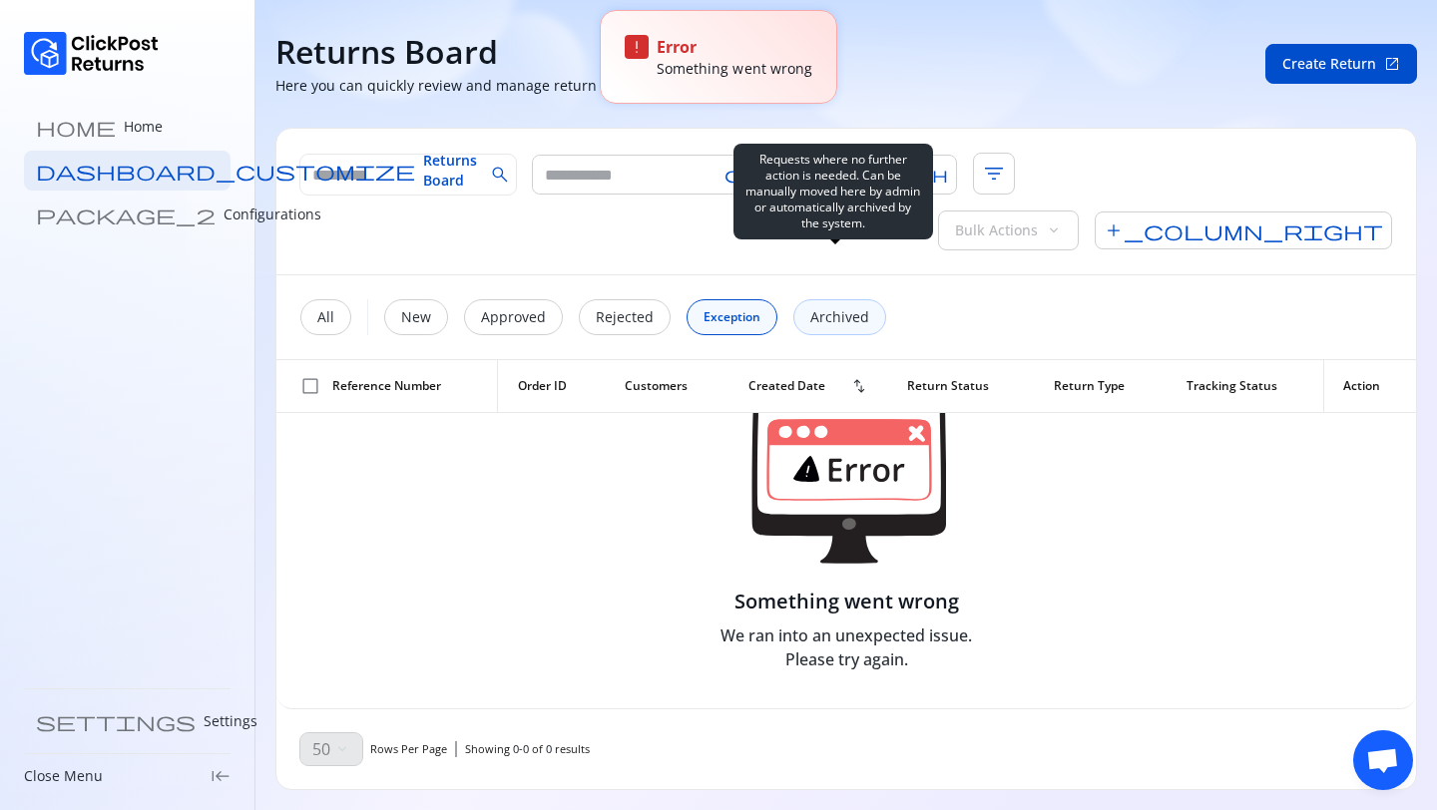
click at [820, 299] on div "Archived" at bounding box center [839, 317] width 93 height 36
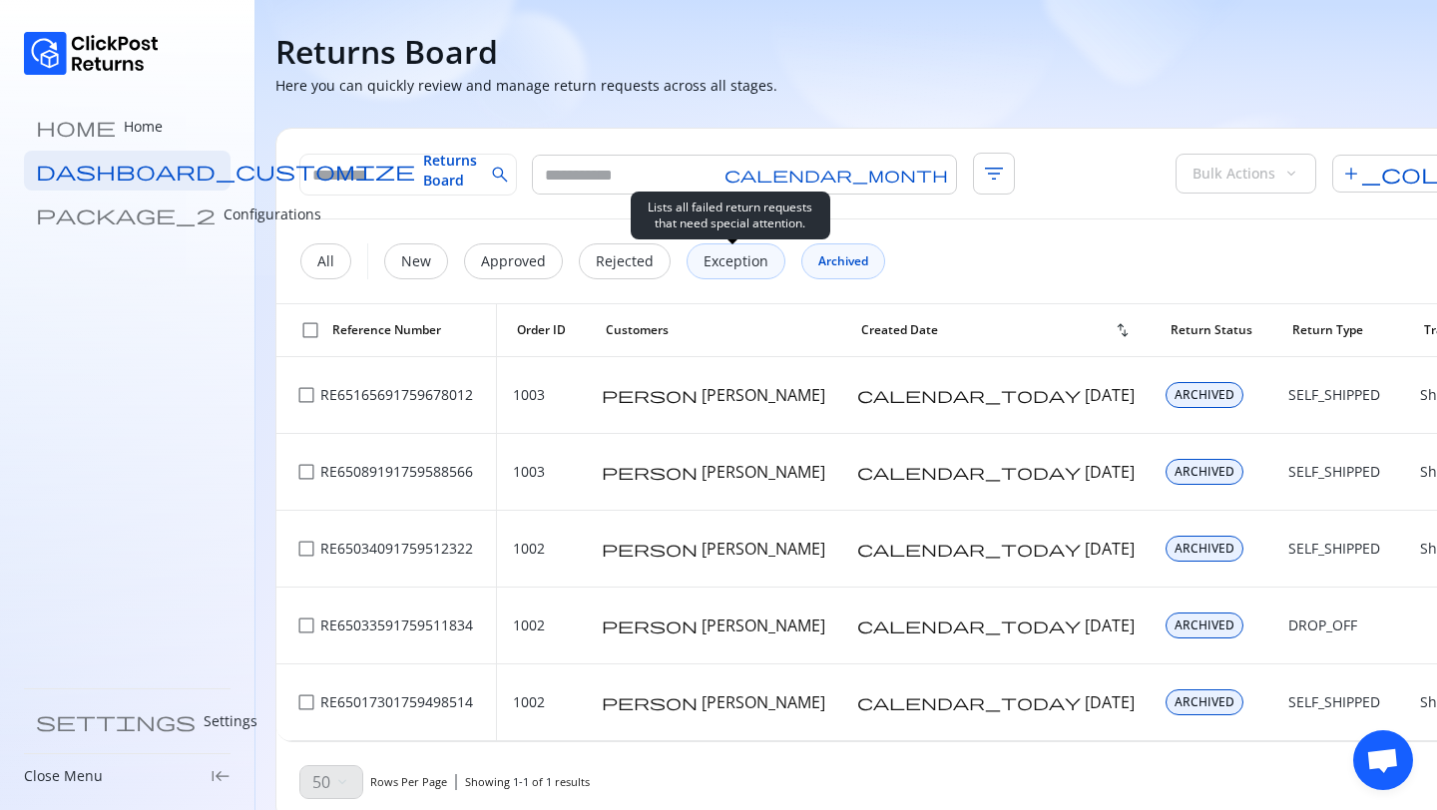
click at [755, 257] on p "Exception" at bounding box center [735, 261] width 65 height 20
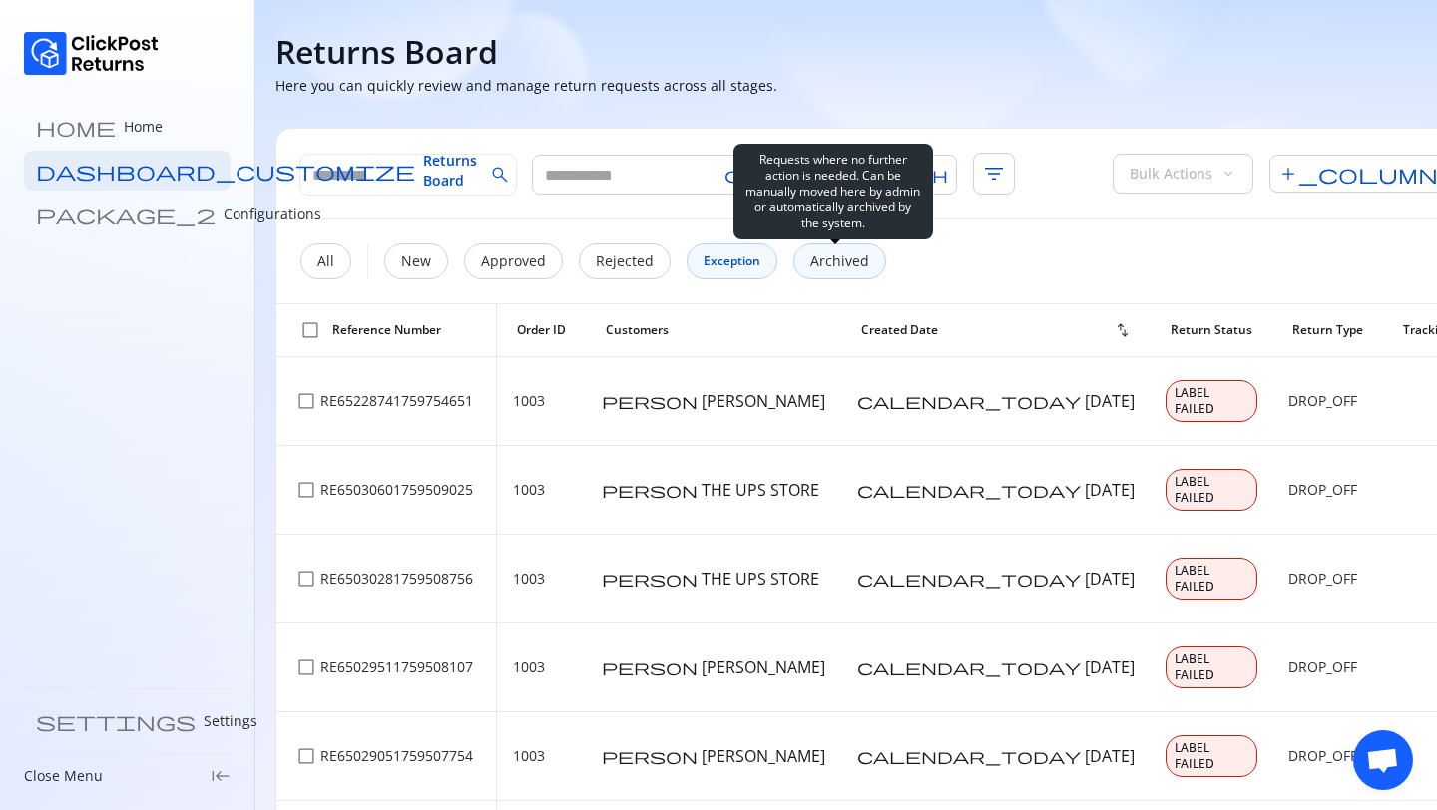
click at [843, 261] on p "Archived" at bounding box center [839, 261] width 59 height 20
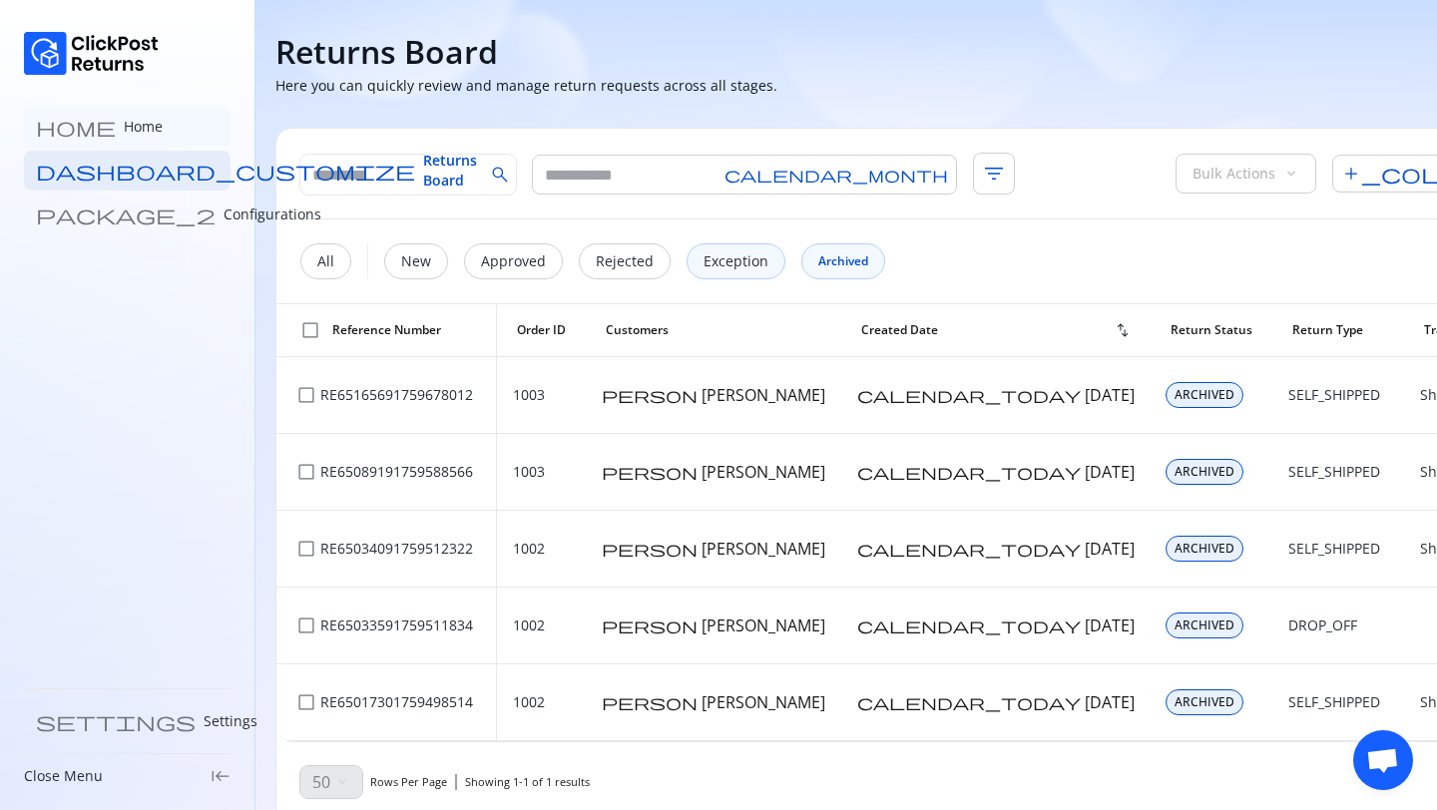
click at [75, 143] on link "home Home" at bounding box center [127, 127] width 207 height 40
